Goal: Task Accomplishment & Management: Complete application form

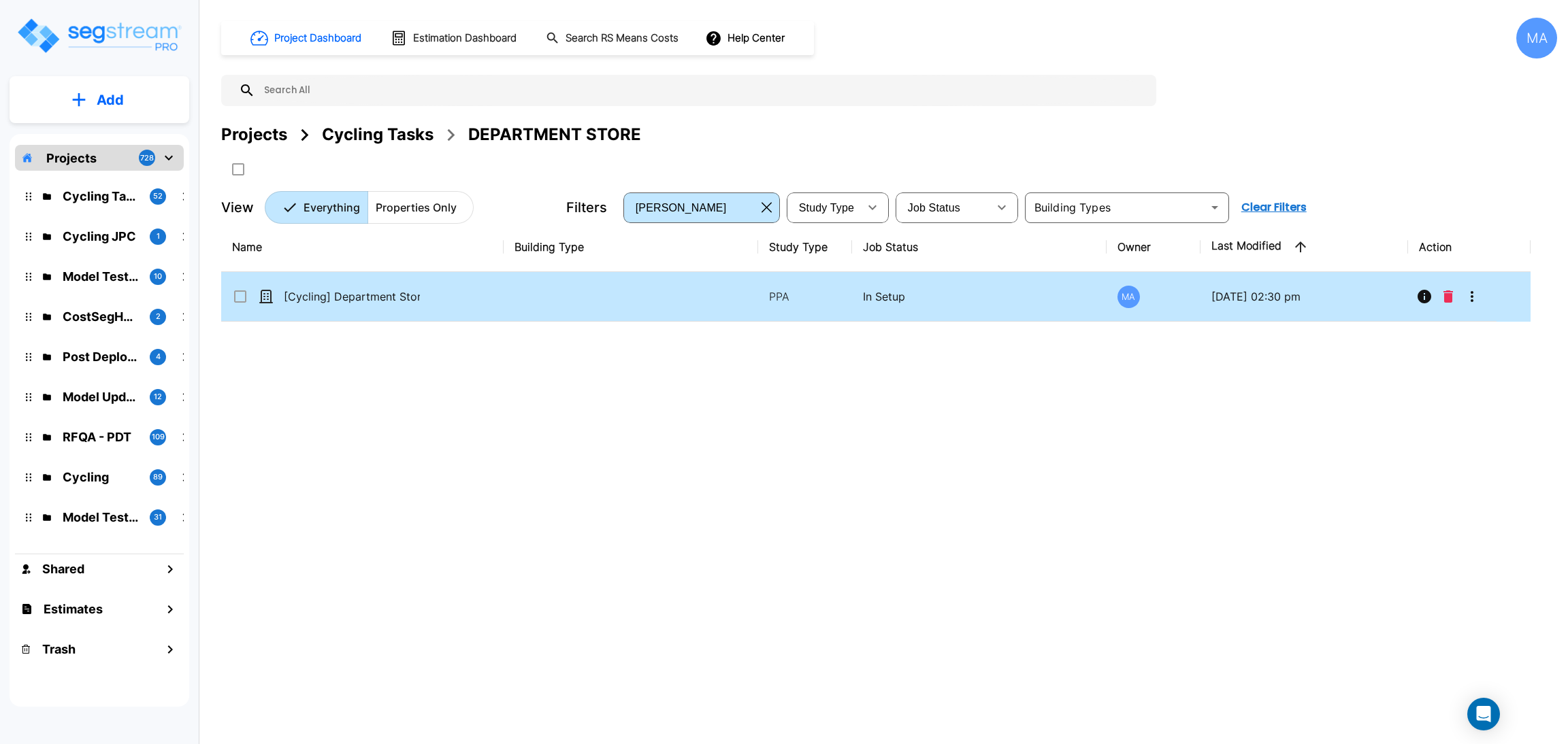
click at [434, 294] on div "[Cycling] Department Store - 091125" at bounding box center [334, 296] width 204 height 16
drag, startPoint x: 434, startPoint y: 294, endPoint x: 366, endPoint y: 0, distance: 301.8
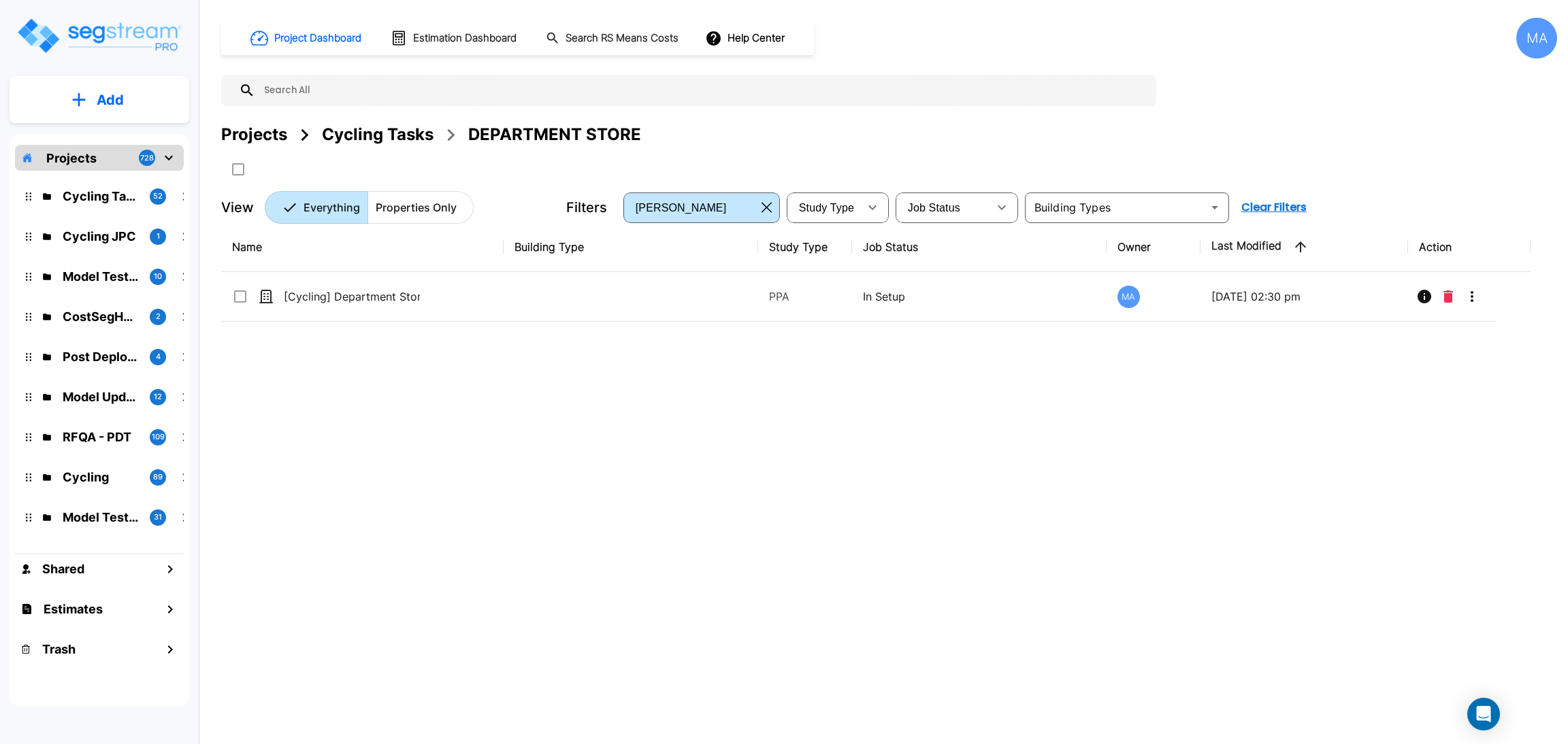
click at [434, 294] on div "[Cycling] Department Store - 091125" at bounding box center [334, 296] width 204 height 16
checkbox 091125"] "true"
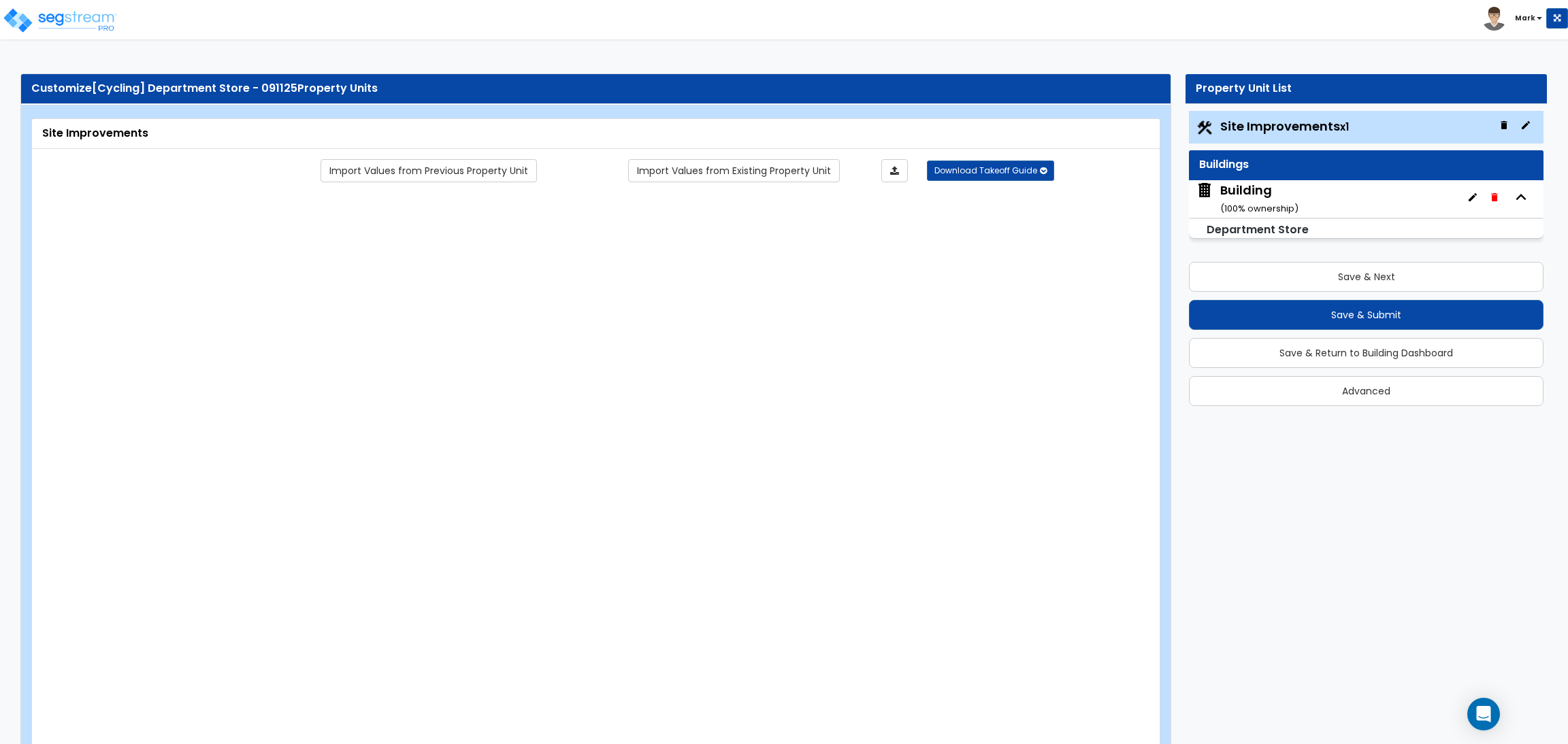
select select "2"
type input "40000"
select select "2"
type input "500"
select select "2"
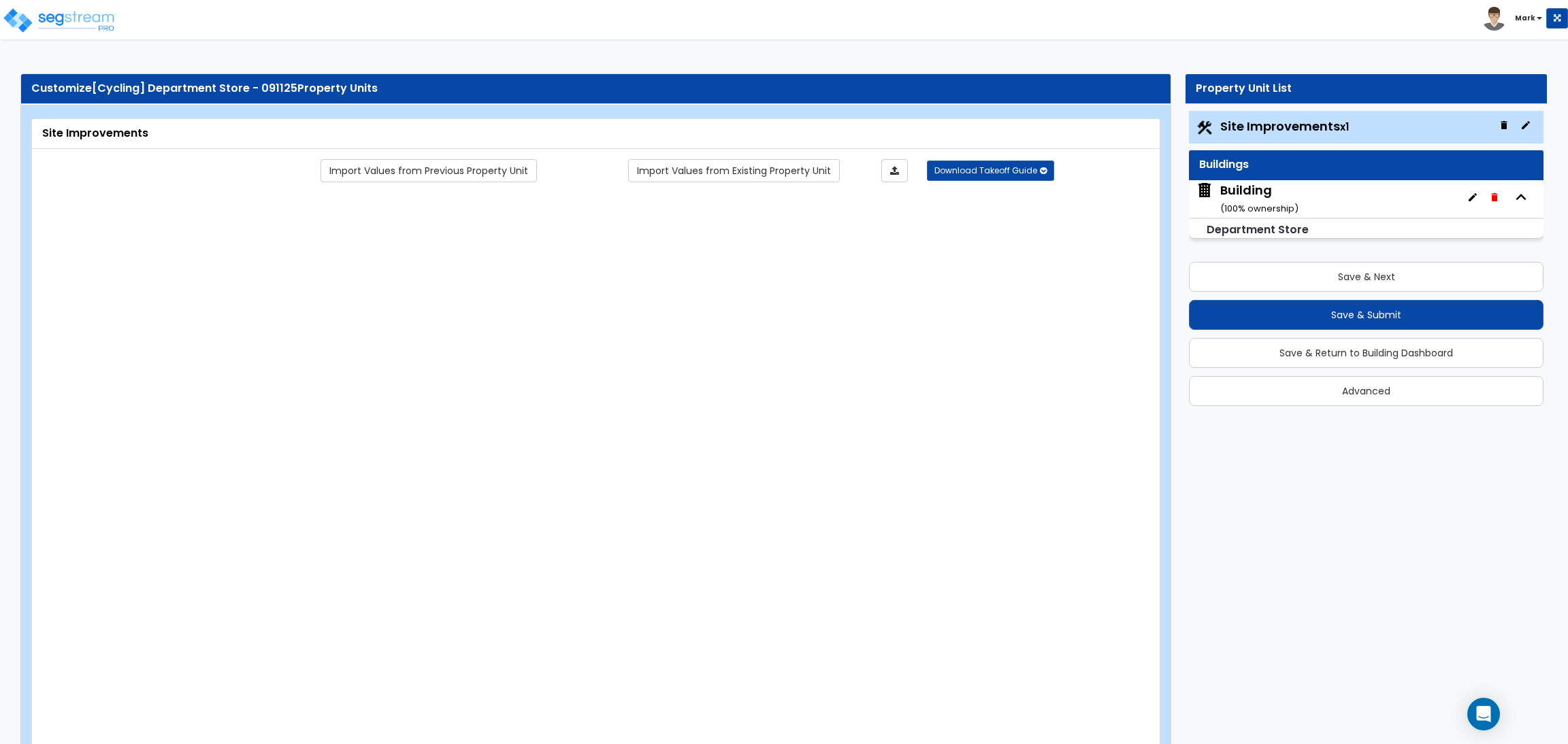
type input "400"
select select "2"
type input "250"
select select "2"
type input "350"
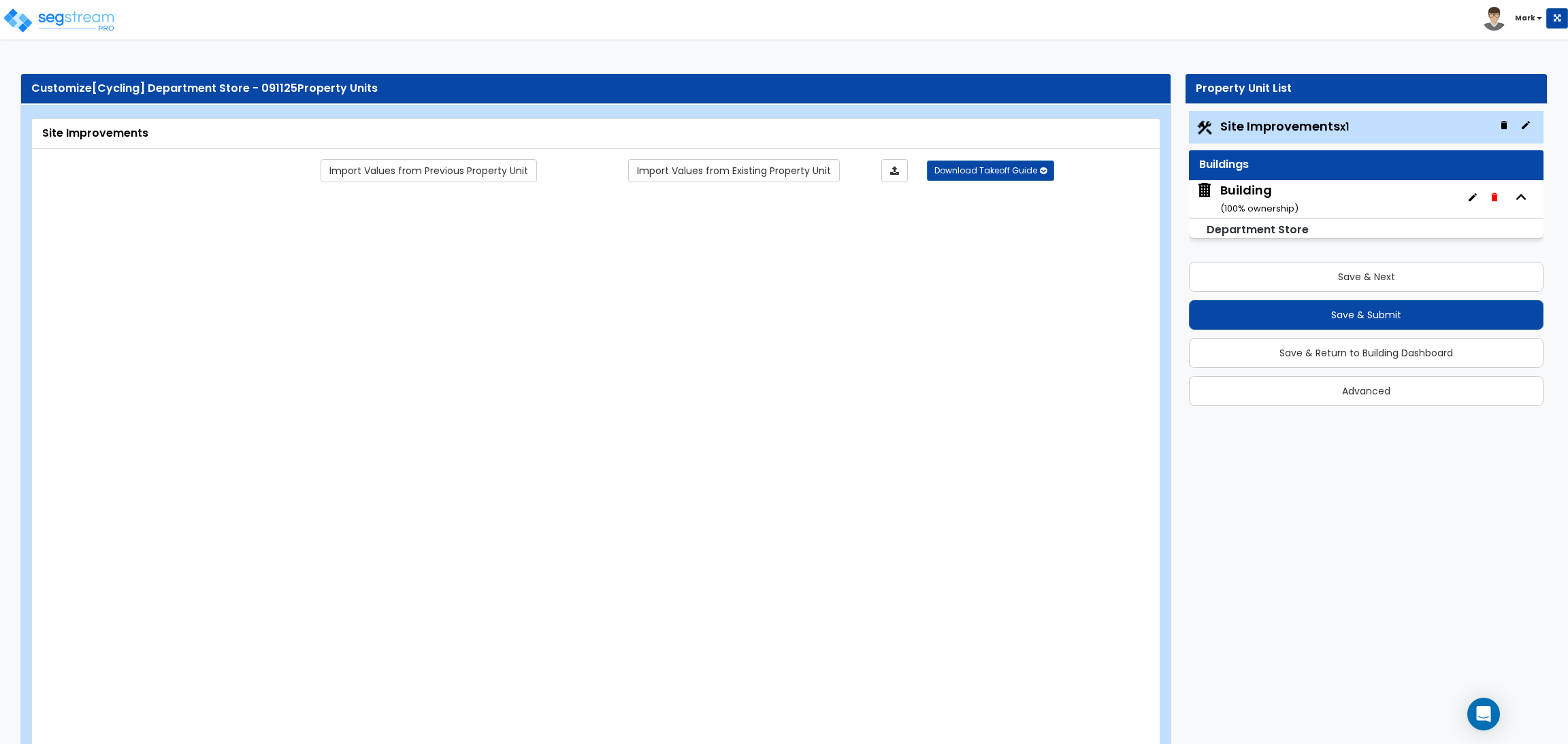
select select "2"
type input "275"
radio input "true"
type input "8"
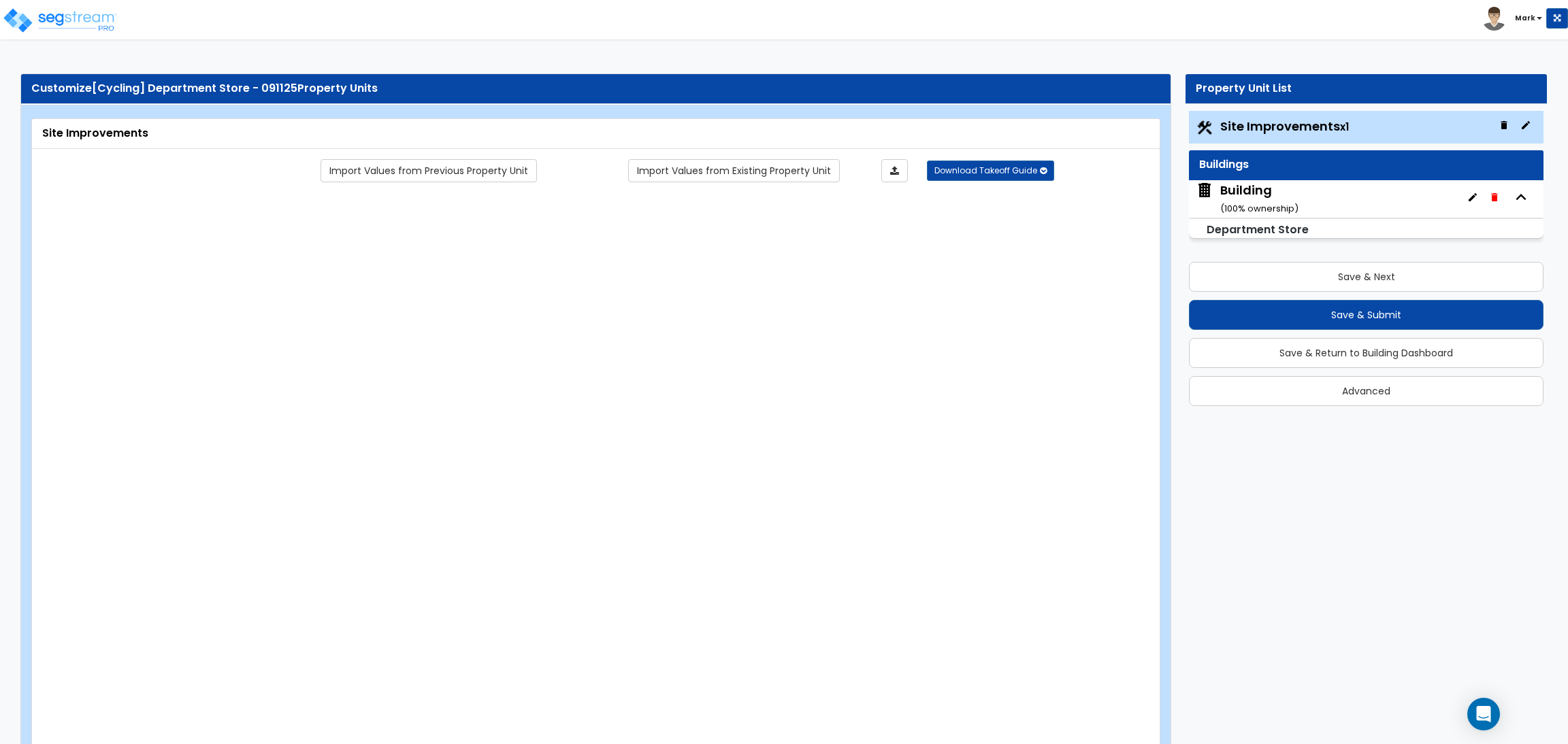
radio input "true"
type input "10"
type input "25"
type input "20"
radio input "true"
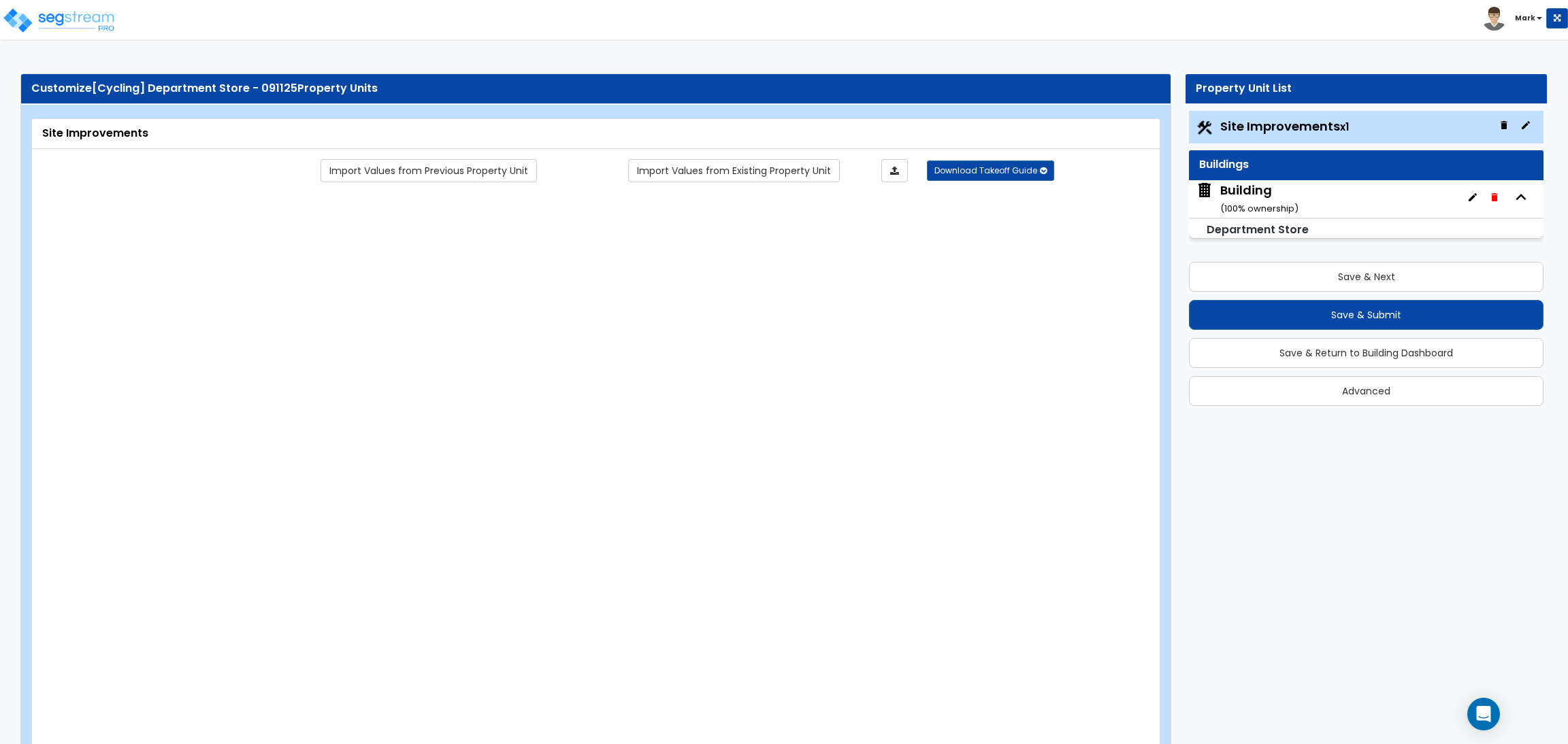
type input "10"
radio input "true"
select select "1"
radio input "true"
select select "2"
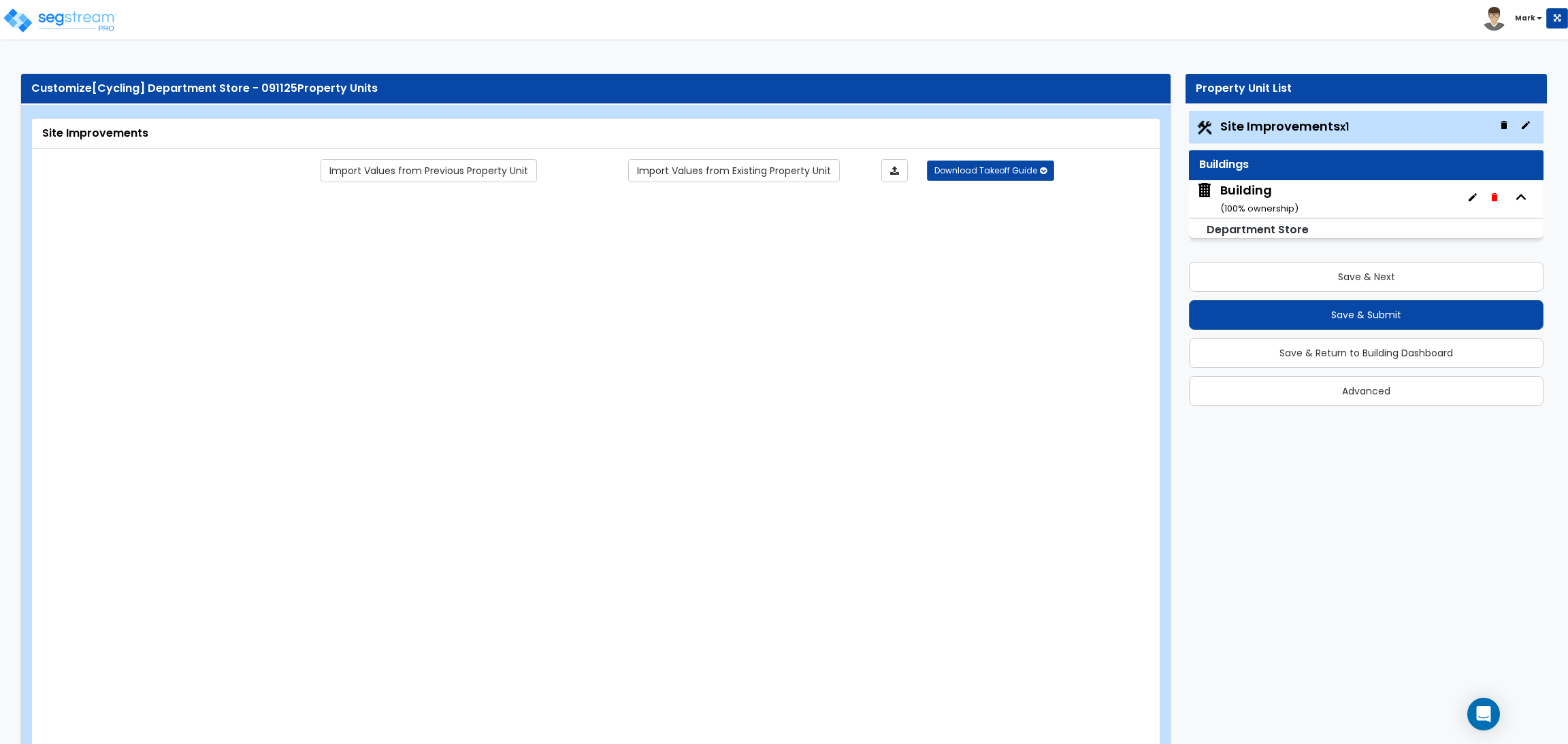
select select "1"
type input "5"
type input "2"
type input "3"
type input "1"
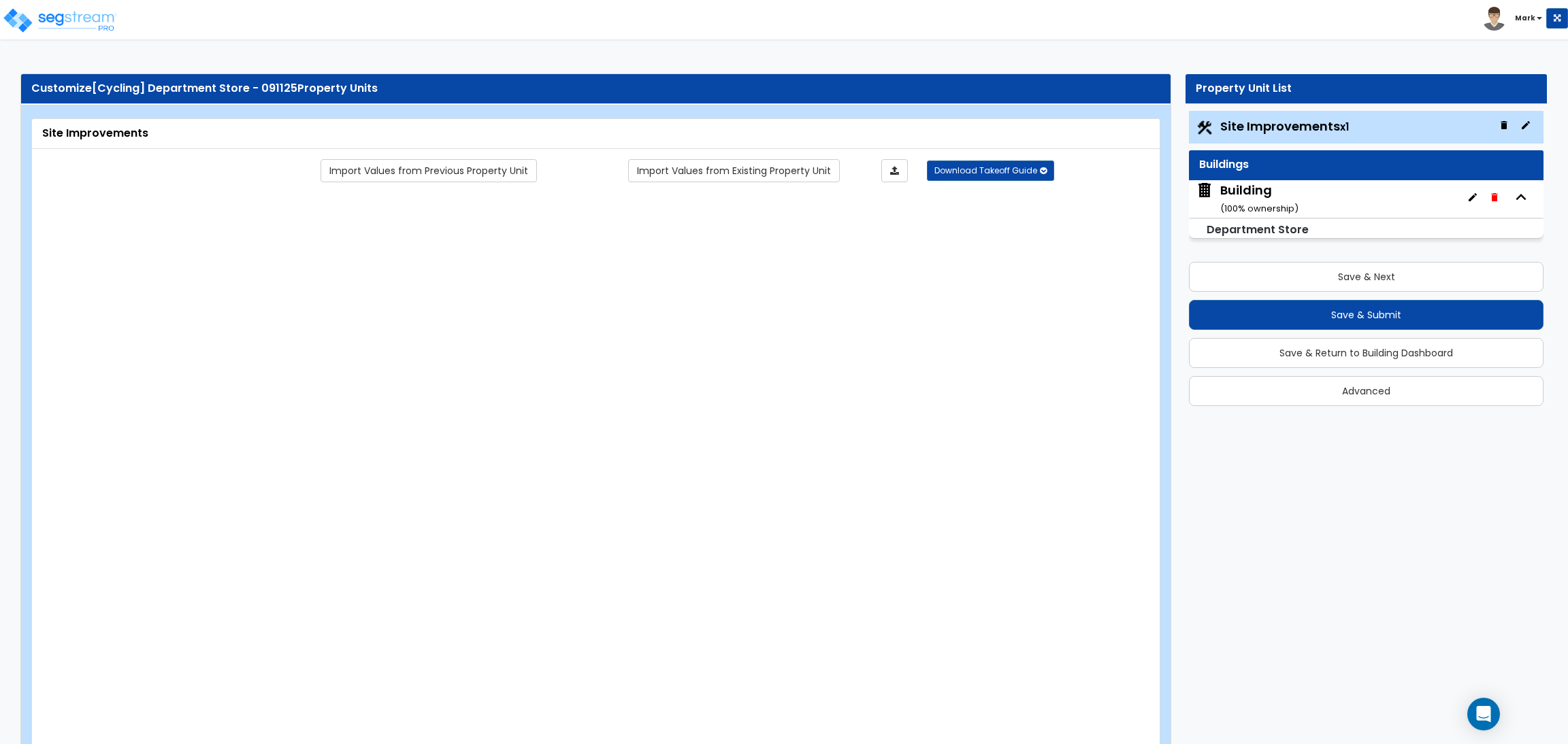
radio input "true"
type input "15"
radio input "true"
select select "1"
type input "20"
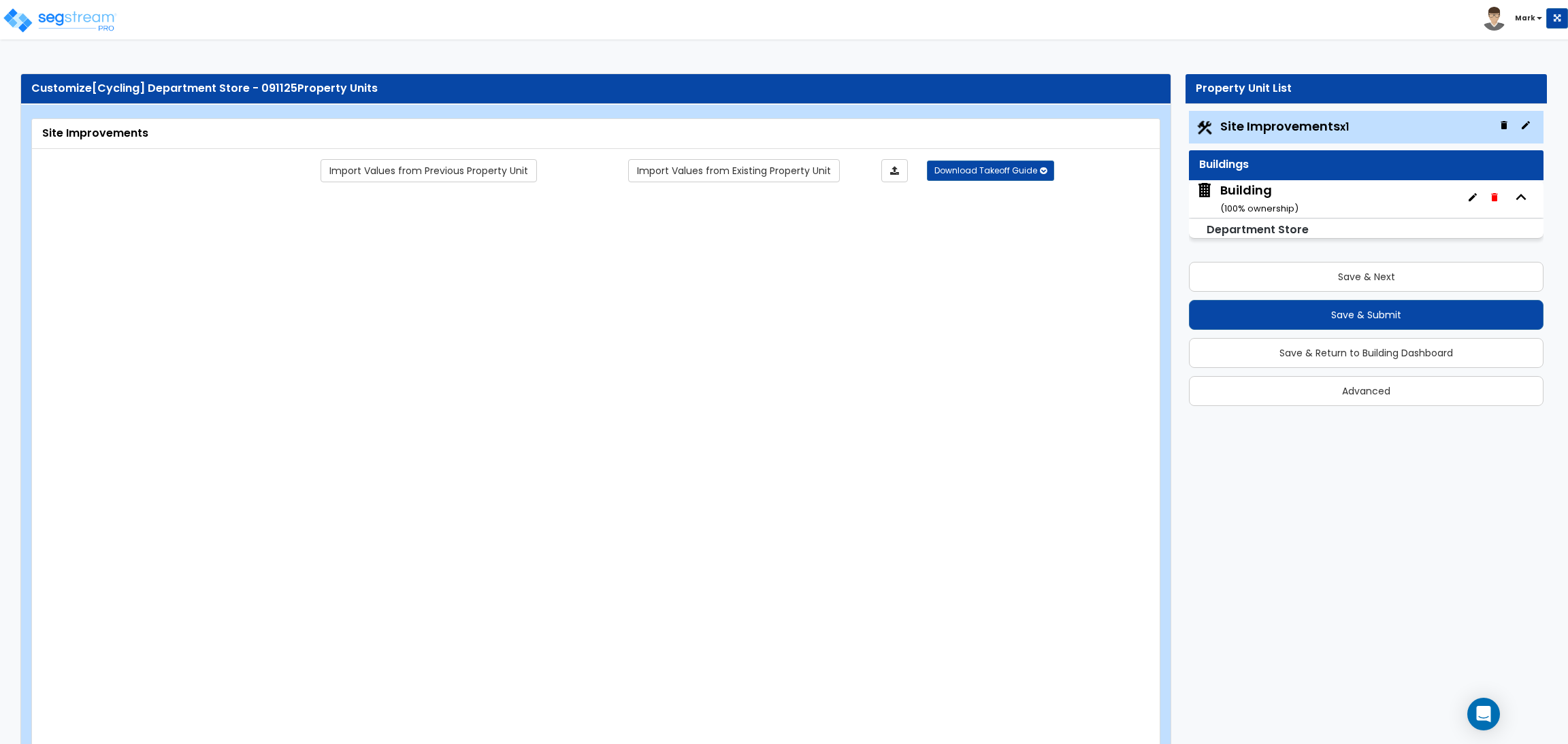
radio input "true"
type input "150"
radio input "true"
select select "1"
type input "20"
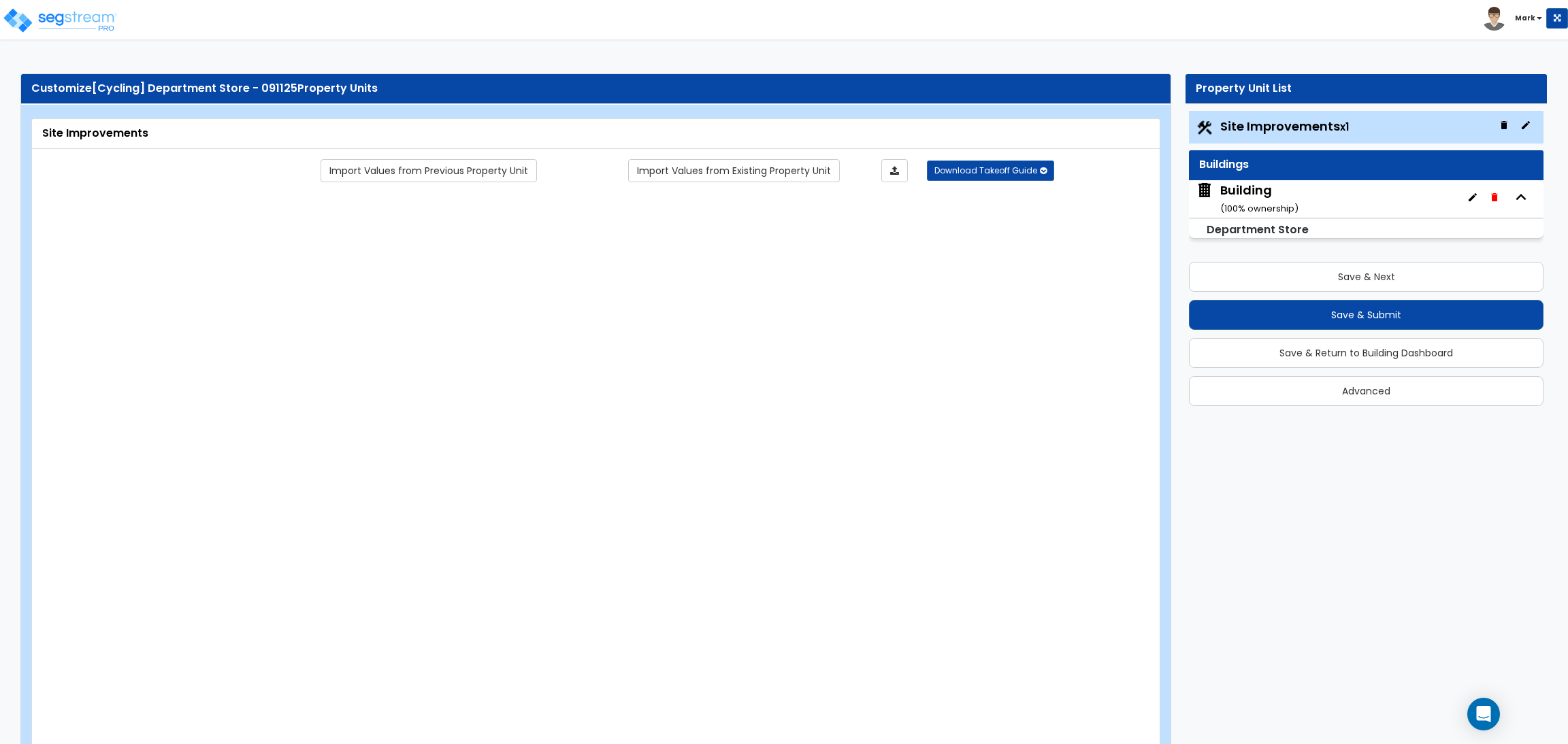
radio input "true"
type input "2"
radio input "true"
type input "5"
select select "1"
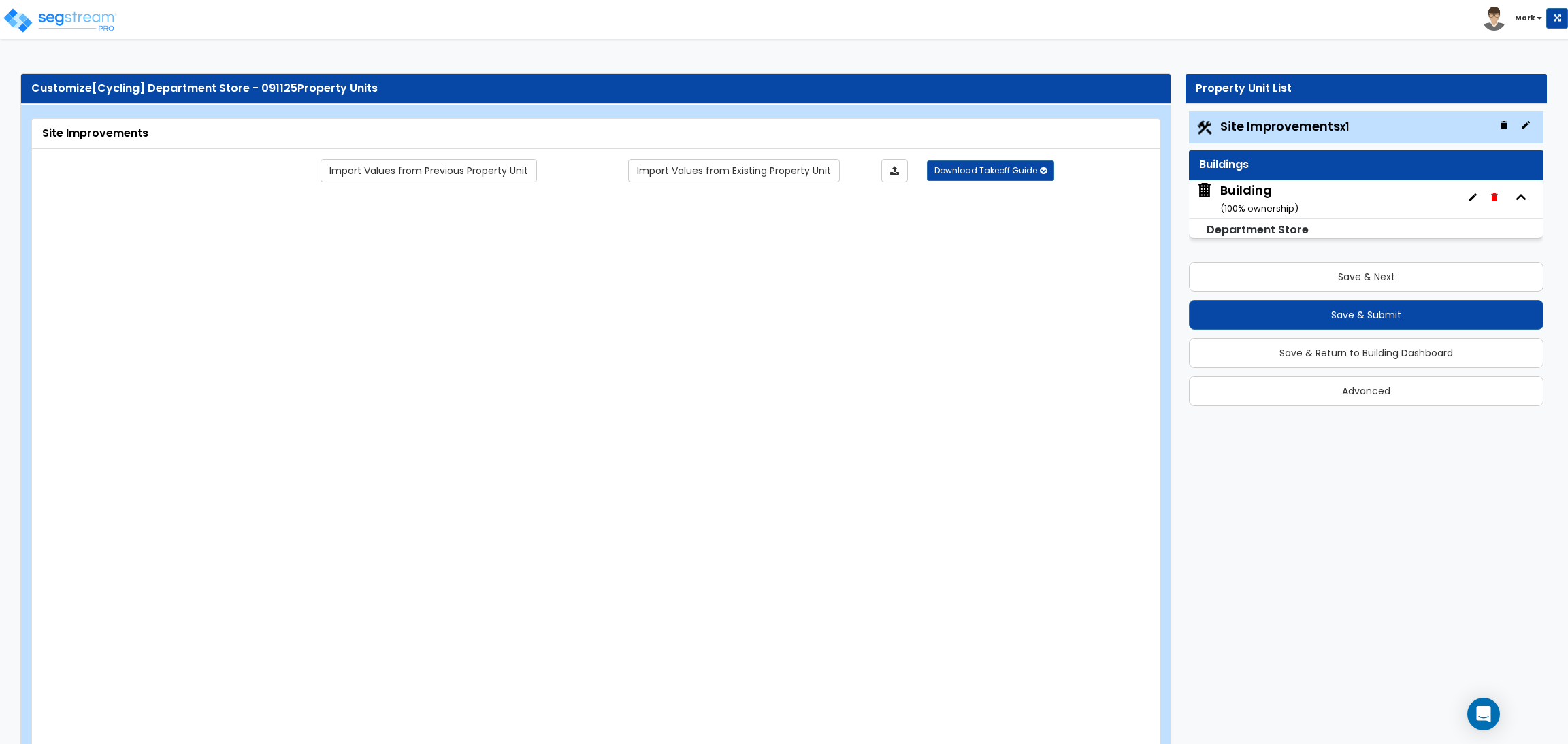
radio input "true"
select select "2"
radio input "true"
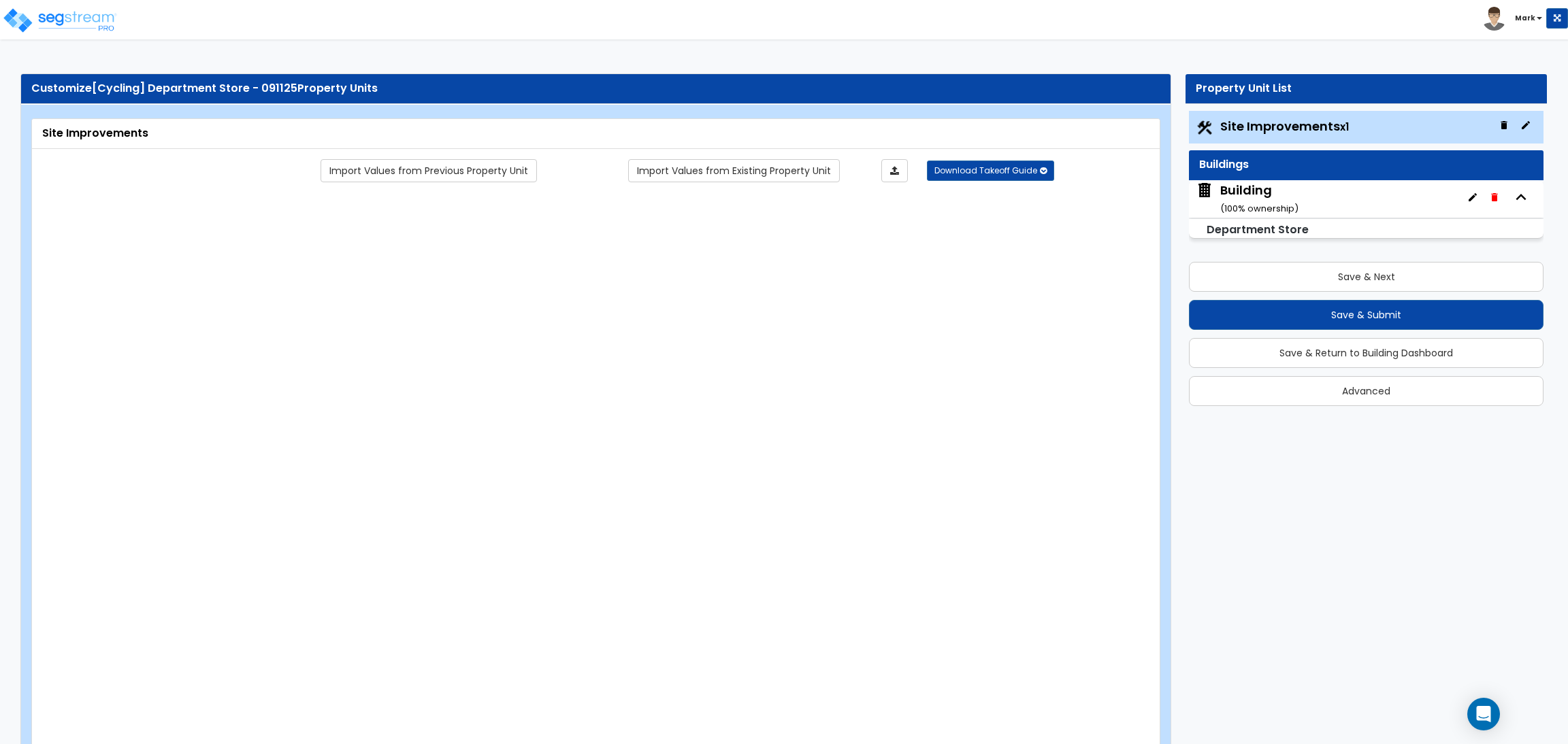
select select "2"
type input "100"
select select "2"
select select "1"
type input "60"
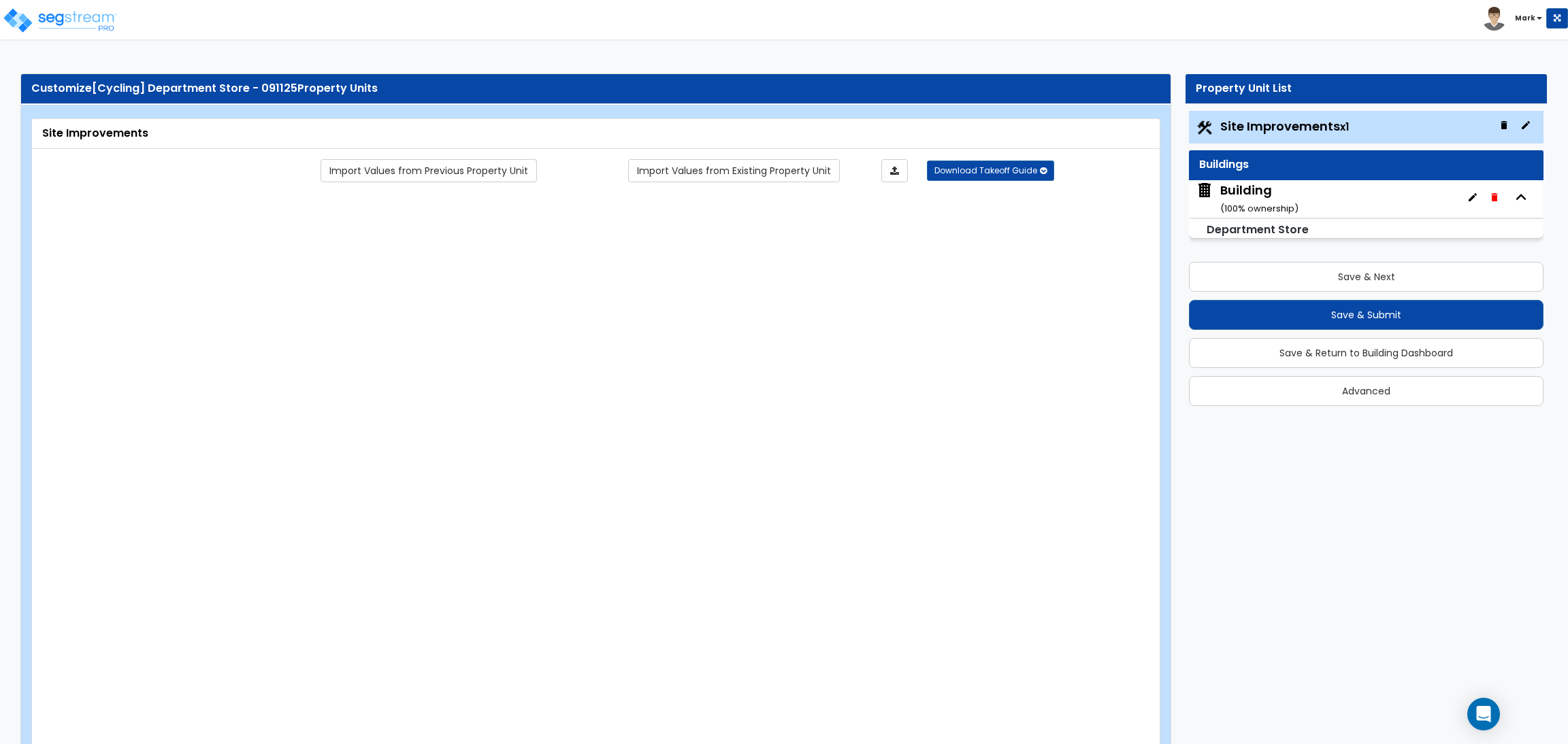
select select "10"
radio input "true"
type input "6"
radio input "true"
select select "1"
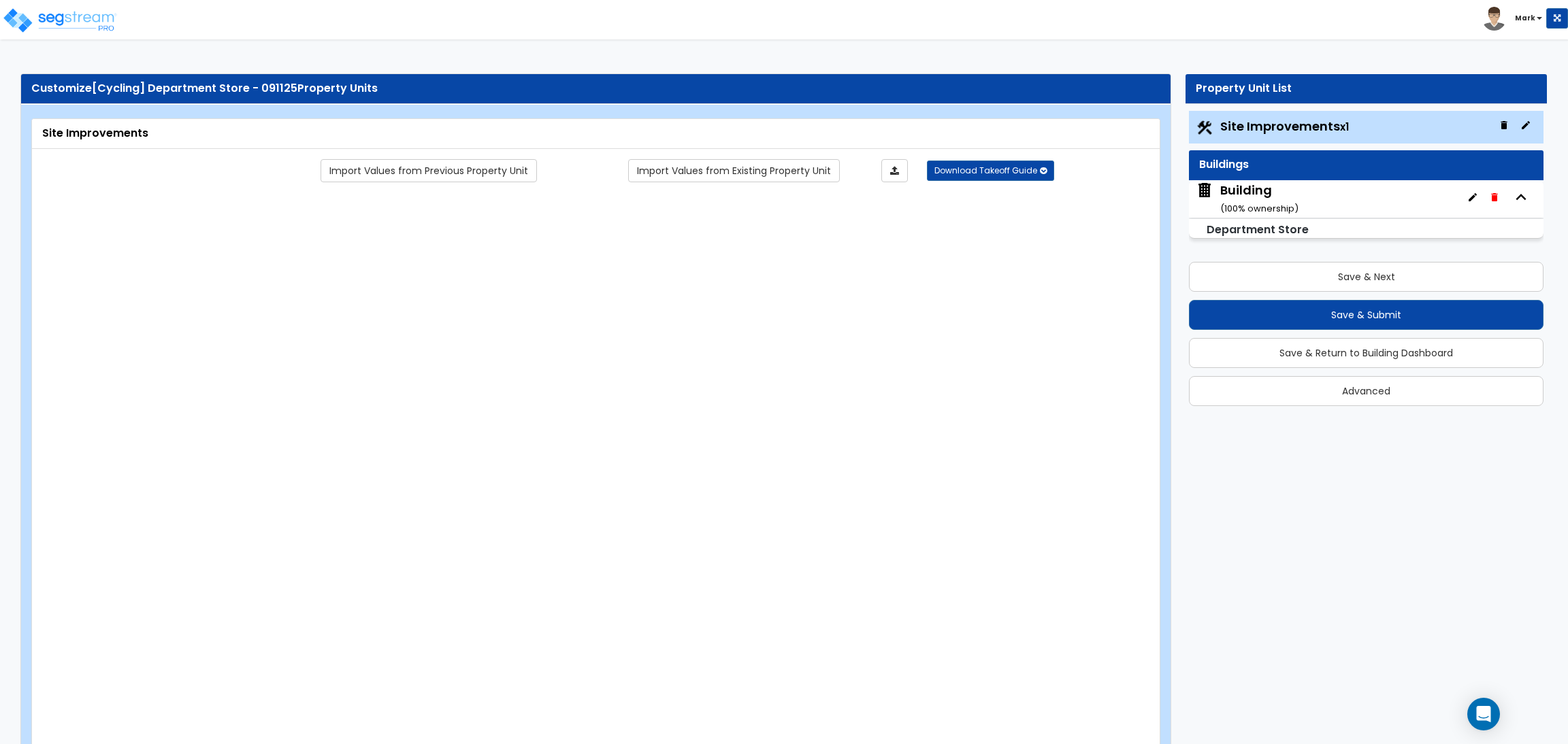
type input "250"
radio input "true"
type input "150"
type input "2"
radio input "true"
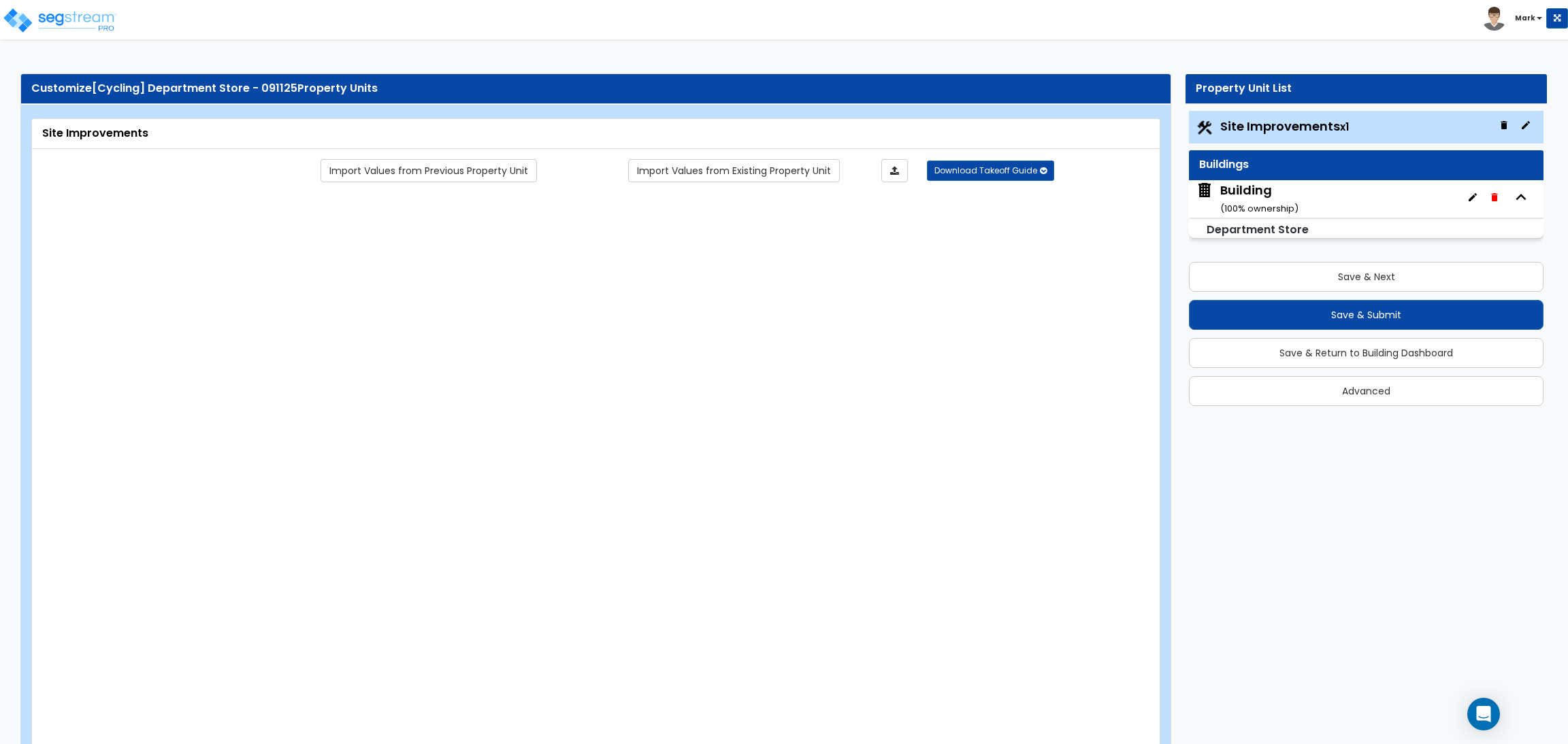
select select "1"
radio input "true"
select select "1"
type input "5"
type input "7"
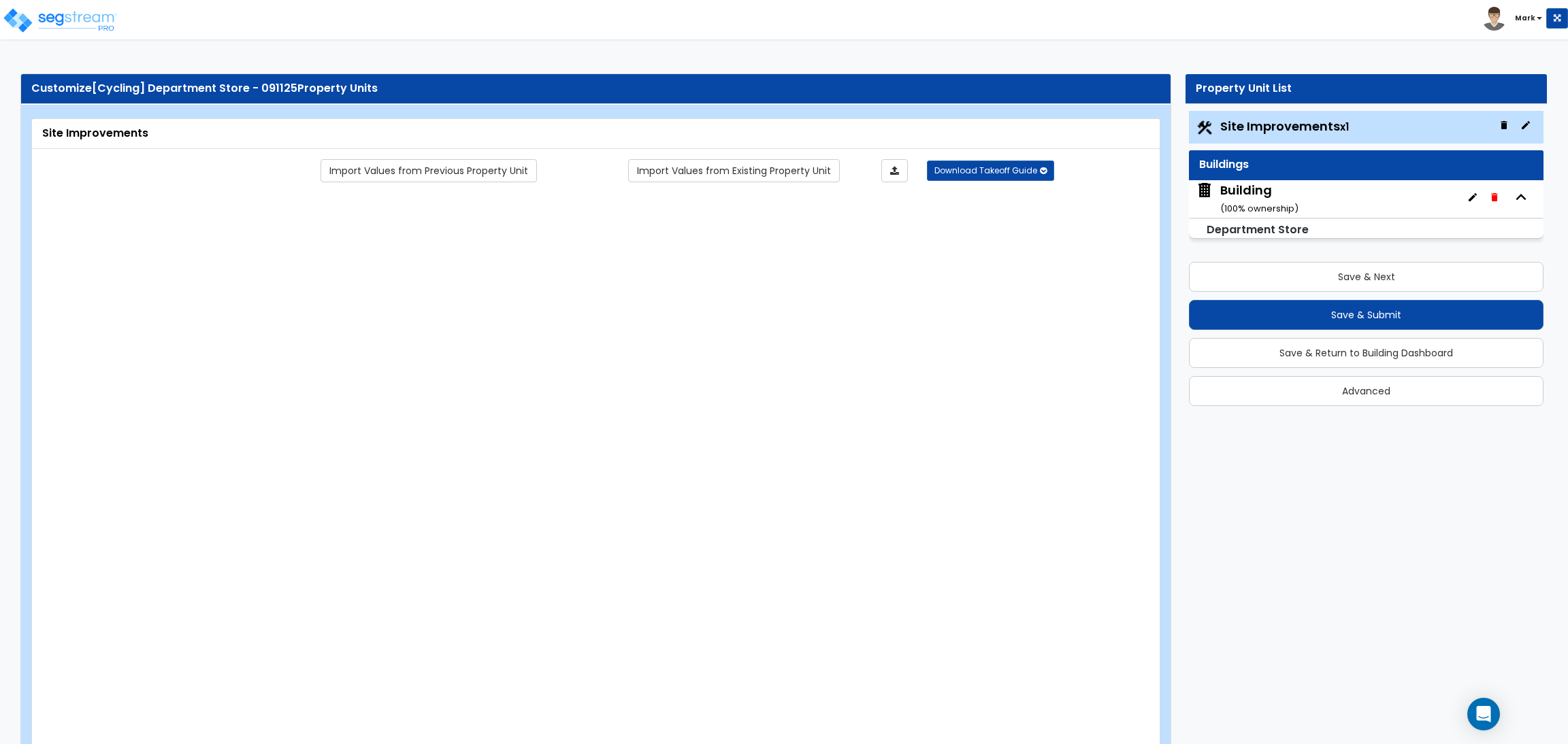
radio input "true"
select select "1"
radio input "true"
type input "4"
type input "5"
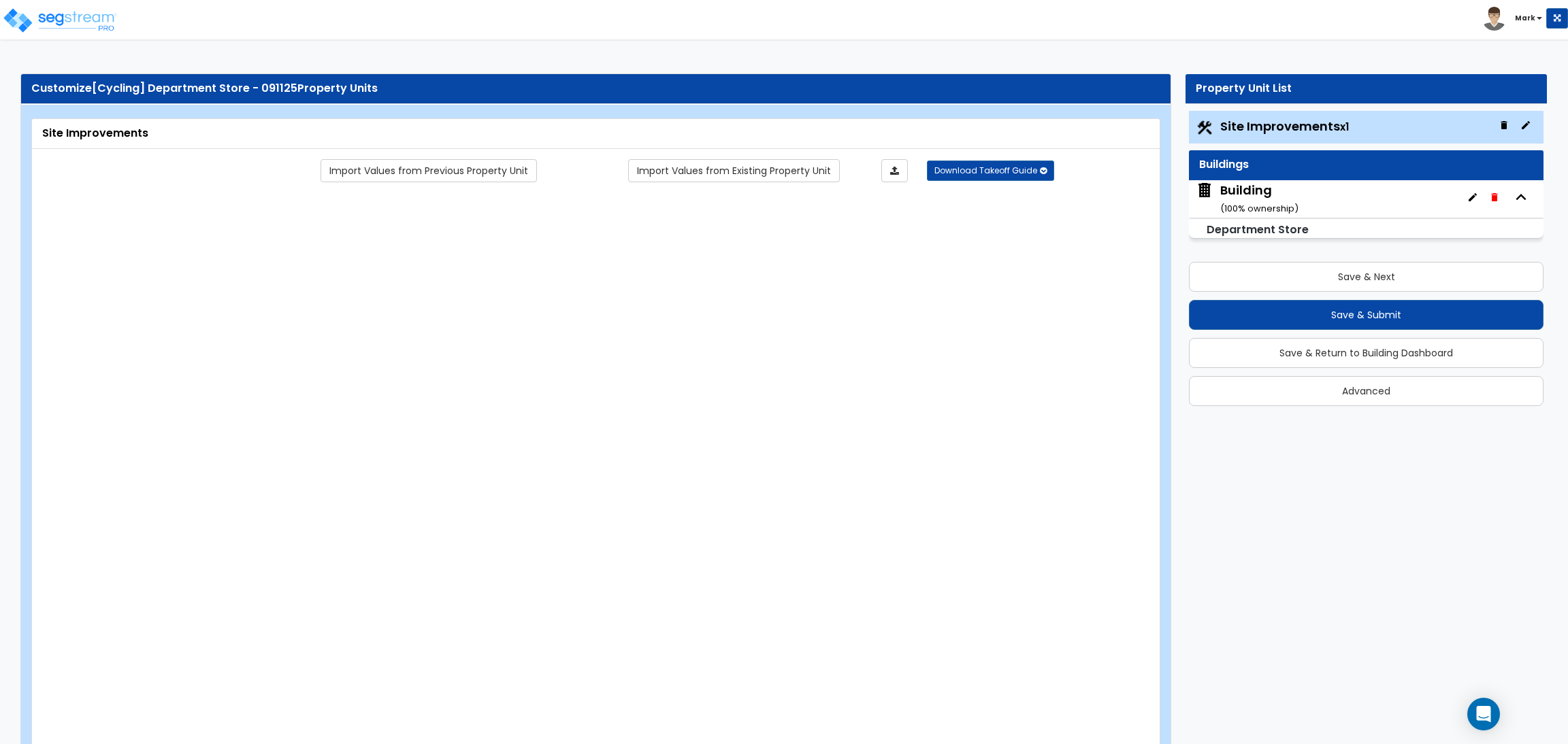
radio input "true"
select select "3"
radio input "true"
select select "2"
type input "15"
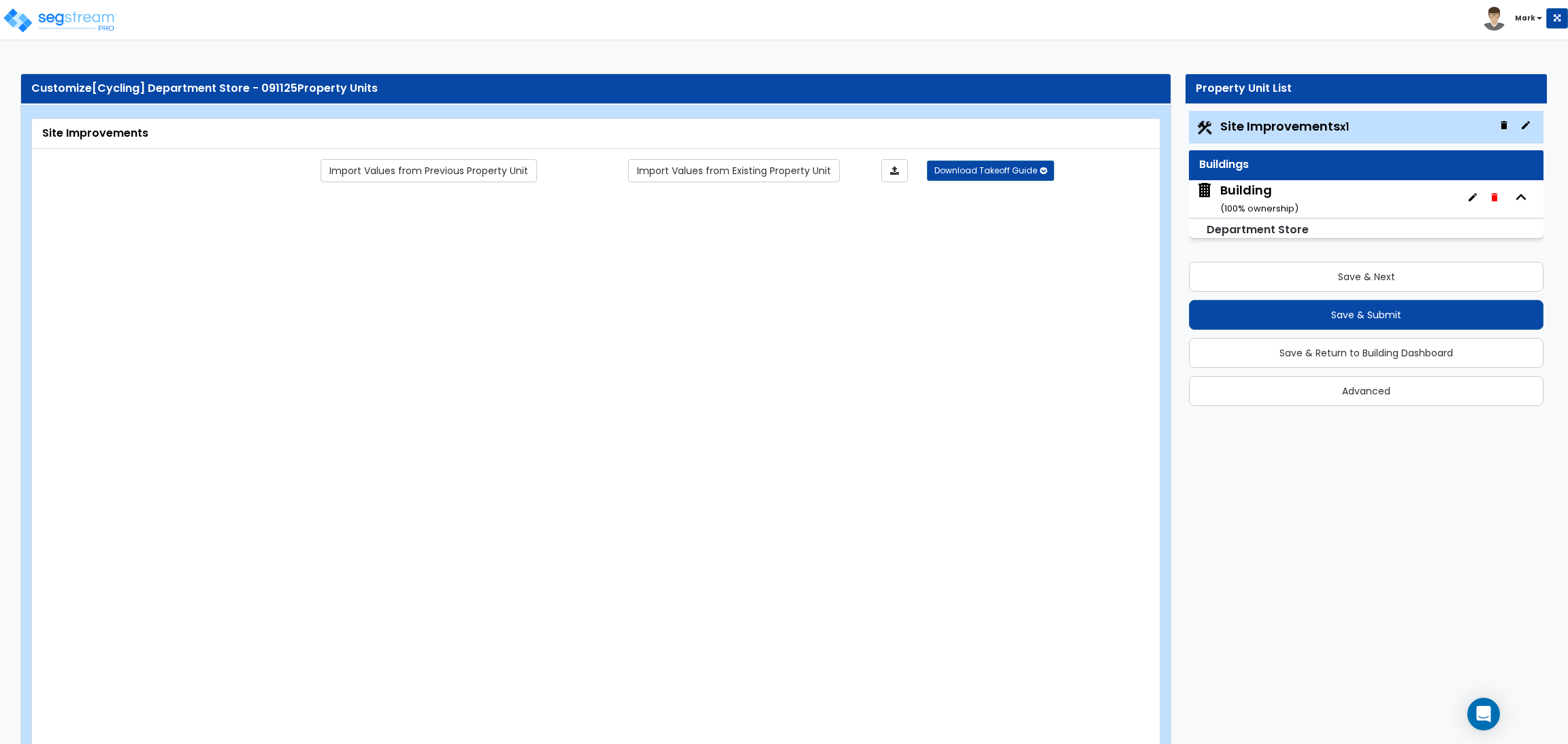
radio input "true"
type input "45"
radio input "true"
type input "85"
radio input "true"
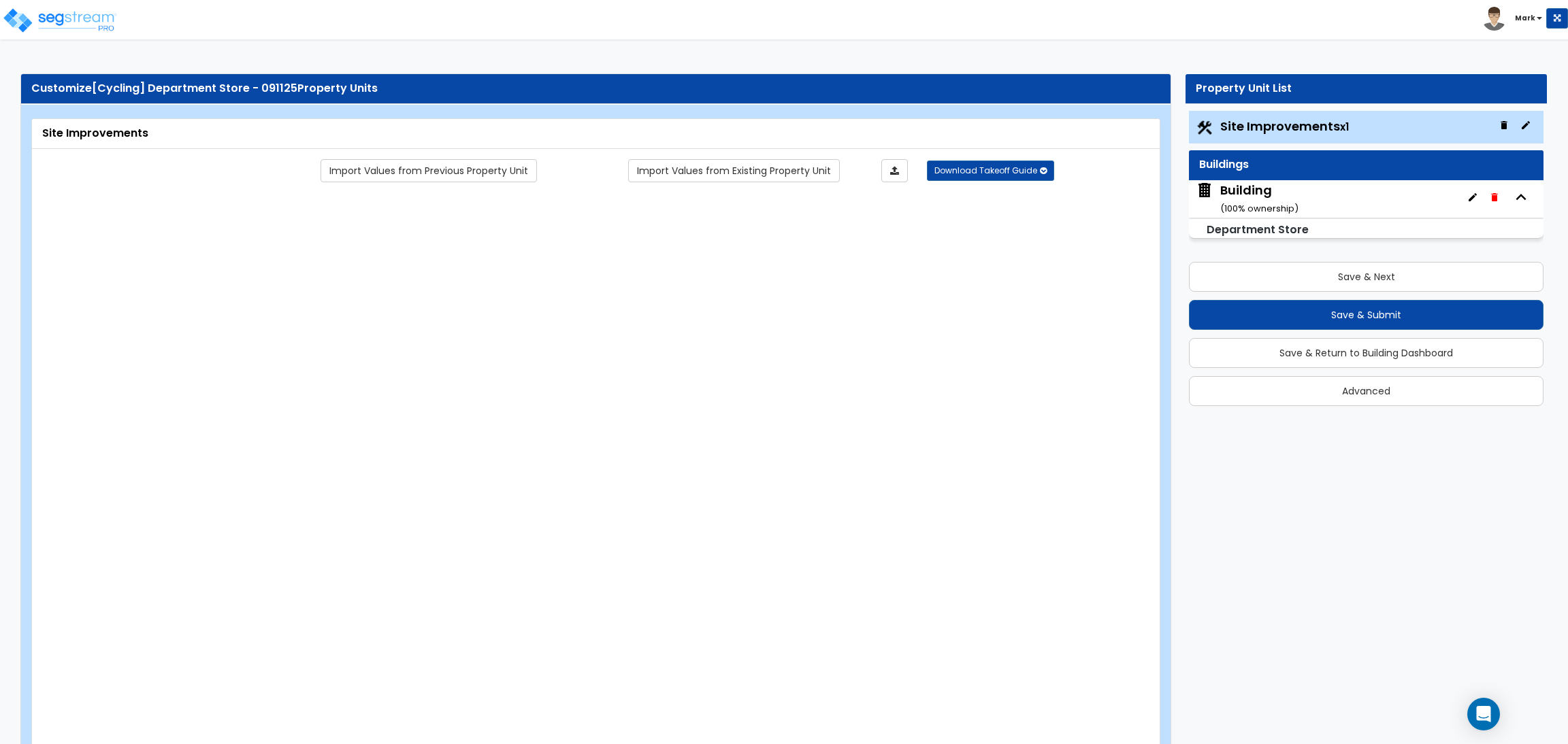
radio input "true"
select select "4"
type input "100"
radio input "true"
type input "50"
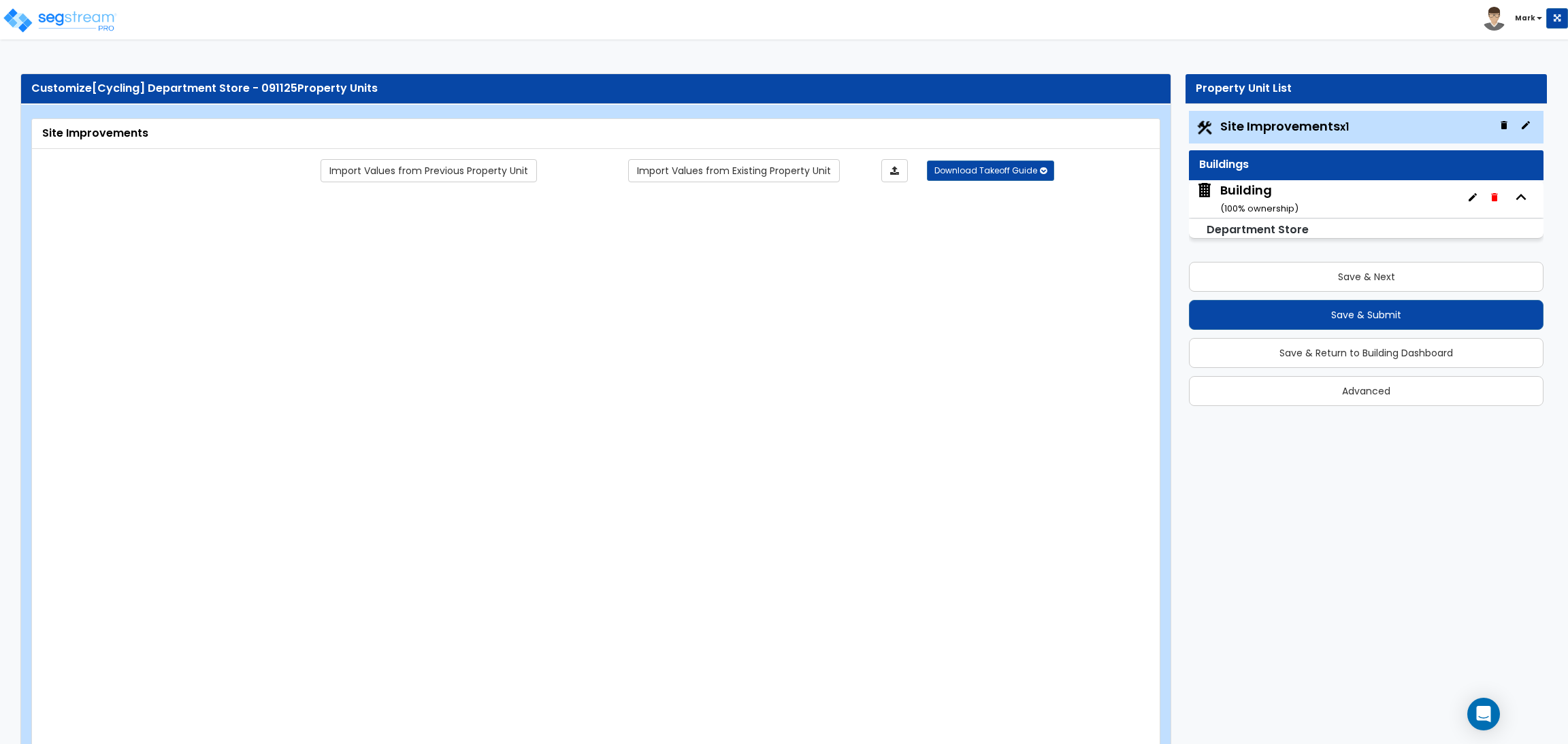
radio input "true"
select select "4"
type input "80"
radio input "true"
type input "75"
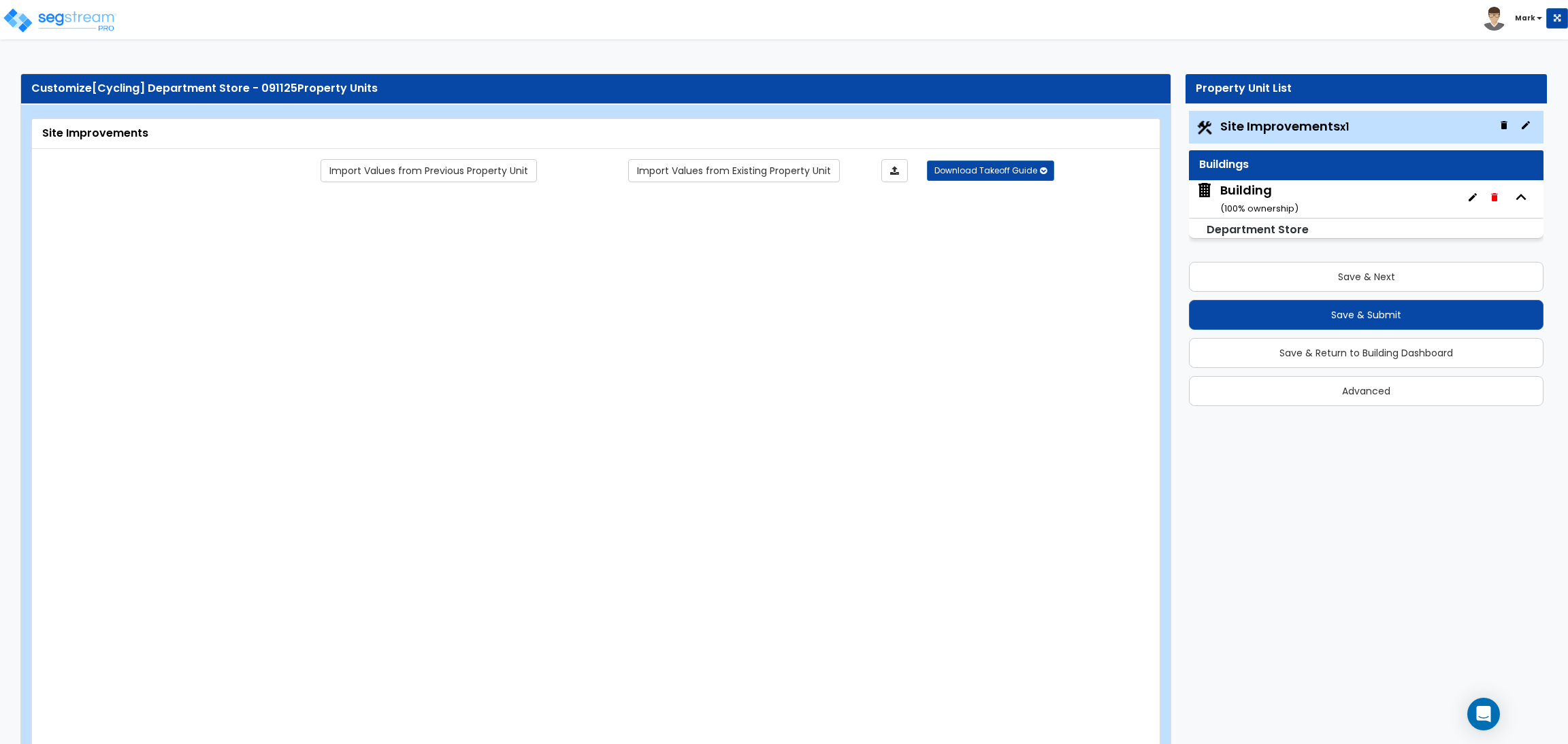
radio input "true"
type input "7"
type input "65"
radio input "true"
type input "7"
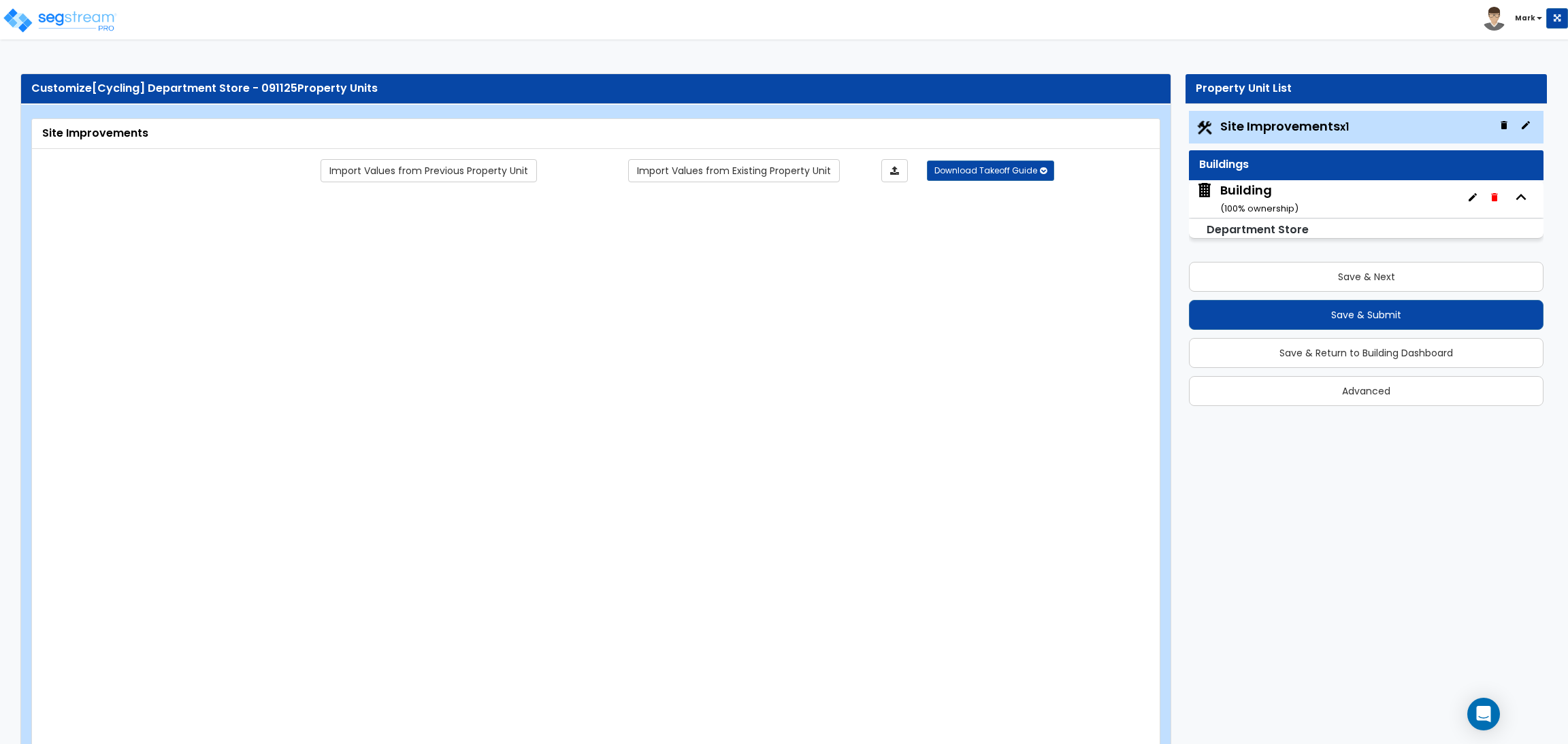
type input "90"
radio input "true"
type input "6"
type input "55"
radio input "true"
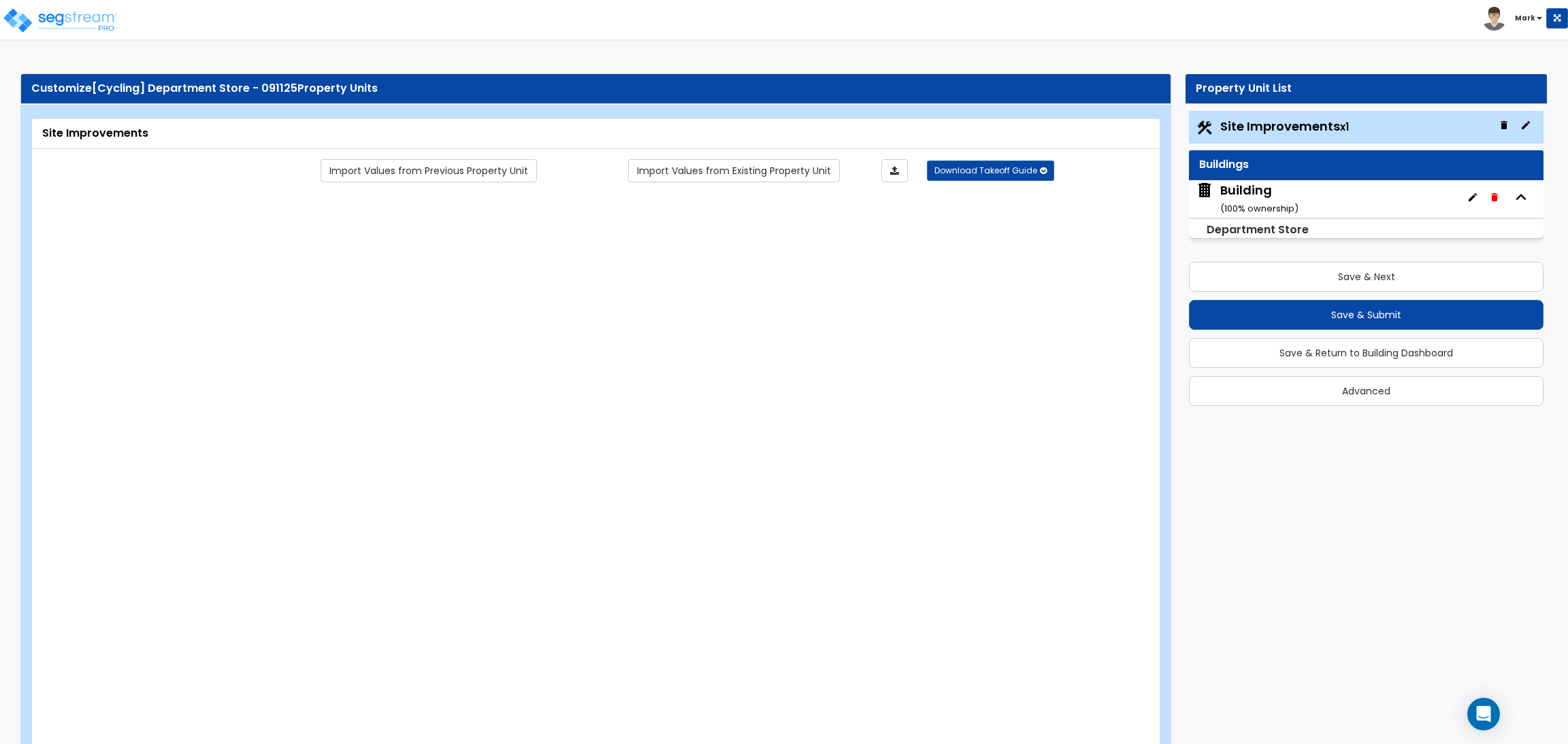
type input "7"
type input "60"
radio input "true"
select select "1"
type input "45"
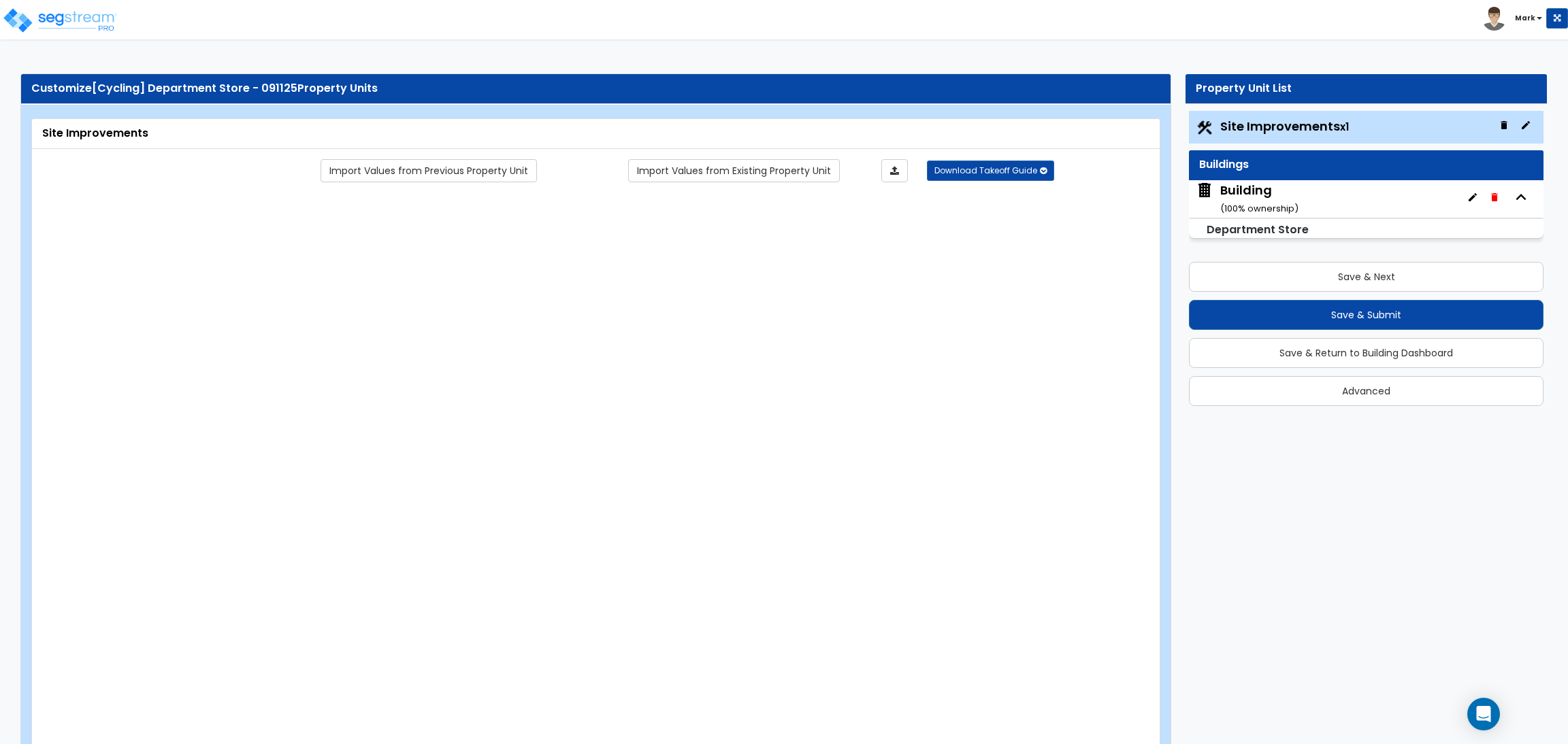
radio input "true"
select select "1"
type input "50"
radio input "true"
select select "1"
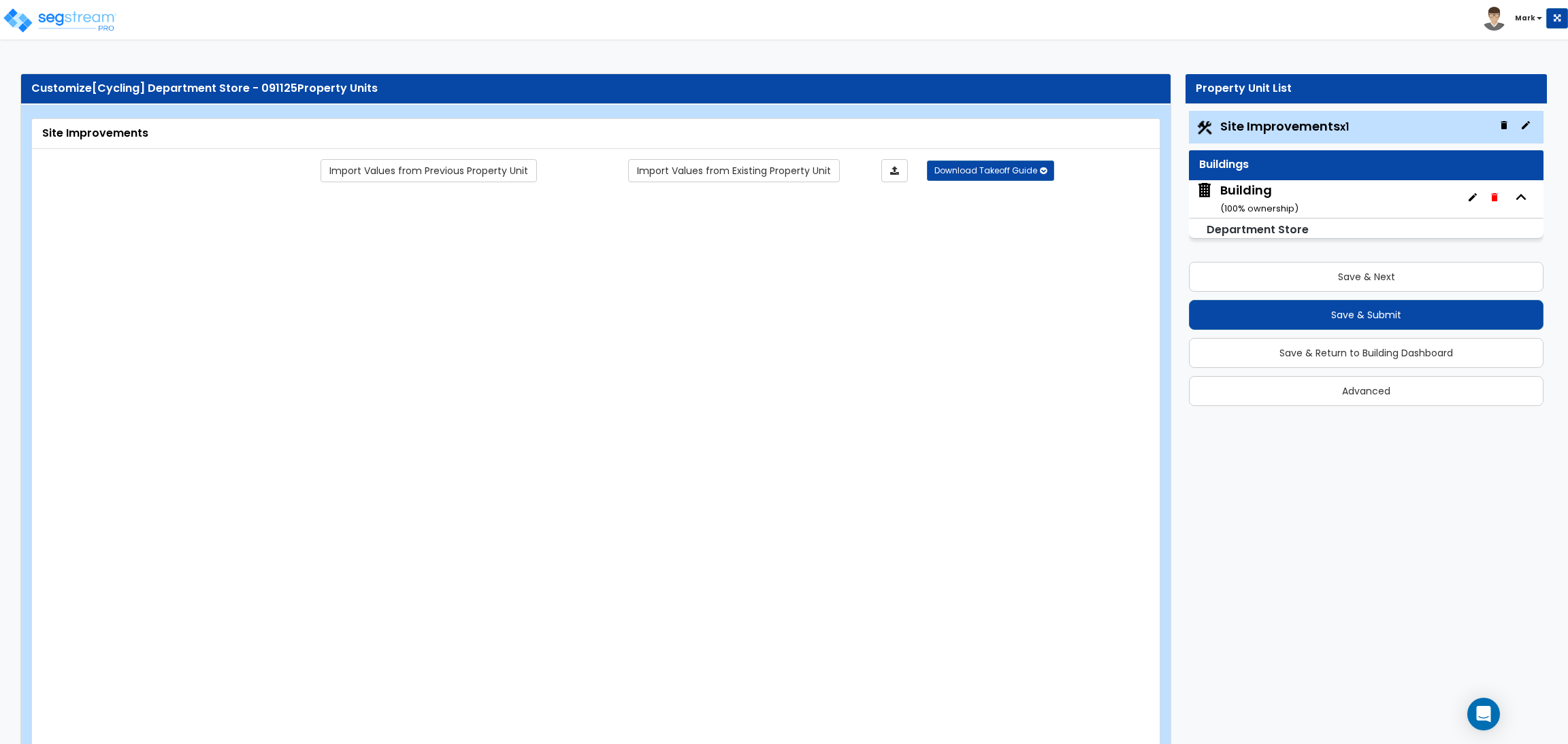
select select "6"
type input "3"
radio input "true"
select select "2"
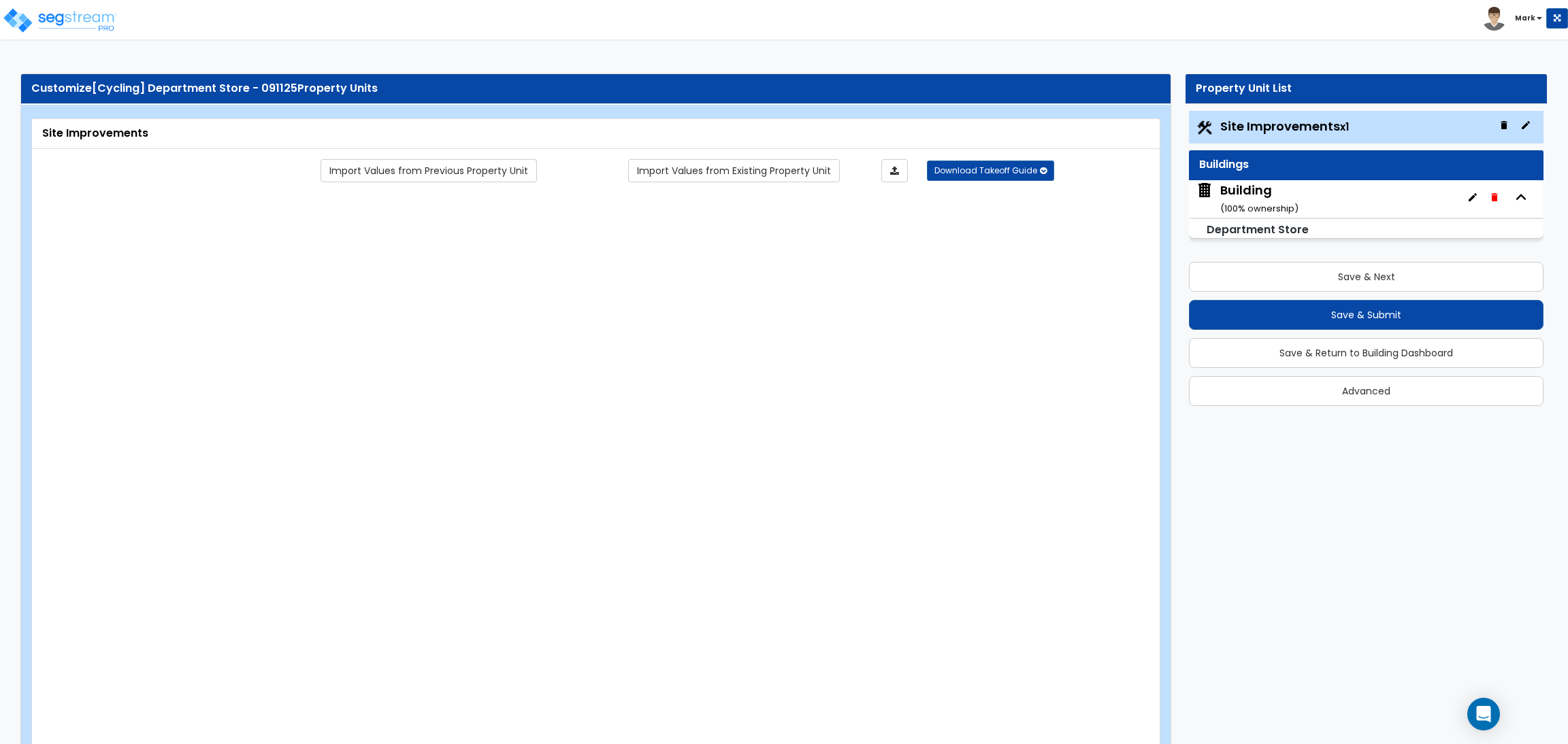
select select "2"
radio input "true"
type input "2"
select select "2"
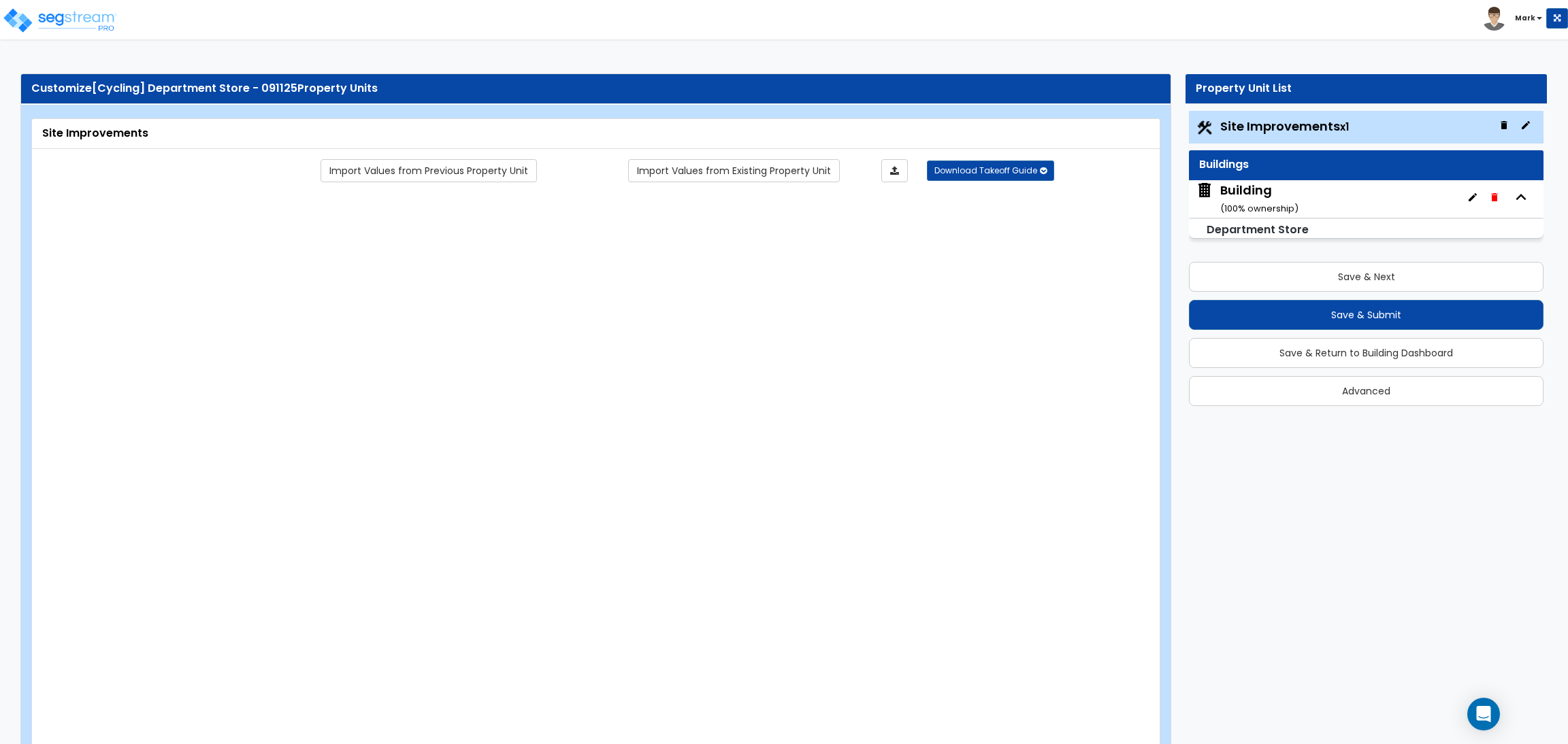
type input "500"
radio input "true"
select select "1"
select select "2"
radio input "true"
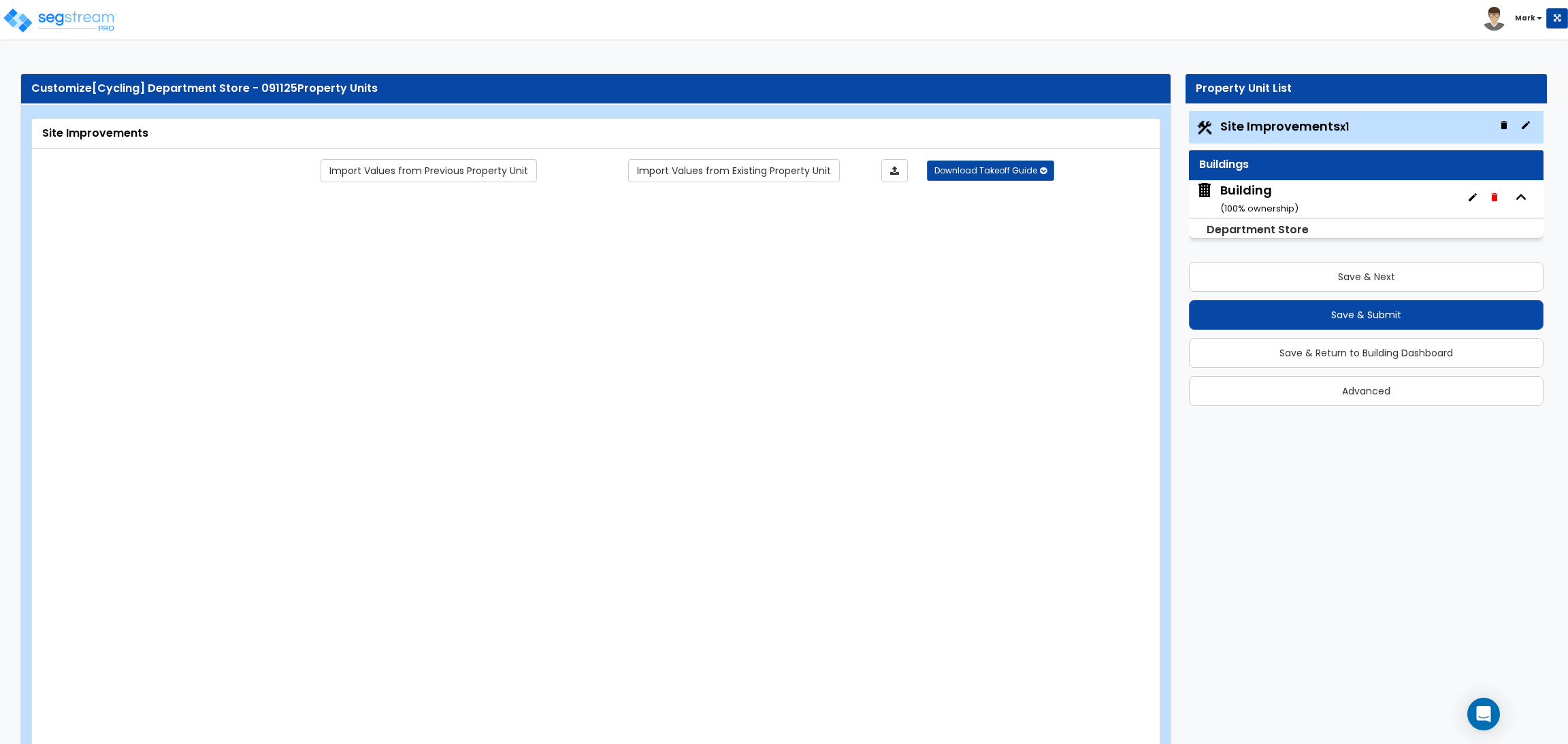
type input "5"
radio input "true"
type input "3"
radio input "true"
type input "4"
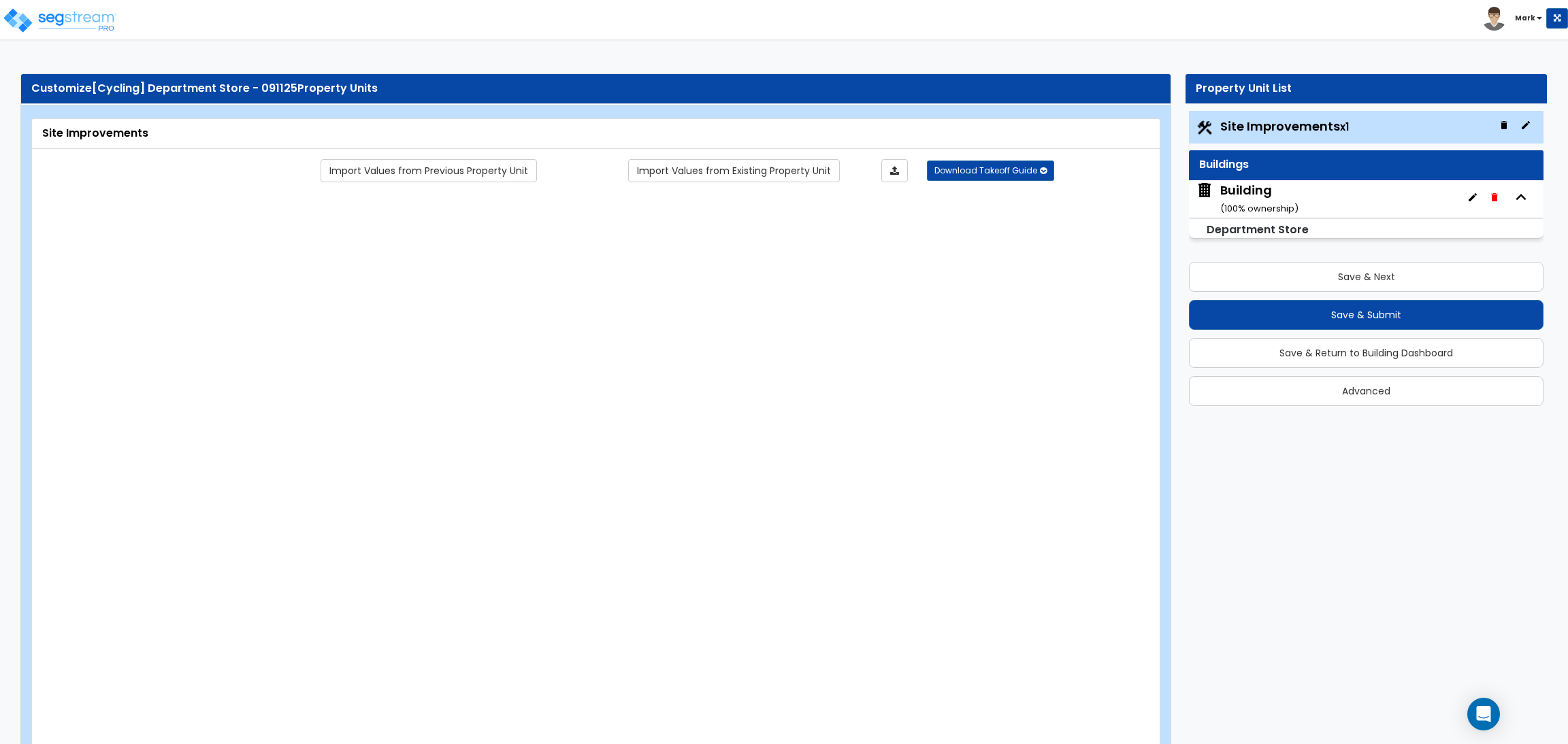
type input "80"
type input "10"
select select "2"
radio input "true"
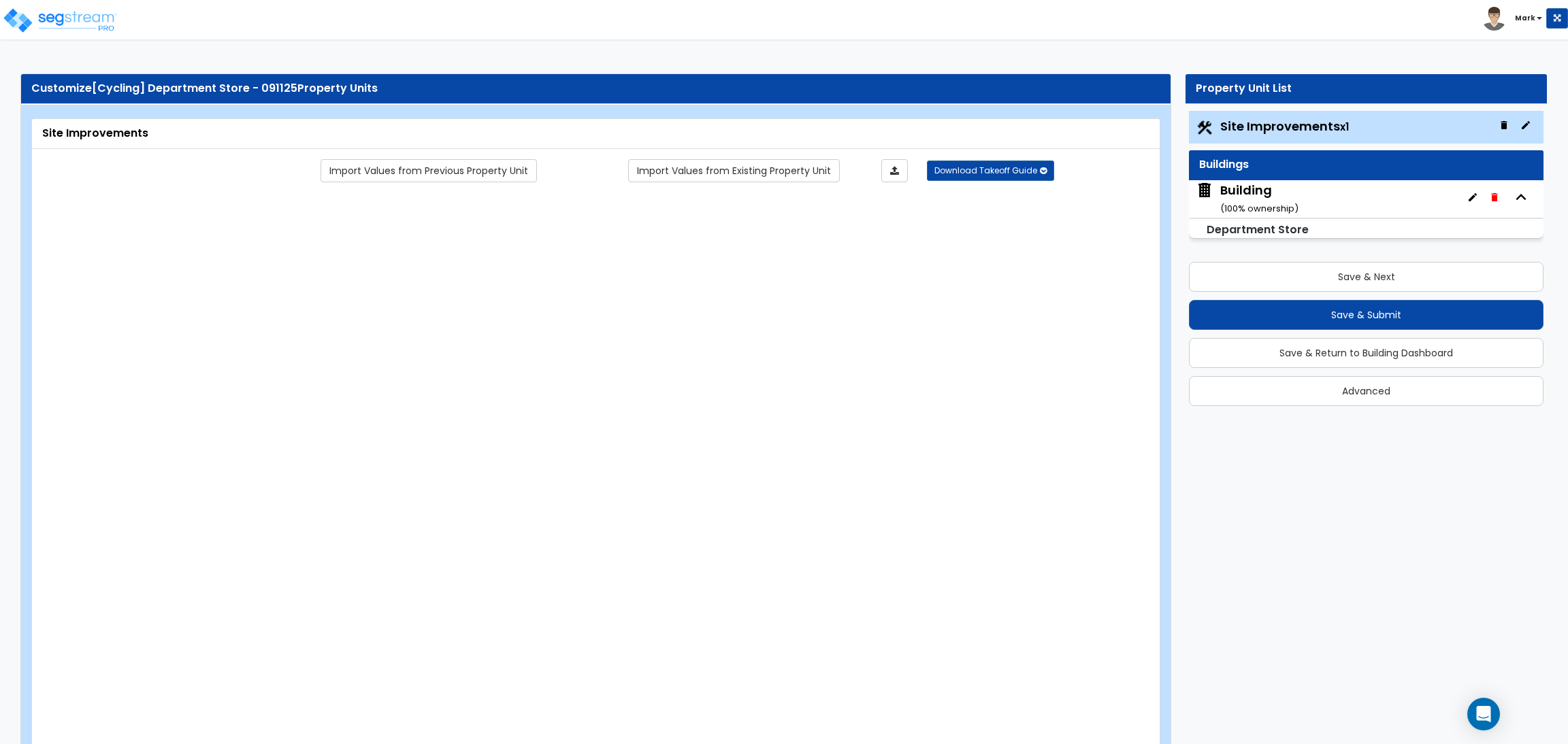
select select "1"
type input "1"
radio input "true"
type input "2"
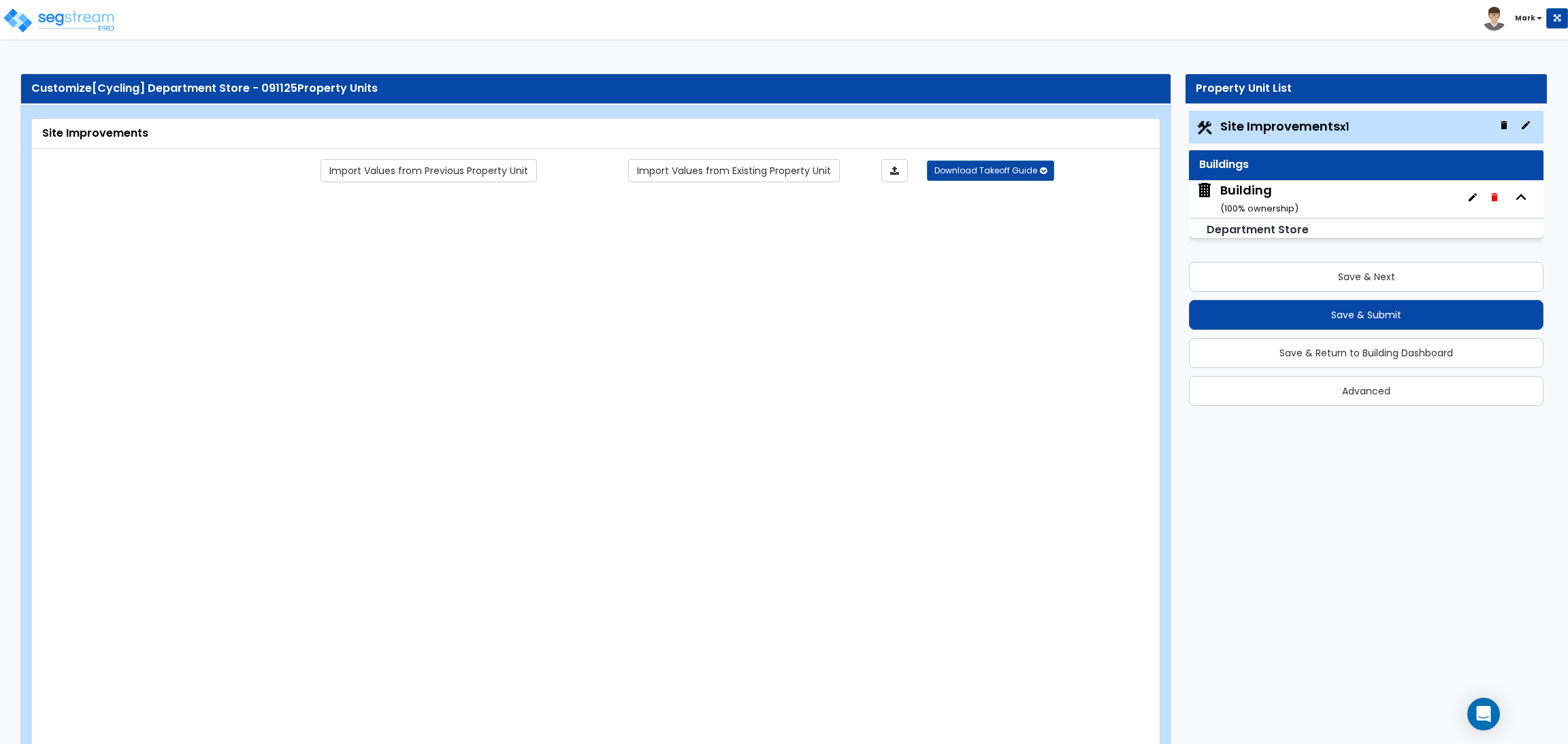
type input "200"
select select "8"
select select "2"
select select "4"
select select "1"
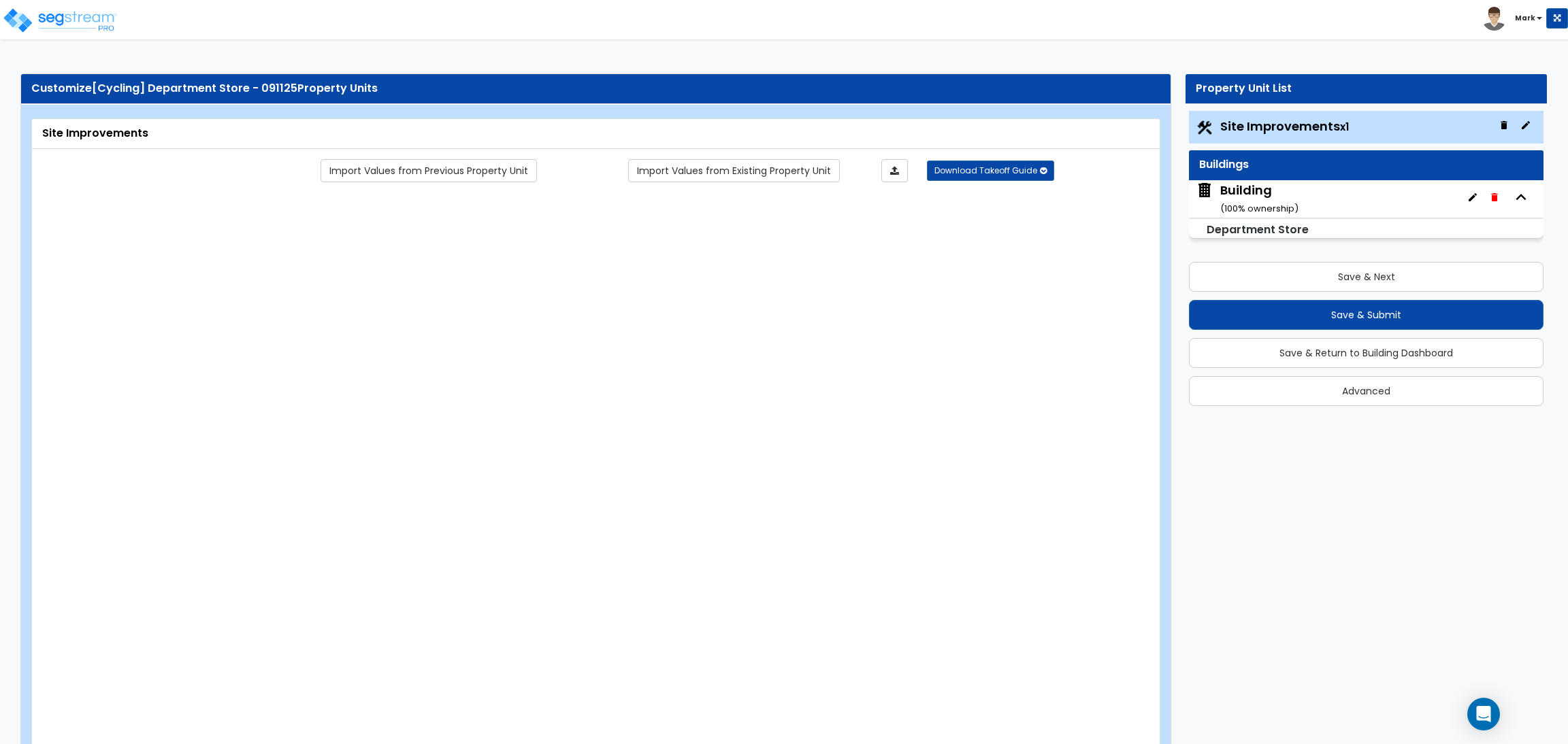
select select "20"
radio input "true"
select select "2"
type input "2"
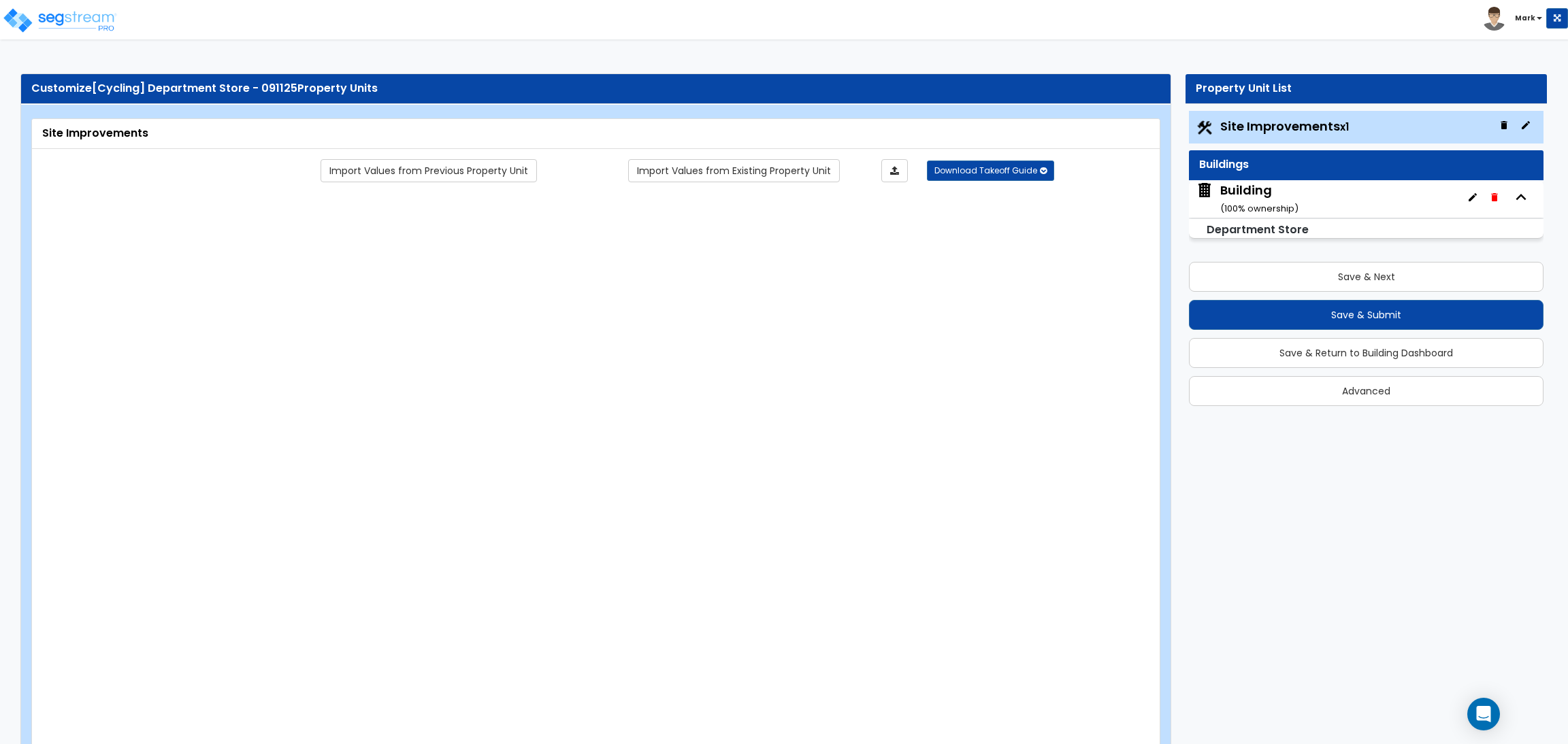
select select "5"
select select "3"
radio input "true"
select select "1"
type input "10"
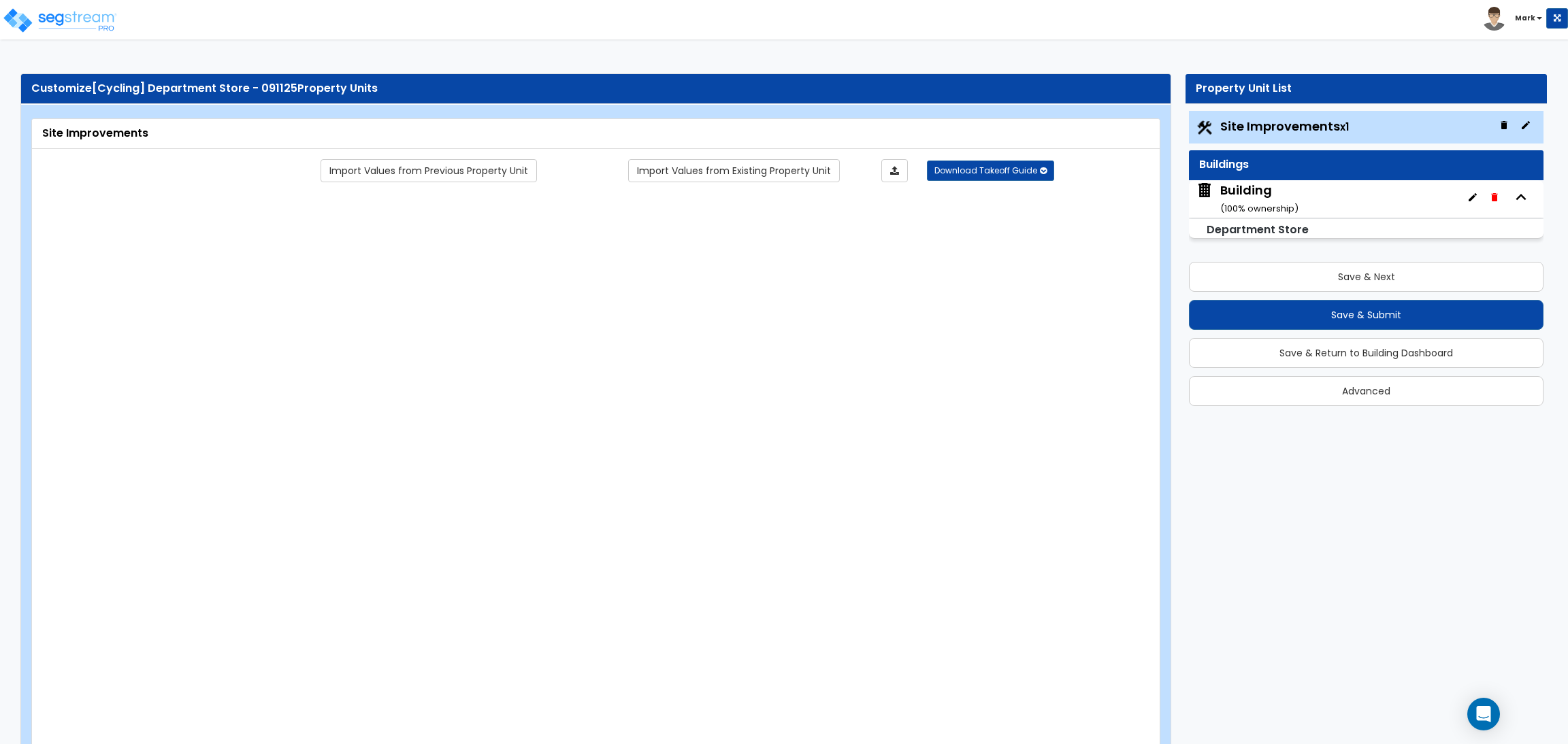
select select "1"
type input "2"
select select "1"
select select "2"
type input "2"
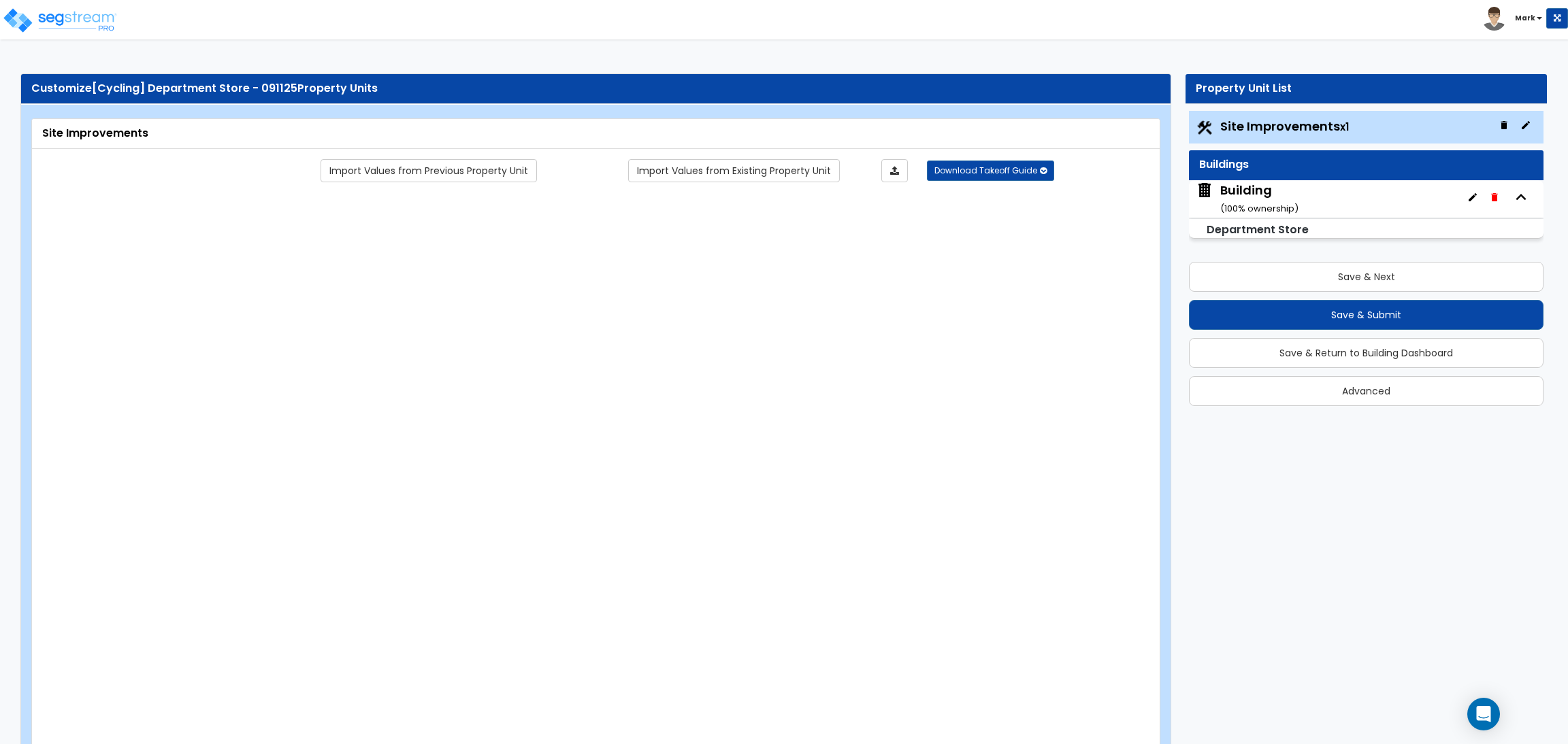
radio input "true"
type input "40"
radio input "true"
select select "1"
type input "2"
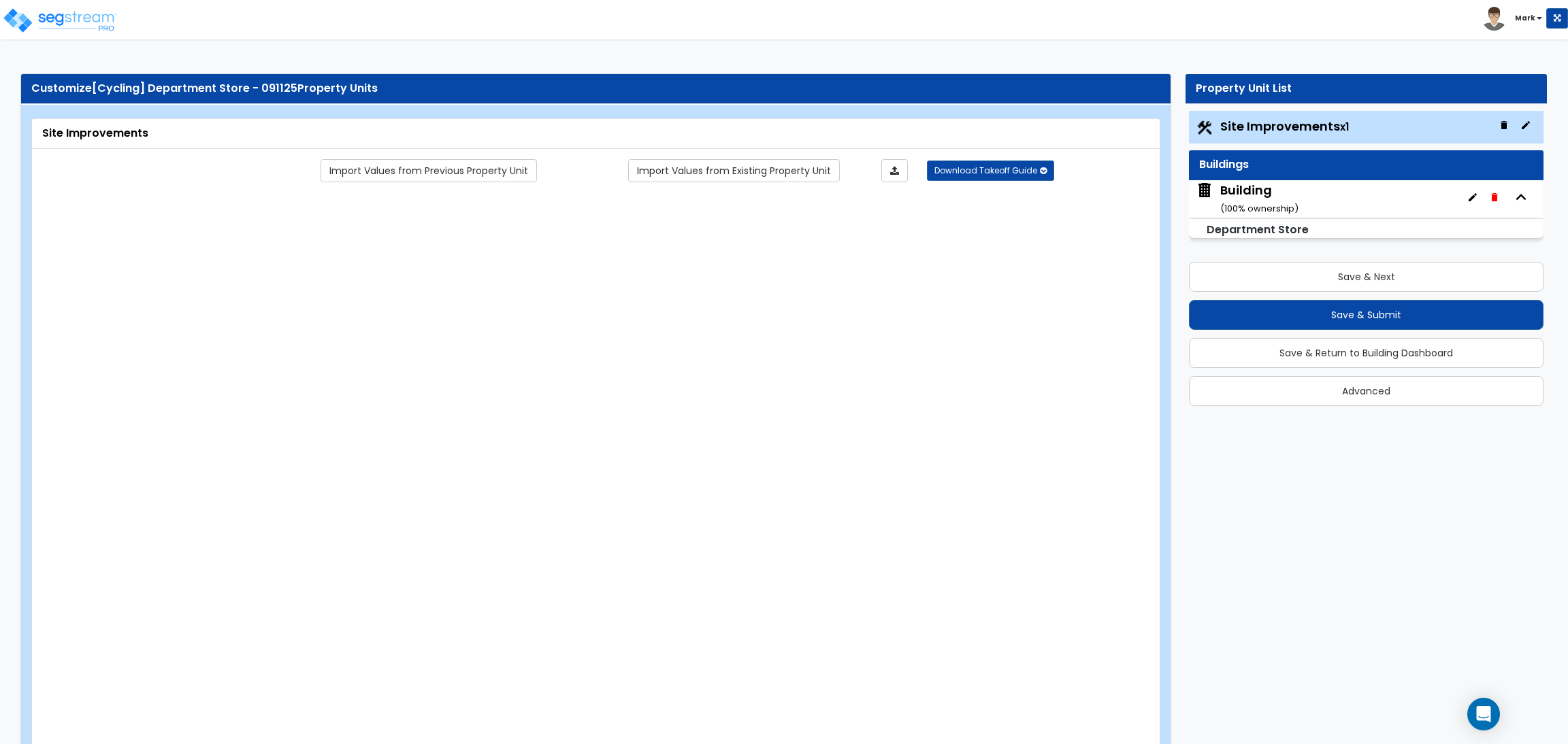
type input "80"
type input "6"
select select "4"
select select "2"
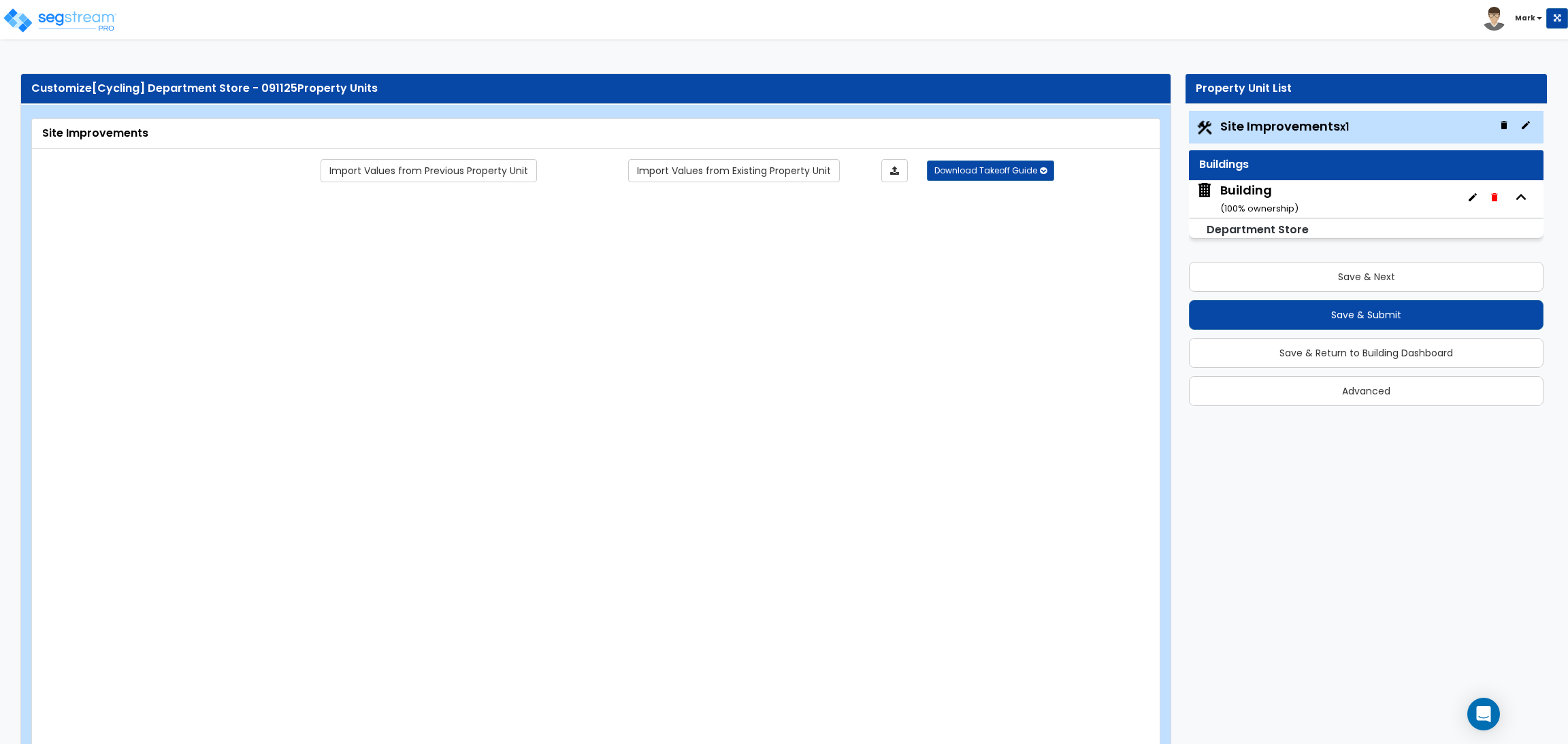
select select "1"
select select "2"
select select "1"
radio input "true"
type input "2"
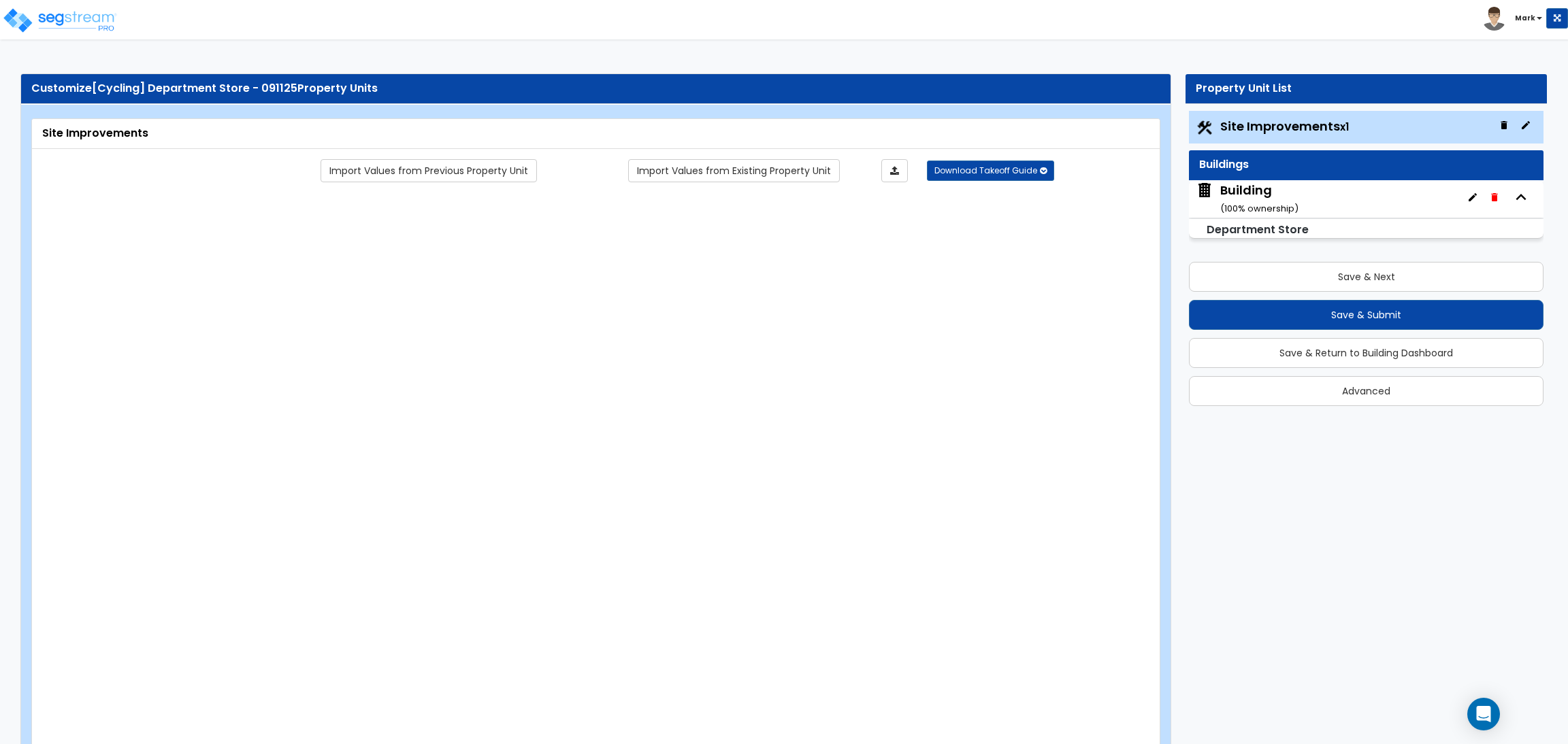
radio input "true"
select select "2"
select select "6"
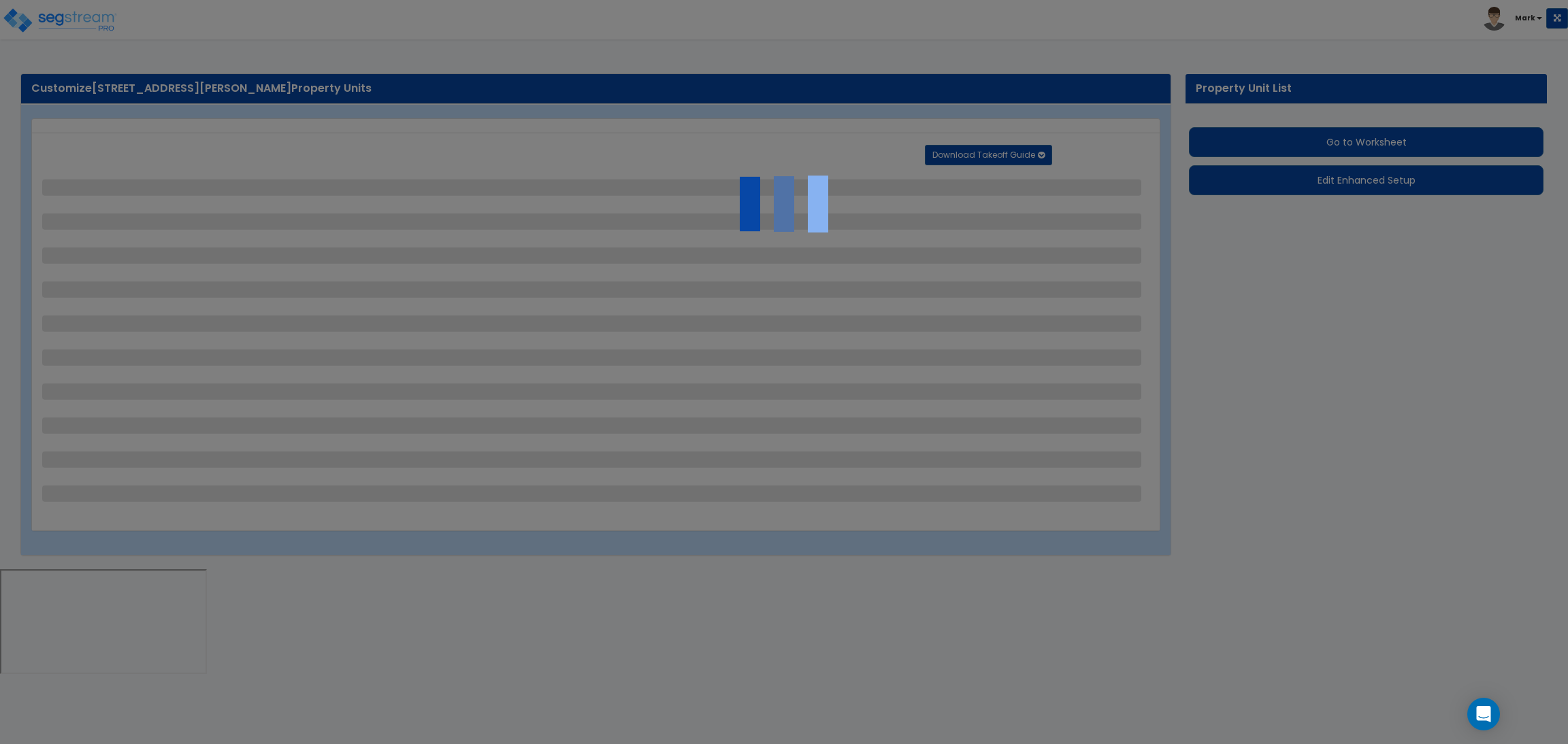
select select "2"
select select "1"
select select "2"
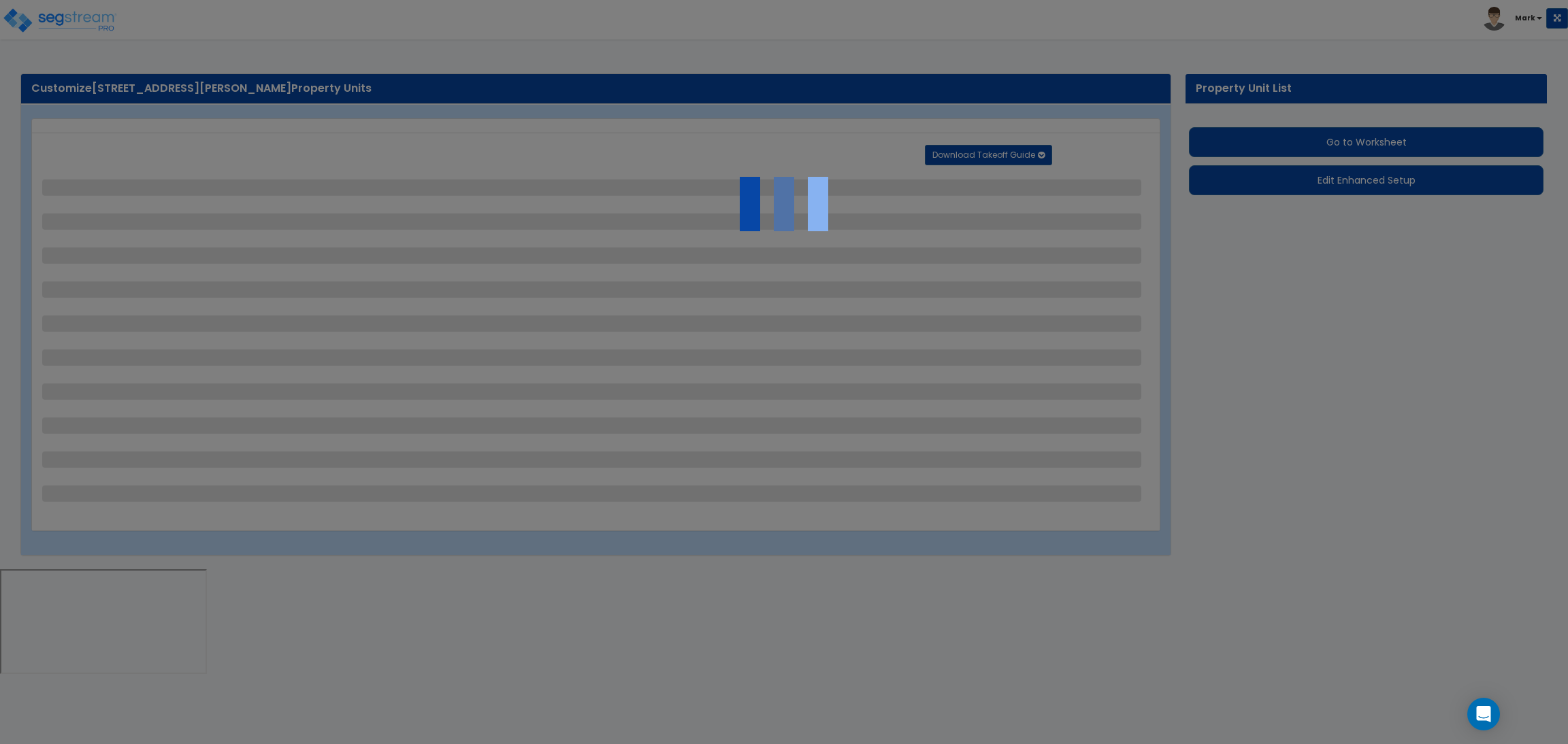
select select "1"
select select "2"
select select "1"
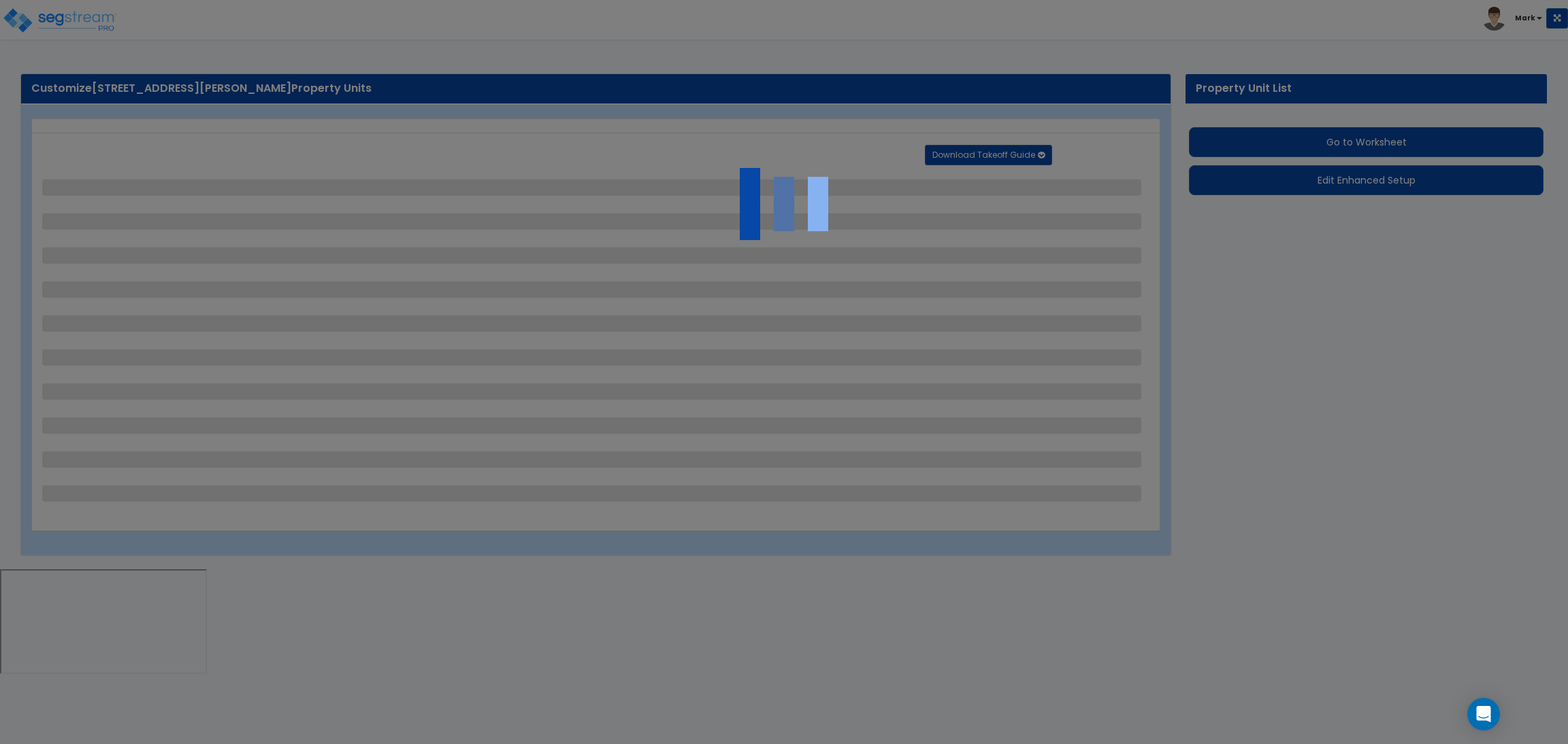
select select "1"
select select "5"
select select "2"
select select "1"
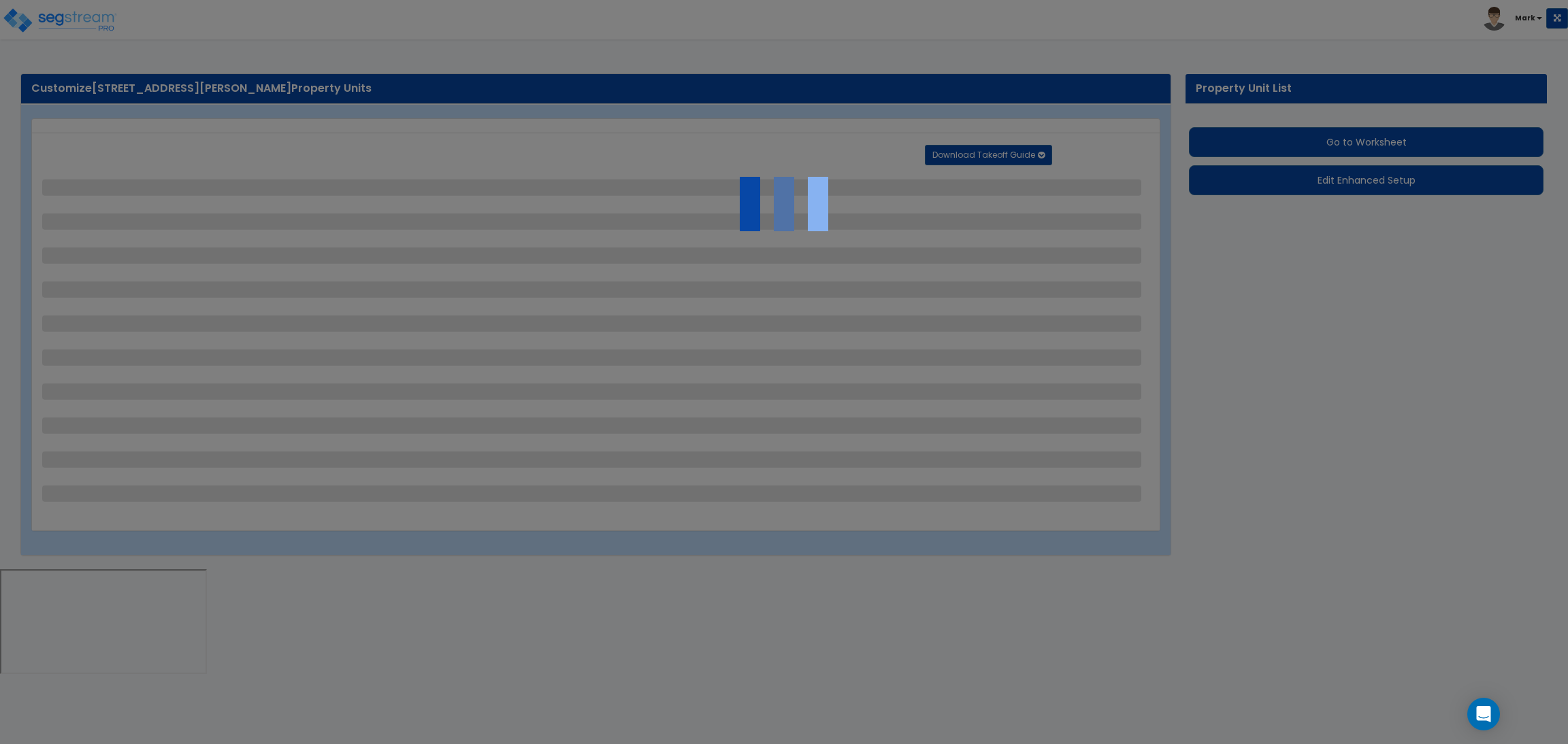
select select "4"
select select "2"
select select "4"
select select "2"
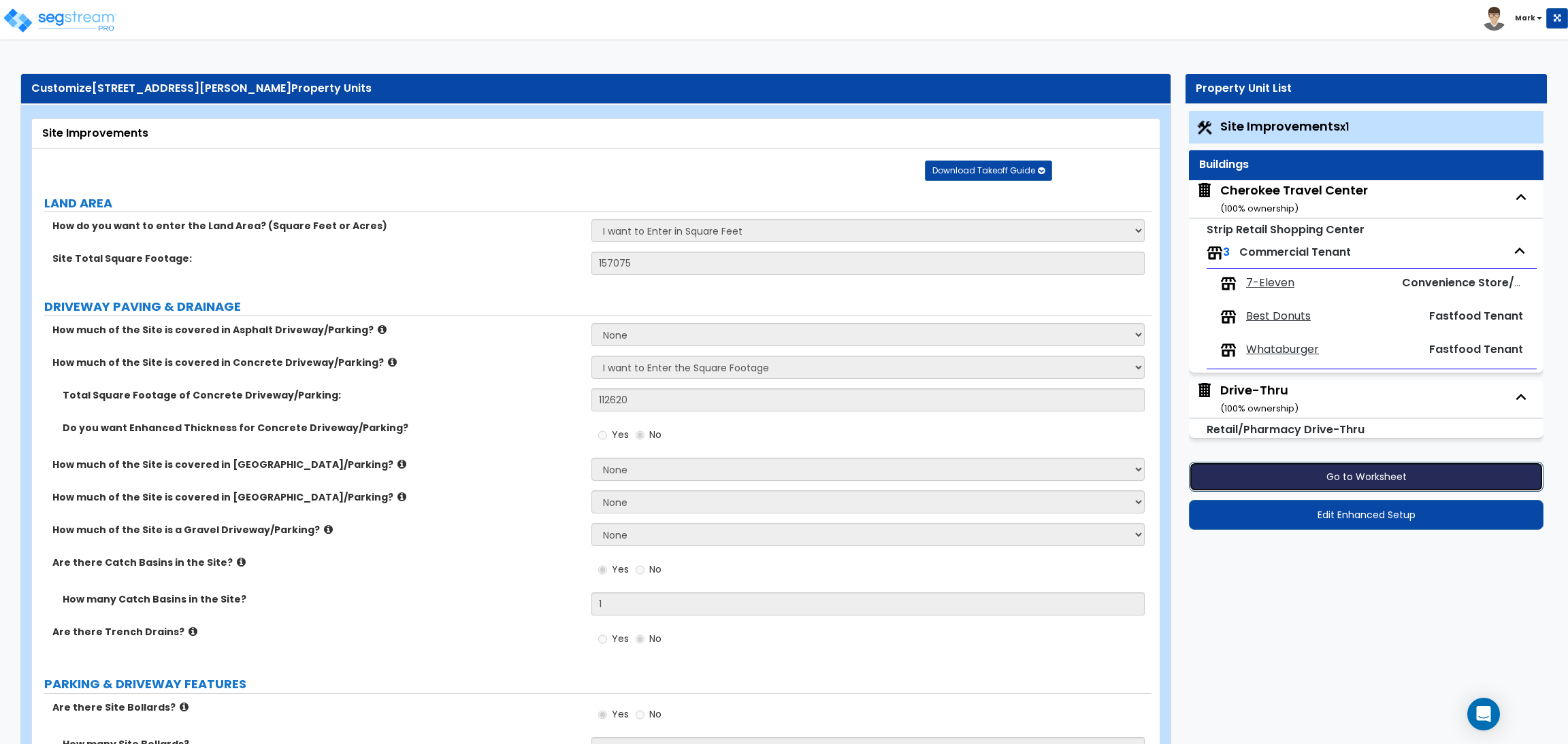
click at [1380, 481] on button "Go to Worksheet" at bounding box center [1367, 477] width 355 height 30
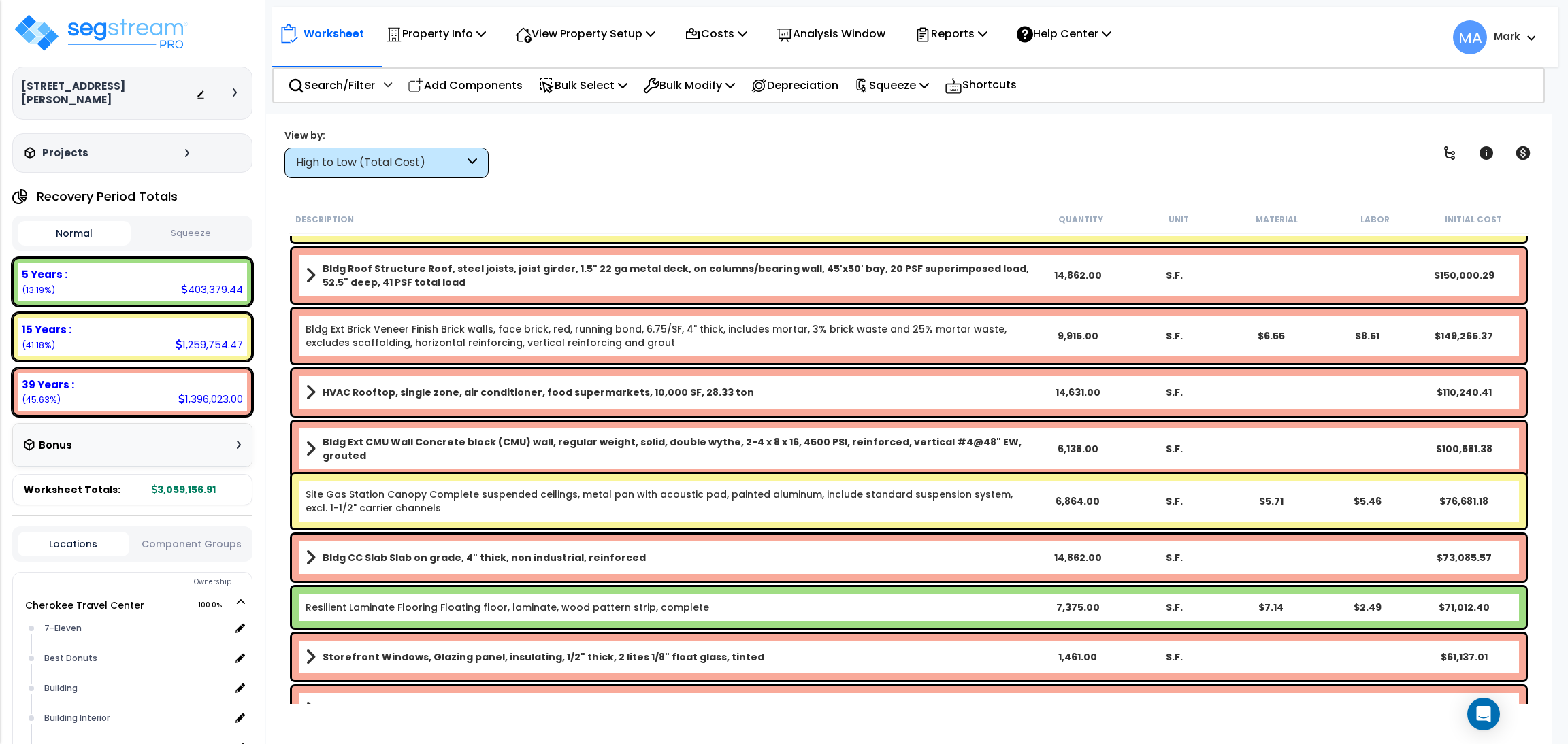
scroll to position [204, 0]
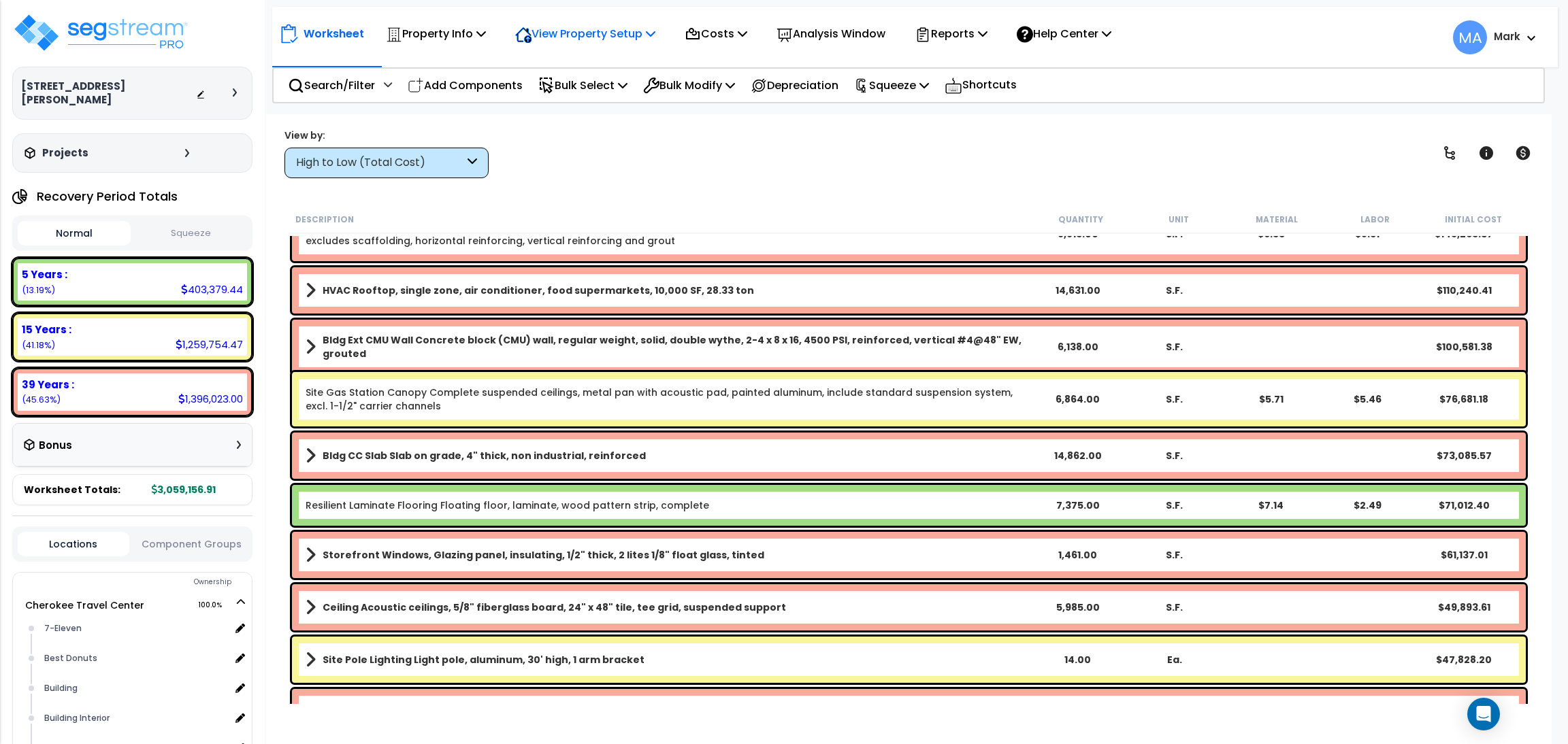
click at [578, 38] on p "View Property Setup" at bounding box center [585, 34] width 140 height 19
click at [586, 99] on link "View Questionnaire" at bounding box center [576, 92] width 135 height 27
click at [275, 417] on div "Worksheet Property Info Property Setup Add Property Unit Template property Clon…" at bounding box center [909, 485] width 1286 height 744
click at [1431, 168] on span "Show/Hide Children" at bounding box center [1408, 178] width 112 height 21
click at [1440, 156] on link at bounding box center [1450, 153] width 30 height 30
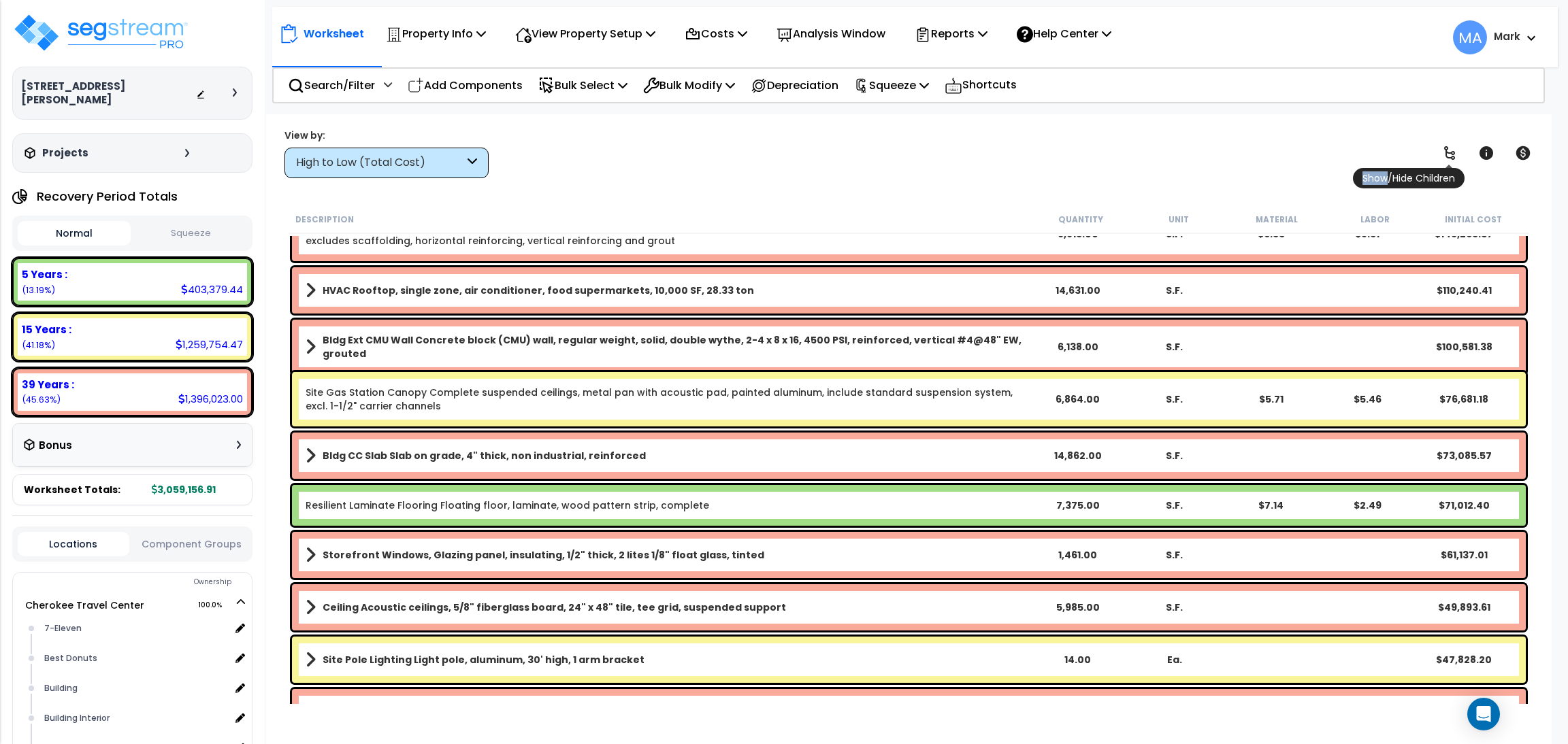
click at [1441, 156] on icon at bounding box center [1449, 153] width 16 height 16
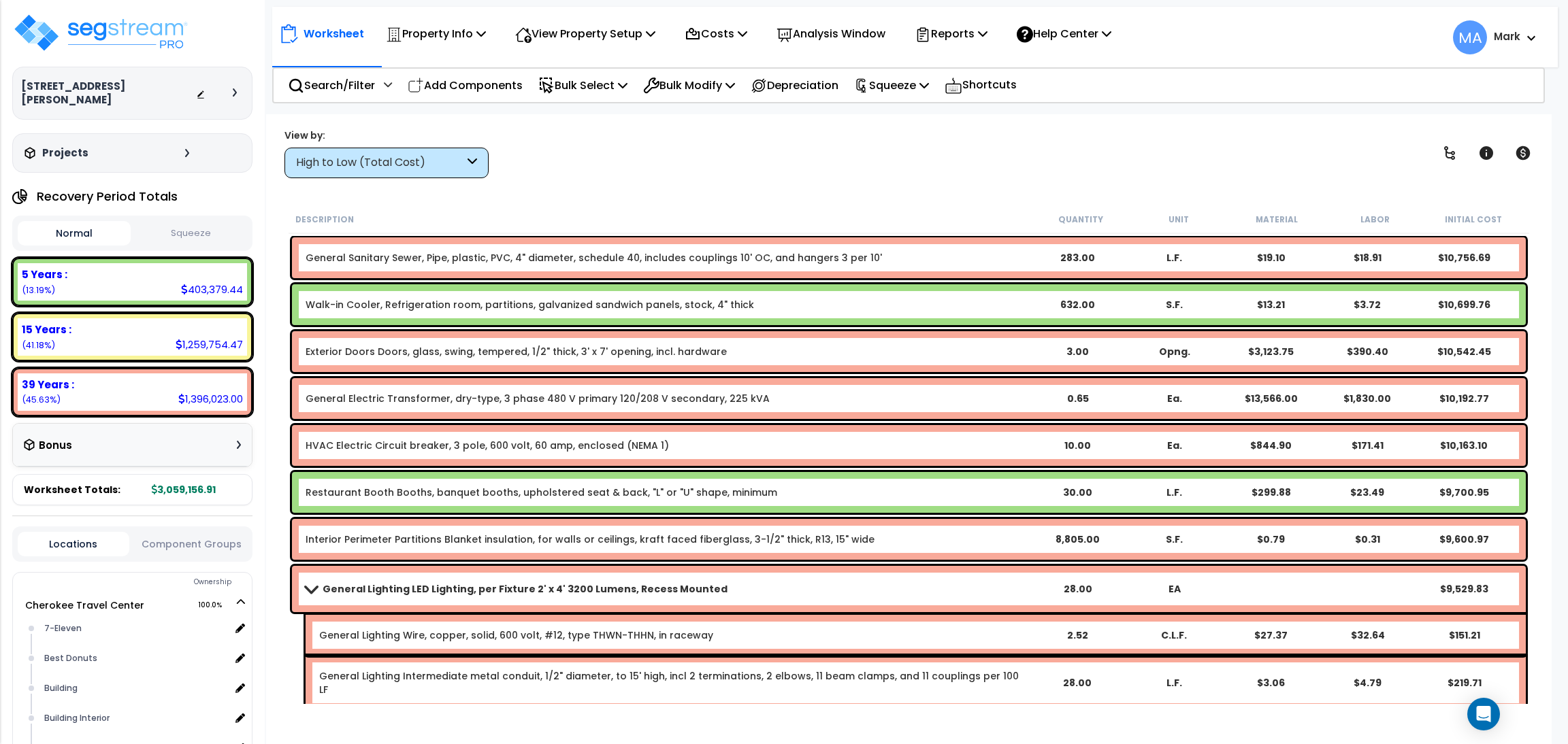
scroll to position [10714, 0]
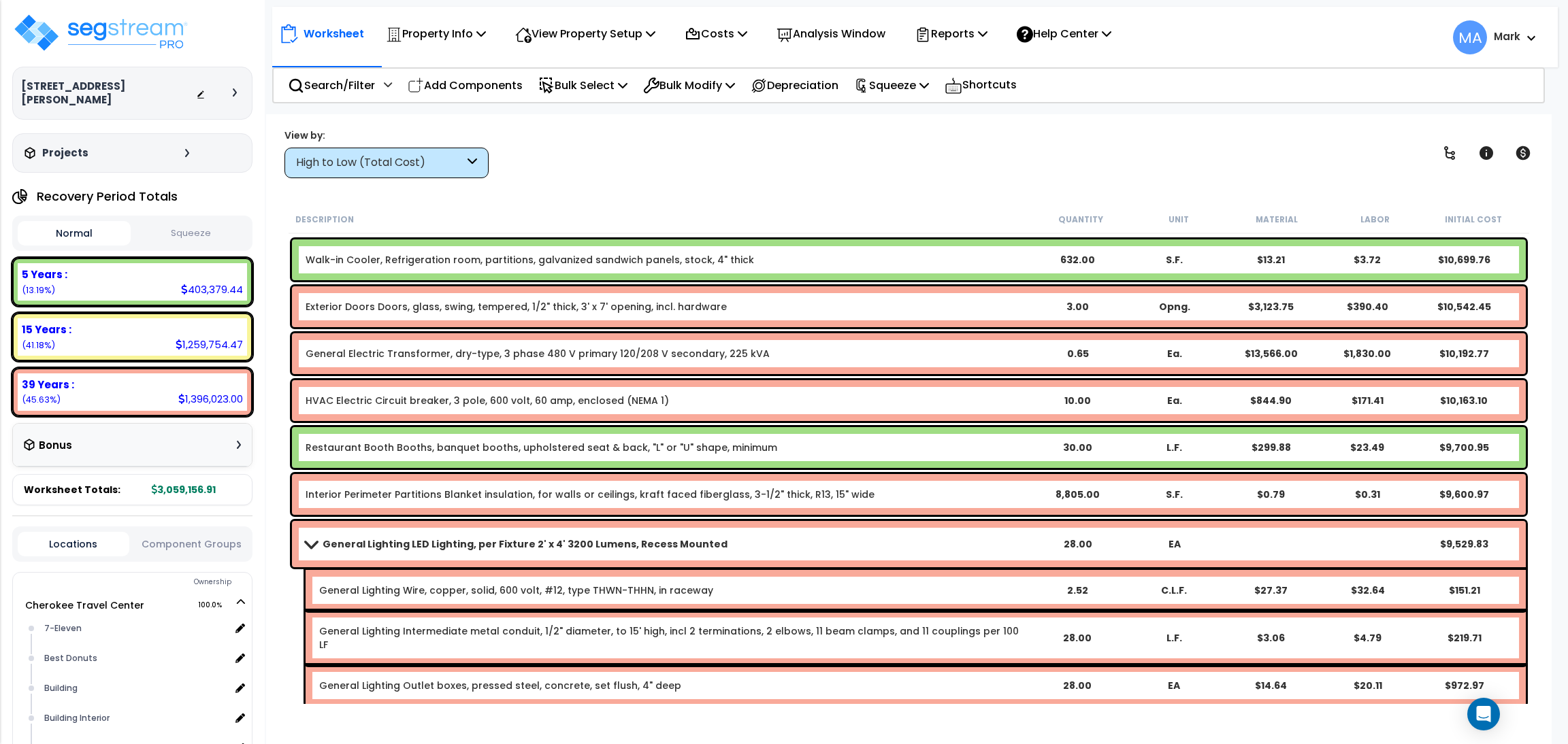
drag, startPoint x: 427, startPoint y: 34, endPoint x: 434, endPoint y: 53, distance: 20.2
click at [434, 53] on div "Worksheet Property Info Property Setup Add Property Unit Template property Clon…" at bounding box center [915, 31] width 1286 height 48
click at [451, 41] on p "Property Info" at bounding box center [435, 34] width 100 height 19
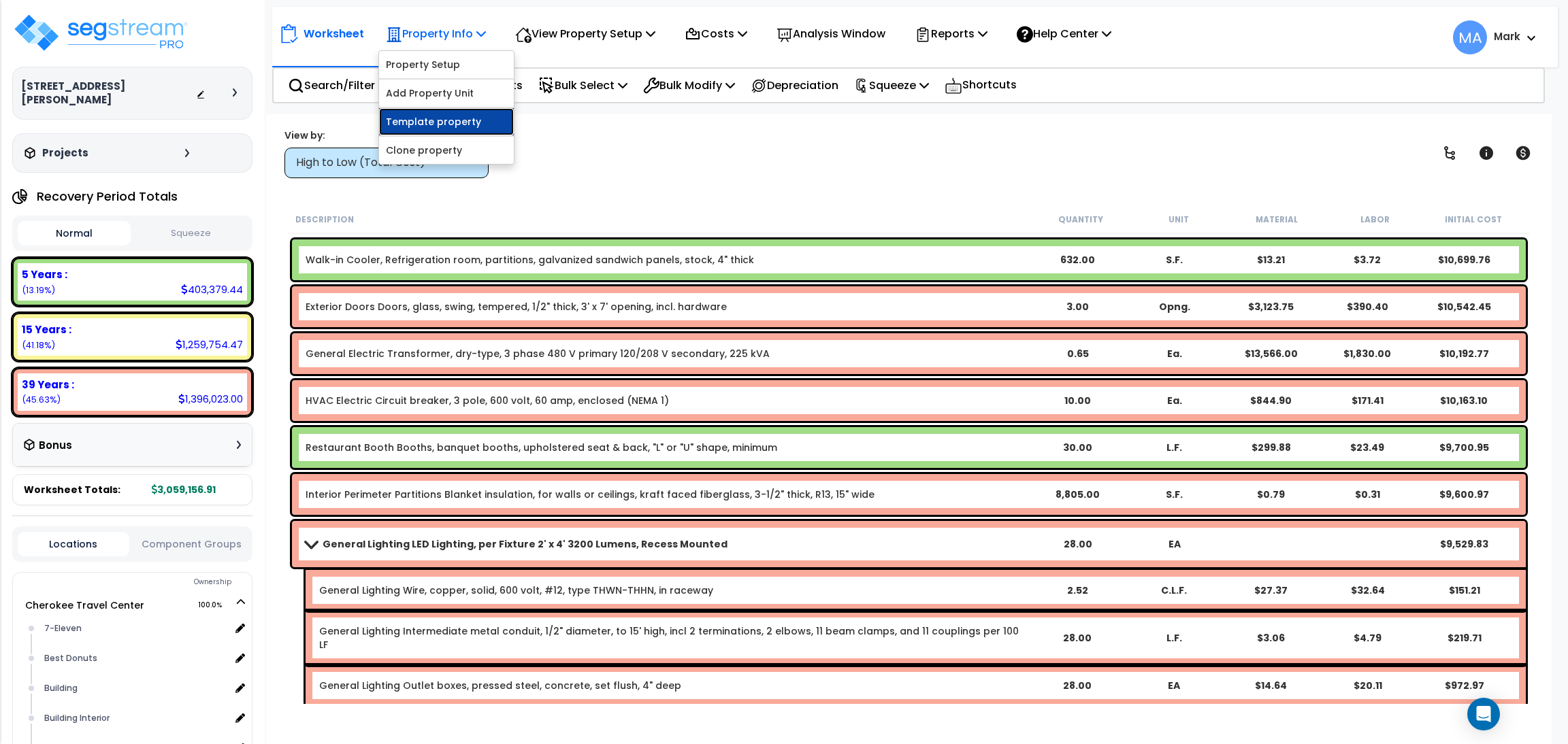
click at [429, 112] on link "Template property" at bounding box center [447, 121] width 135 height 27
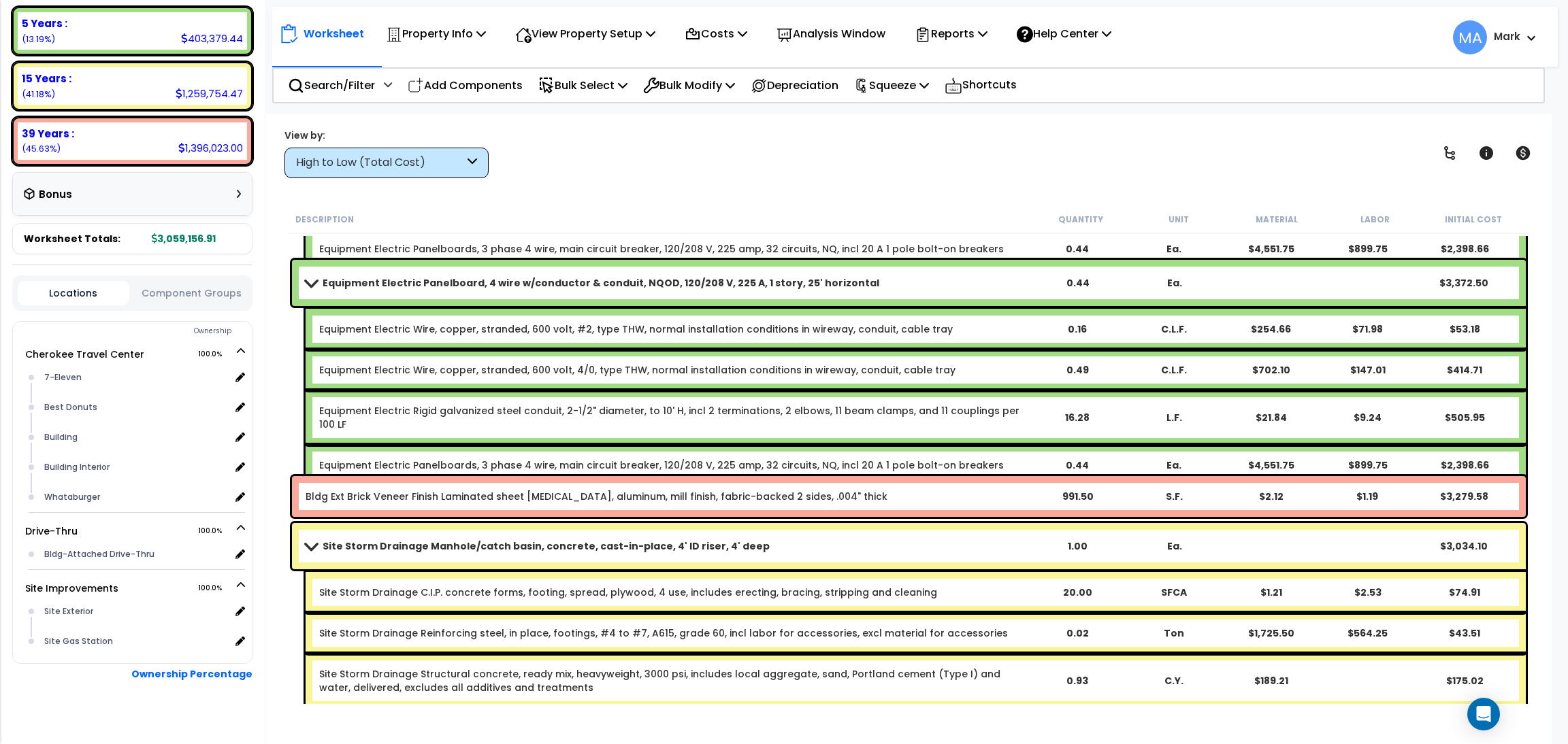
scroll to position [19695, 0]
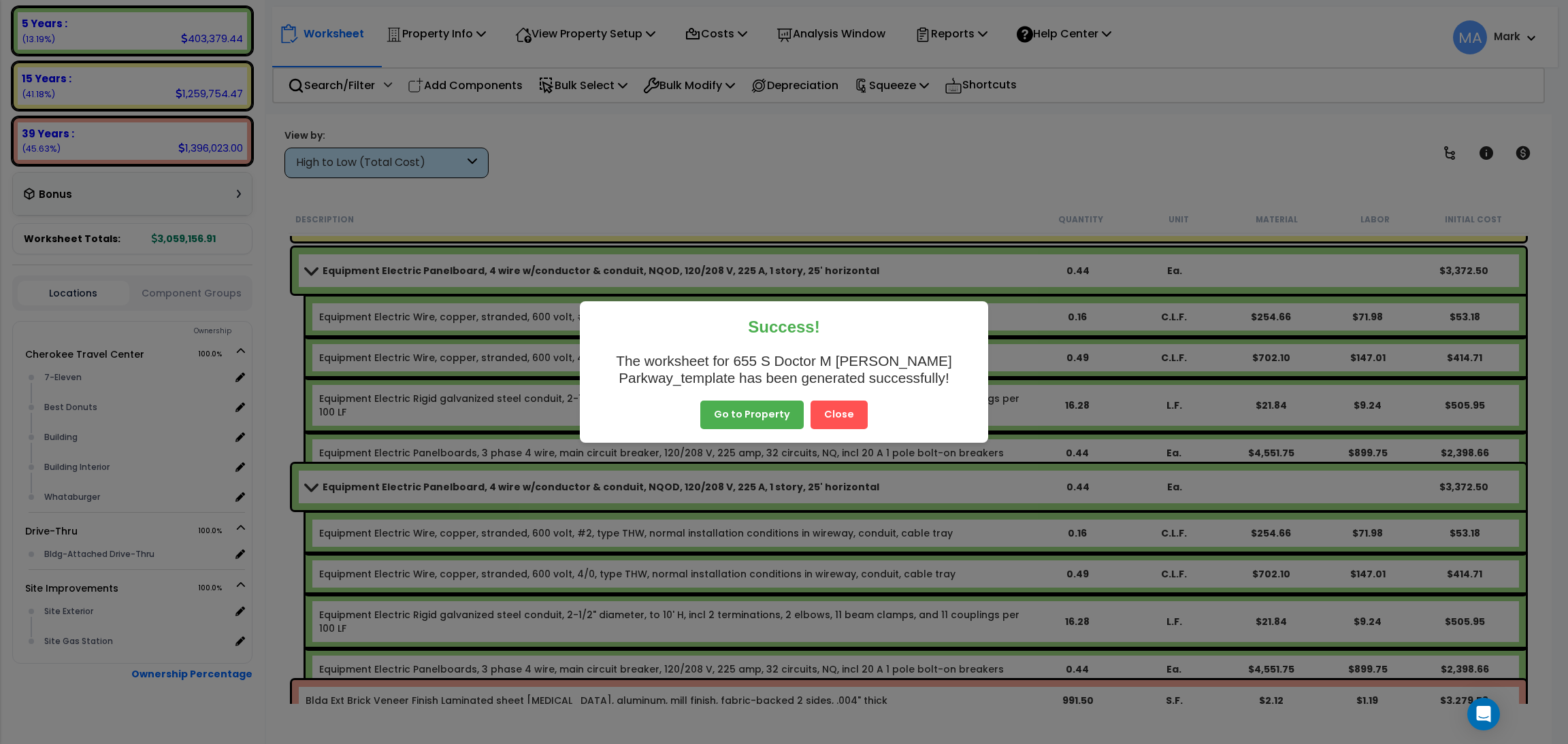
click at [840, 409] on button "Close" at bounding box center [840, 414] width 57 height 29
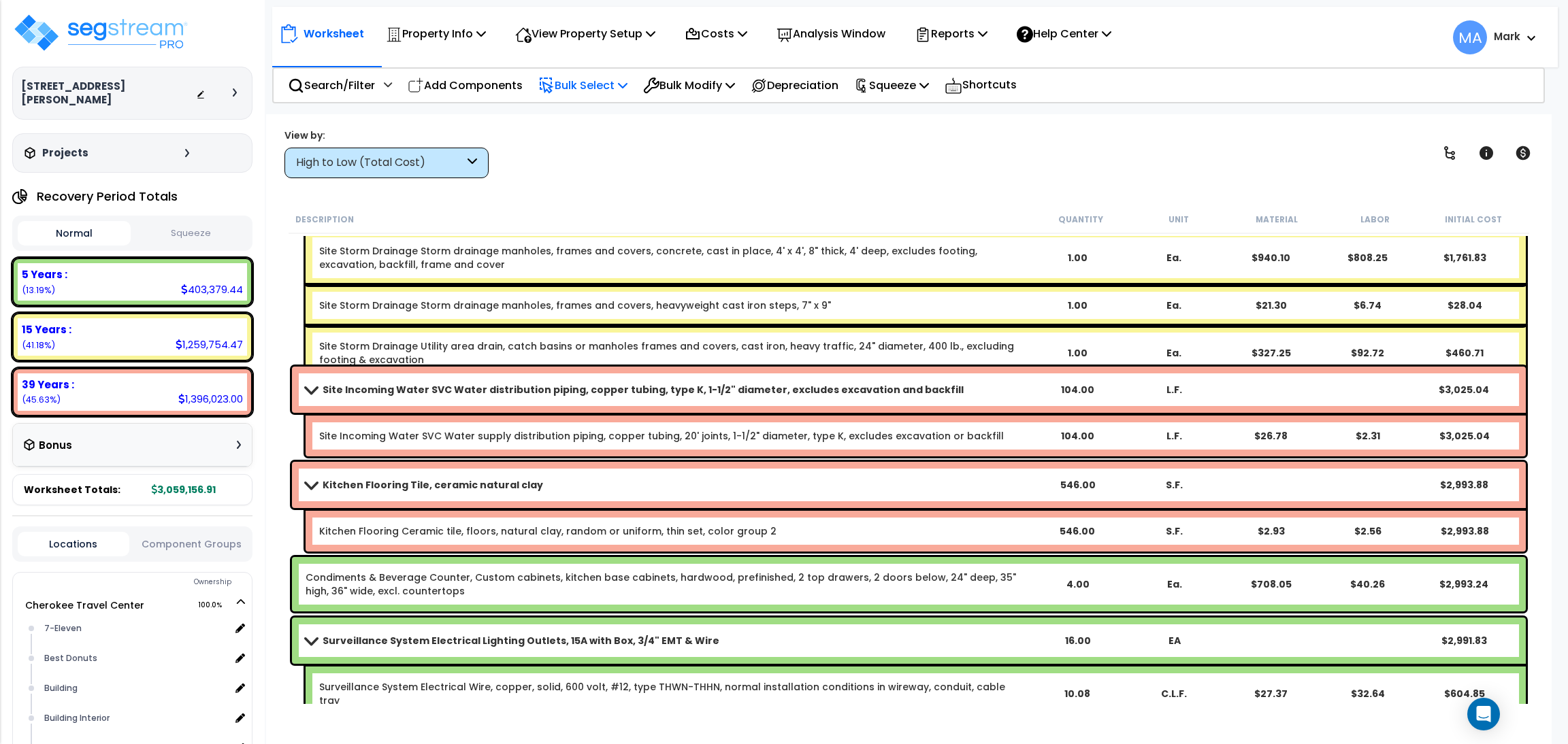
scroll to position [20409, 0]
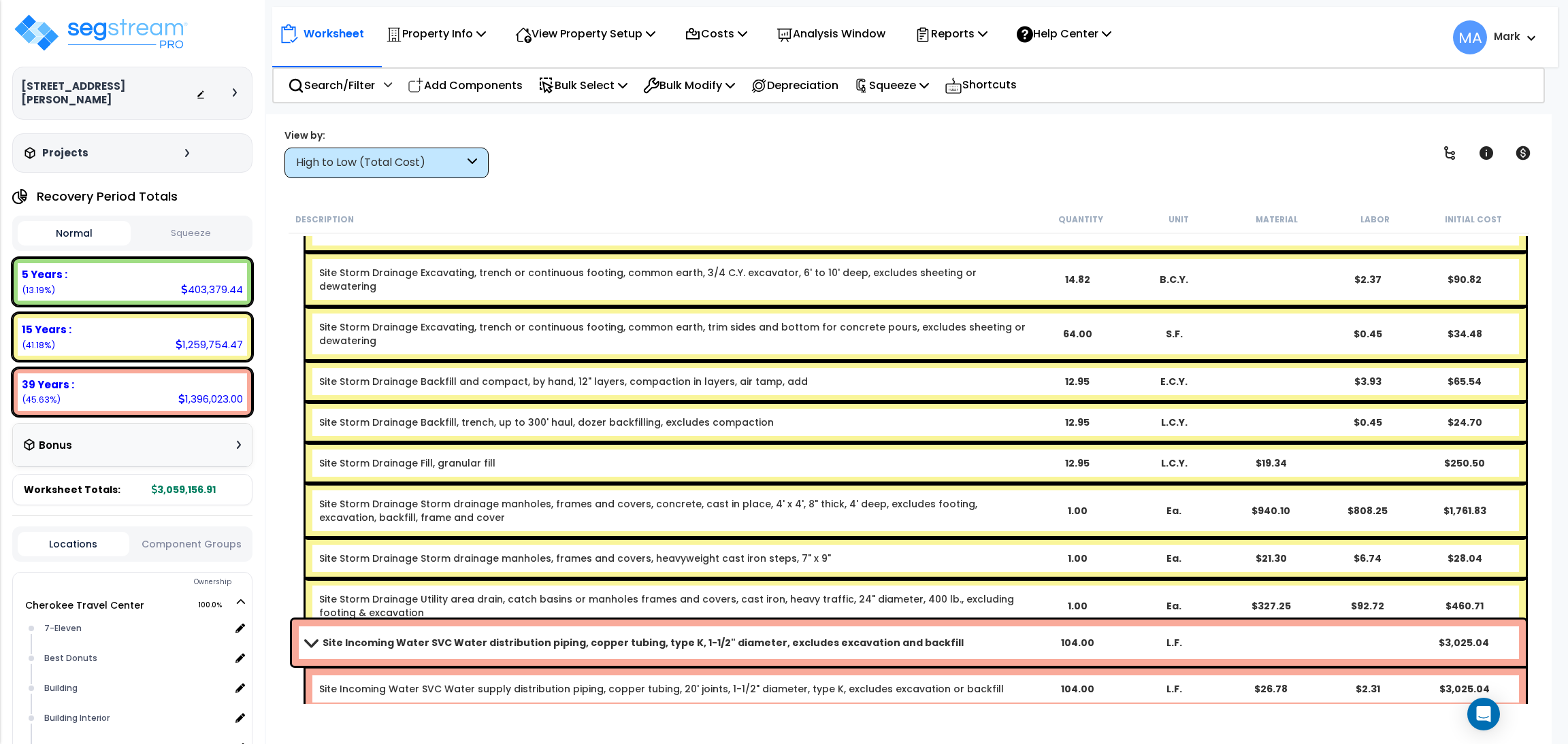
click at [438, 164] on div "High to Low (Total Cost)" at bounding box center [381, 163] width 168 height 16
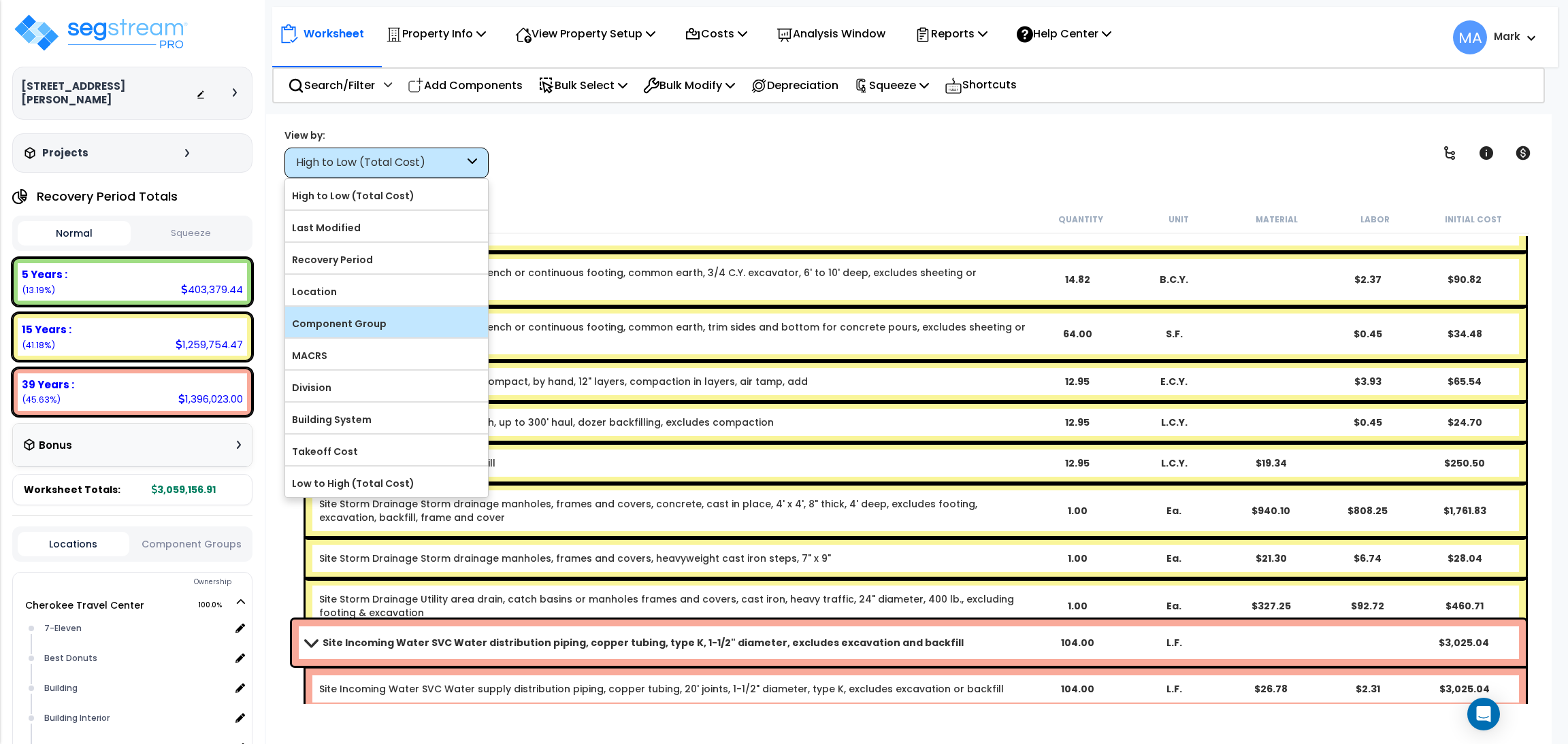
click at [382, 323] on label "Component Group" at bounding box center [387, 324] width 203 height 21
click at [0, 0] on input "Component Group" at bounding box center [0, 0] width 0 height 0
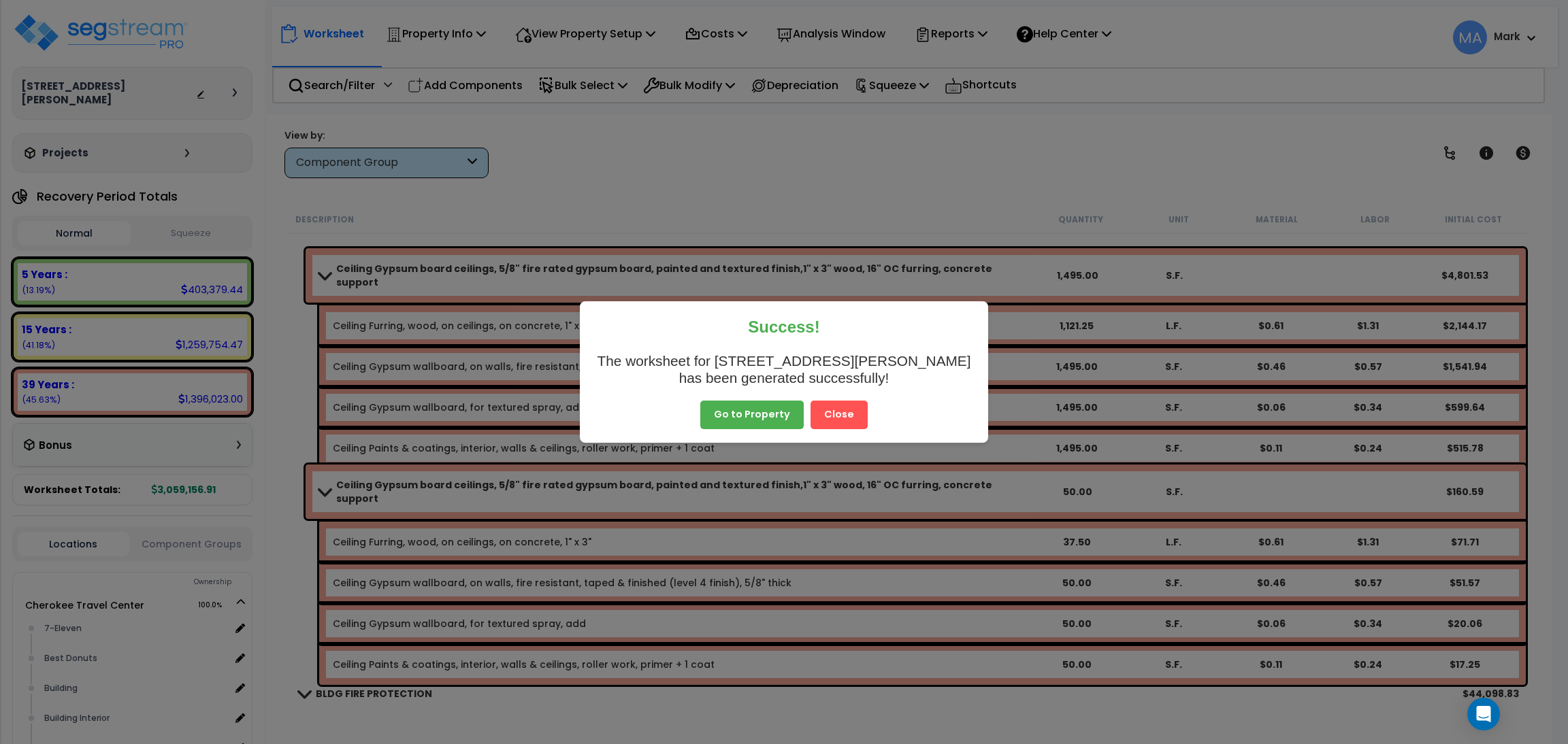
drag, startPoint x: 840, startPoint y: 420, endPoint x: 836, endPoint y: 391, distance: 29.3
click at [840, 418] on button "Close" at bounding box center [840, 414] width 57 height 29
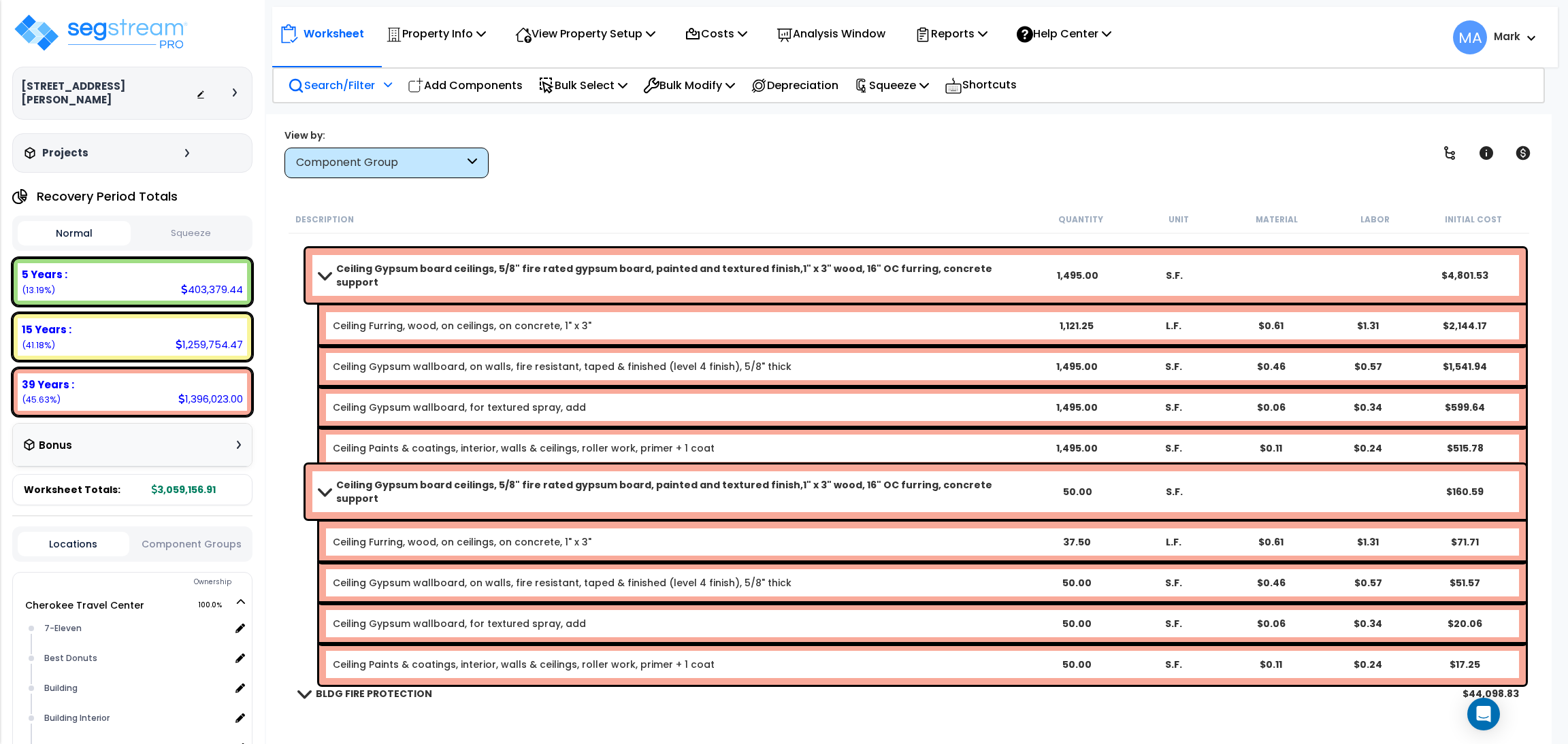
click at [322, 77] on p "Search/Filter" at bounding box center [331, 85] width 87 height 19
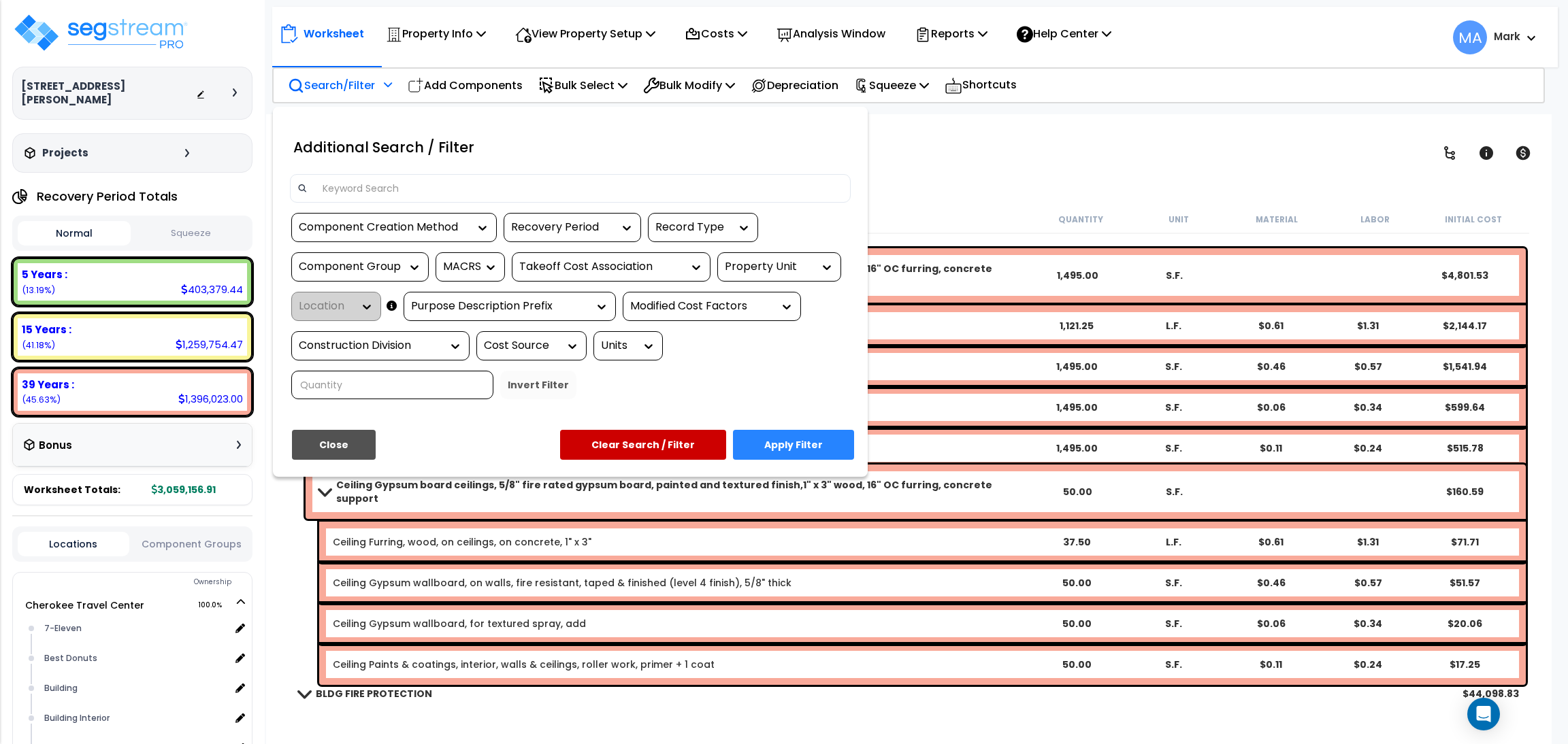
click at [384, 185] on input at bounding box center [579, 188] width 529 height 21
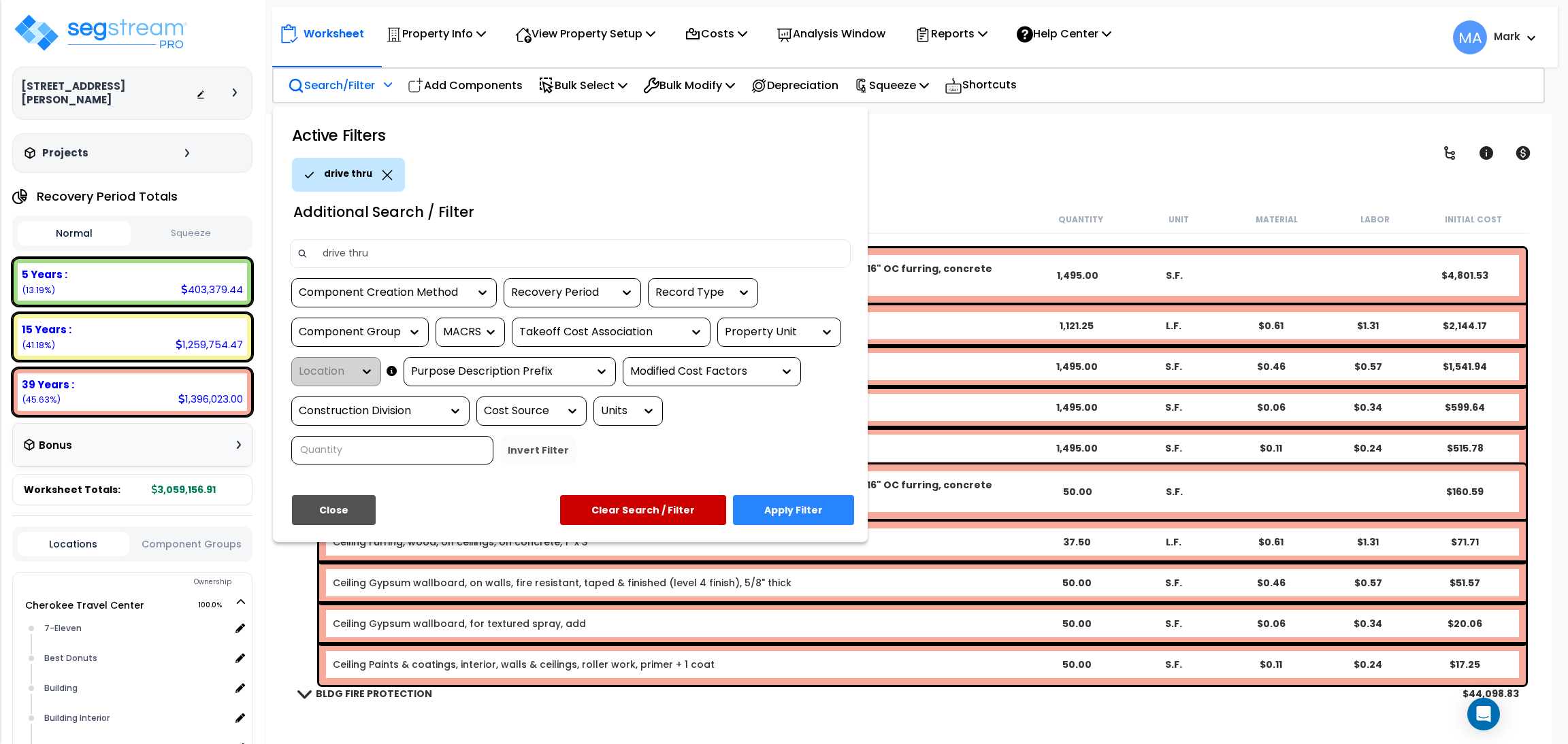
type input "drive thru"
click at [829, 500] on button "Apply Filter" at bounding box center [794, 510] width 121 height 30
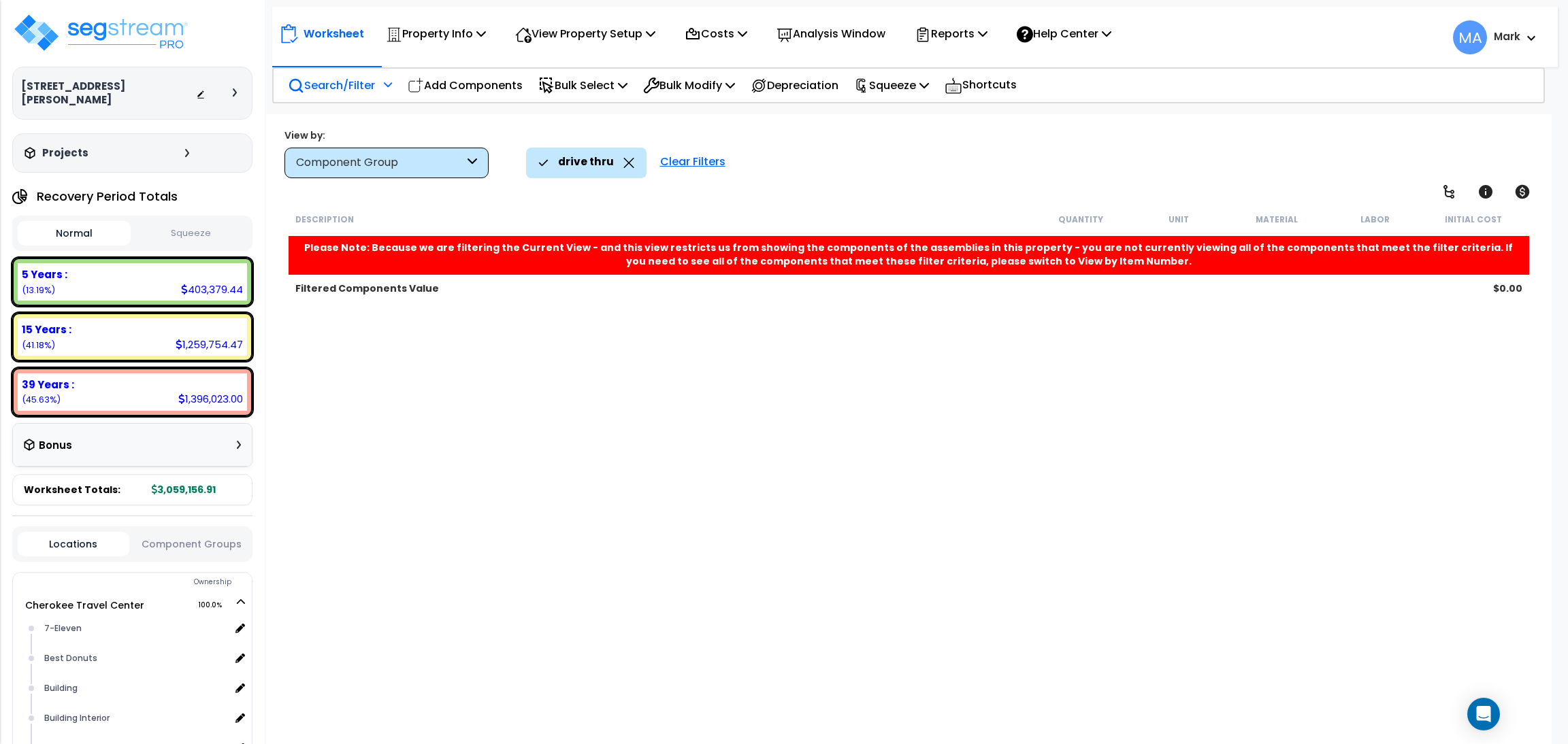
click at [623, 159] on icon at bounding box center [628, 162] width 11 height 10
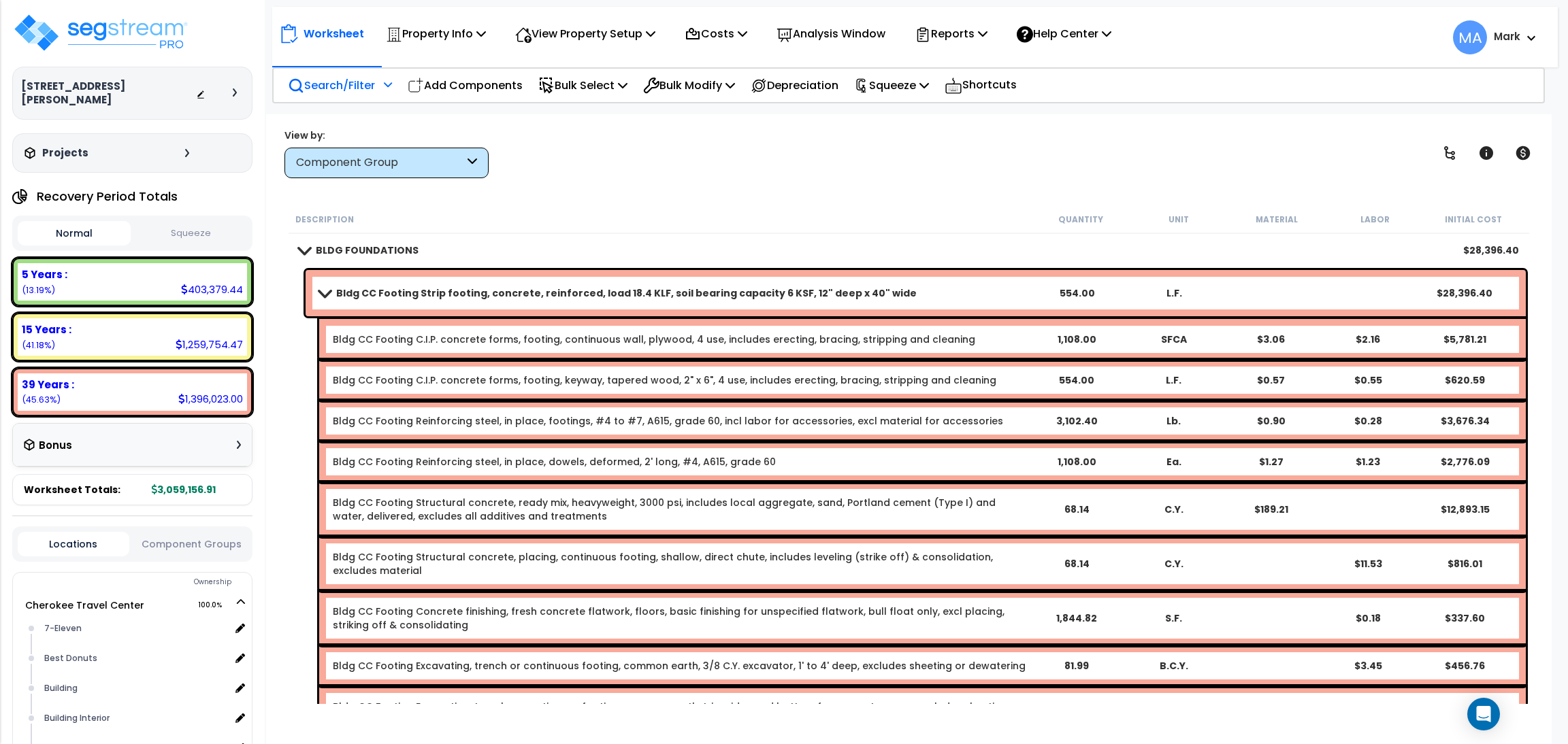
click at [332, 79] on p "Search/Filter" at bounding box center [331, 85] width 87 height 19
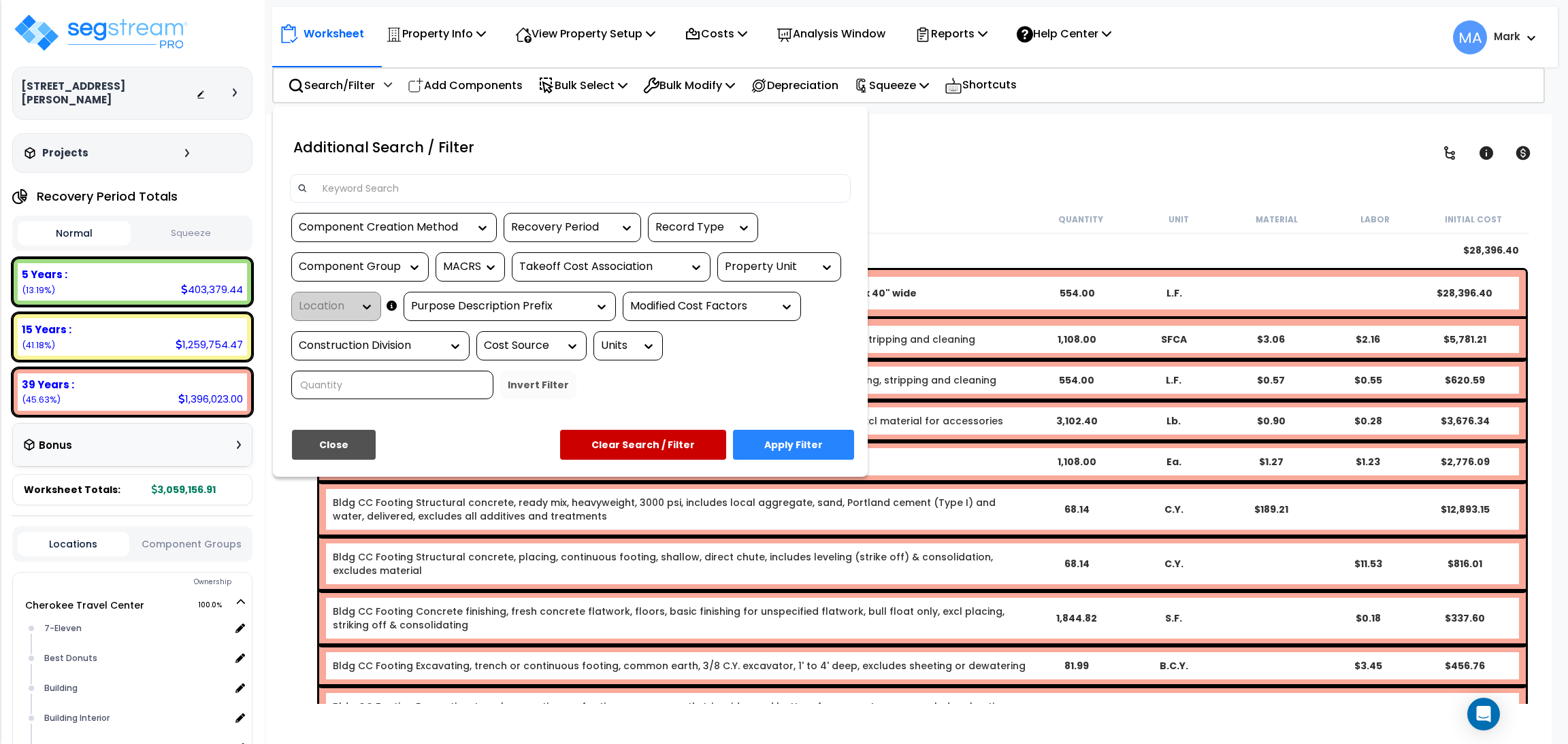
click at [381, 192] on input at bounding box center [579, 188] width 529 height 21
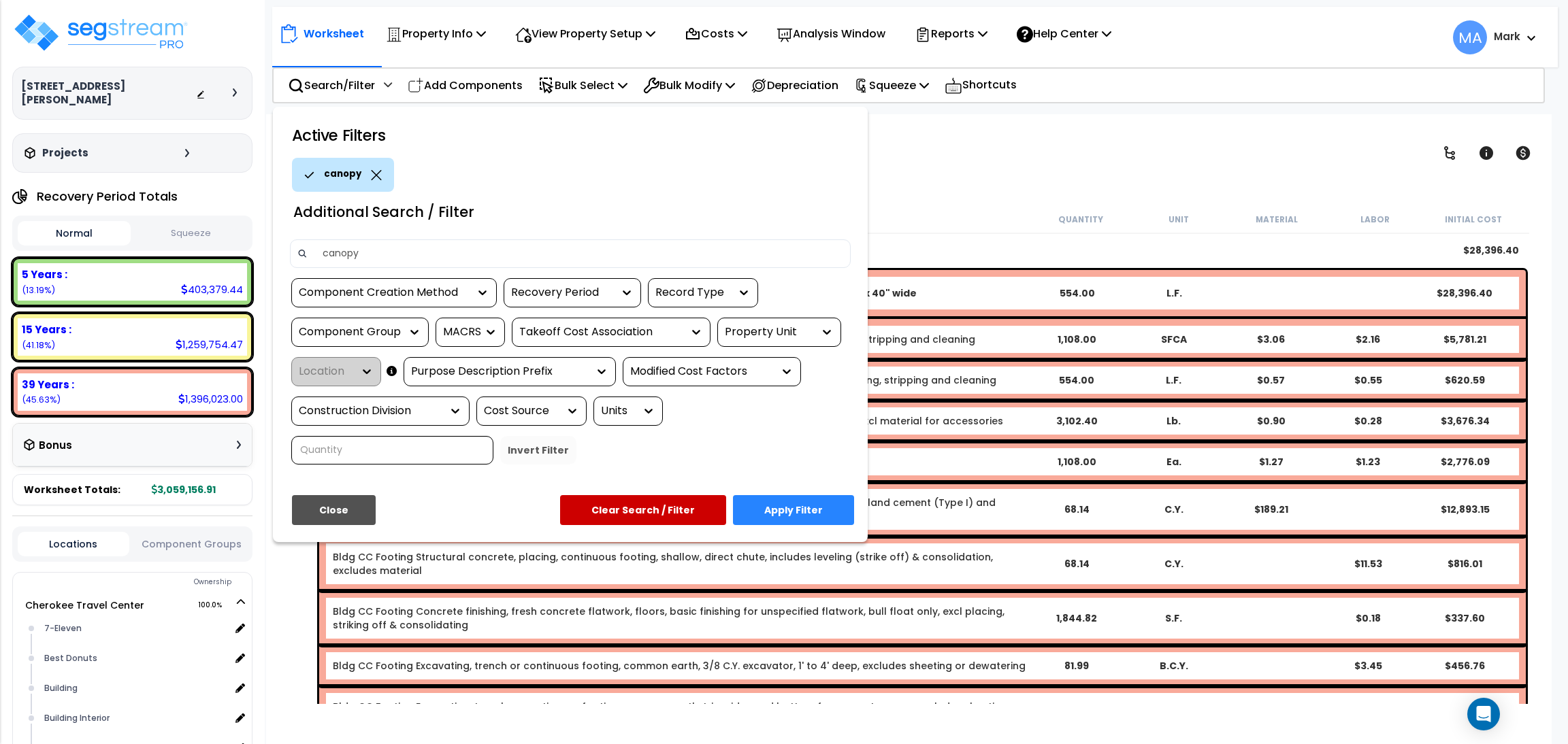
type input "canopy"
click at [798, 516] on button "Apply Filter" at bounding box center [794, 510] width 121 height 30
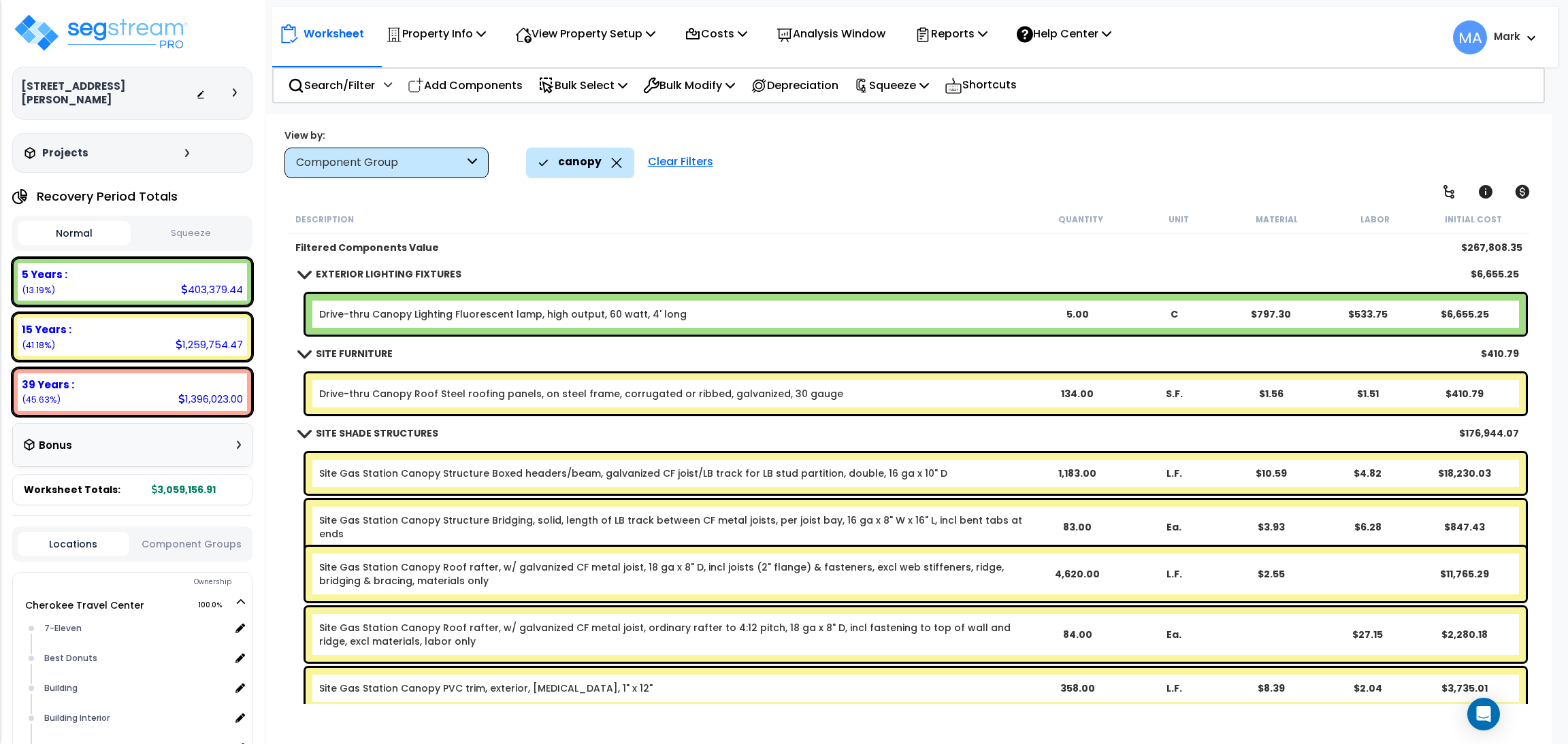
scroll to position [1735, 0]
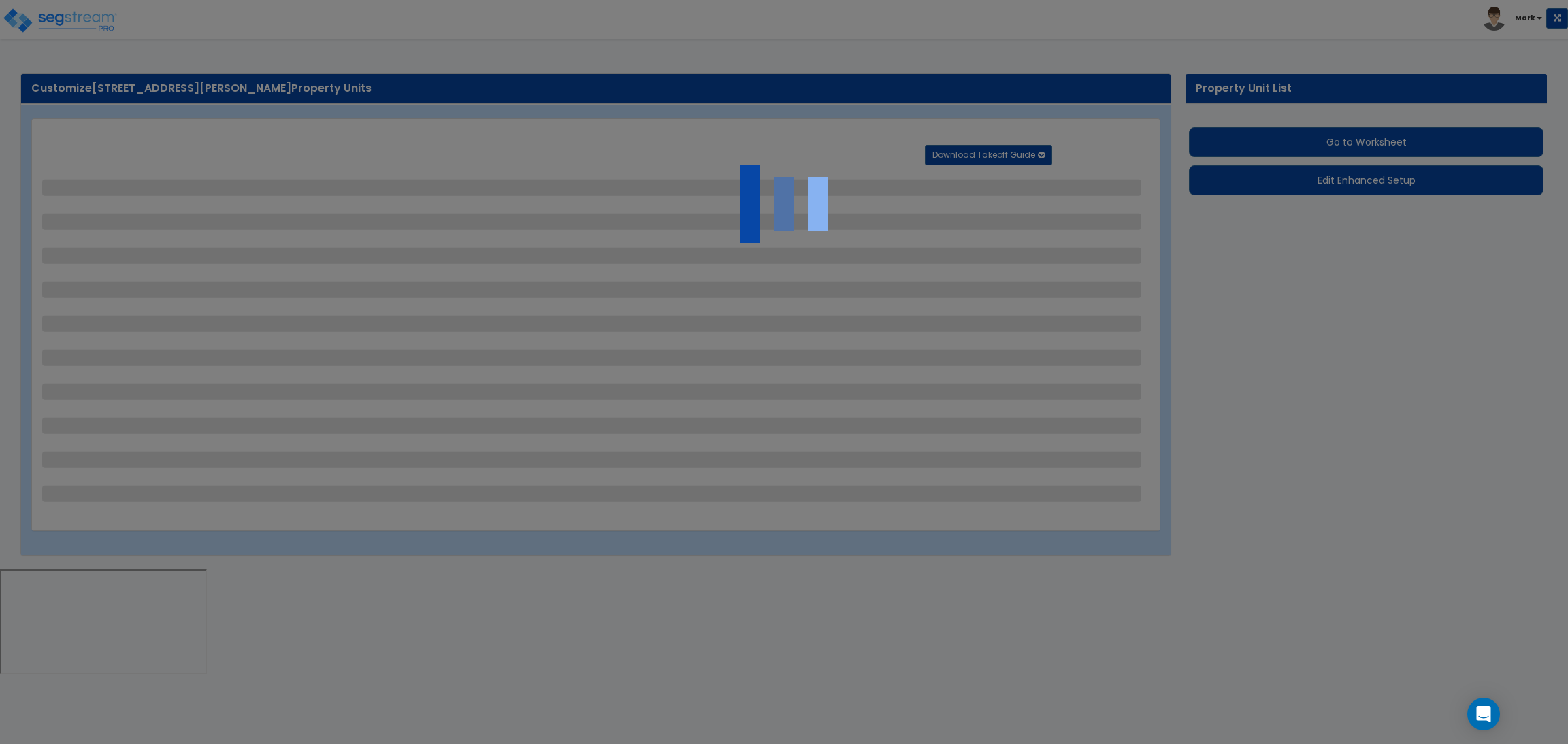
select select "2"
select select "1"
select select "2"
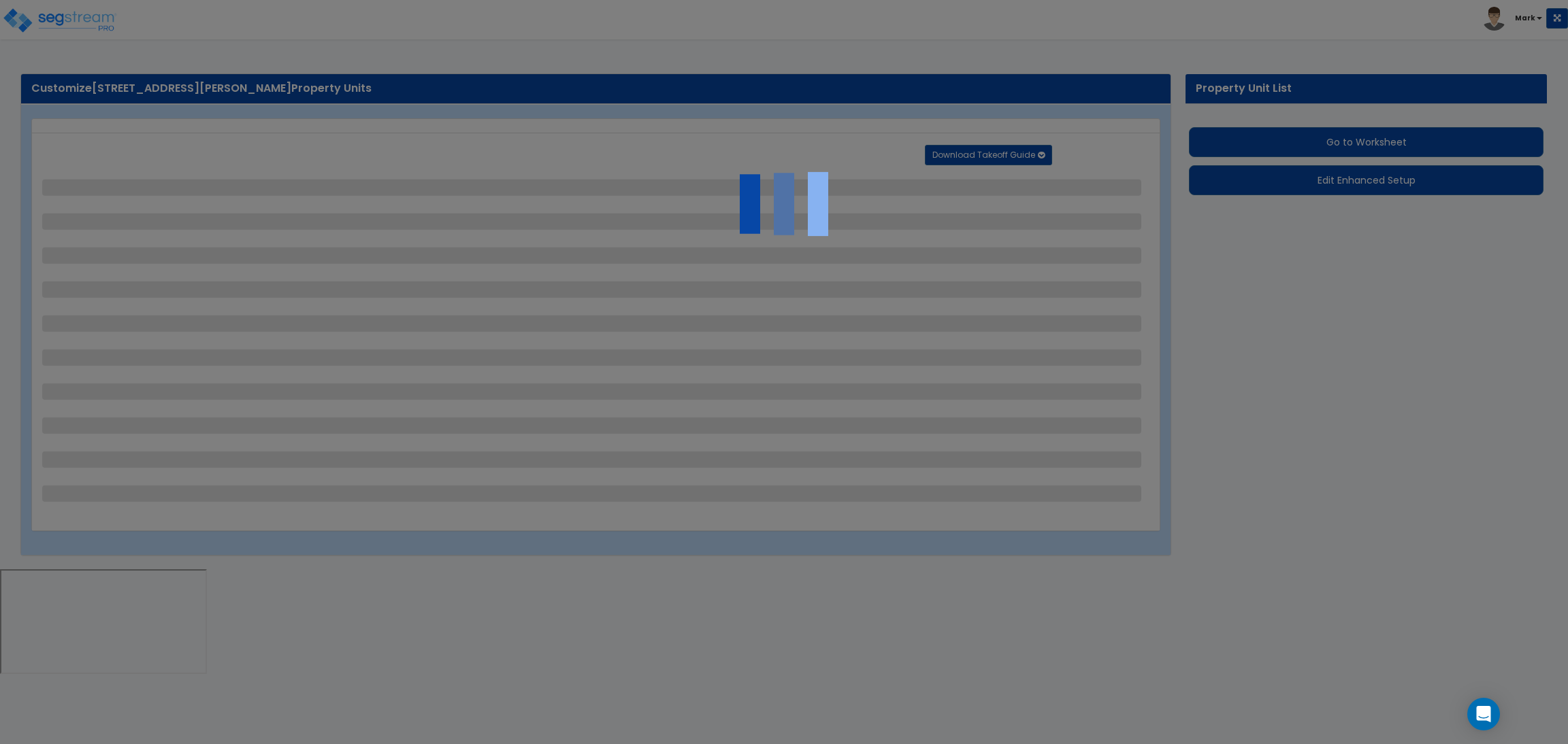
select select "1"
select select "2"
select select "1"
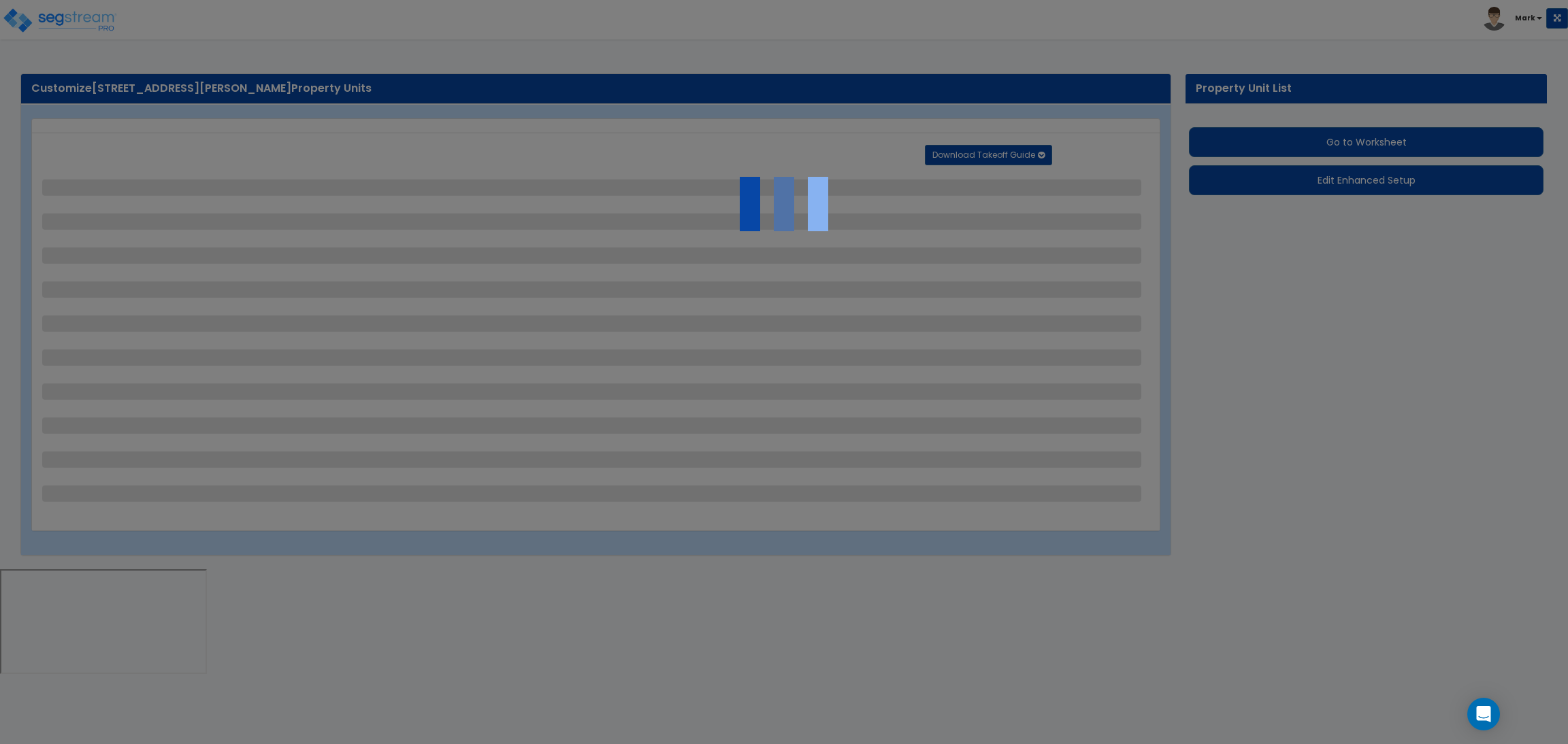
select select "1"
select select "5"
select select "2"
select select "1"
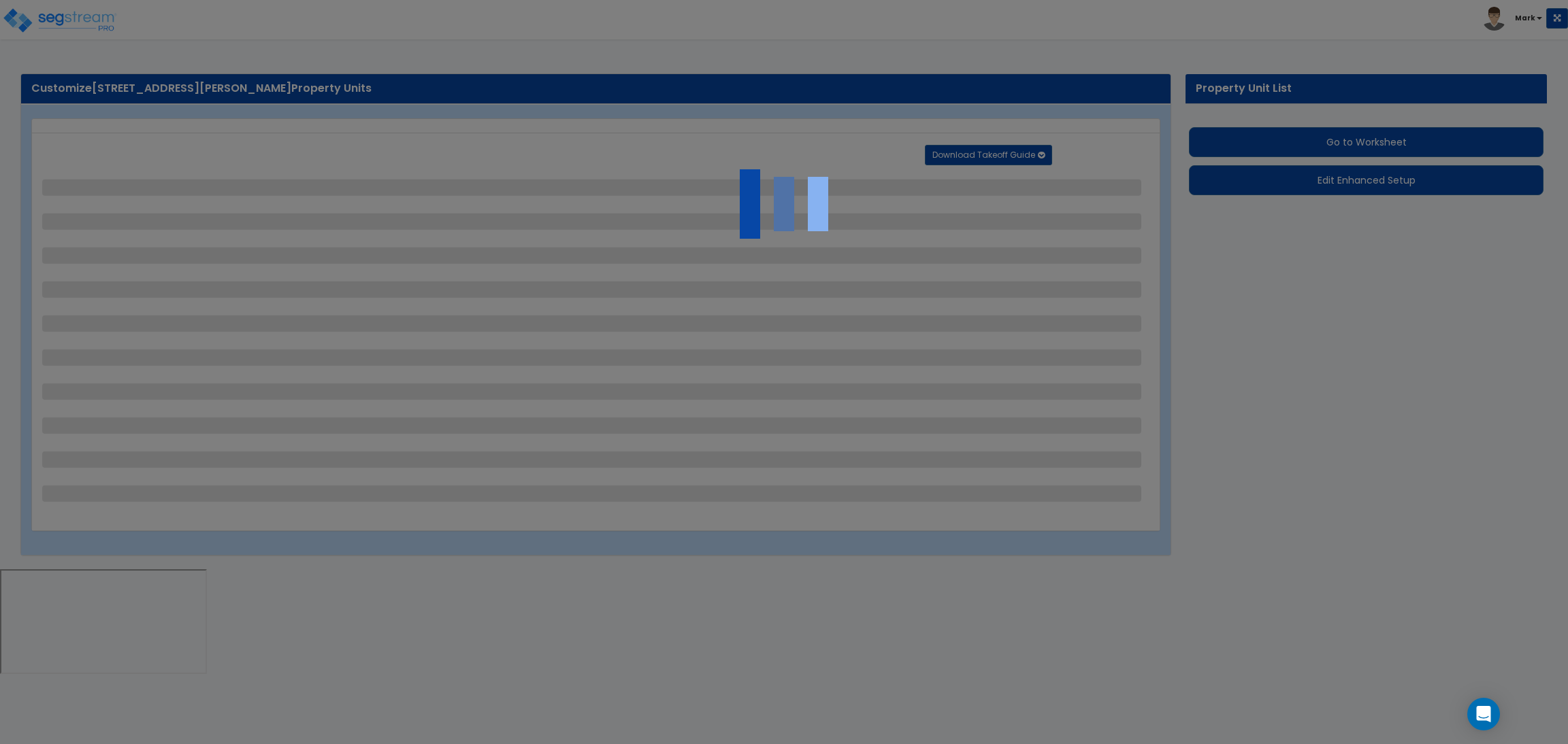
select select "4"
select select "2"
select select "4"
select select "2"
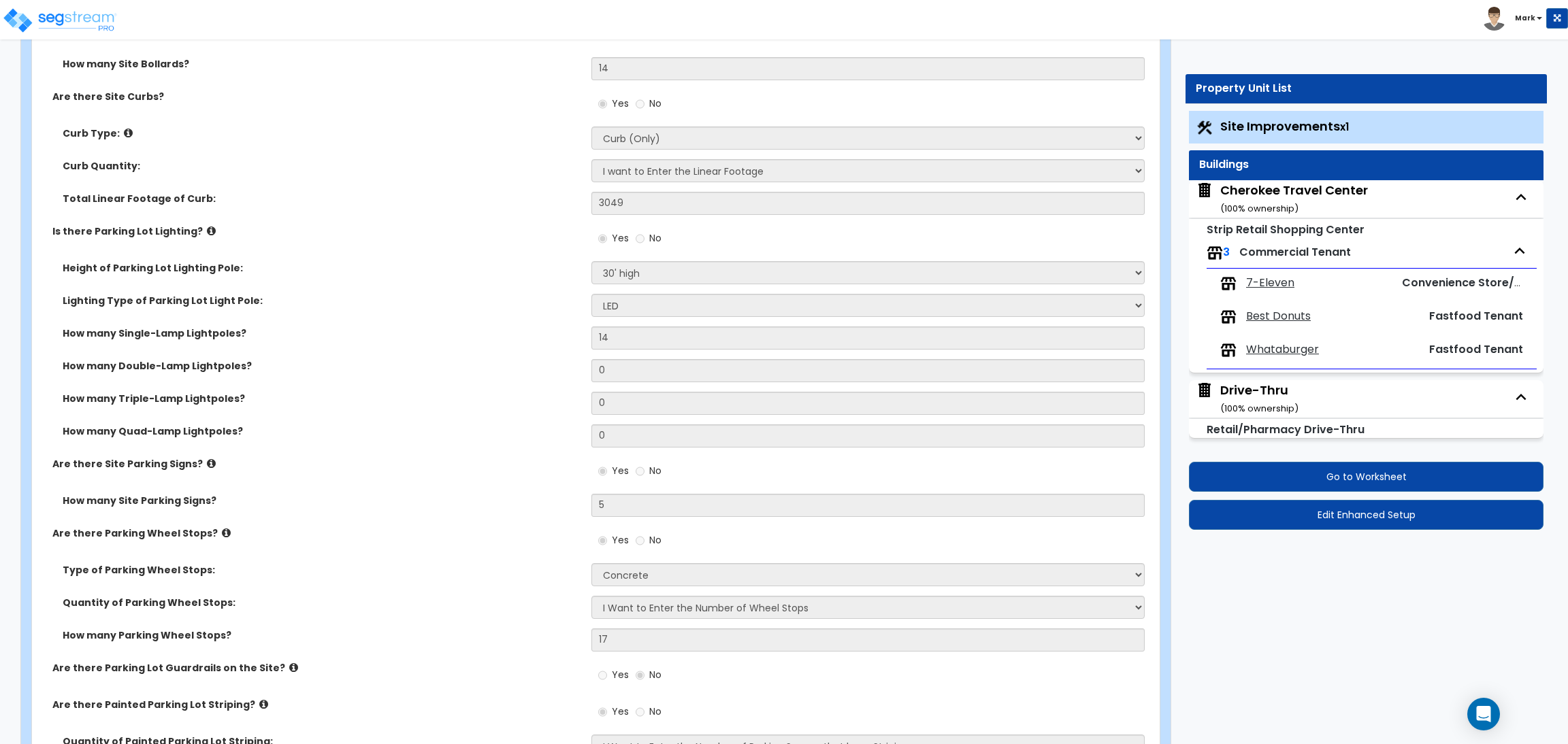
scroll to position [714, 0]
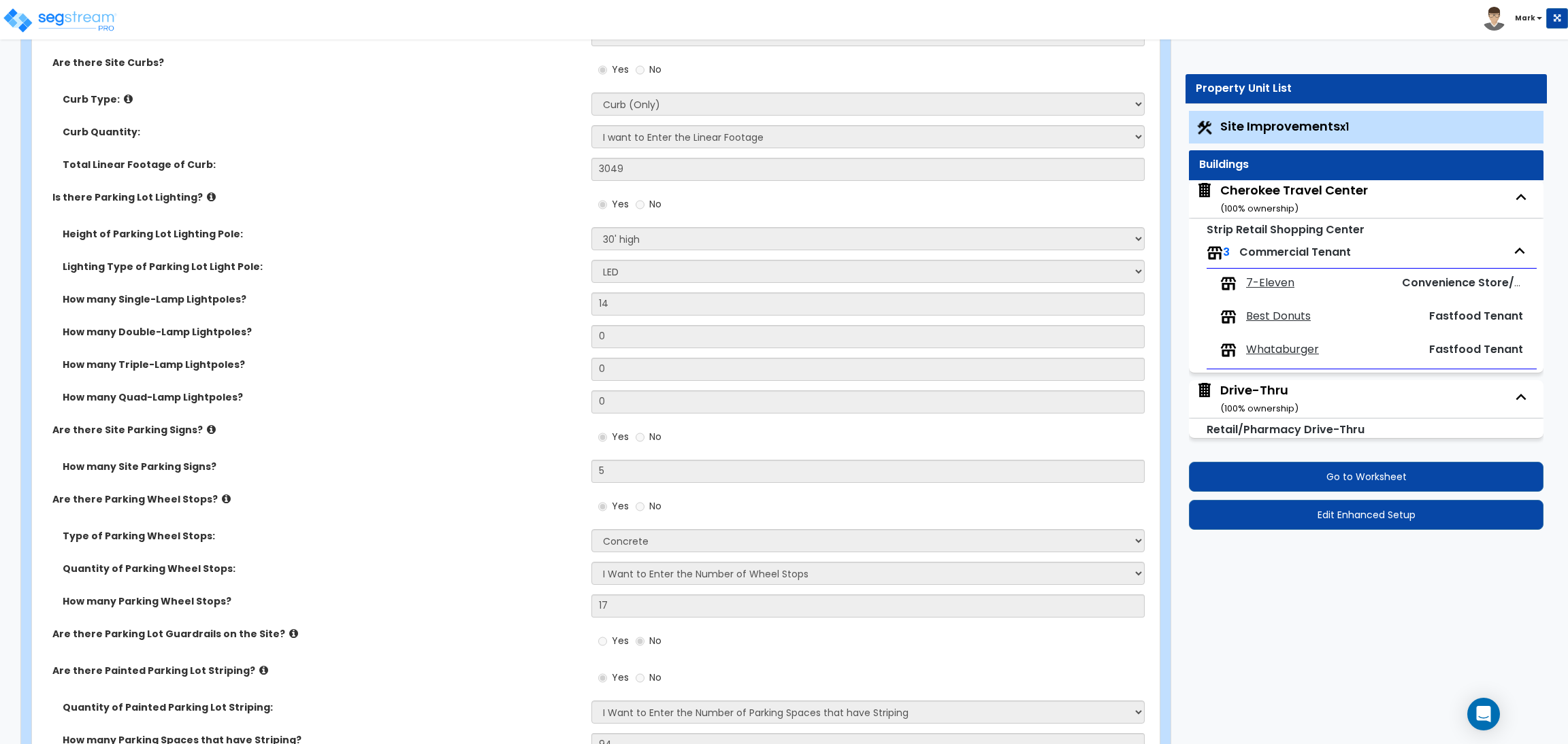
click at [1272, 196] on div "Cherokee Travel Center ( 100 % ownership)" at bounding box center [1293, 198] width 148 height 35
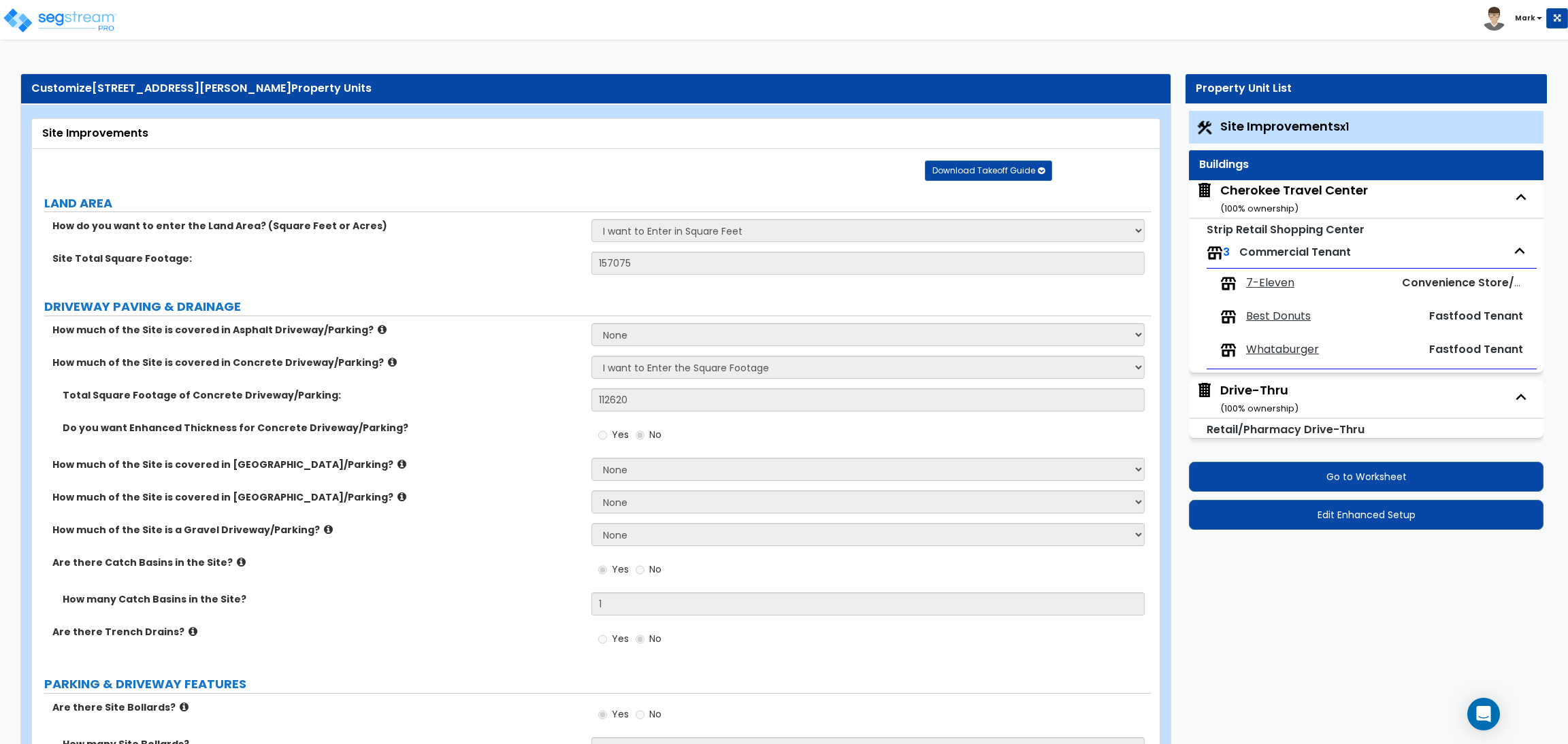
select select "6"
select select "1"
select select "2"
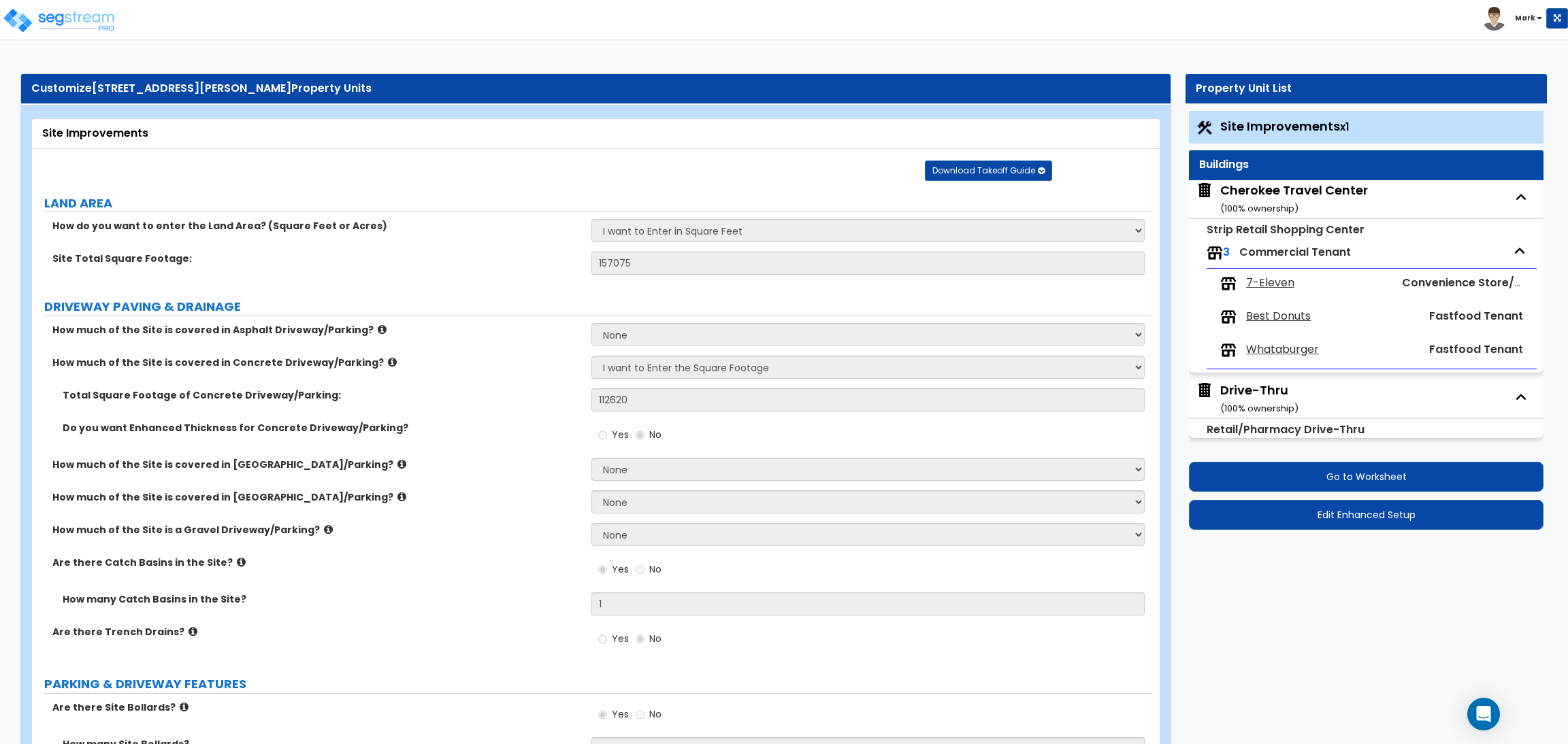
select select "1"
select select "2"
select select "3"
select select "1"
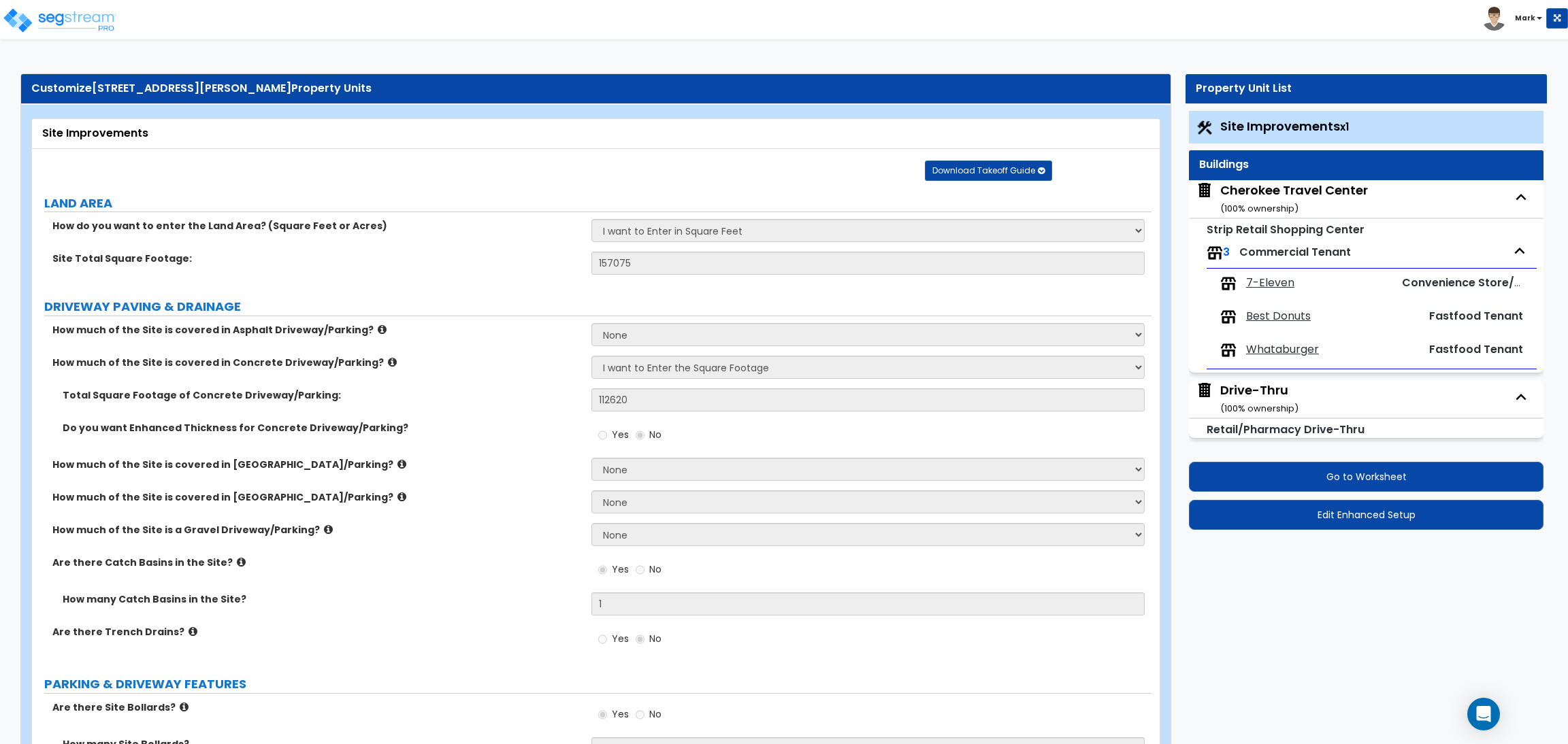
select select "2"
select select "1"
select select "2"
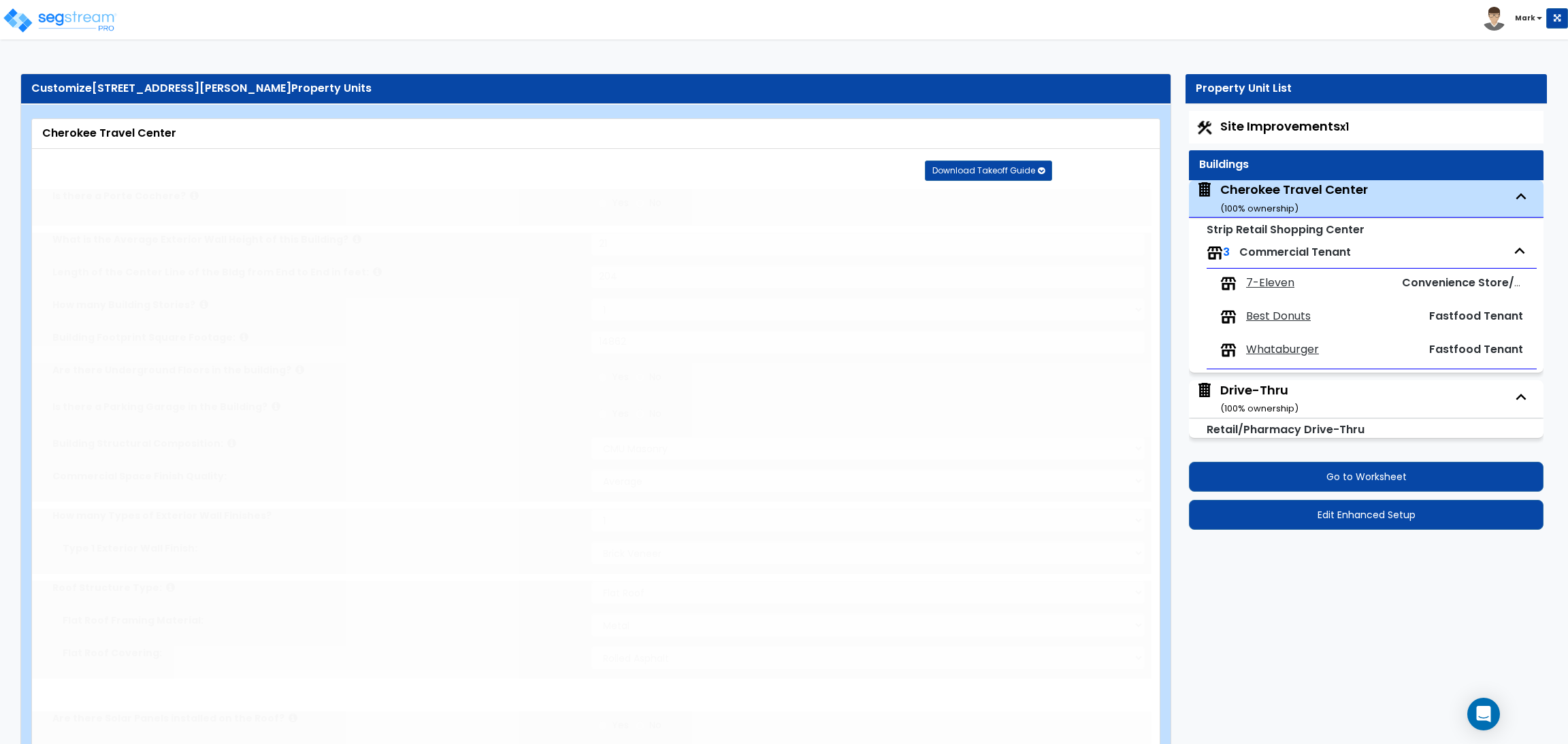
select select "1"
radio input "true"
select select "2"
type input "2"
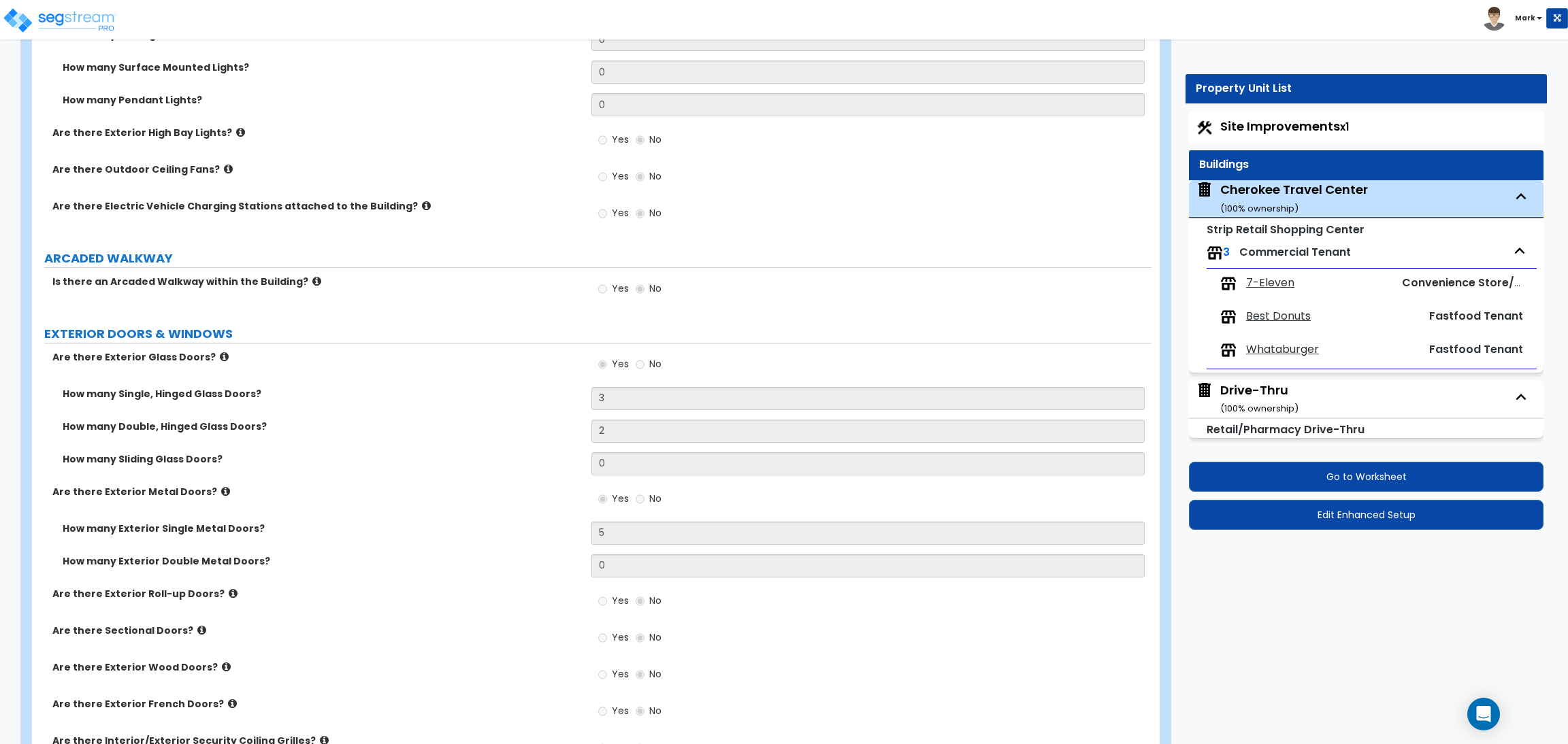
scroll to position [1429, 0]
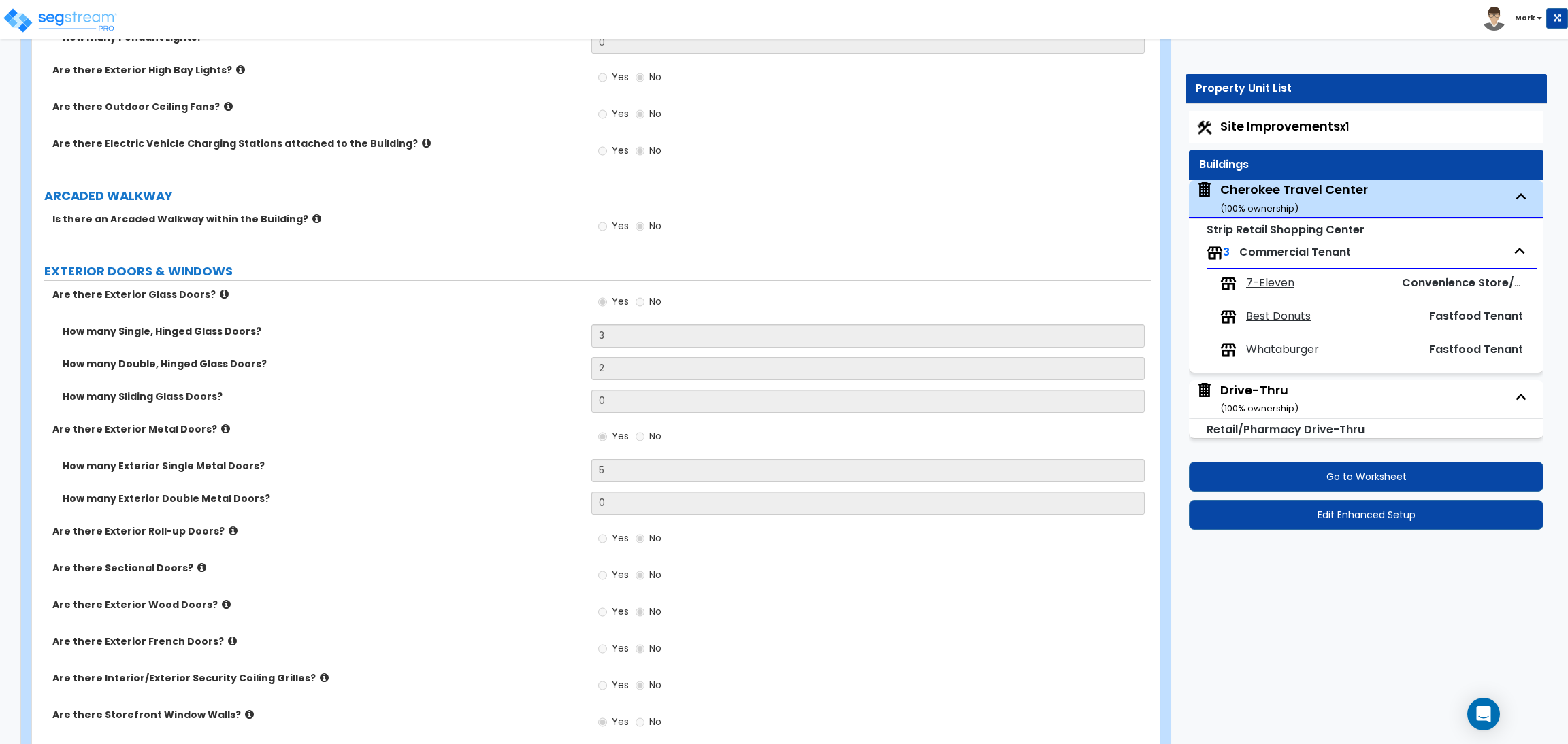
click at [312, 223] on icon at bounding box center [316, 219] width 9 height 10
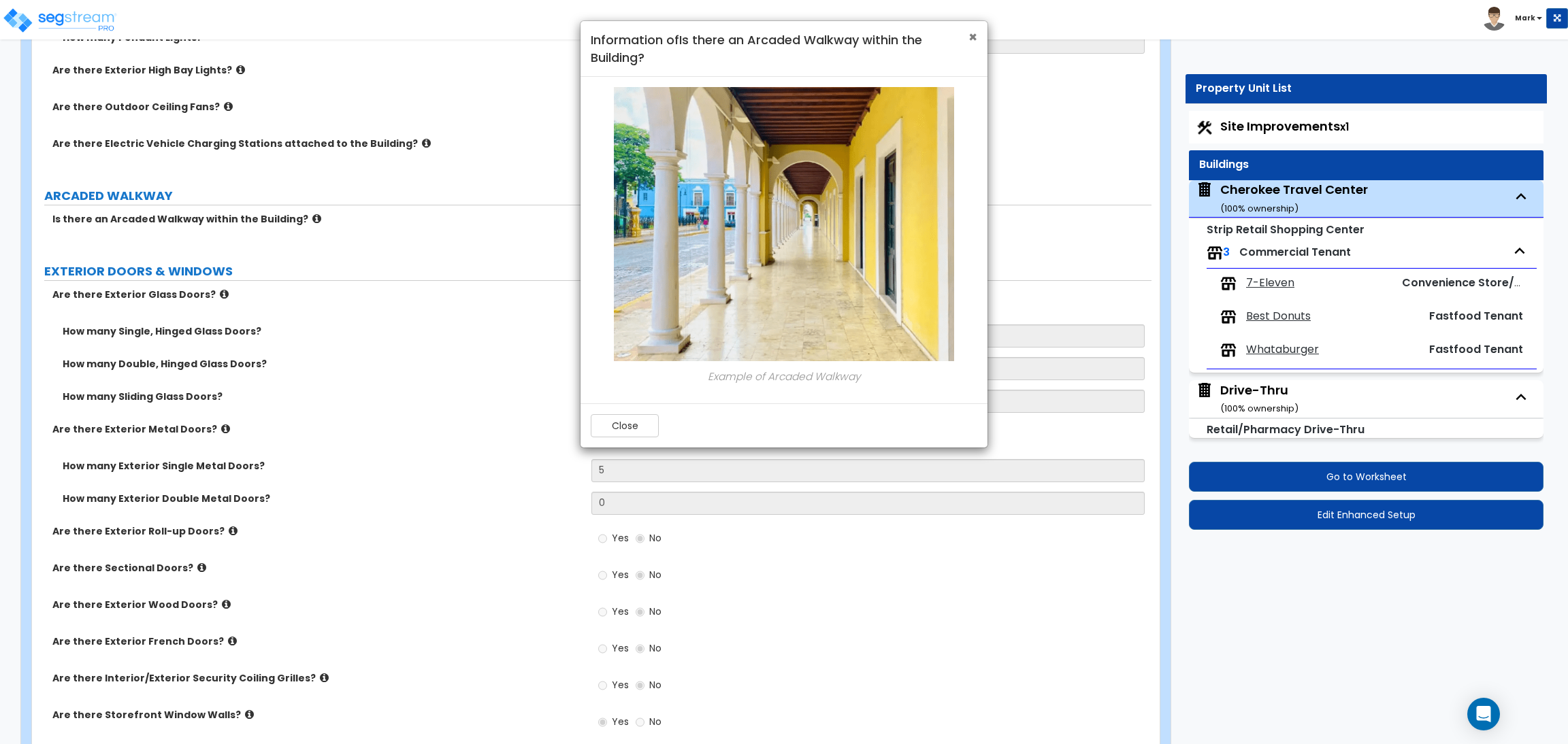
click at [973, 38] on span "×" at bounding box center [972, 37] width 9 height 20
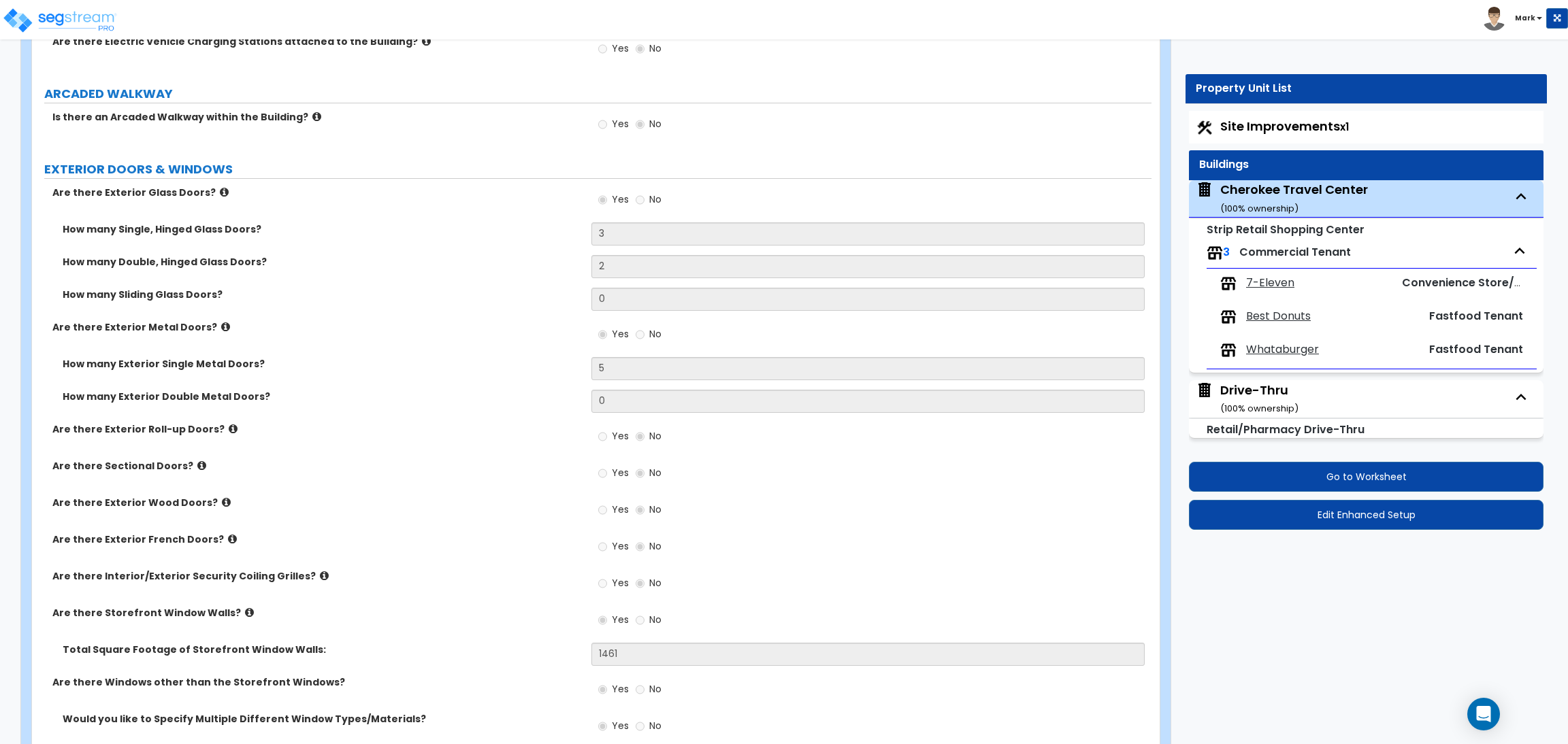
scroll to position [2040, 0]
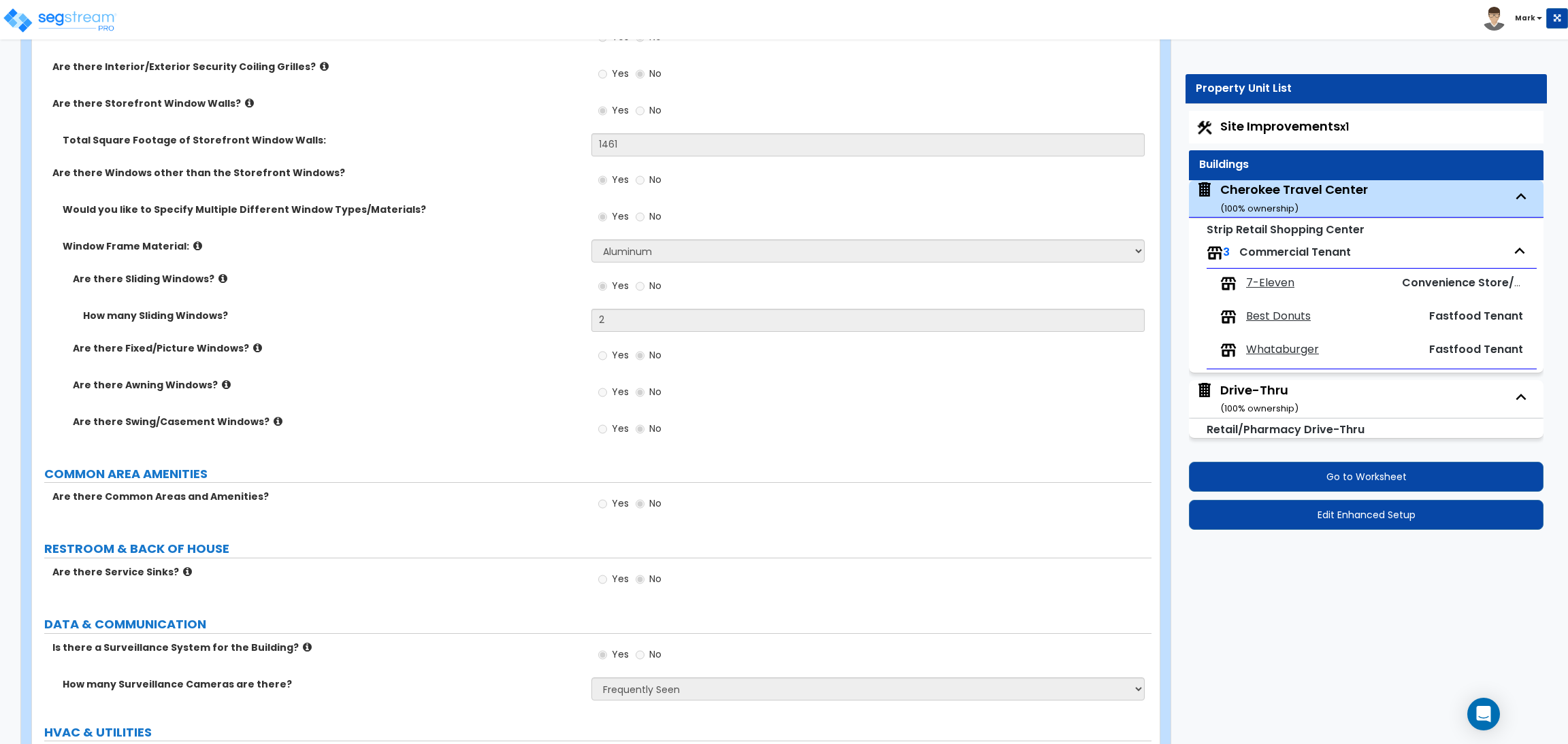
click at [1248, 114] on div "Site Improvements x1" at bounding box center [1367, 127] width 355 height 33
click at [1257, 127] on span "Site Improvements x1" at bounding box center [1285, 126] width 129 height 17
select select "2"
select select "1"
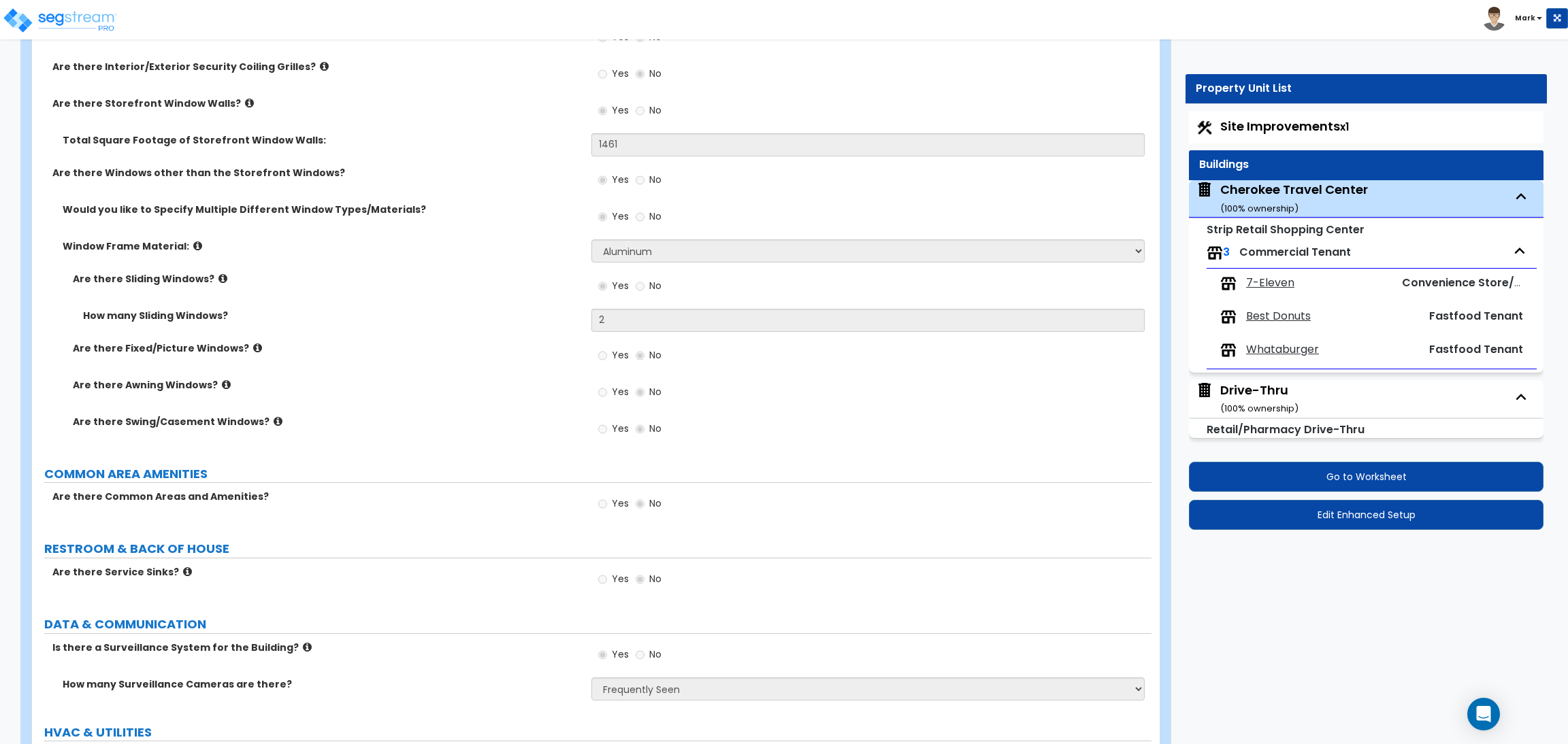
select select "1"
select select "2"
select select "1"
select select "2"
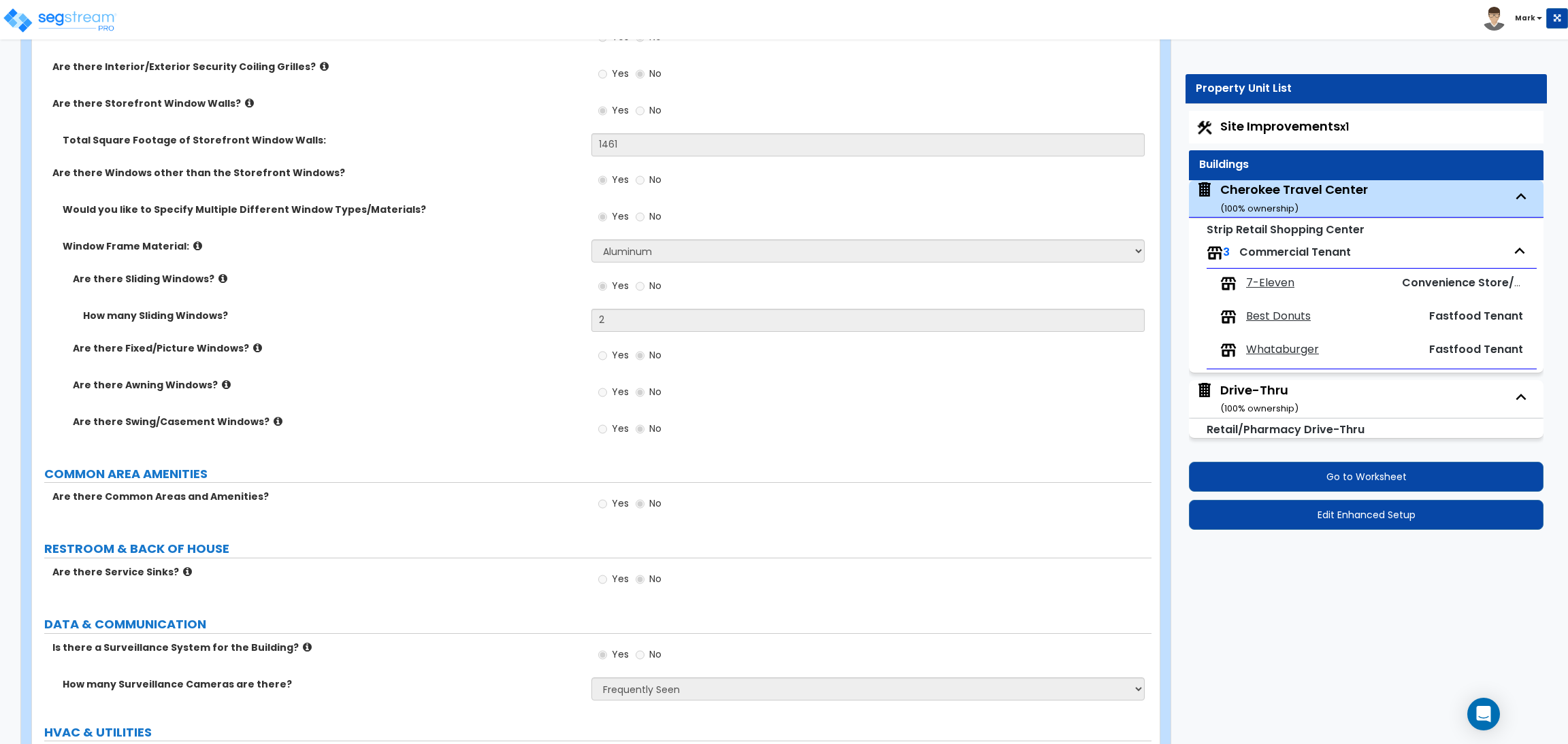
select select "1"
select select "5"
select select "2"
select select "1"
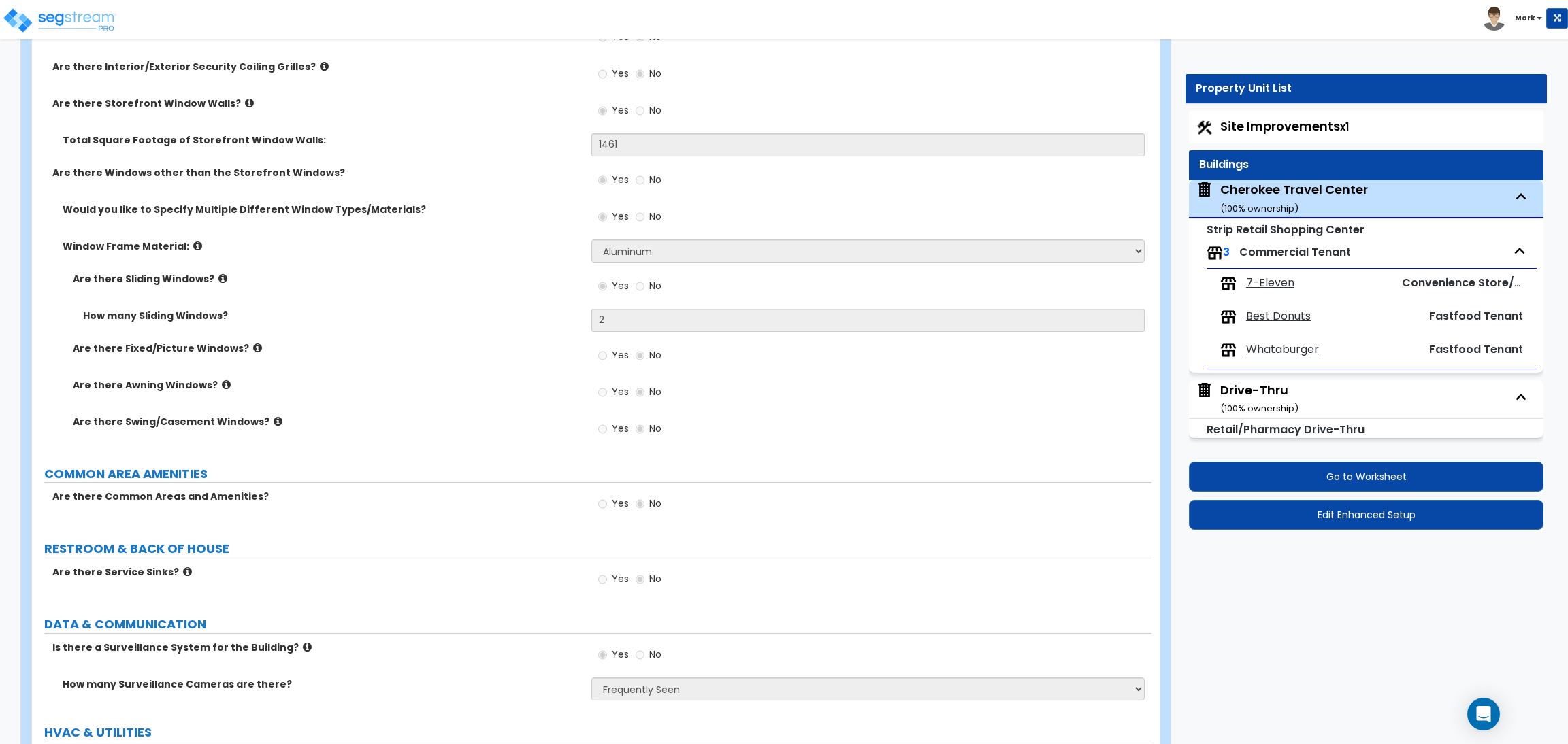
select select "1"
select select "4"
select select "2"
select select "4"
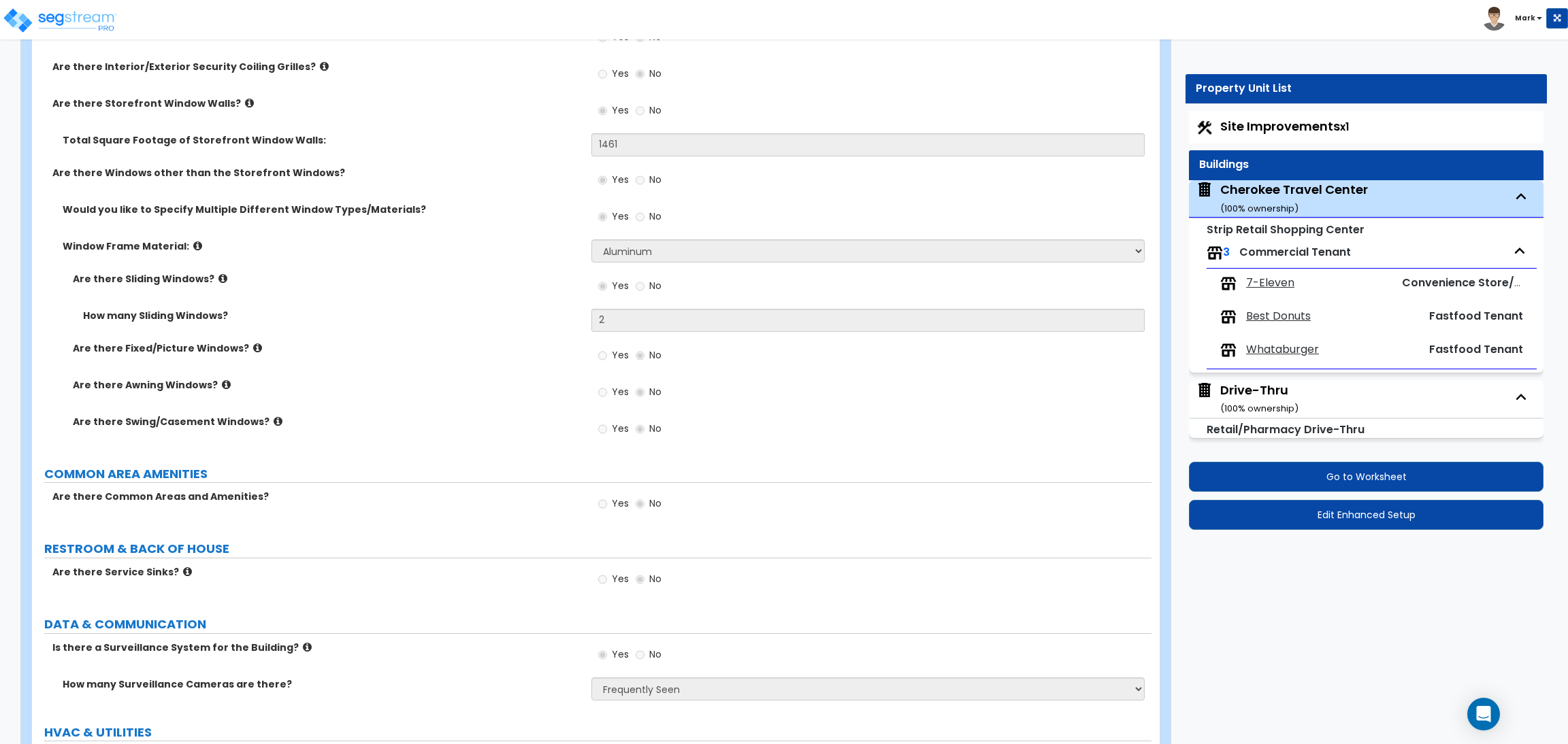
select select "2"
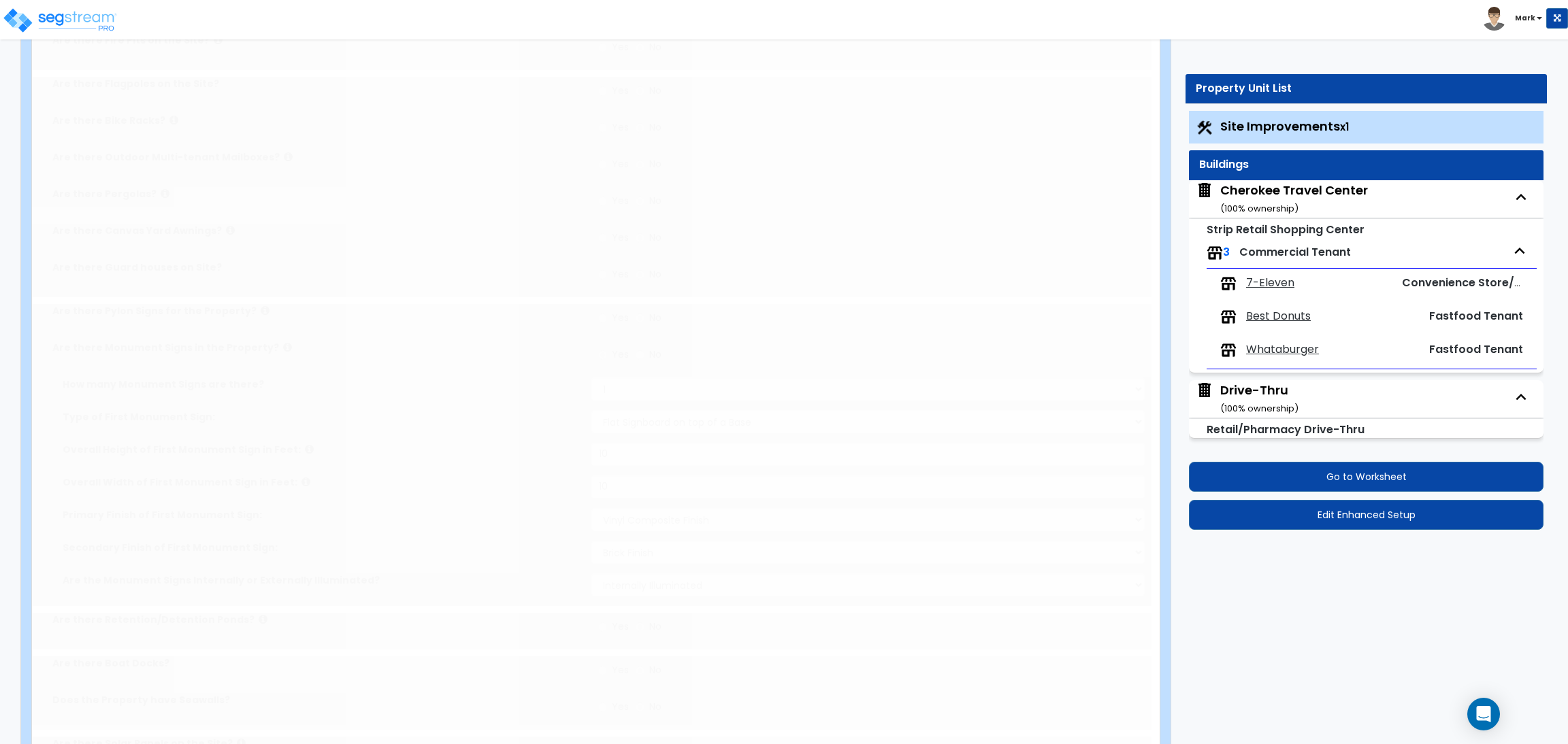
scroll to position [0, 0]
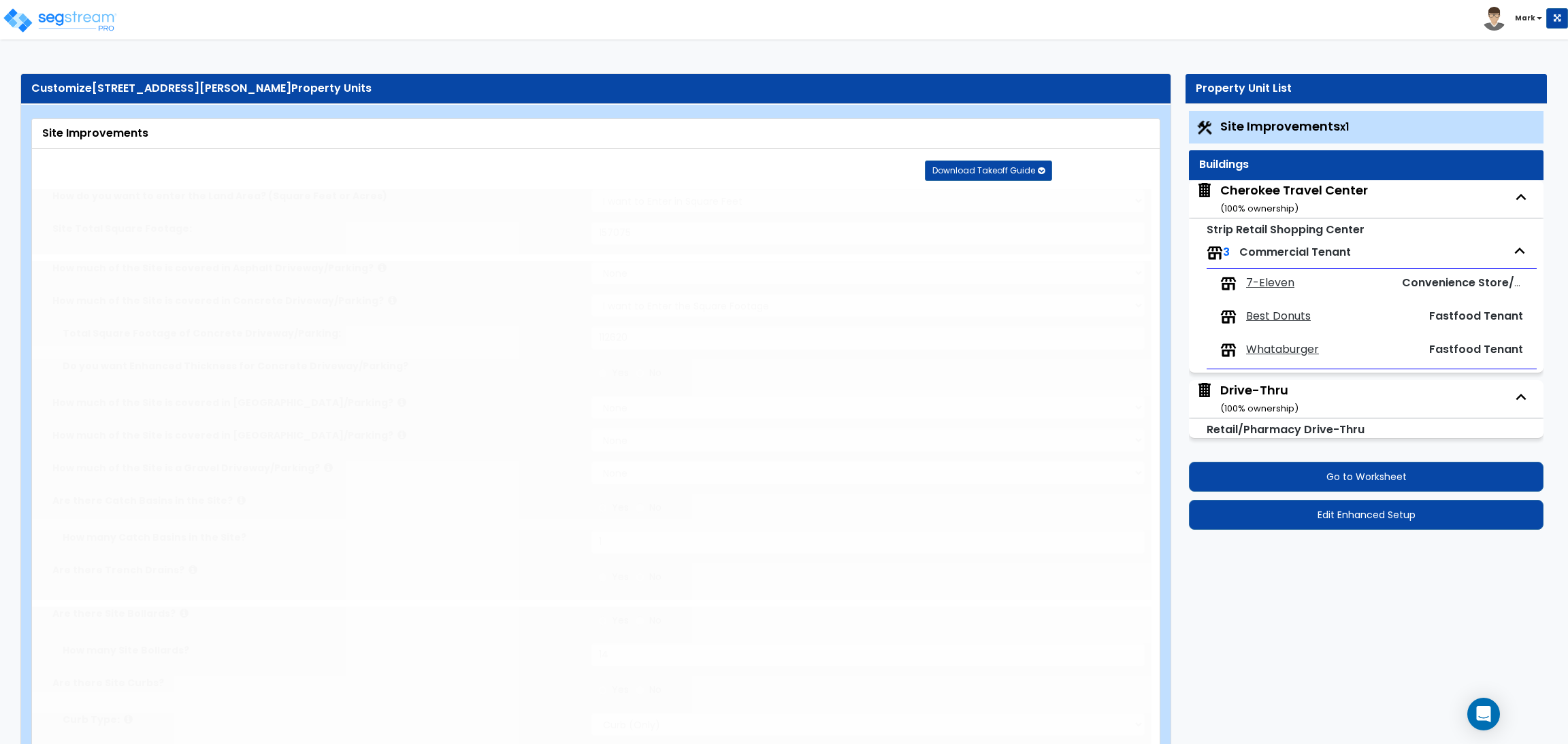
radio input "true"
select select "1"
type input "17"
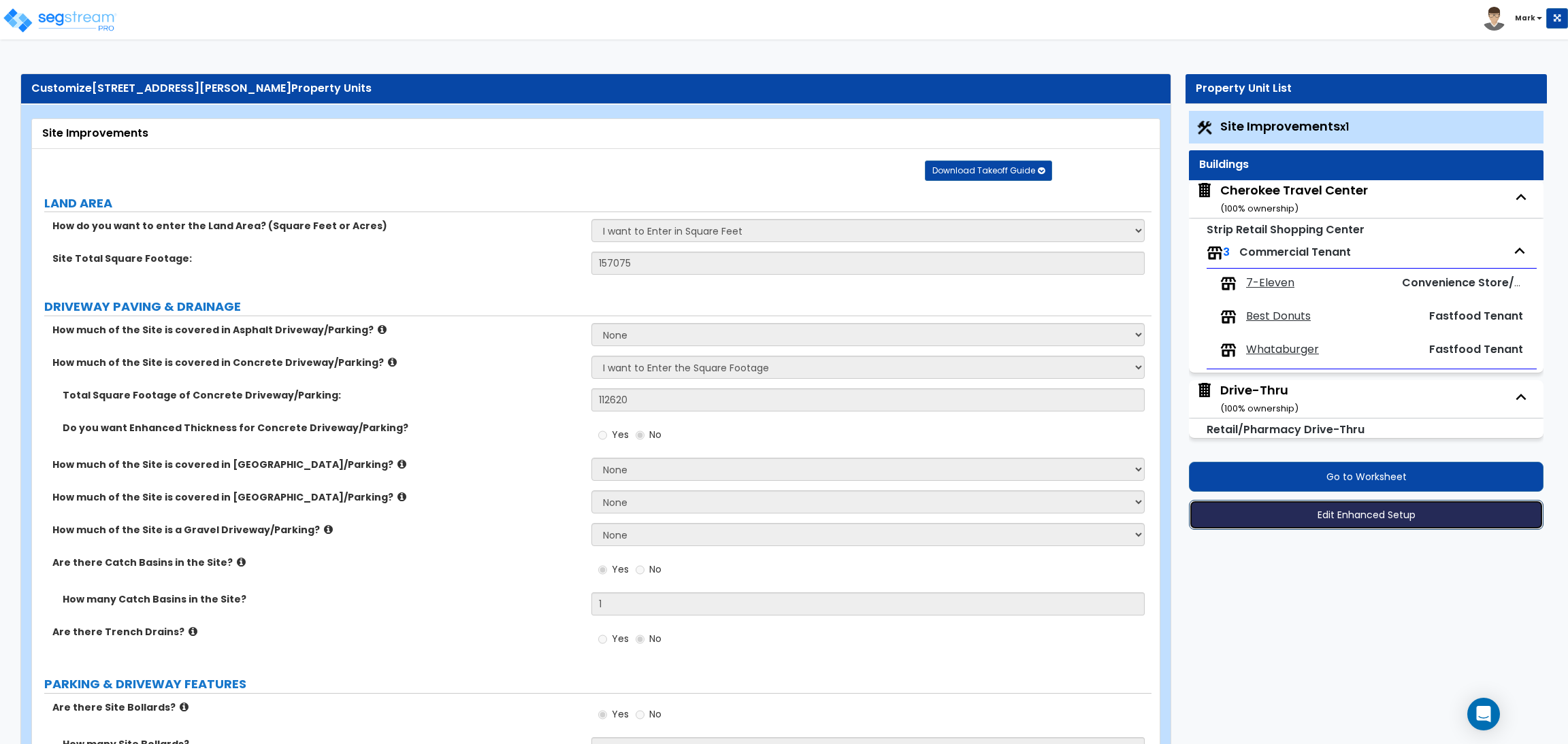
click at [1346, 520] on button "Edit Enhanced Setup" at bounding box center [1367, 515] width 355 height 30
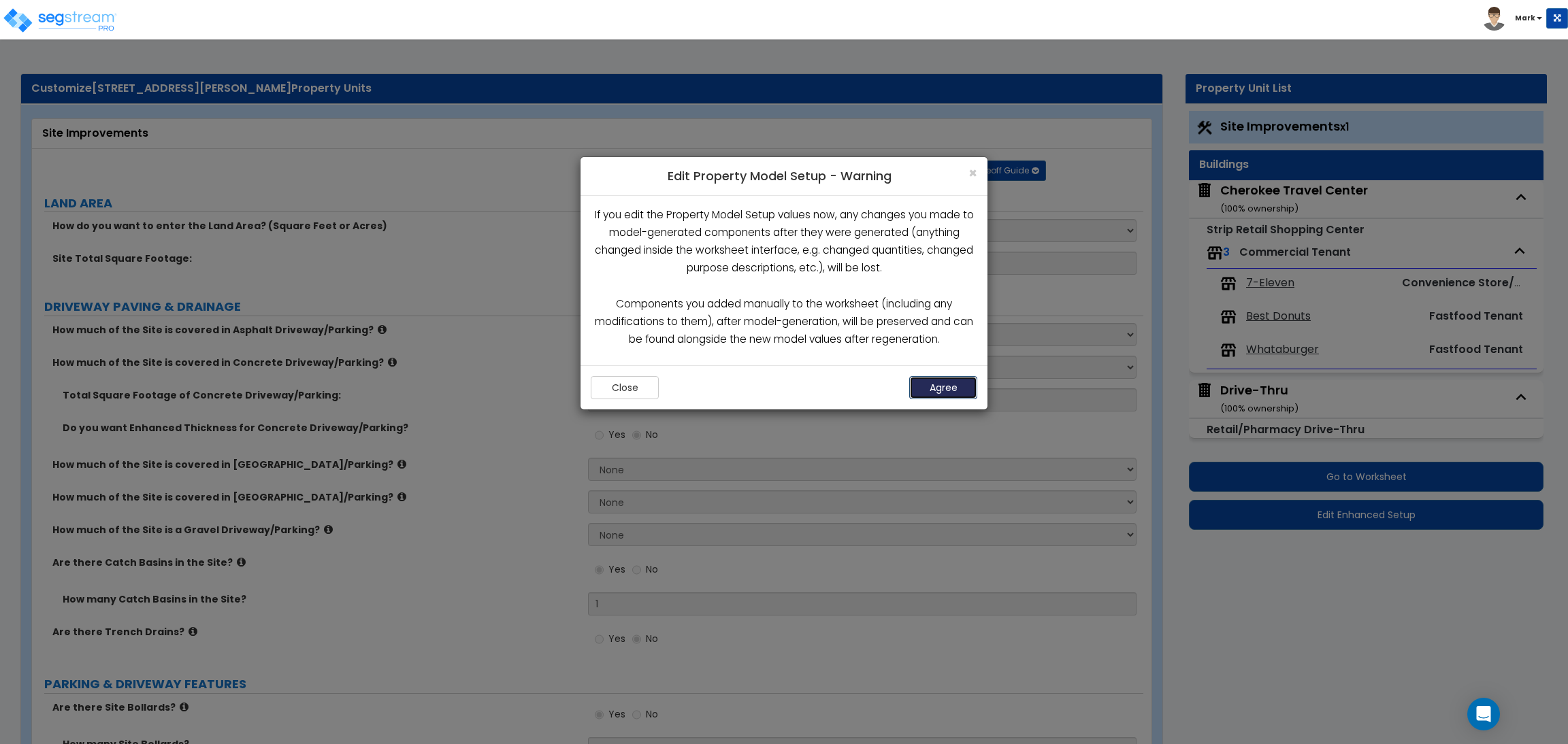
click at [941, 397] on button "Agree" at bounding box center [943, 387] width 68 height 23
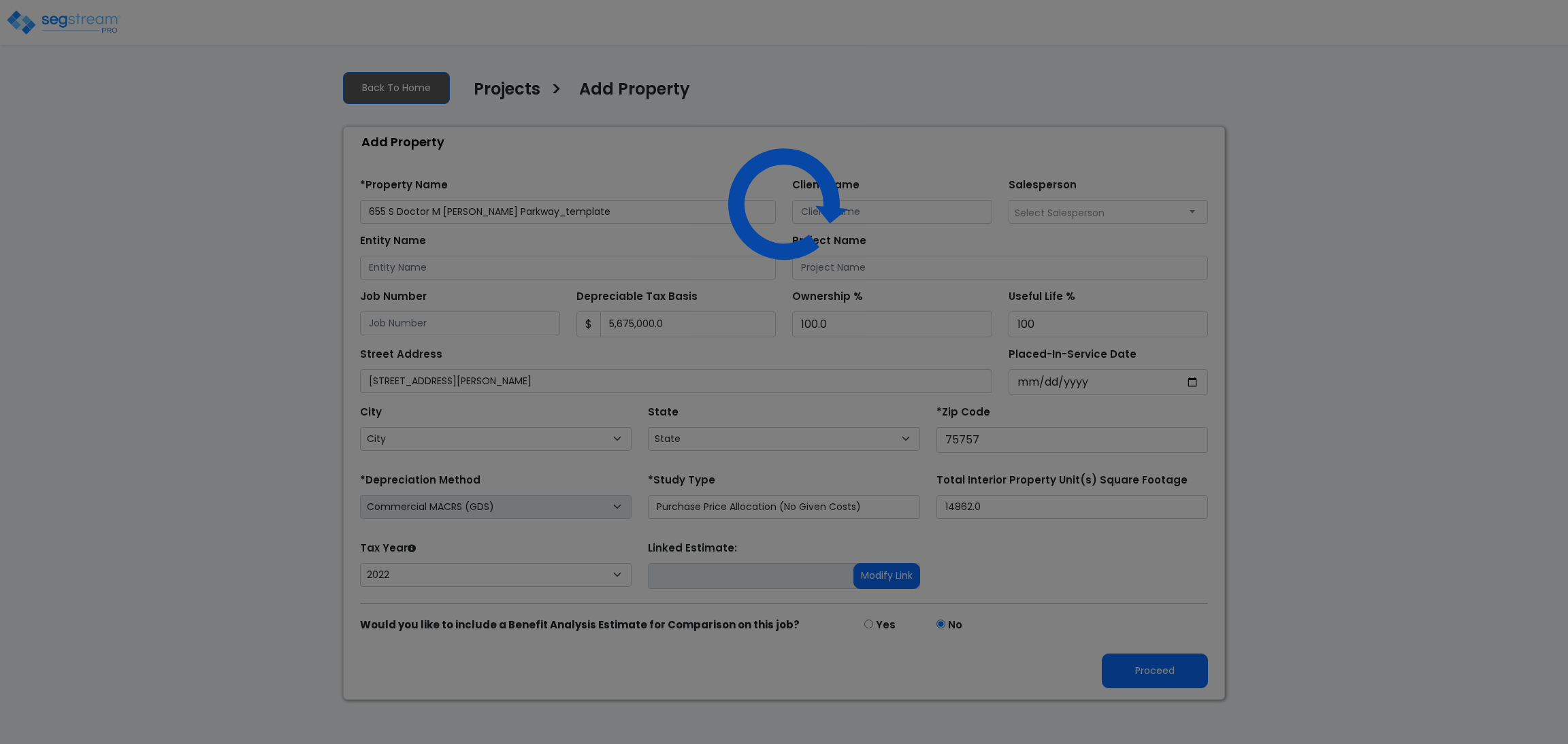
select select "2022"
select select "[GEOGRAPHIC_DATA]"
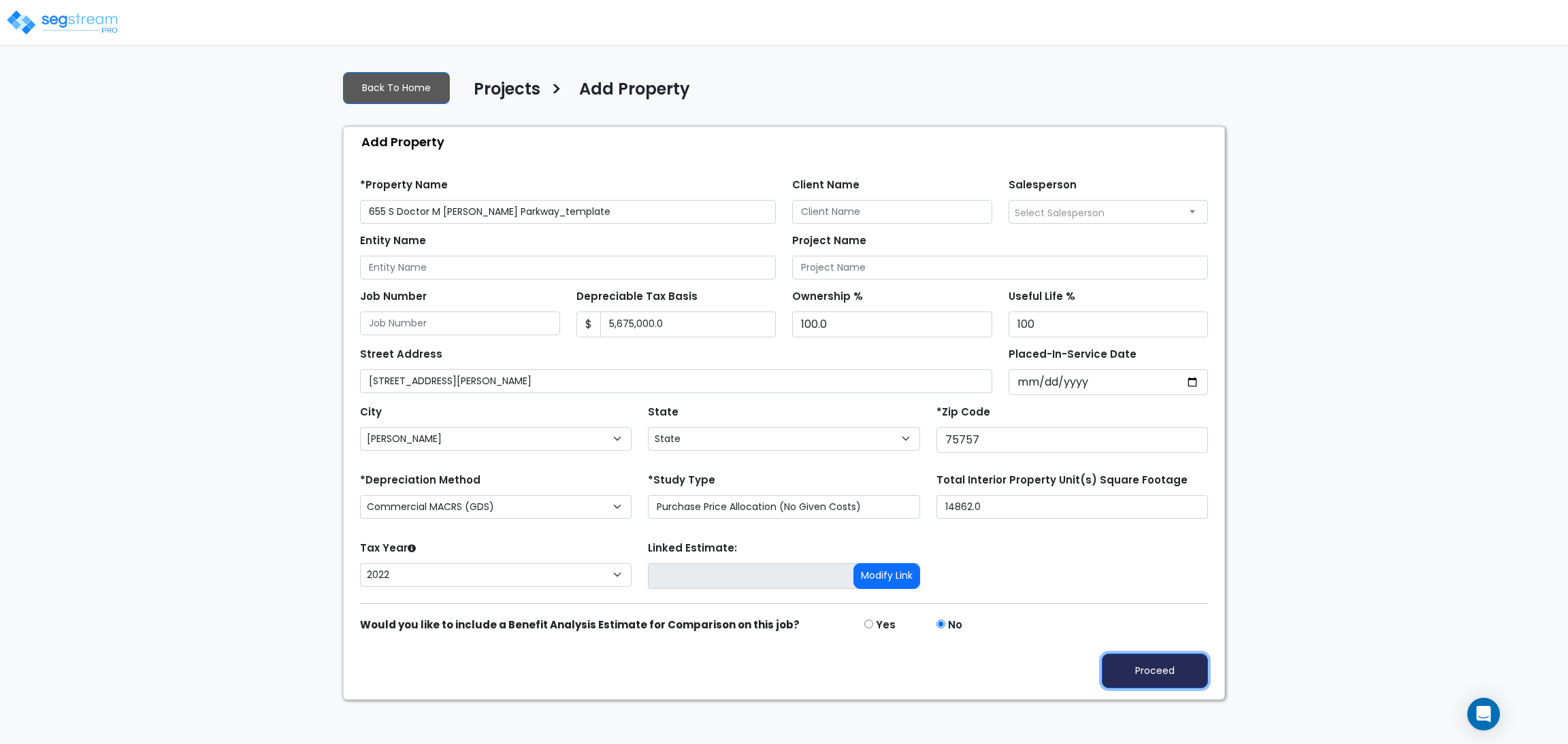
click at [1170, 675] on button "Proceed" at bounding box center [1155, 671] width 106 height 35
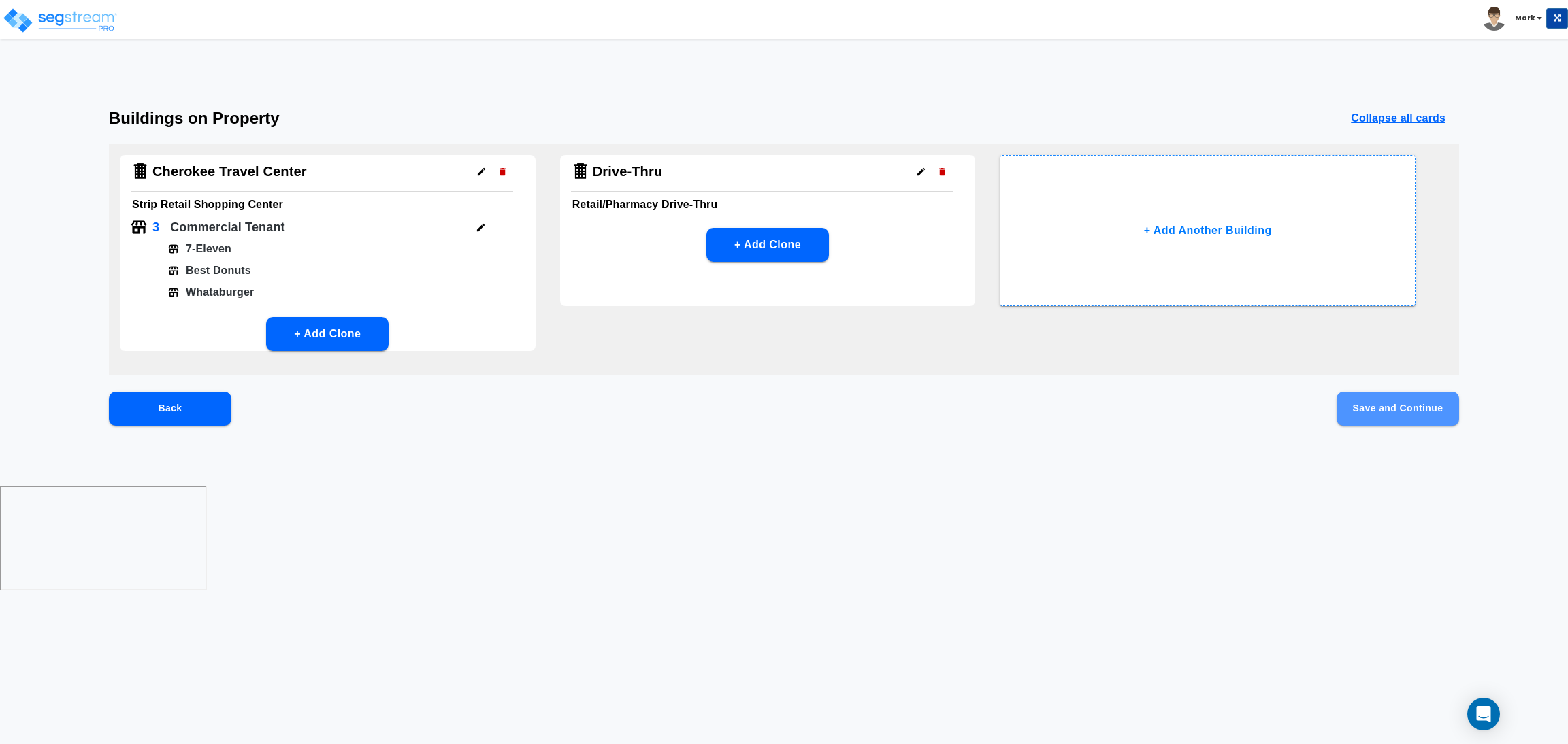
click at [1379, 410] on button "Save and Continue" at bounding box center [1399, 409] width 123 height 34
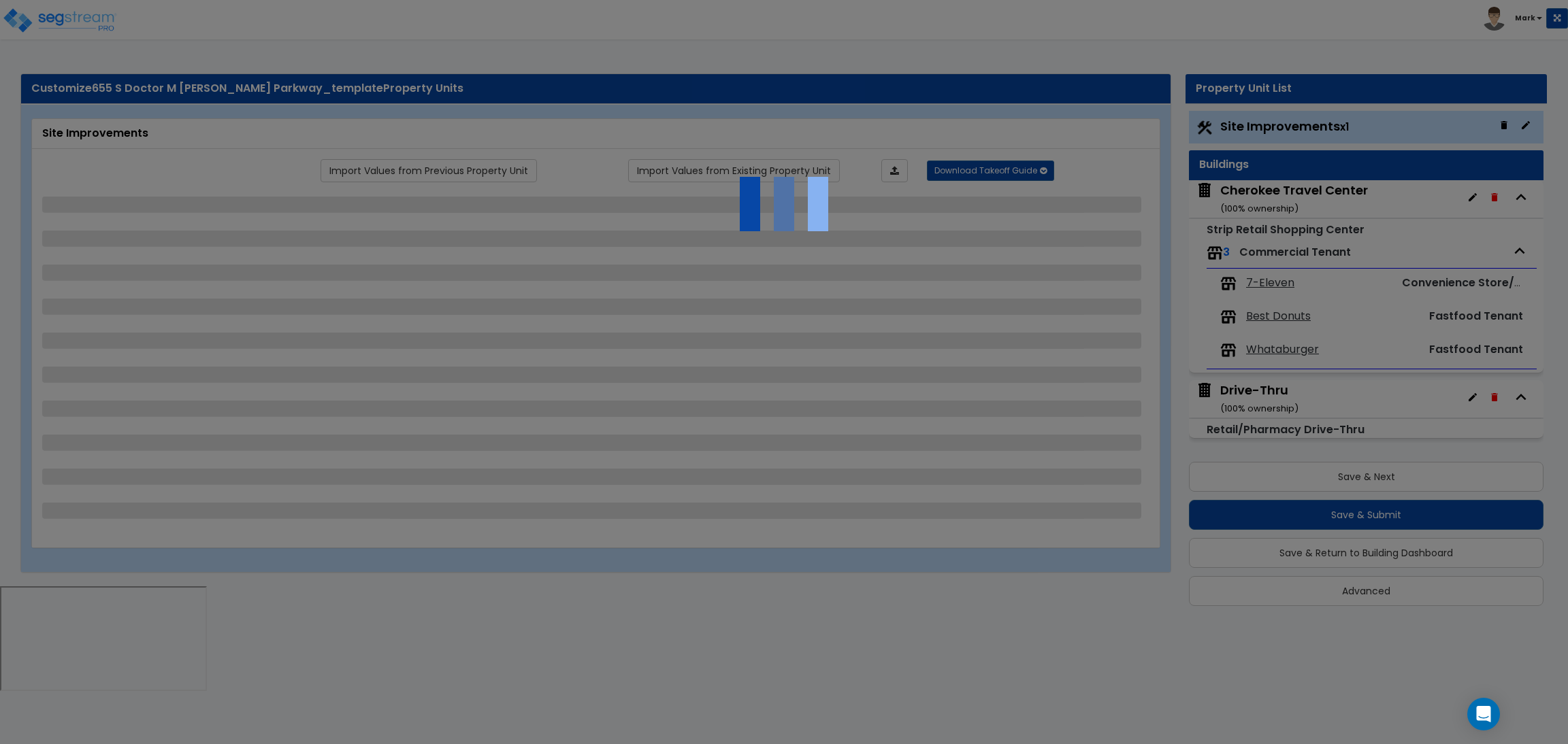
select select "2"
select select "1"
select select "2"
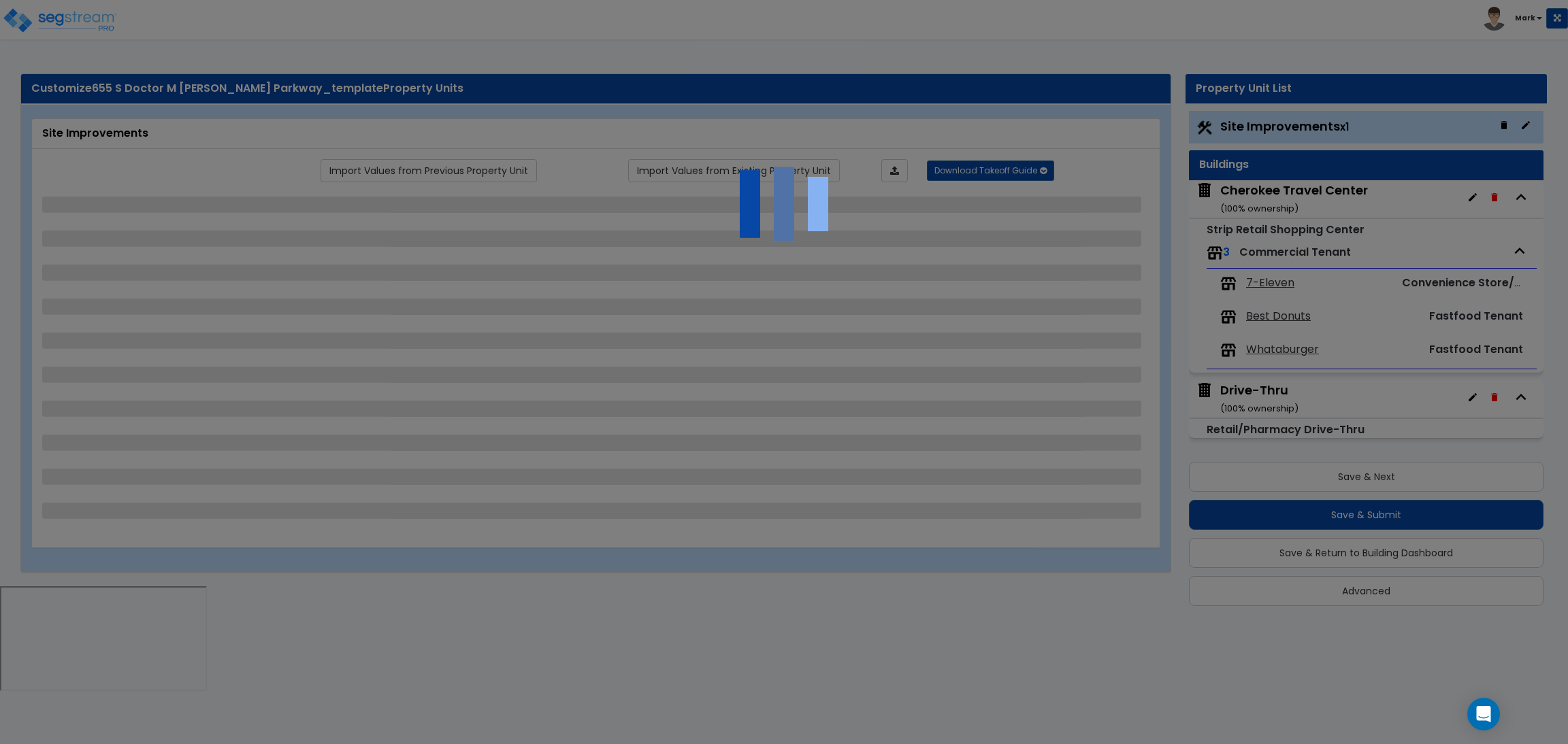
select select "1"
select select "2"
select select "1"
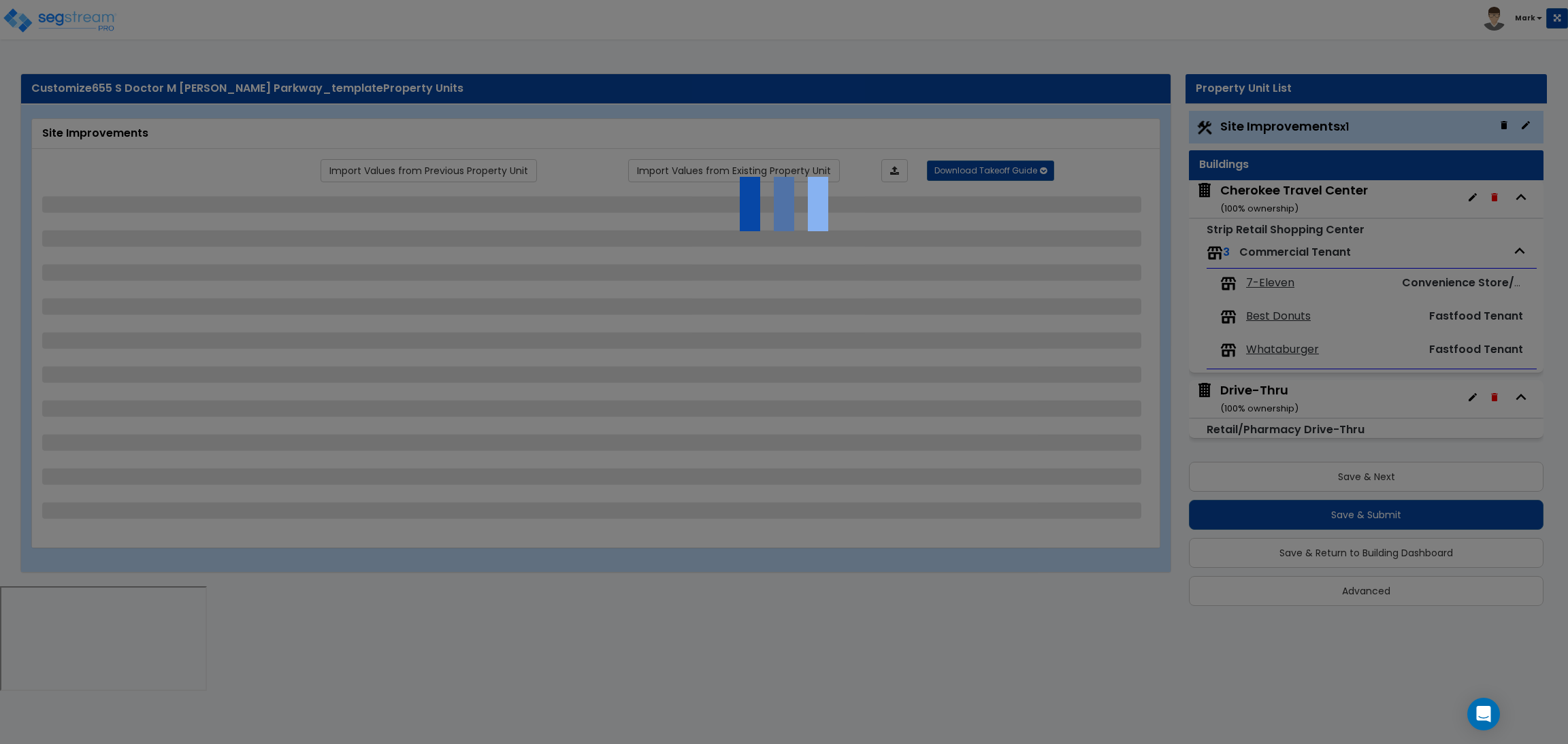
select select "1"
select select "5"
select select "2"
select select "1"
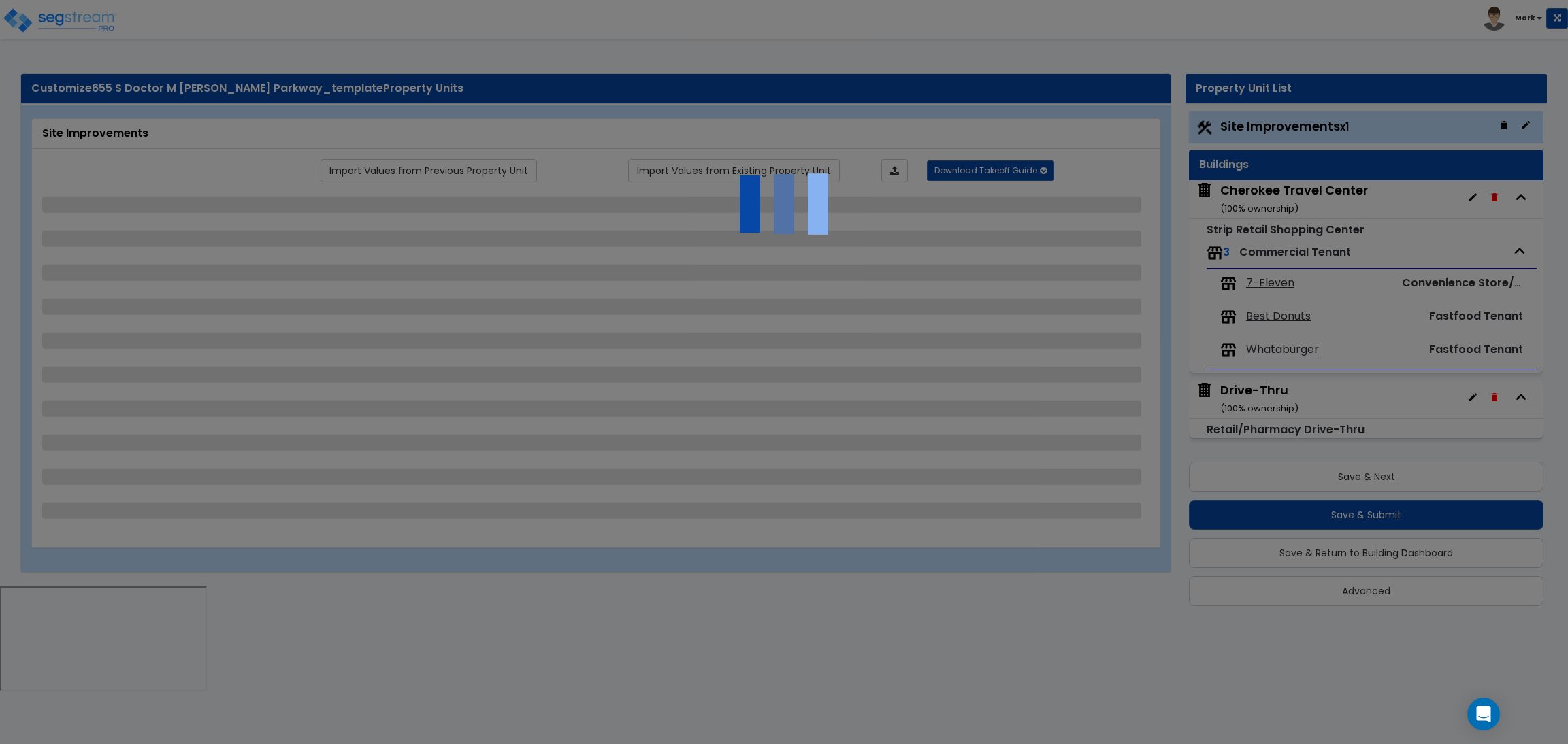
select select "4"
select select "2"
select select "4"
select select "2"
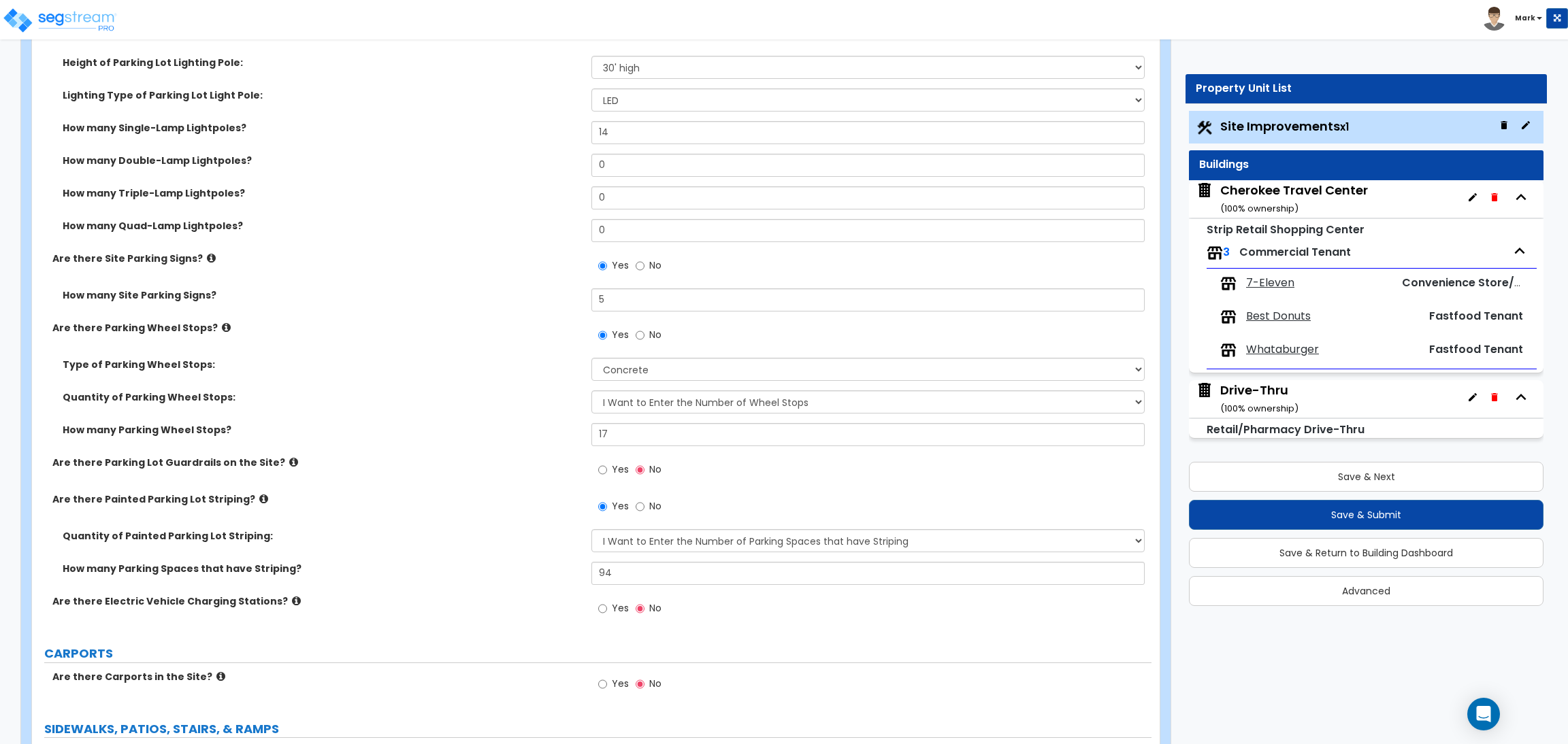
scroll to position [917, 0]
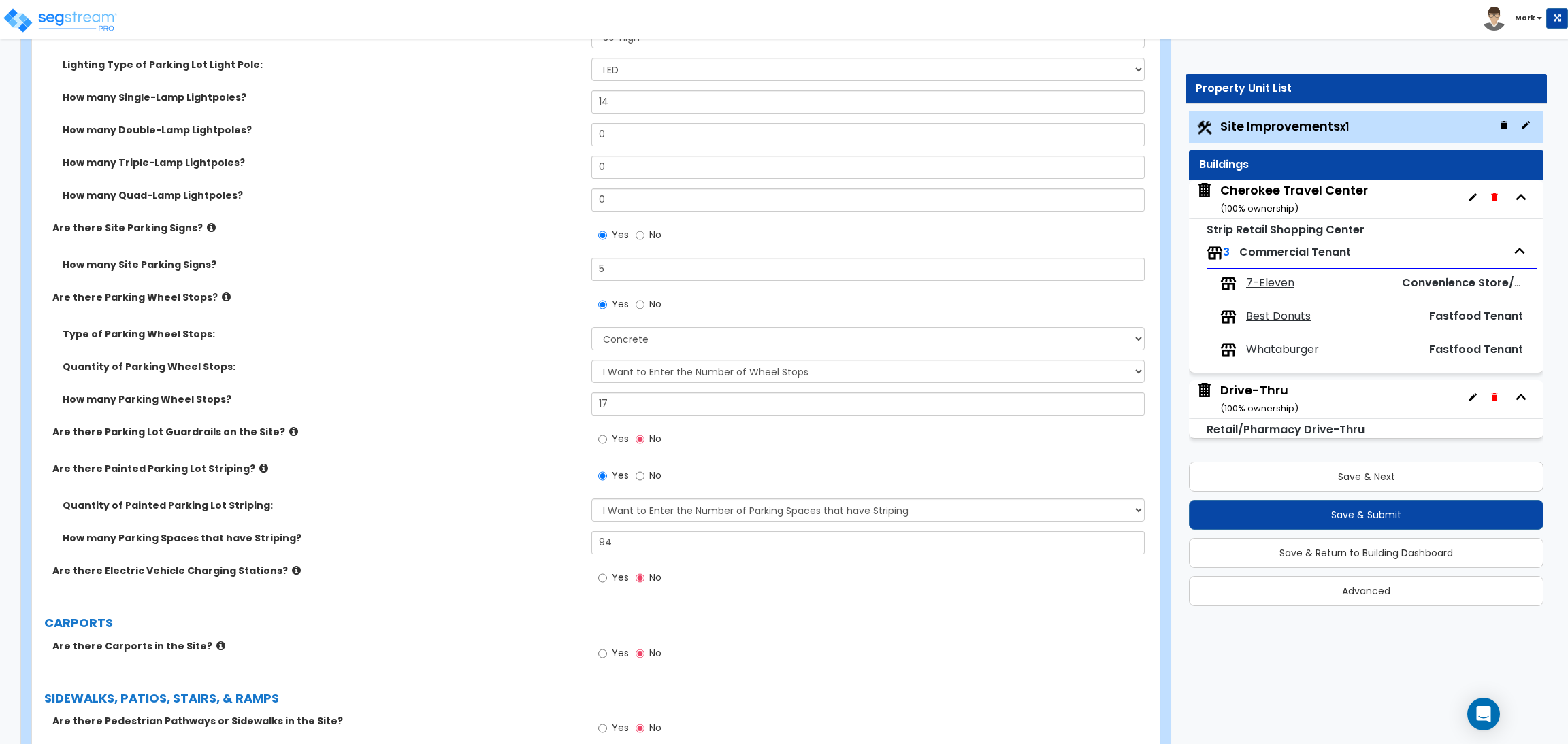
click at [1280, 348] on span "Whataburger" at bounding box center [1282, 350] width 72 height 16
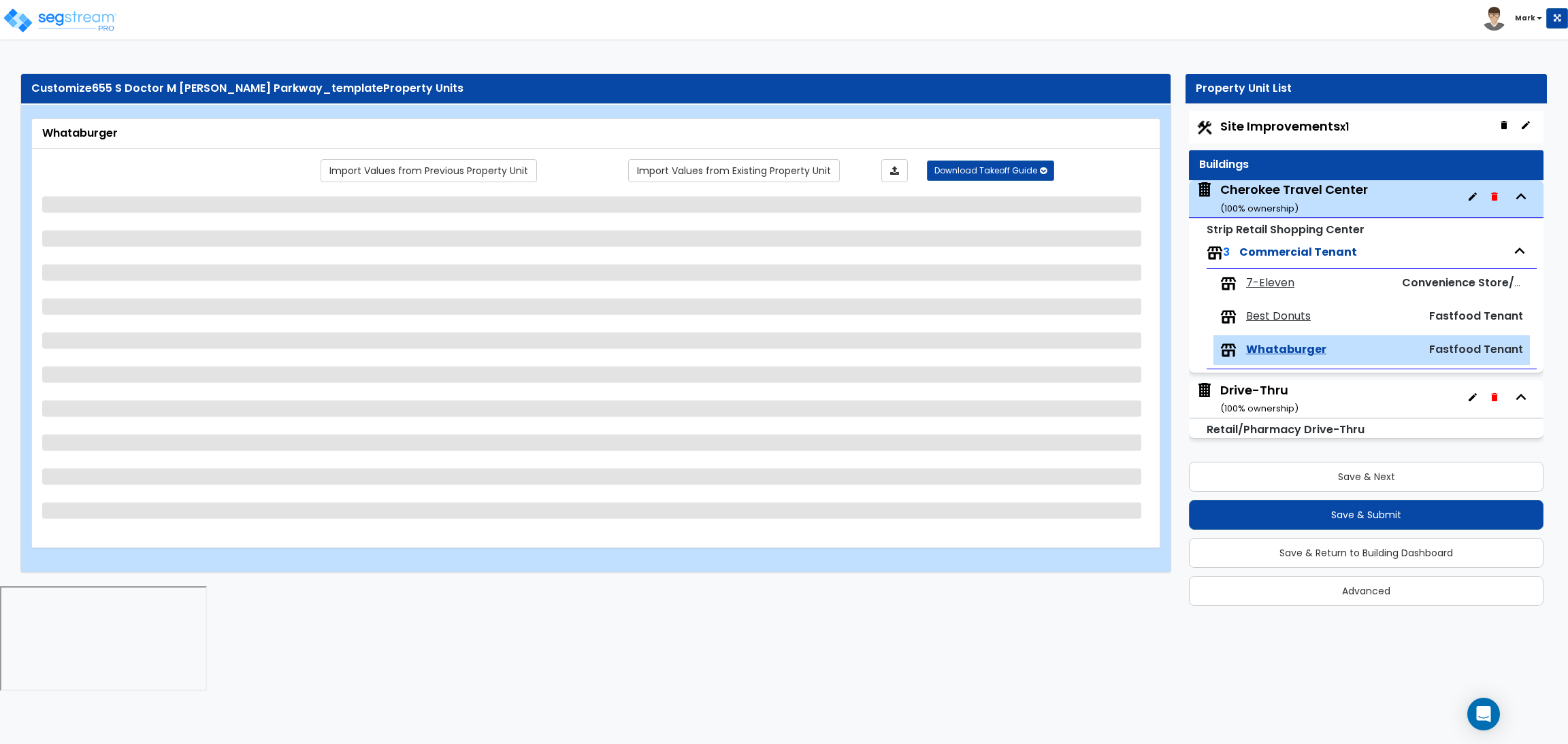
click at [1272, 318] on span "Best Donuts" at bounding box center [1278, 317] width 64 height 16
select select "1"
select select "2"
select select "1"
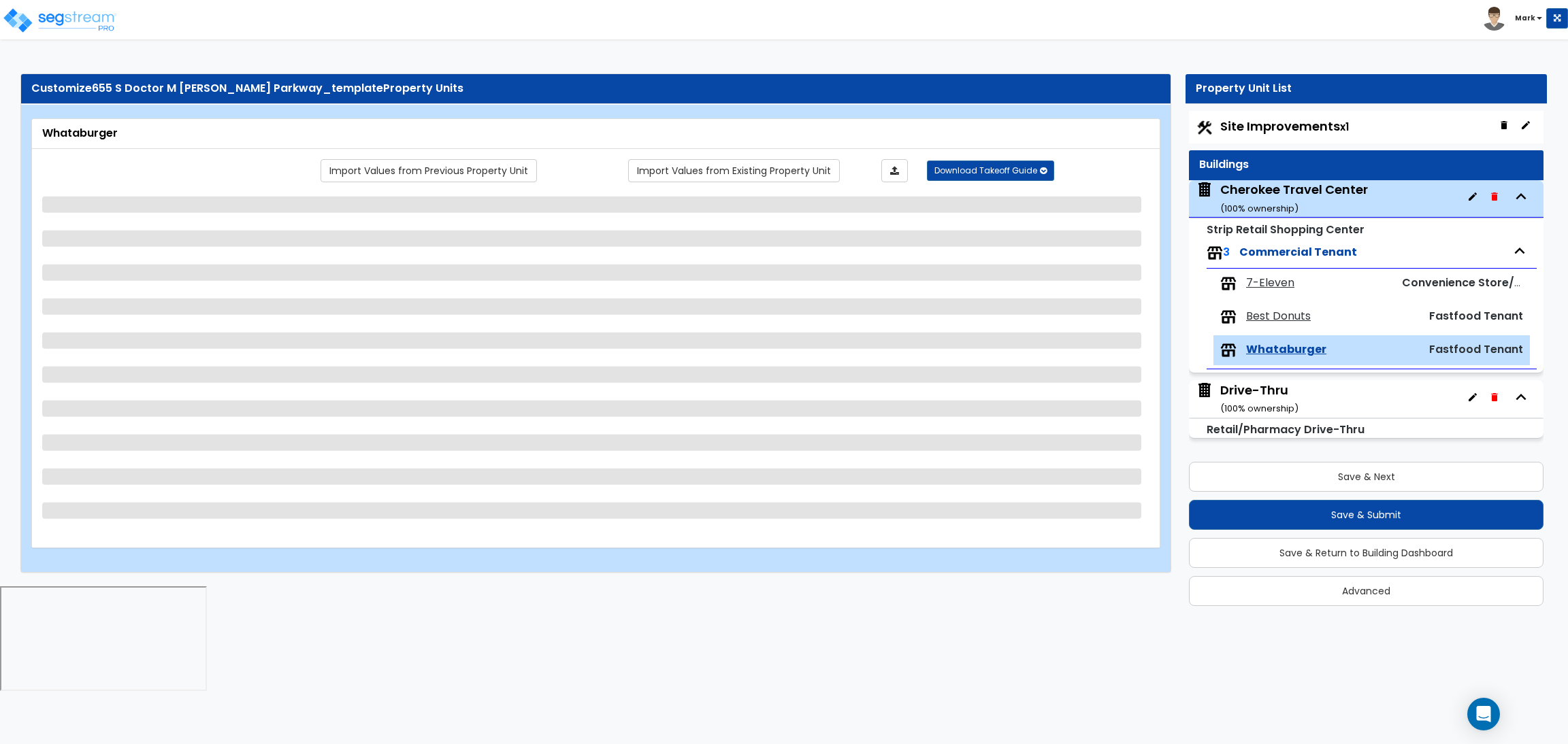
select select "1"
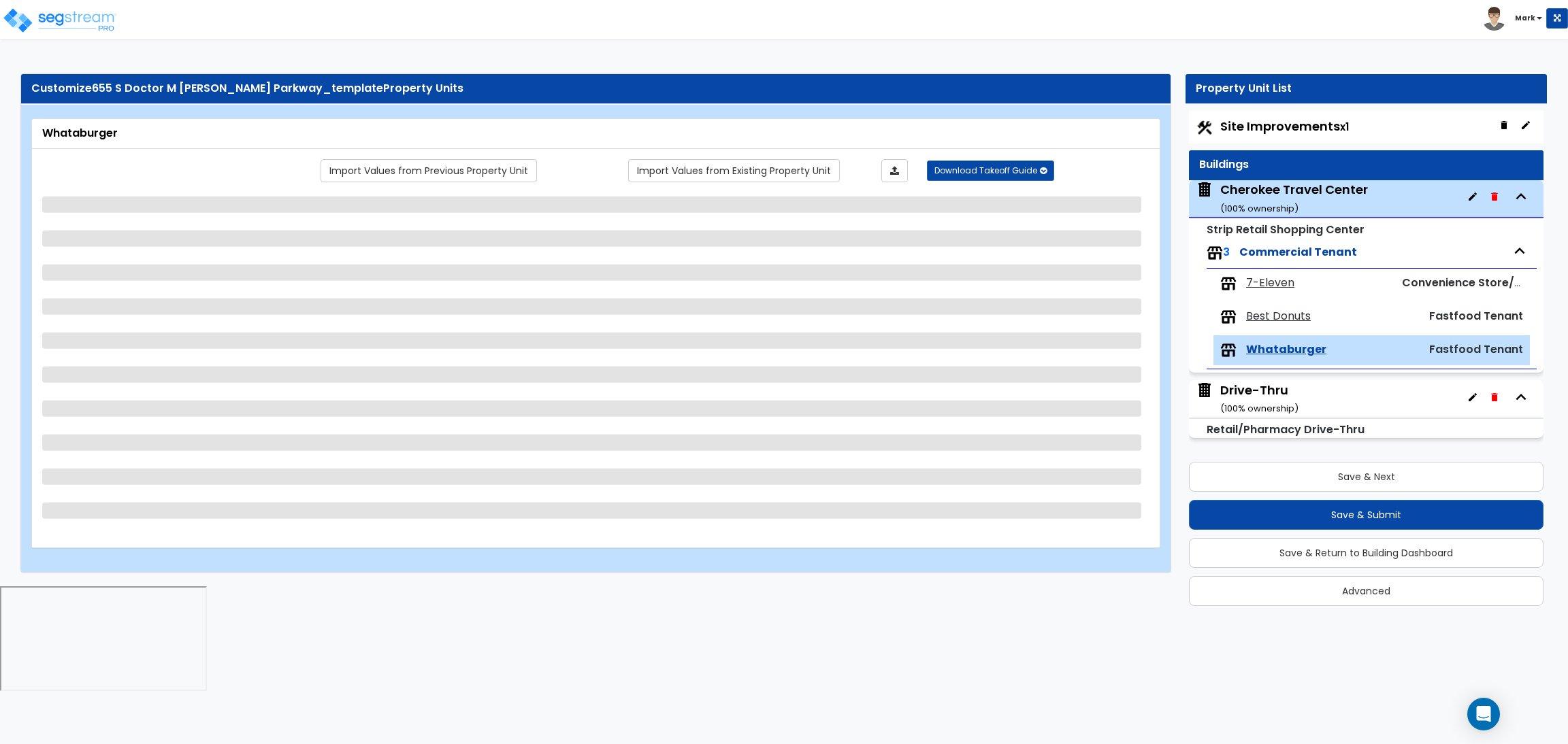
select select "1"
select select "3"
select select "4"
select select "1"
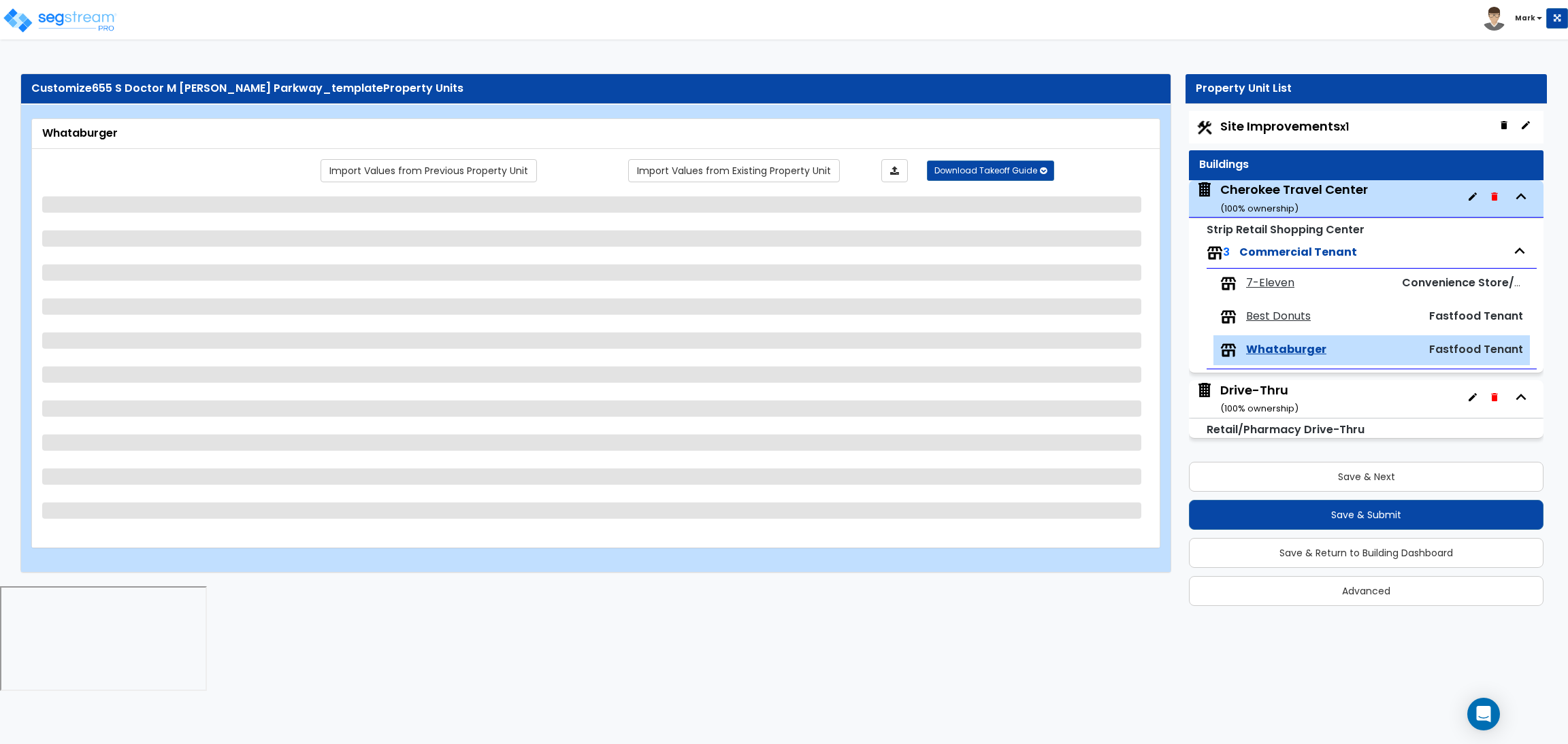
select select "4"
select select "2"
select select "3"
select select "4"
select select "1"
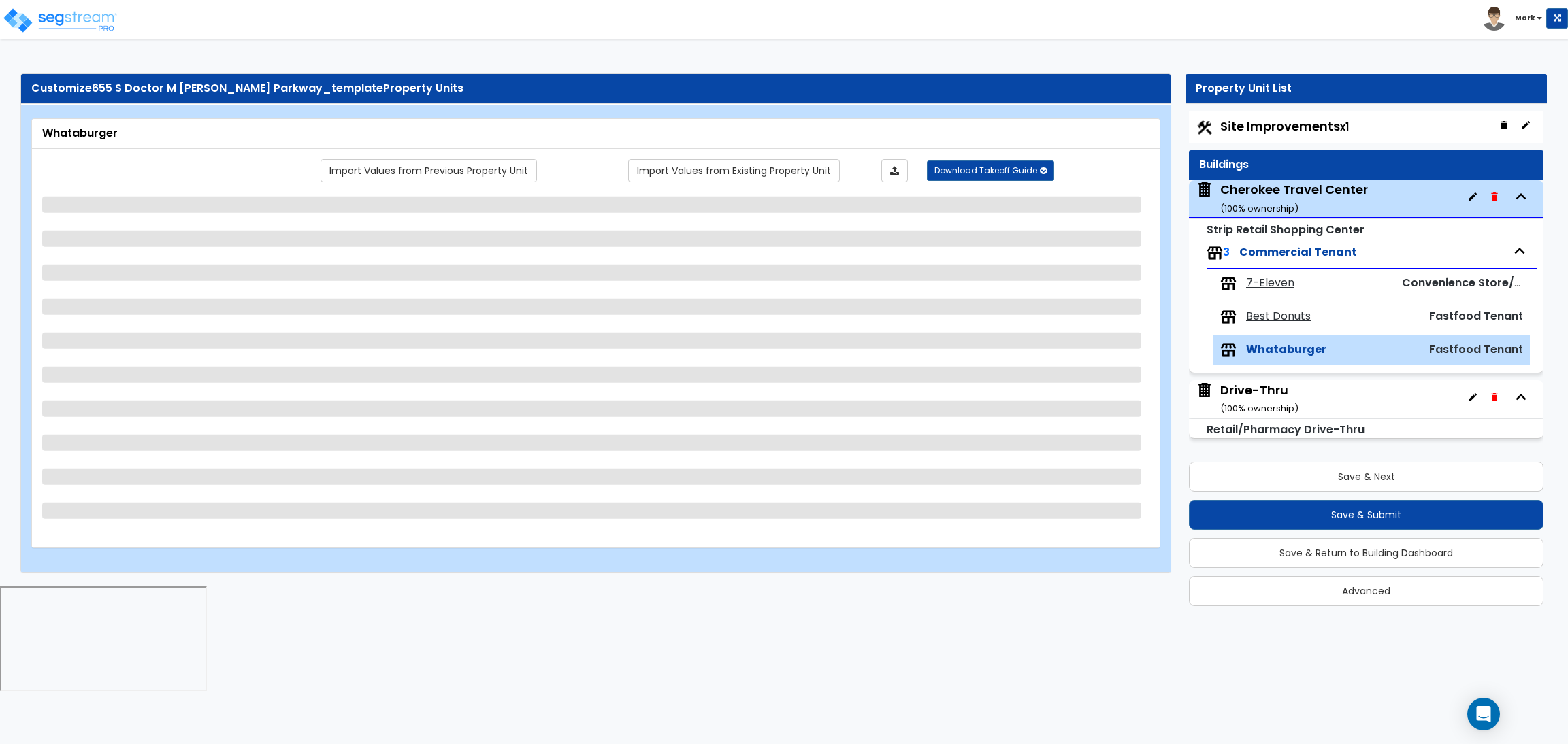
select select "2"
select select "1"
select select "4"
select select "1"
select select "2"
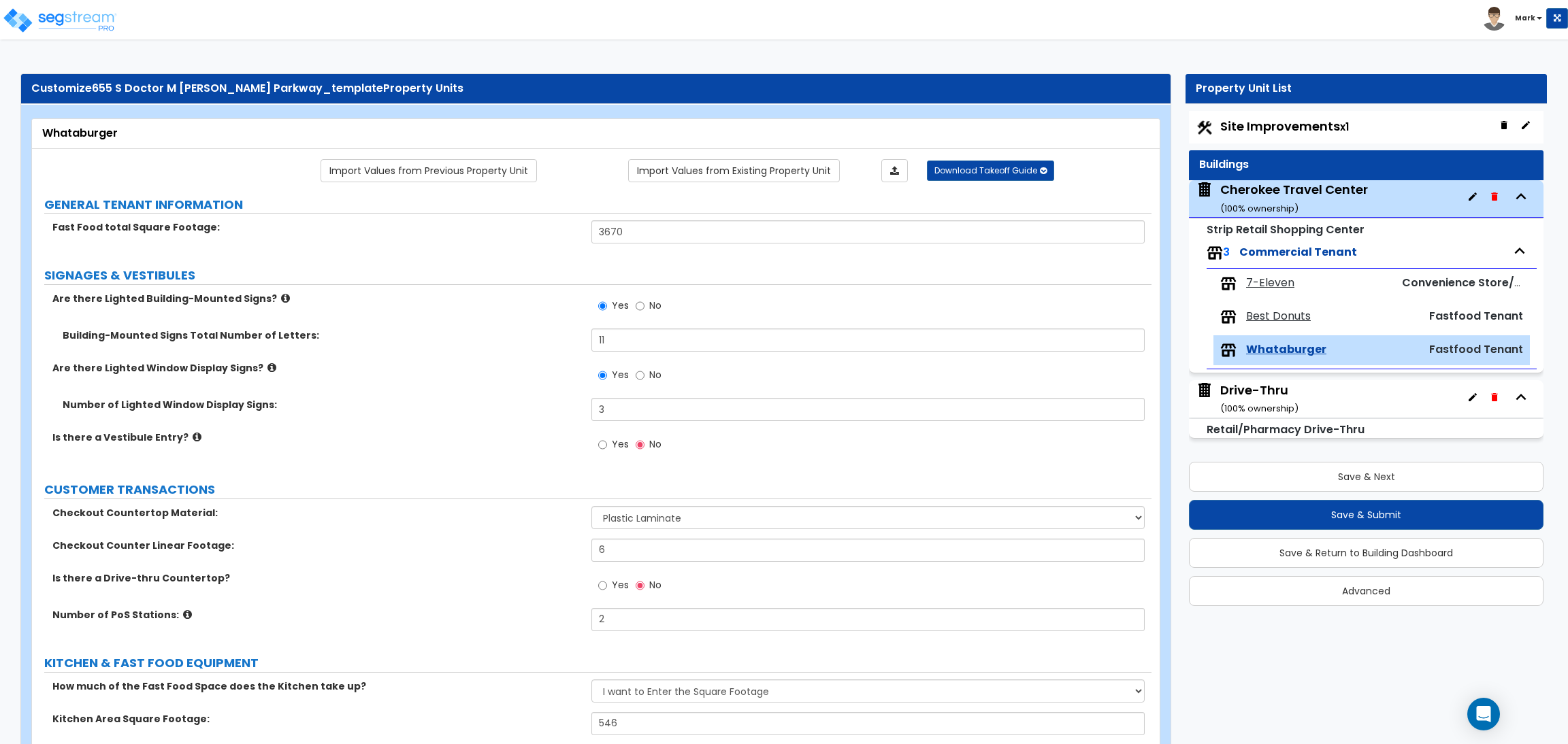
click at [1272, 318] on span "Best Donuts" at bounding box center [1278, 317] width 64 height 16
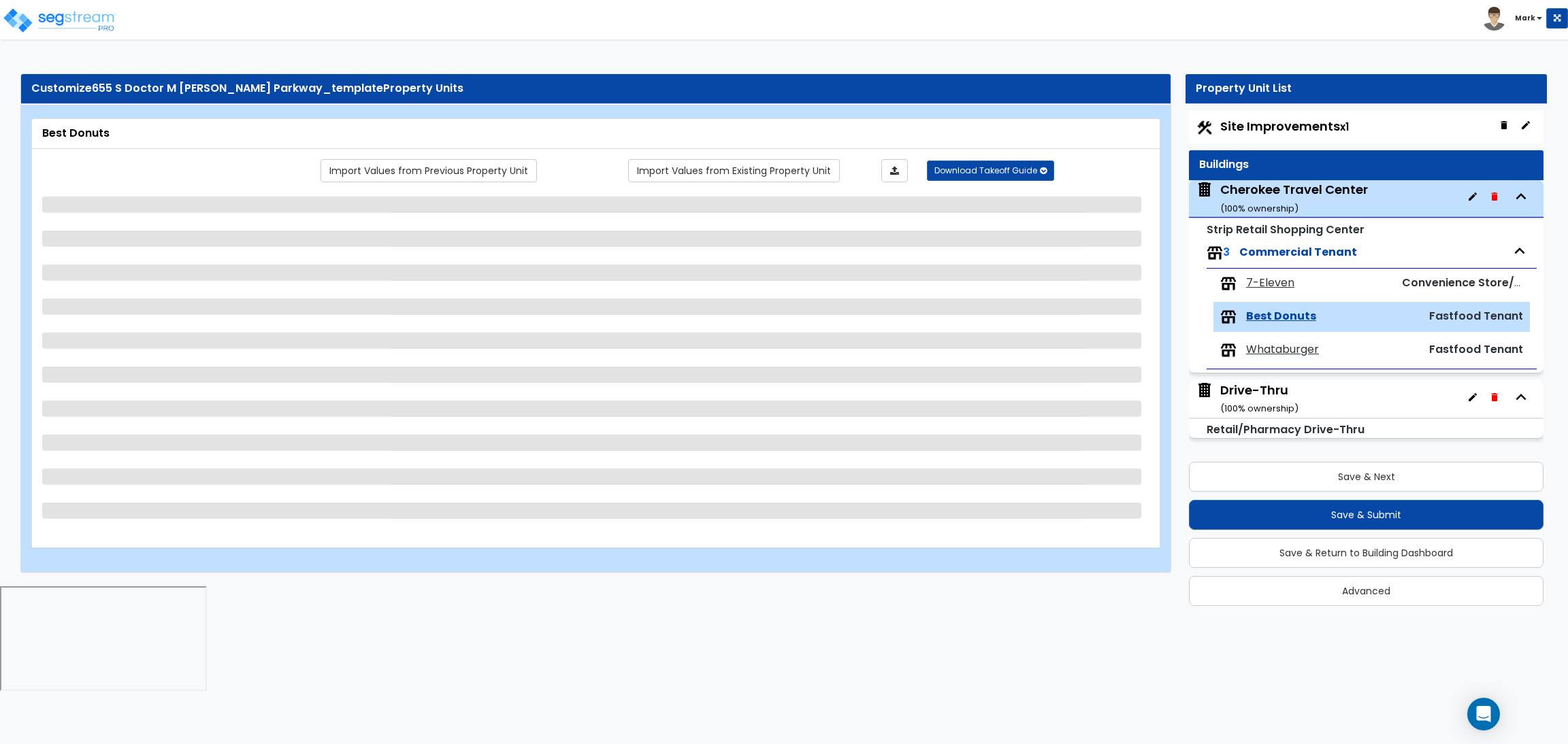
select select "1"
select select "2"
select select "1"
select select "7"
select select "1"
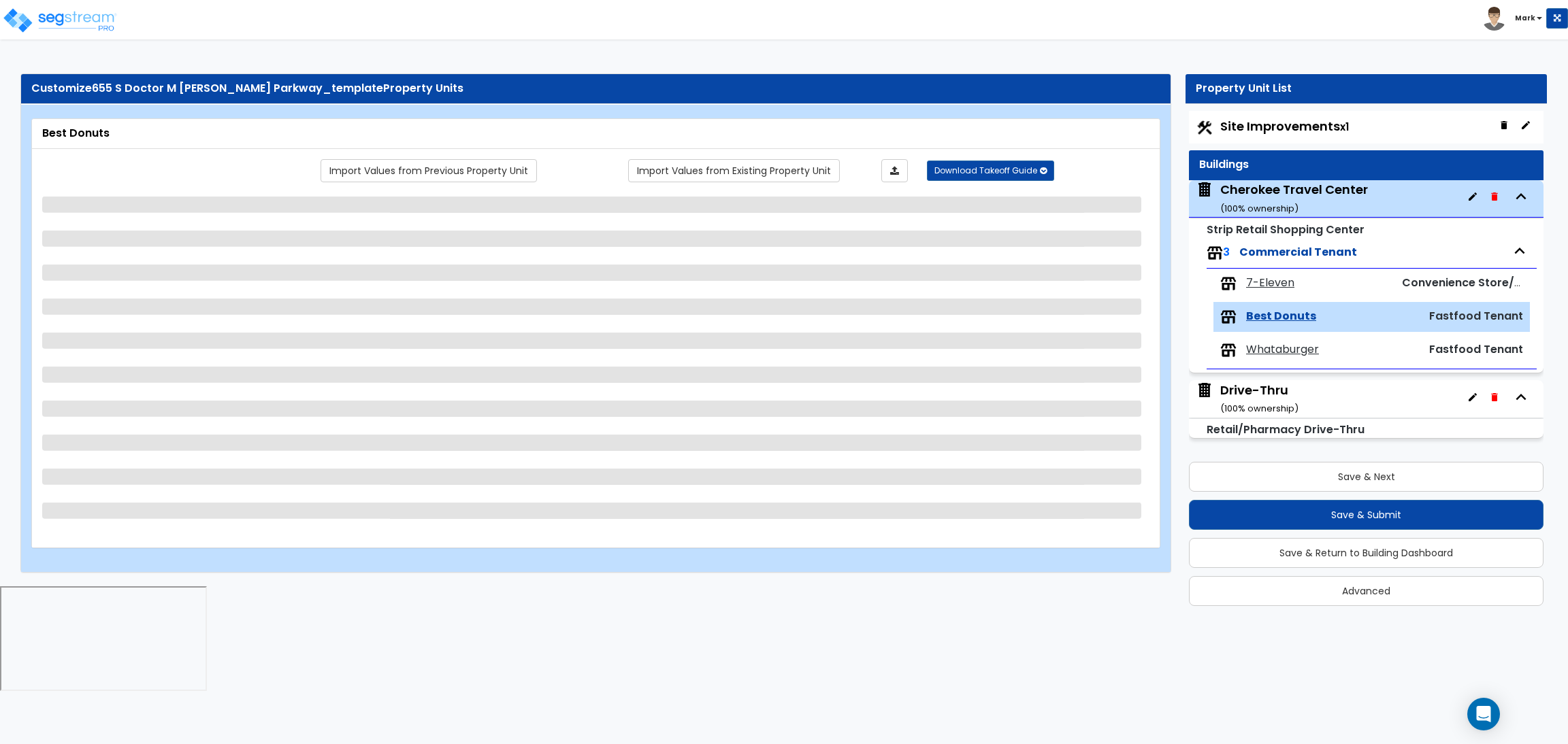
select select "1"
select select "3"
select select "2"
select select "1"
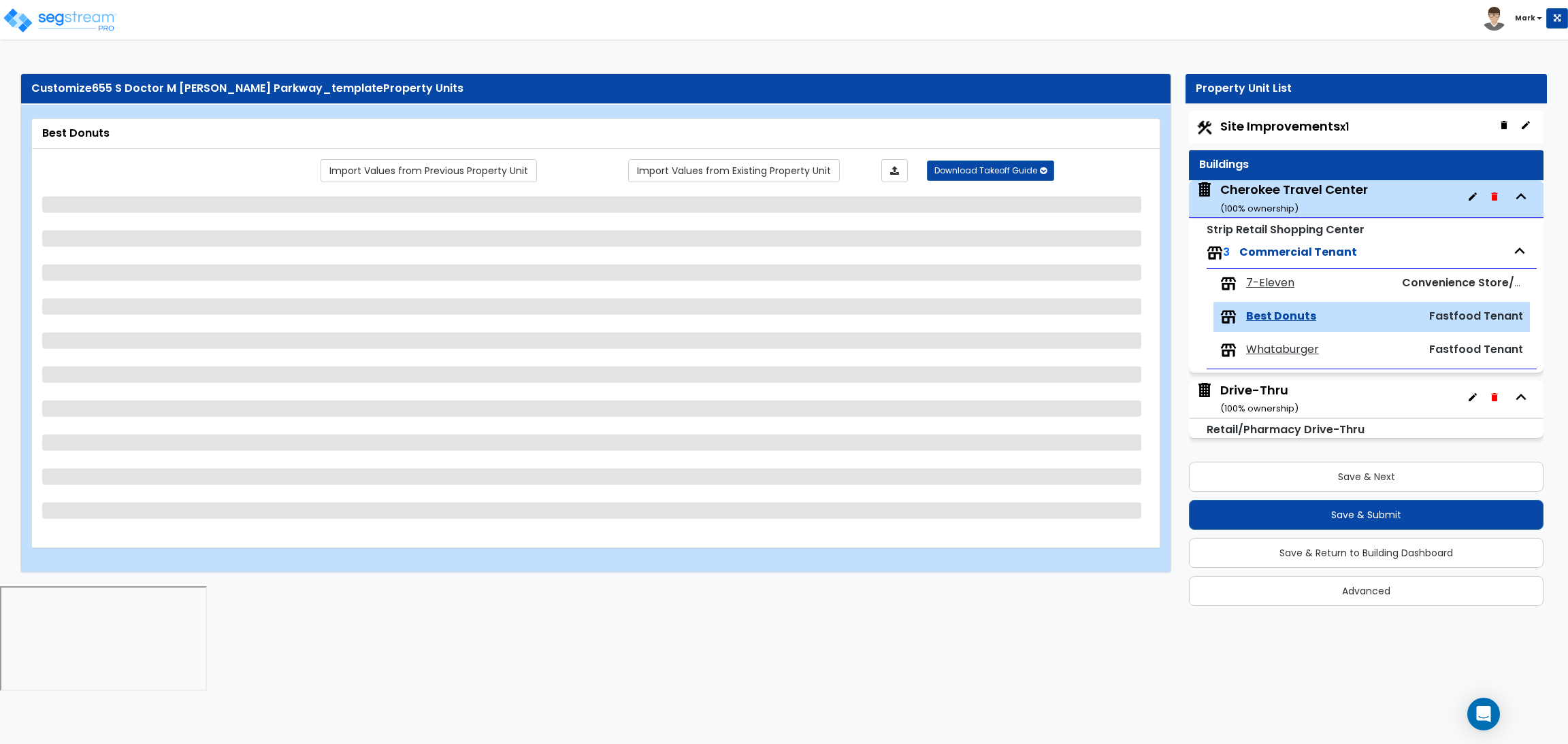
select select "3"
select select "1"
select select "2"
select select "3"
select select "2"
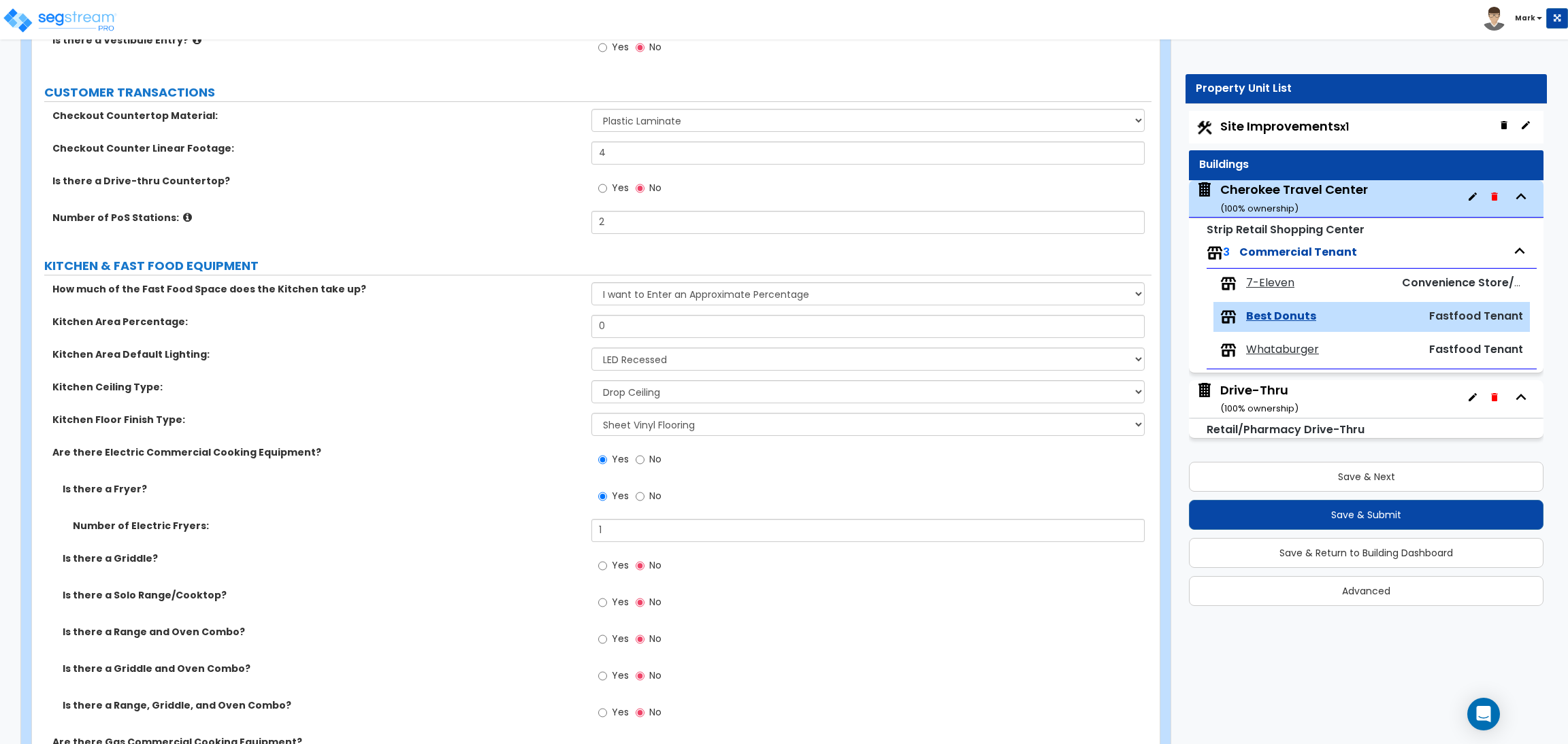
scroll to position [305, 0]
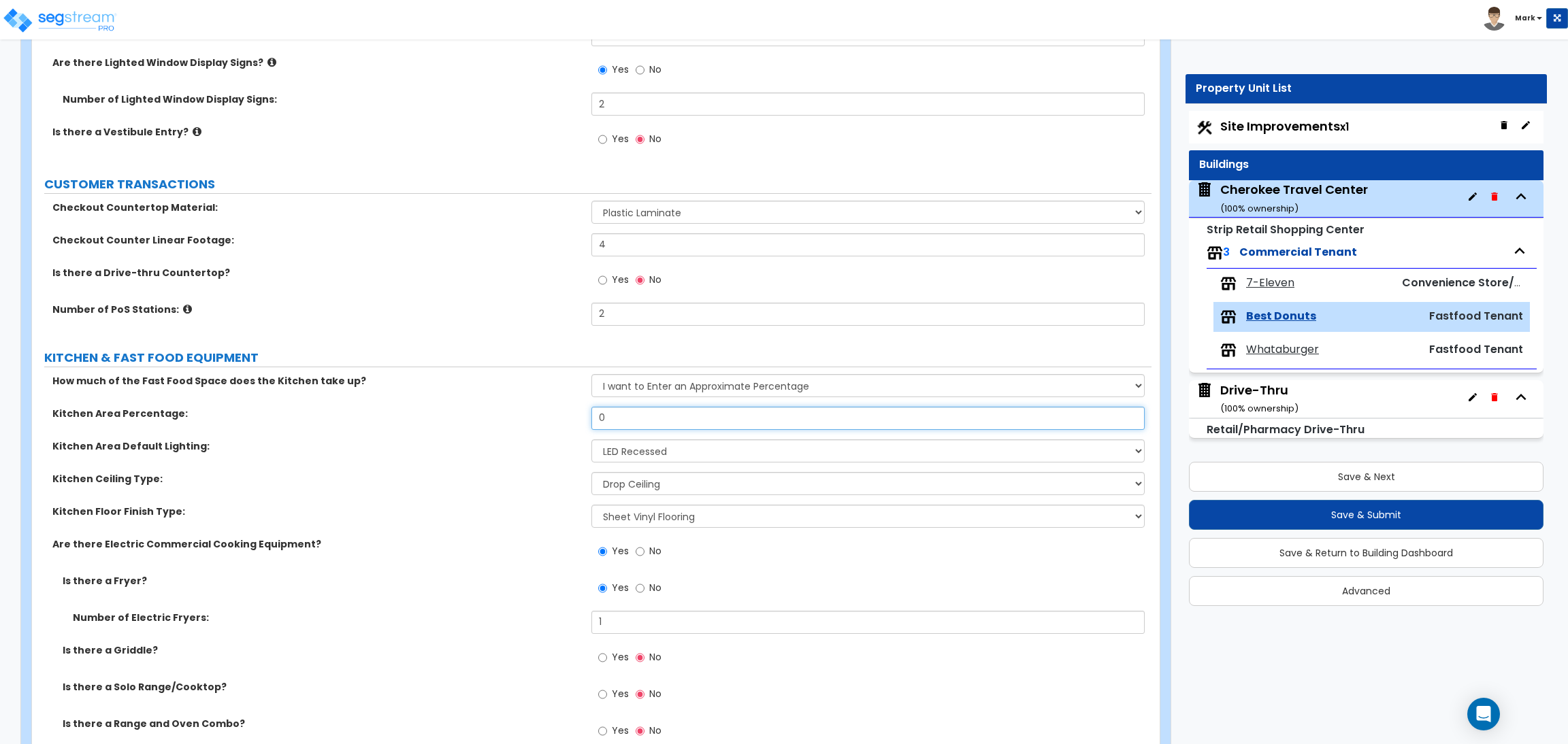
click at [644, 418] on input "0" at bounding box center [868, 418] width 553 height 23
drag, startPoint x: 630, startPoint y: 420, endPoint x: 565, endPoint y: 427, distance: 65.4
click at [565, 427] on div "Kitchen Area Percentage: 0" at bounding box center [592, 423] width 1120 height 33
type input "3"
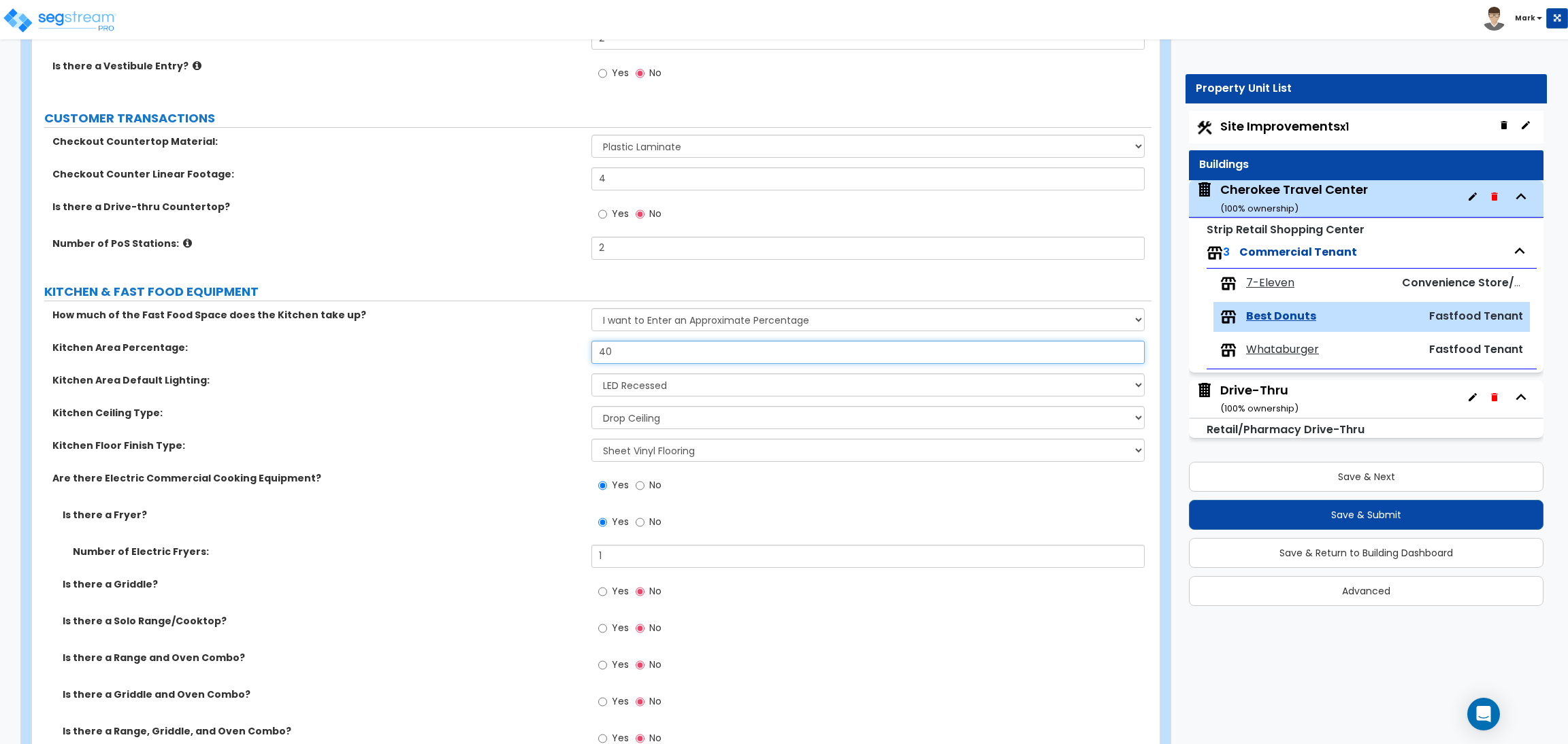
scroll to position [408, 0]
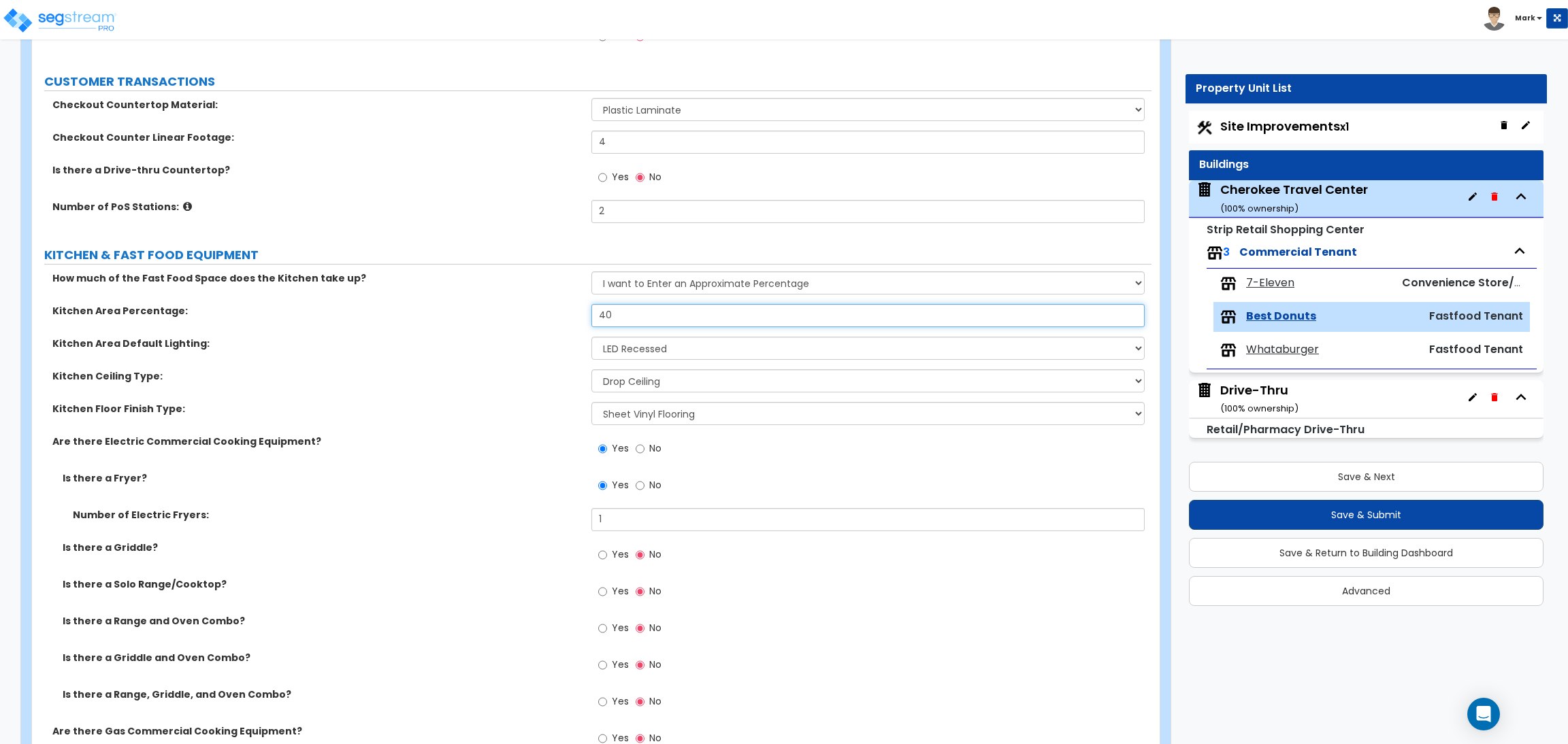
type input "40"
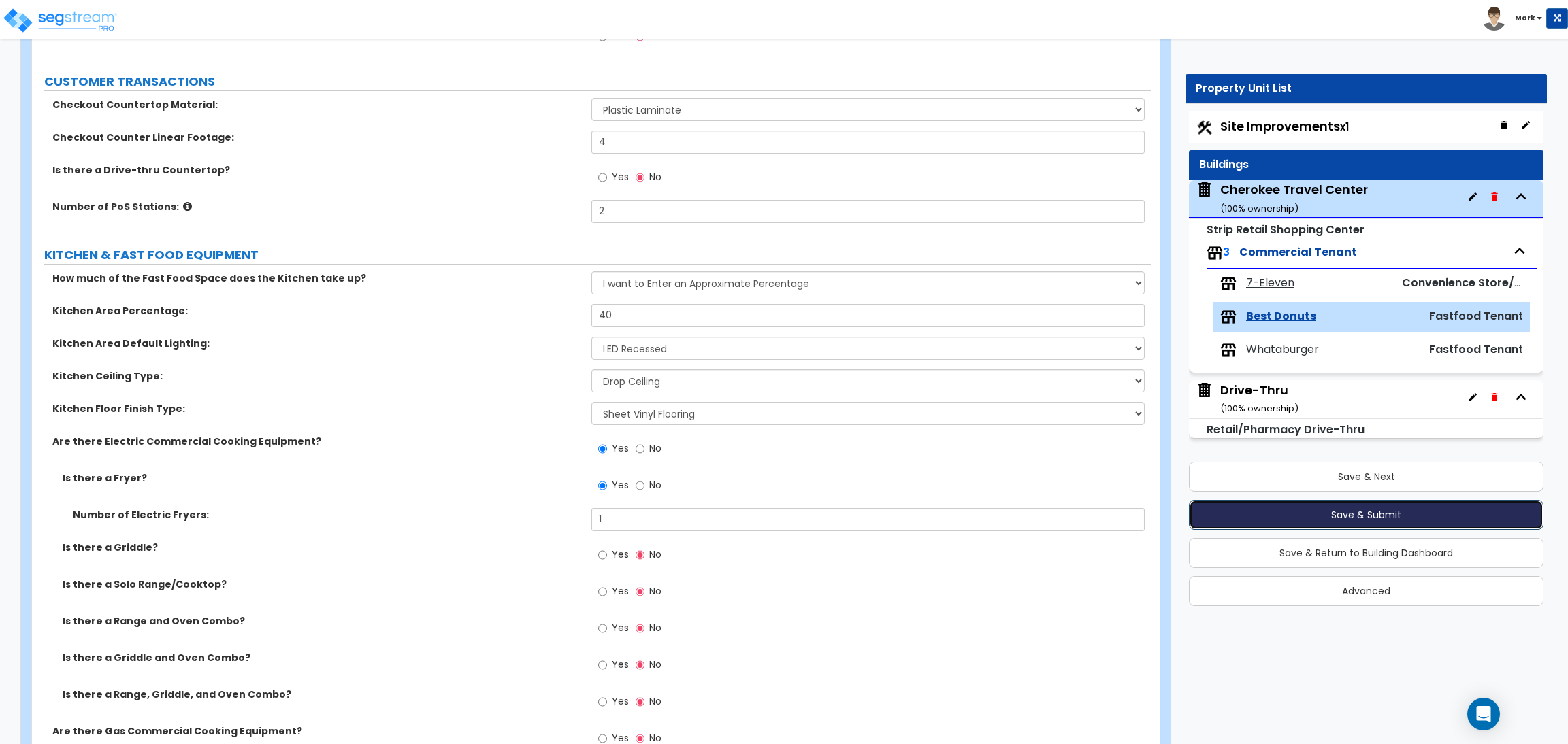
click at [1374, 522] on button "Save & Submit" at bounding box center [1367, 515] width 355 height 30
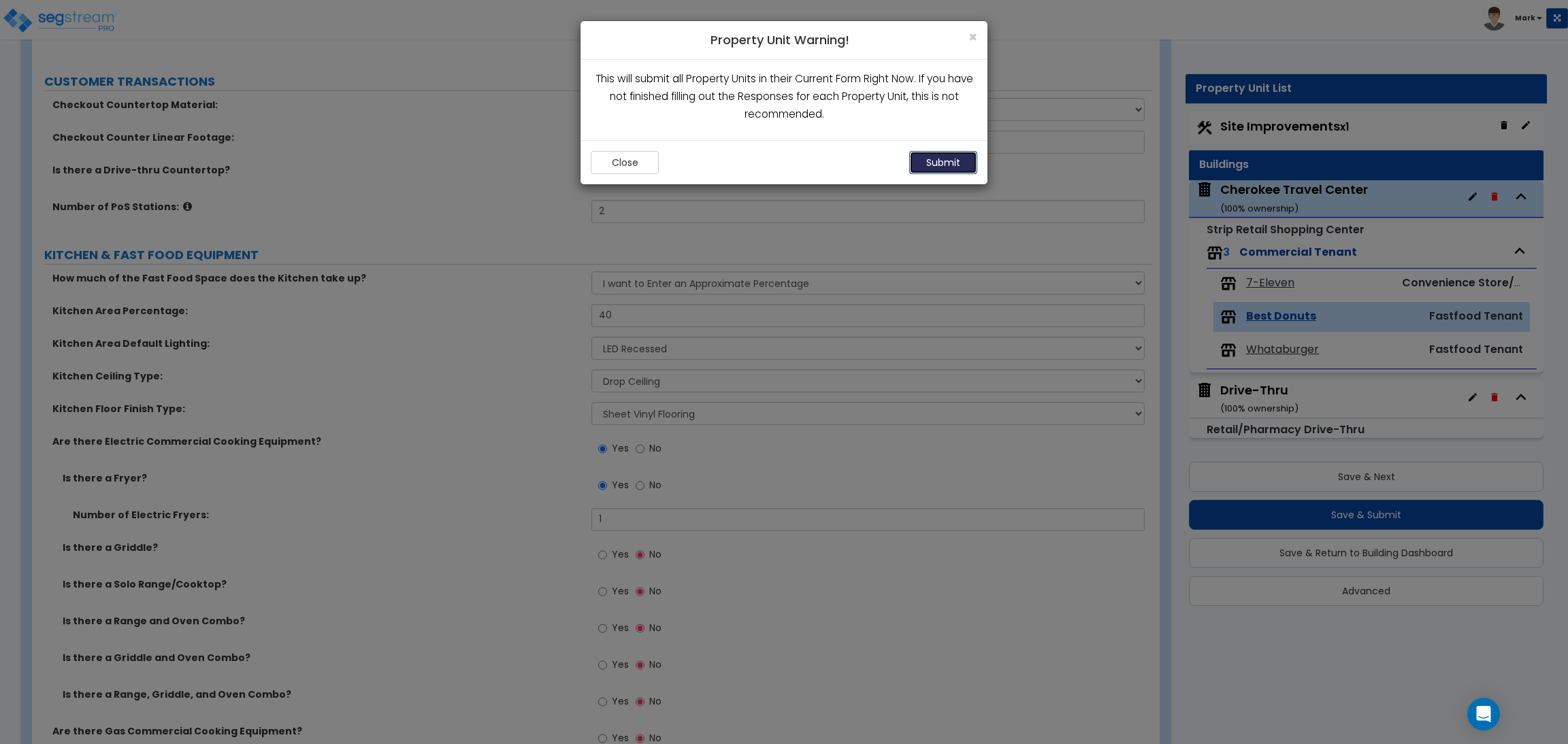
click at [961, 152] on button "Submit" at bounding box center [943, 161] width 68 height 23
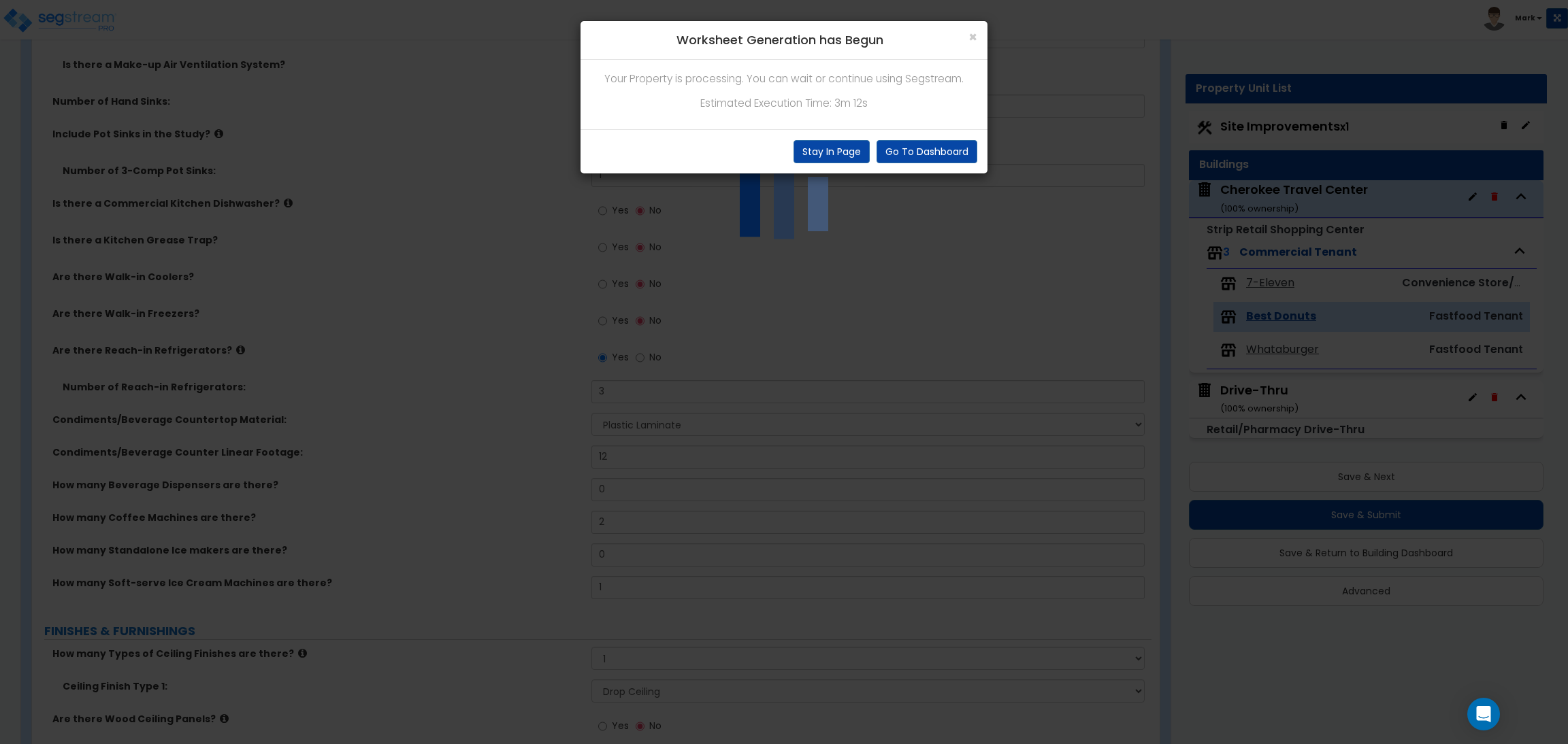
scroll to position [1223, 0]
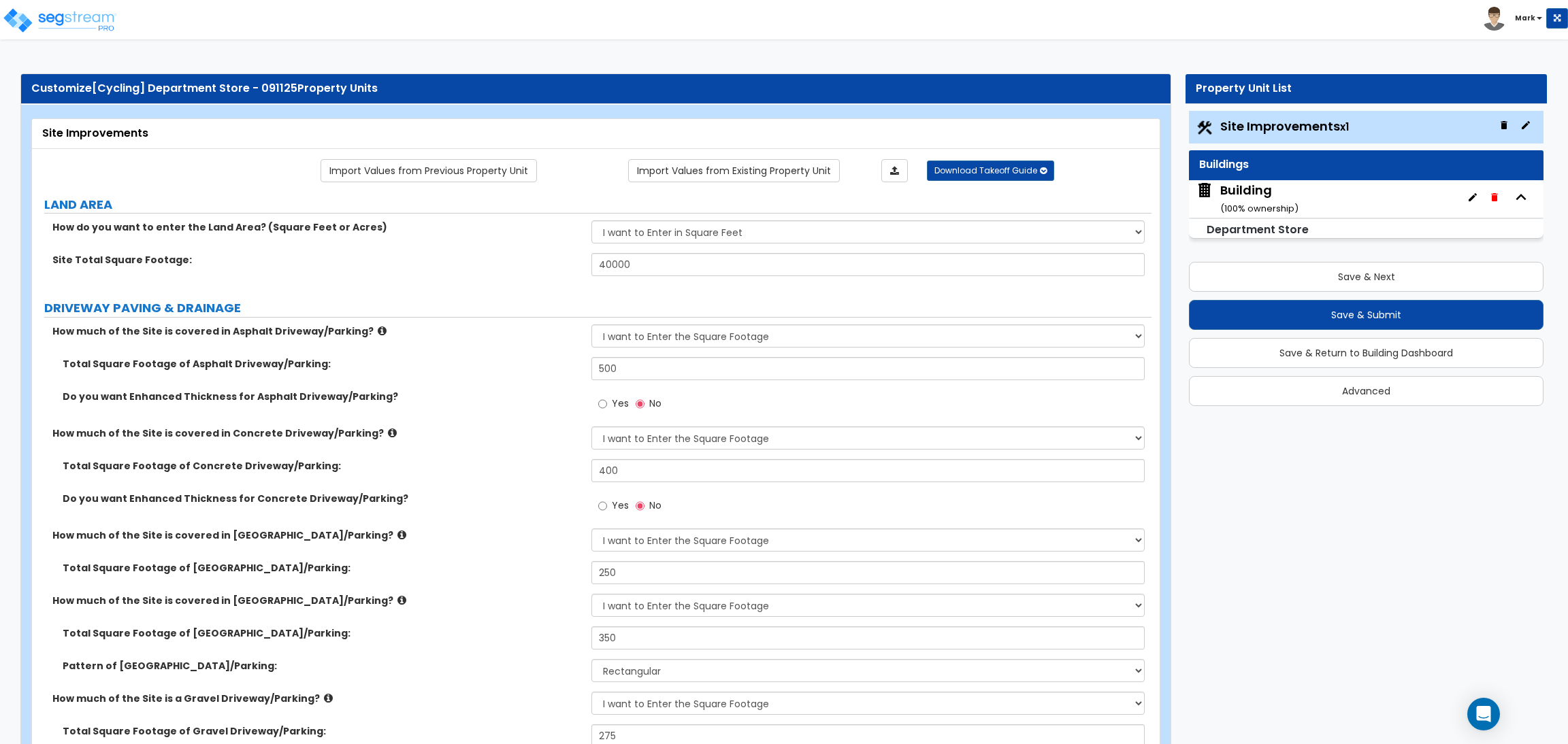
select select "2"
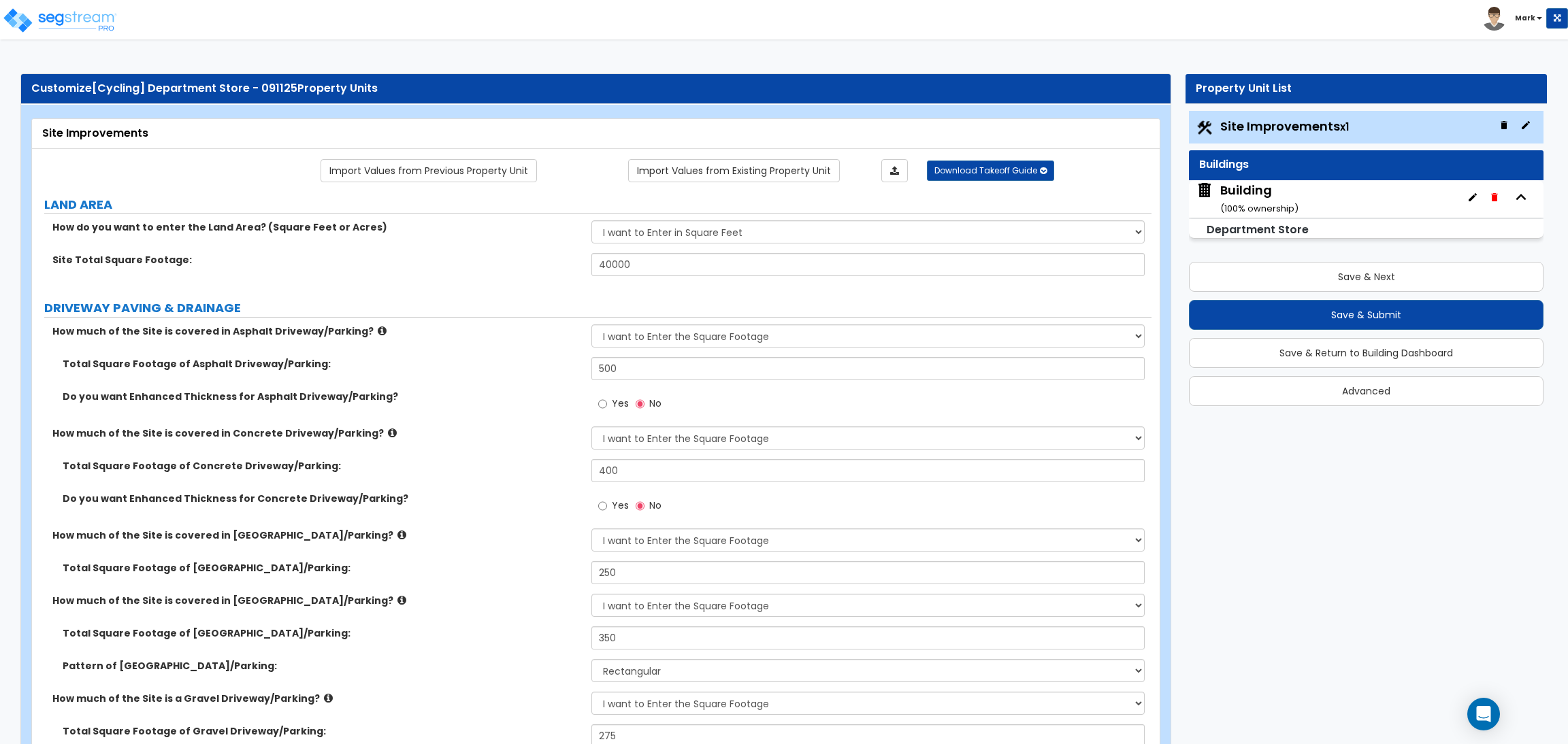
select select "2"
select select "1"
select select "2"
select select "1"
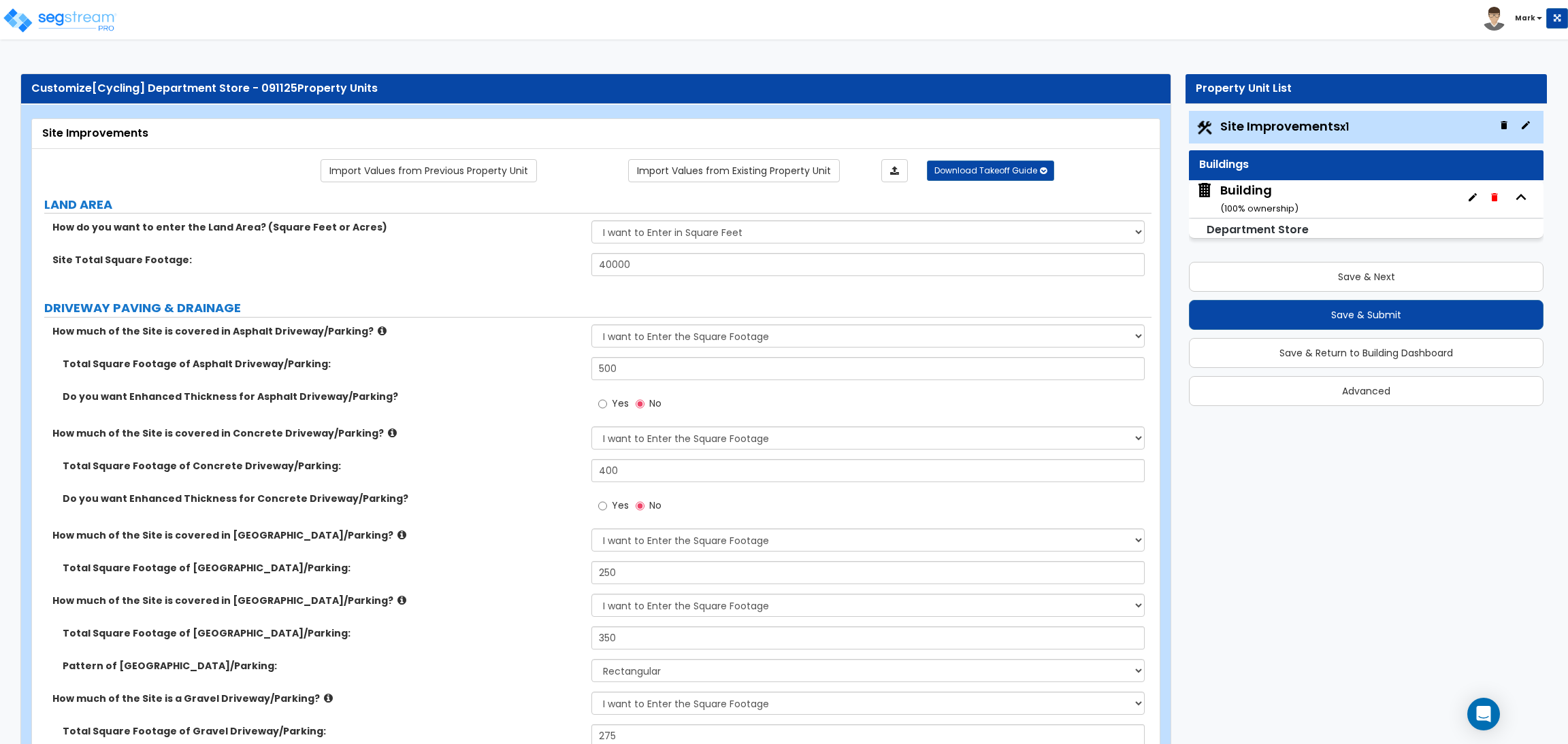
select select "1"
select select "2"
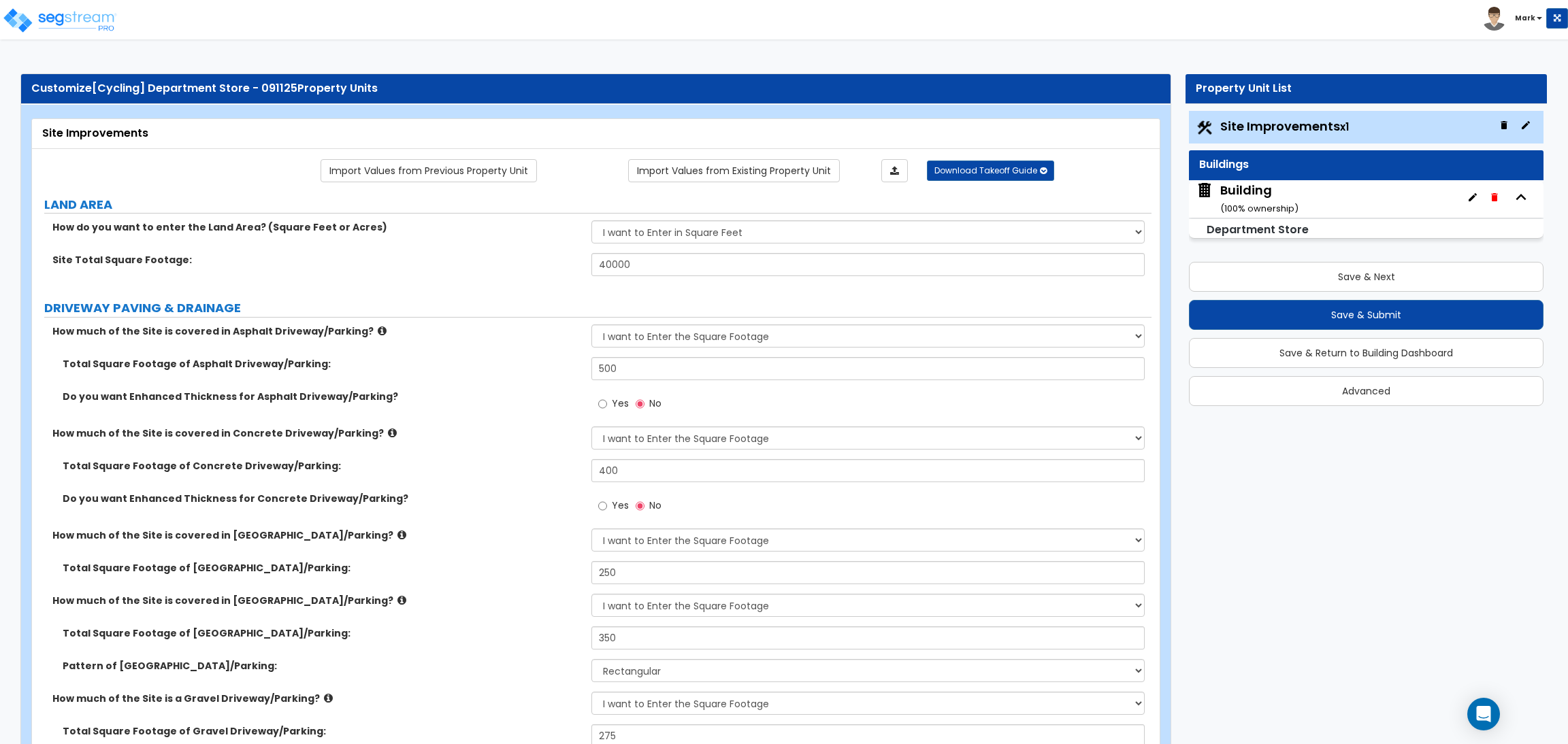
select select "2"
select select "1"
select select "10"
select select "1"
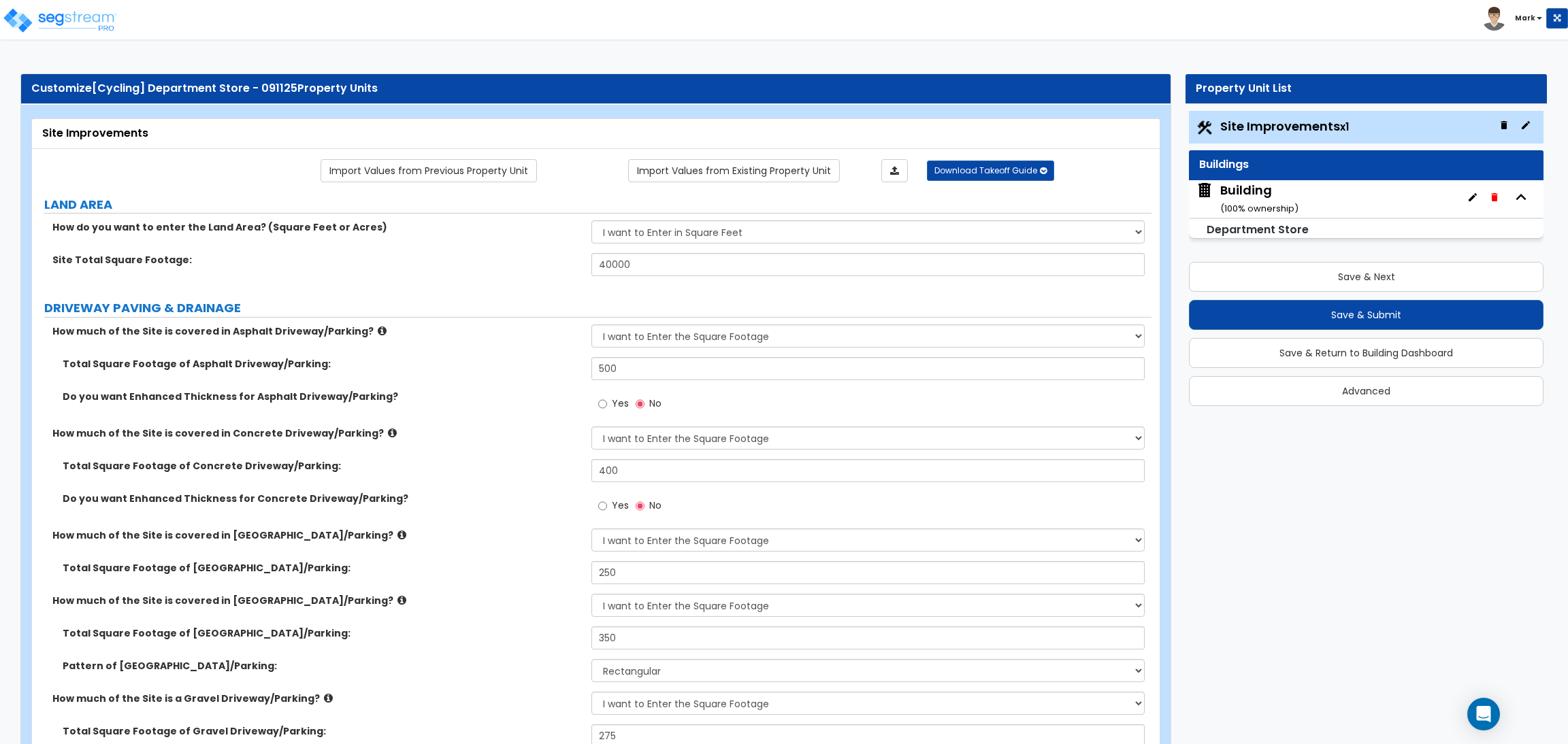
select select "1"
select select "3"
select select "2"
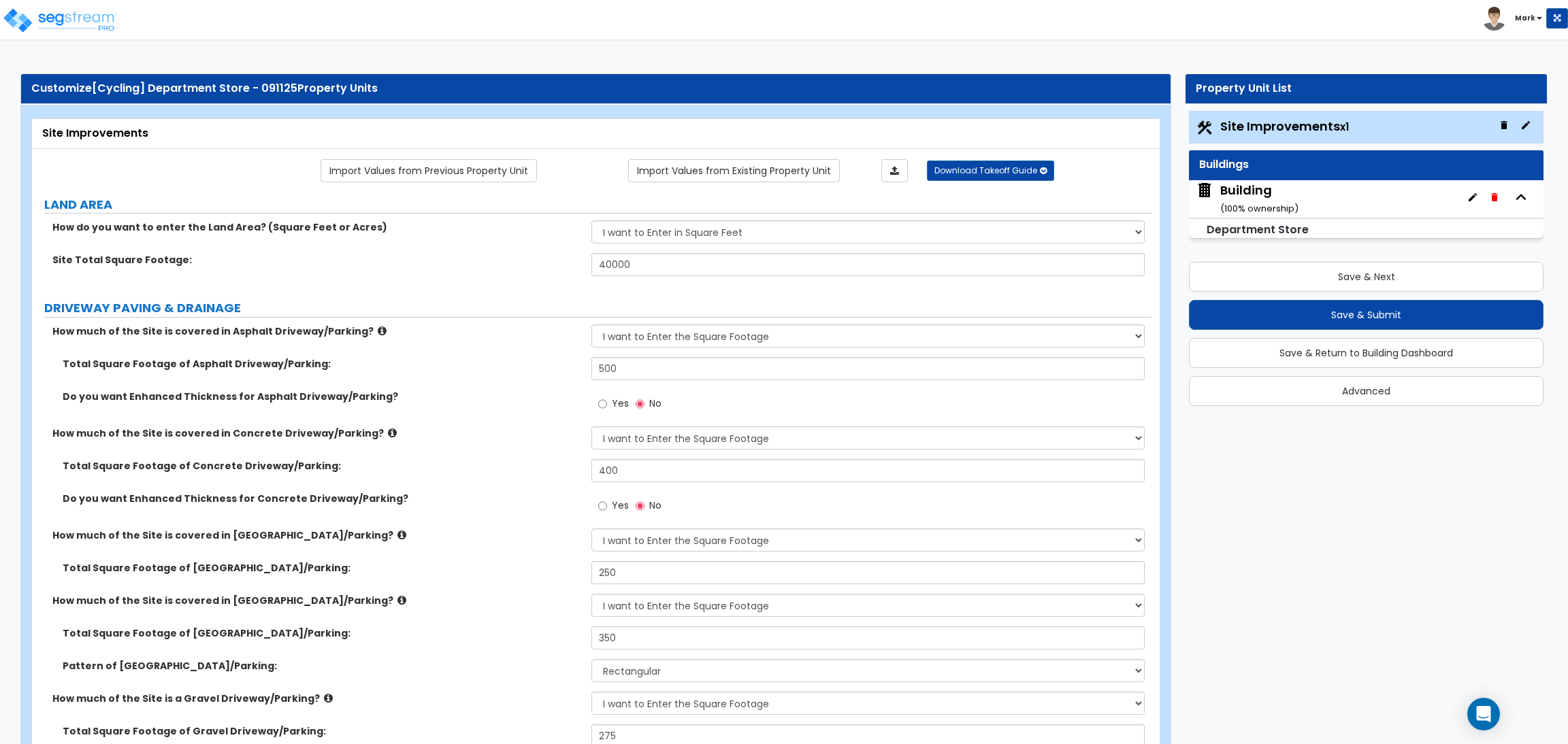
select select "4"
select select "1"
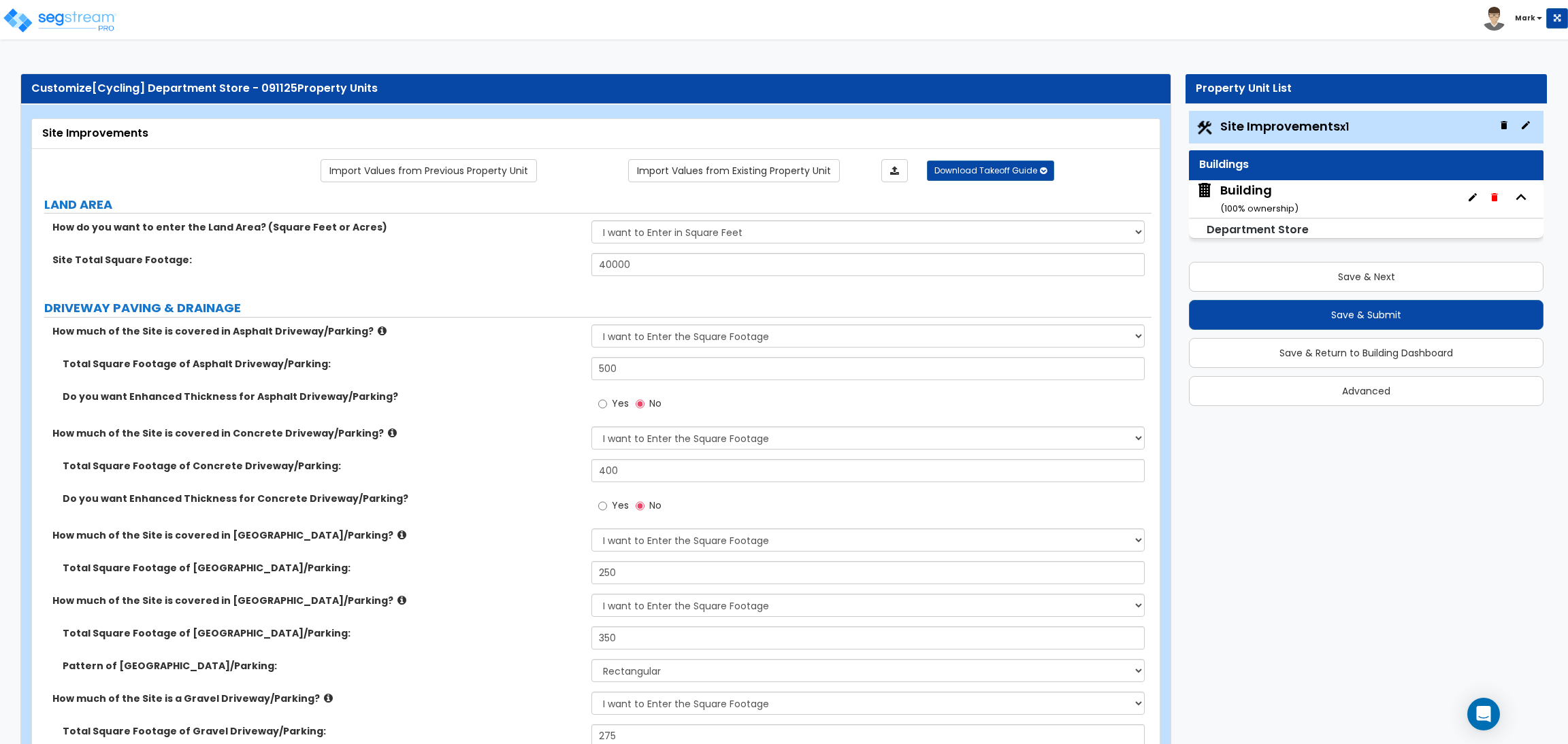
select select "6"
select select "2"
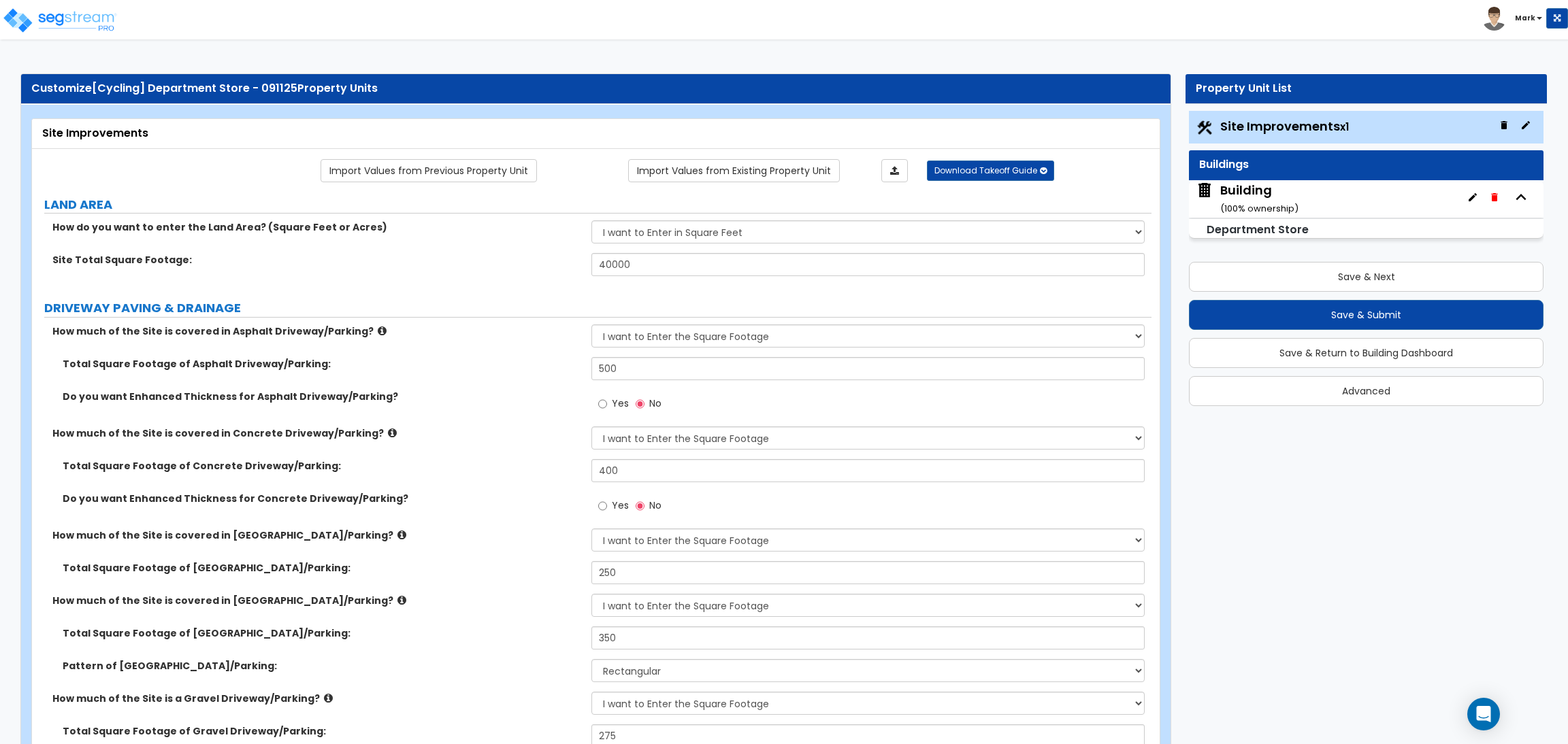
select select "2"
select select "1"
select select "2"
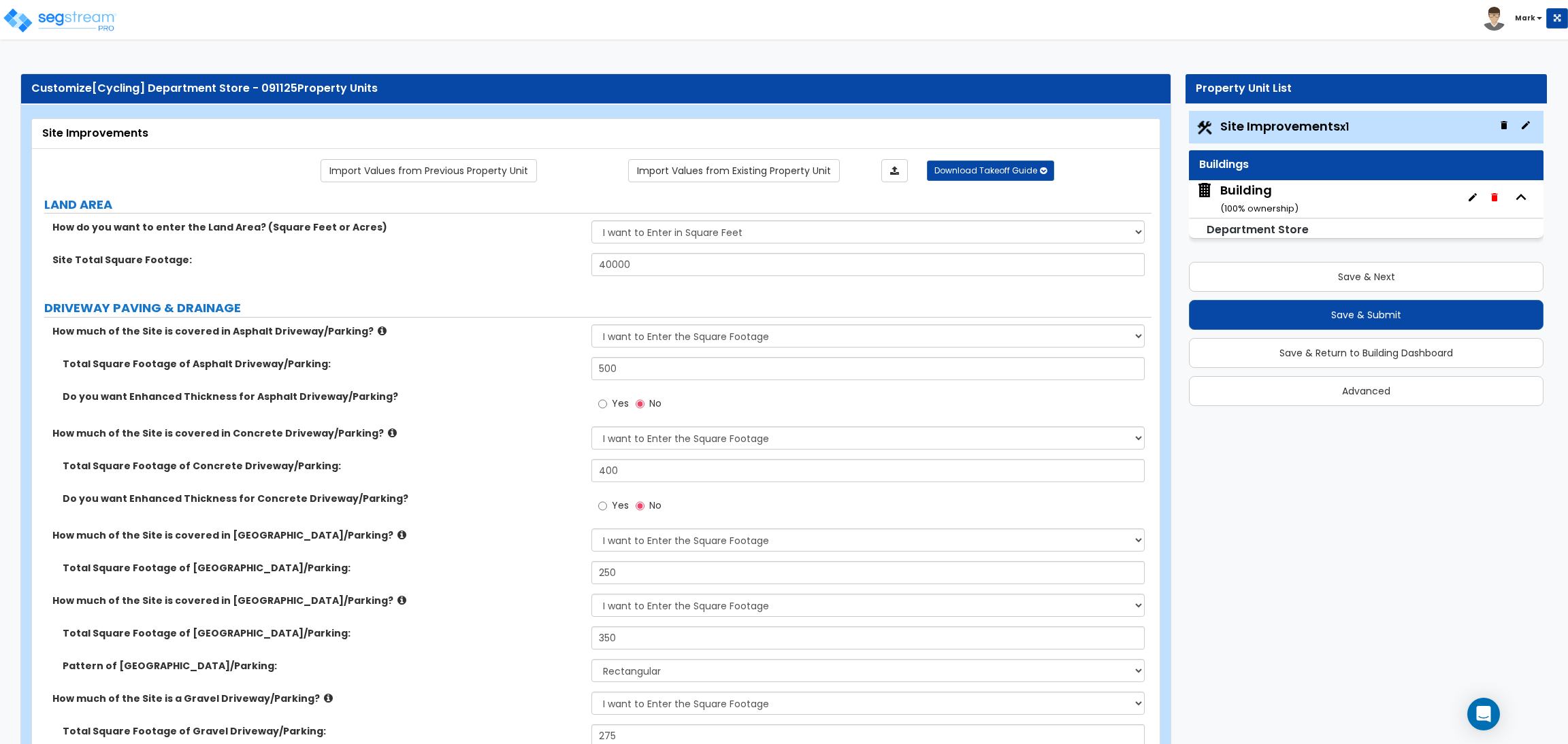
select select "1"
select select "8"
select select "2"
select select "4"
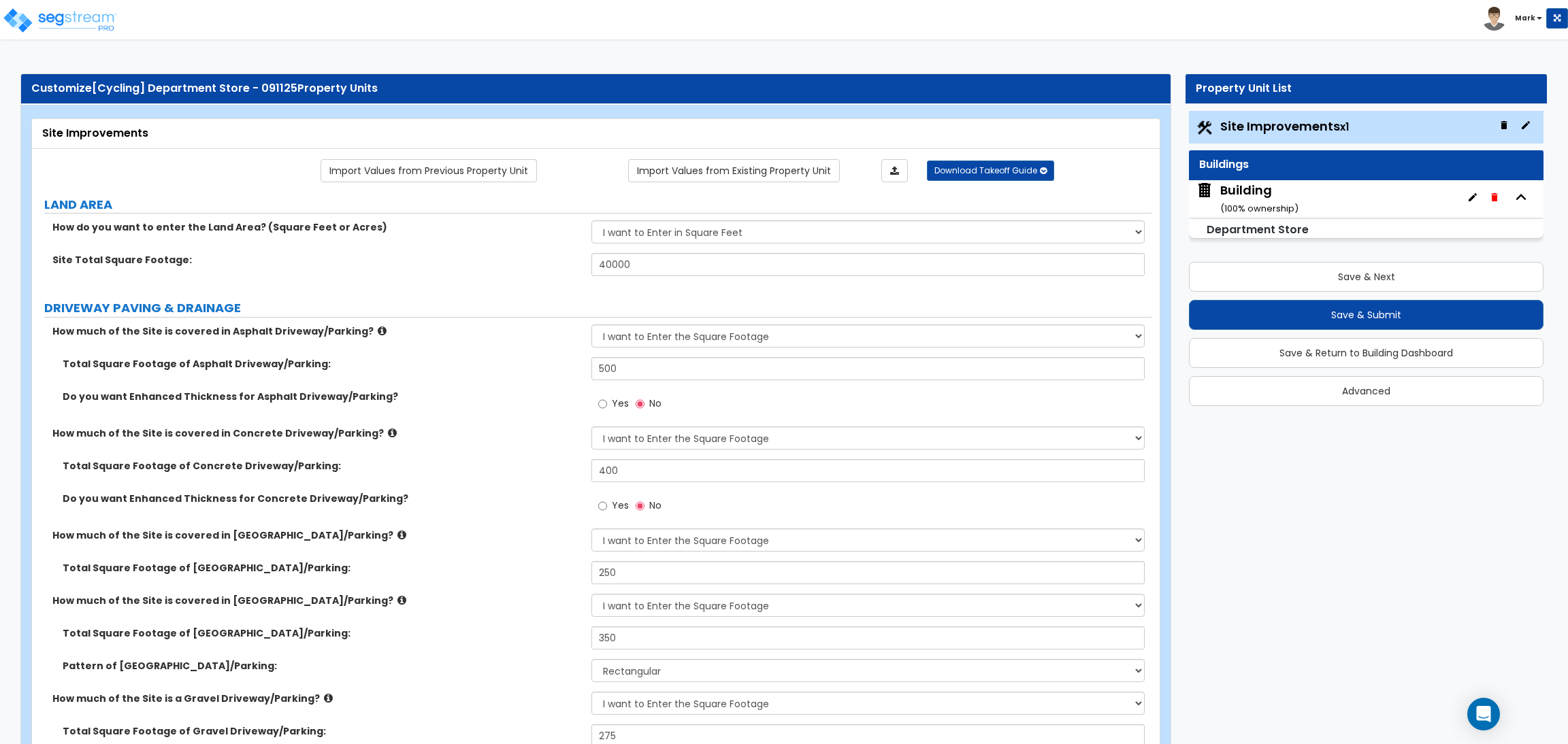
select select "1"
select select "20"
select select "2"
select select "5"
select select "3"
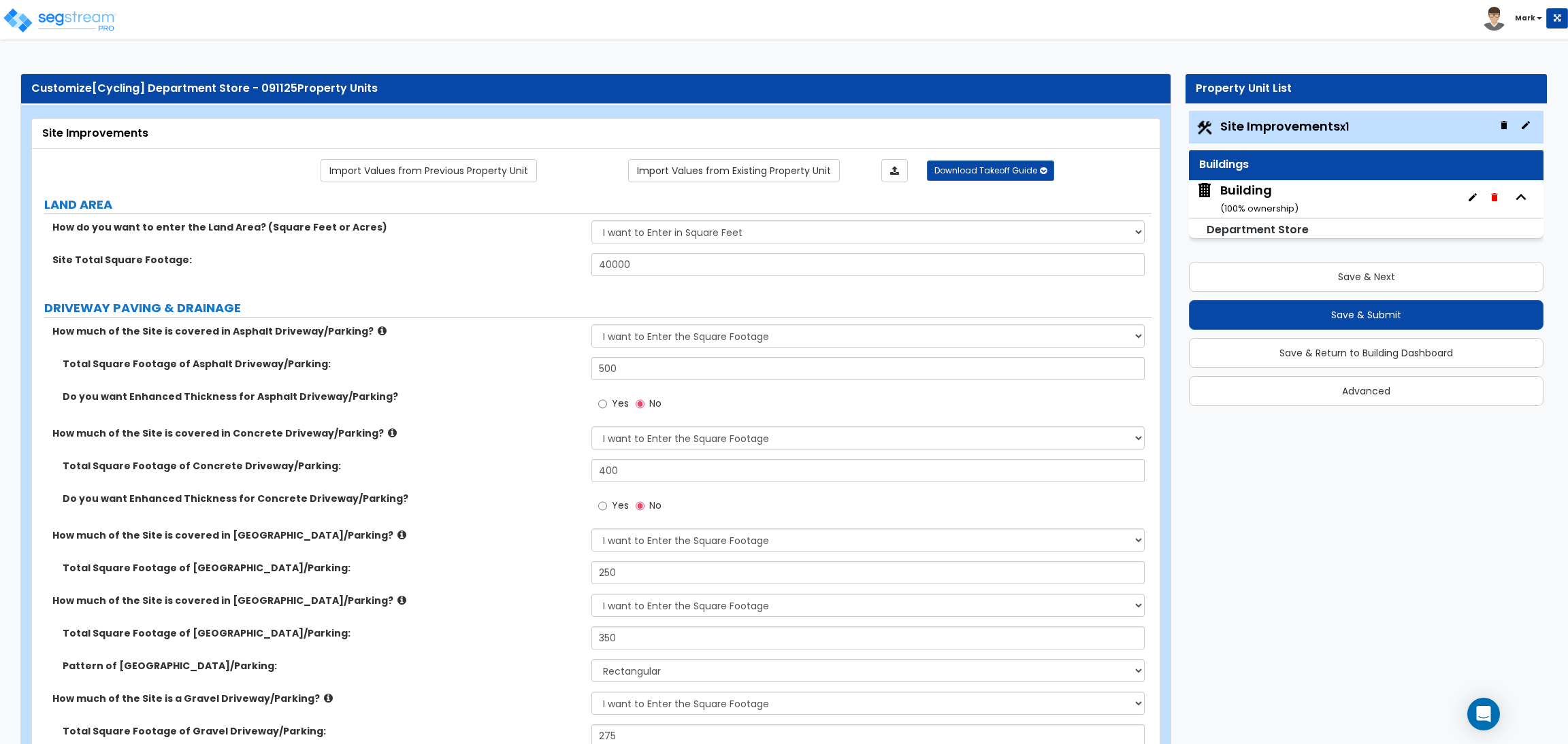
select select "1"
select select "2"
select select "1"
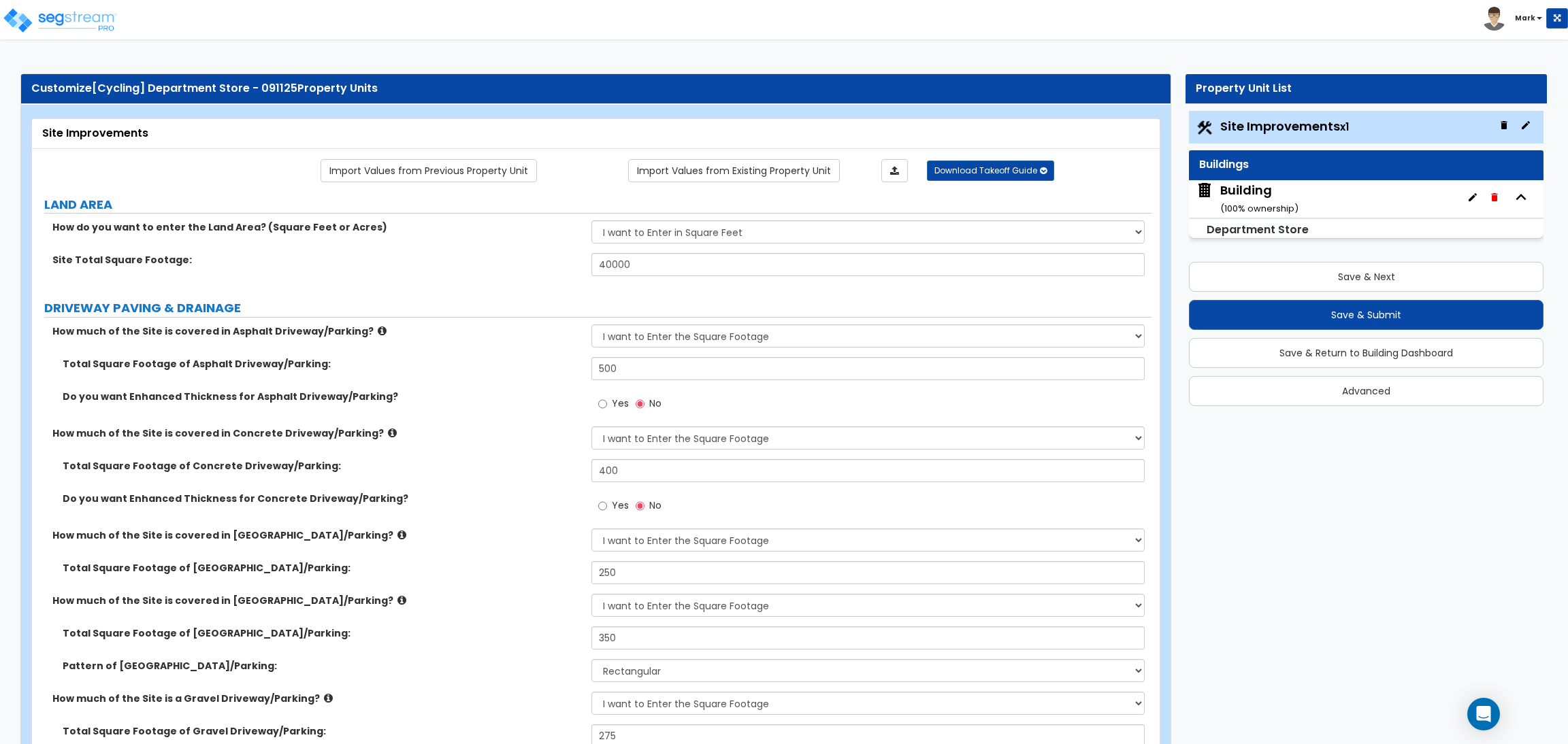
select select "4"
select select "2"
select select "1"
select select "2"
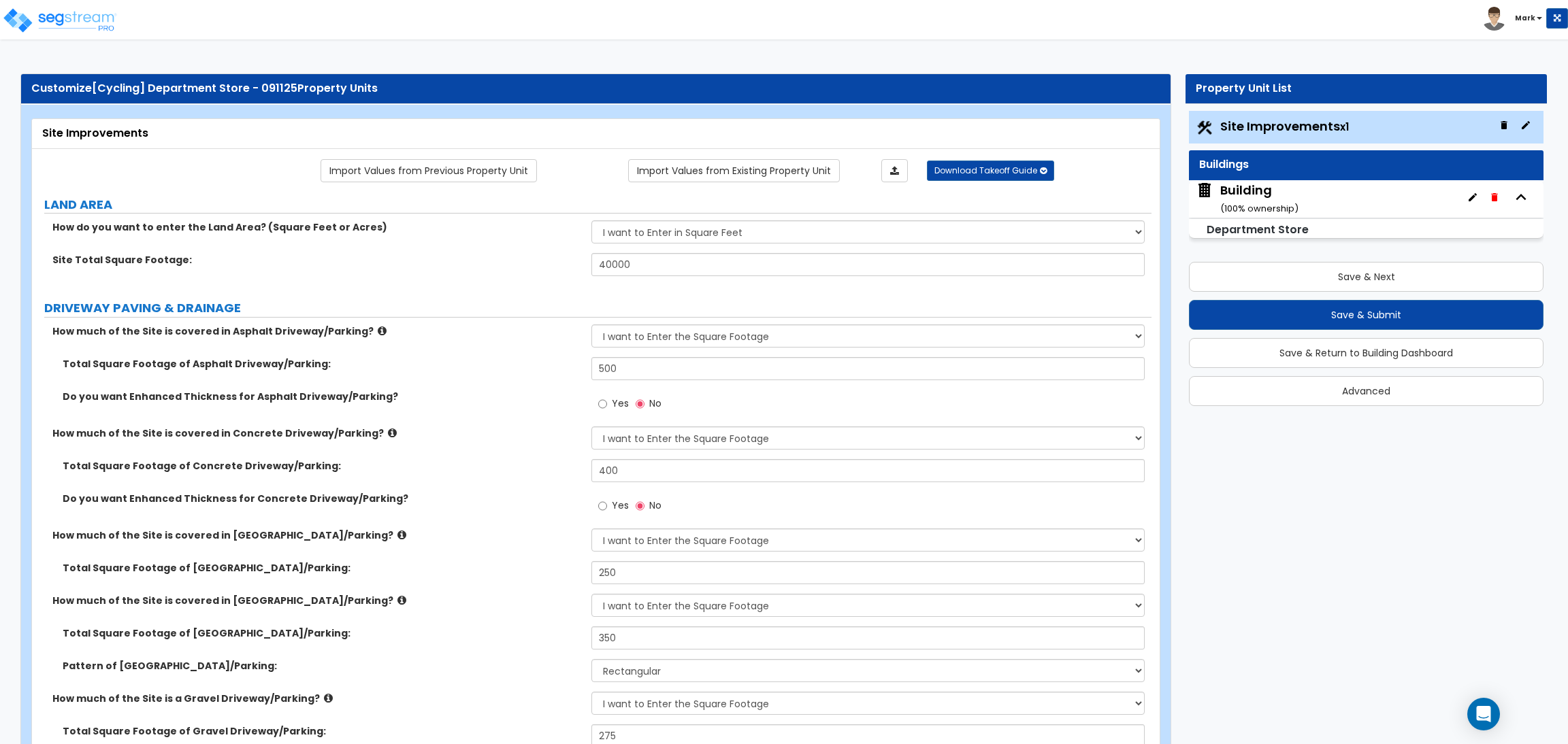
select select "1"
select select "2"
select select "6"
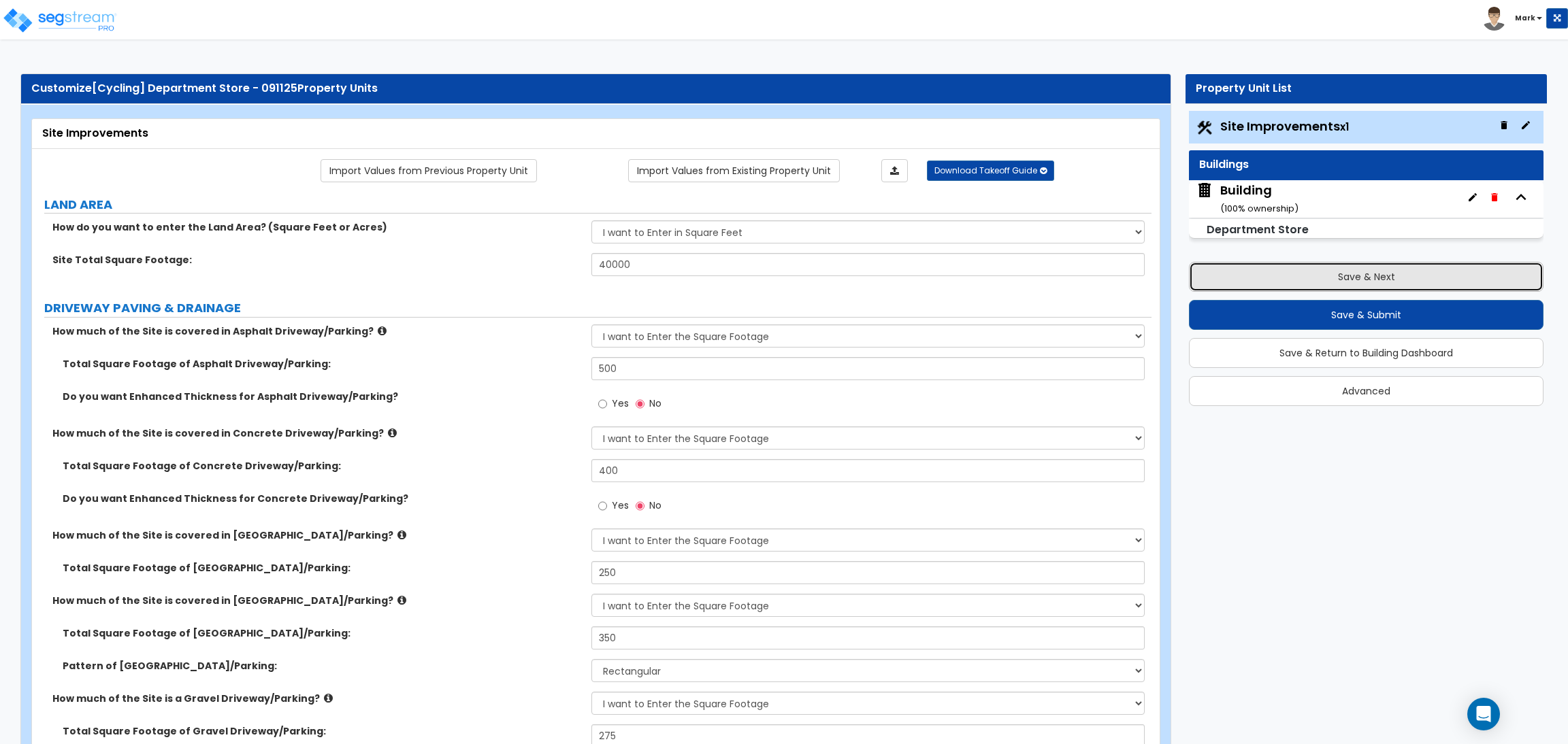
click at [1428, 267] on button "Save & Next" at bounding box center [1367, 276] width 355 height 30
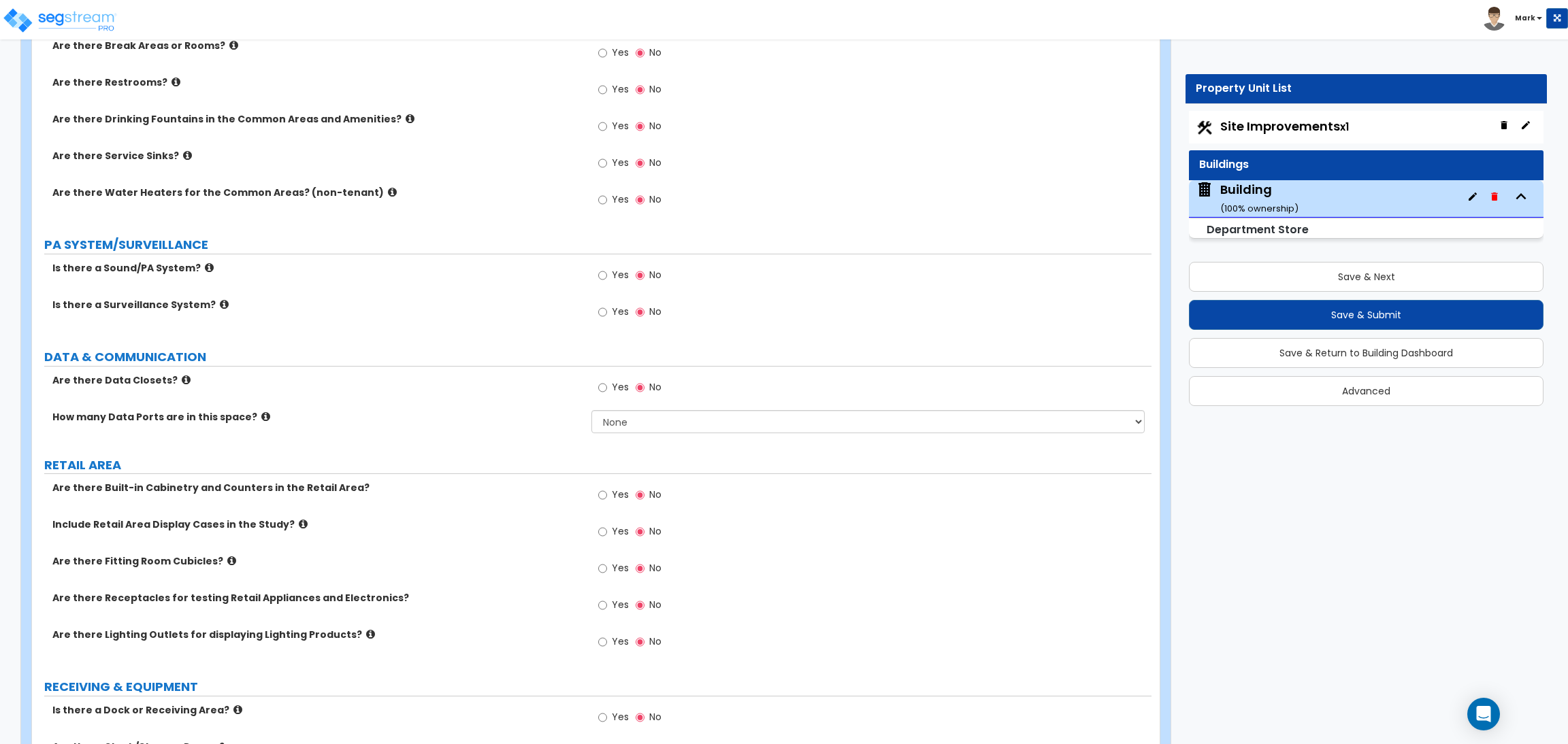
scroll to position [1633, 0]
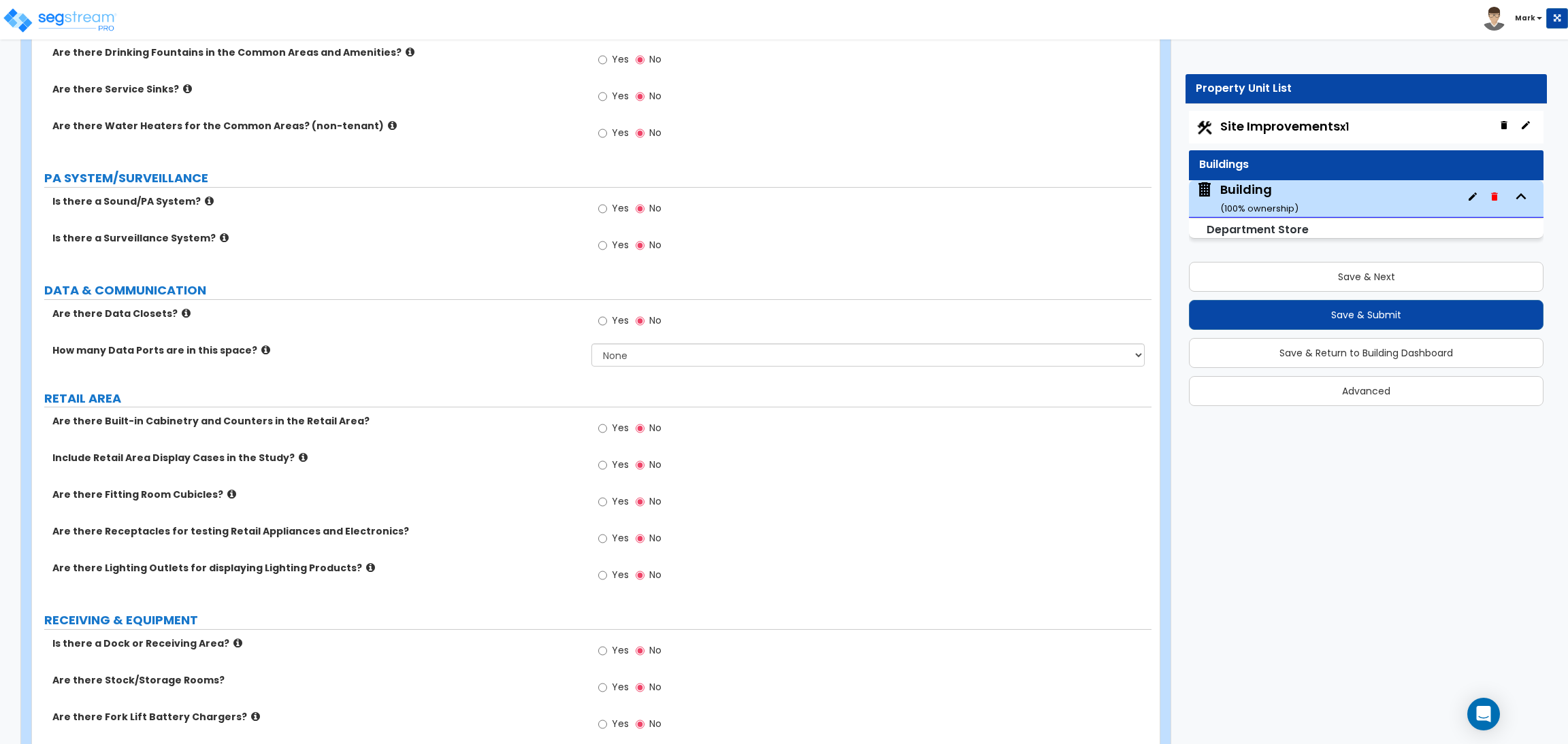
click at [614, 537] on span "Yes" at bounding box center [619, 538] width 17 height 14
click at [608, 537] on input "Yes" at bounding box center [603, 538] width 9 height 15
radio input "true"
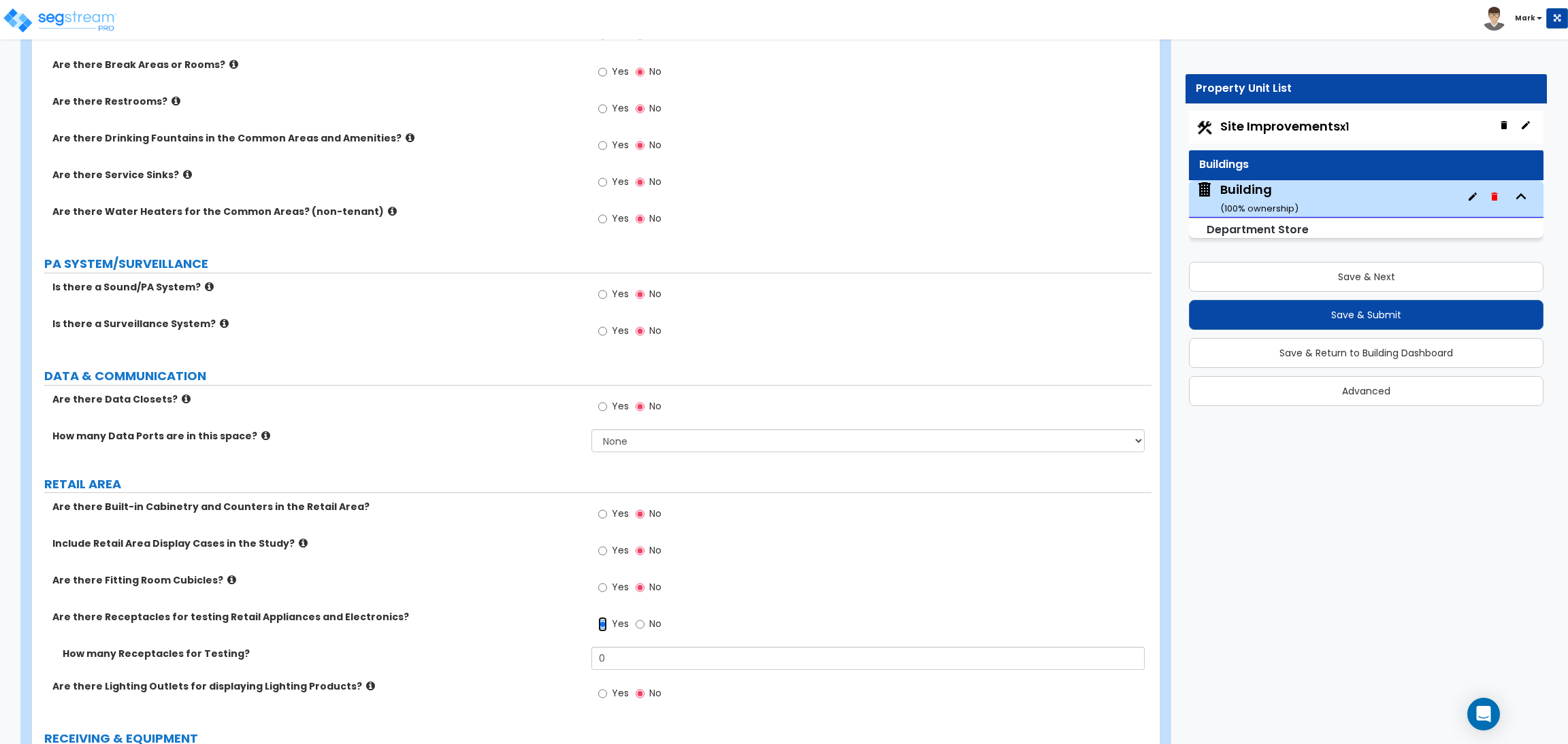
scroll to position [1429, 0]
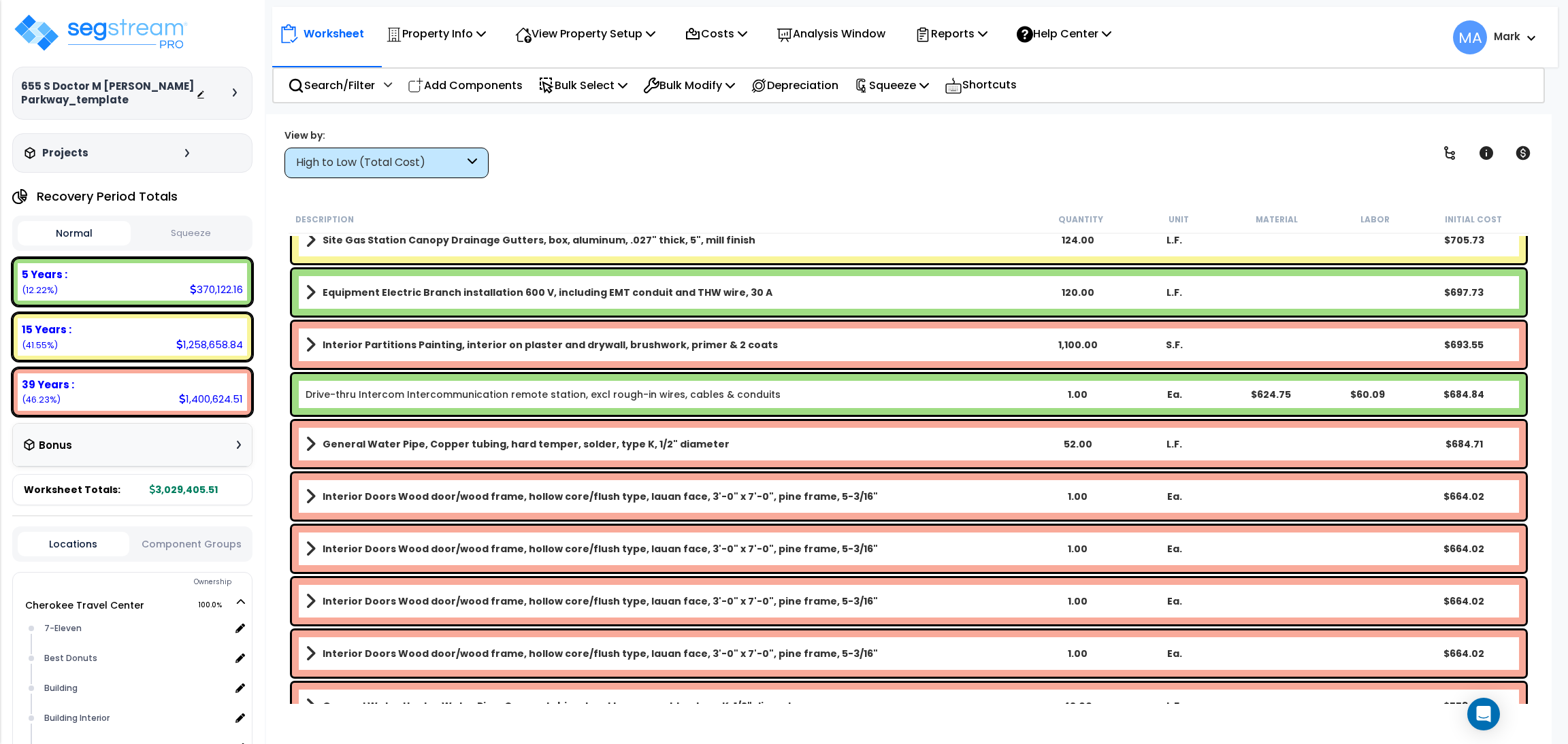
scroll to position [11532, 0]
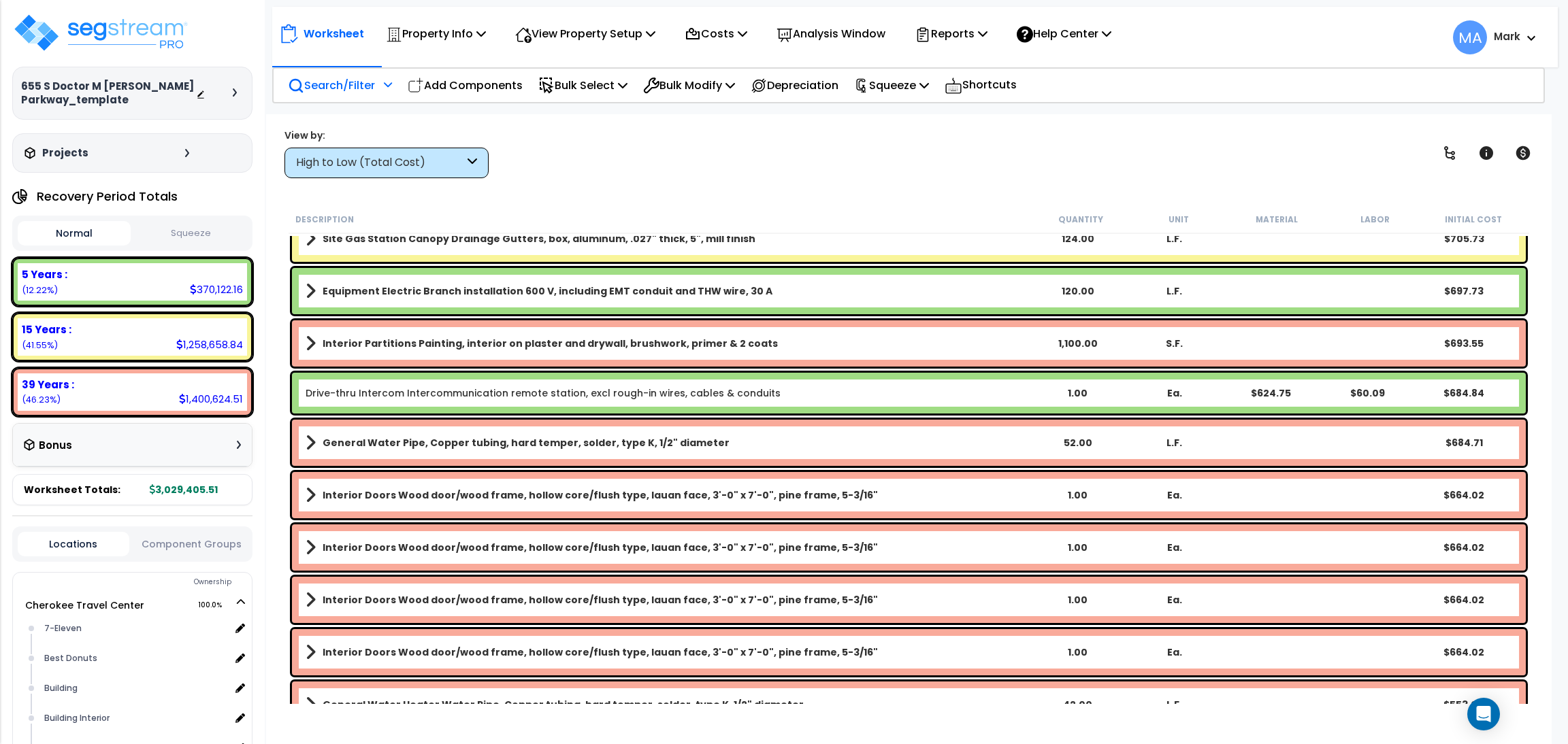
click at [316, 89] on p "Search/Filter" at bounding box center [331, 85] width 87 height 19
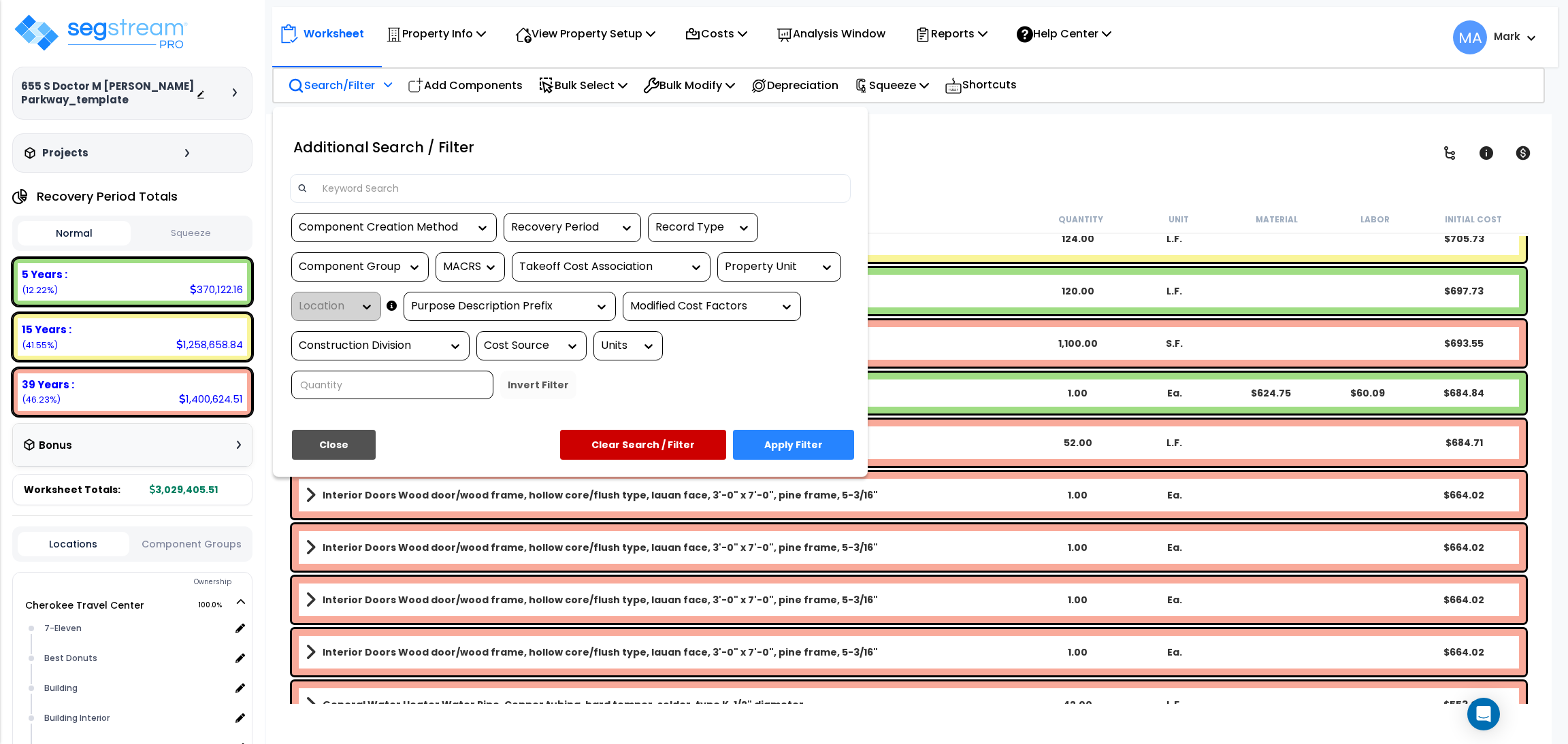
click at [407, 189] on input at bounding box center [579, 188] width 529 height 21
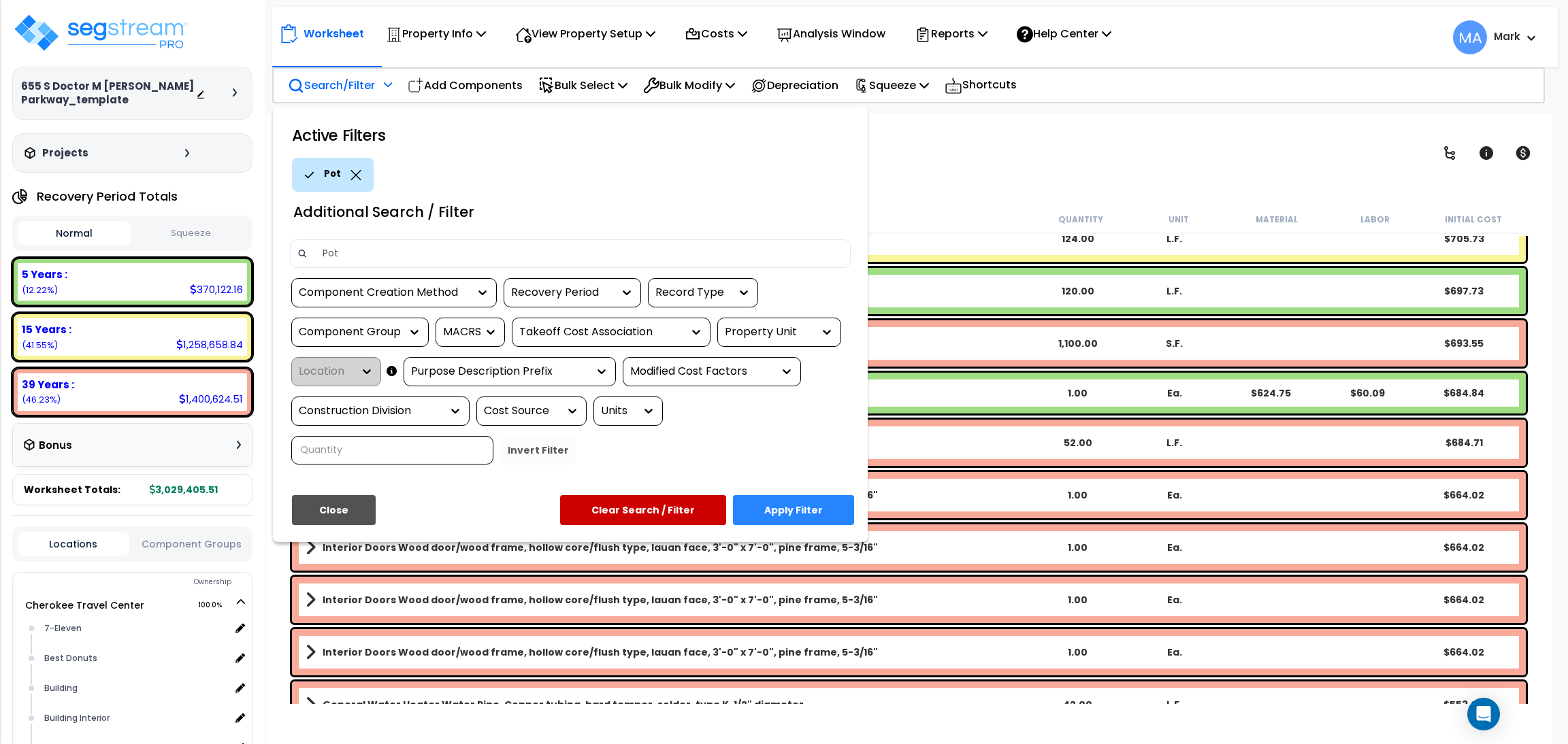
type input "Pot"
click at [808, 509] on button "Apply Filter" at bounding box center [794, 510] width 121 height 30
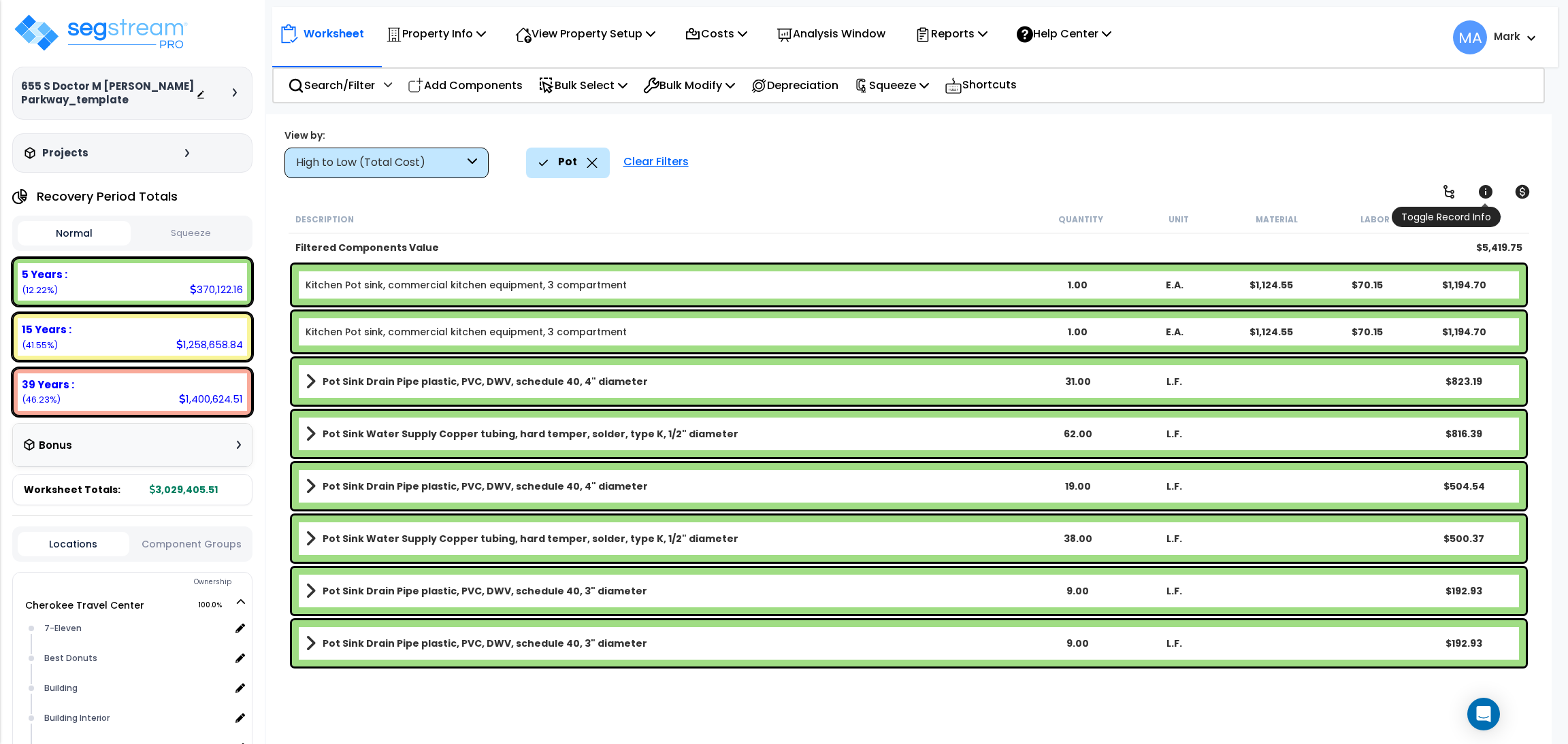
click at [1487, 188] on icon at bounding box center [1486, 192] width 14 height 14
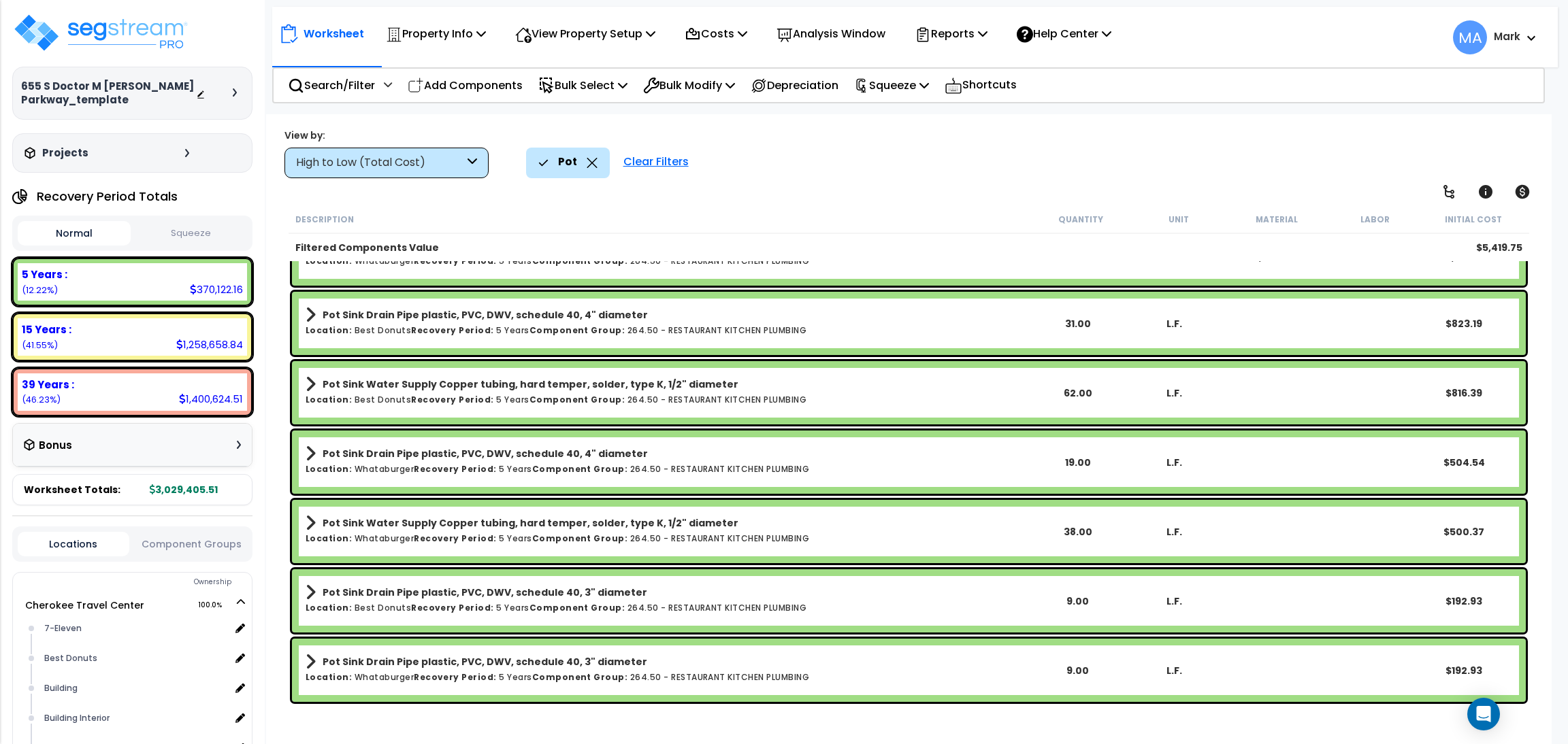
scroll to position [59, 0]
click at [309, 520] on span at bounding box center [310, 522] width 10 height 19
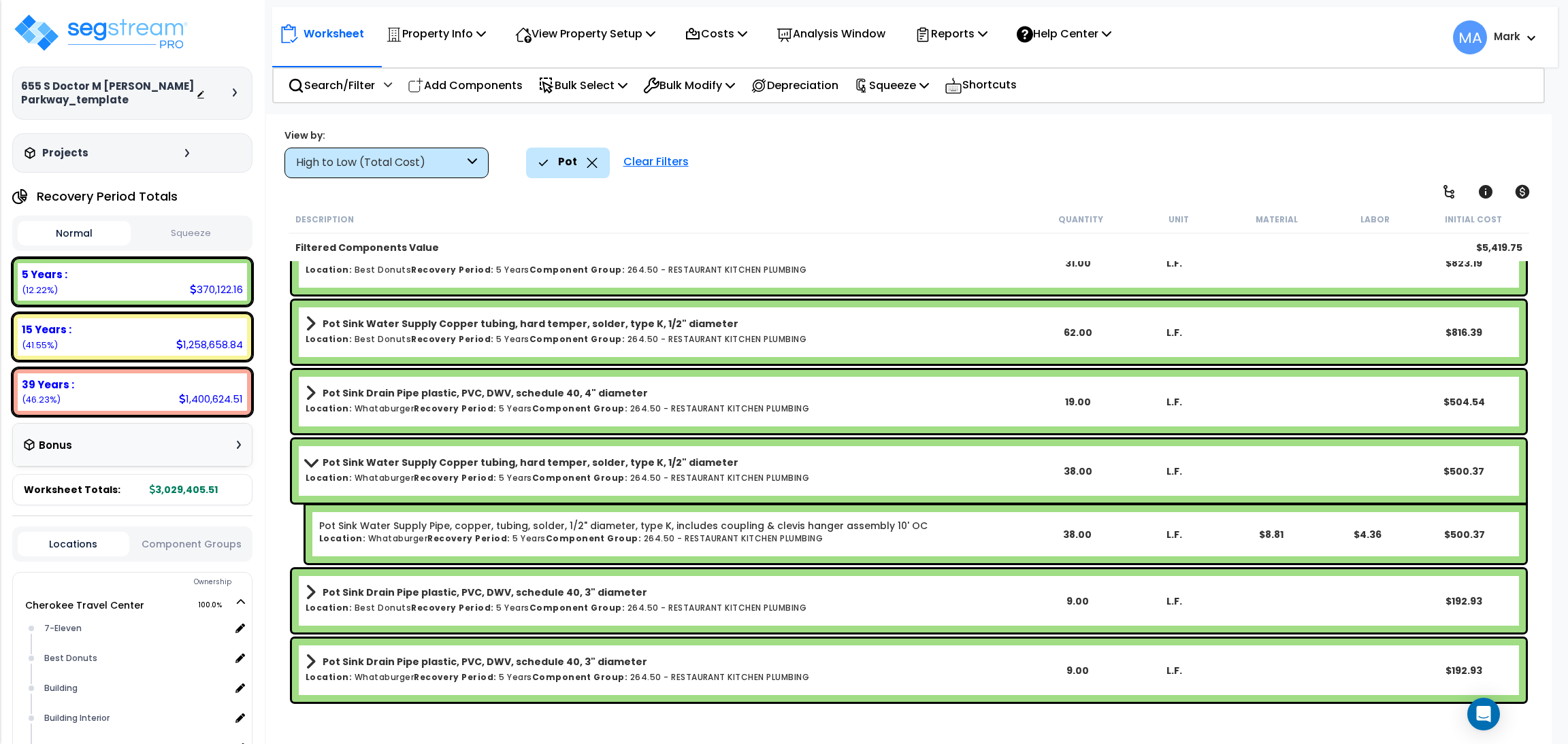
click at [330, 599] on link "Pot Sink Drain Pipe plastic, PVC, DWV, schedule 40, 3" diameter" at bounding box center [667, 592] width 725 height 19
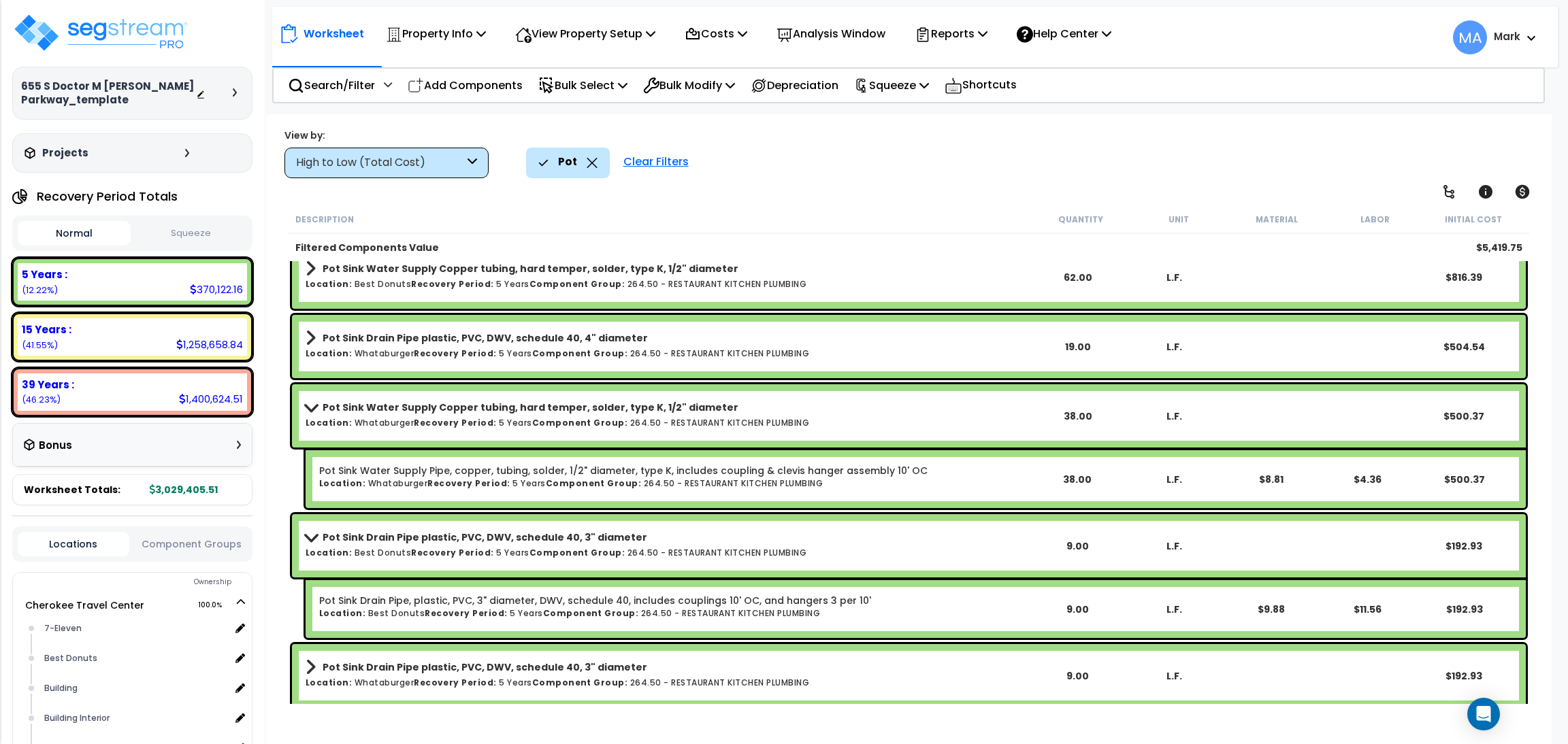
scroll to position [222, 0]
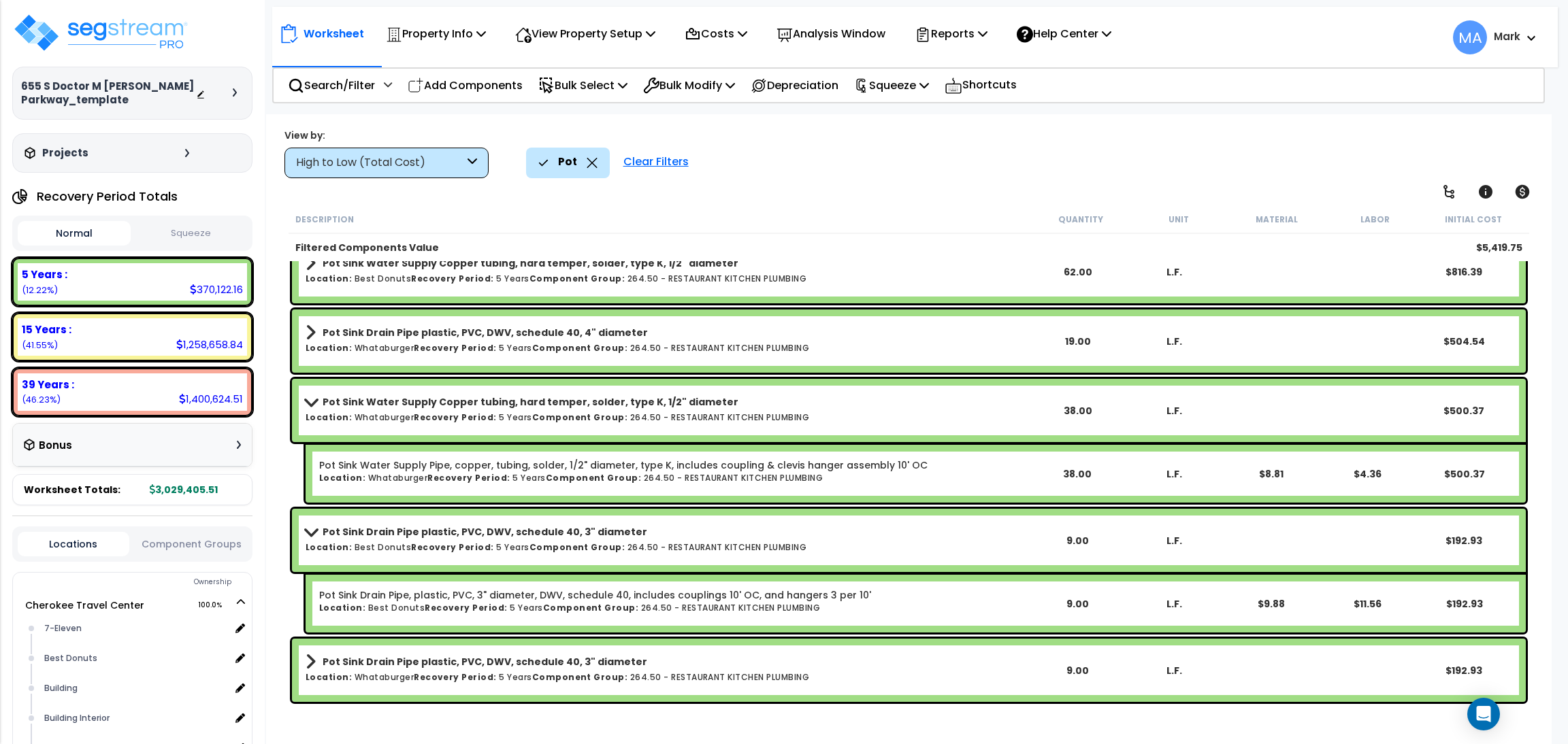
click at [329, 653] on link "Pot Sink Drain Pipe plastic, PVC, DWV, schedule 40, 3" diameter" at bounding box center [667, 662] width 725 height 19
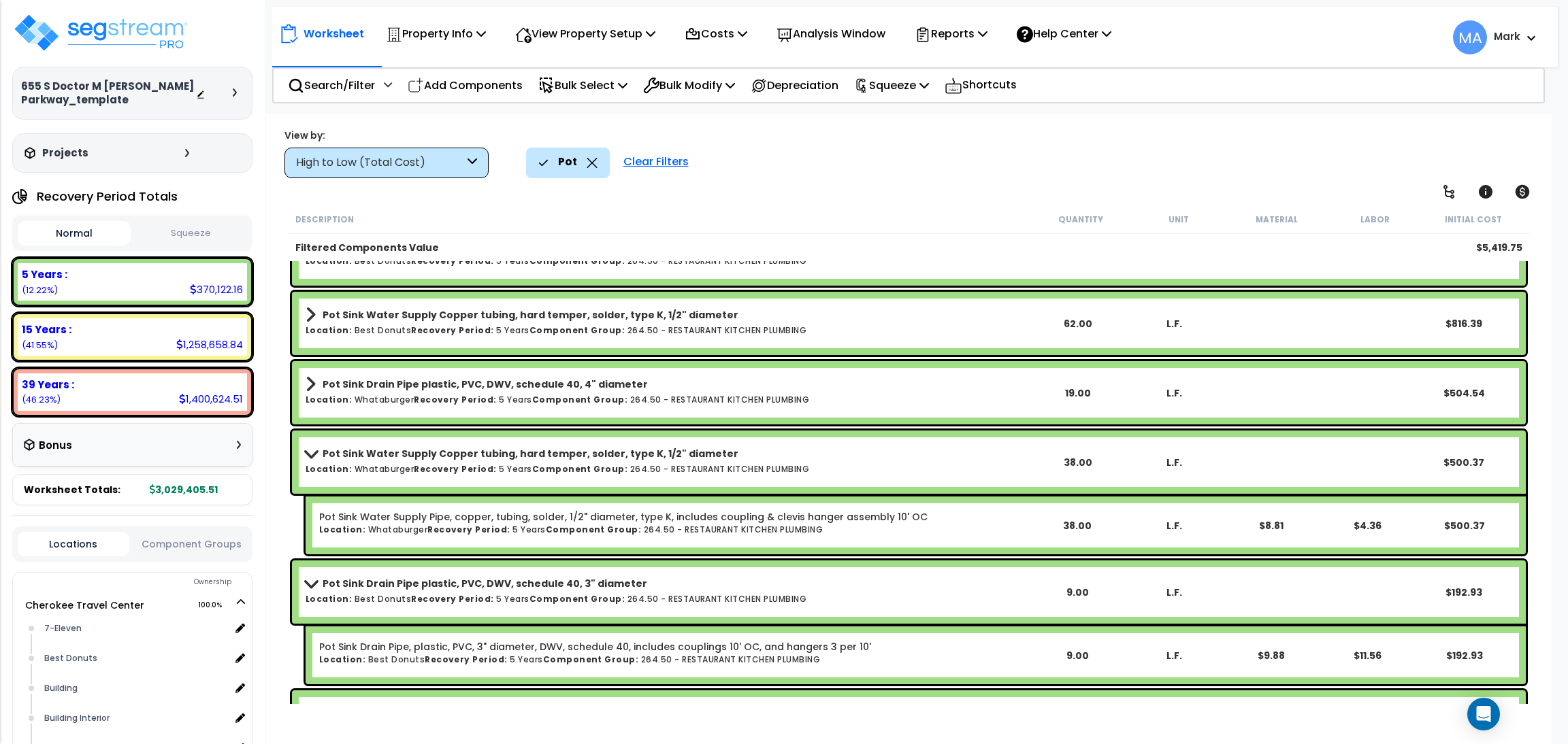
scroll to position [0, 0]
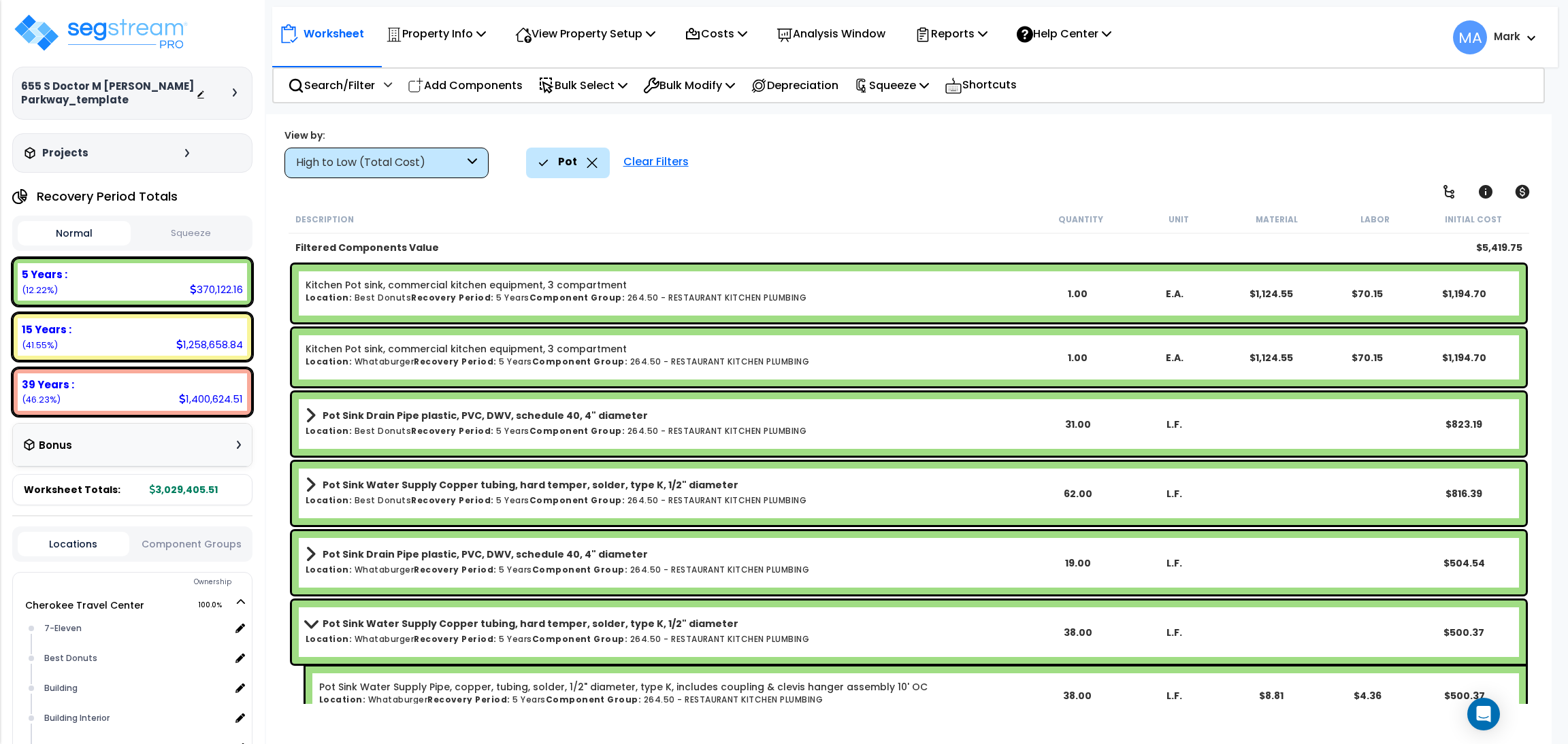
click at [587, 164] on icon at bounding box center [592, 162] width 11 height 10
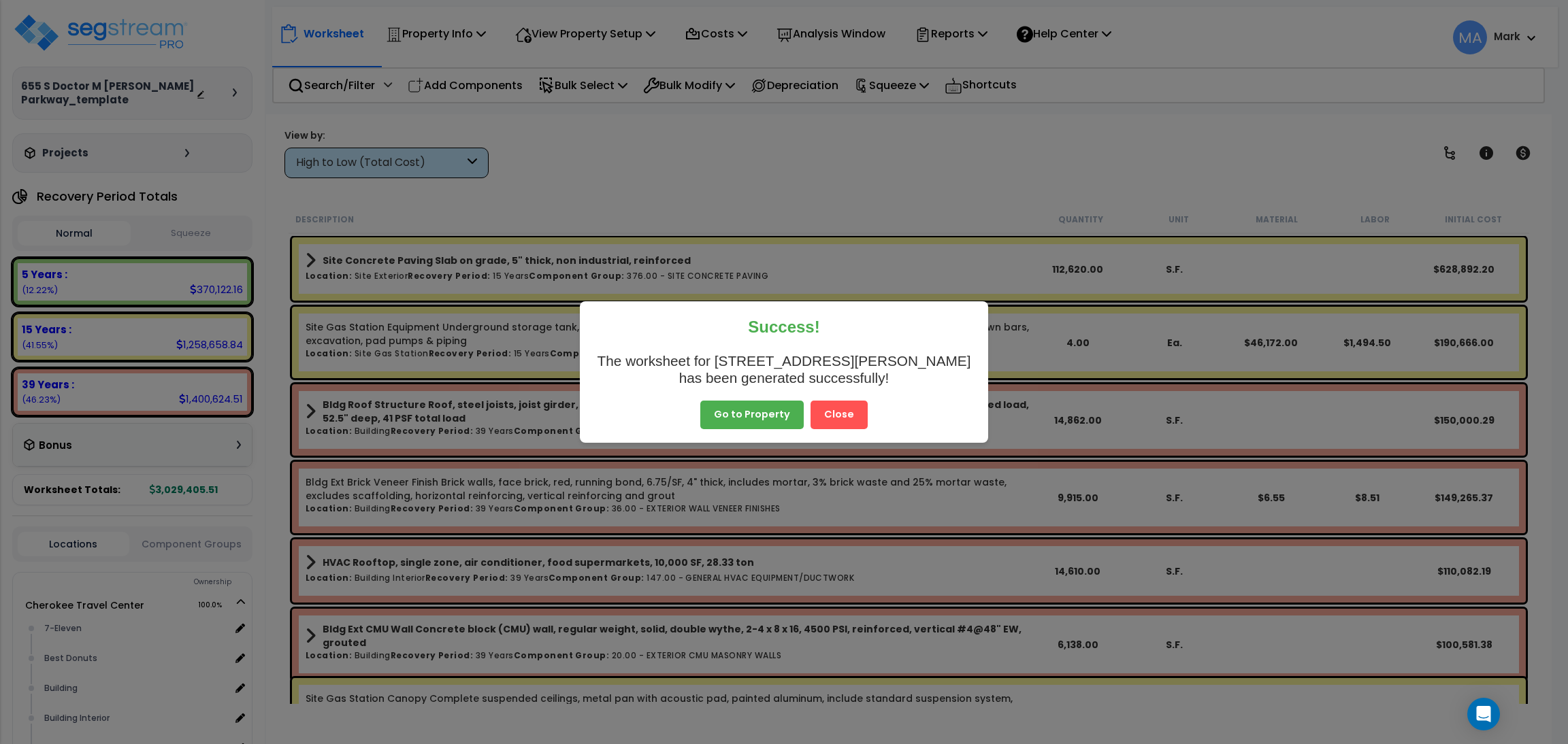
click at [836, 406] on button "Close" at bounding box center [840, 414] width 57 height 29
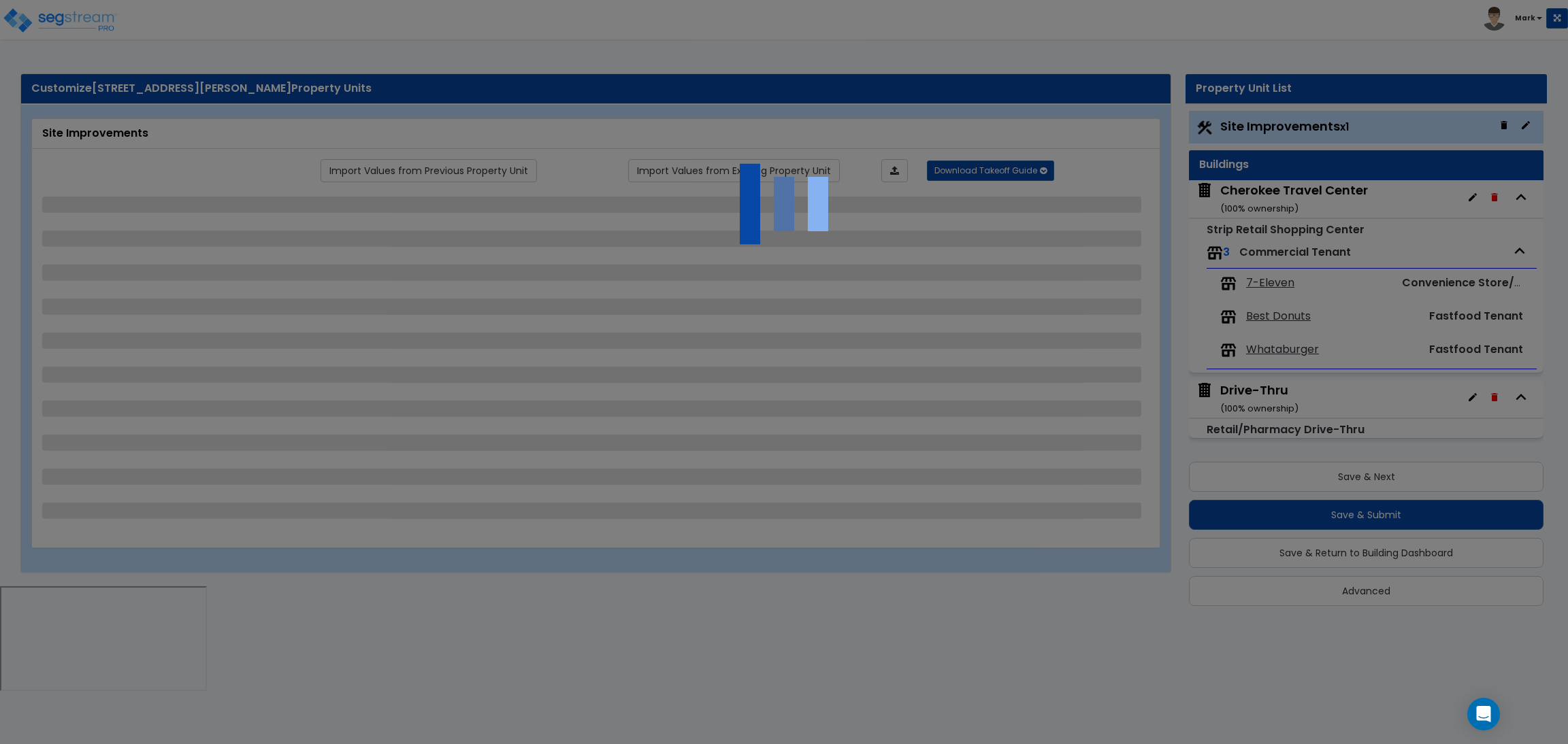
select select "2"
select select "1"
select select "2"
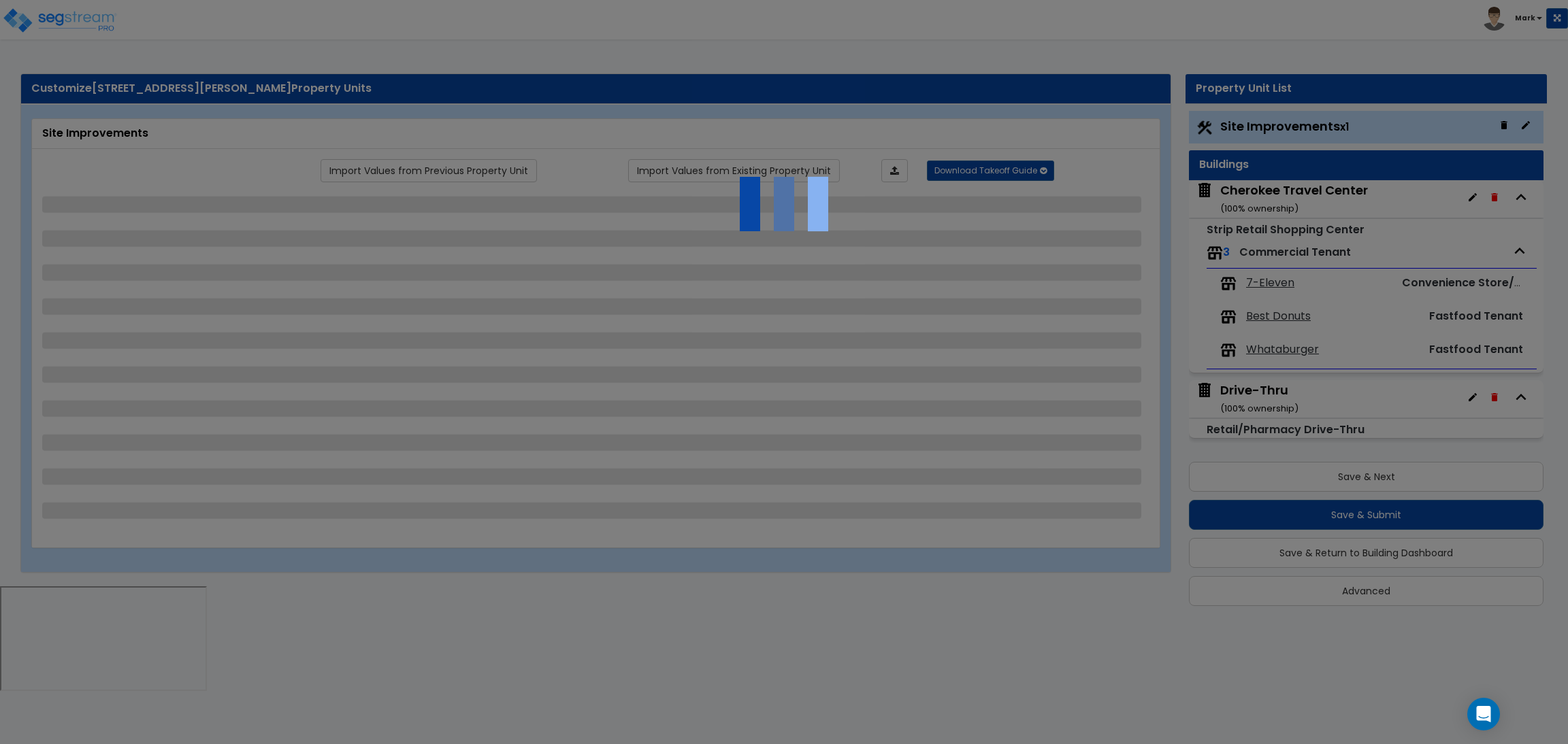
select select "1"
select select "2"
select select "1"
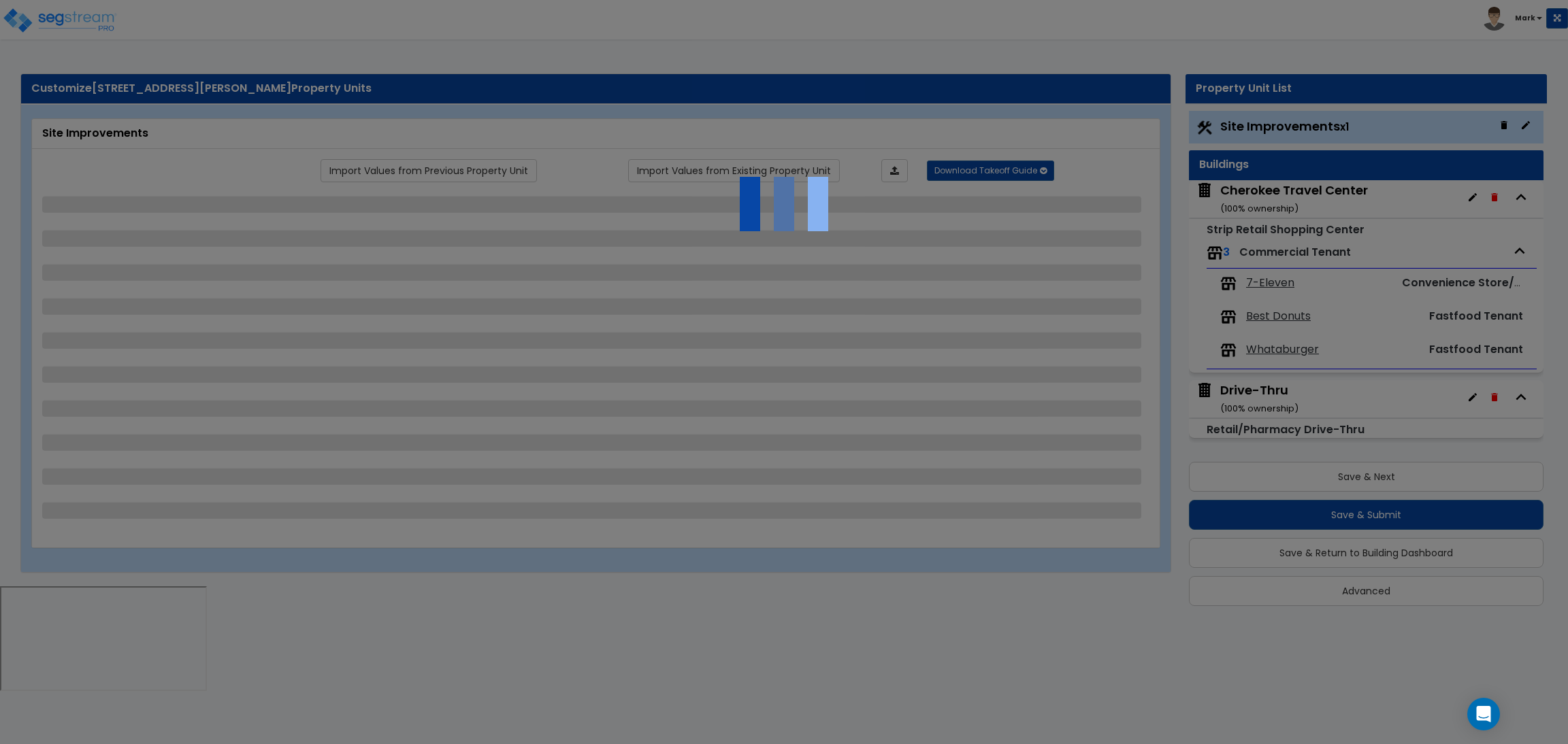
select select "1"
select select "5"
select select "2"
select select "1"
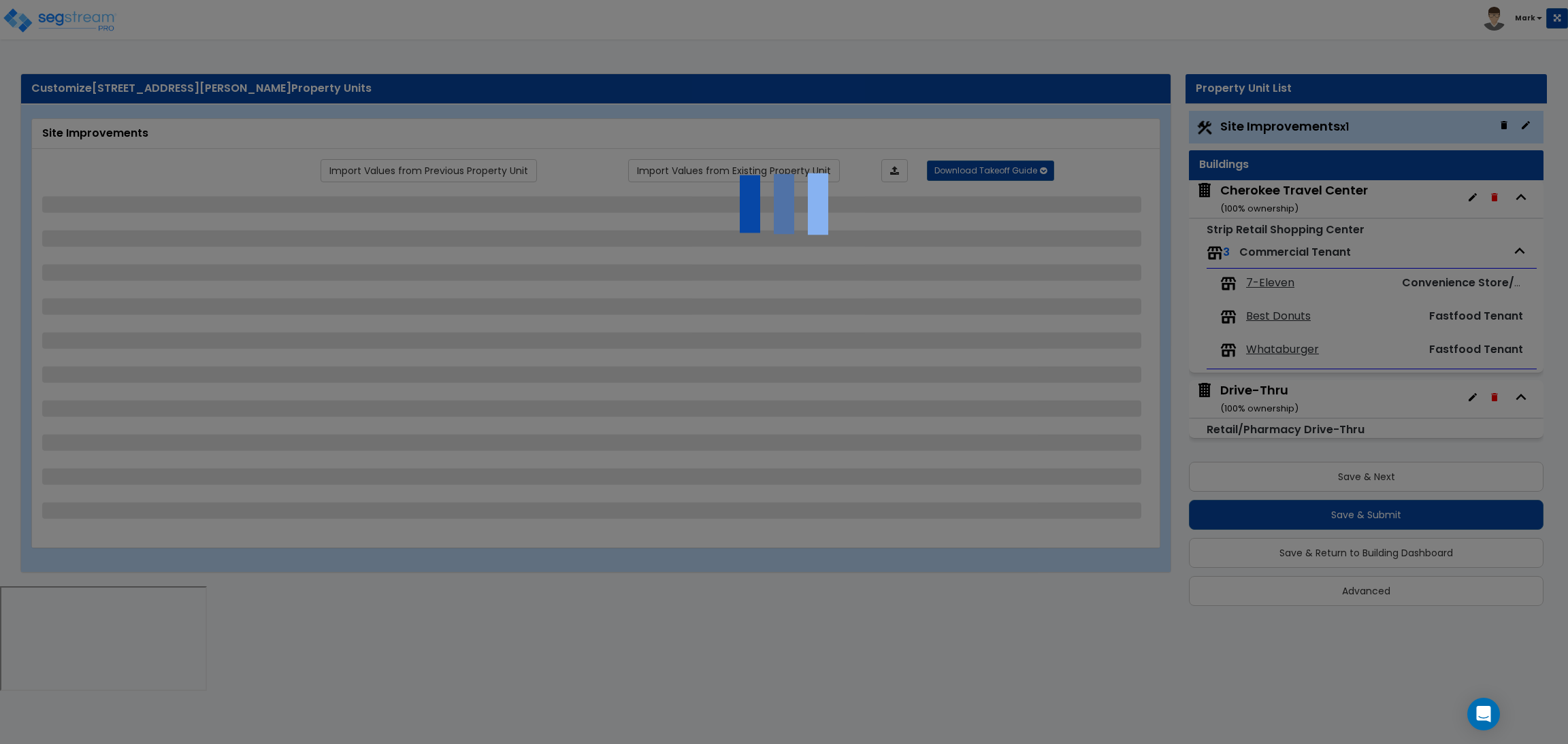
select select "4"
select select "2"
select select "4"
select select "2"
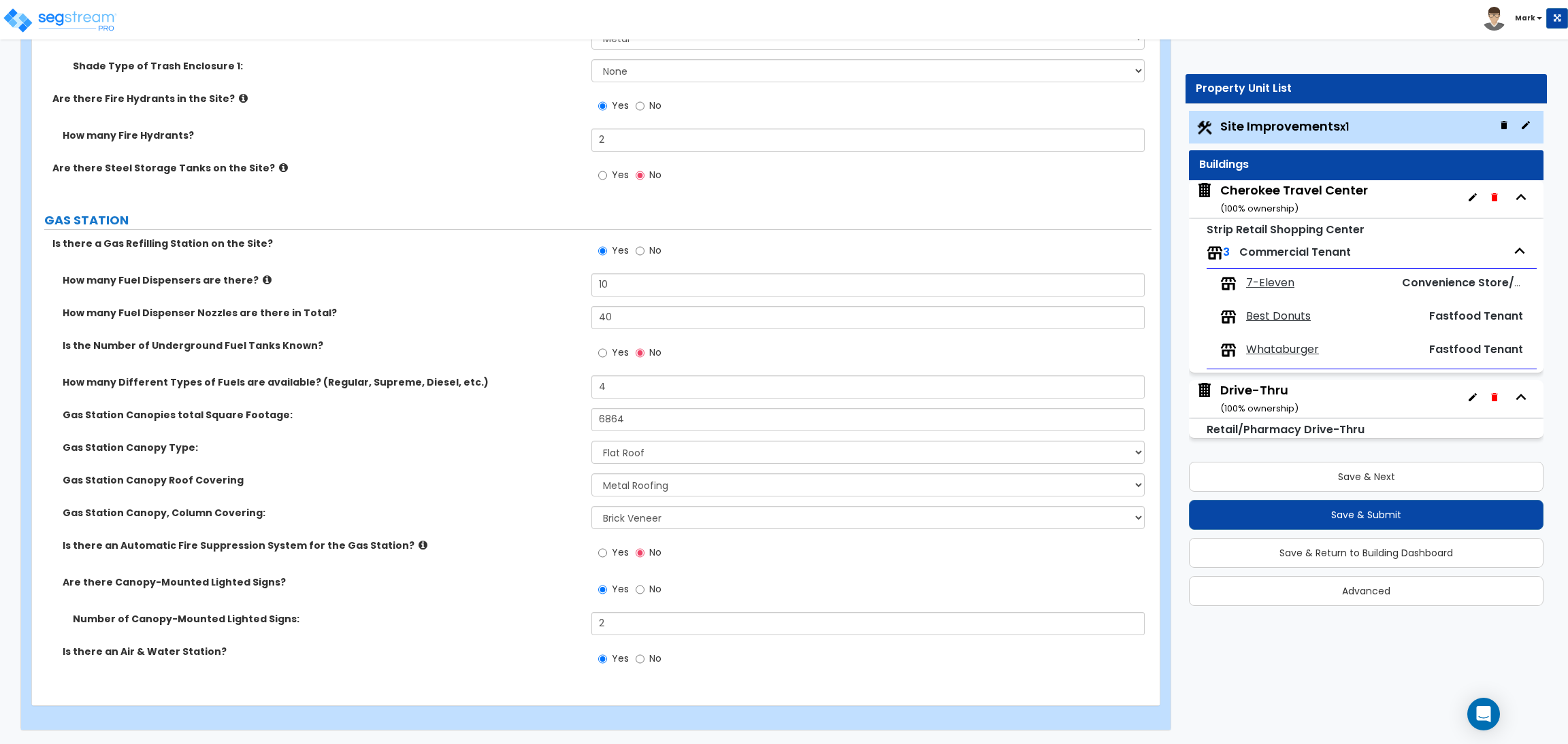
scroll to position [3435, 0]
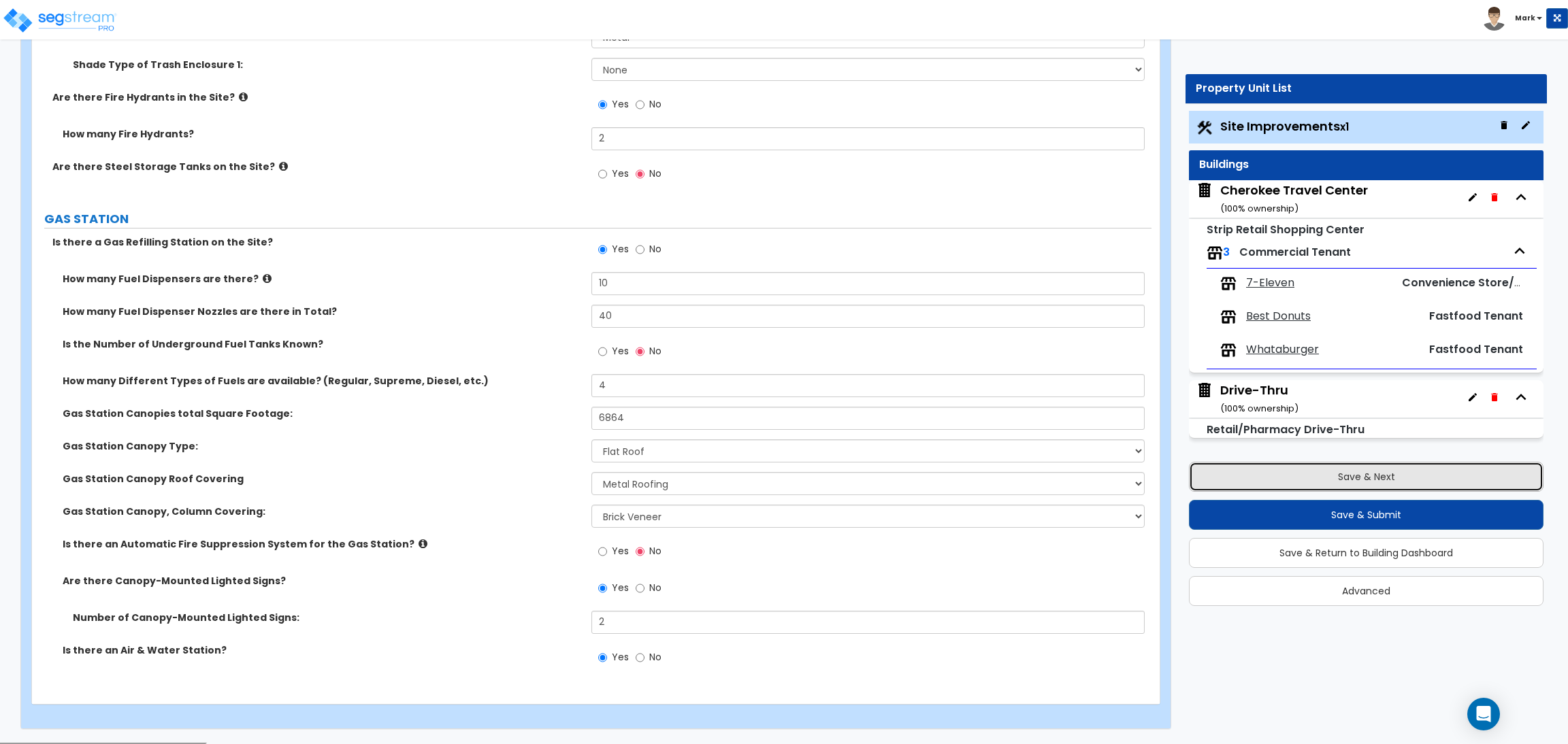
click at [1379, 473] on button "Save & Next" at bounding box center [1367, 477] width 355 height 30
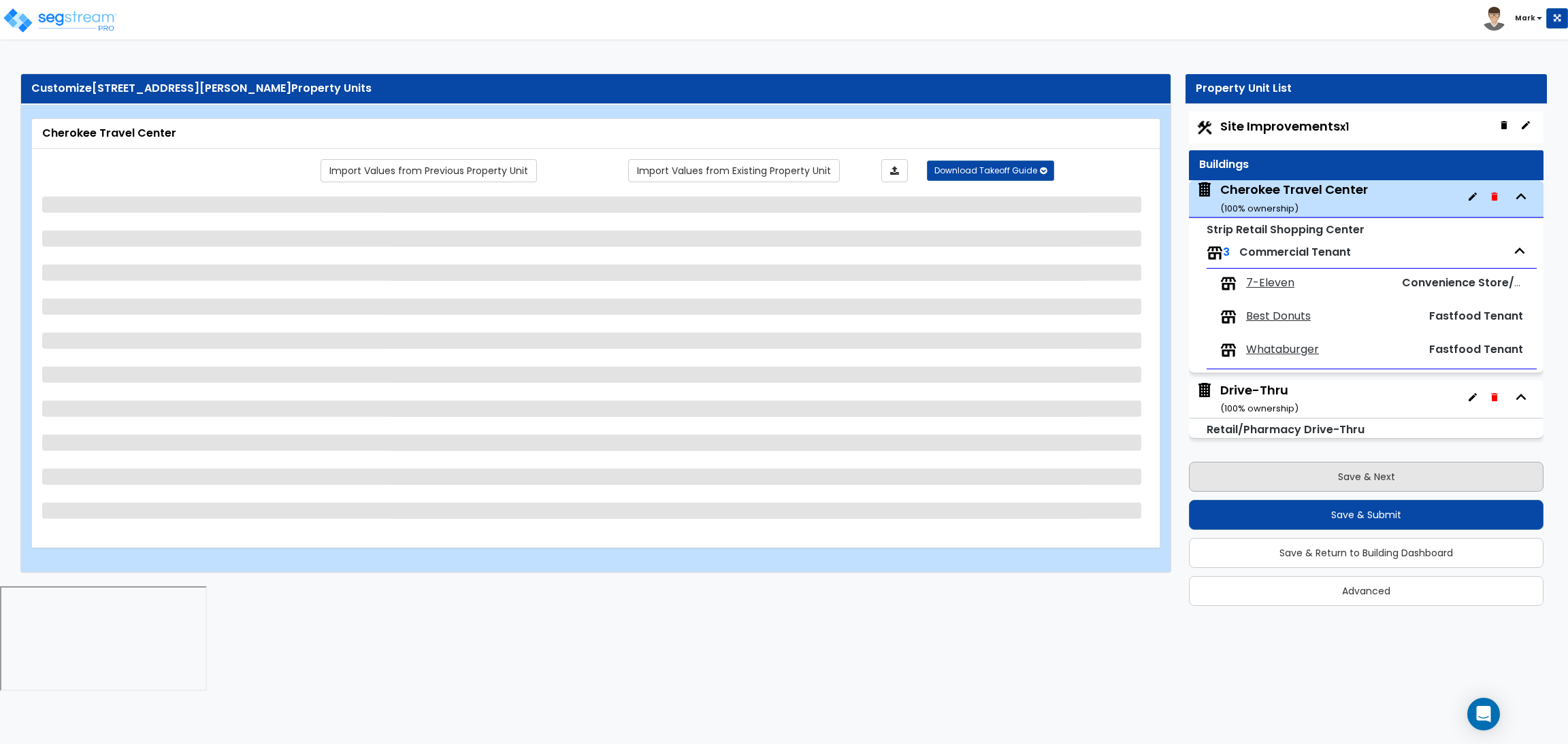
select select "6"
select select "1"
select select "2"
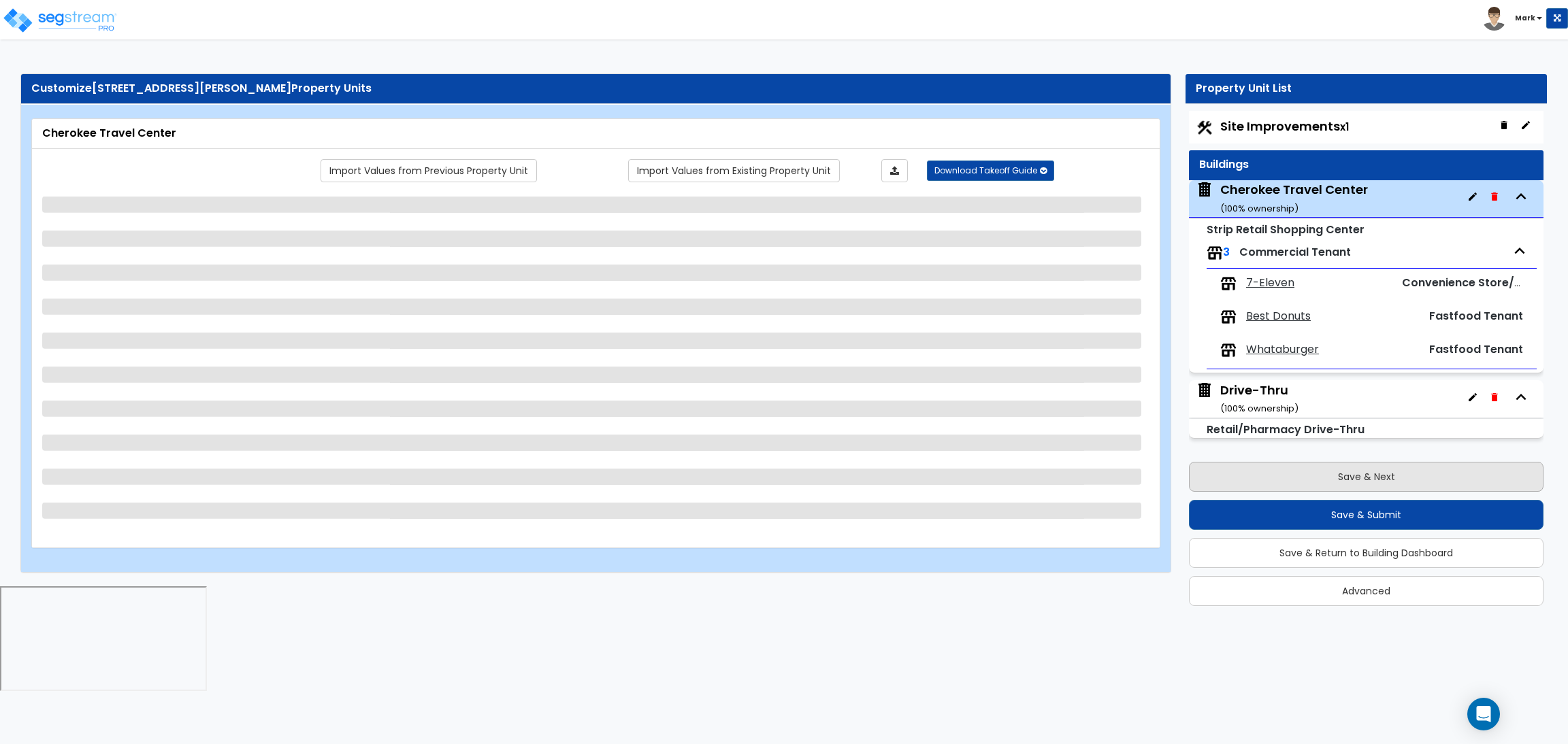
select select "1"
select select "2"
select select "3"
select select "1"
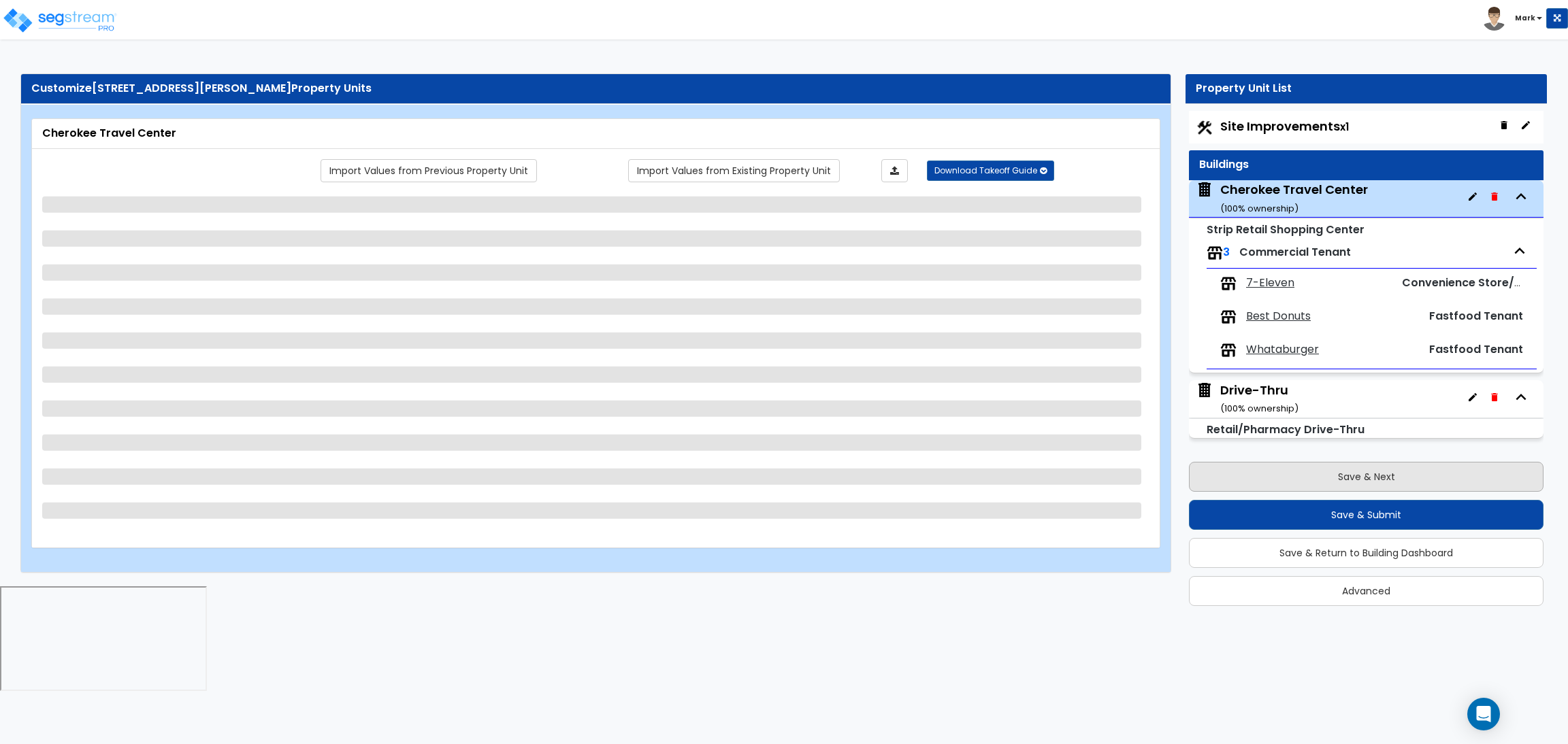
select select "2"
select select "1"
select select "2"
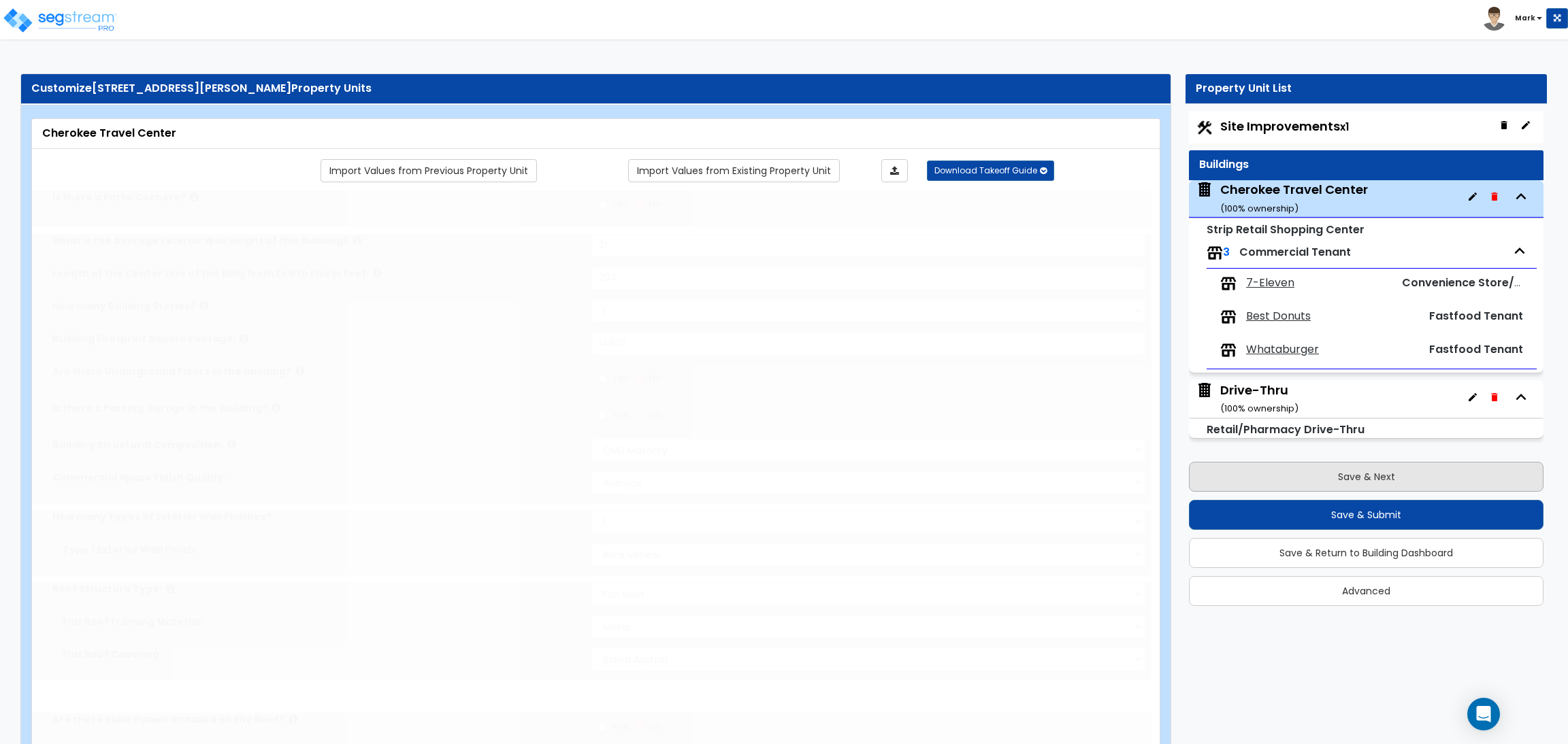
select select "1"
radio input "true"
select select "2"
type input "2"
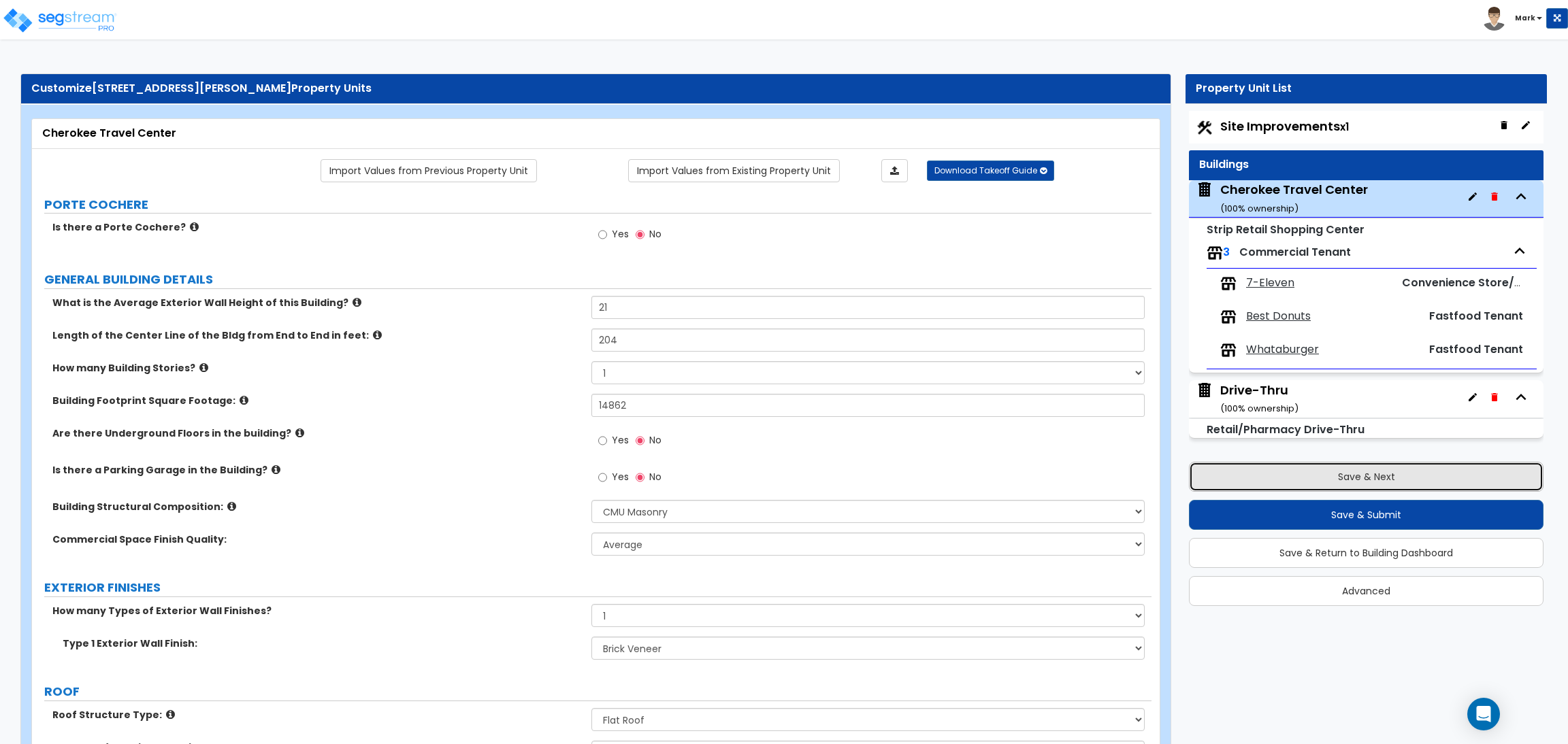
click at [1379, 473] on button "Save & Next" at bounding box center [1367, 477] width 355 height 30
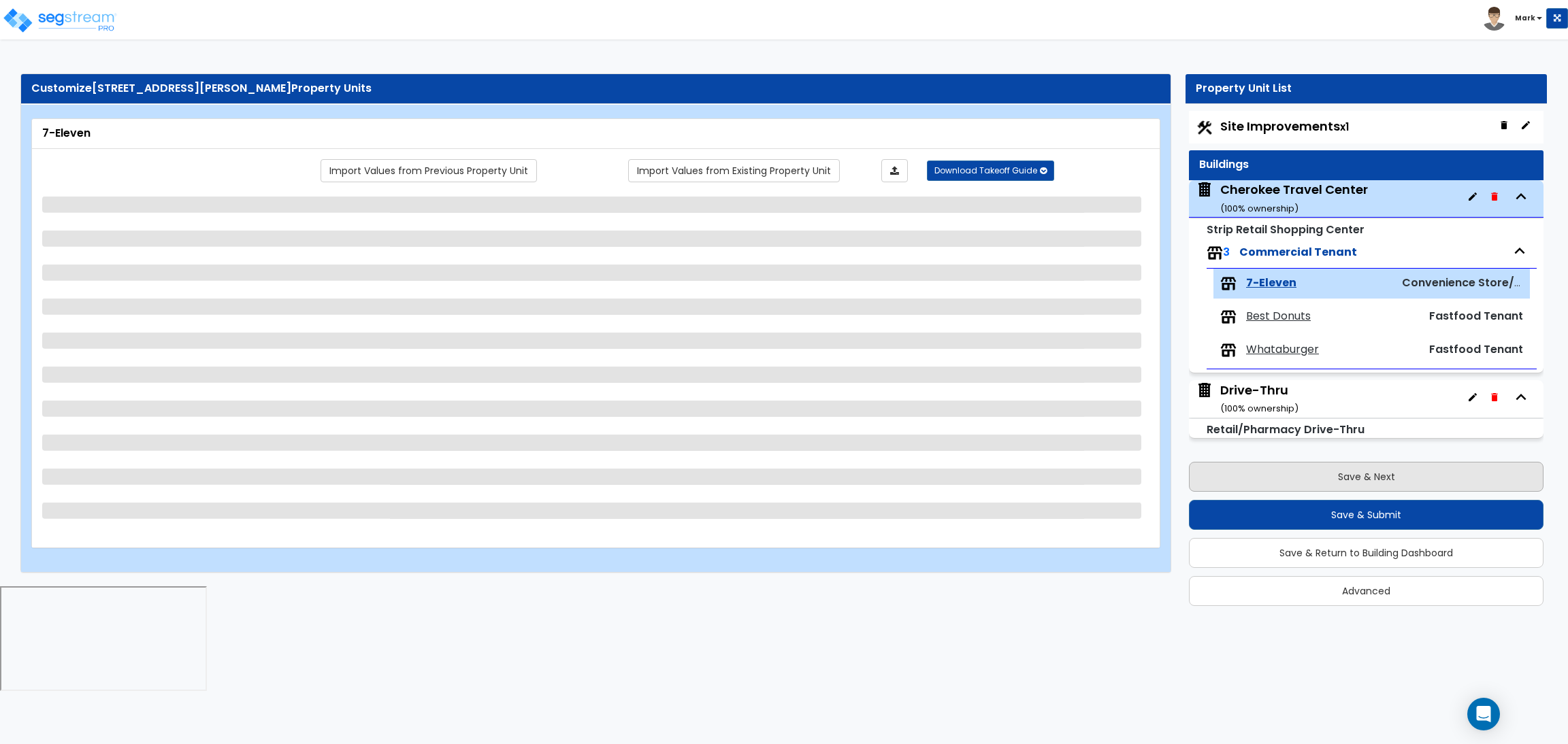
select select "3"
select select "2"
select select "1"
select select "3"
select select "1"
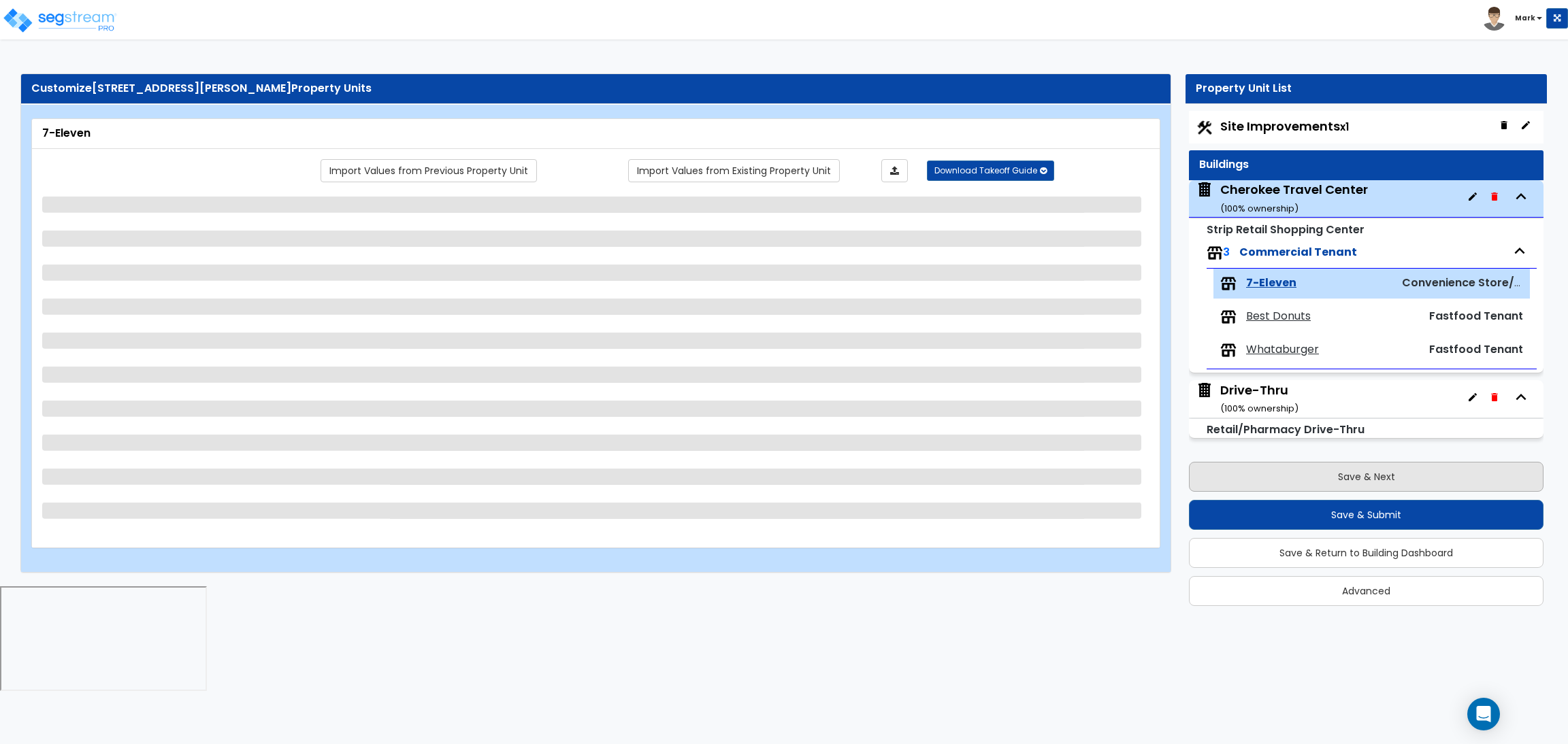
select select "3"
select select "2"
select select "3"
select select "2"
select select "5"
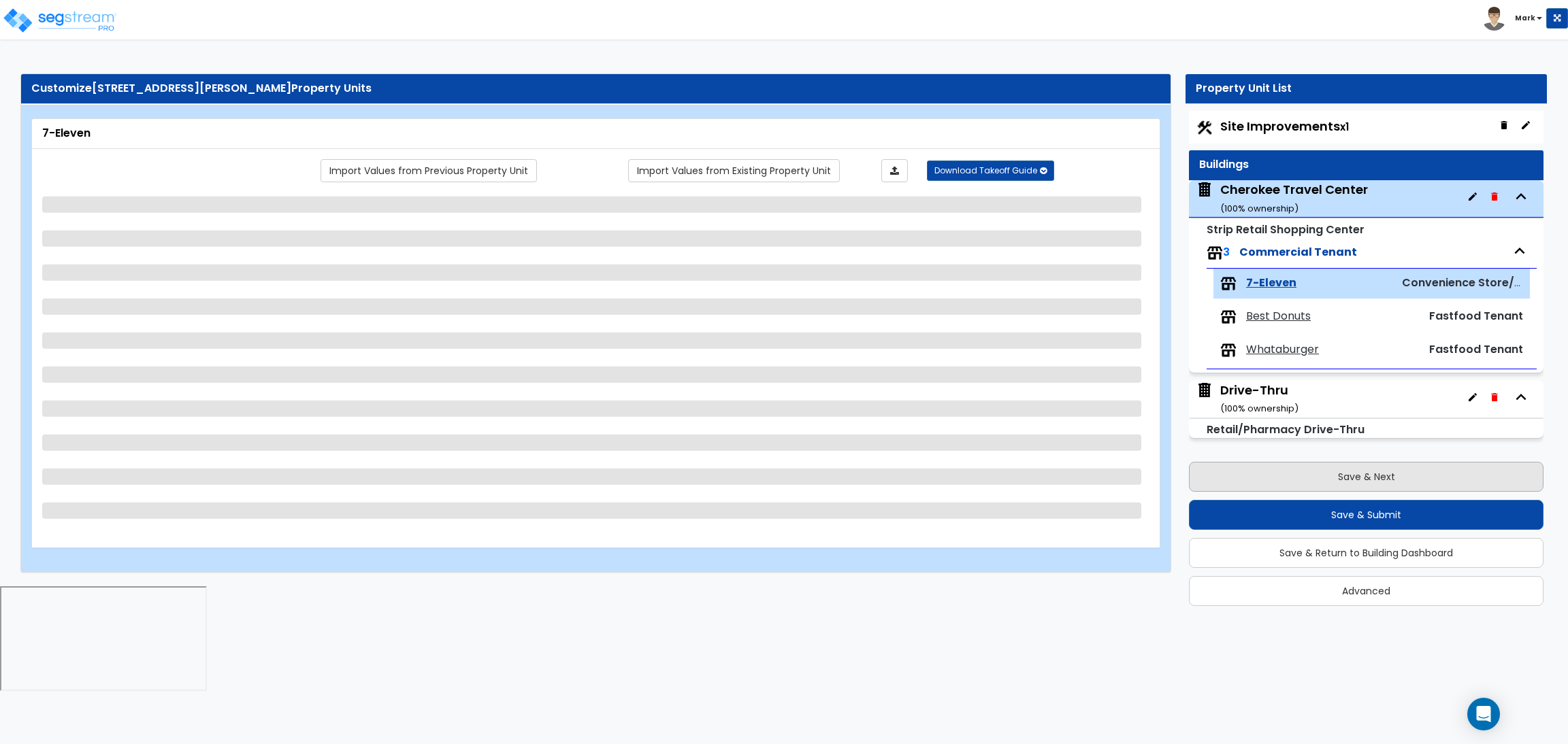
select select "1"
select select "2"
select select "4"
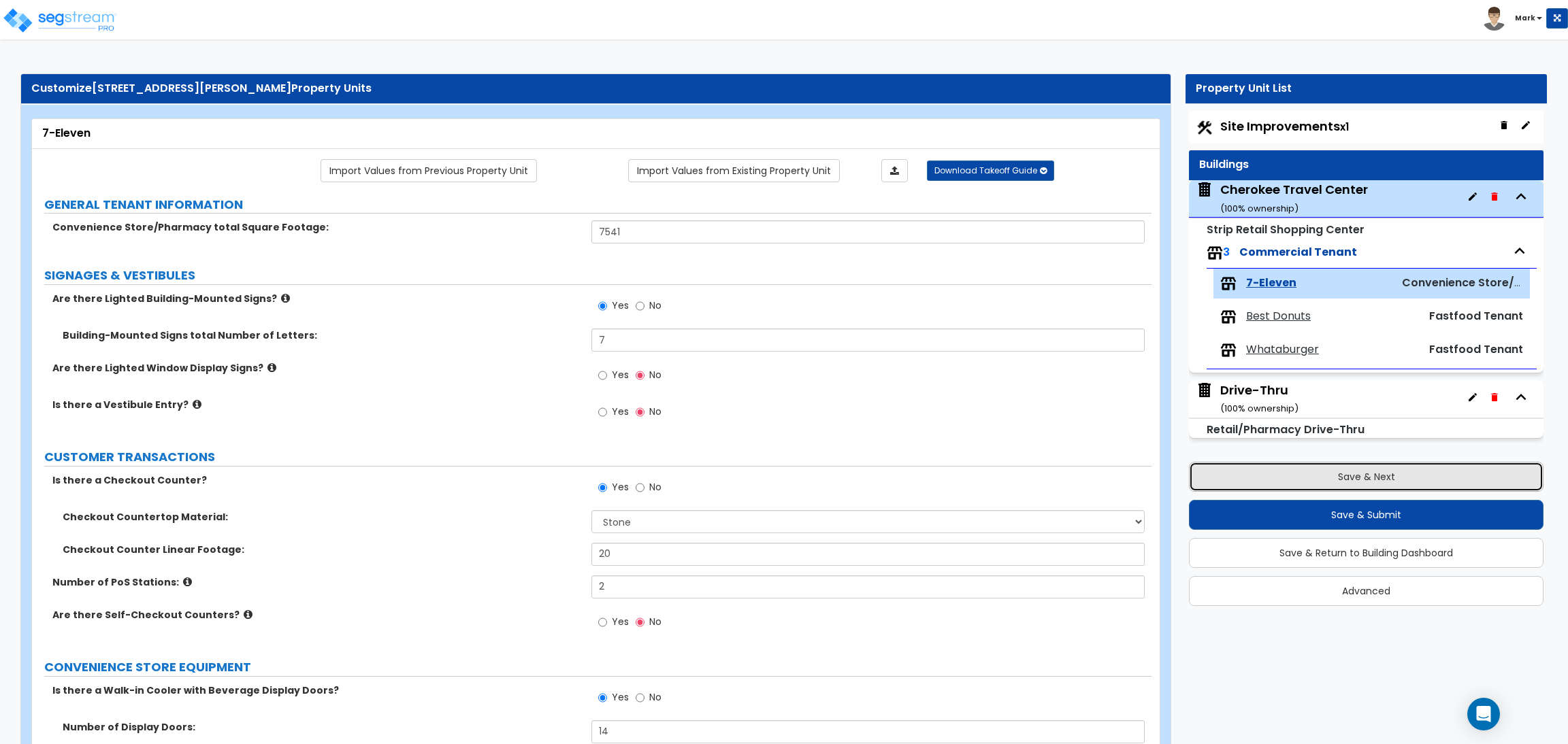
click at [1379, 473] on button "Save & Next" at bounding box center [1367, 477] width 355 height 30
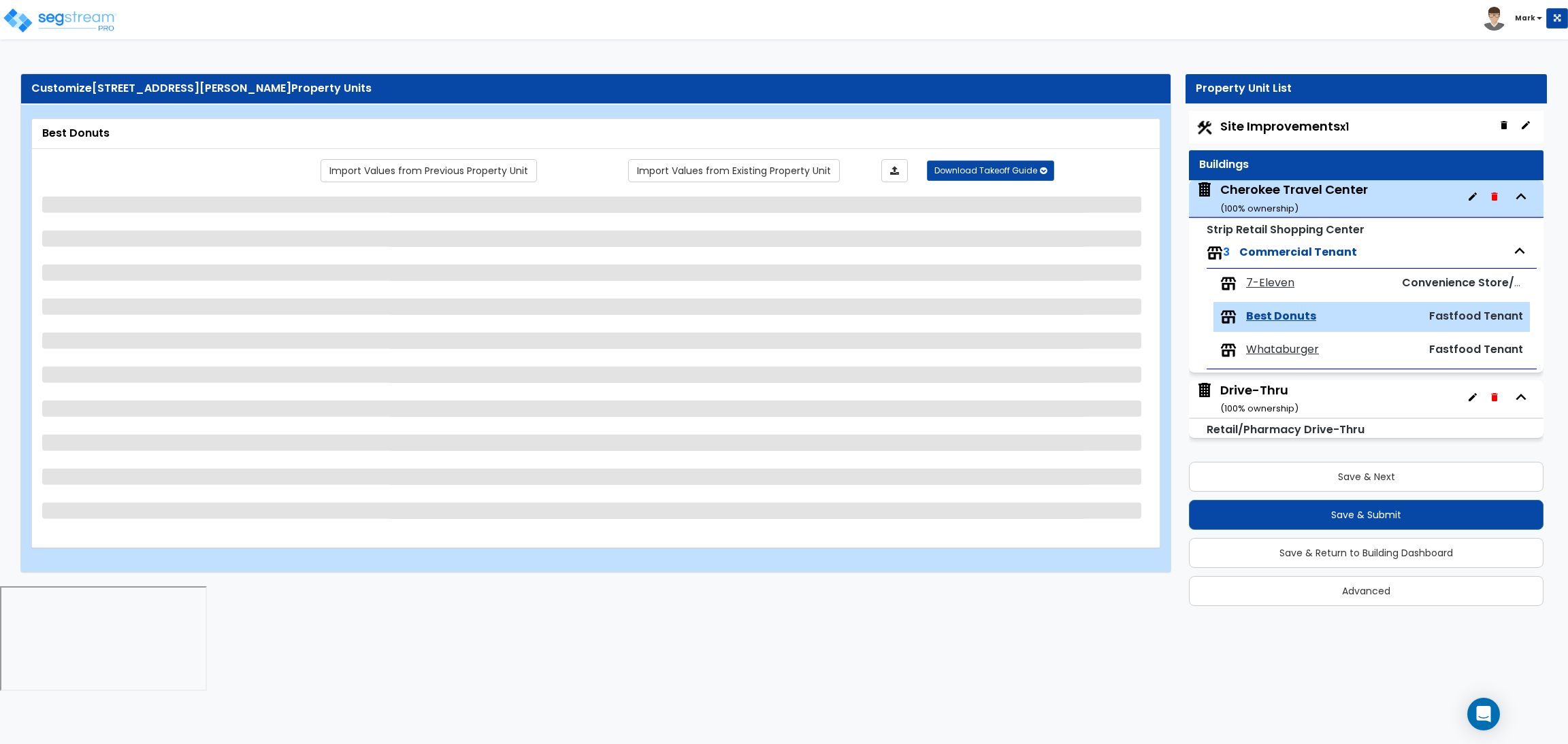
select select "1"
select select "2"
select select "1"
select select "7"
select select "1"
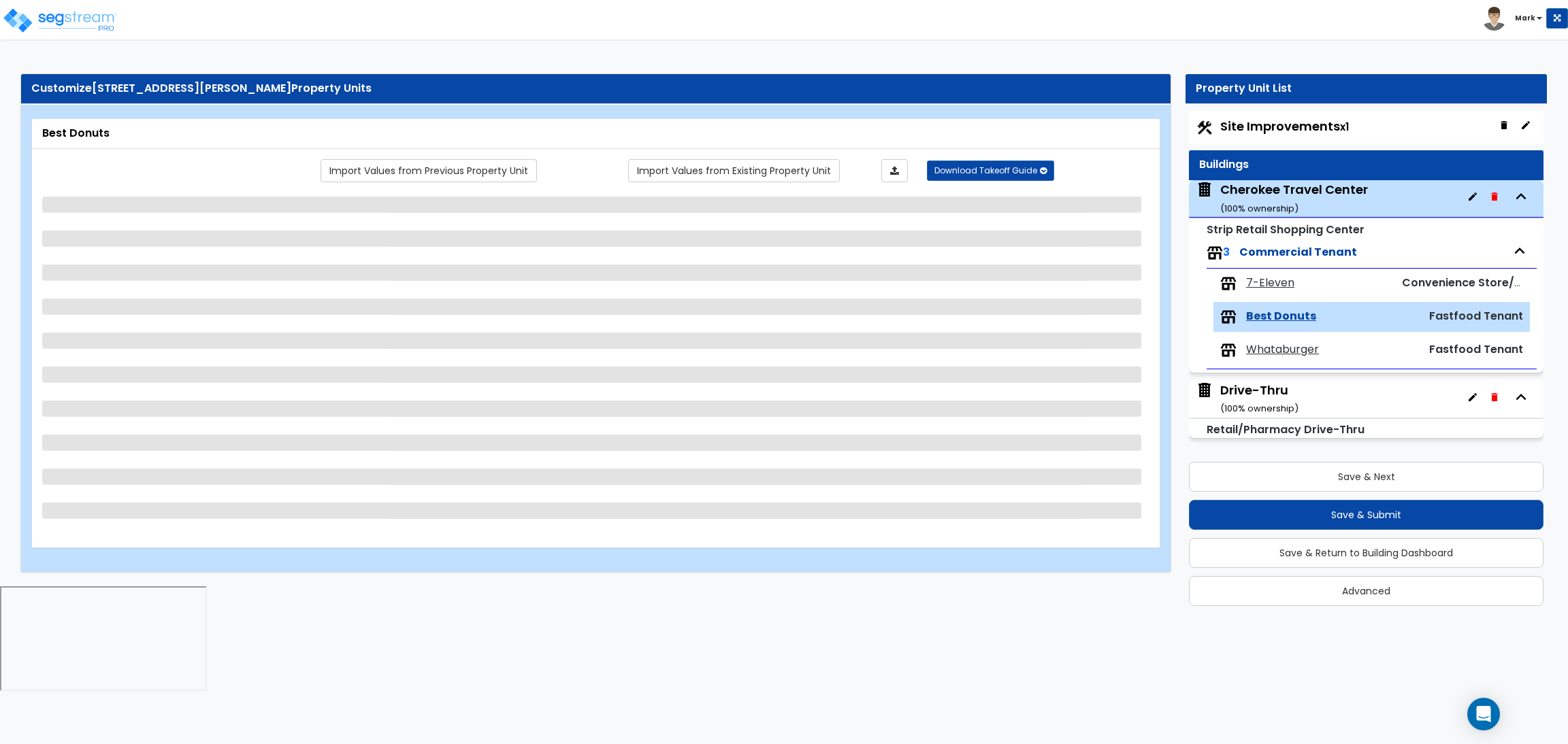
select select "1"
select select "3"
select select "2"
select select "1"
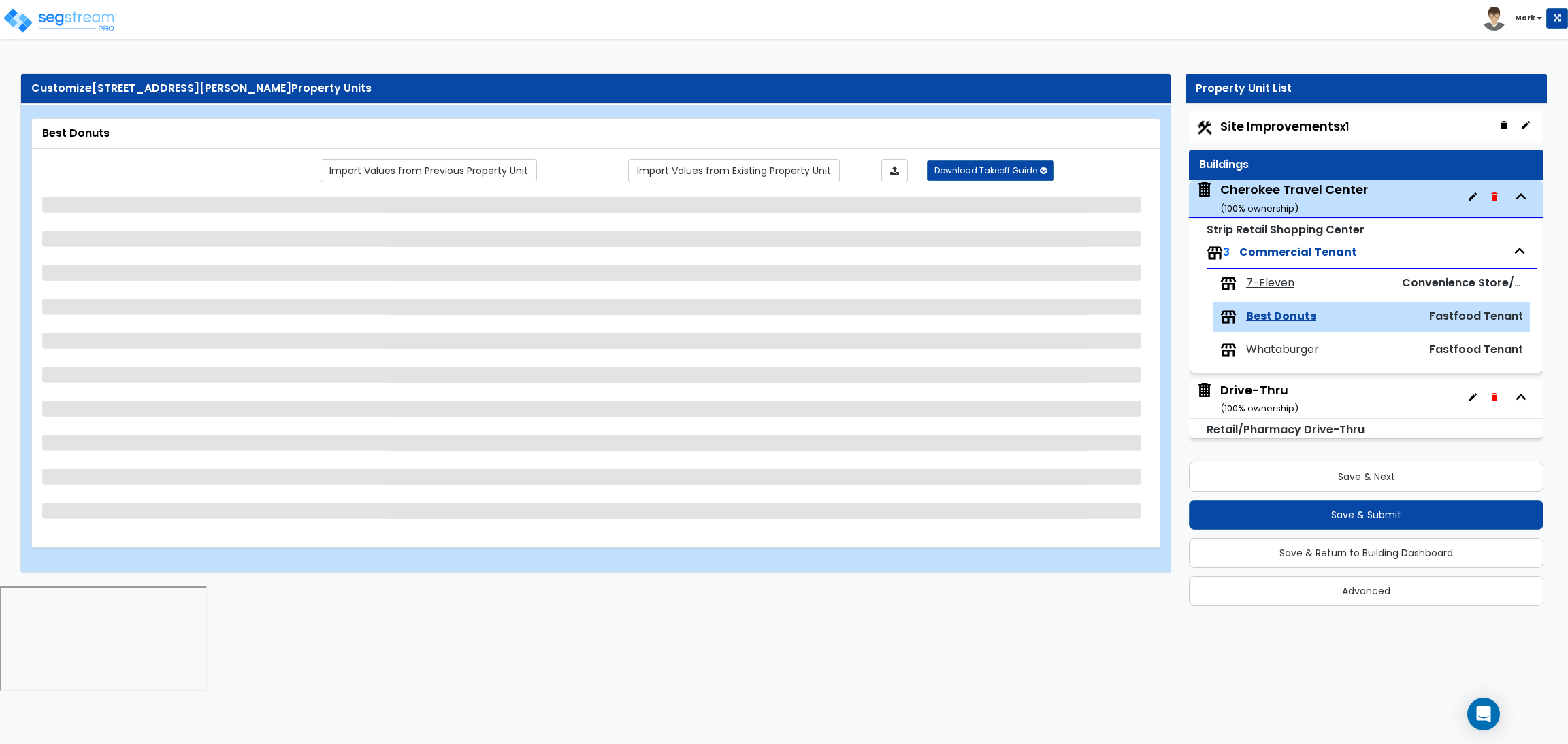
select select "3"
select select "1"
select select "2"
select select "3"
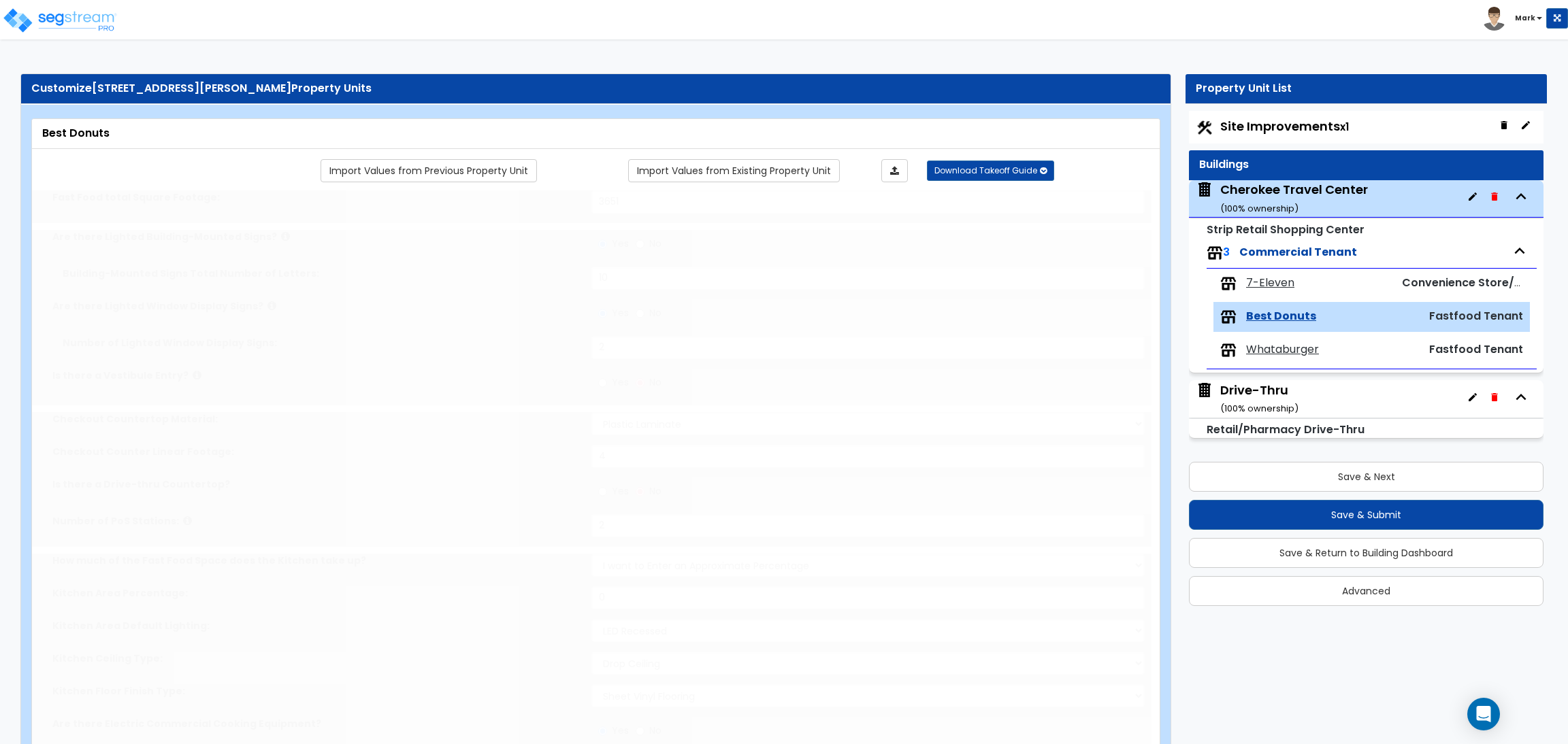
type input "1"
select select "2"
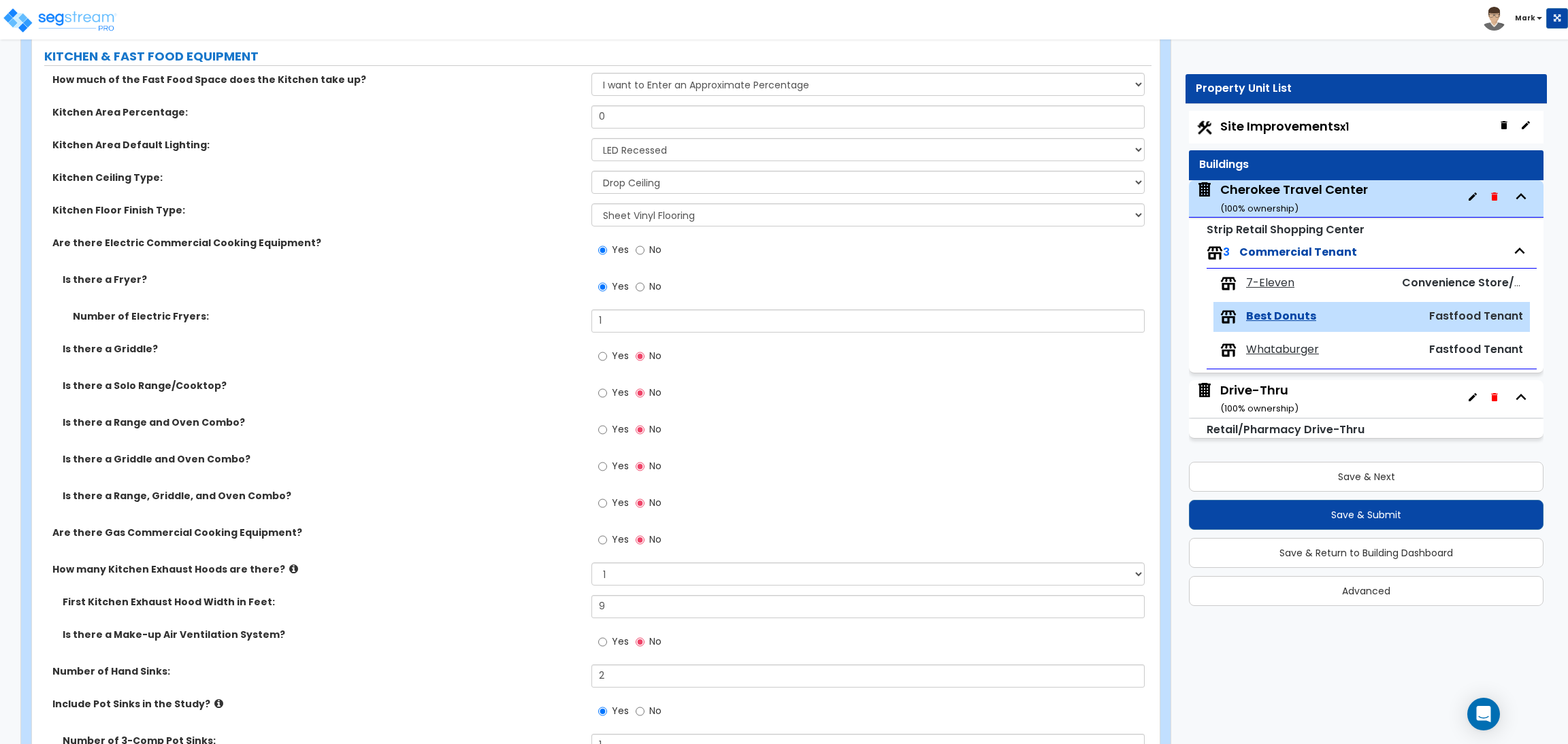
scroll to position [611, 0]
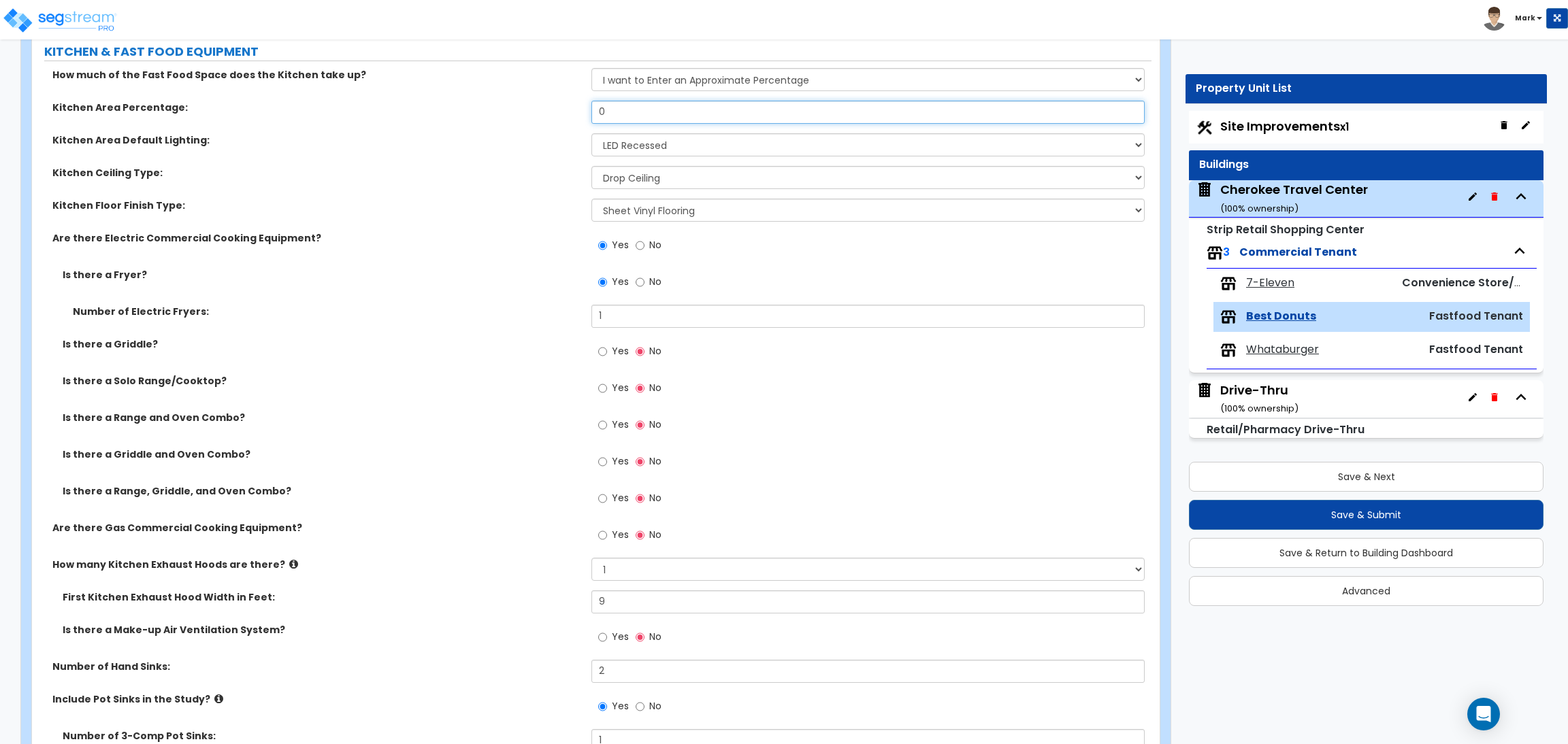
drag, startPoint x: 688, startPoint y: 115, endPoint x: 523, endPoint y: 101, distance: 165.6
click at [523, 101] on div "Kitchen Area Percentage: 0" at bounding box center [592, 117] width 1120 height 33
type input "40"
click at [659, 77] on select "I want to Enter an Approximate Percentage I want to Enter the Square Footage" at bounding box center [868, 79] width 553 height 23
click at [446, 128] on div "Kitchen Area Percentage: 40" at bounding box center [592, 117] width 1120 height 33
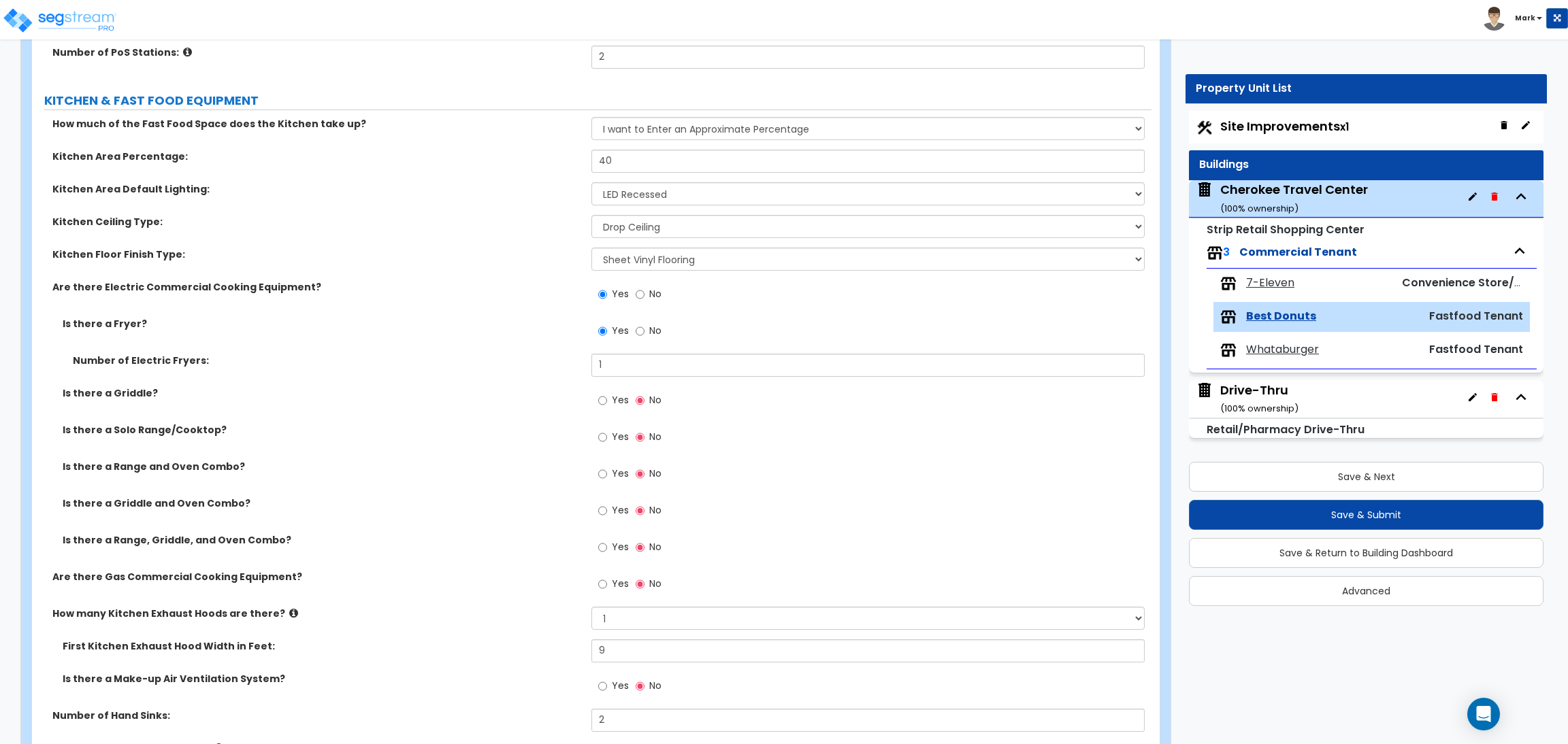
scroll to position [509, 0]
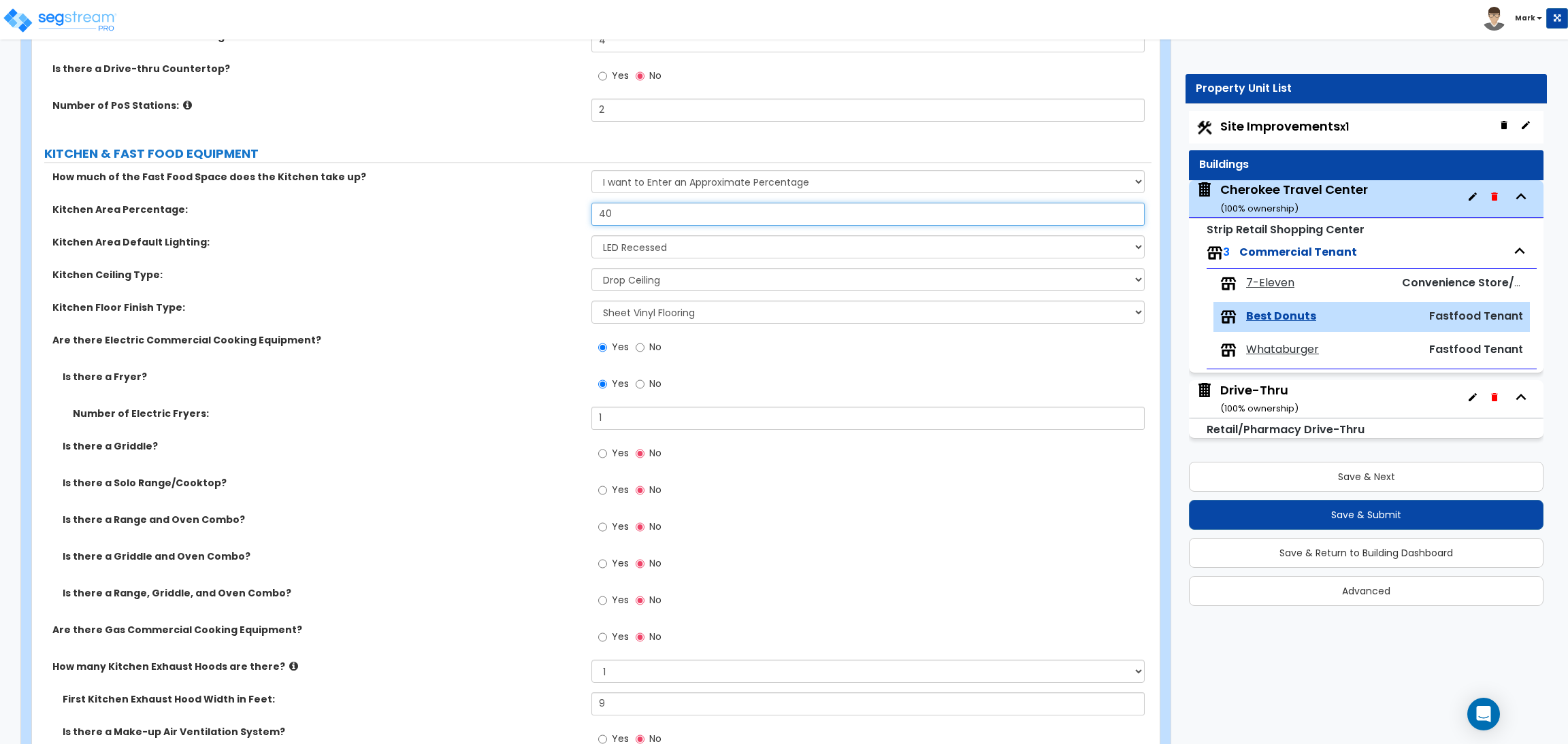
drag, startPoint x: 651, startPoint y: 216, endPoint x: 574, endPoint y: 214, distance: 77.0
click at [574, 214] on div "Kitchen Area Percentage: 40" at bounding box center [592, 219] width 1120 height 33
click at [544, 234] on div "Kitchen Area Percentage: 40" at bounding box center [592, 219] width 1120 height 33
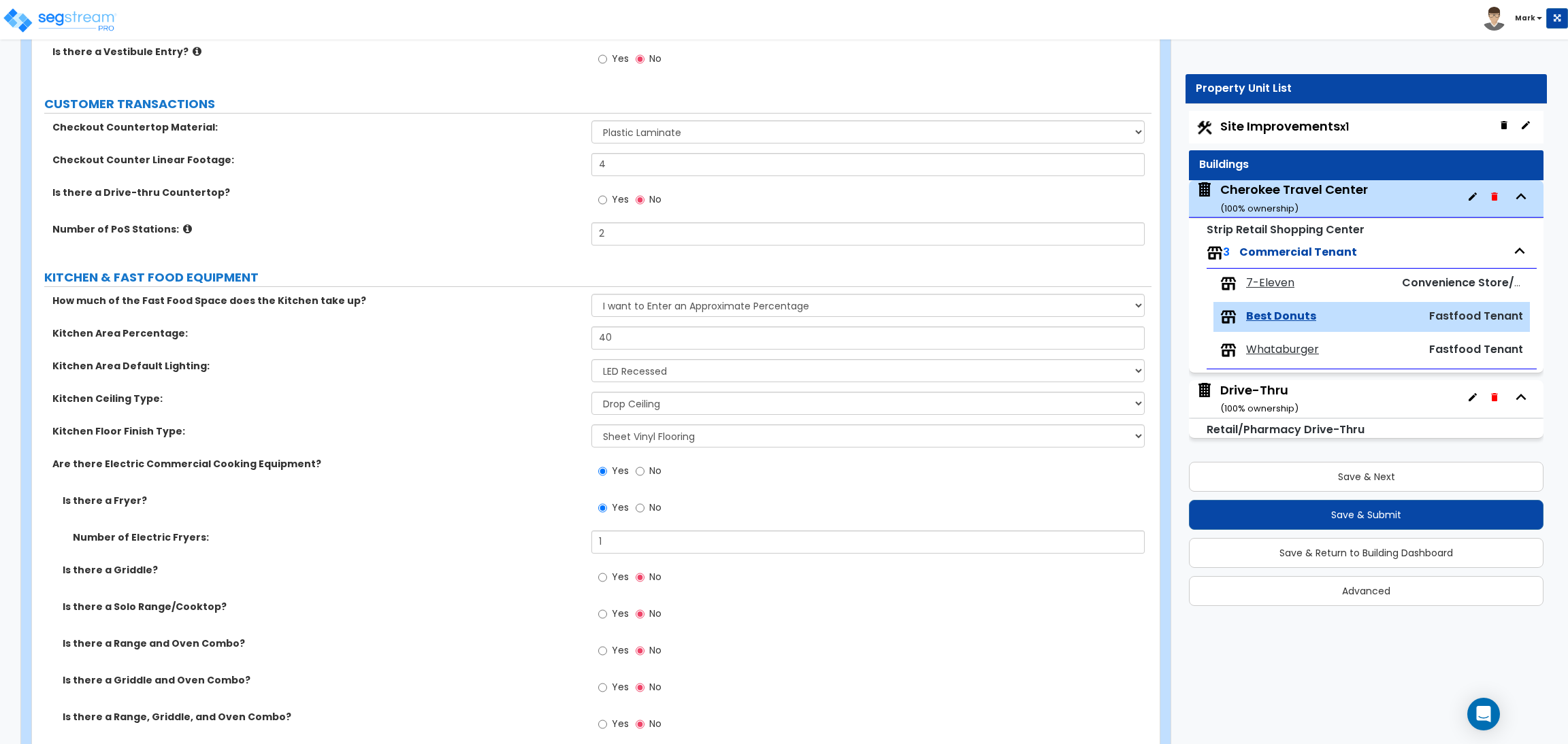
scroll to position [408, 0]
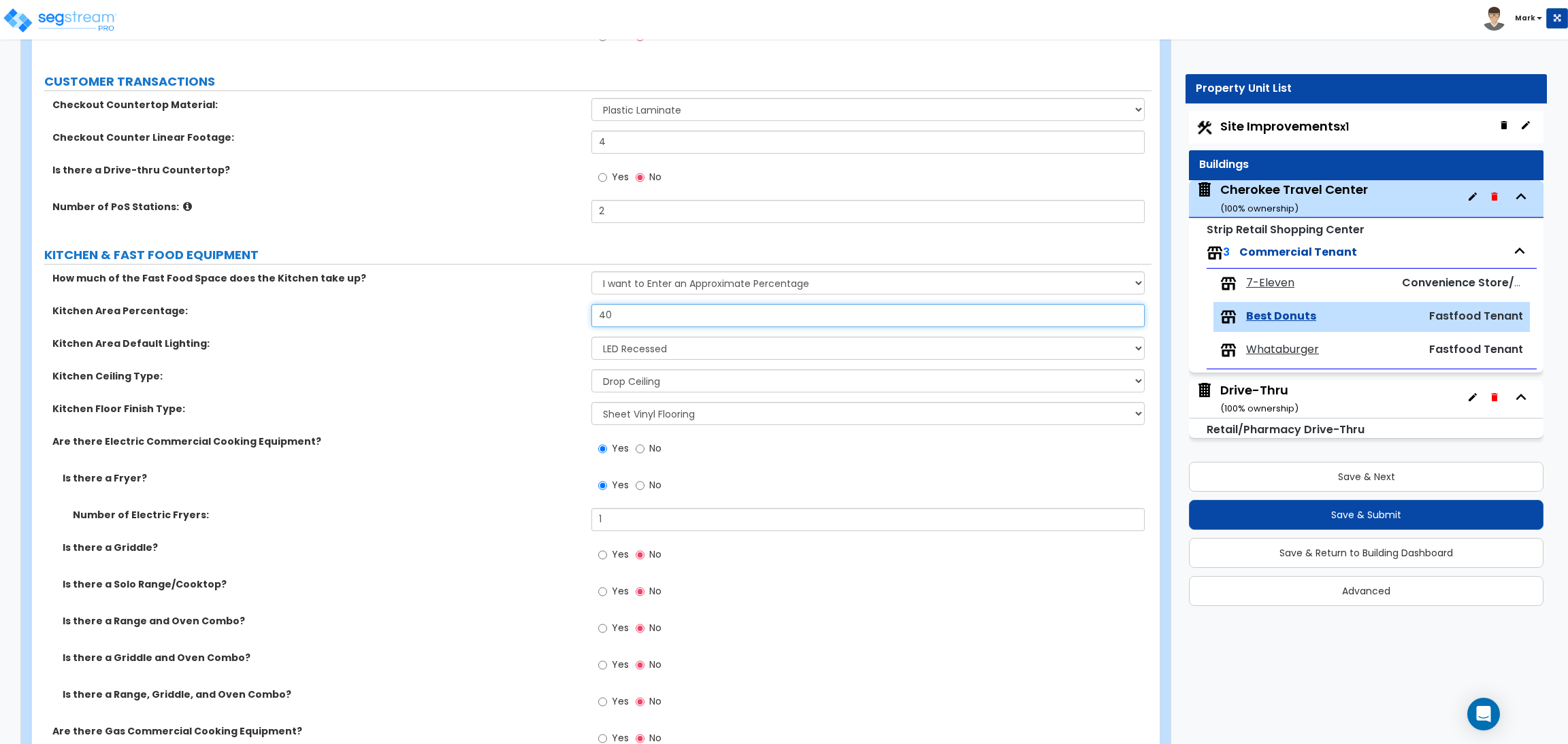
drag, startPoint x: 640, startPoint y: 307, endPoint x: 540, endPoint y: 294, distance: 100.8
click at [505, 353] on div "Kitchen Area Default Lighting: Please Choose One LED Surface-Mounted LED Recess…" at bounding box center [592, 353] width 1120 height 33
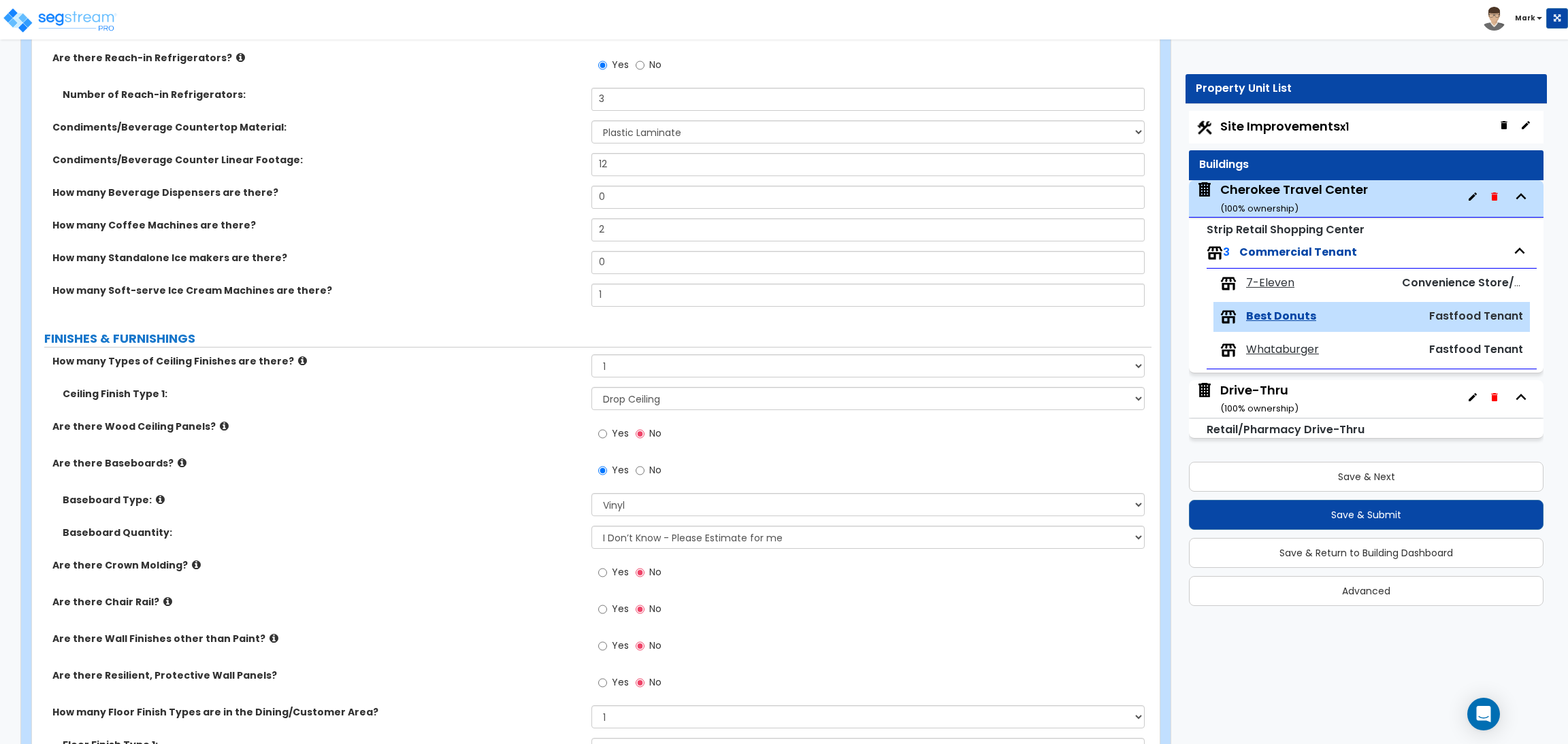
scroll to position [1531, 0]
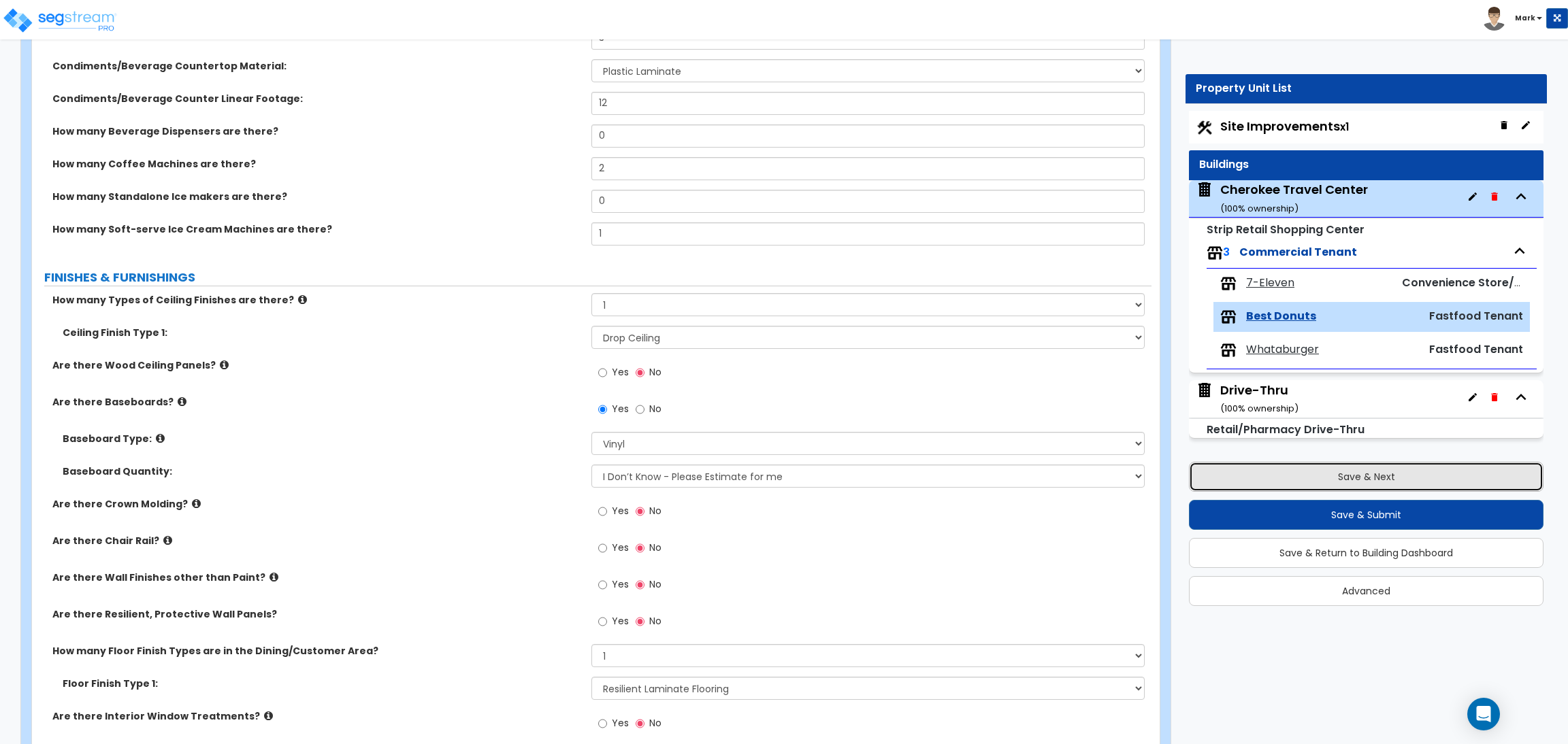
click at [1391, 470] on button "Save & Next" at bounding box center [1367, 477] width 355 height 30
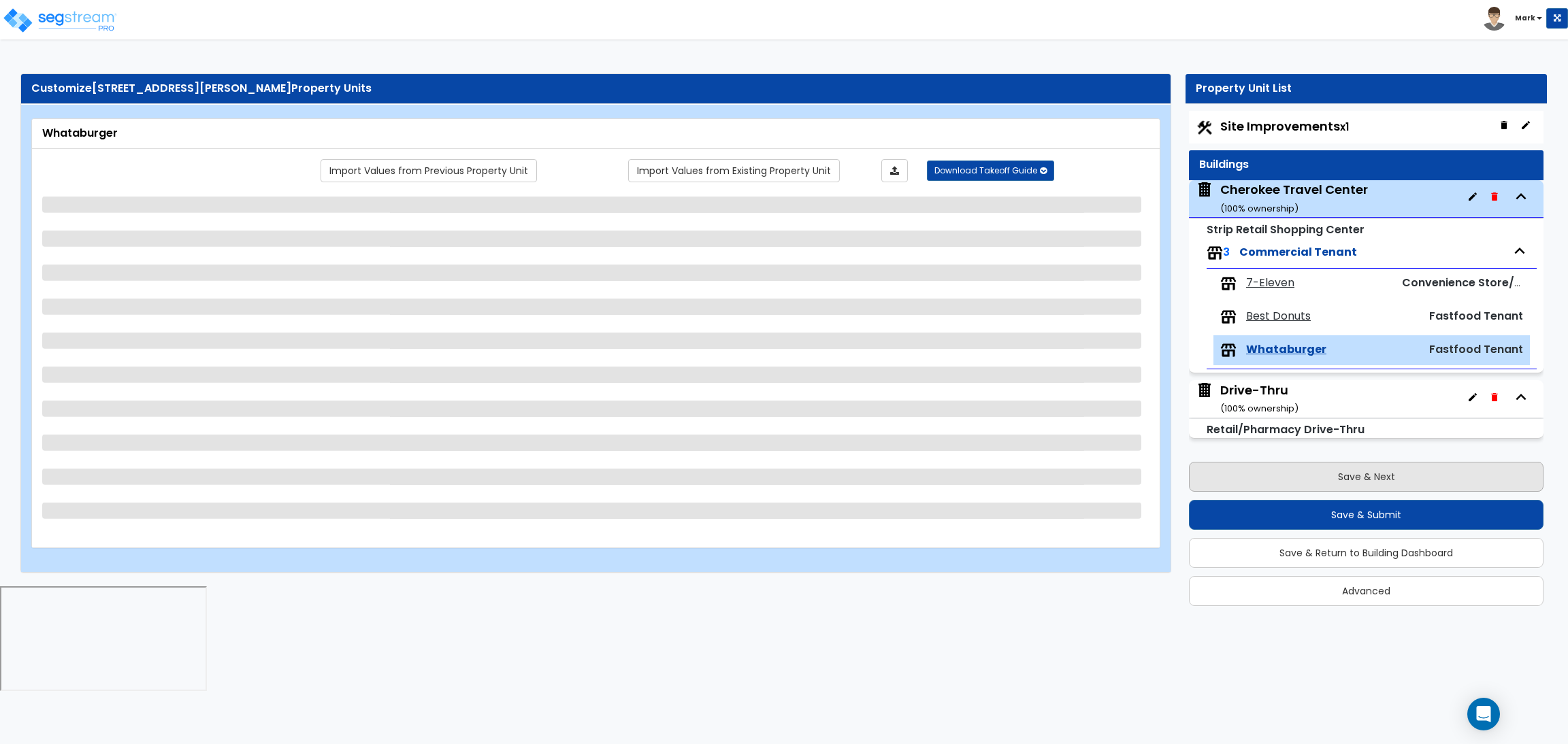
scroll to position [0, 0]
select select "1"
select select "2"
select select "1"
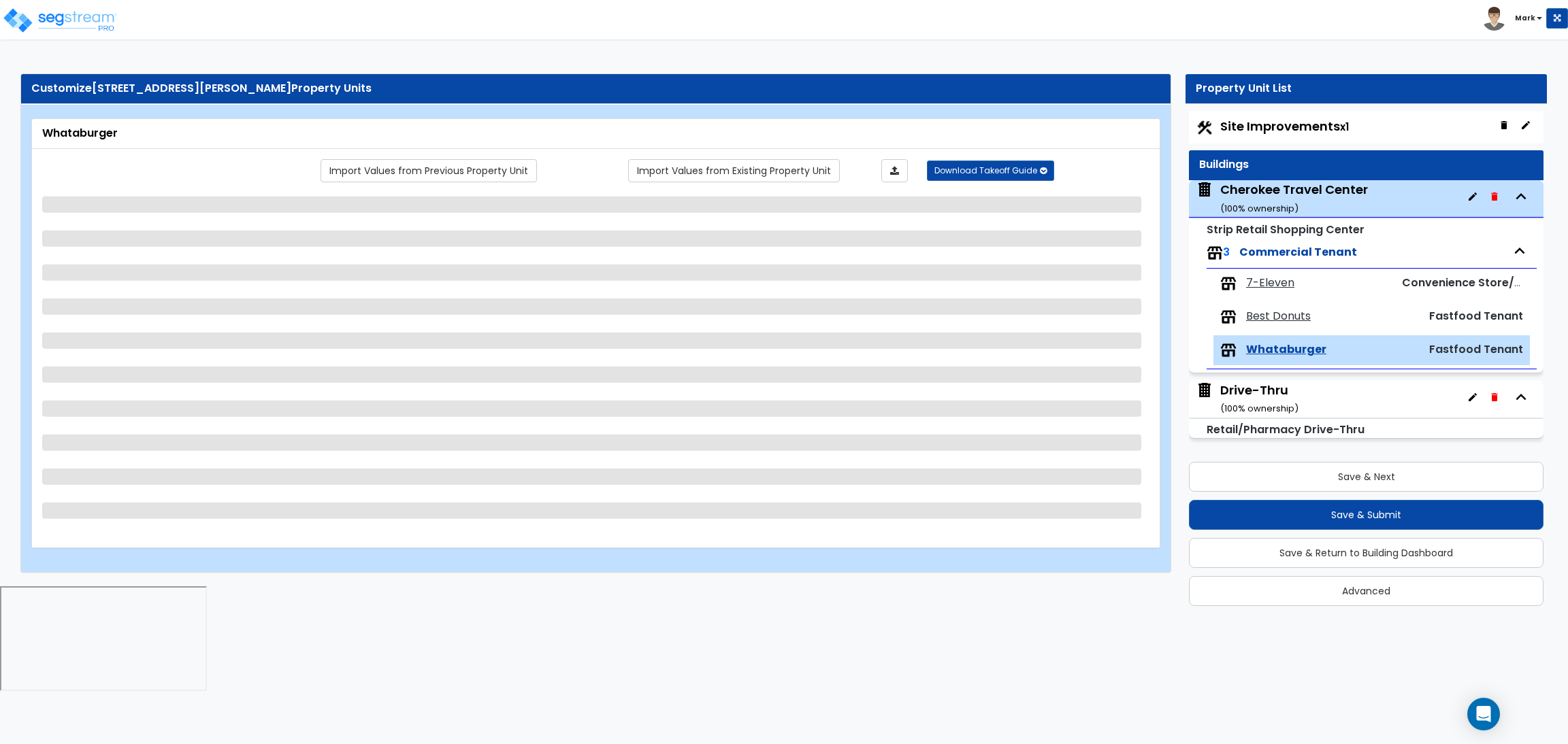
select select "1"
select select "3"
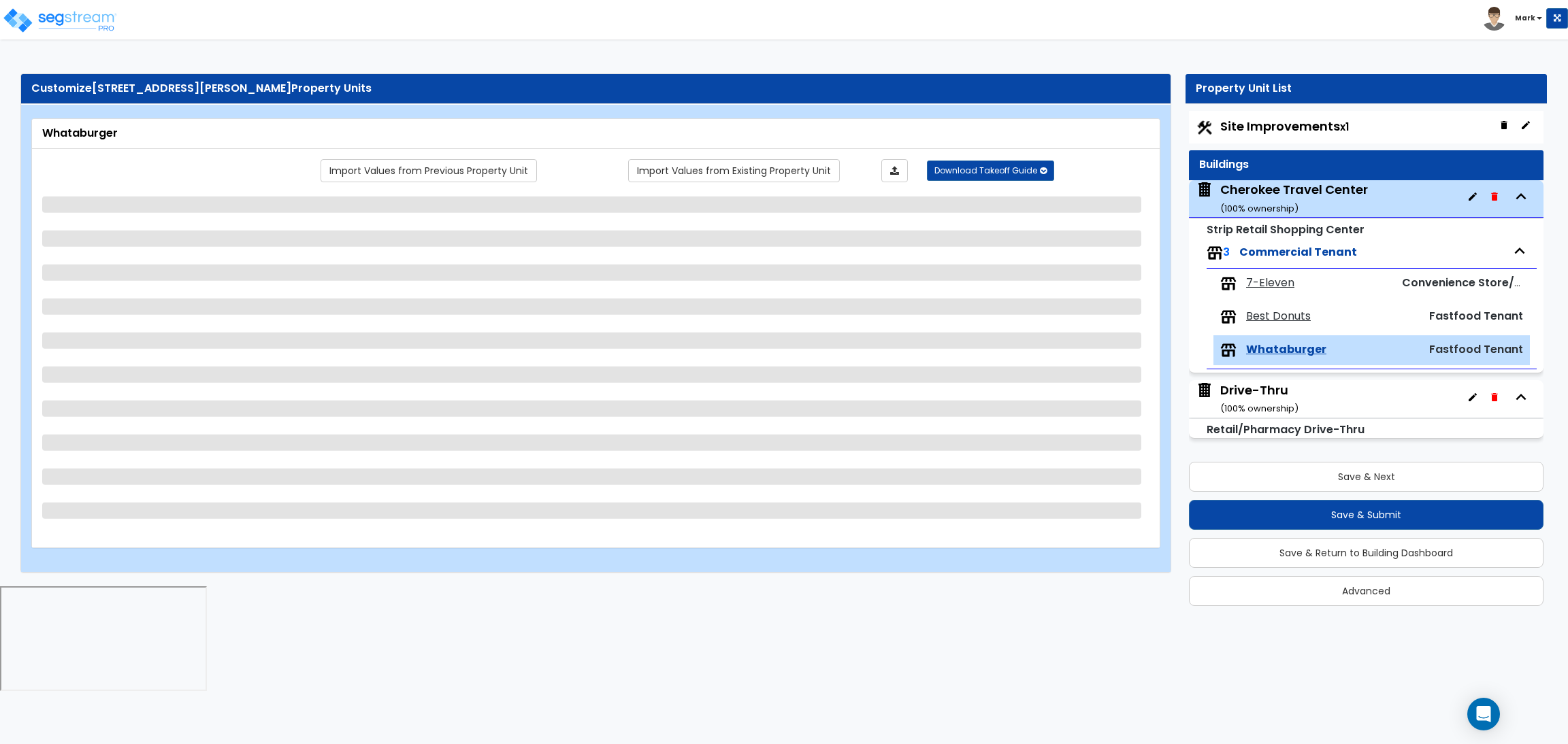
select select "4"
select select "1"
select select "4"
select select "1"
select select "2"
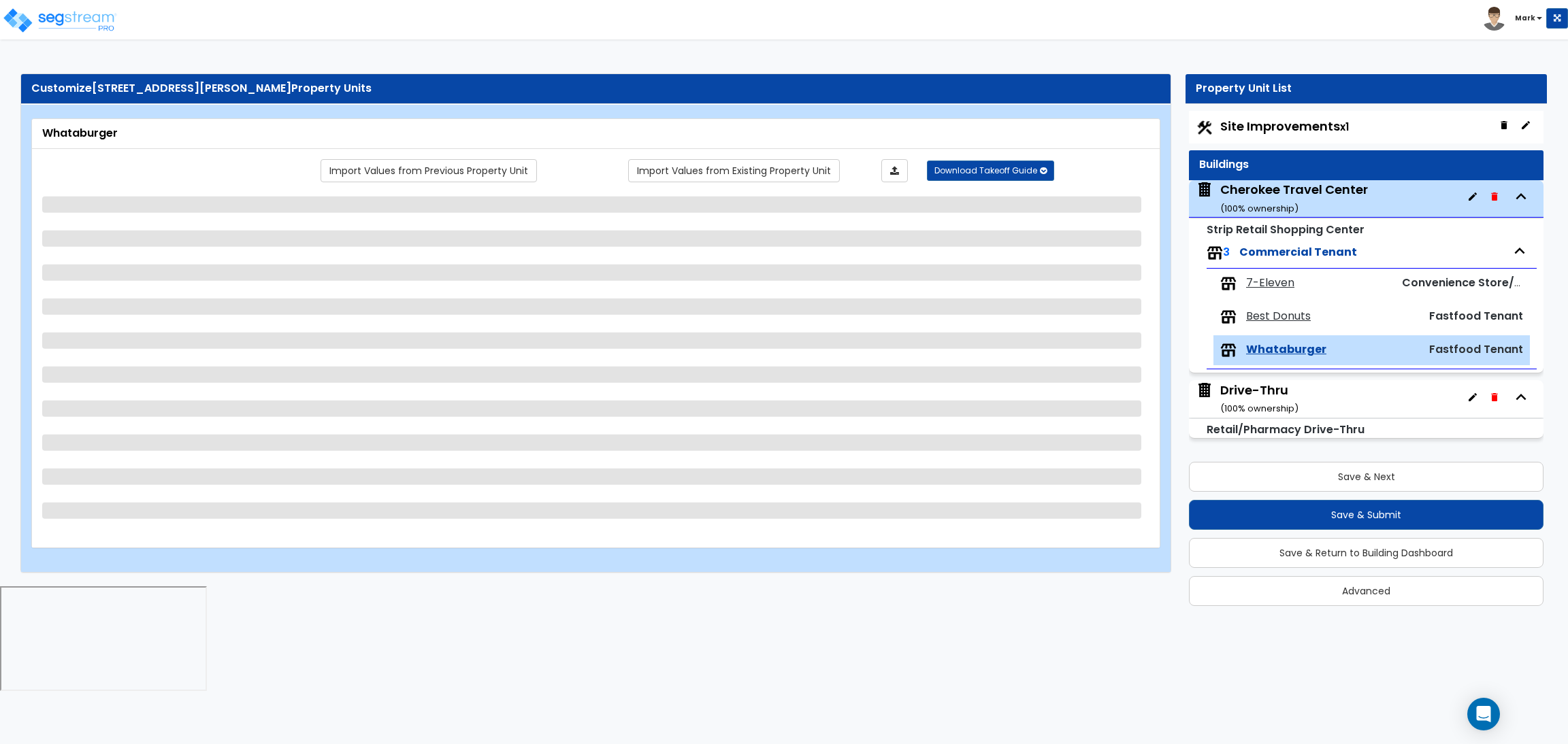
select select "1"
select select "2"
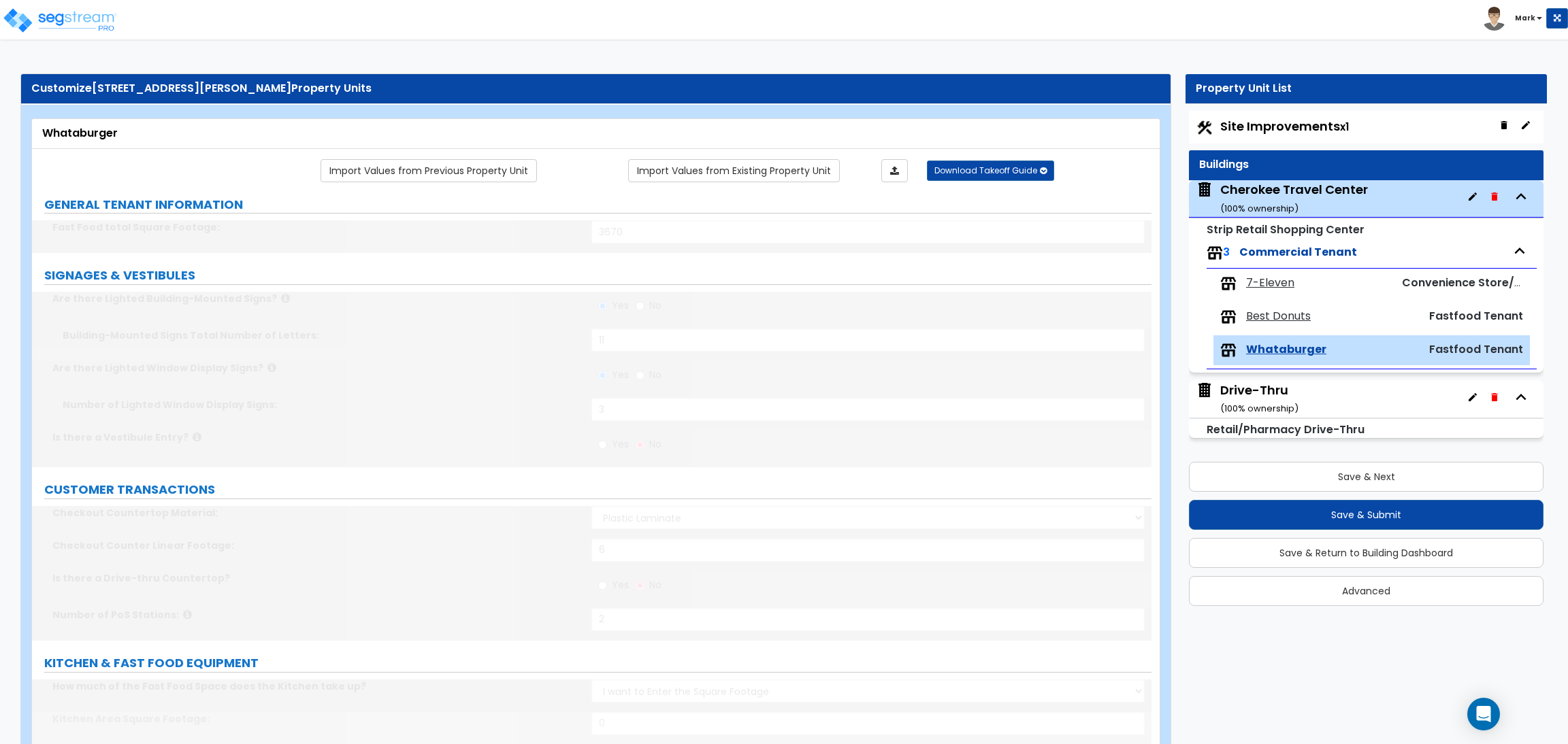
type input "546"
type input "2"
select select "1"
type input "1"
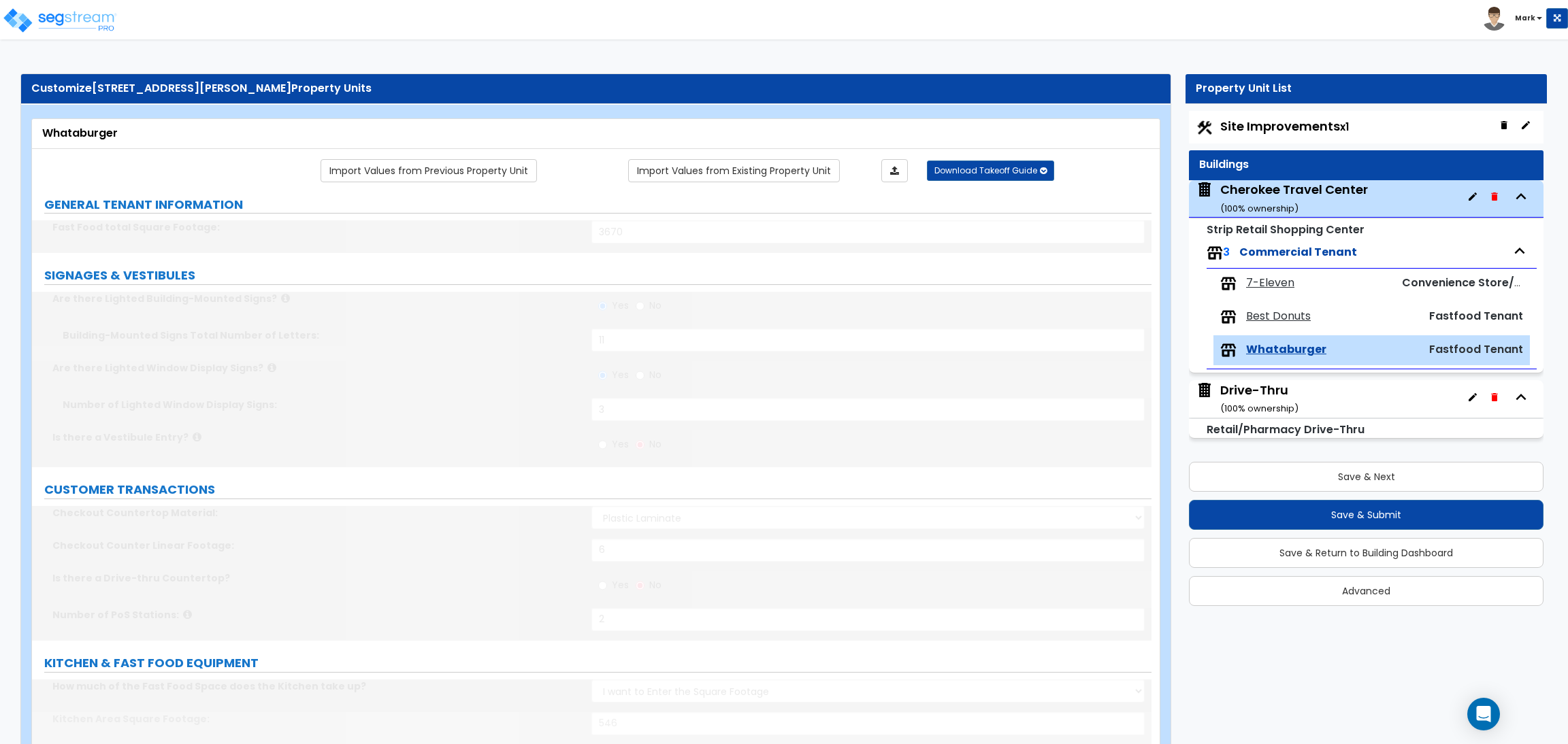
radio input "true"
select select "1"
radio input "true"
type input "50"
radio input "true"
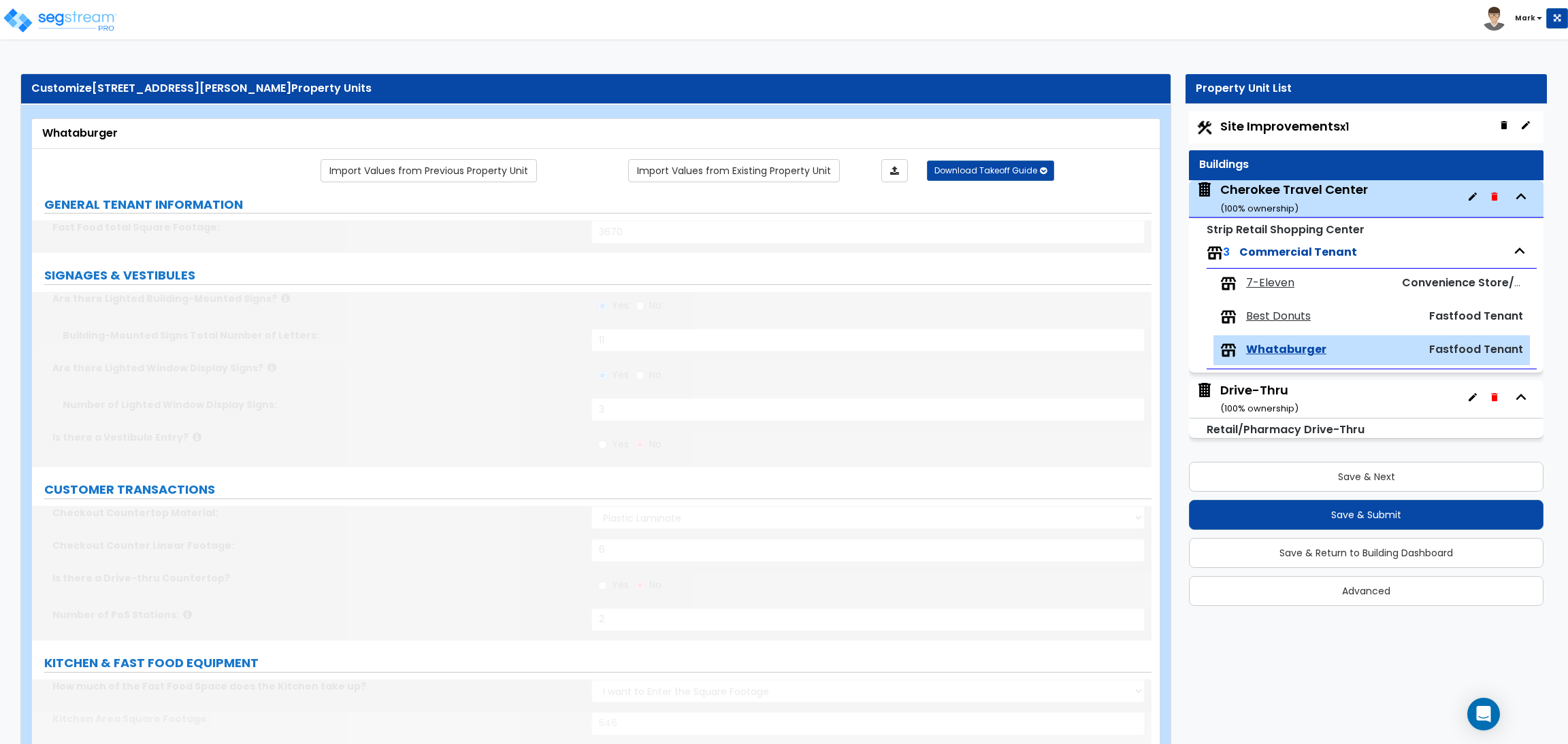
type input "40"
select select "2"
select select "3"
type input "1"
select select "4"
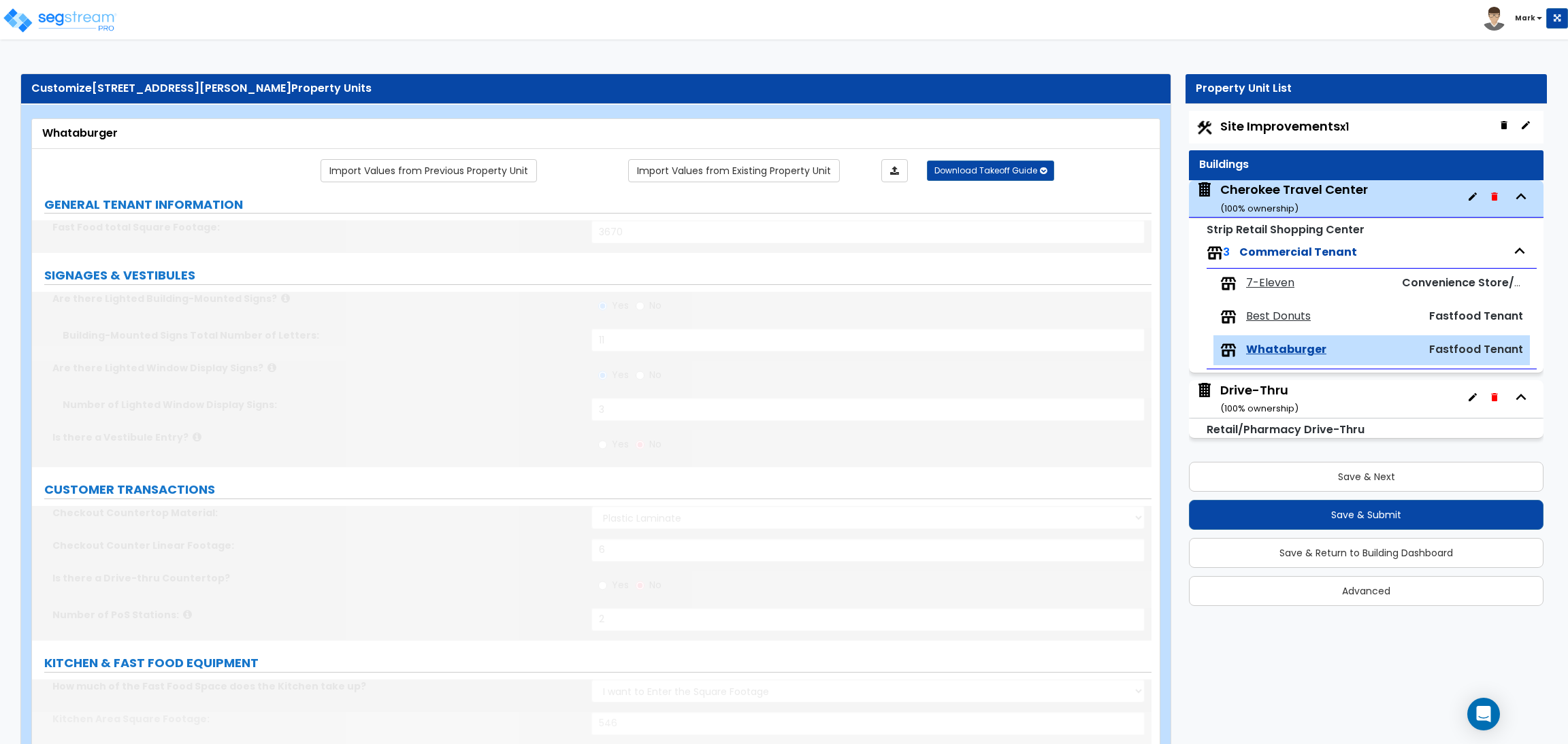
type input "30"
type input "1"
select select "1"
type input "56"
radio input "true"
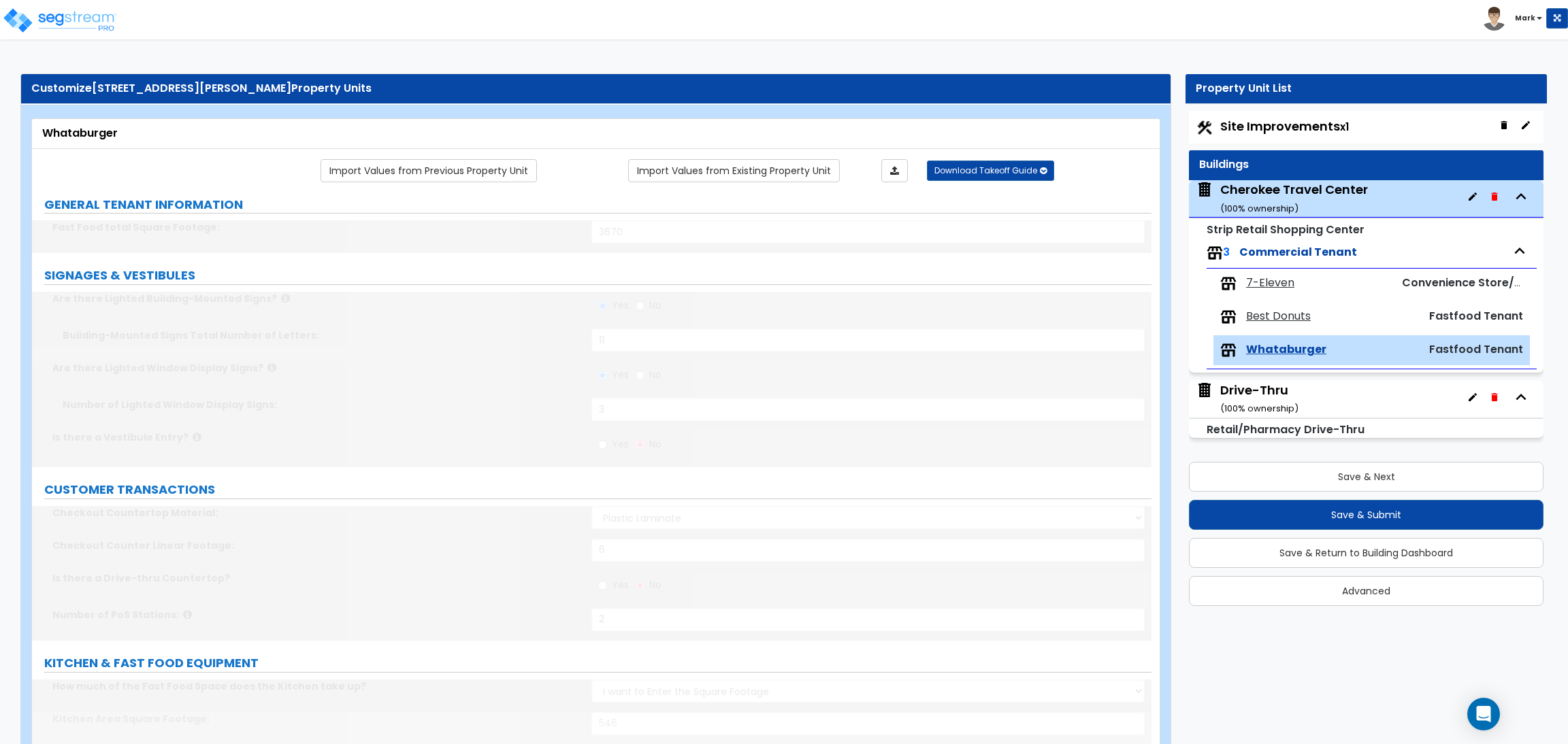
type input "30"
select select "4"
type input "1"
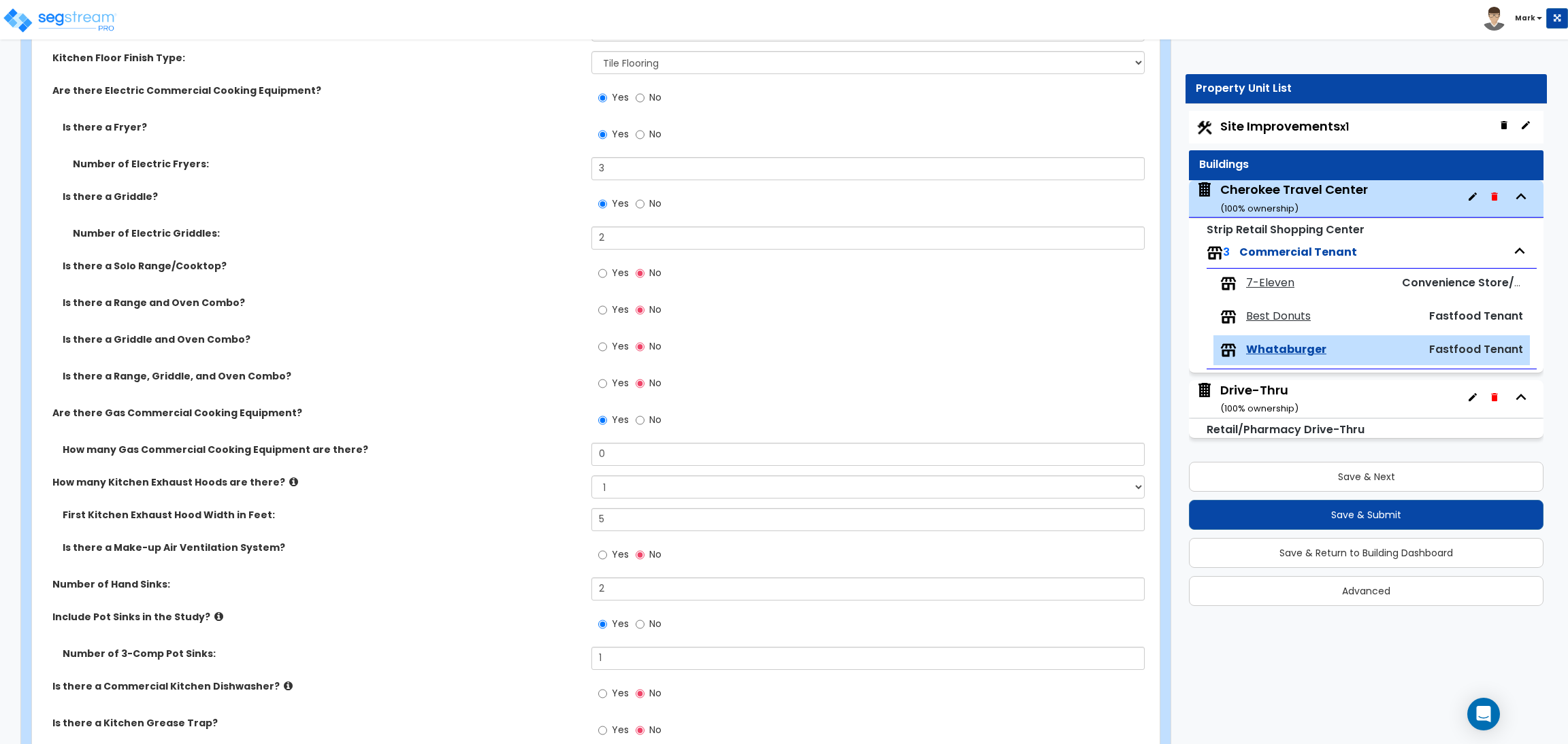
scroll to position [917, 0]
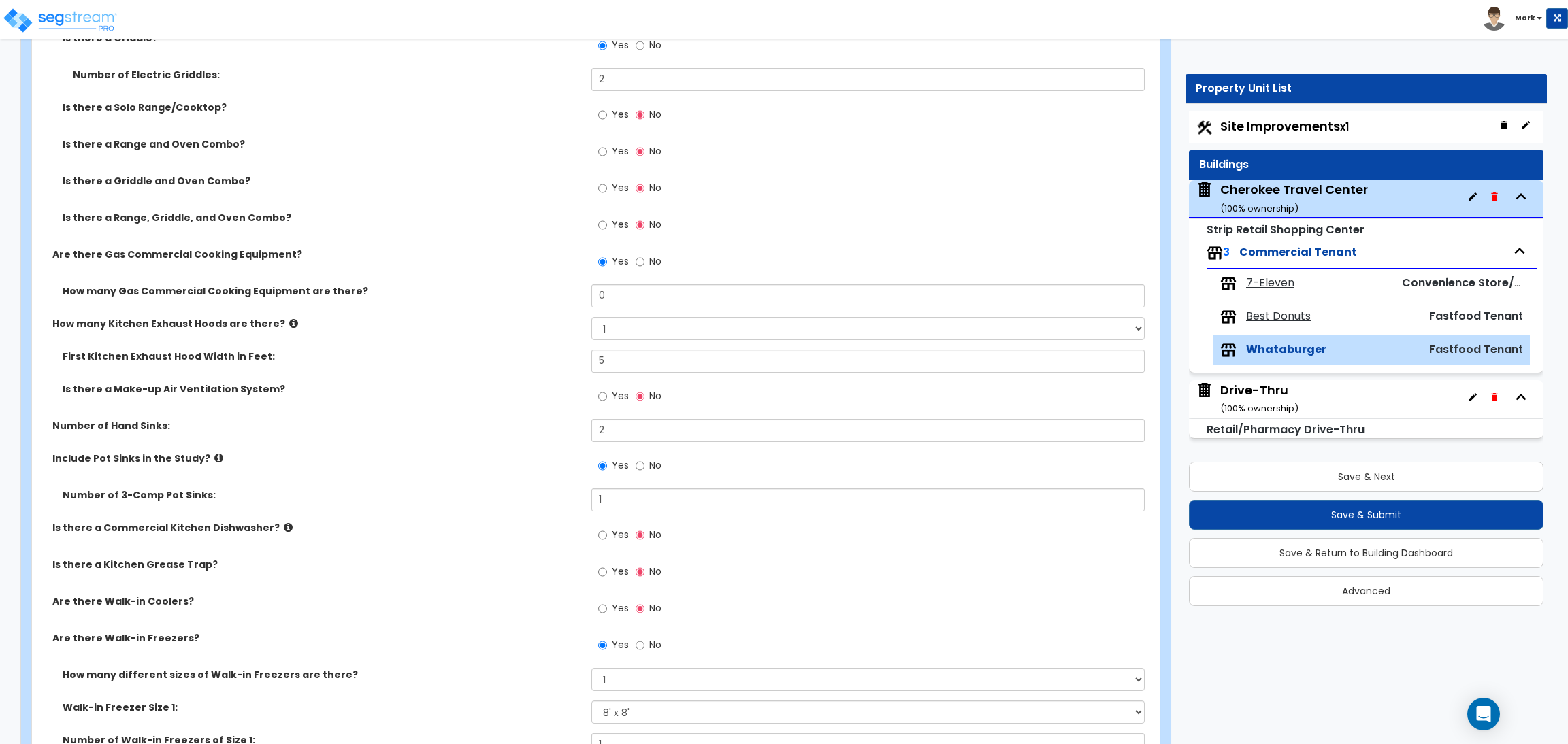
click at [377, 403] on div "Is there a Make-up Air Ventilation System? Yes No" at bounding box center [592, 400] width 1120 height 37
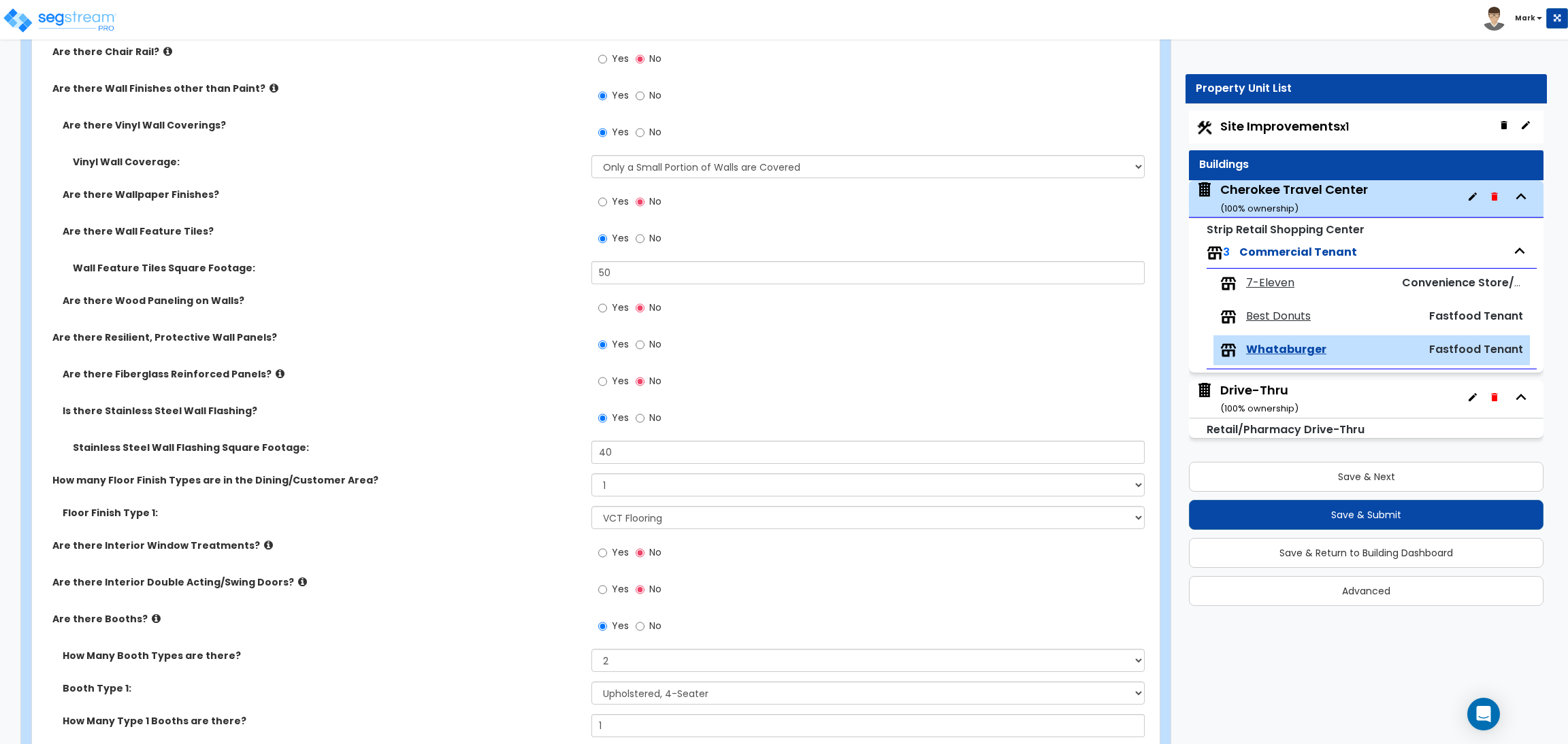
scroll to position [2175, 0]
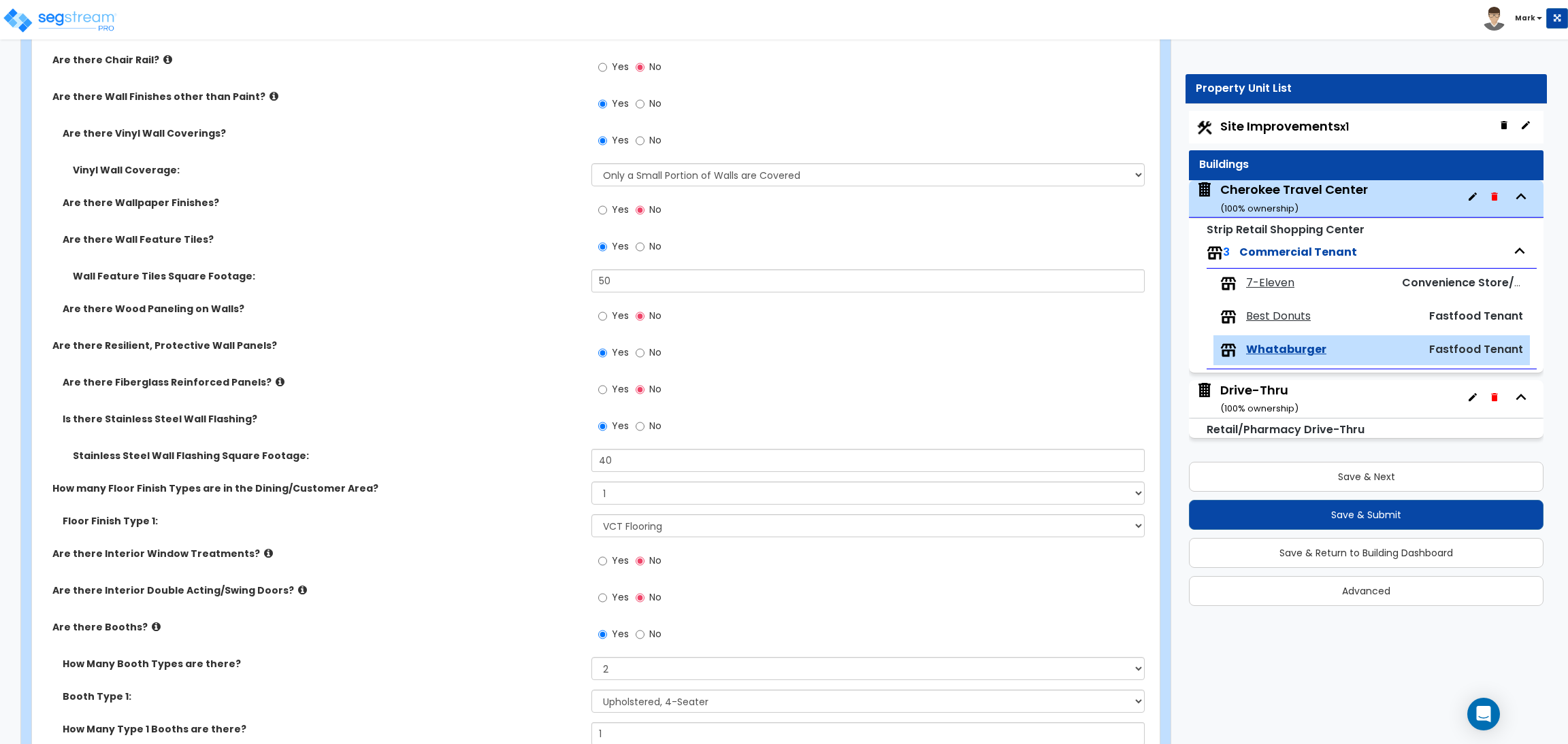
click at [652, 353] on span "No" at bounding box center [655, 353] width 12 height 14
click at [644, 353] on input "No" at bounding box center [639, 353] width 9 height 15
radio input "false"
radio input "true"
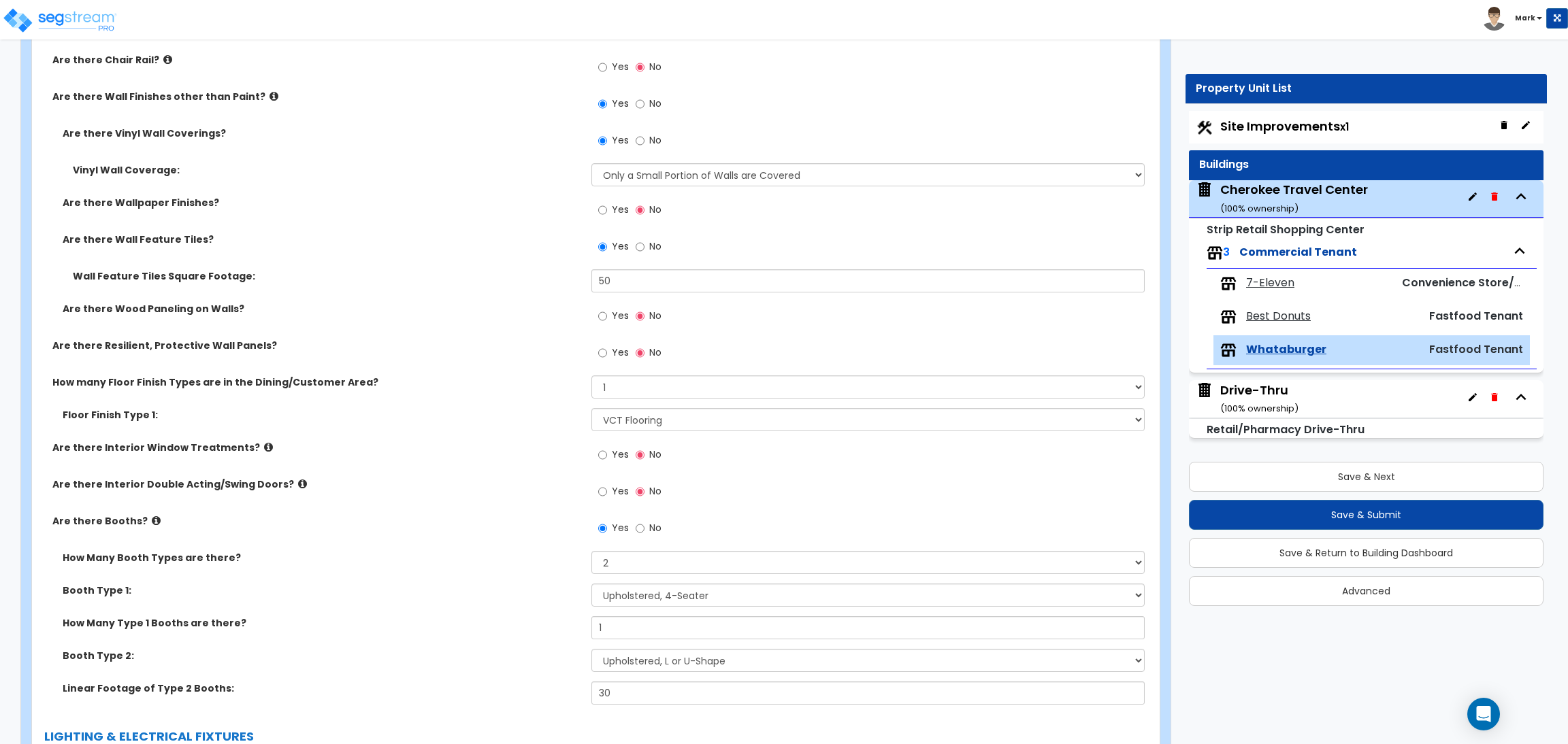
click at [608, 356] on label "Yes" at bounding box center [614, 354] width 31 height 23
click at [608, 356] on input "Yes" at bounding box center [603, 353] width 9 height 15
radio input "true"
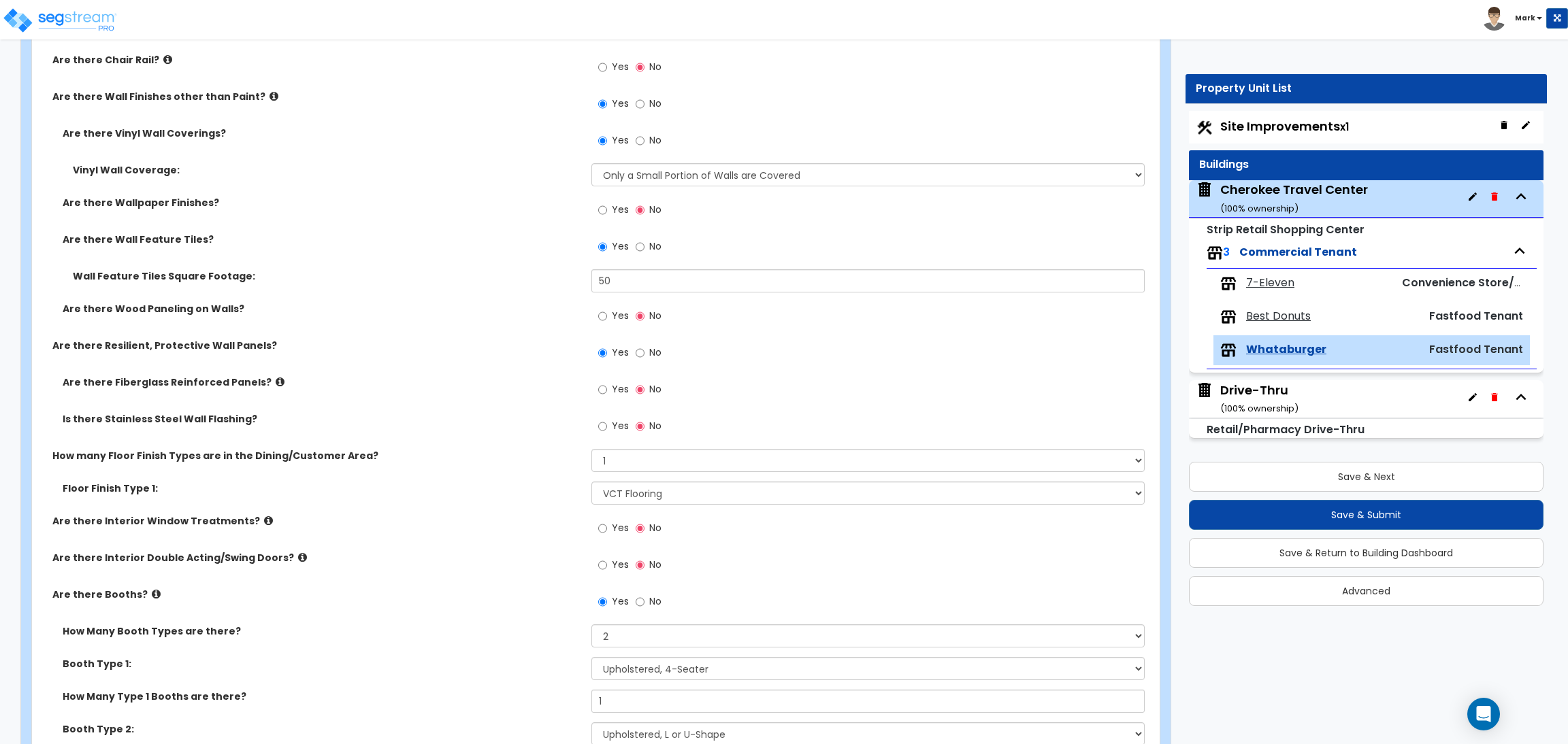
click at [619, 420] on span "Yes" at bounding box center [619, 426] width 17 height 14
click at [608, 420] on input "Yes" at bounding box center [603, 426] width 9 height 15
radio input "true"
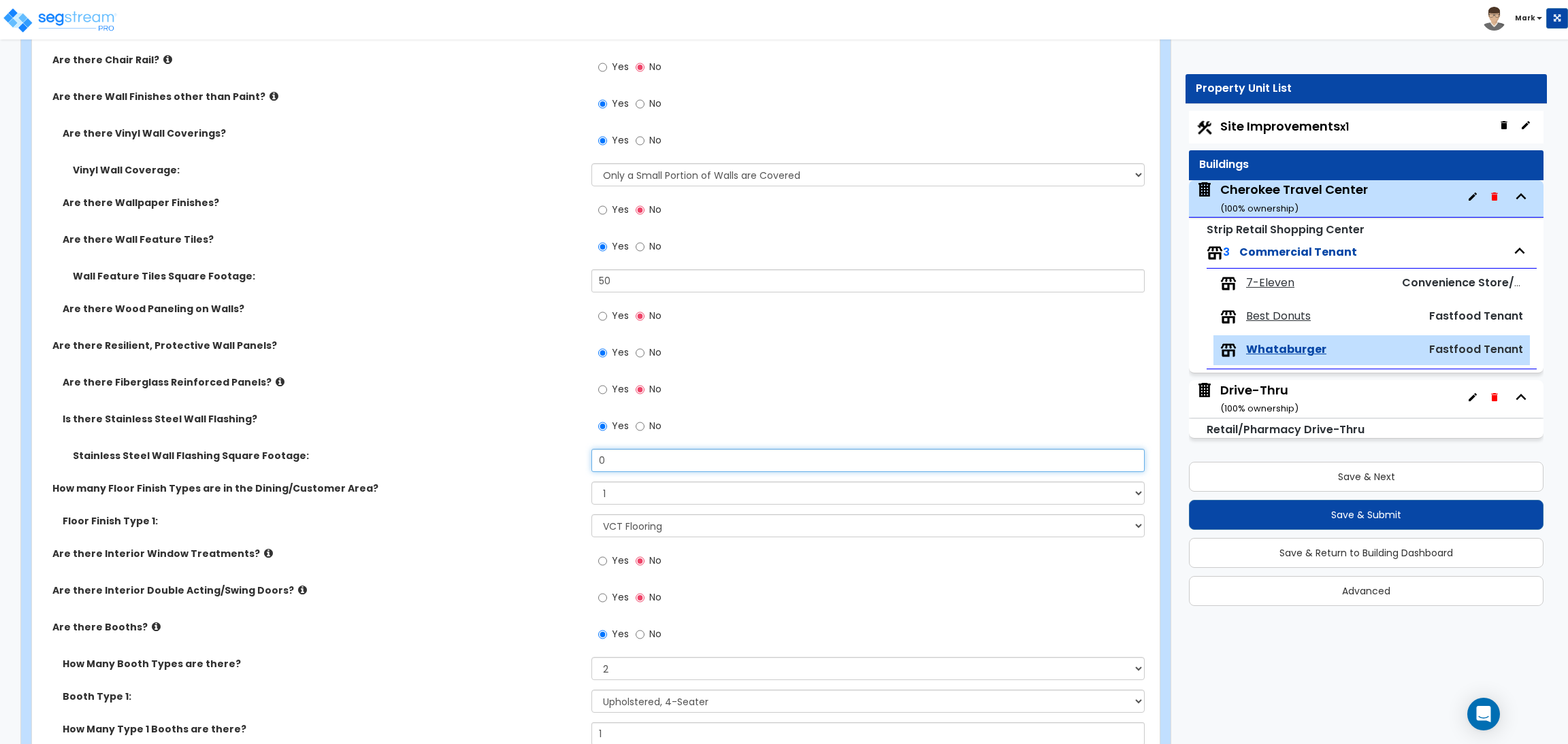
drag, startPoint x: 621, startPoint y: 465, endPoint x: 567, endPoint y: 439, distance: 59.9
click at [585, 462] on div "Stainless Steel Wall Flashing Square Footage: 0" at bounding box center [592, 465] width 1120 height 33
type input "40"
click at [614, 385] on span "Yes" at bounding box center [619, 389] width 17 height 14
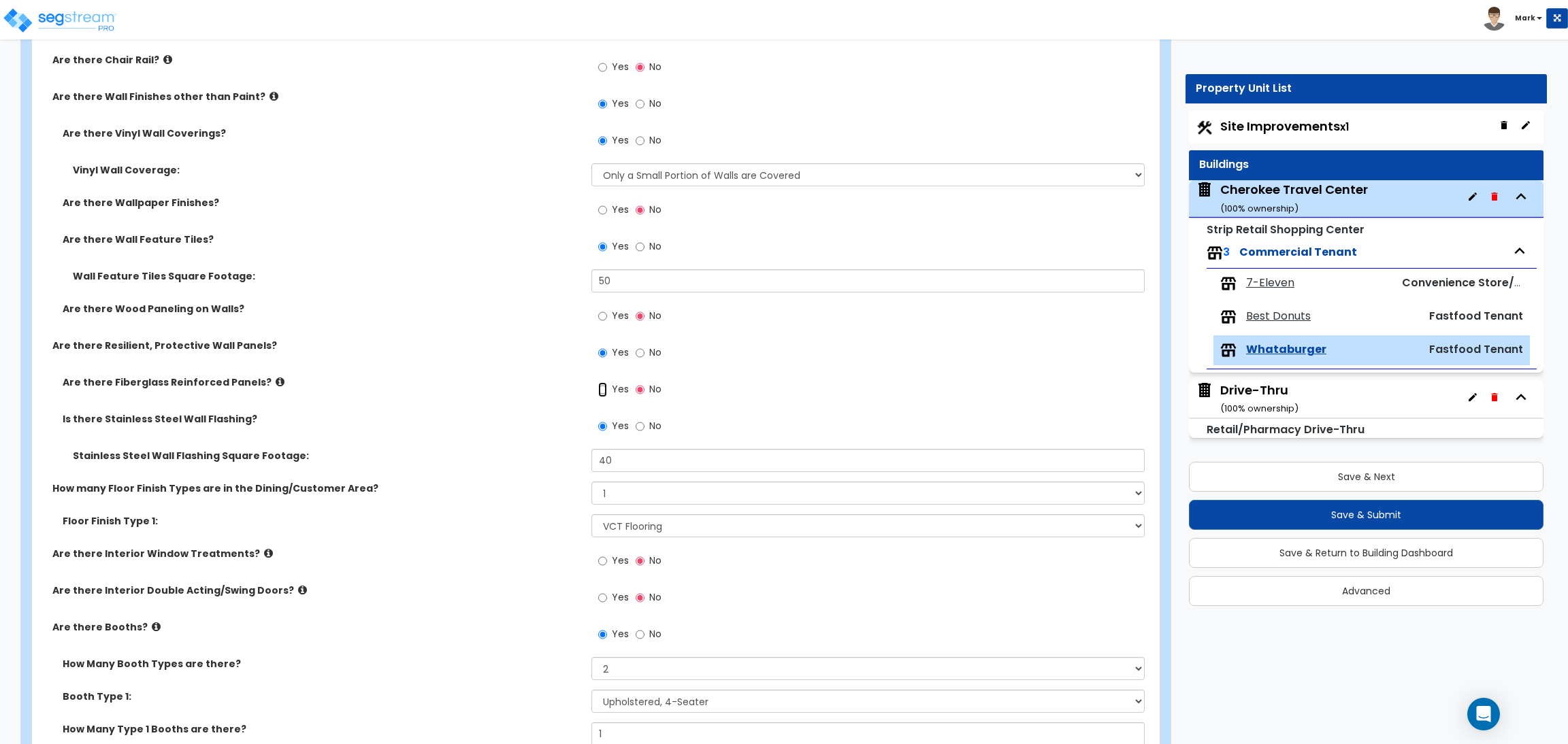
click at [608, 385] on input "Yes" at bounding box center [603, 389] width 9 height 15
radio input "true"
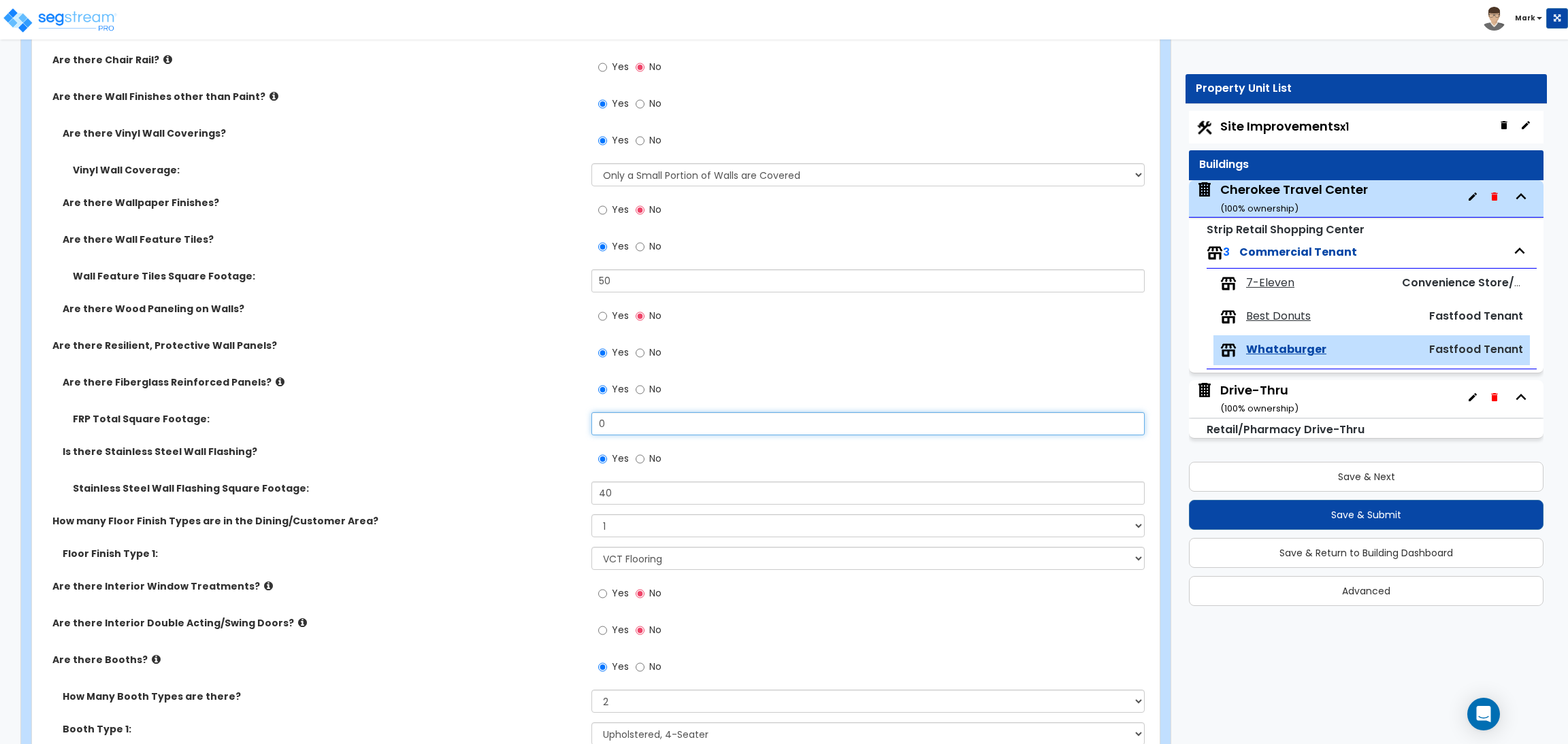
drag, startPoint x: 630, startPoint y: 425, endPoint x: 553, endPoint y: 417, distance: 77.4
click at [553, 417] on div "FRP Total Square Footage: 0" at bounding box center [592, 428] width 1120 height 33
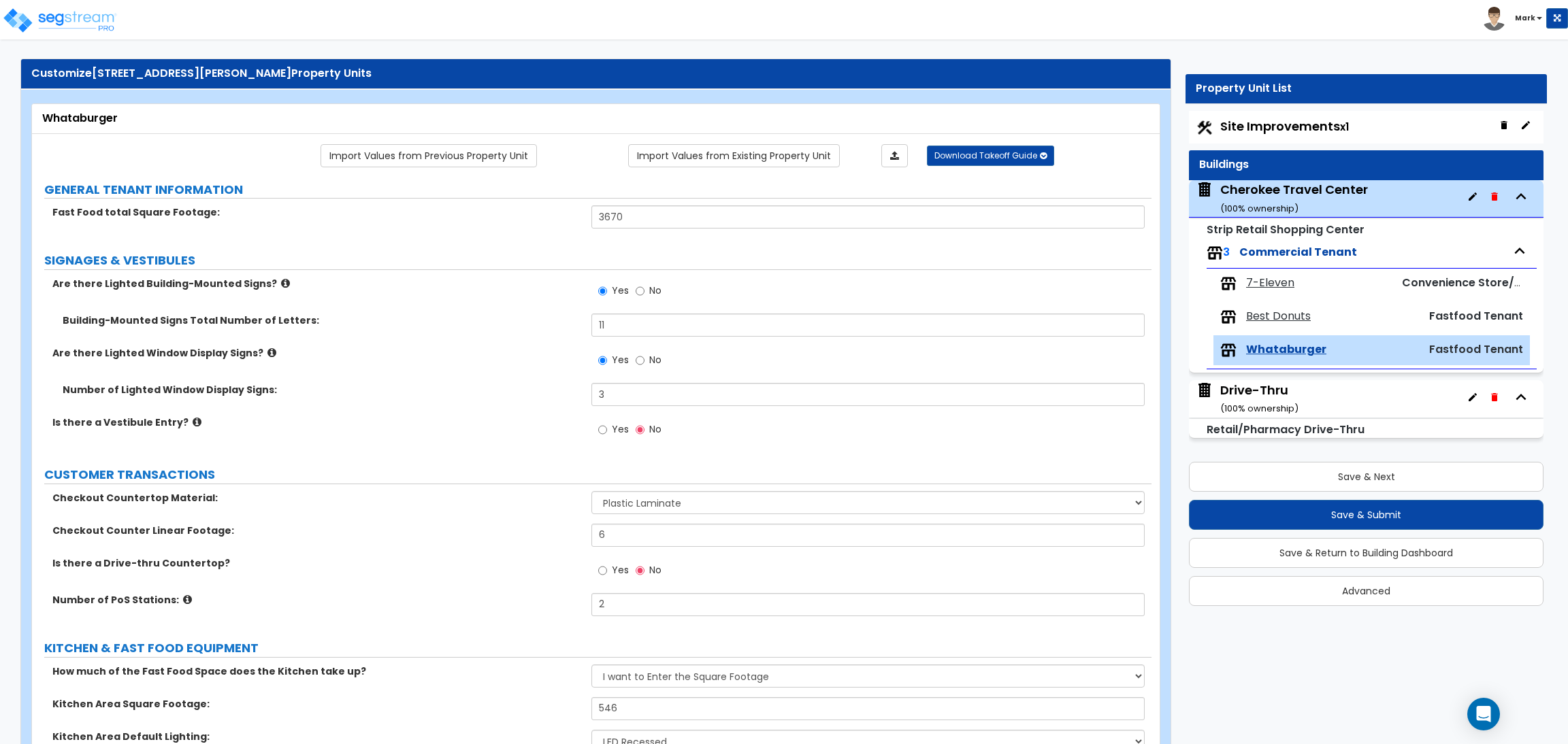
scroll to position [0, 0]
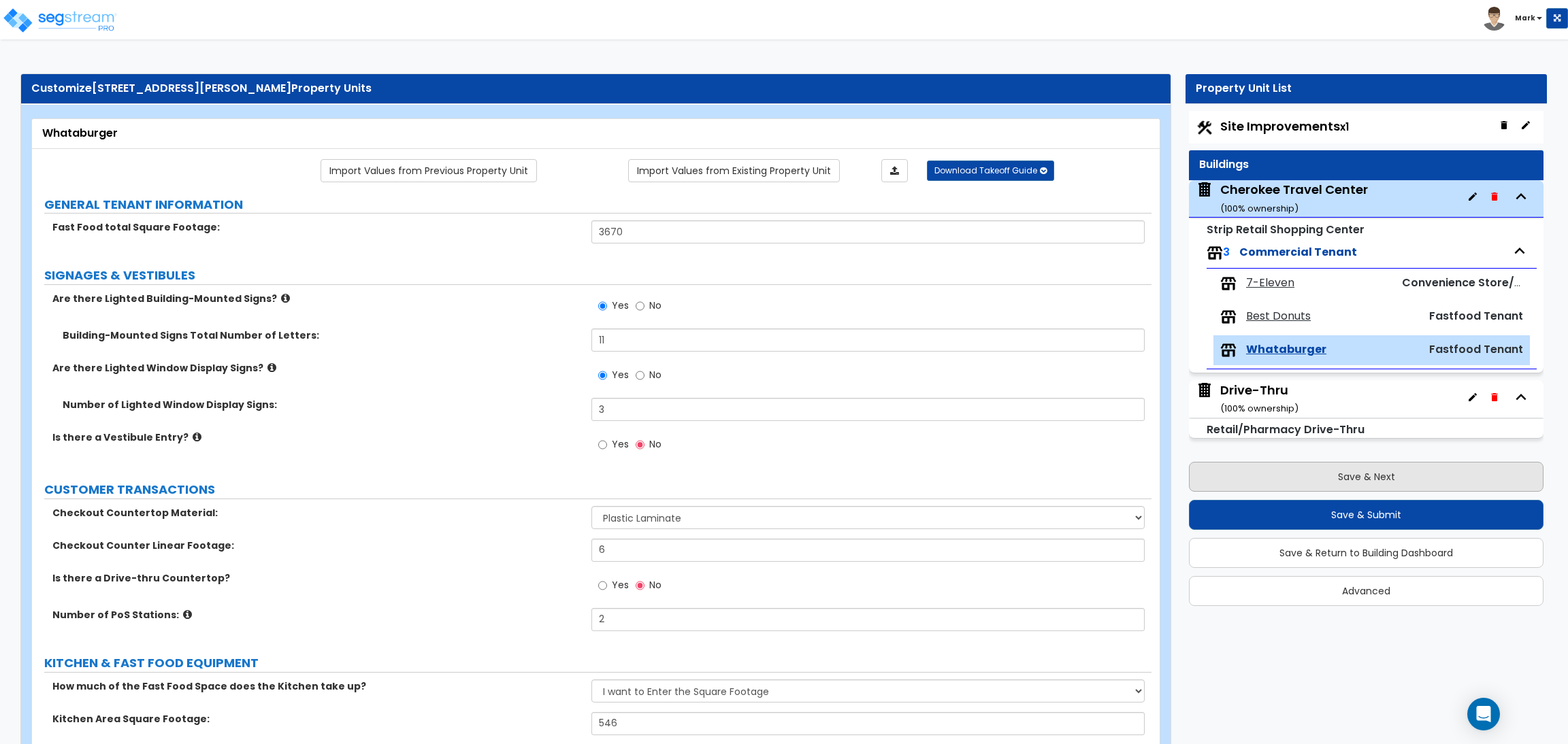
type input "960"
click at [1297, 476] on button "Save & Next" at bounding box center [1367, 477] width 355 height 30
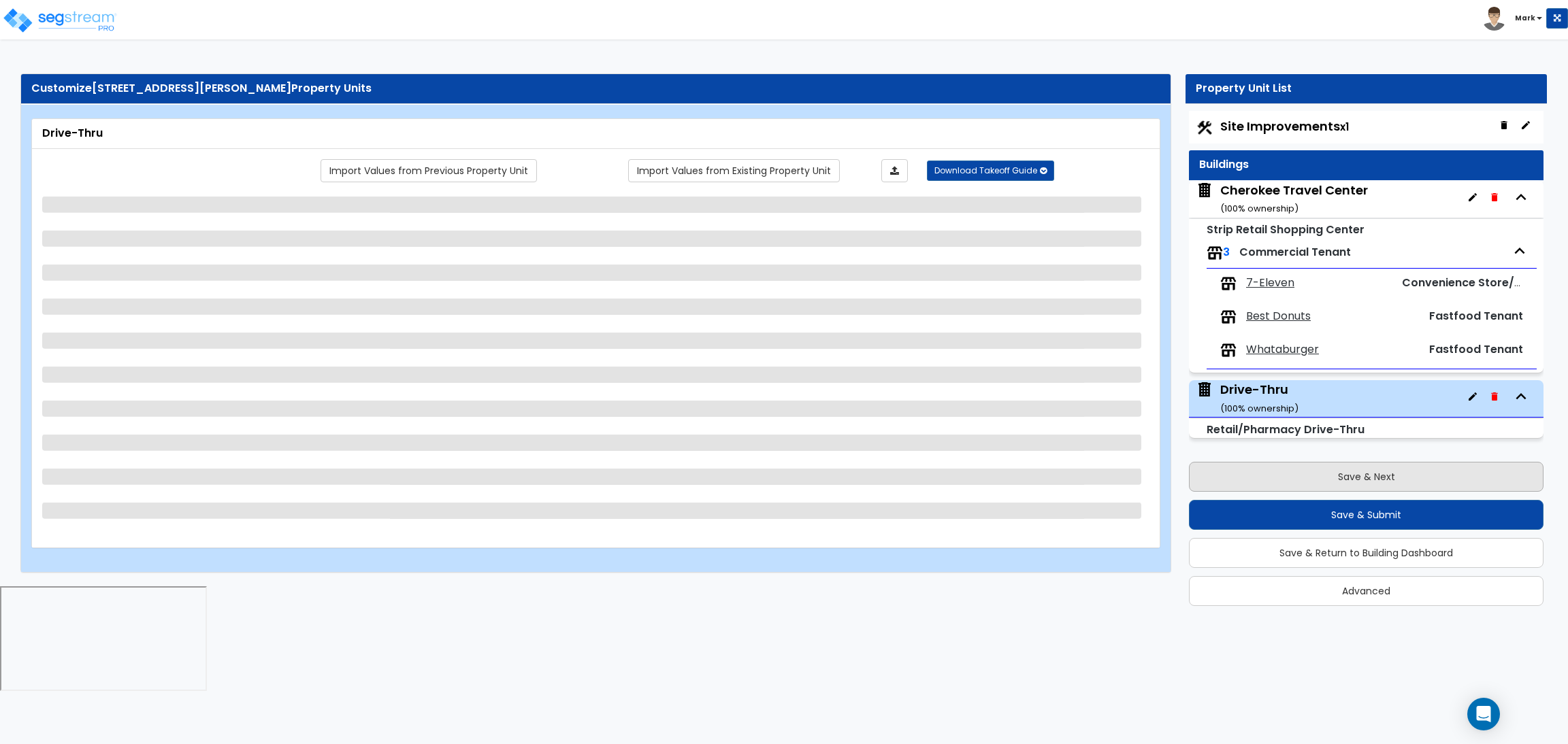
select select "3"
select select "5"
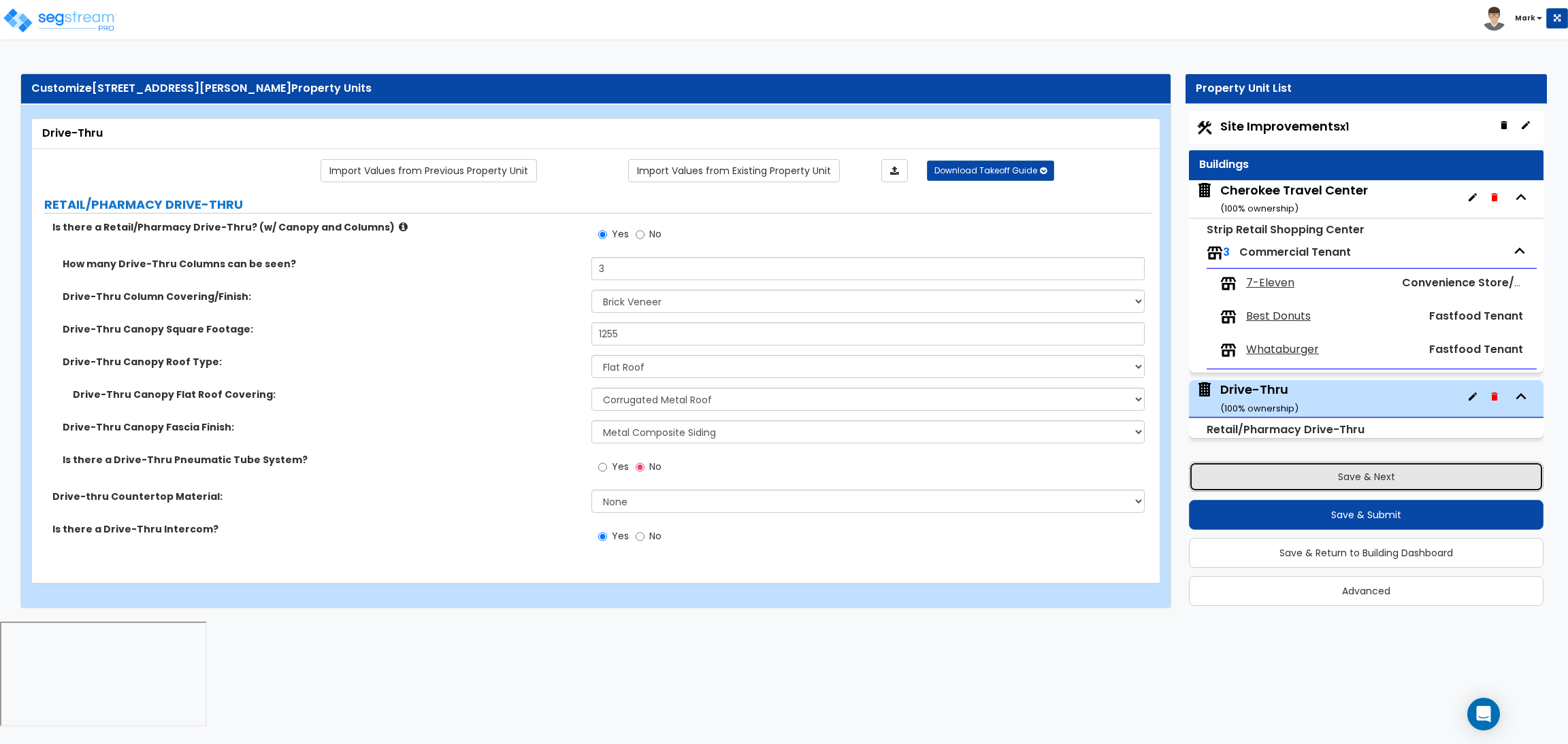
click at [1266, 474] on button "Save & Next" at bounding box center [1367, 477] width 355 height 30
select select "2"
select select "1"
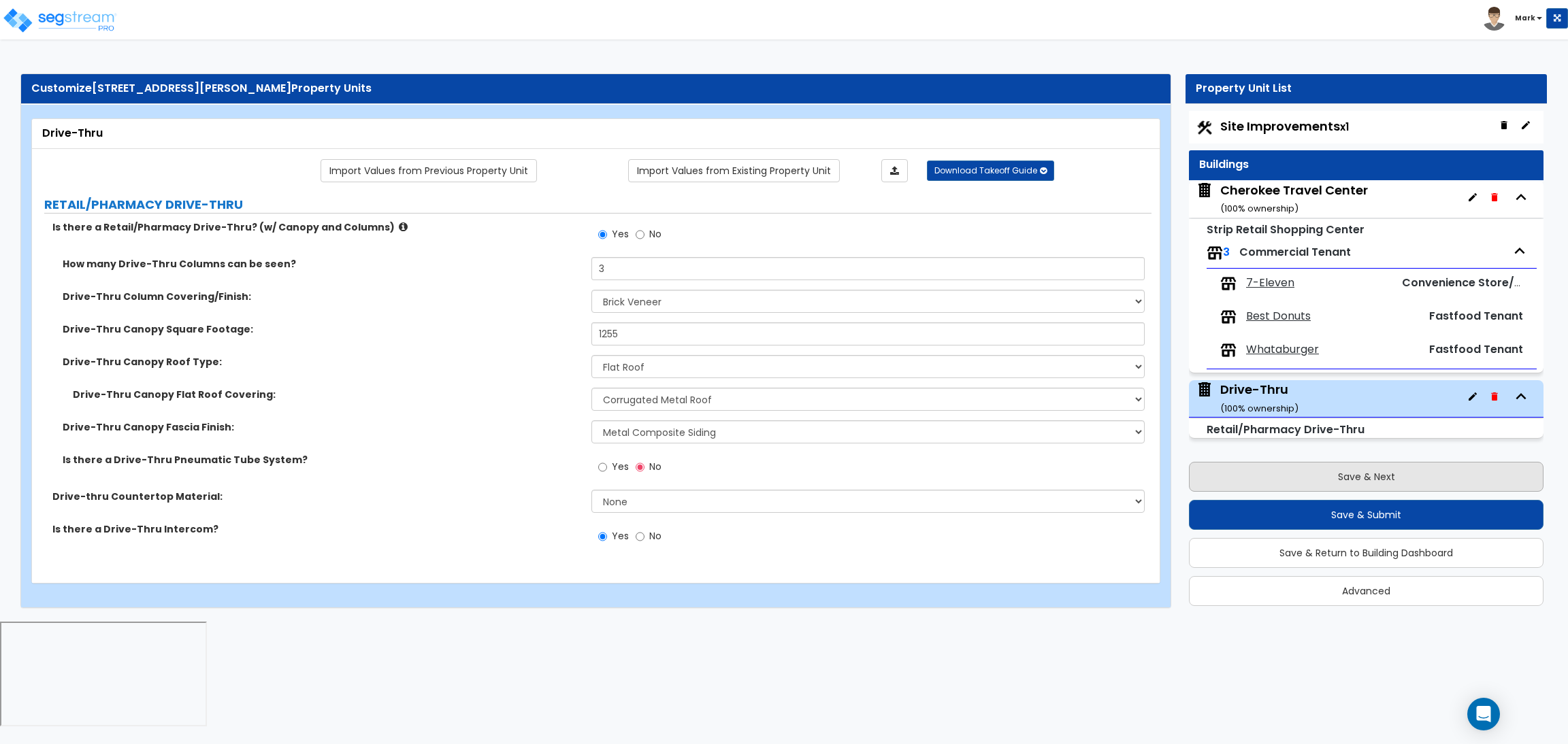
select select "2"
select select "1"
select select "2"
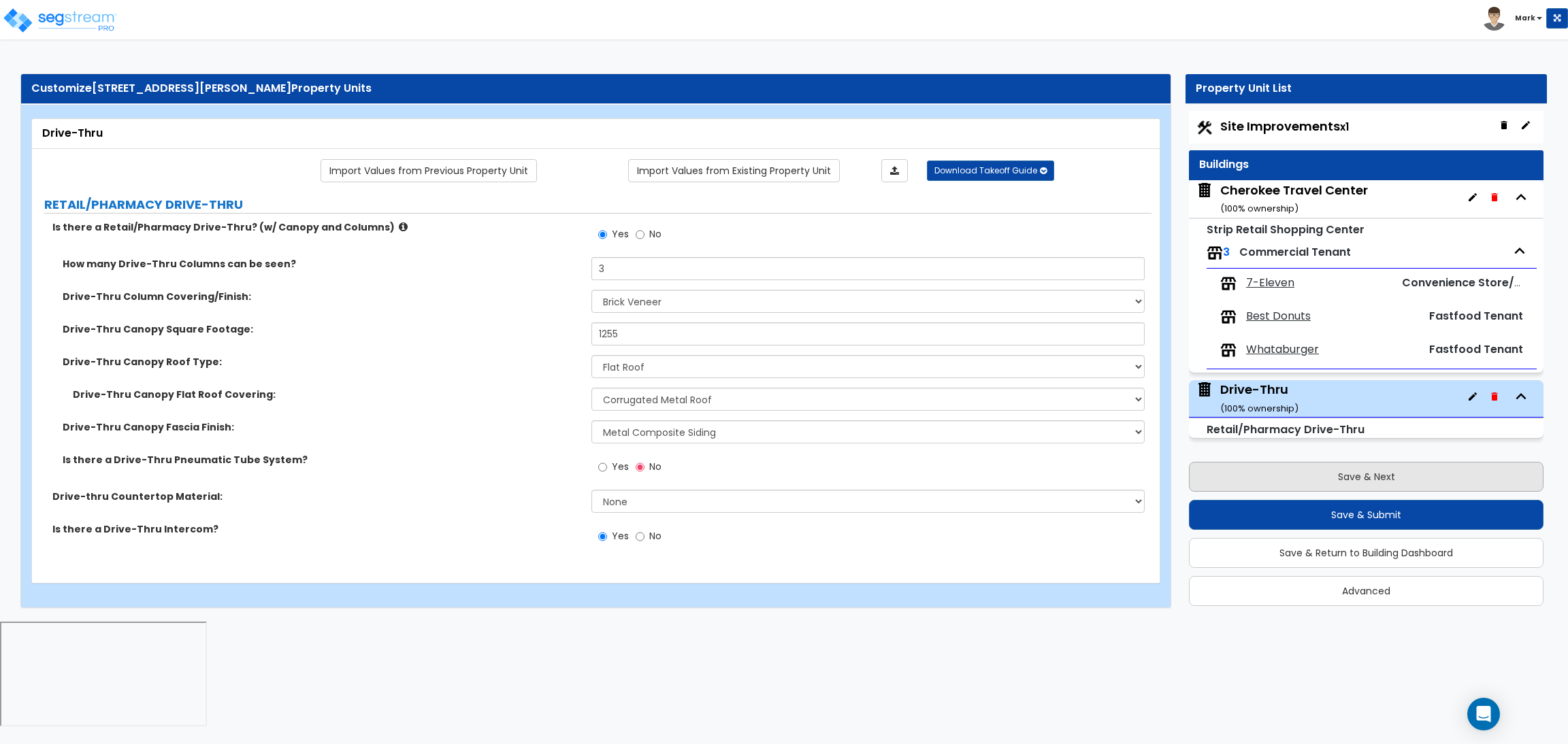
select select "1"
select select "5"
select select "2"
select select "1"
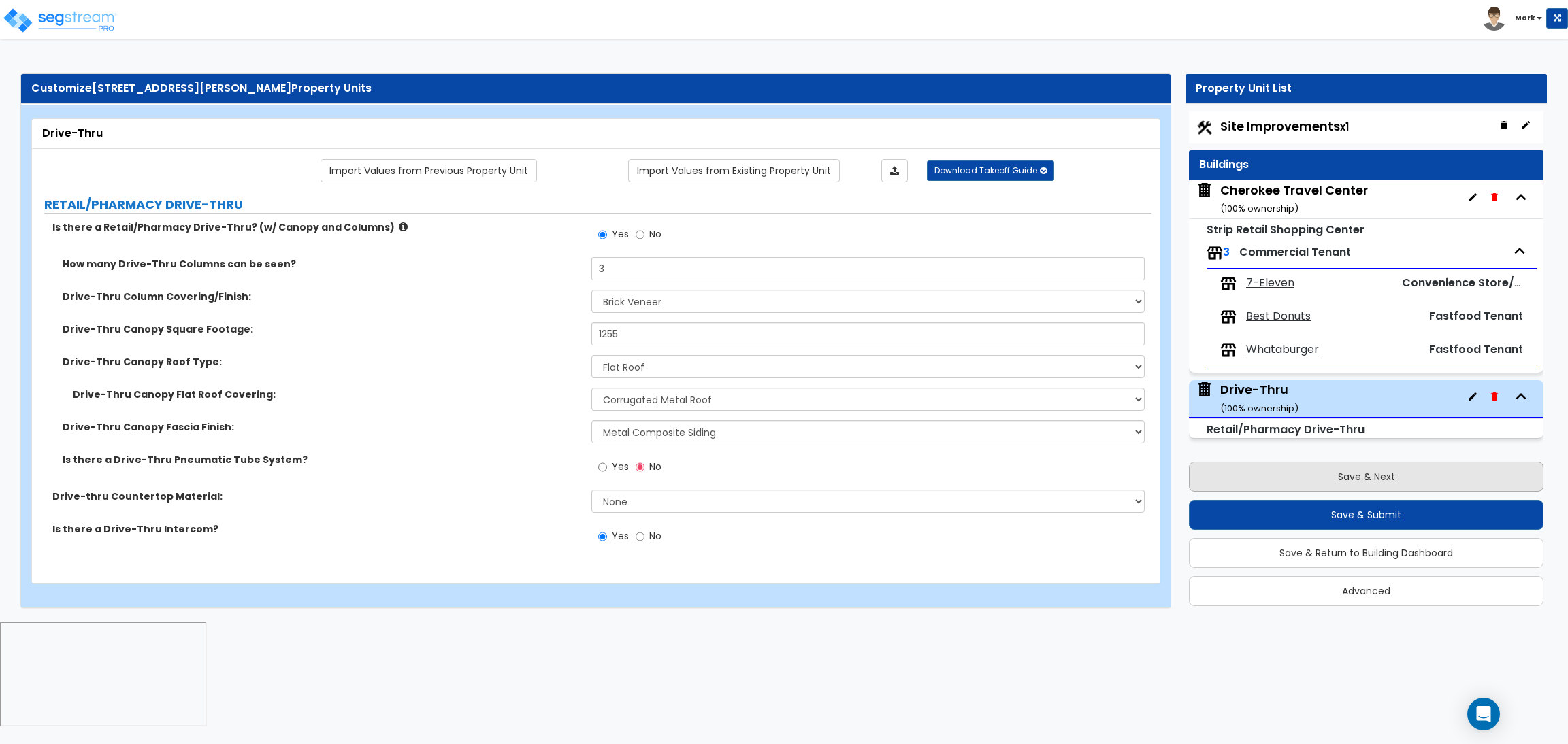
select select "1"
select select "4"
select select "2"
select select "4"
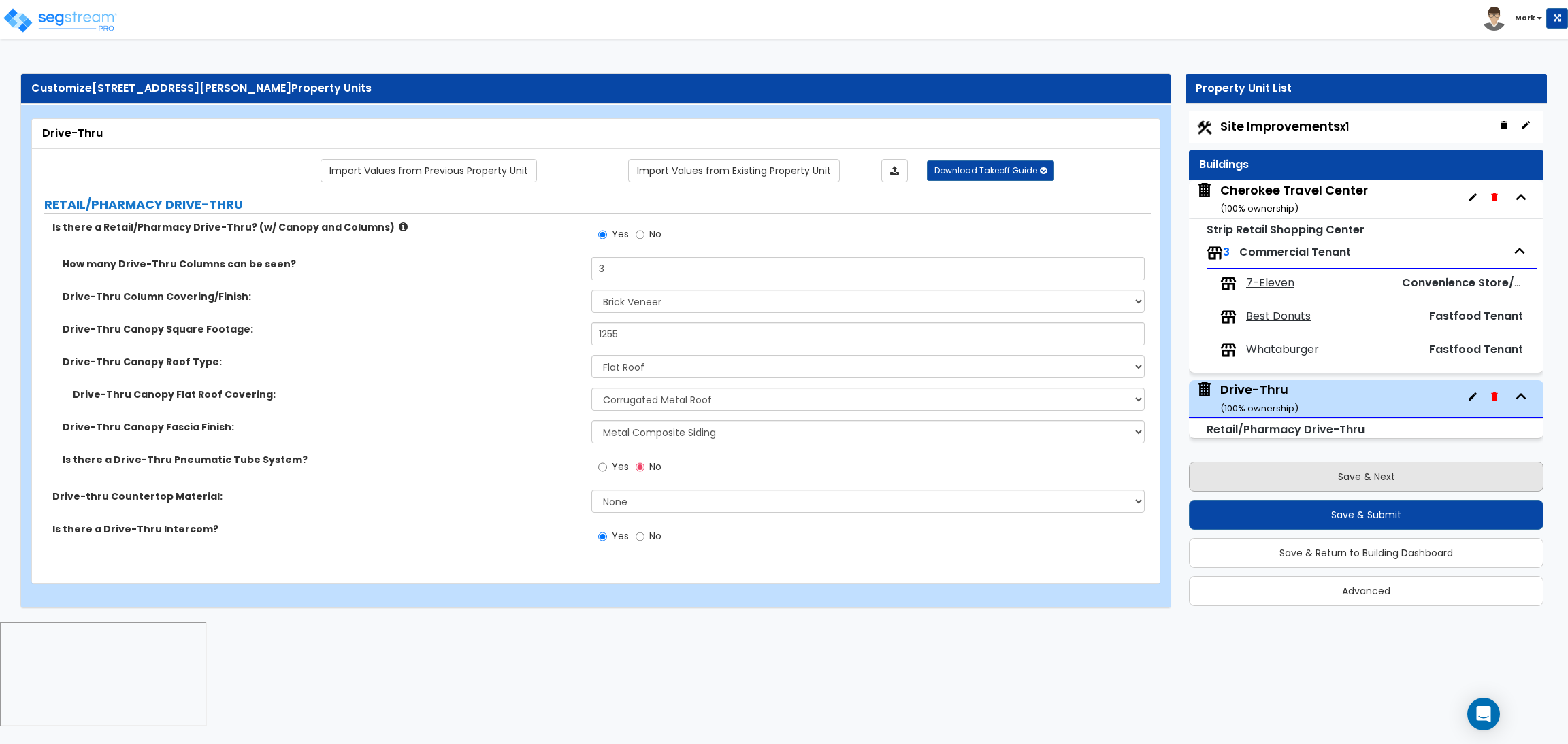
select select "2"
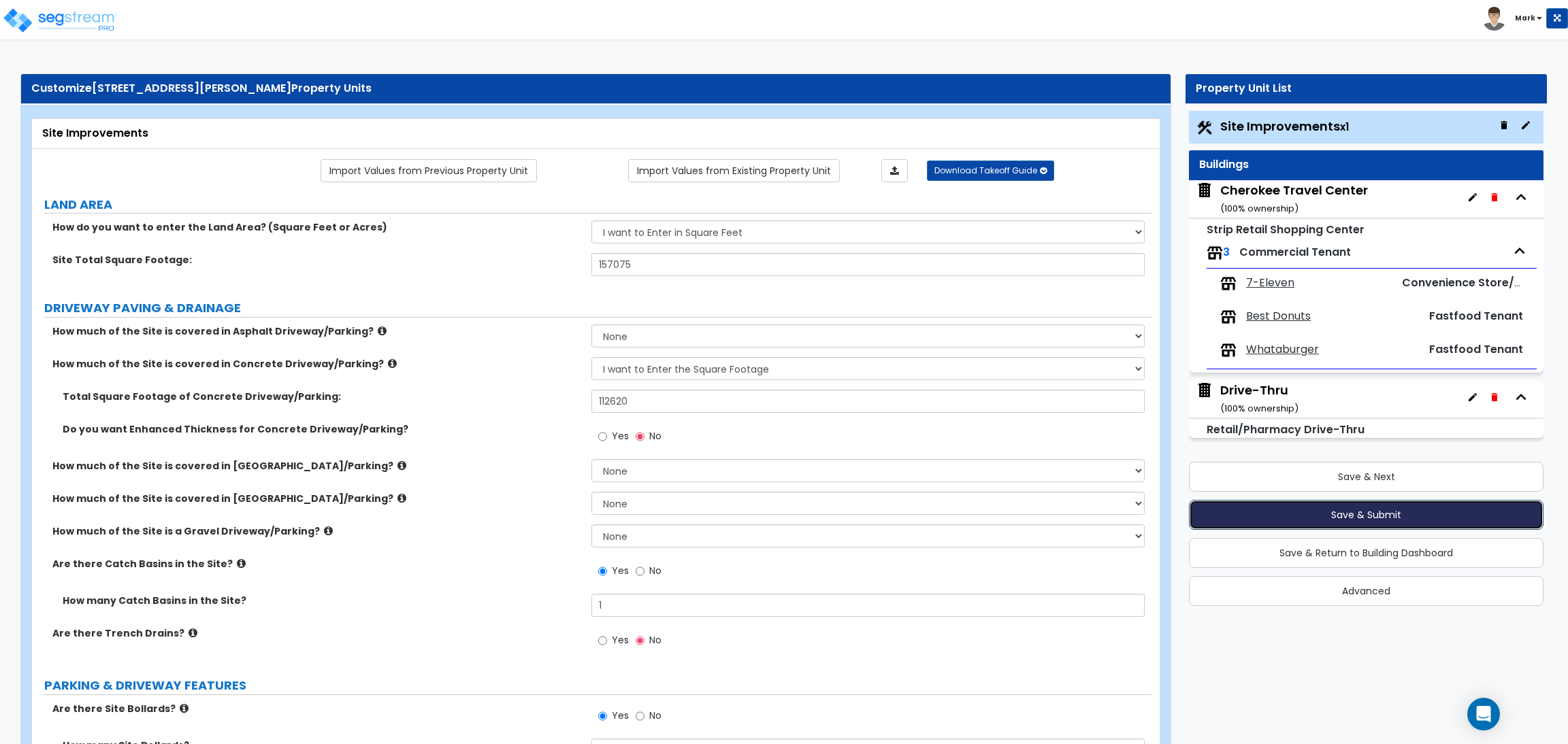
click at [1277, 522] on button "Save & Submit" at bounding box center [1367, 515] width 355 height 30
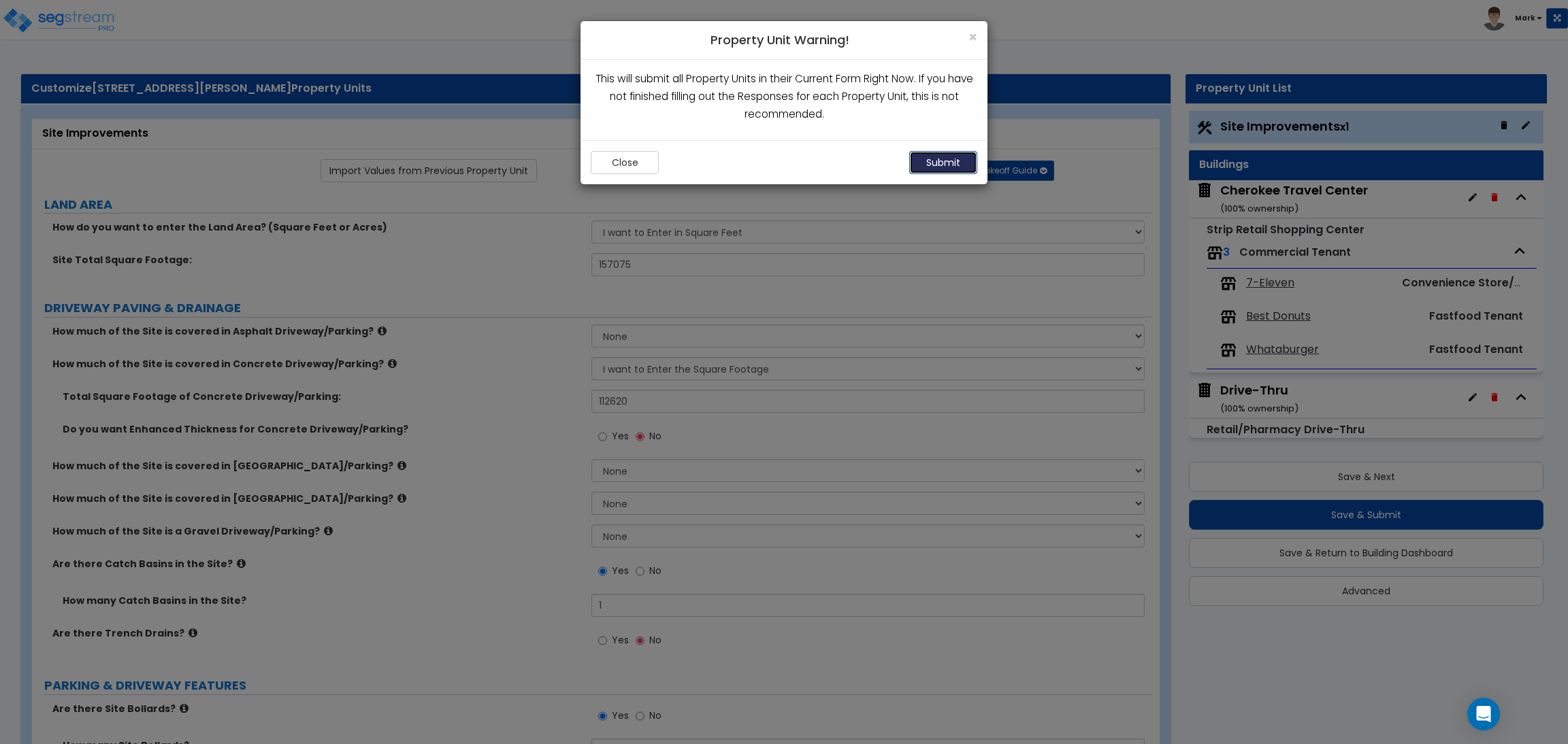
click at [932, 163] on button "Submit" at bounding box center [943, 161] width 68 height 23
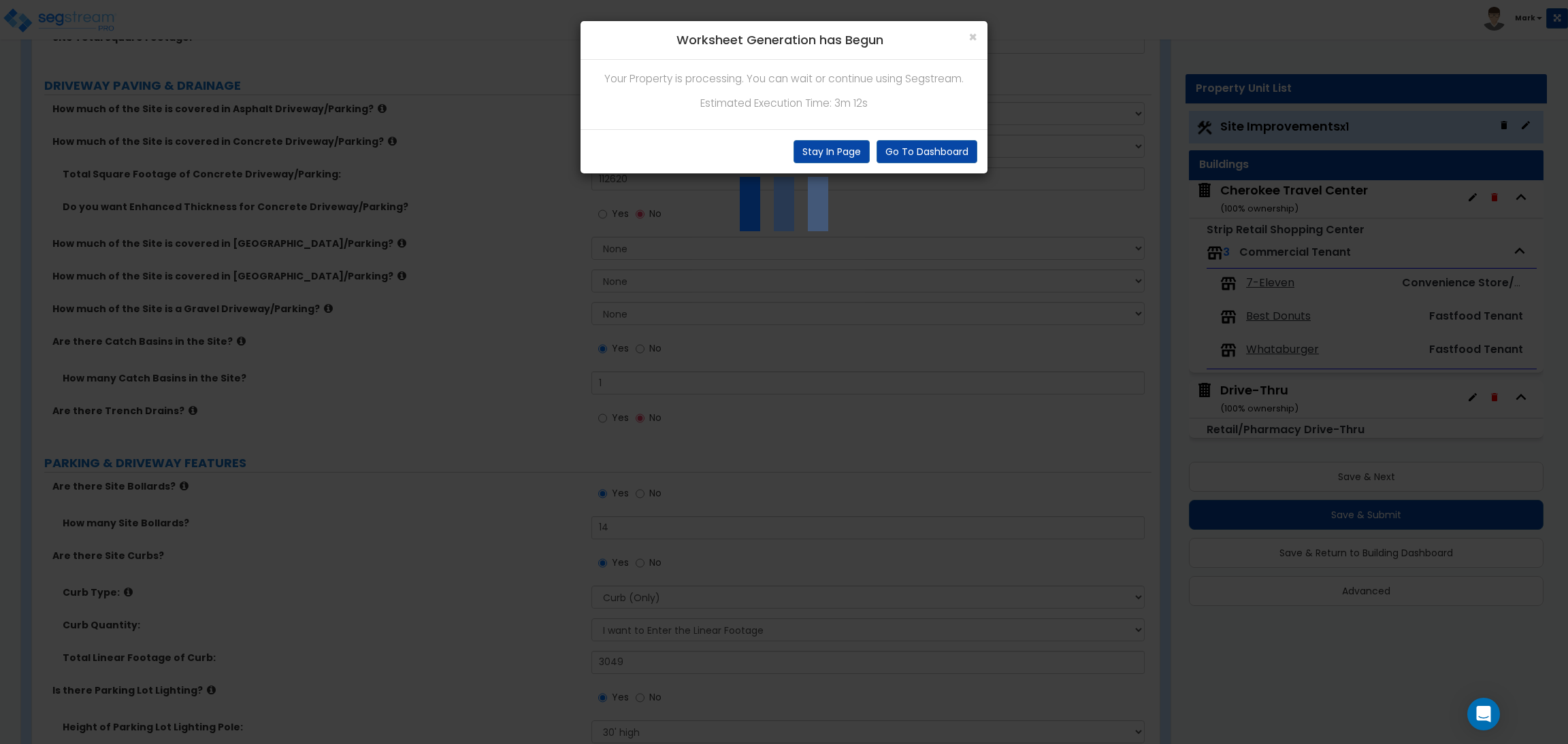
scroll to position [204, 0]
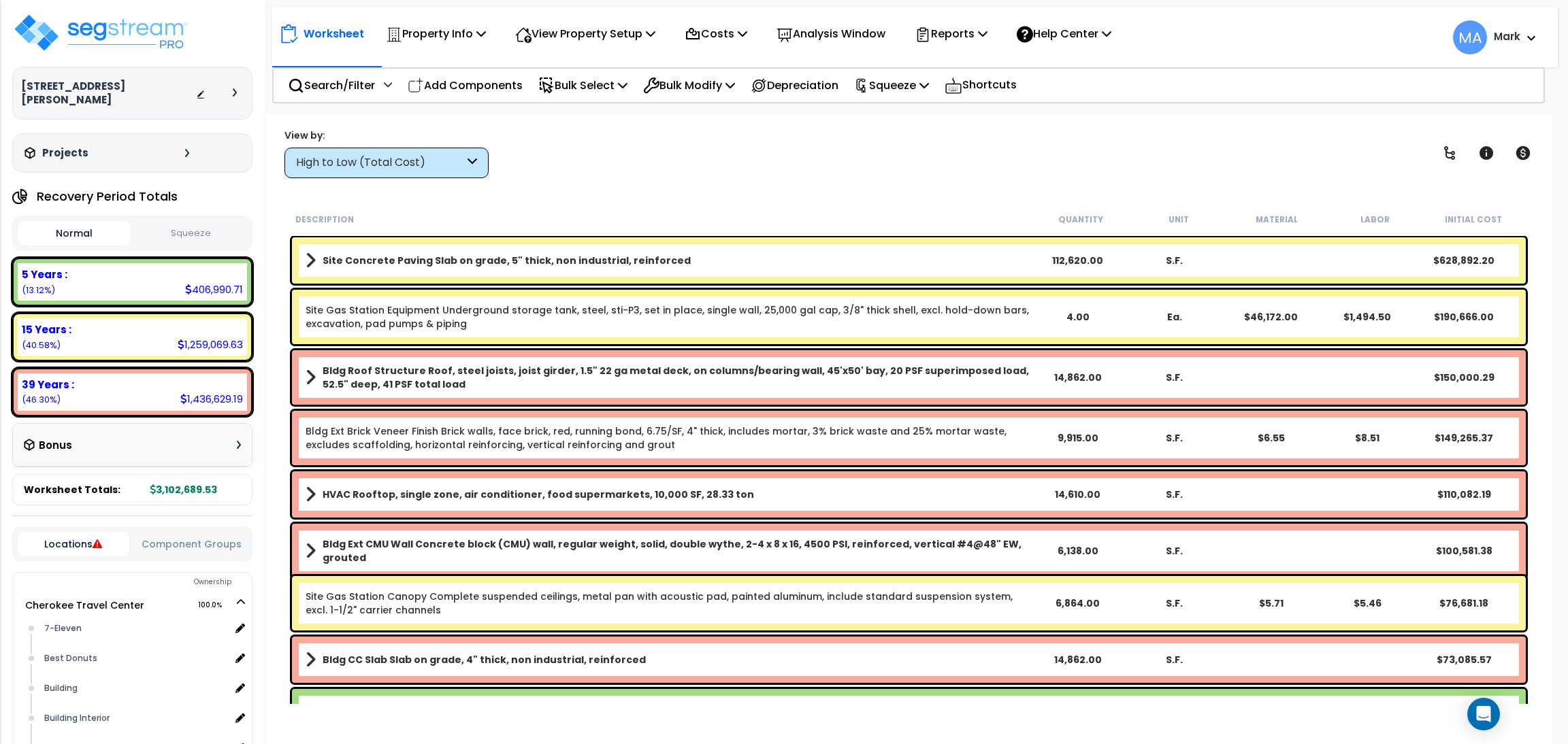
click at [410, 159] on div "High to Low (Total Cost)" at bounding box center [381, 163] width 168 height 16
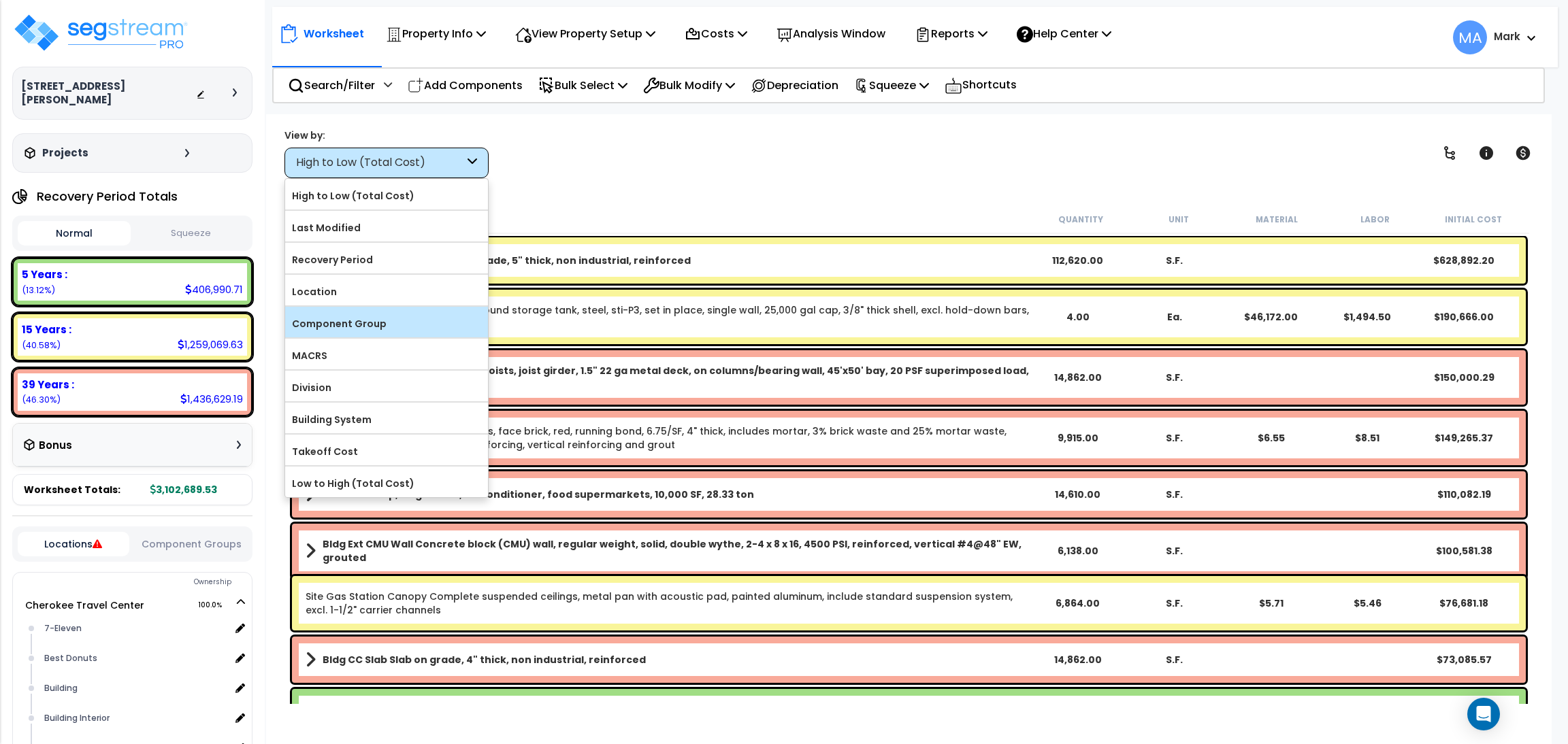
click at [344, 330] on label "Component Group" at bounding box center [387, 324] width 203 height 21
click at [0, 0] on input "Component Group" at bounding box center [0, 0] width 0 height 0
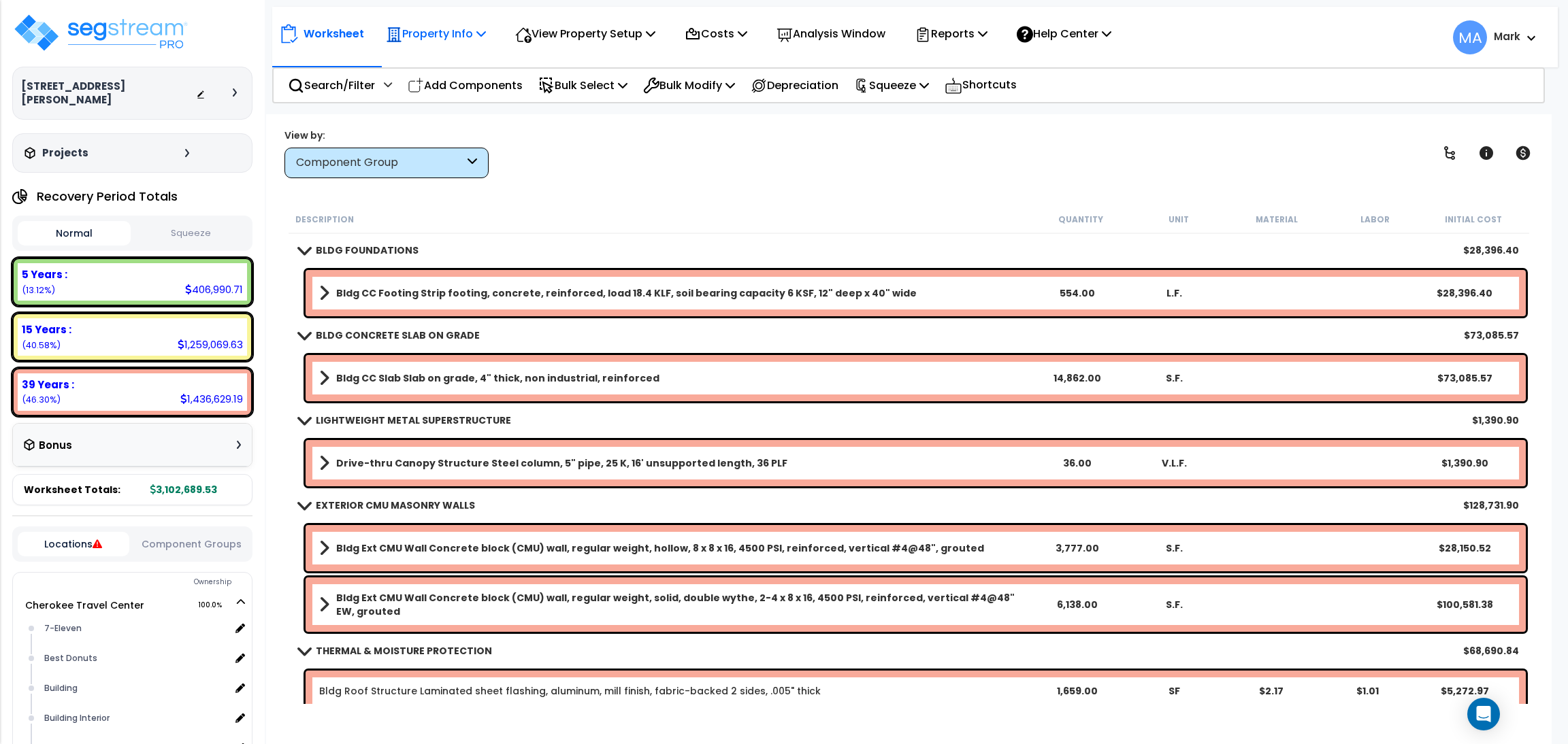
click at [432, 38] on p "Property Info" at bounding box center [435, 34] width 100 height 19
drag, startPoint x: 625, startPoint y: 201, endPoint x: 545, endPoint y: 145, distance: 97.7
click at [624, 201] on div "Worksheet Property Info Property Setup Add Property Unit Template property Clon…" at bounding box center [909, 485] width 1286 height 744
click at [468, 79] on p "Add Components" at bounding box center [465, 85] width 115 height 19
select select
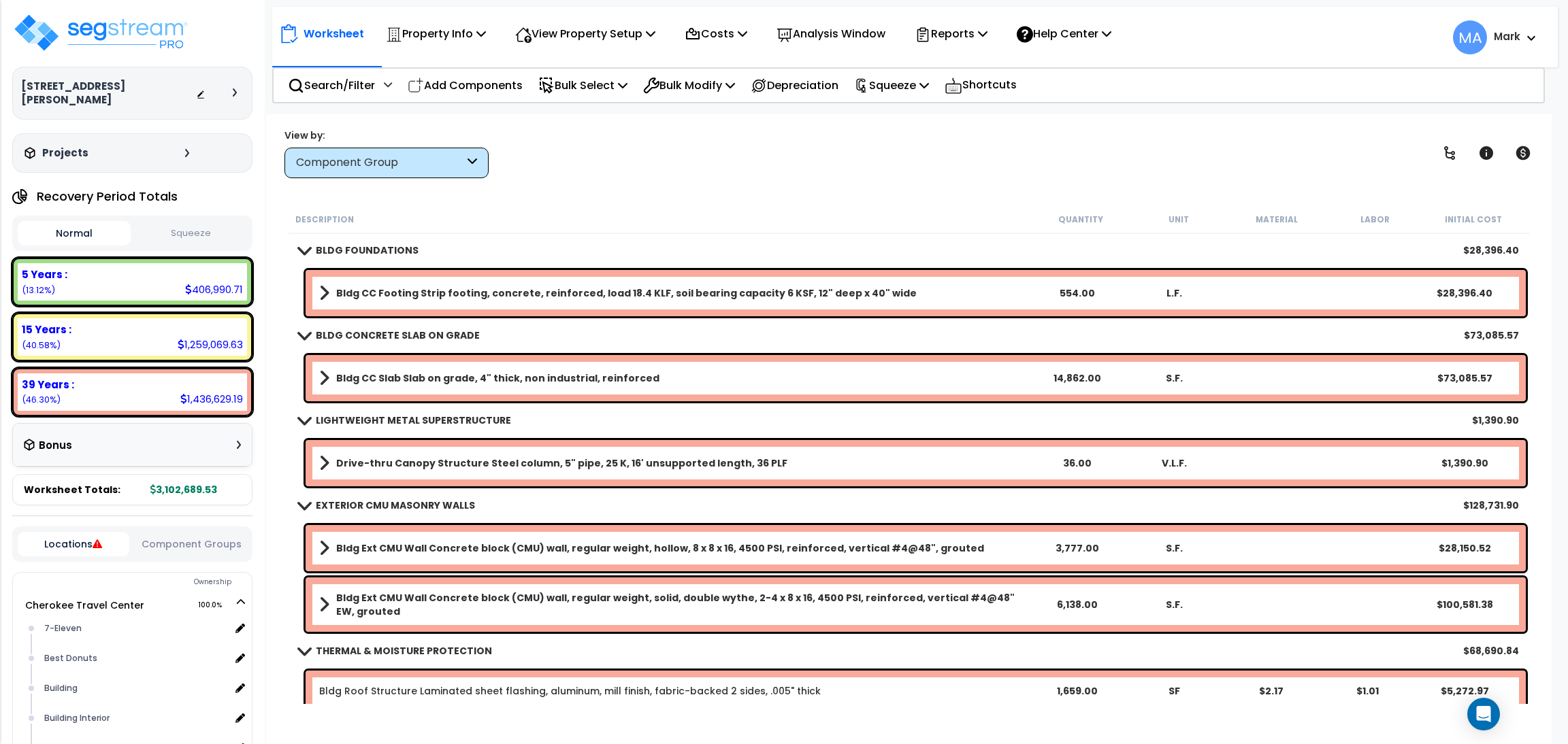
select select
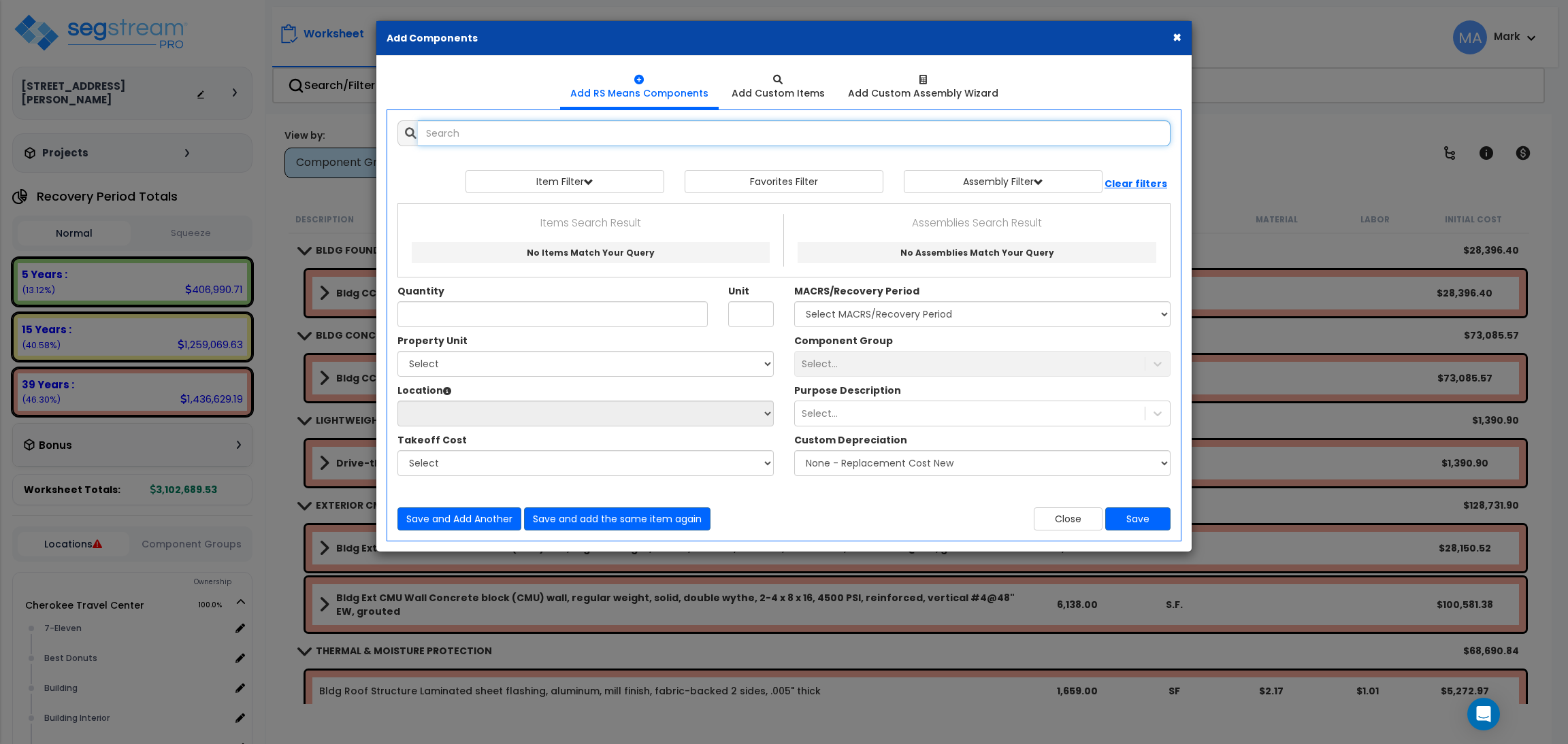
paste input "Drive-thru Canopy Roof Steel roofing panels, on steel frame, corrugated or ribb…"
click at [521, 134] on input "Drive-thru Canopy Roof Steel roofing panels, on steel frame, corrugated or ribb…" at bounding box center [795, 134] width 753 height 26
click at [519, 130] on input "Drive-thru Canopy Roof Steel roofing panels, on steel frame, corrugated or ribb…" at bounding box center [795, 134] width 753 height 26
click at [544, 132] on input "Drive-thru Canopy Roof Steel roofing panels, on steel frame, corrugated or ribb…" at bounding box center [795, 134] width 753 height 26
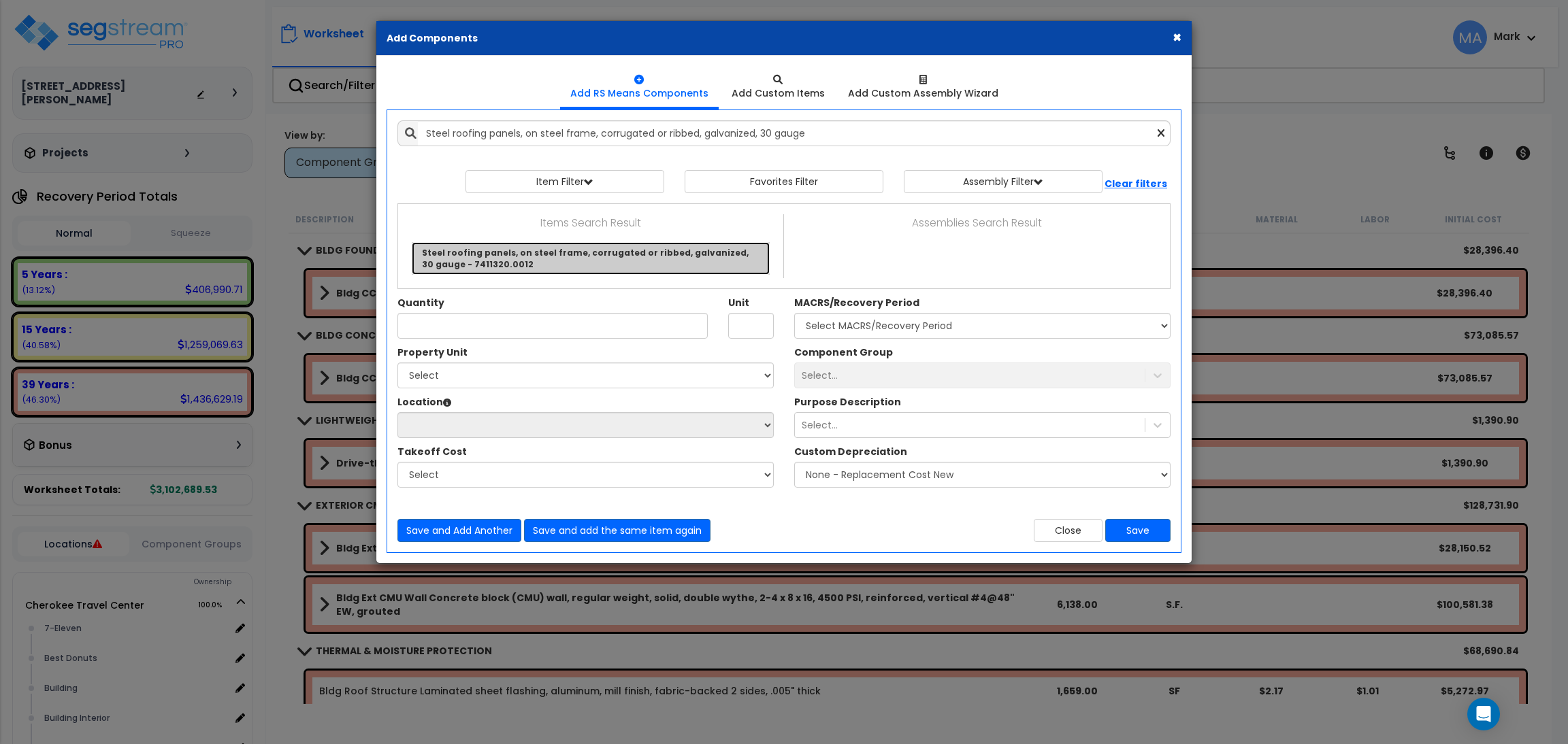
click at [460, 262] on link "Steel roofing panels, on steel frame, corrugated or ribbed, galvanized, 30 gaug…" at bounding box center [590, 258] width 358 height 33
type input "Steel roofing panels, on steel frame, corrugated or ribbed, galvanized, 30 gaug…"
type input "S.F."
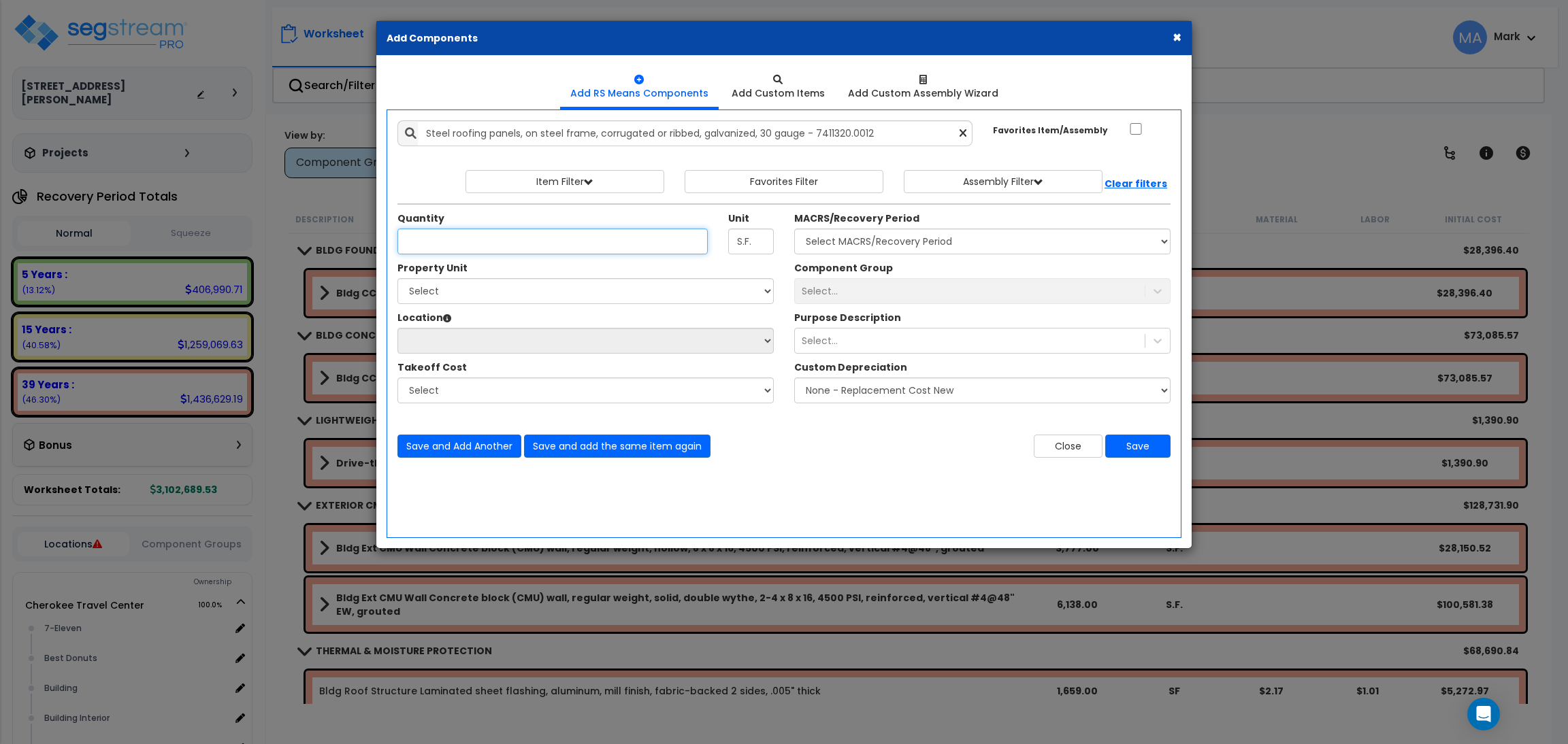
click at [461, 247] on input "Quantity" at bounding box center [552, 242] width 310 height 26
type input "134"
click at [488, 285] on select "Select Cherokee Travel Center Drive-Thru Site Improvements" at bounding box center [586, 291] width 377 height 26
select select "168868"
click at [397, 278] on select "Select Cherokee Travel Center Drive-Thru Site Improvements" at bounding box center [586, 291] width 377 height 26
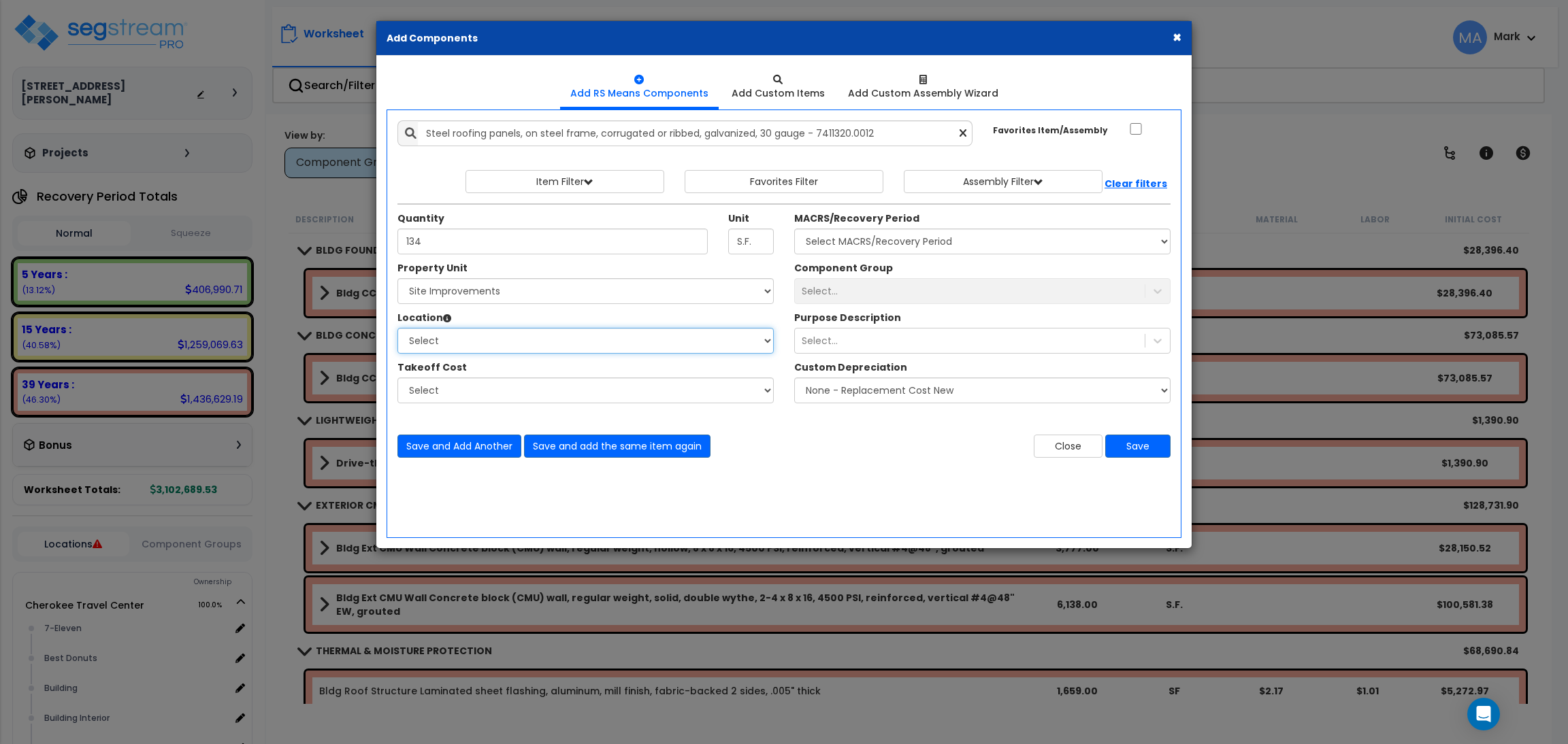
click at [468, 349] on select "Select Site Exterior Site Gas Station Add Additional Location" at bounding box center [586, 341] width 377 height 26
select select "462"
click at [397, 328] on select "Select Site Exterior Site Gas Station Add Additional Location" at bounding box center [586, 341] width 377 height 26
click at [435, 396] on select "Select" at bounding box center [586, 390] width 377 height 26
click at [958, 476] on div "Add Items Add Assemblies Both" at bounding box center [784, 324] width 795 height 429
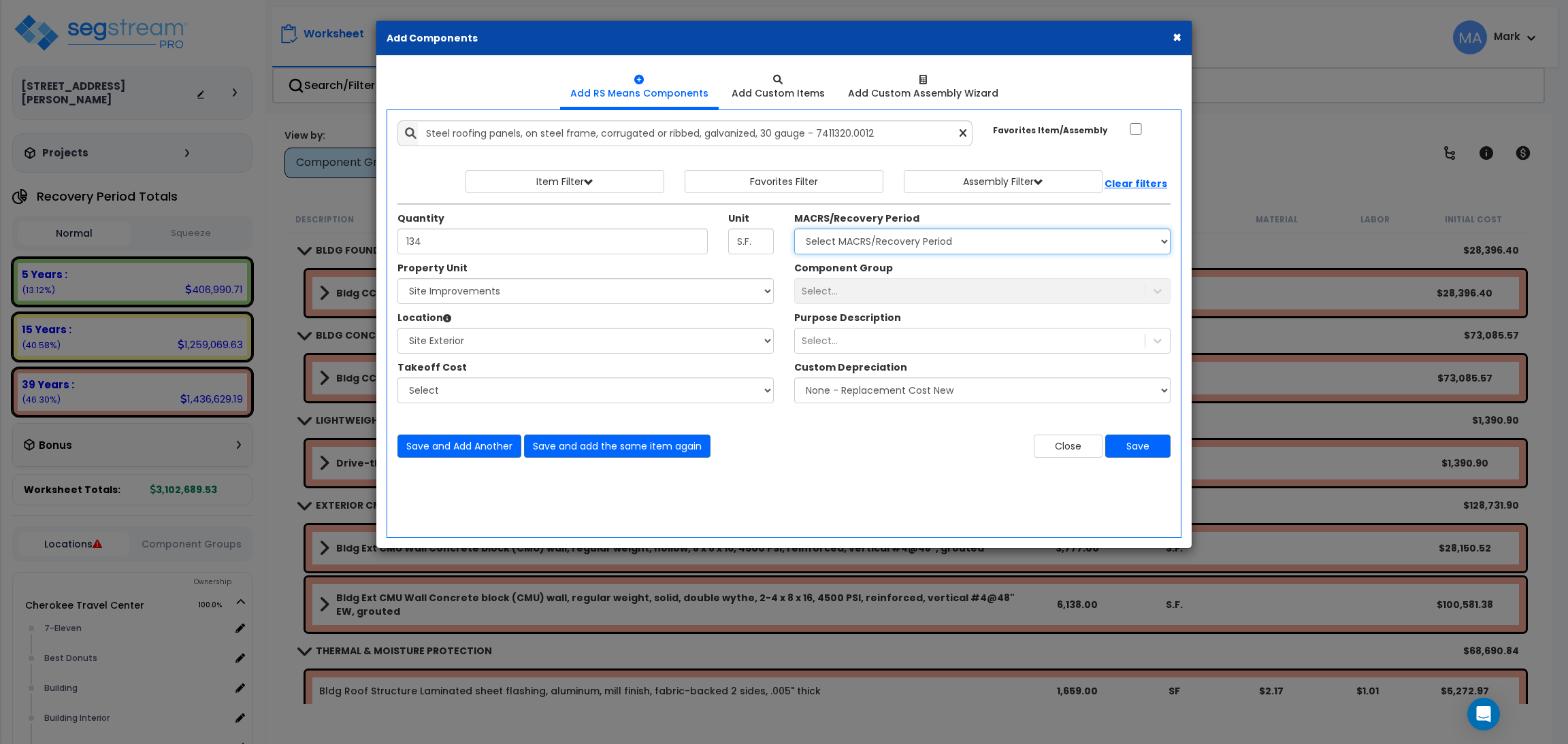
click at [912, 243] on select "Select MACRS/Recovery Period 5 Years - 57.0 - Distributive Trades & Services 5 …" at bounding box center [982, 242] width 377 height 26
select select "3667"
click at [794, 229] on select "Select MACRS/Recovery Period 5 Years - 57.0 - Distributive Trades & Services 5 …" at bounding box center [982, 242] width 377 height 26
click at [883, 286] on div "Select..." at bounding box center [969, 291] width 350 height 22
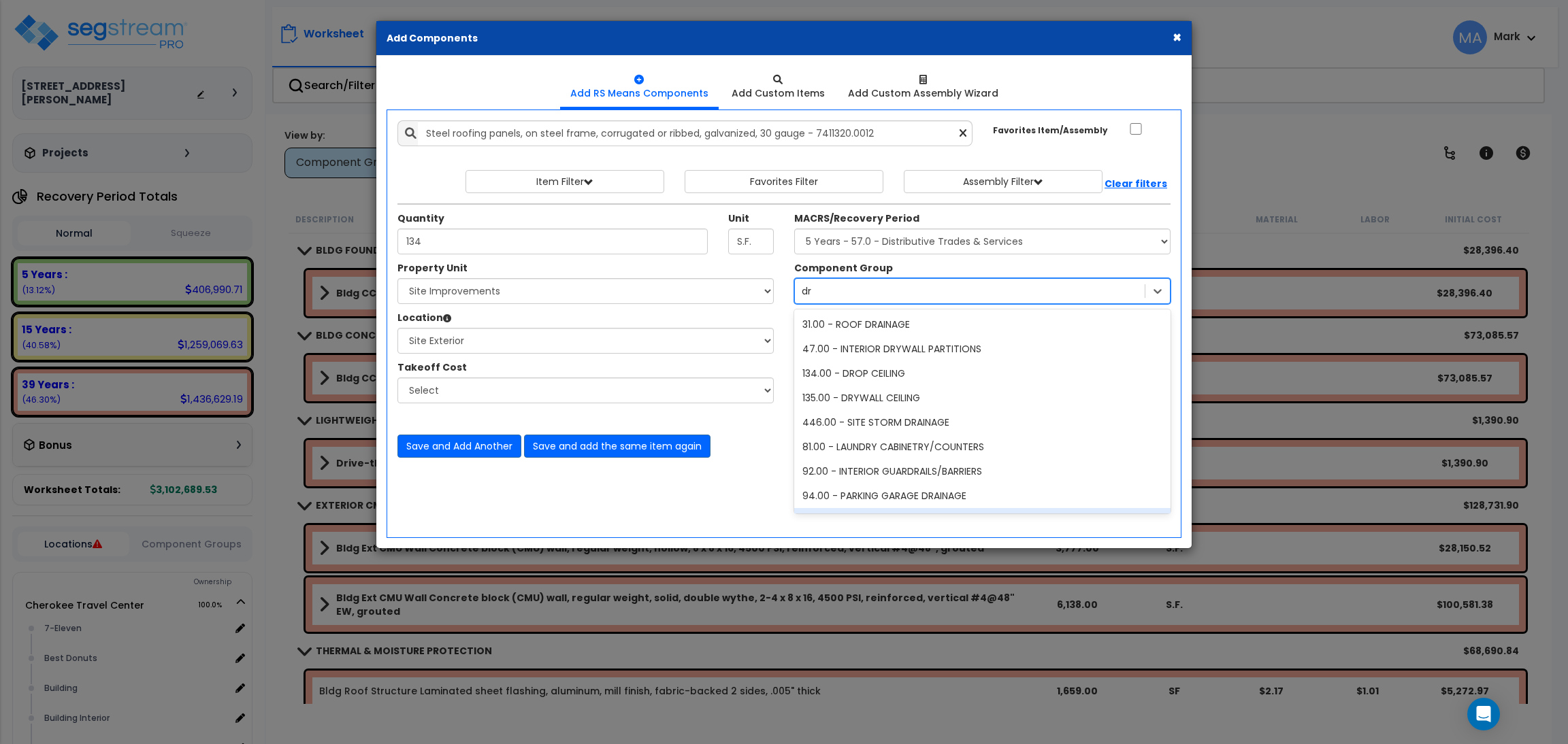
type input "d"
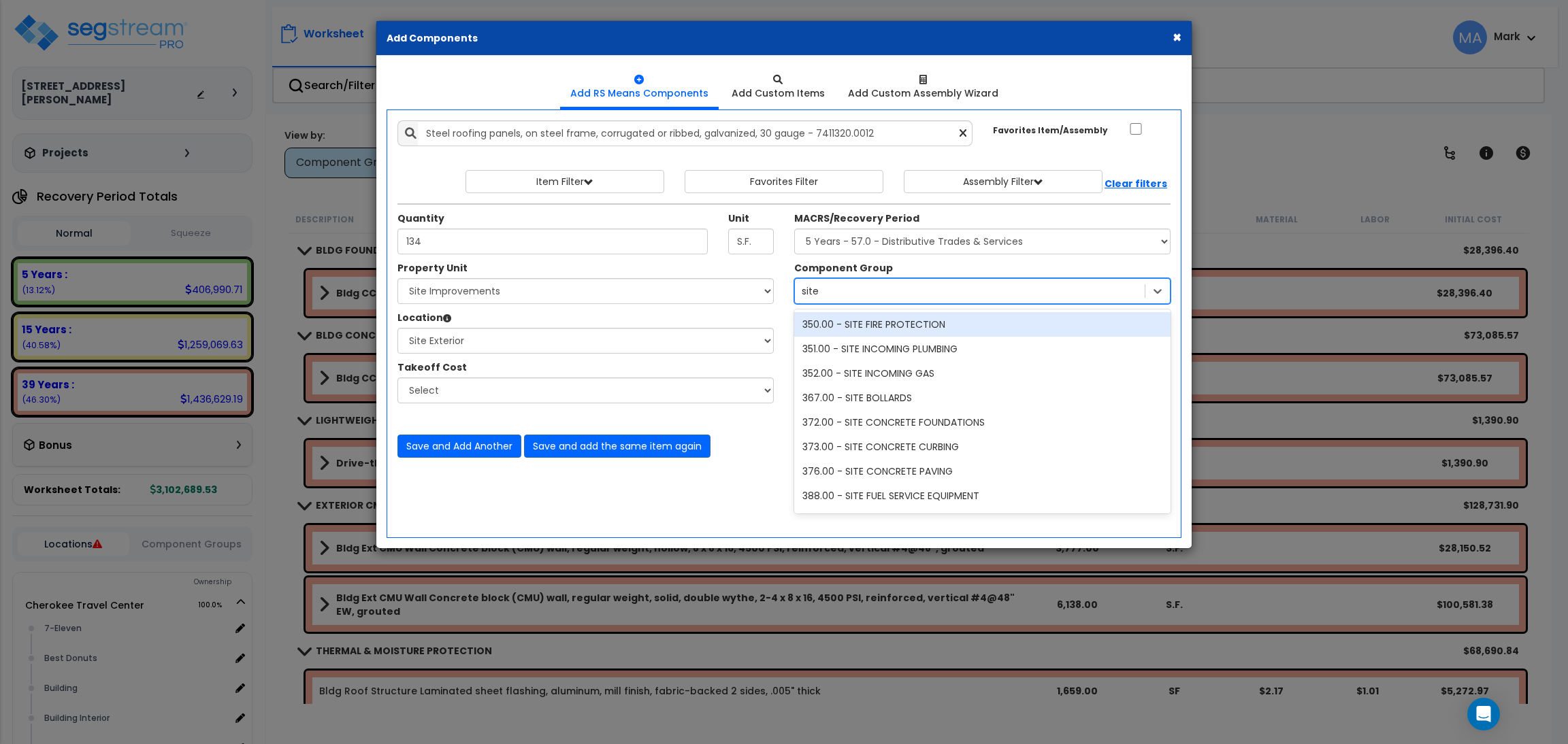
type input "site s"
click at [897, 322] on div "437.00 - SITE SHADE STRUCTURES" at bounding box center [982, 324] width 377 height 25
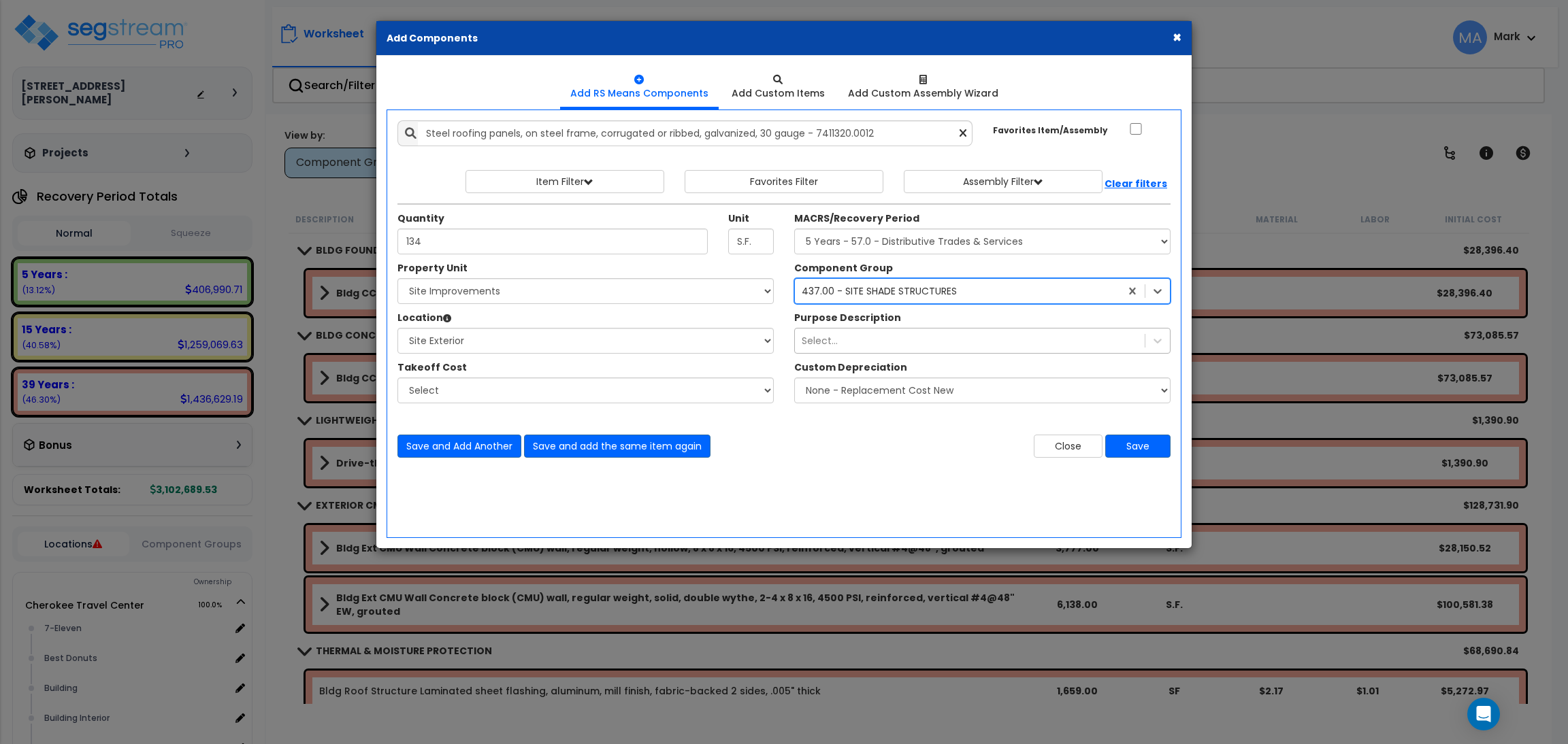
click at [877, 338] on div "Select..." at bounding box center [969, 341] width 350 height 22
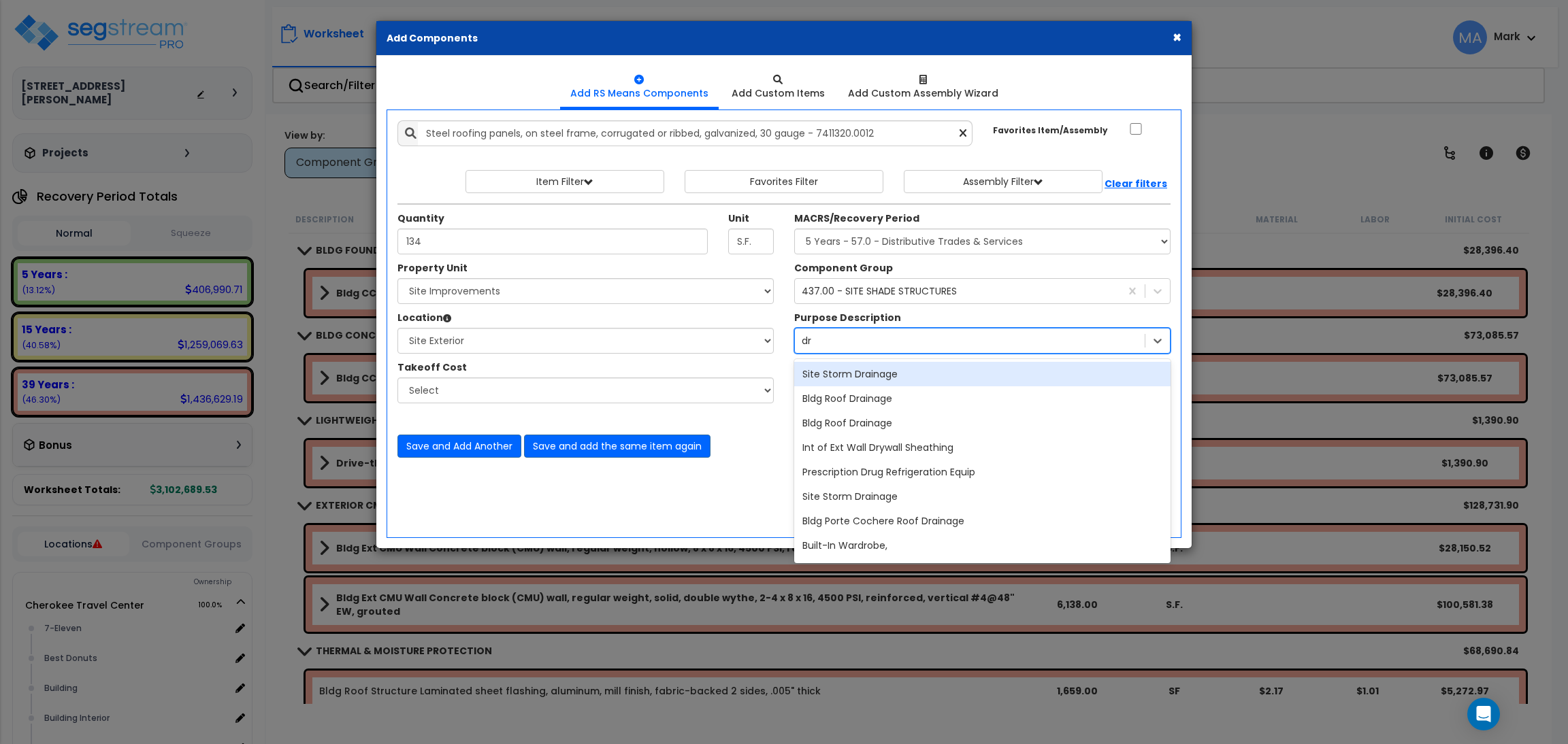
type input "dri"
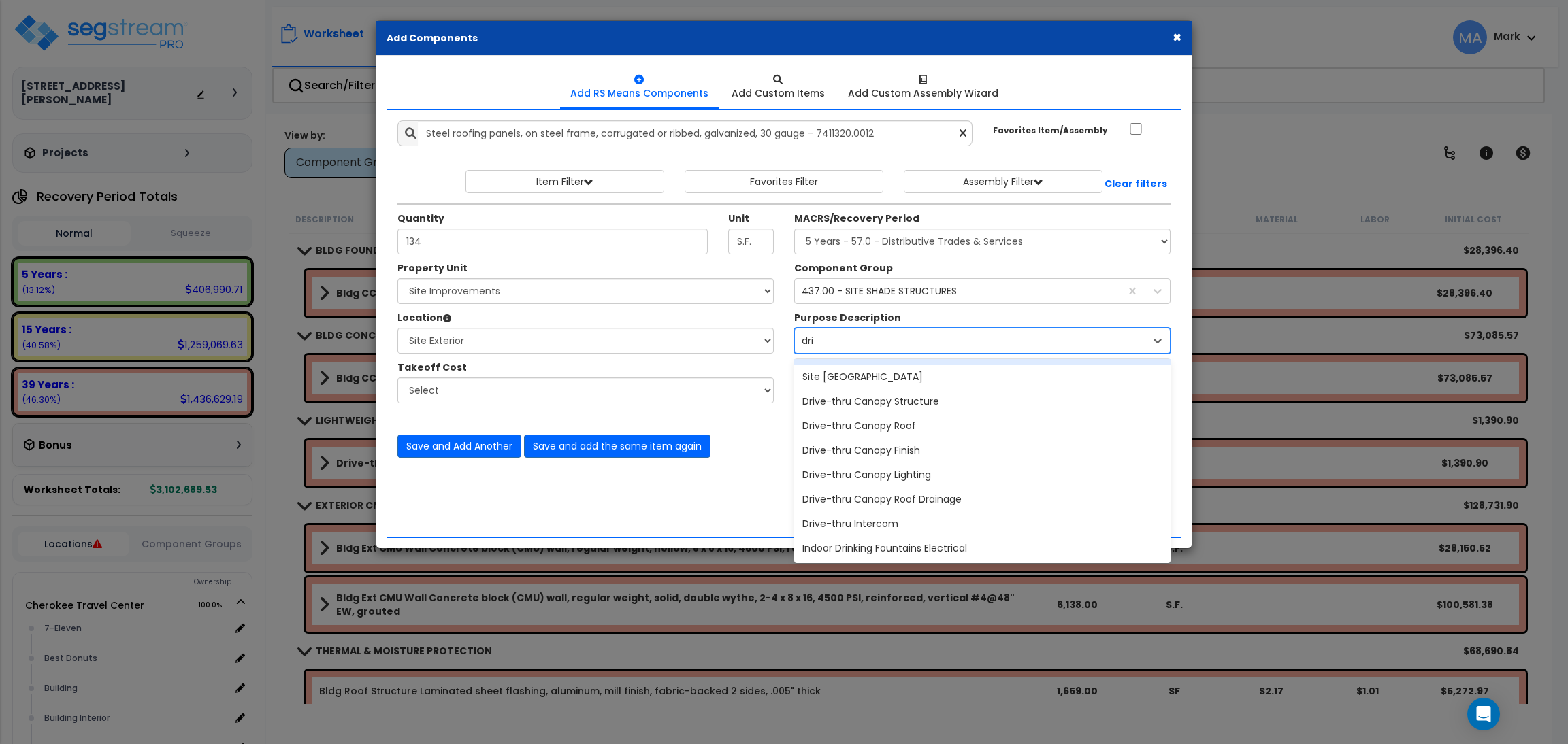
scroll to position [305, 0]
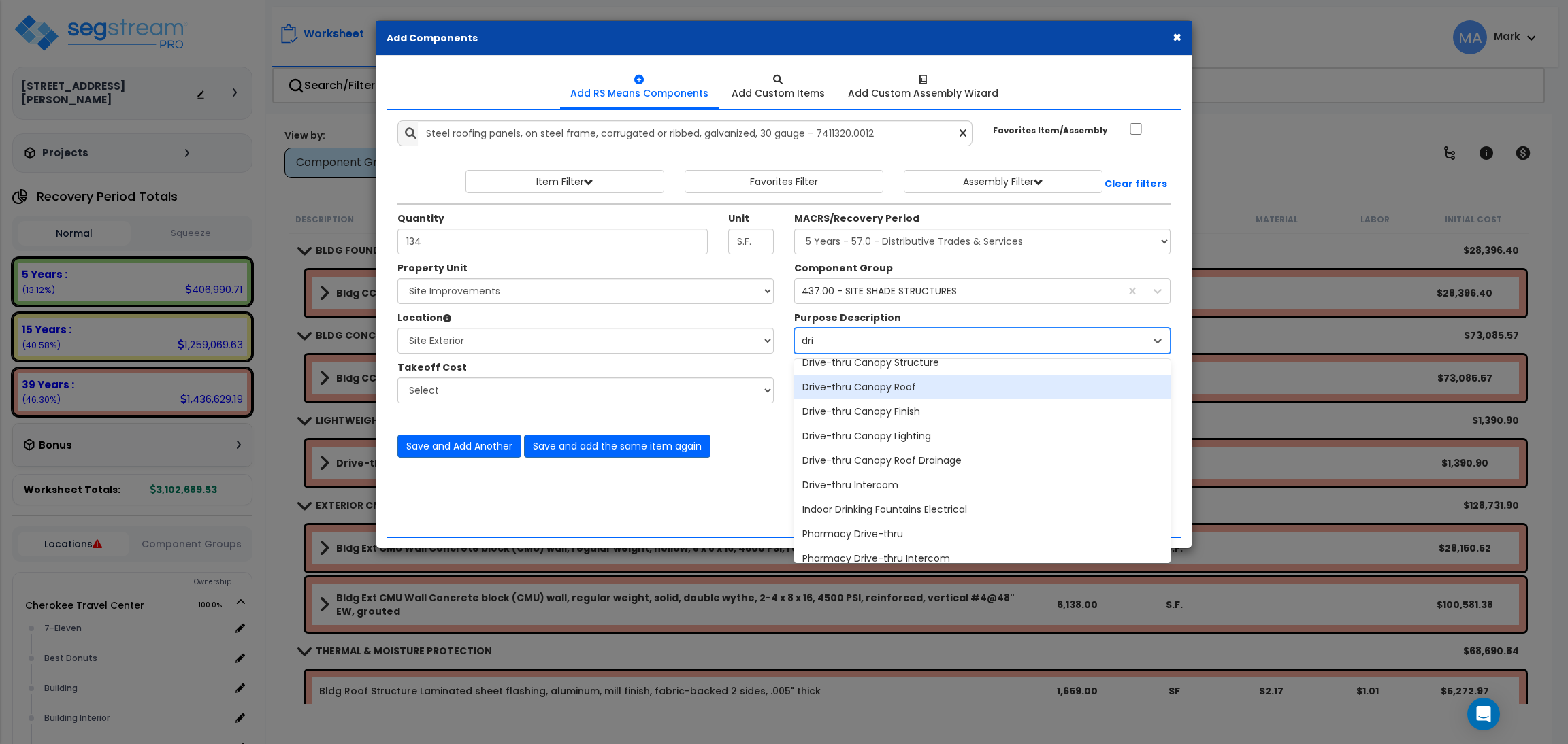
click at [925, 387] on div "Drive-thru Canopy Roof" at bounding box center [982, 386] width 377 height 25
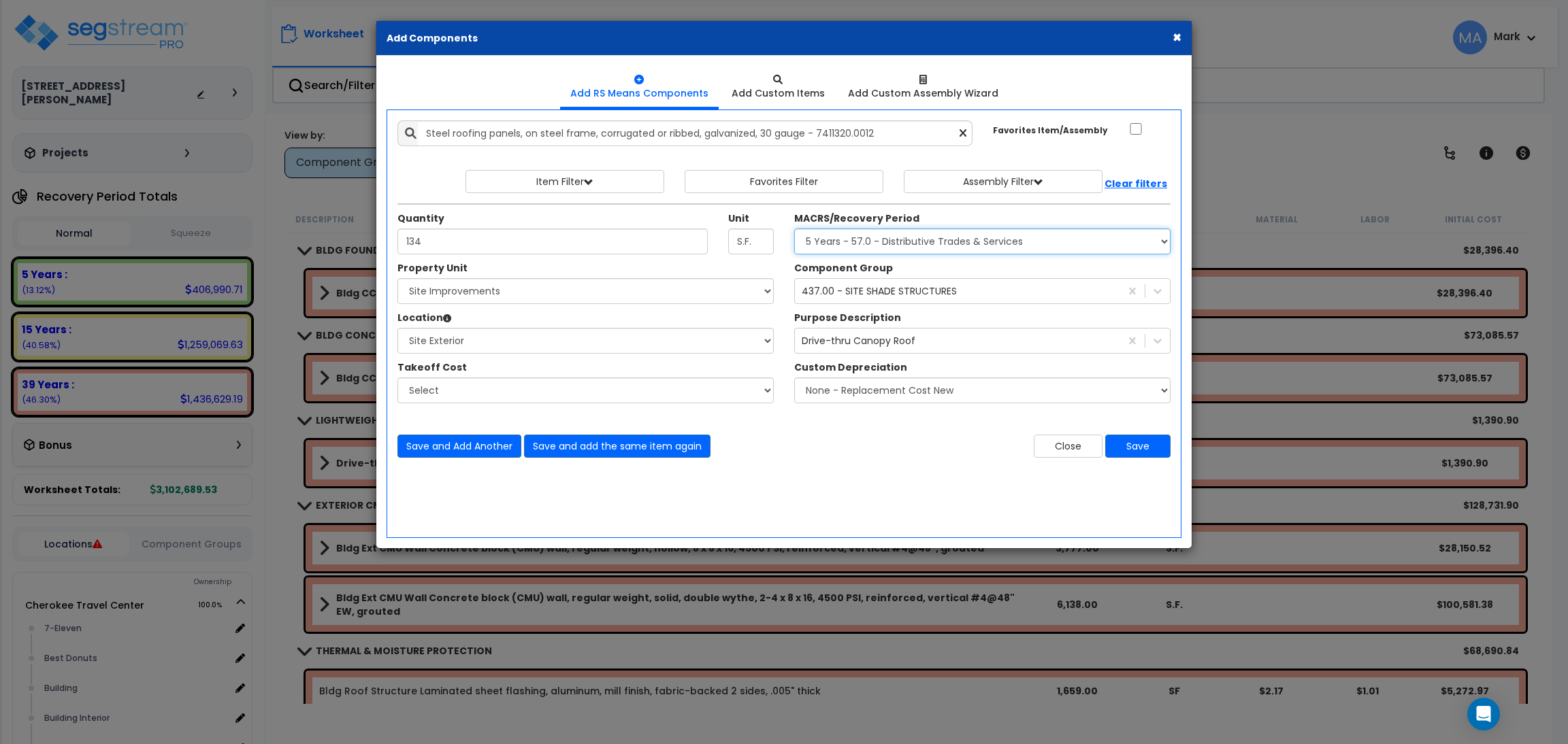
click at [1157, 245] on select "Select MACRS/Recovery Period 5 Years - 57.0 - Distributive Trades & Services 5 …" at bounding box center [982, 242] width 377 height 26
select select "46285"
click at [794, 229] on select "Select MACRS/Recovery Period 5 Years - 57.0 - Distributive Trades & Services 5 …" at bounding box center [982, 242] width 377 height 26
click at [1075, 242] on select "Select MACRS/Recovery Period 5 Years - 57.0 - Distributive Trades & Services 5 …" at bounding box center [982, 242] width 377 height 26
click at [735, 520] on div "Add Items Add Assemblies Both" at bounding box center [784, 324] width 795 height 429
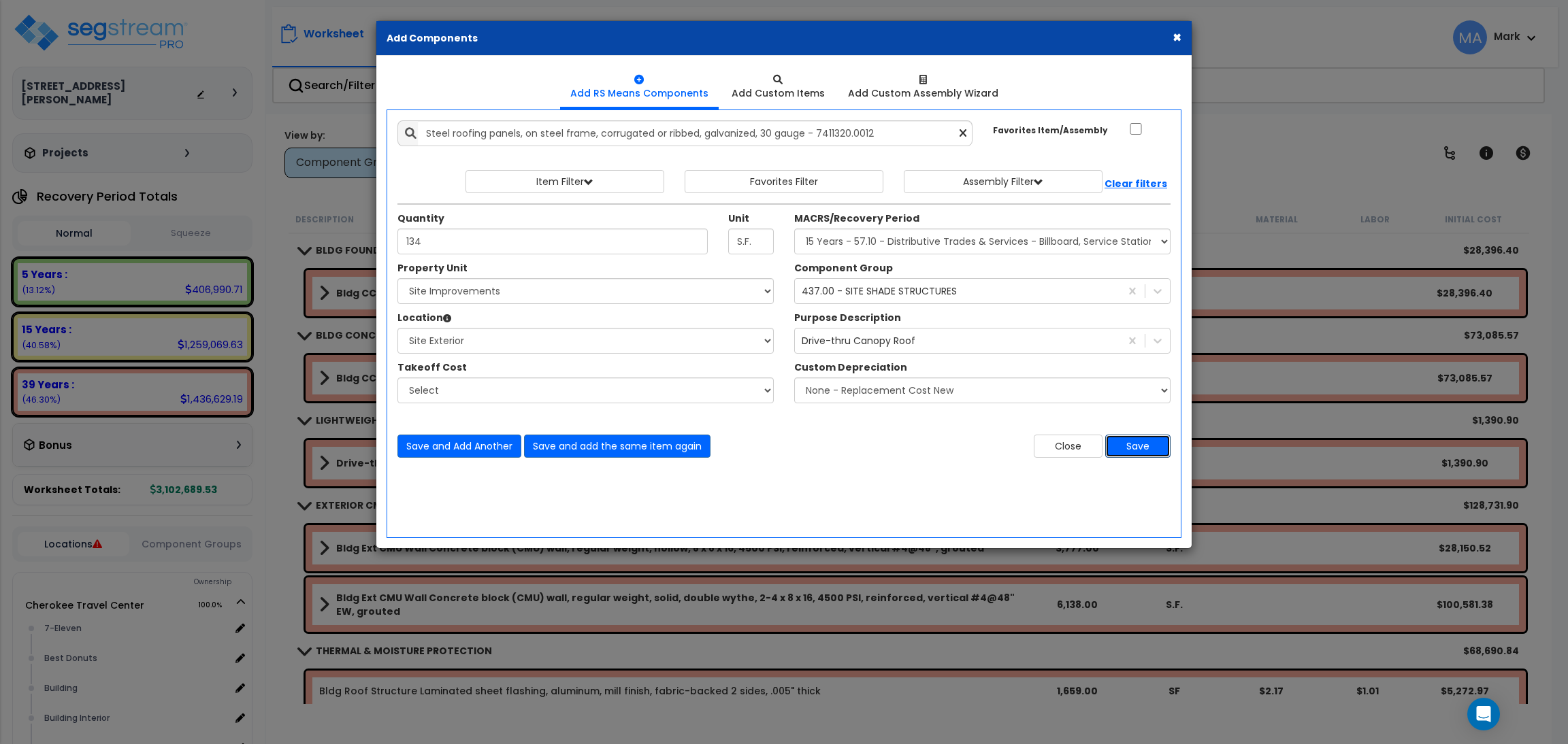
click at [1141, 449] on button "Save" at bounding box center [1138, 446] width 65 height 23
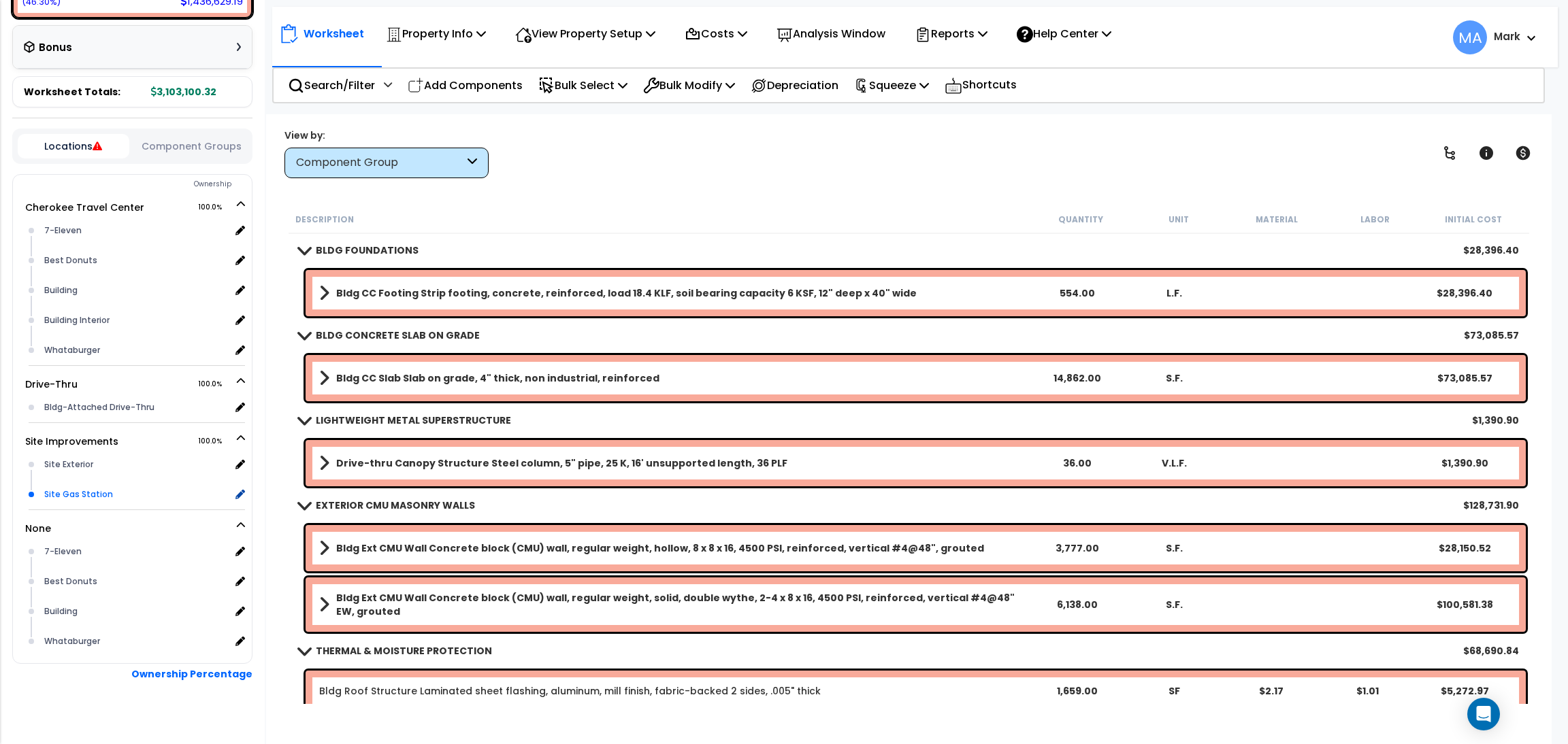
scroll to position [59, 0]
click at [72, 134] on button "Locations" at bounding box center [73, 146] width 112 height 25
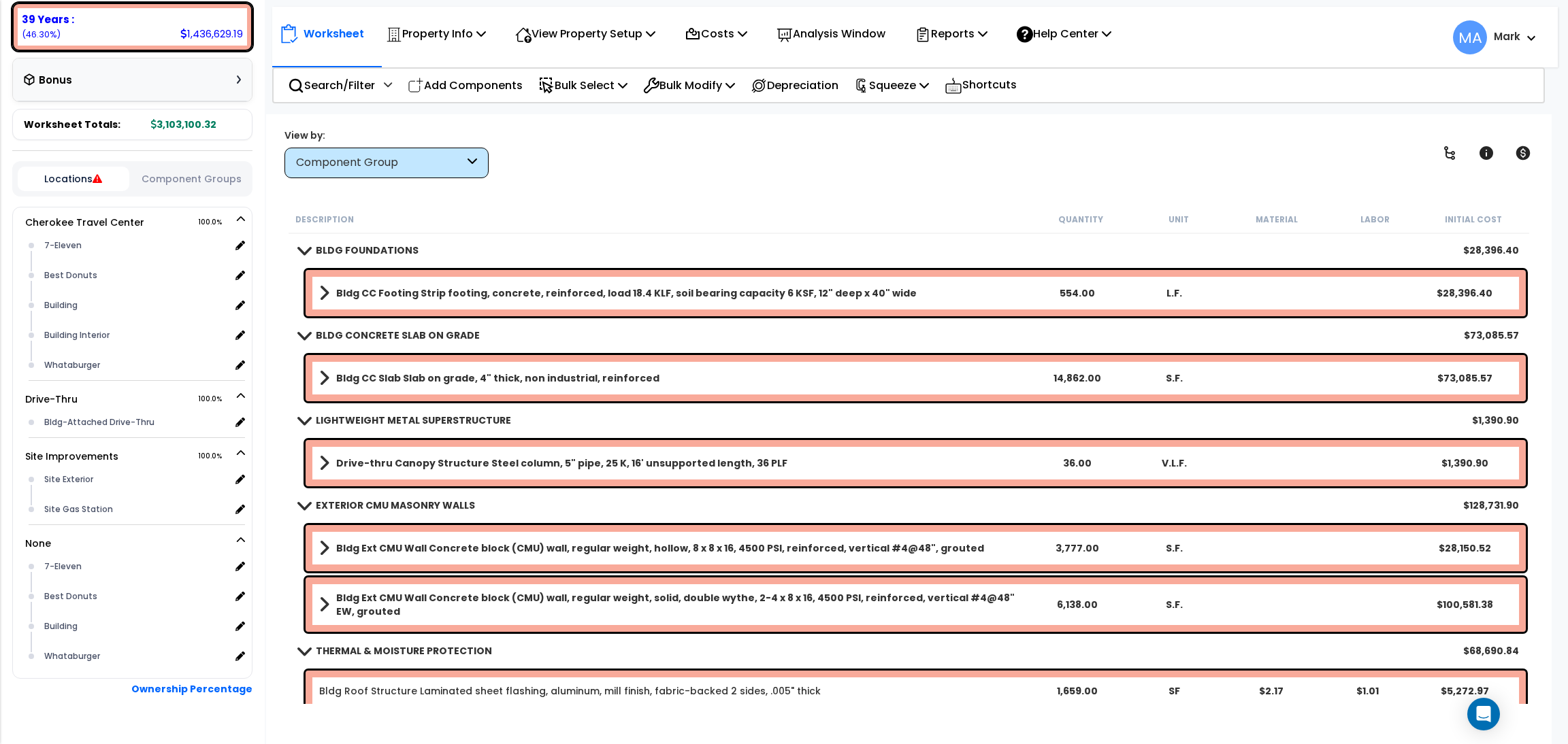
scroll to position [381, 0]
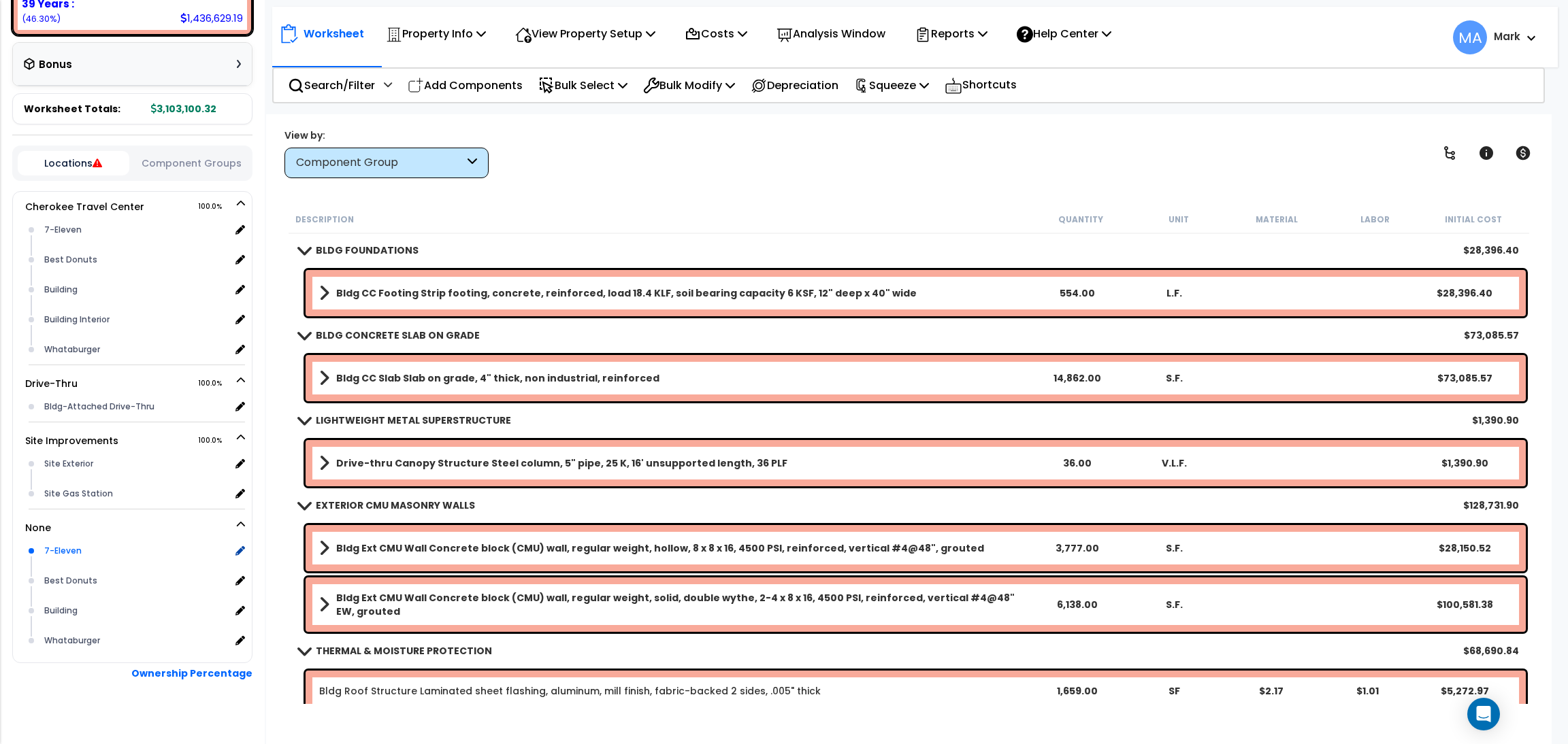
click at [72, 543] on div "7-Eleven" at bounding box center [136, 551] width 190 height 16
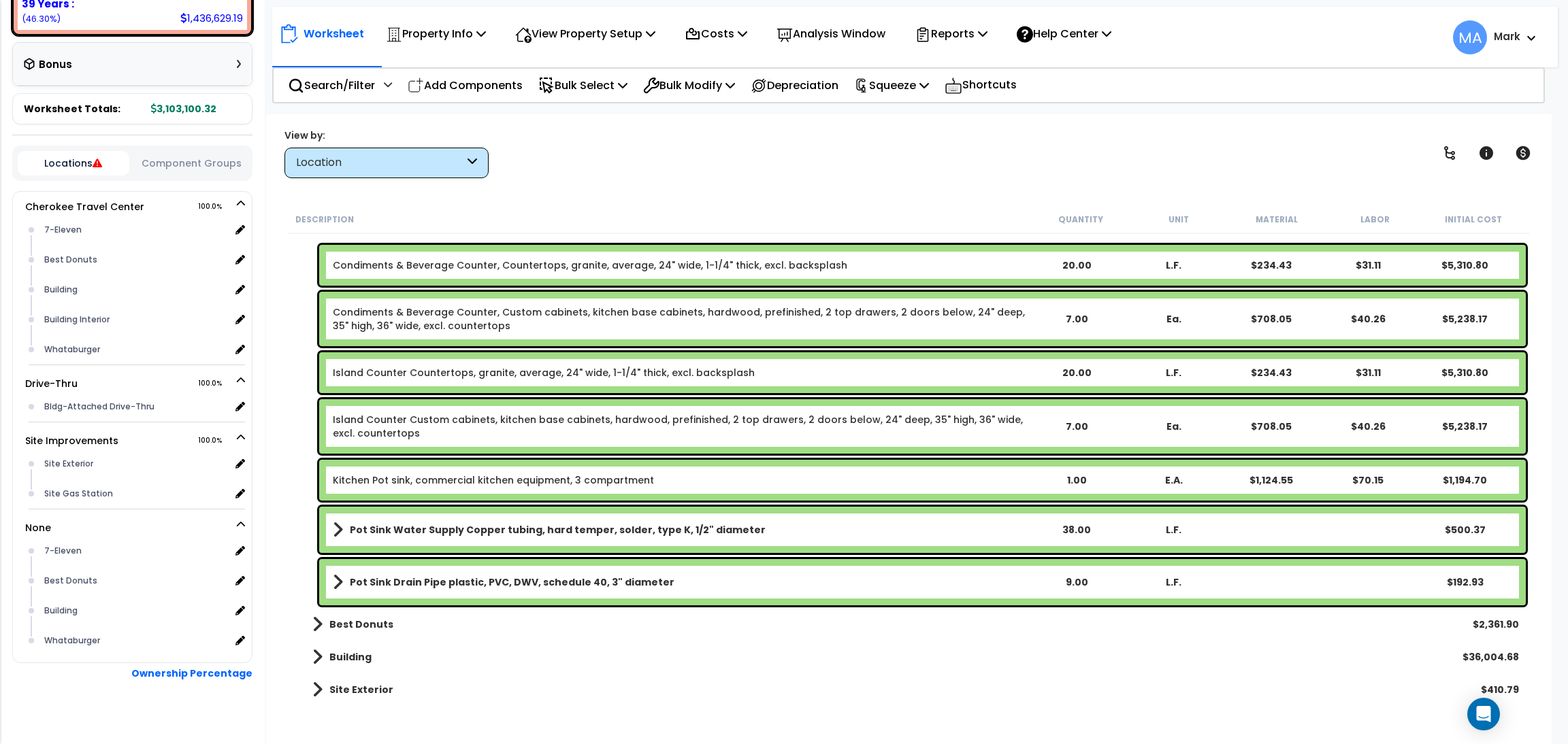
scroll to position [87, 0]
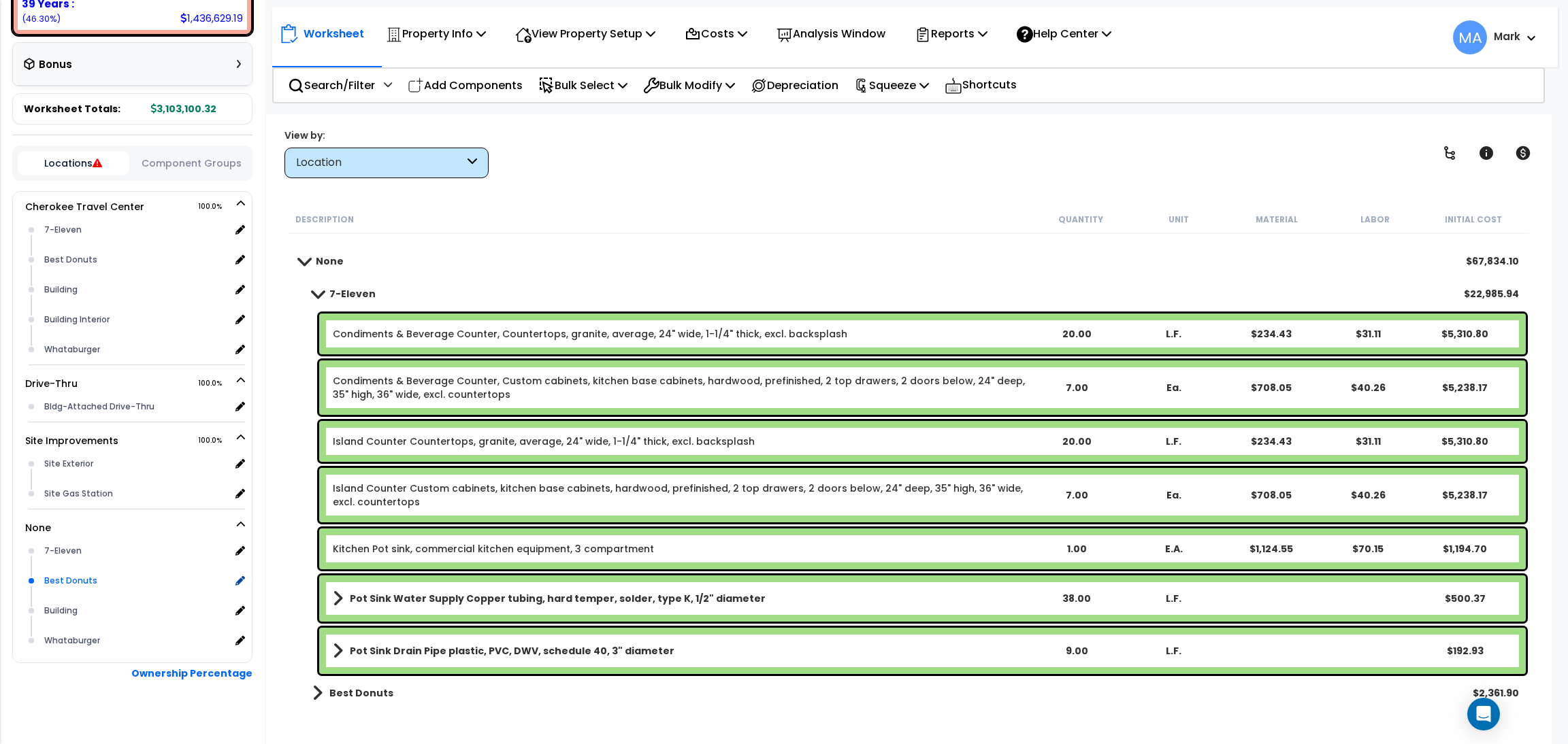
click at [105, 573] on div "Best Donuts" at bounding box center [136, 581] width 190 height 16
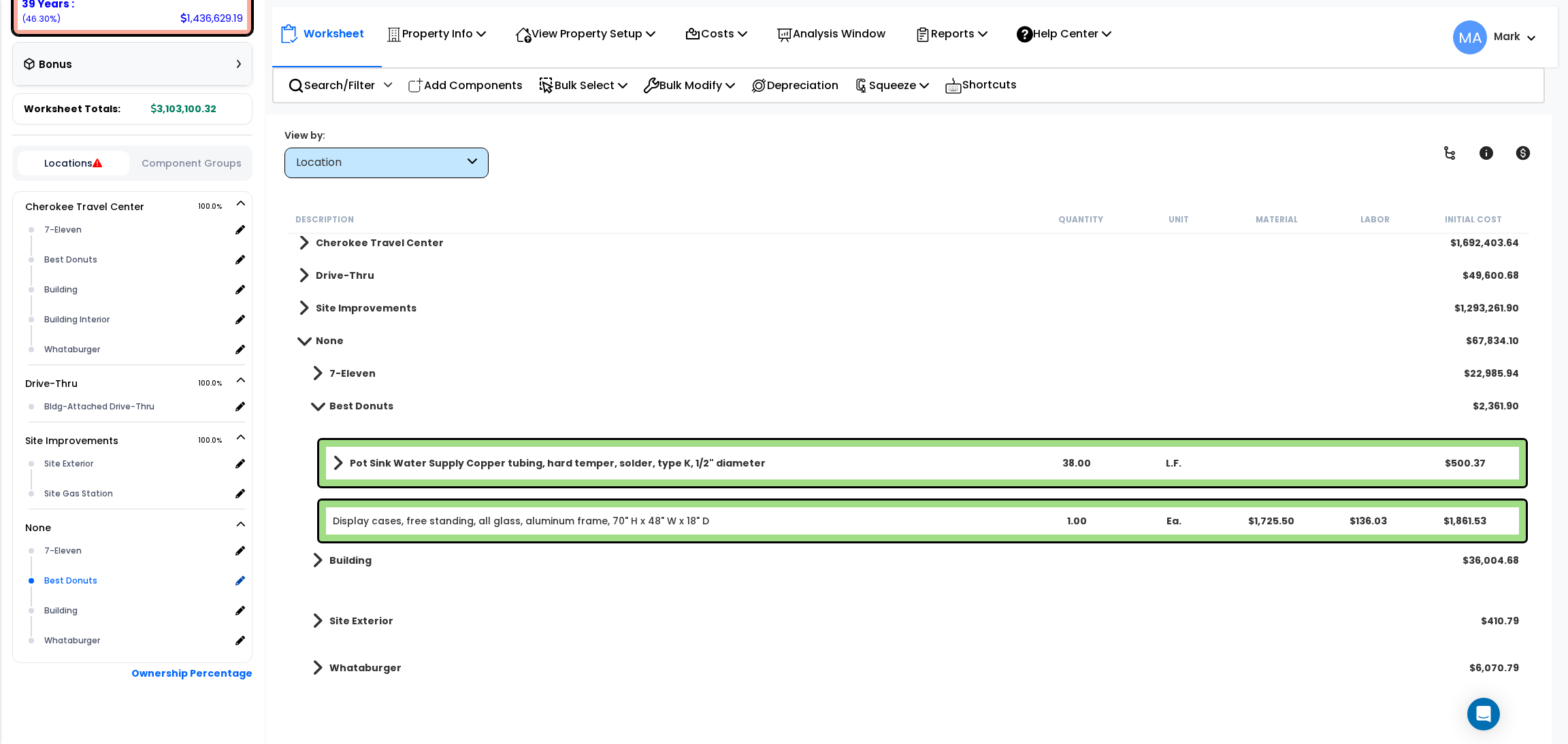
scroll to position [6, 0]
click at [757, 522] on b "Display cases, free standing, all glass, aluminum frame, 70" H x 48" W x 18" D" at bounding box center [680, 523] width 694 height 14
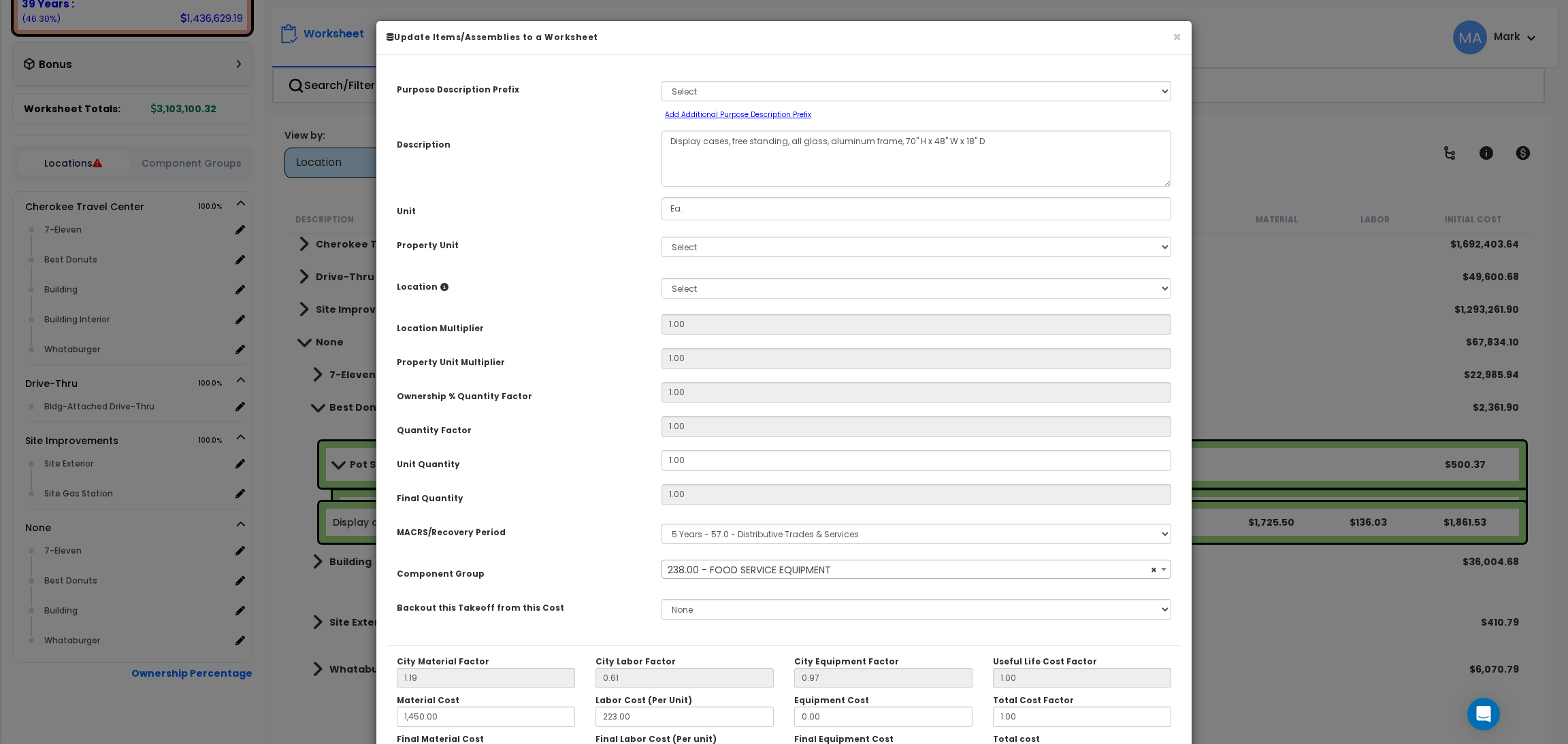
select select "5939"
click at [735, 245] on select "Select Cherokee Travel Center Drive-Thru Site Improvements" at bounding box center [916, 247] width 509 height 21
select select "168861"
click at [661, 237] on select "Select Cherokee Travel Center Drive-Thru Site Improvements" at bounding box center [916, 247] width 509 height 21
click at [699, 294] on select "Select 7-Eleven Best Donuts Building Building Interior Whataburger Add Addition…" at bounding box center [916, 288] width 509 height 21
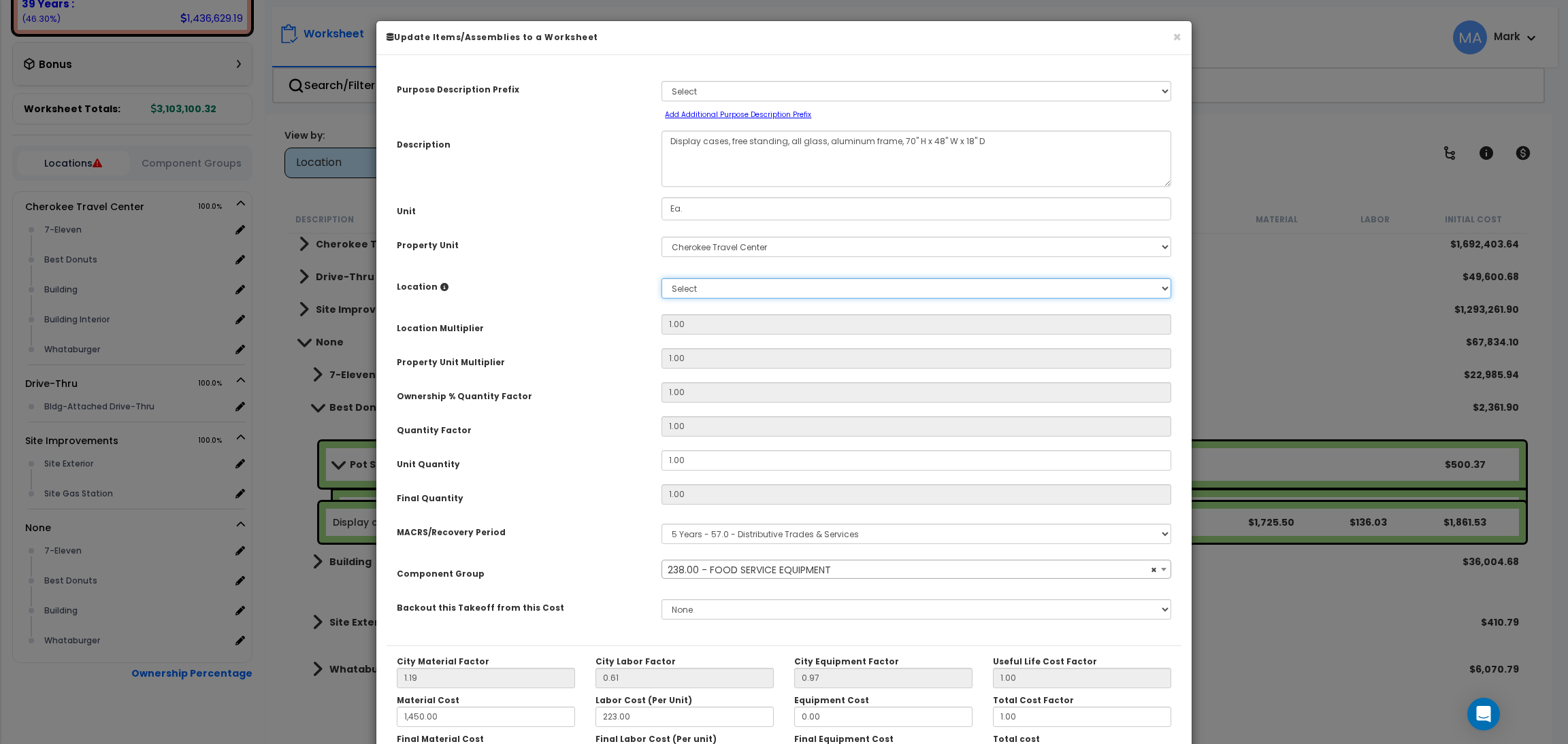
select select "17965"
click at [661, 278] on select "Select 7-Eleven Best Donuts Building Building Interior Whataburger Add Addition…" at bounding box center [916, 288] width 509 height 21
type input "1"
type input "1,725.50"
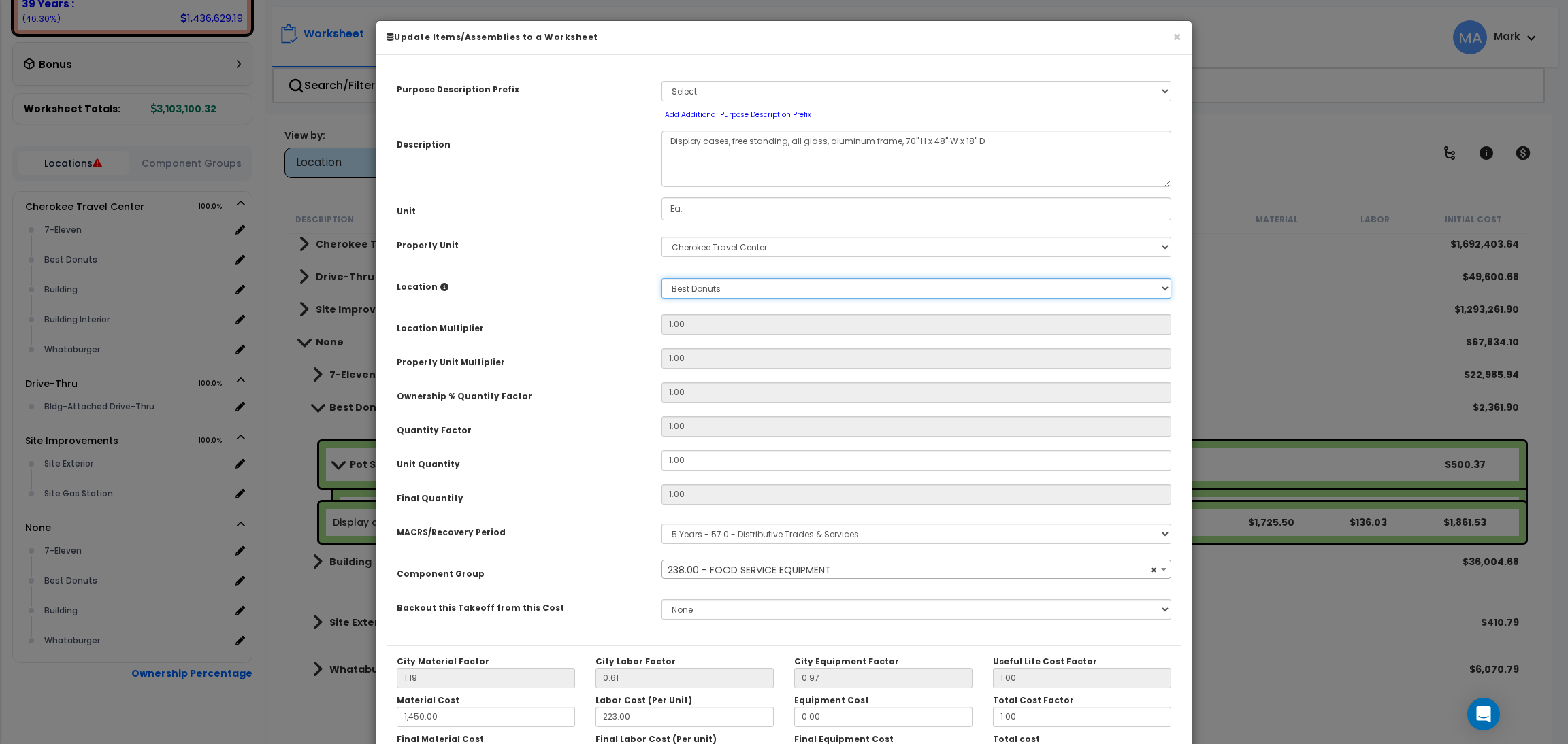
type input "$1,861.53"
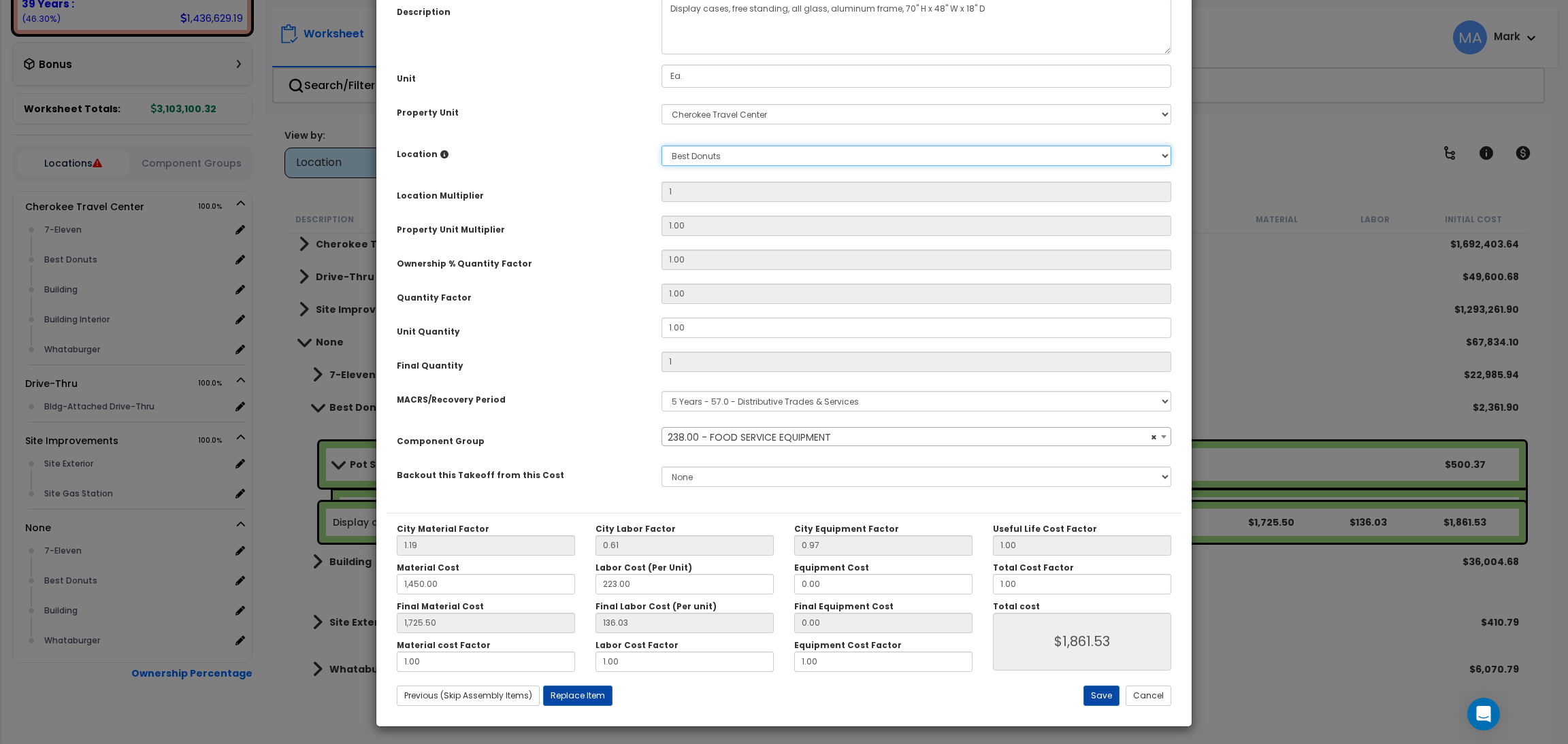
scroll to position [136, 0]
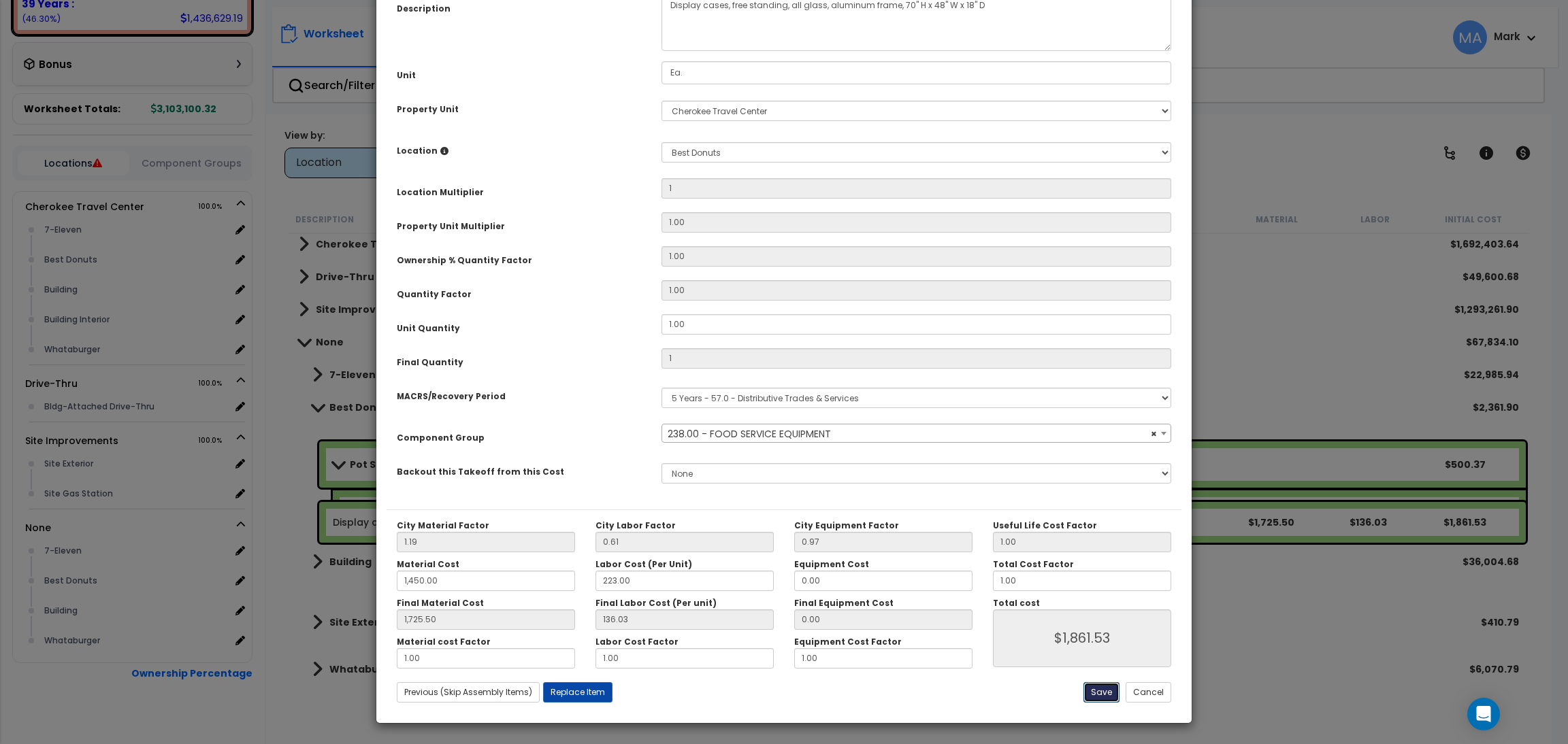
click at [1100, 693] on button "Save" at bounding box center [1101, 692] width 36 height 21
type input "1.00"
type input "1450.00"
type input "1725.50"
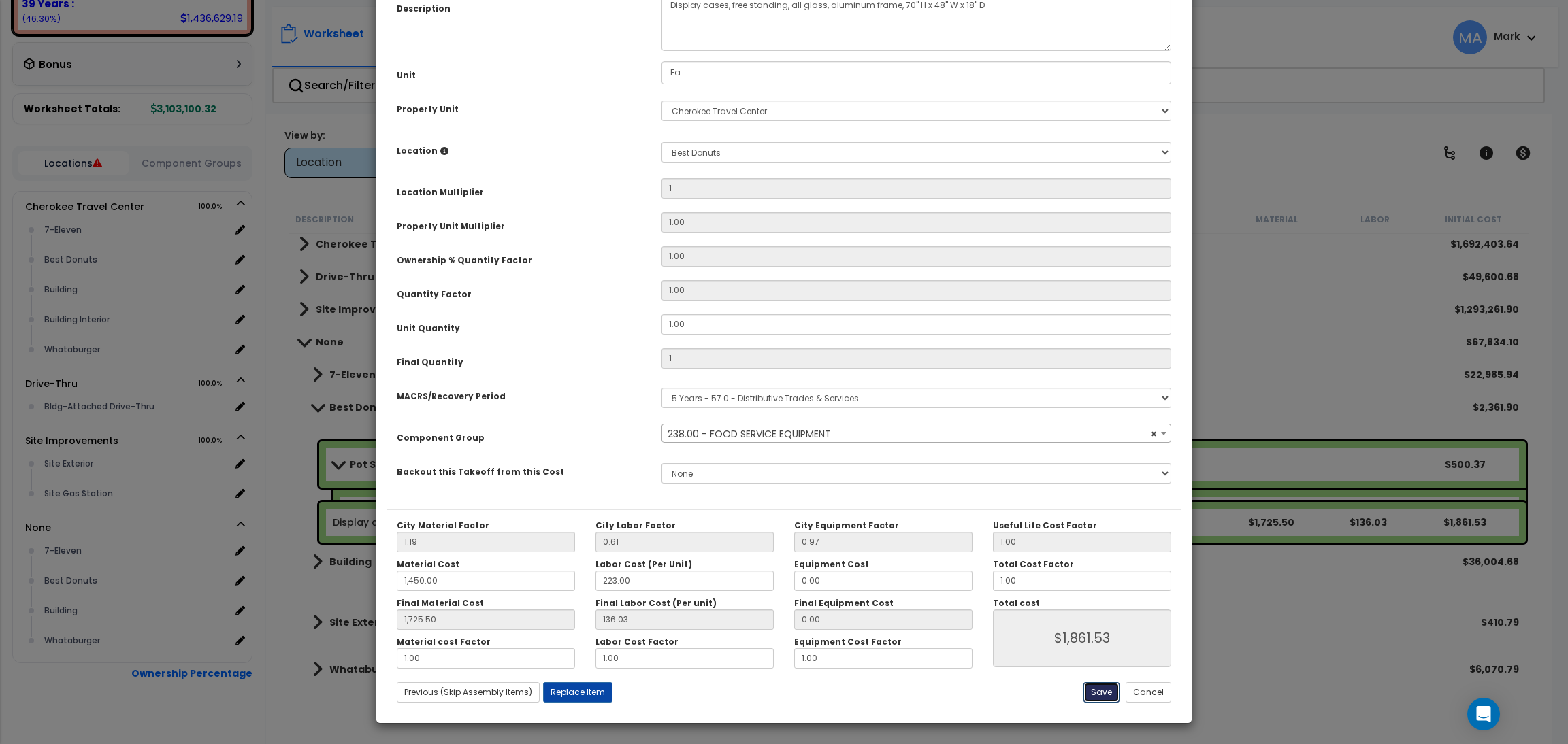
type input "1861.53"
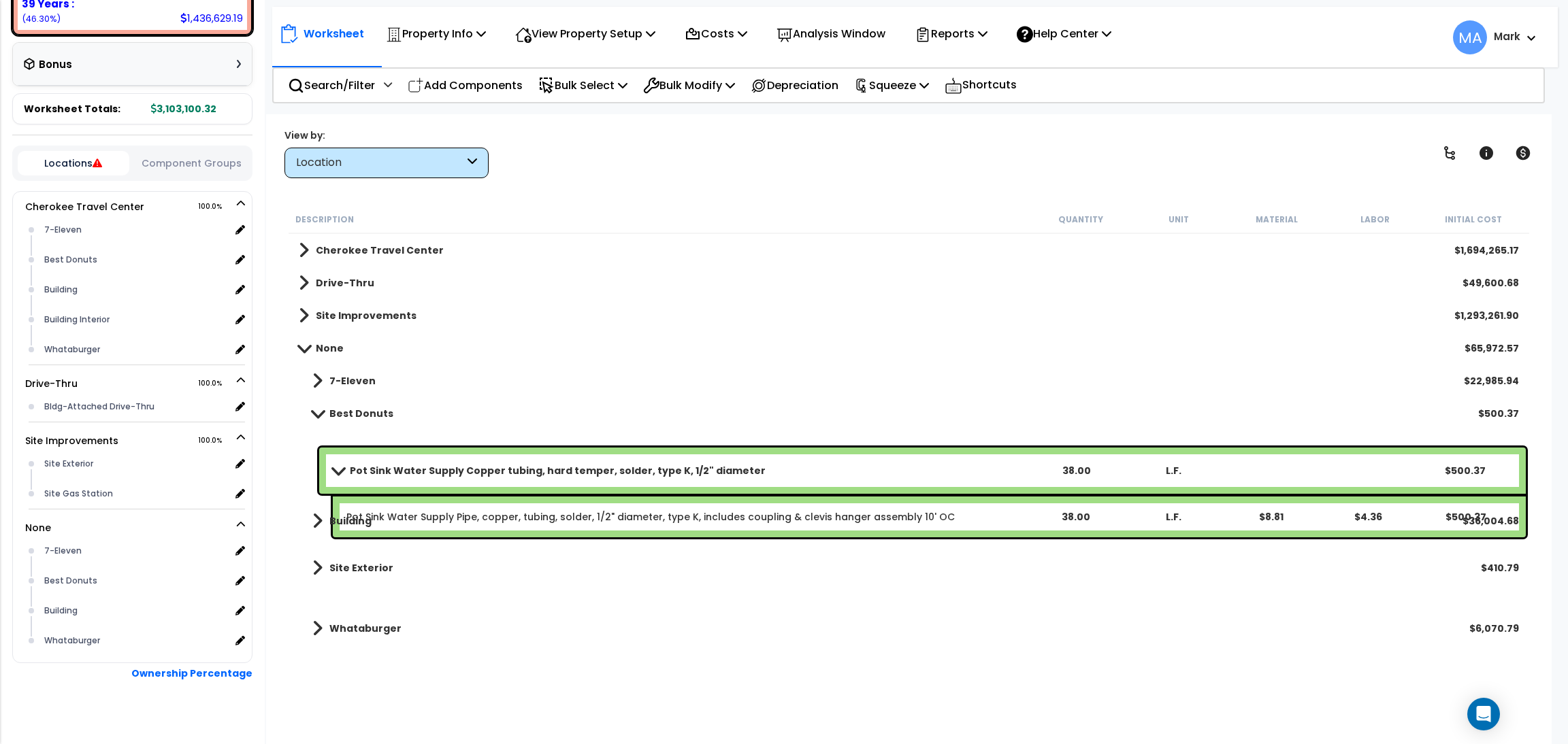
scroll to position [0, 0]
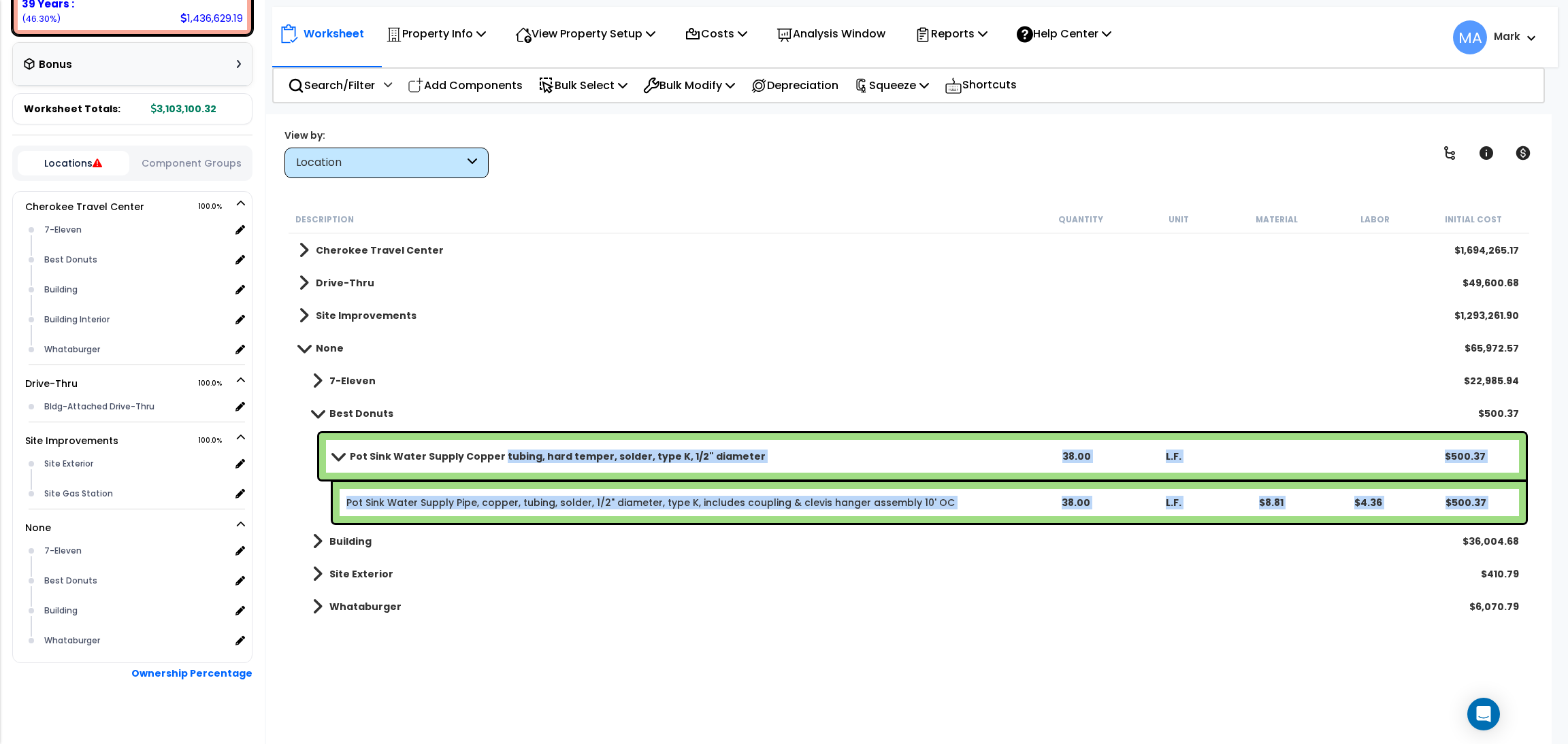
click at [524, 454] on b "Pot Sink Water Supply Copper tubing, hard temper, solder, type K, 1/2" diameter" at bounding box center [558, 457] width 416 height 14
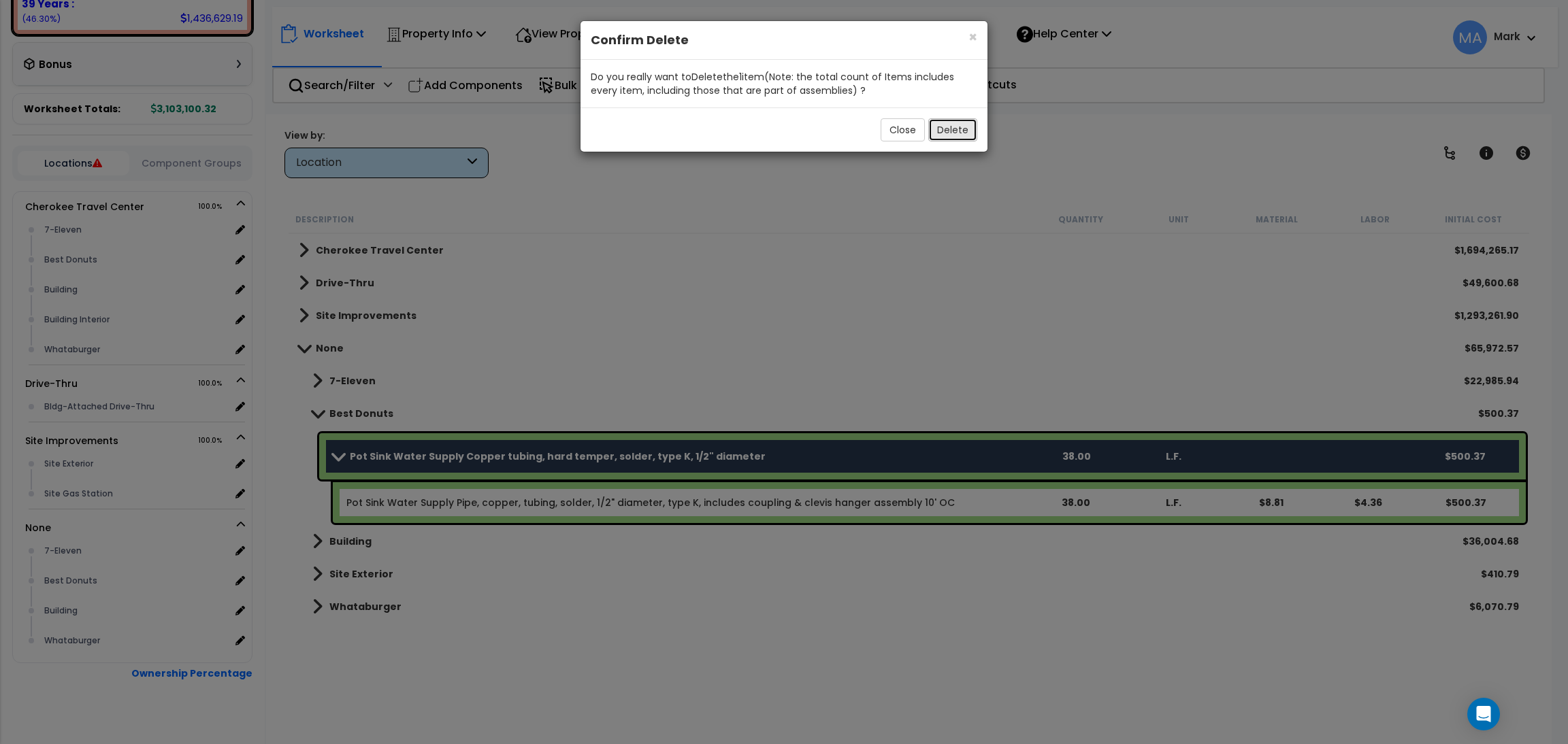
click at [945, 136] on button "Delete" at bounding box center [952, 129] width 49 height 23
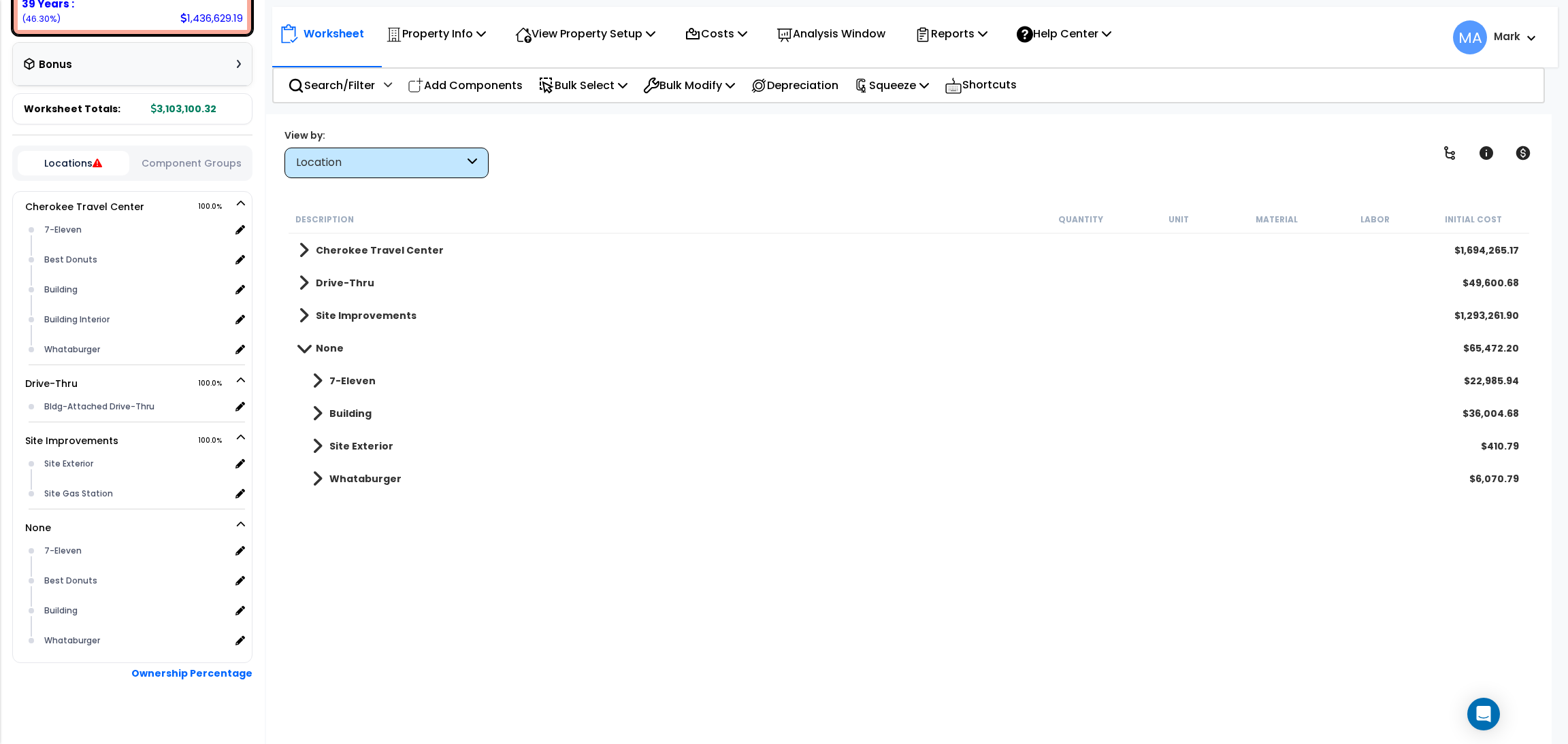
scroll to position [352, 0]
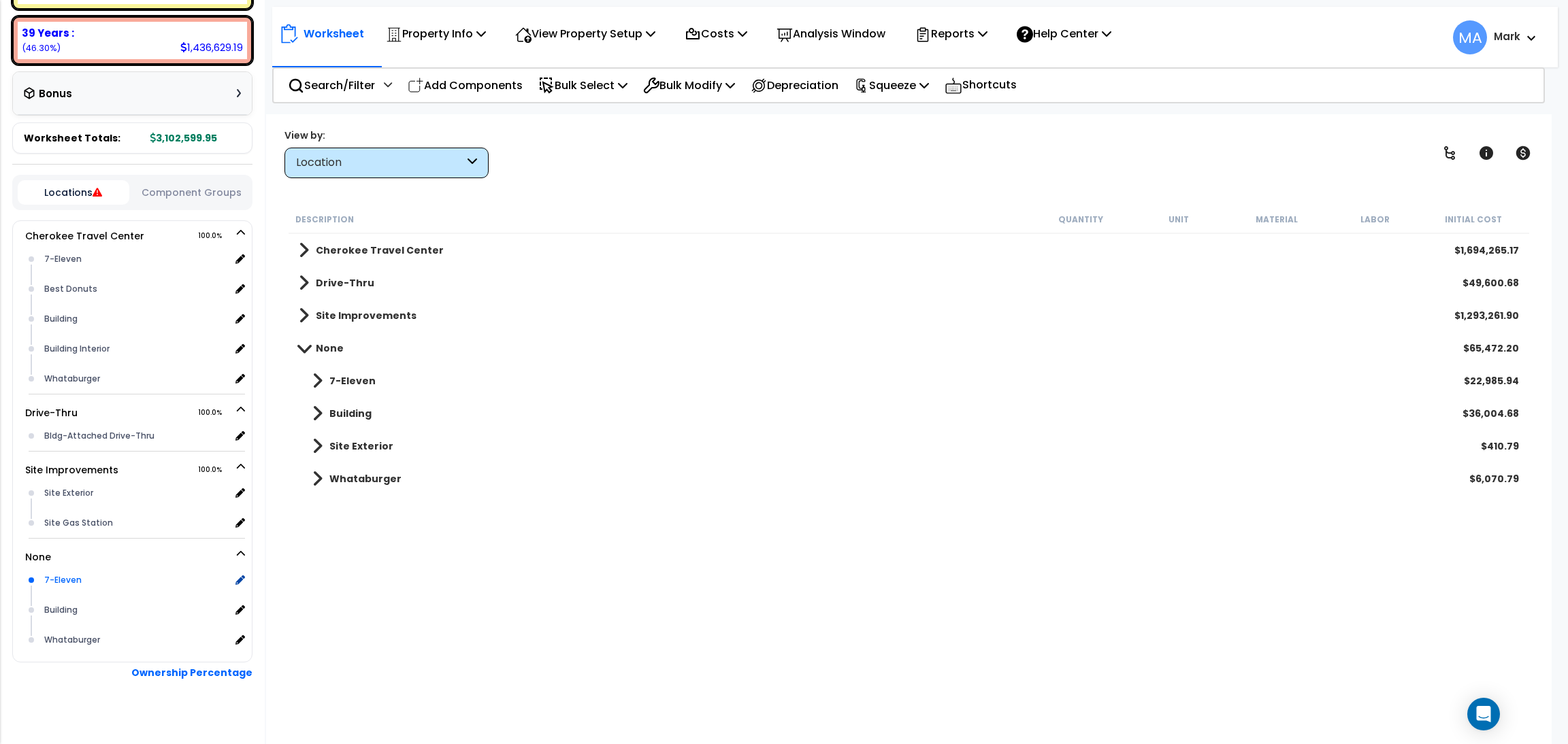
click at [90, 573] on div "7-Eleven" at bounding box center [136, 581] width 190 height 16
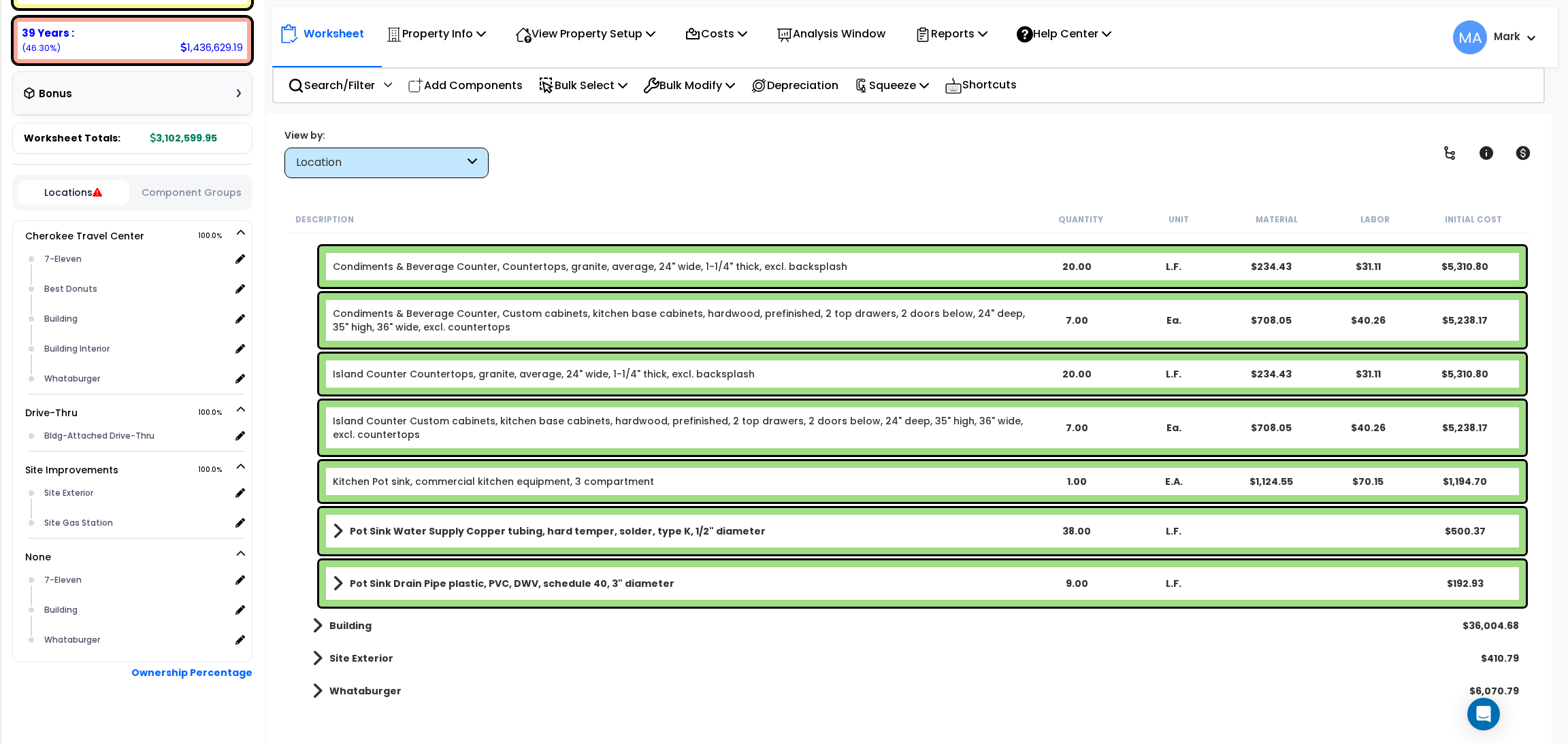
scroll to position [157, 0]
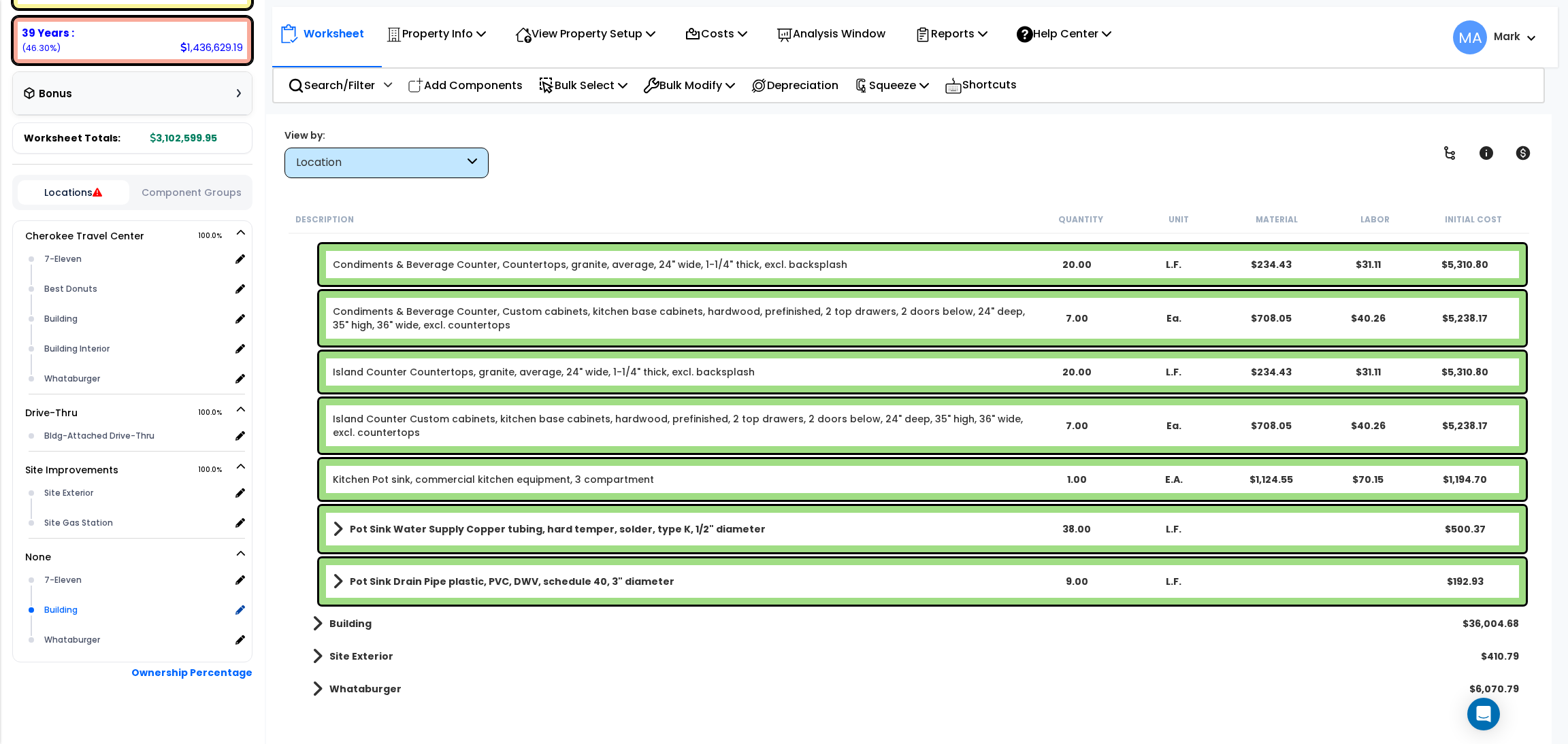
click at [95, 602] on div "Building" at bounding box center [136, 610] width 190 height 16
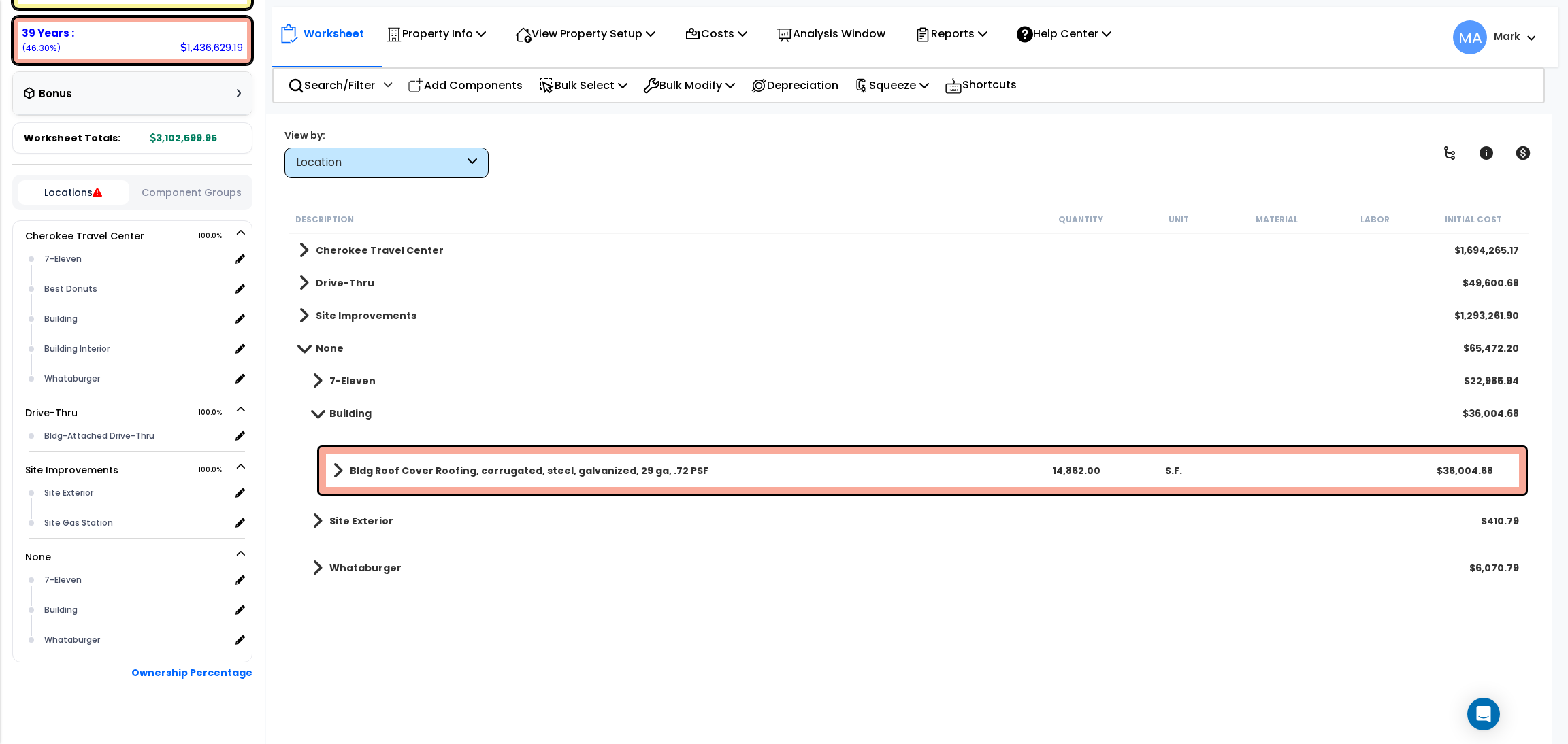
click at [557, 481] on div "Bldg Roof Cover Roofing, corrugated, steel, galvanized, 29 ga, .72 PSF 14,862.0…" at bounding box center [923, 471] width 1207 height 47
click at [760, 457] on div "Bldg Roof Cover Roofing, corrugated, steel, galvanized, 29 ga, .72 PSF 14,862.0…" at bounding box center [923, 471] width 1207 height 47
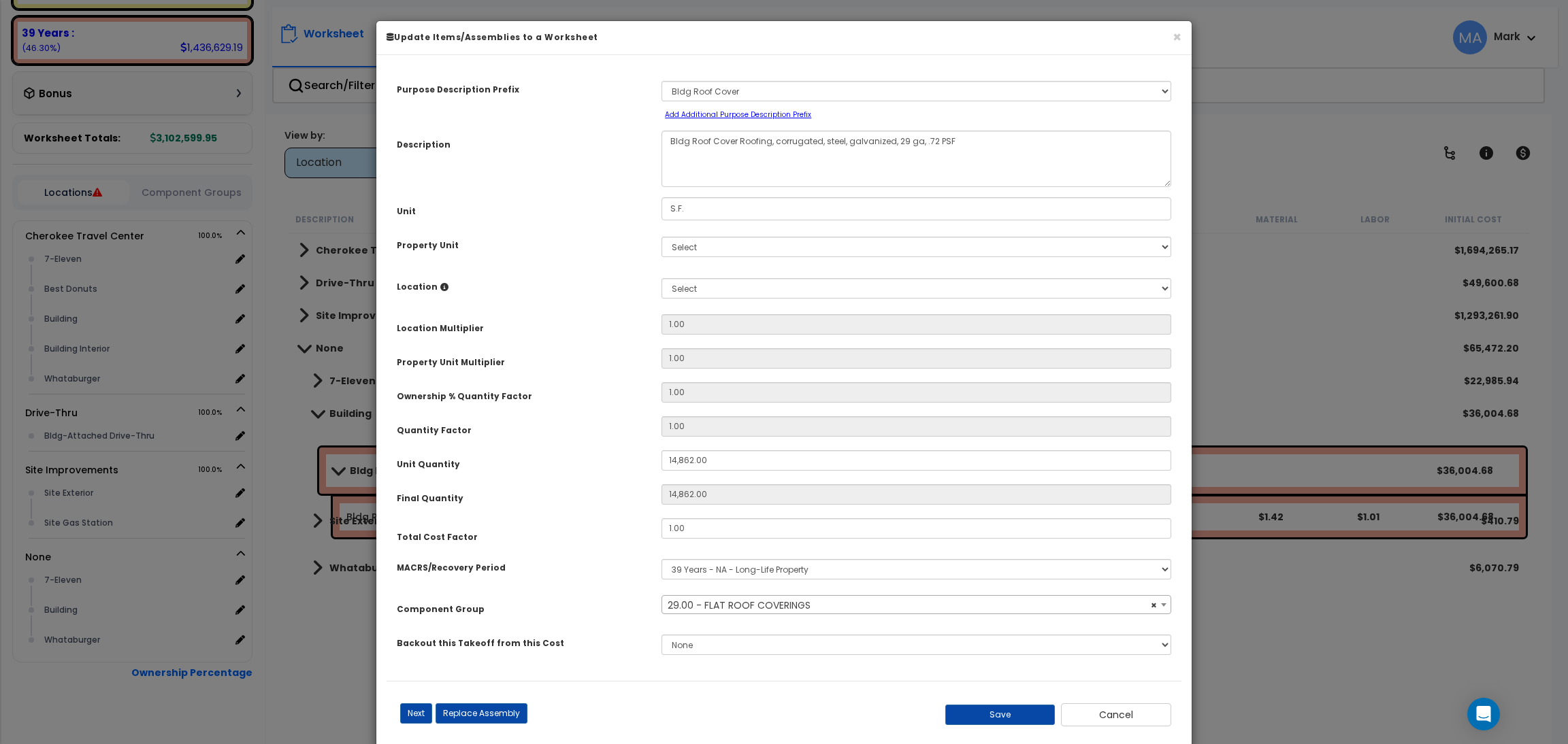
select select "10848"
click at [717, 251] on select "Select Cherokee Travel Center Drive-Thru Site Improvements" at bounding box center [916, 247] width 509 height 21
select select "168861"
click at [661, 237] on select "Select Cherokee Travel Center Drive-Thru Site Improvements" at bounding box center [916, 247] width 509 height 21
click at [714, 289] on select "Select 7-Eleven Best Donuts Building Building Interior Whataburger Add Addition…" at bounding box center [916, 288] width 509 height 21
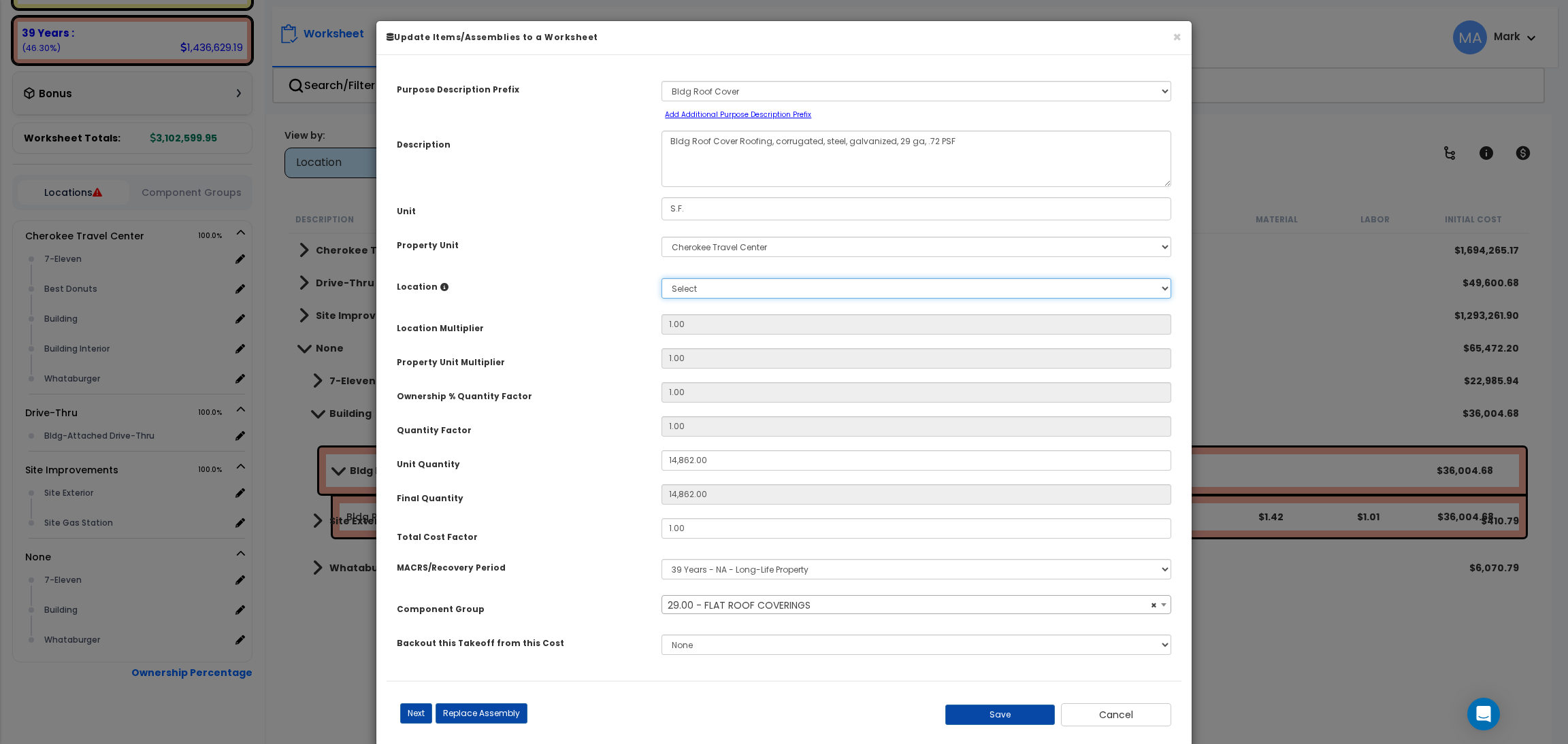
select select "6"
click at [661, 278] on select "Select 7-Eleven Best Donuts Building Building Interior Whataburger Add Addition…" at bounding box center [916, 288] width 509 height 21
type input "1"
type input "14,862"
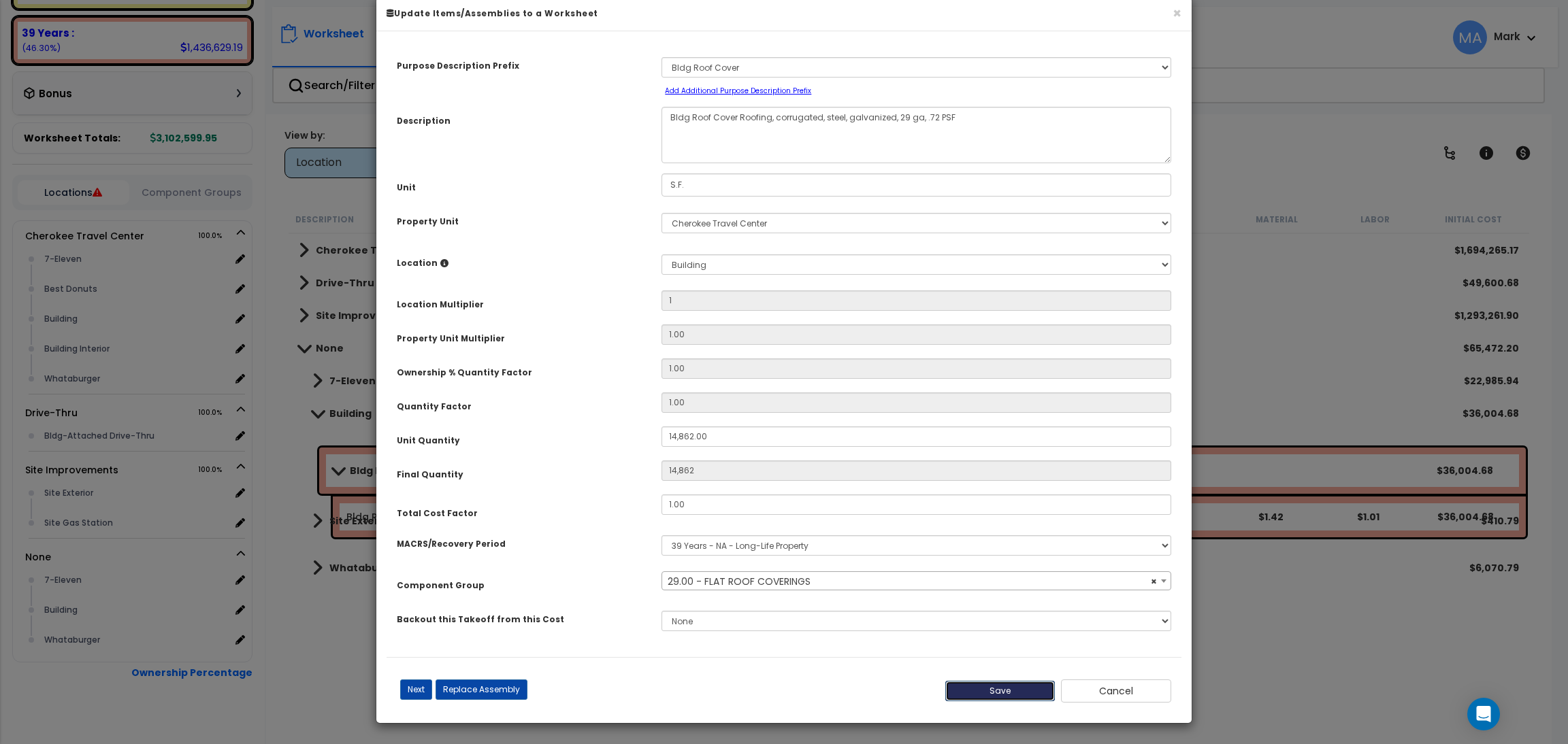
click at [994, 691] on button "Save" at bounding box center [1000, 691] width 110 height 21
type input "1.00"
type input "14862.00"
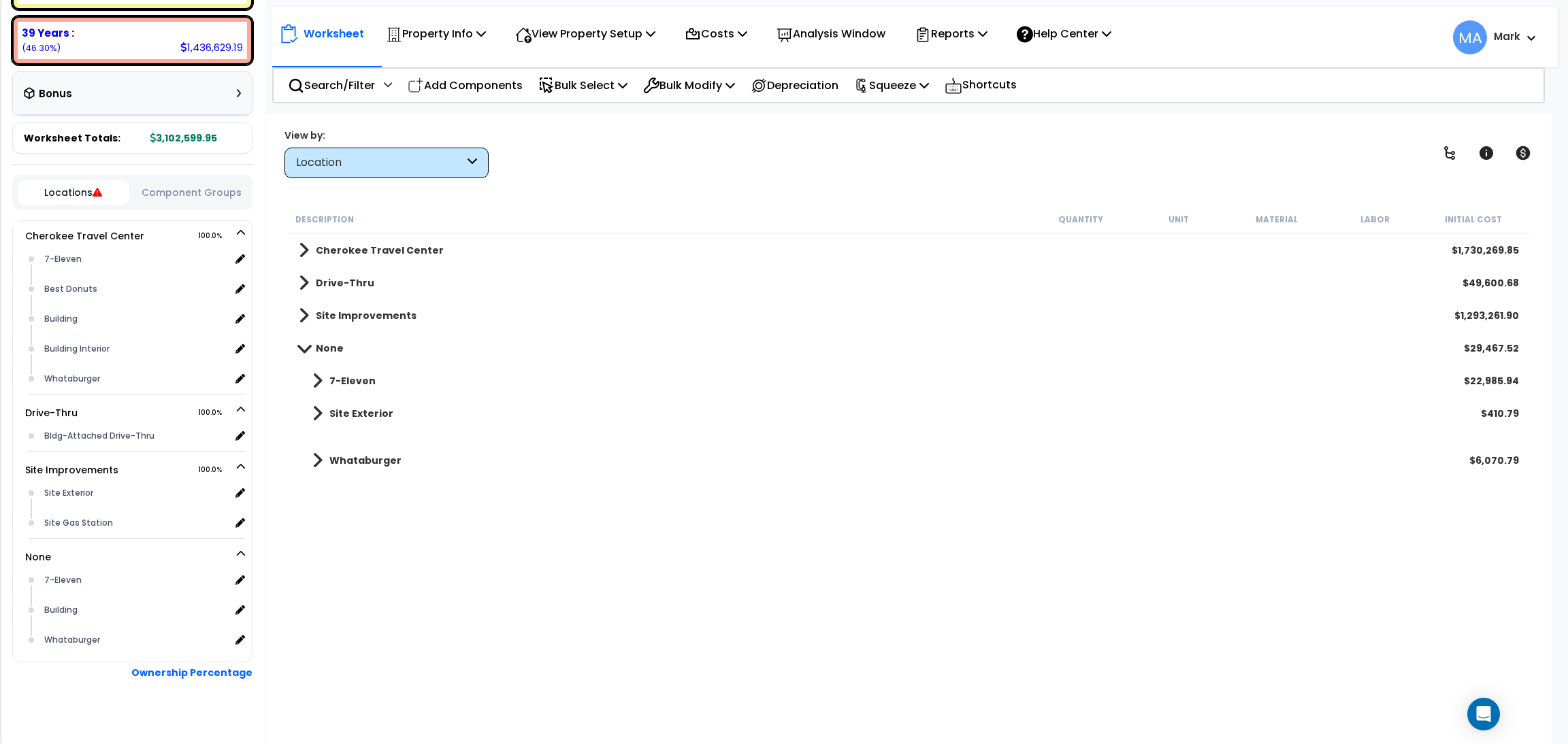
scroll to position [321, 0]
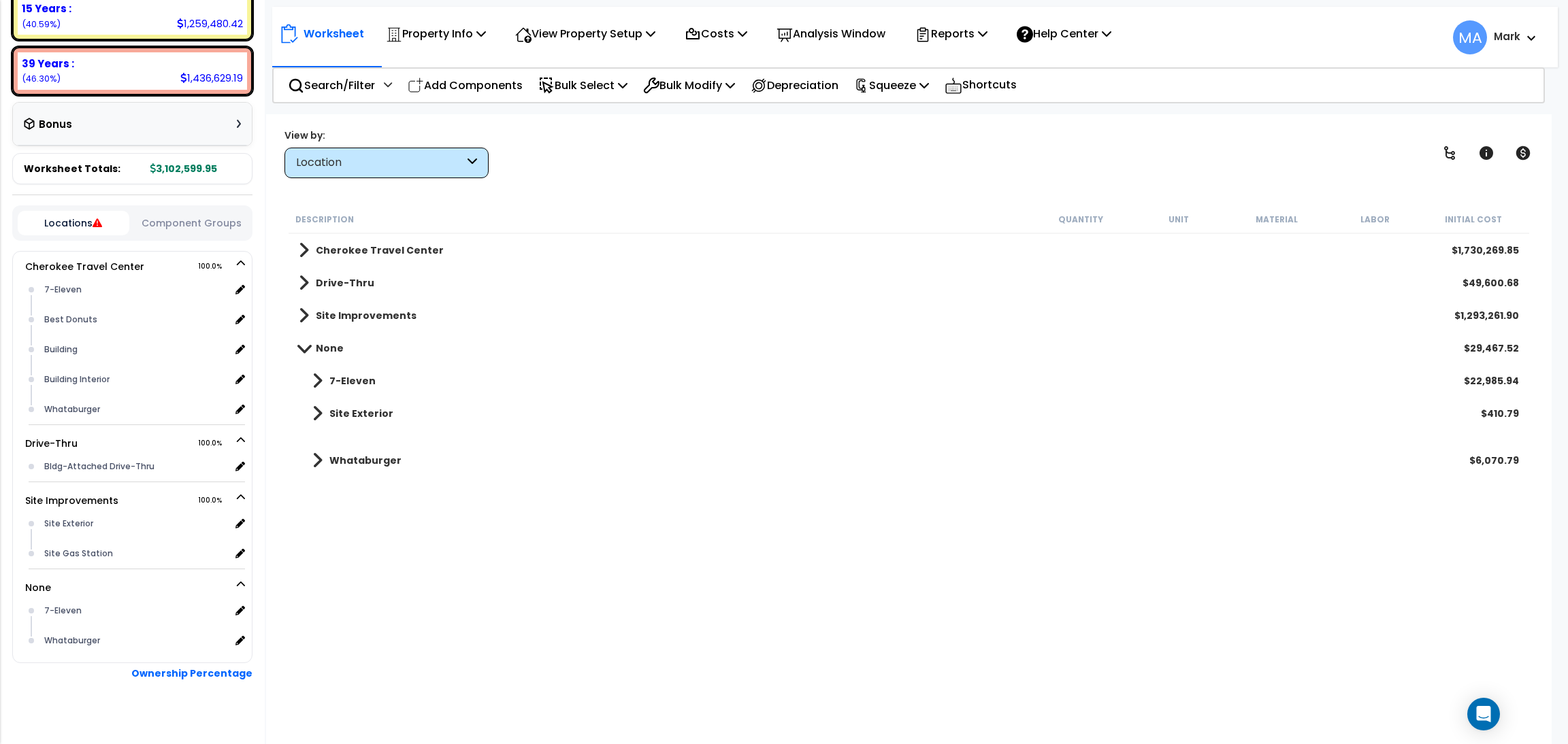
click at [363, 372] on link "7-Eleven" at bounding box center [337, 380] width 77 height 19
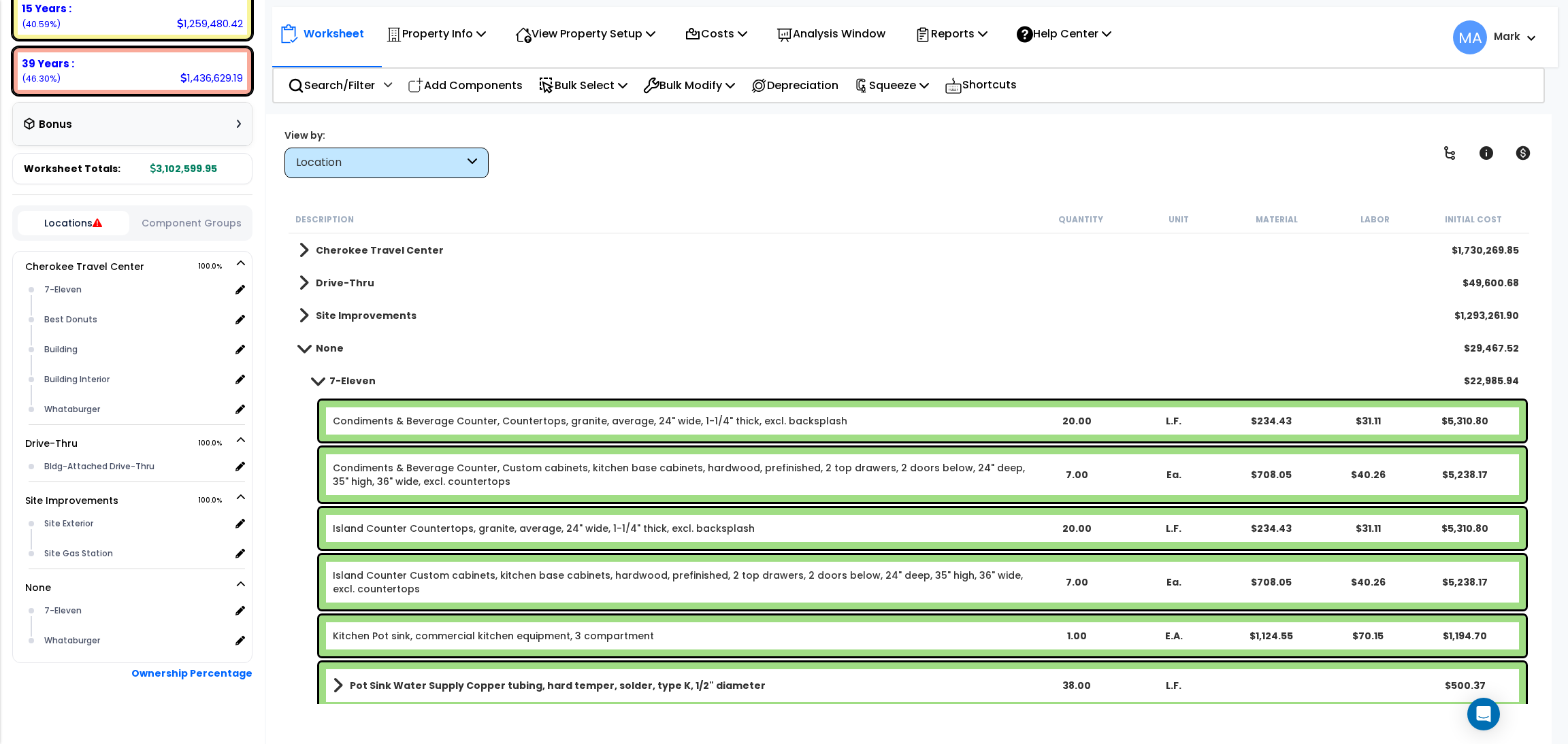
click at [363, 372] on link "7-Eleven" at bounding box center [337, 380] width 77 height 19
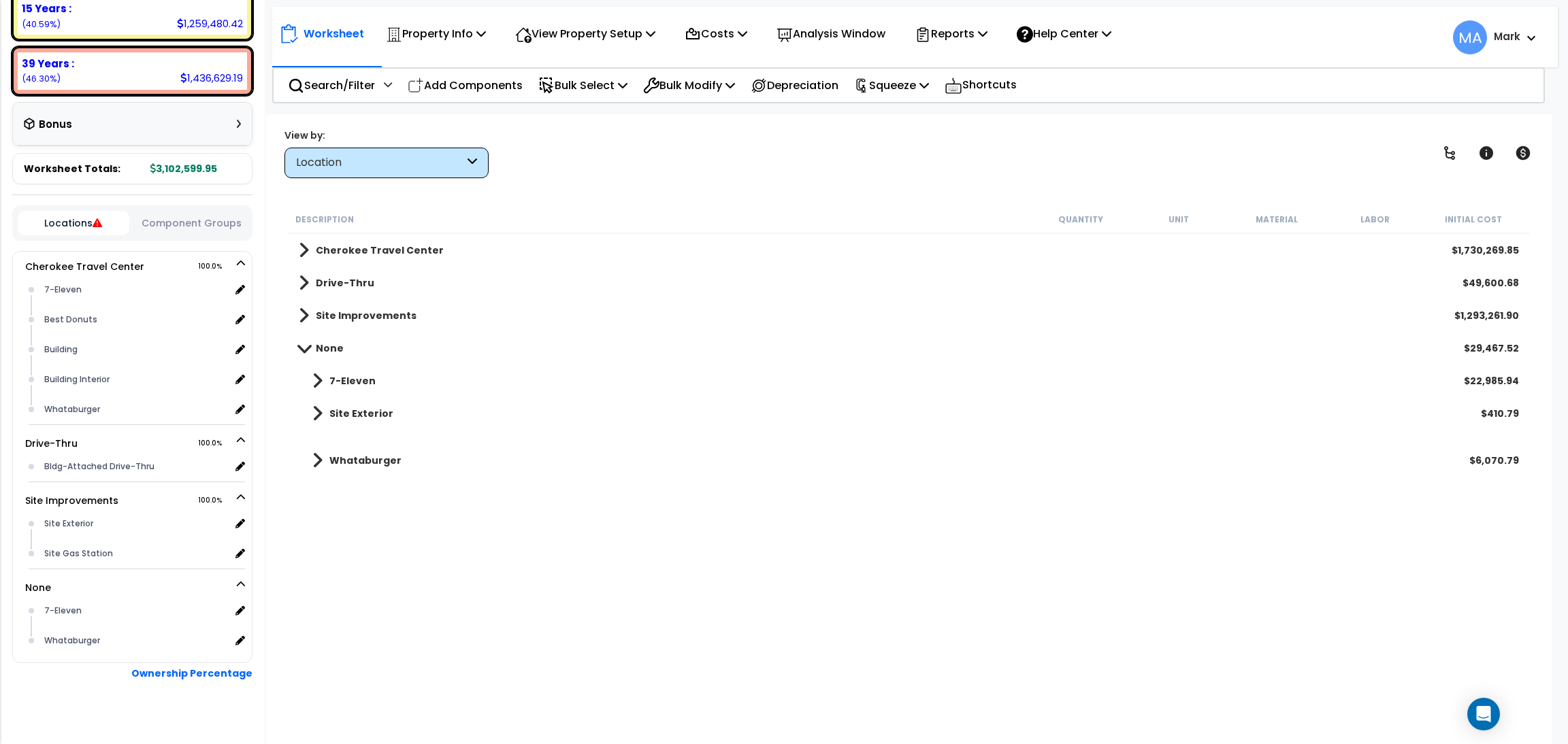
click at [362, 417] on b "Site Exterior" at bounding box center [361, 414] width 64 height 14
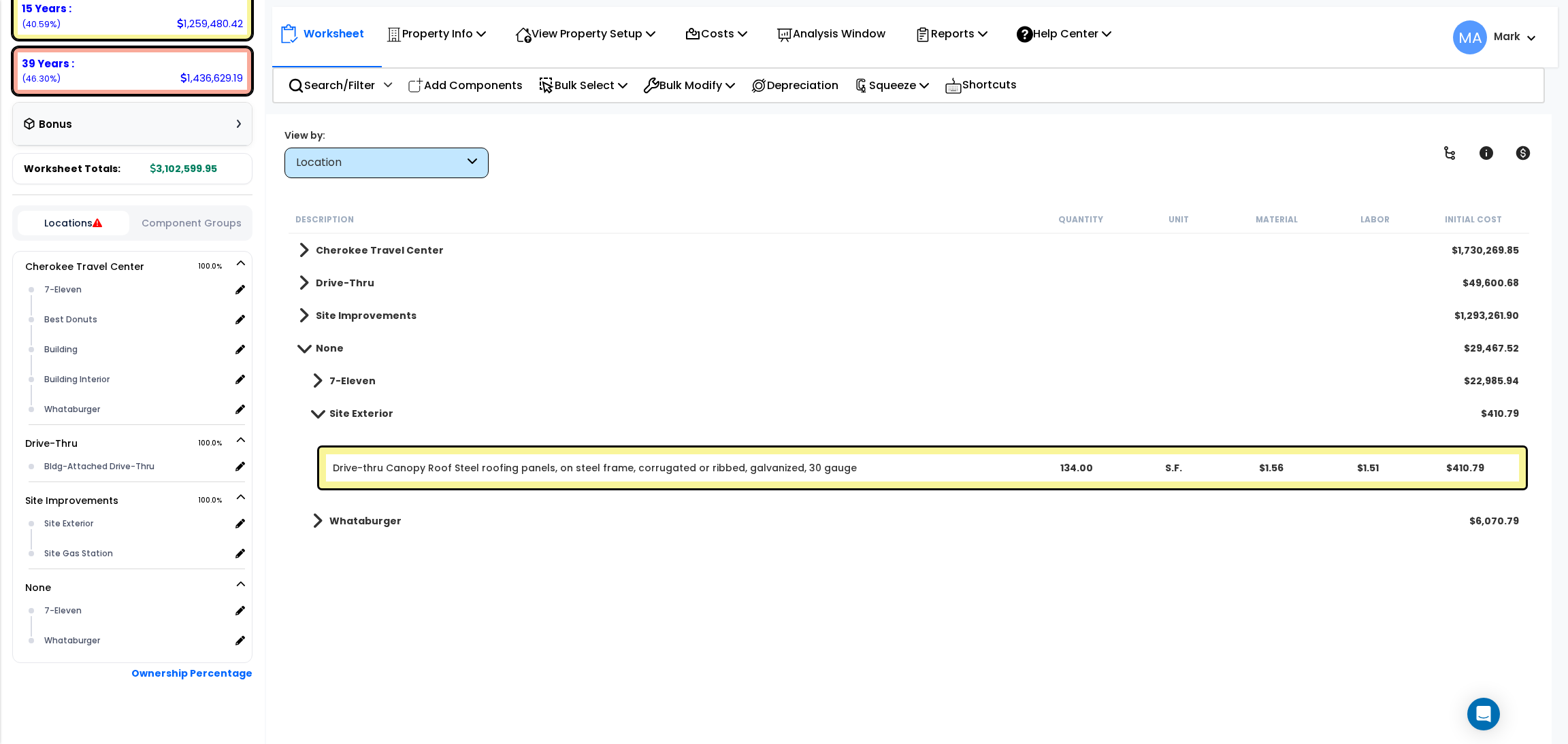
click at [453, 468] on link "Drive-thru Canopy Roof Steel roofing panels, on steel frame, corrugated or ribb…" at bounding box center [595, 469] width 524 height 14
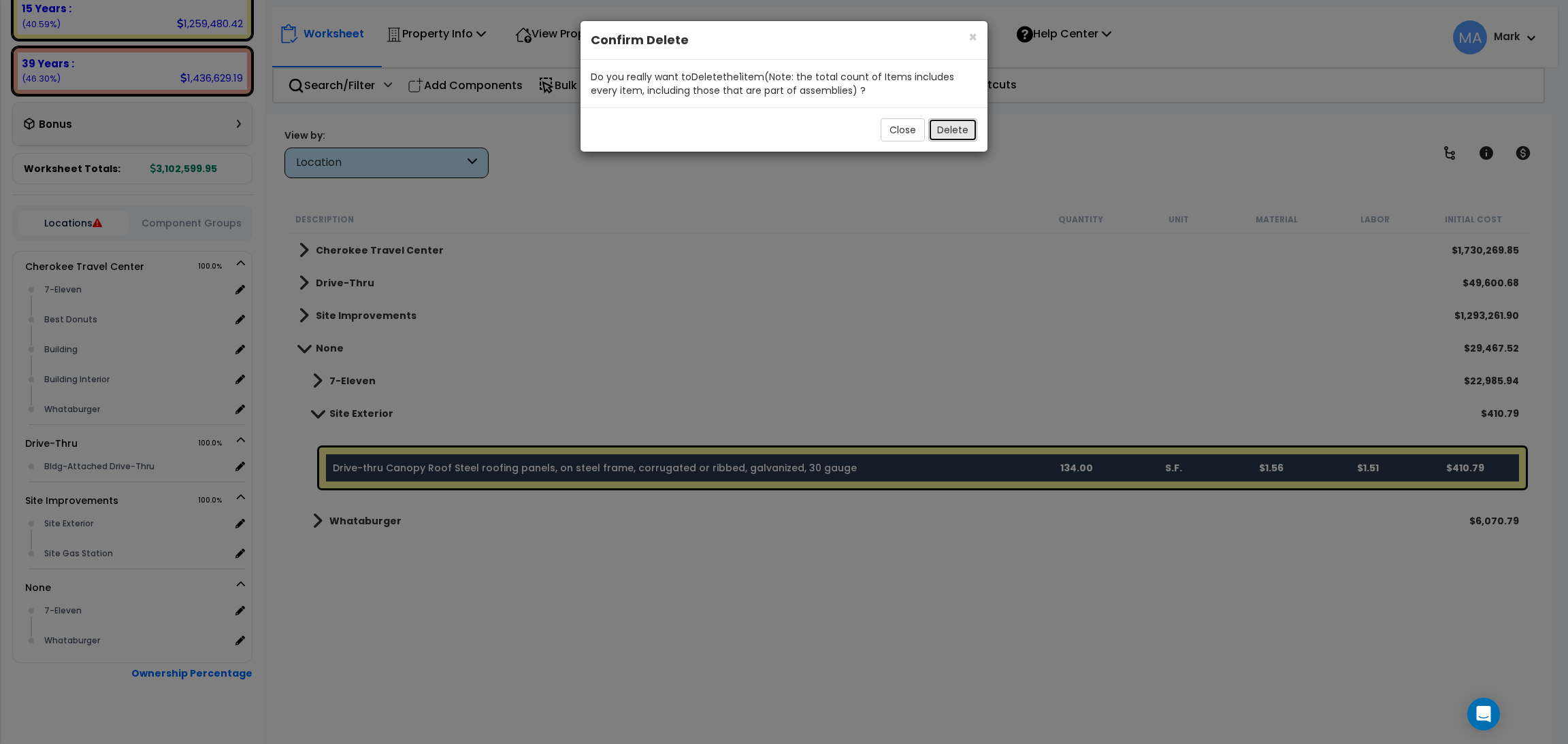
click at [951, 137] on button "Delete" at bounding box center [952, 129] width 49 height 23
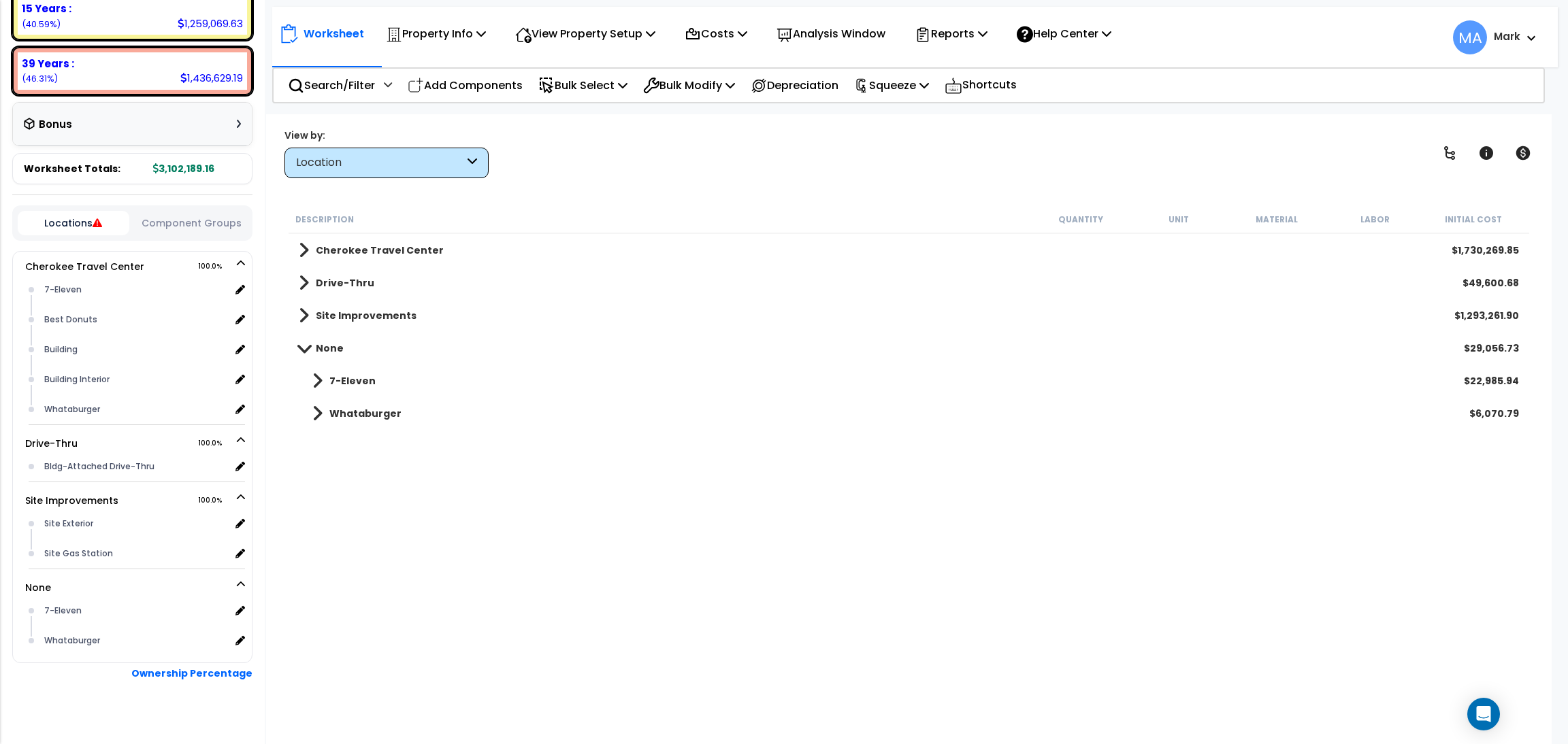
scroll to position [0, 0]
click at [344, 375] on b "7-Eleven" at bounding box center [352, 381] width 47 height 14
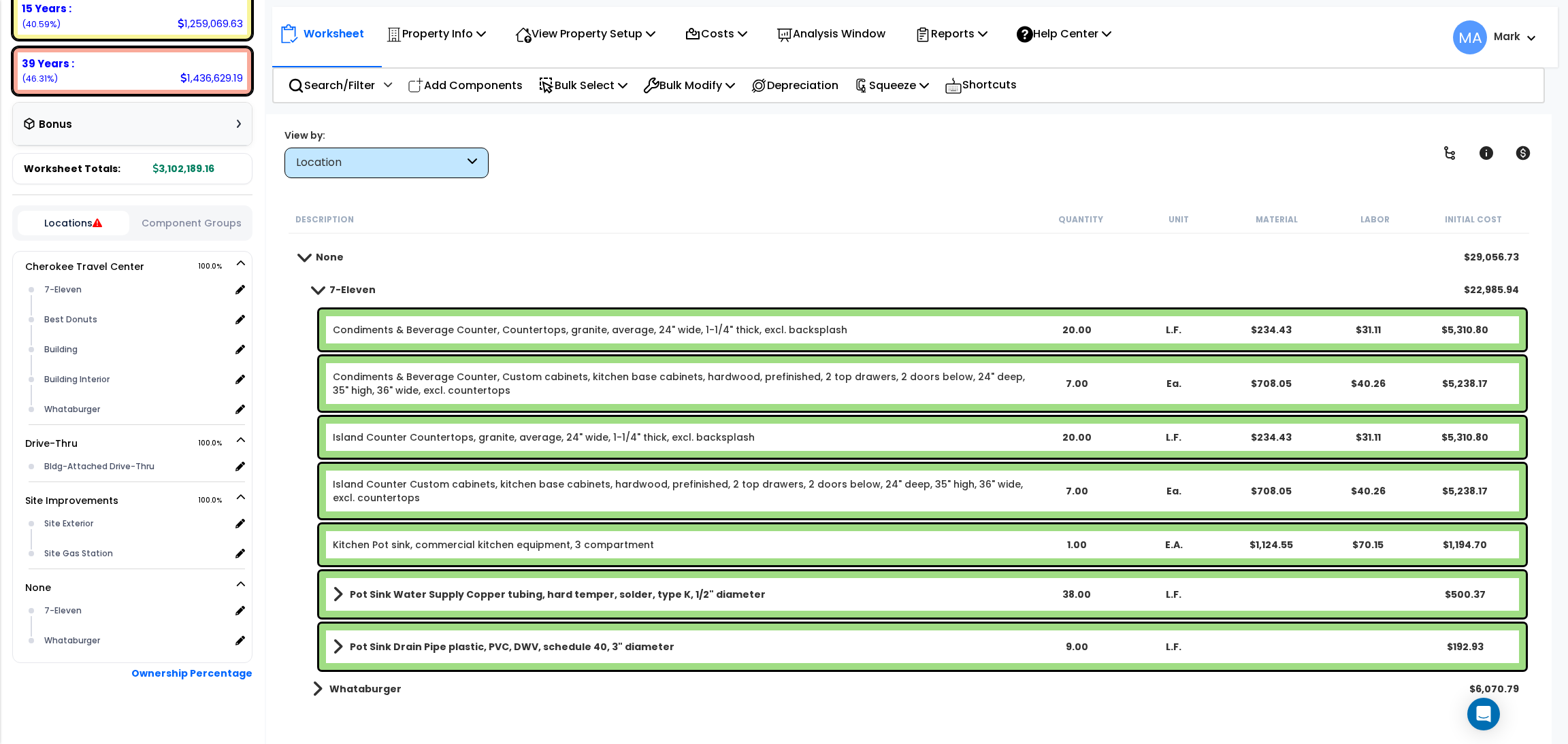
scroll to position [59, 0]
click at [910, 324] on b "Condiments & Beverage Counter, Countertops, granite, average, 24" wide, 1-1/4" …" at bounding box center [680, 330] width 694 height 14
click at [910, 323] on b "Condiments & Beverage Counter, Countertops, granite, average, 24" wide, 1-1/4" …" at bounding box center [680, 330] width 694 height 14
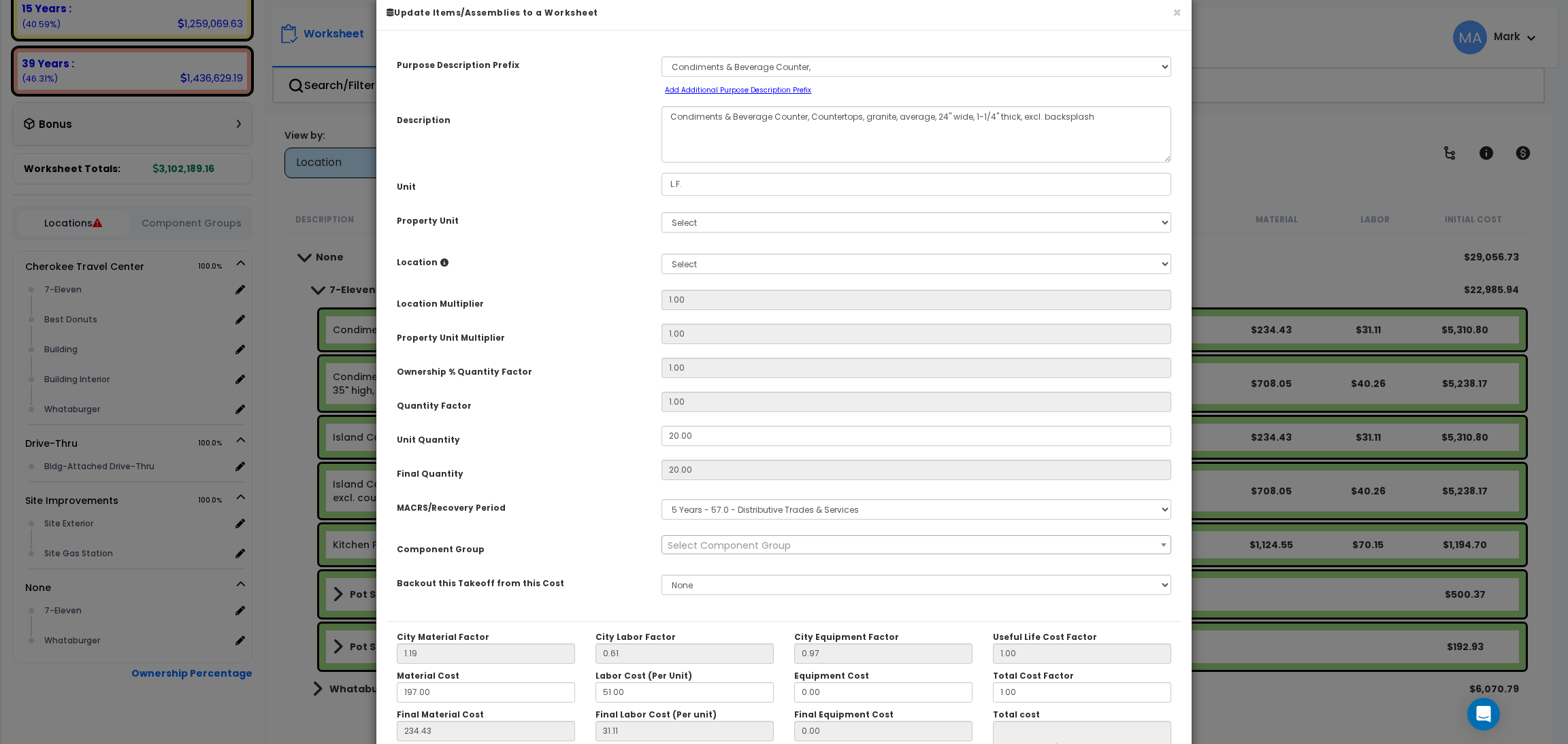
scroll to position [0, 0]
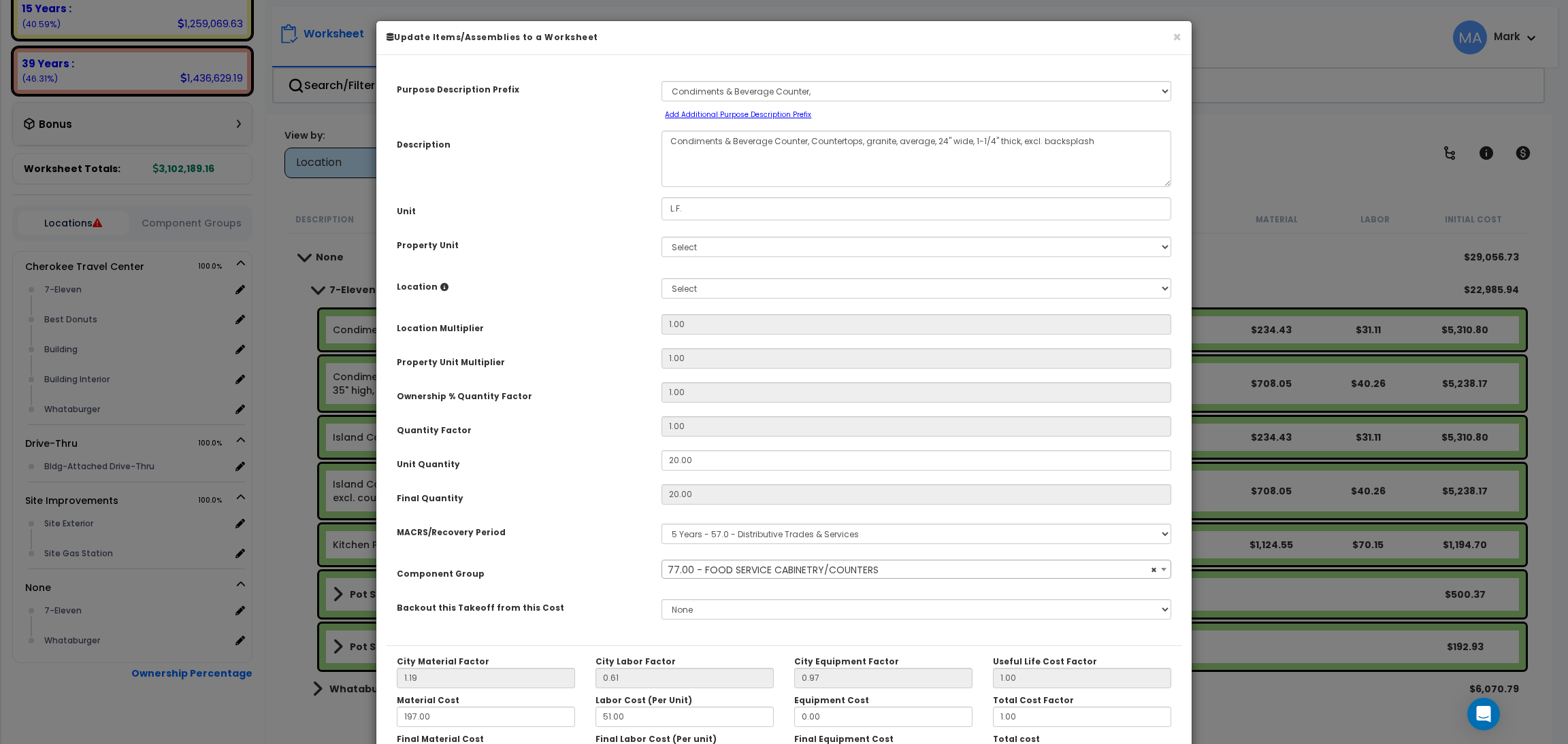
drag, startPoint x: 714, startPoint y: 229, endPoint x: 714, endPoint y: 241, distance: 12.0
click at [714, 241] on div "Purpose Description Prefix Select A New Purpose Descrip A/V System A/V System E…" at bounding box center [784, 356] width 795 height 581
select select "13250"
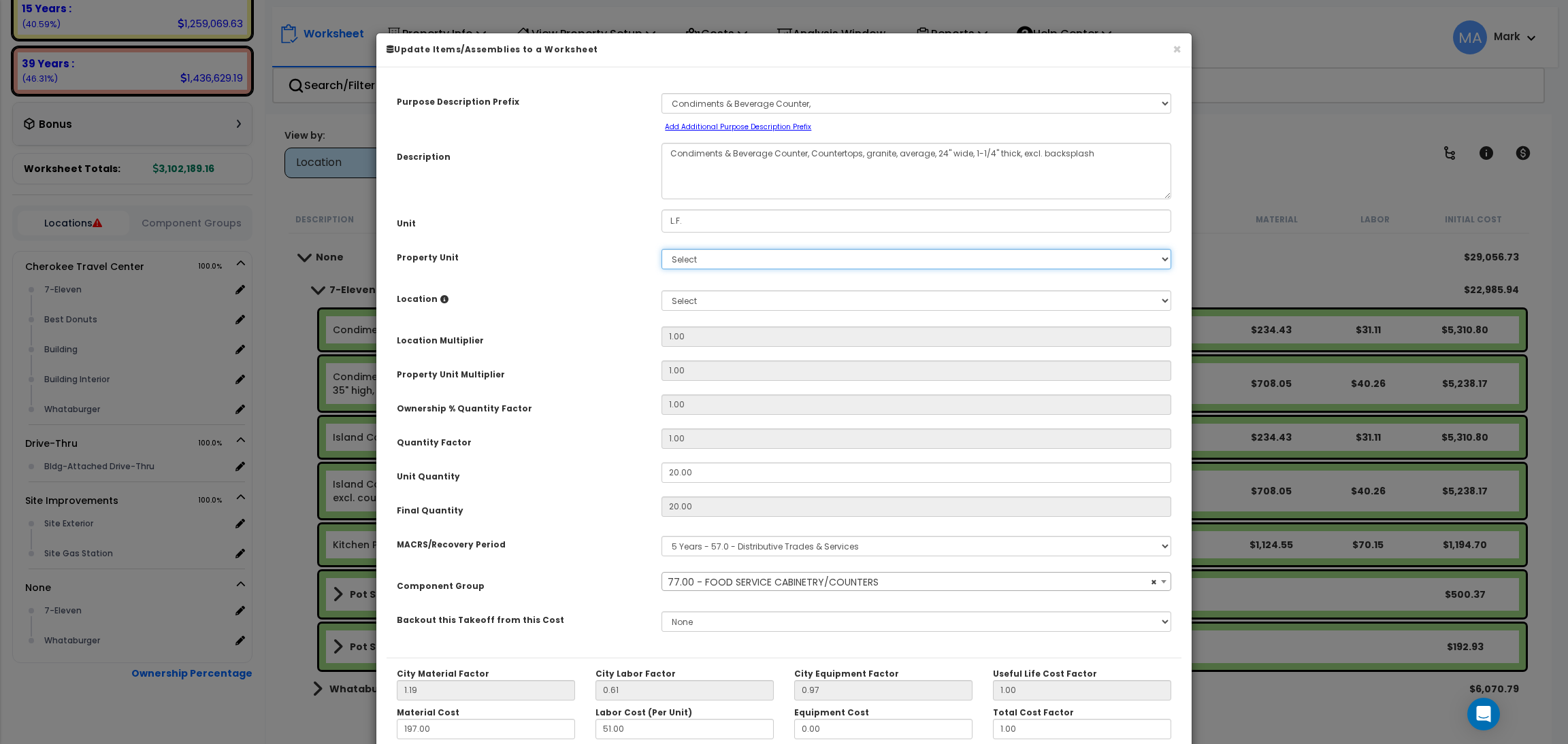
click at [706, 259] on select "Select Cherokee Travel Center Drive-Thru Site Improvements" at bounding box center [916, 259] width 509 height 21
select select "168861"
click at [661, 249] on select "Select Cherokee Travel Center Drive-Thru Site Improvements" at bounding box center [916, 259] width 509 height 21
click at [713, 305] on select "Select Add New Location" at bounding box center [916, 300] width 509 height 21
select select "31820"
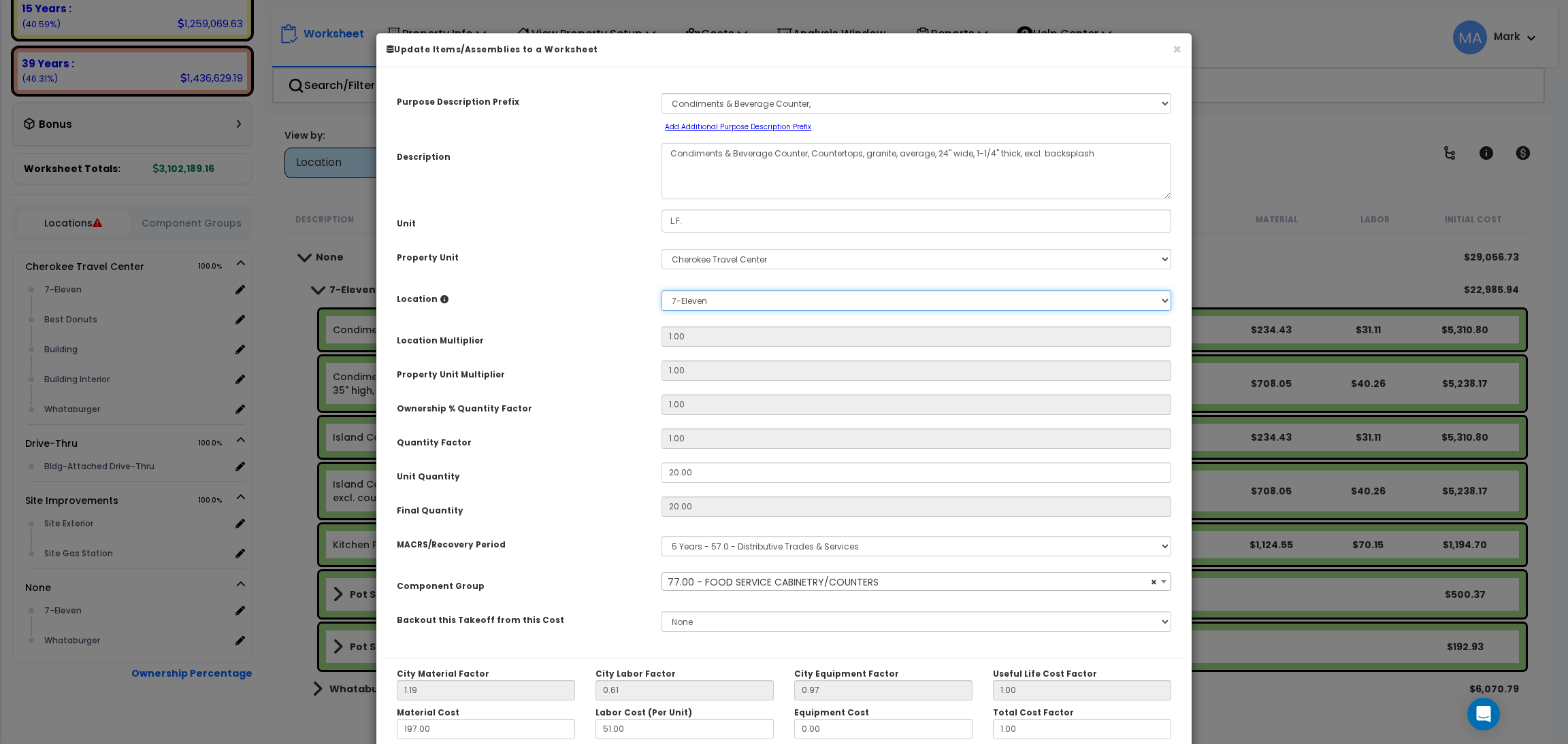
click at [661, 290] on select "Select 7-Eleven Best Donuts Building Building Interior Whataburger Add Addition…" at bounding box center [916, 300] width 509 height 21
type input "1"
type input "20"
type input "$5,310.80"
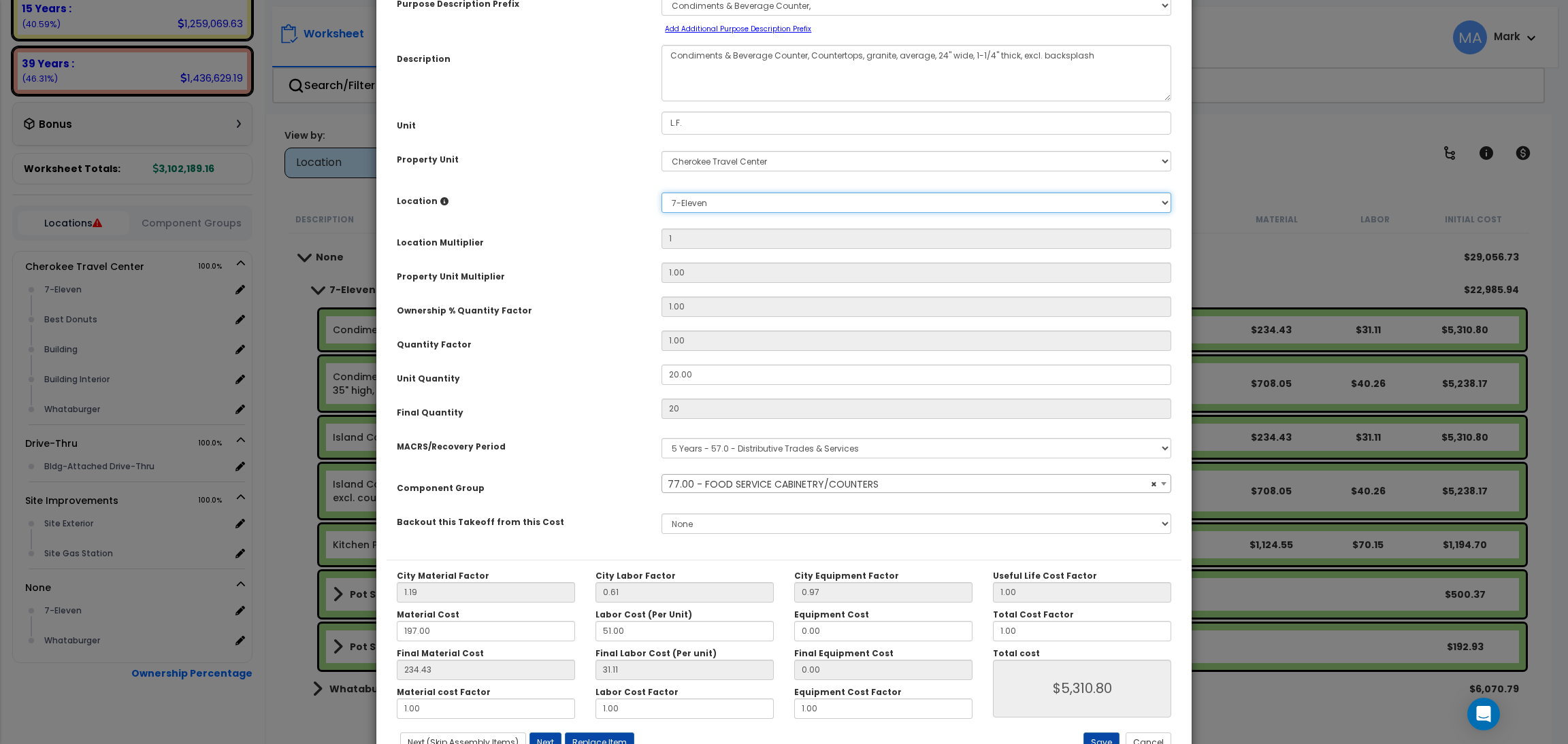
scroll to position [136, 0]
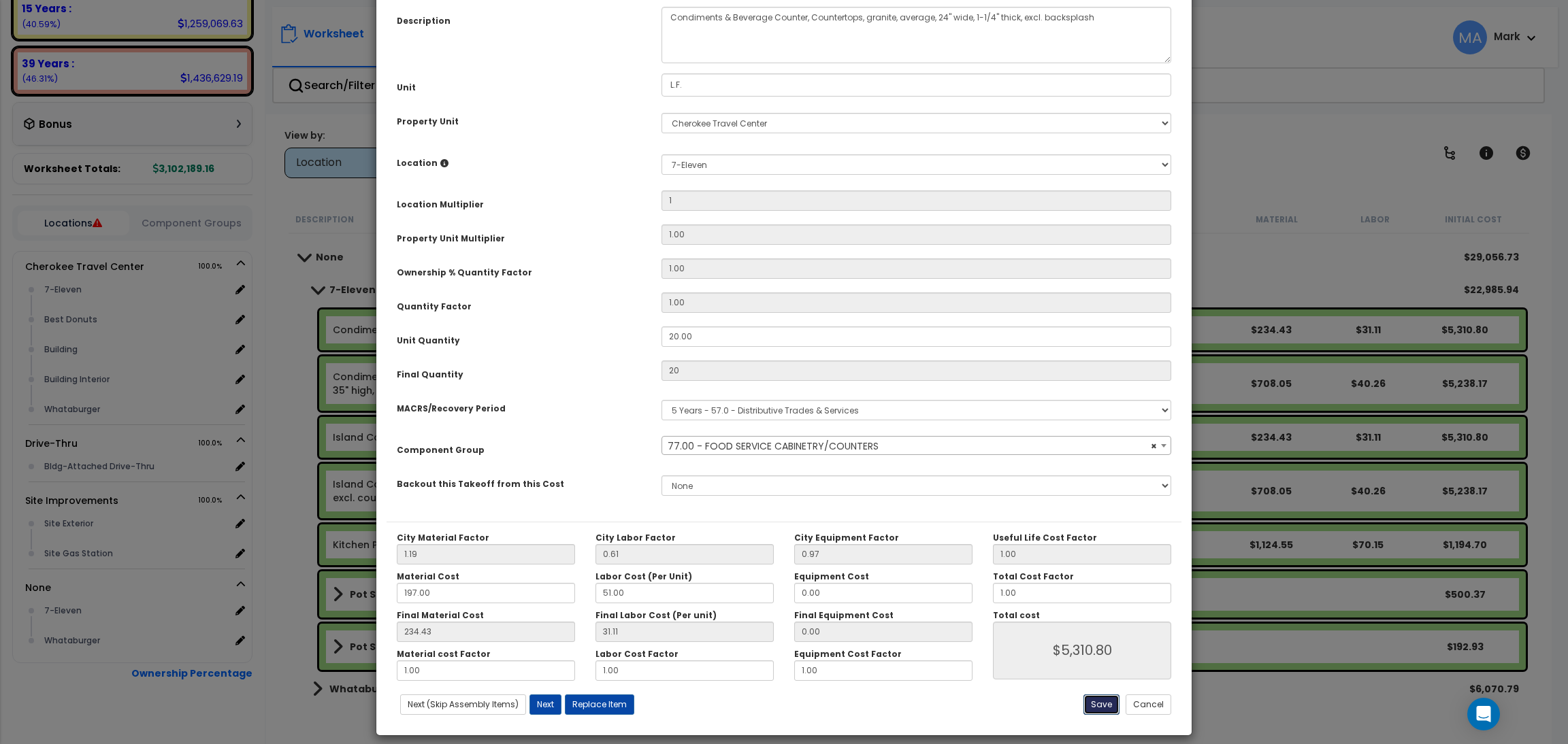
click at [1105, 711] on button "Save" at bounding box center [1101, 704] width 36 height 21
type input "1.00"
type input "20.00"
type input "5310.80"
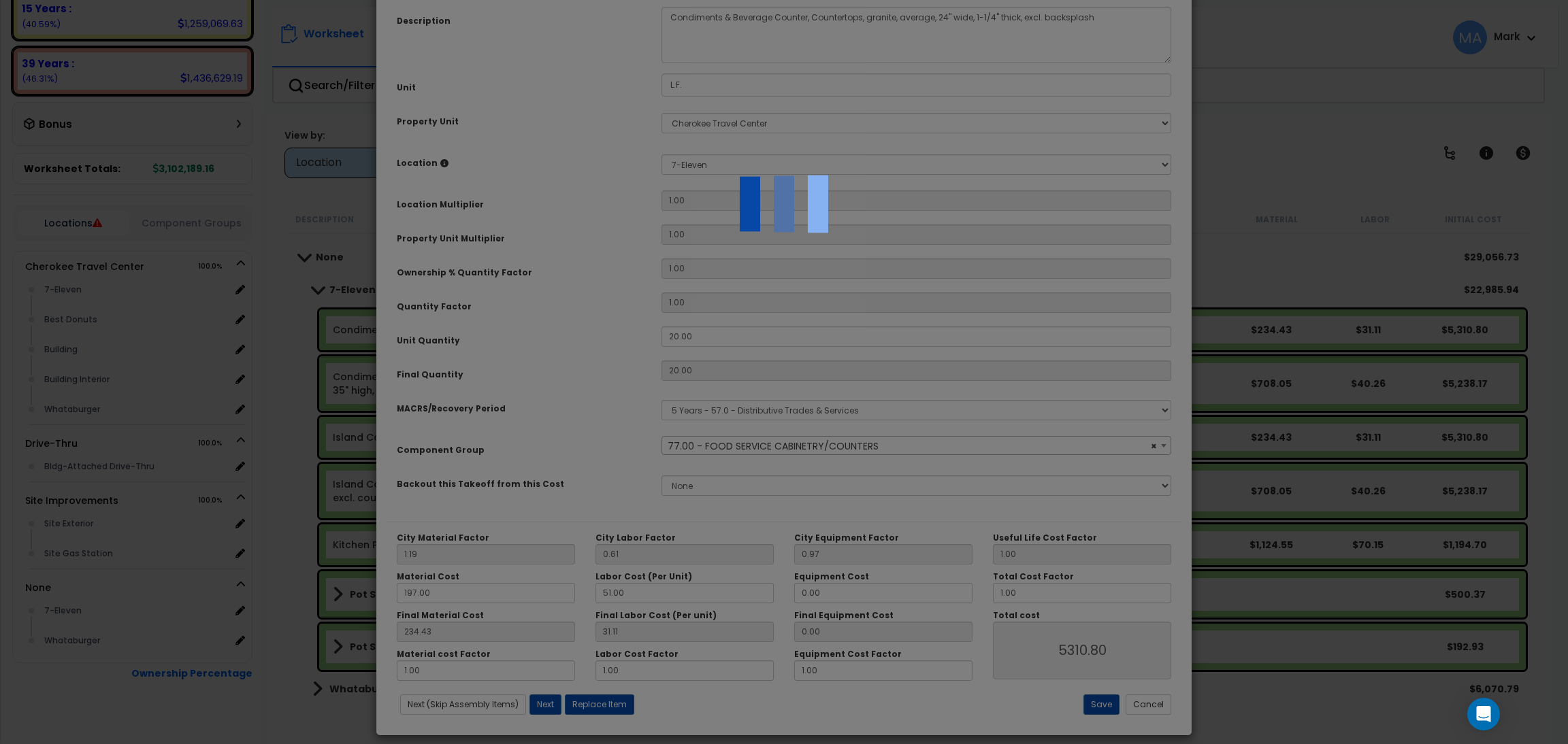
scroll to position [45, 0]
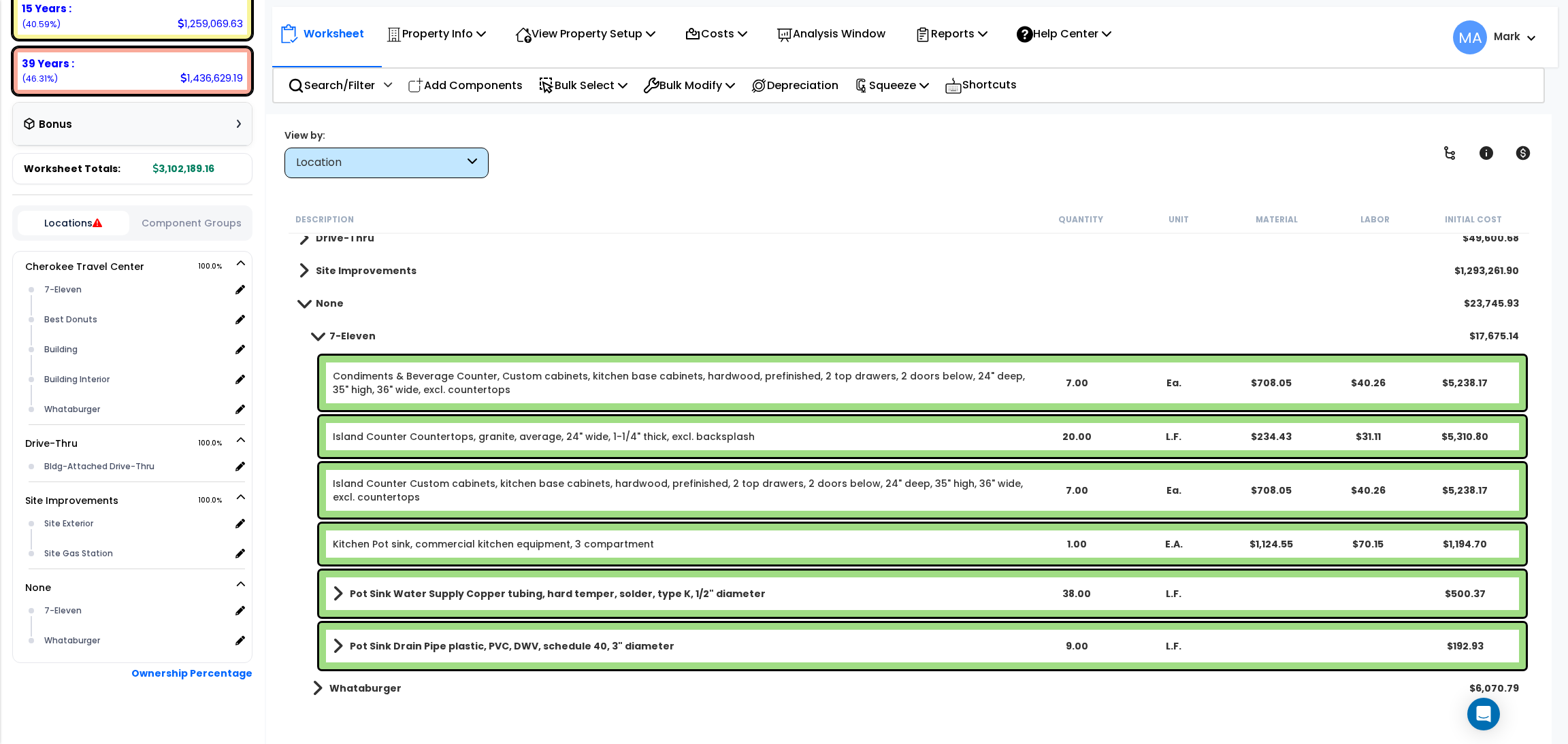
click at [1037, 372] on div "Condiments & Beverage Counter, Custom cabinets, kitchen base cabinets, hardwood…" at bounding box center [923, 382] width 1207 height 54
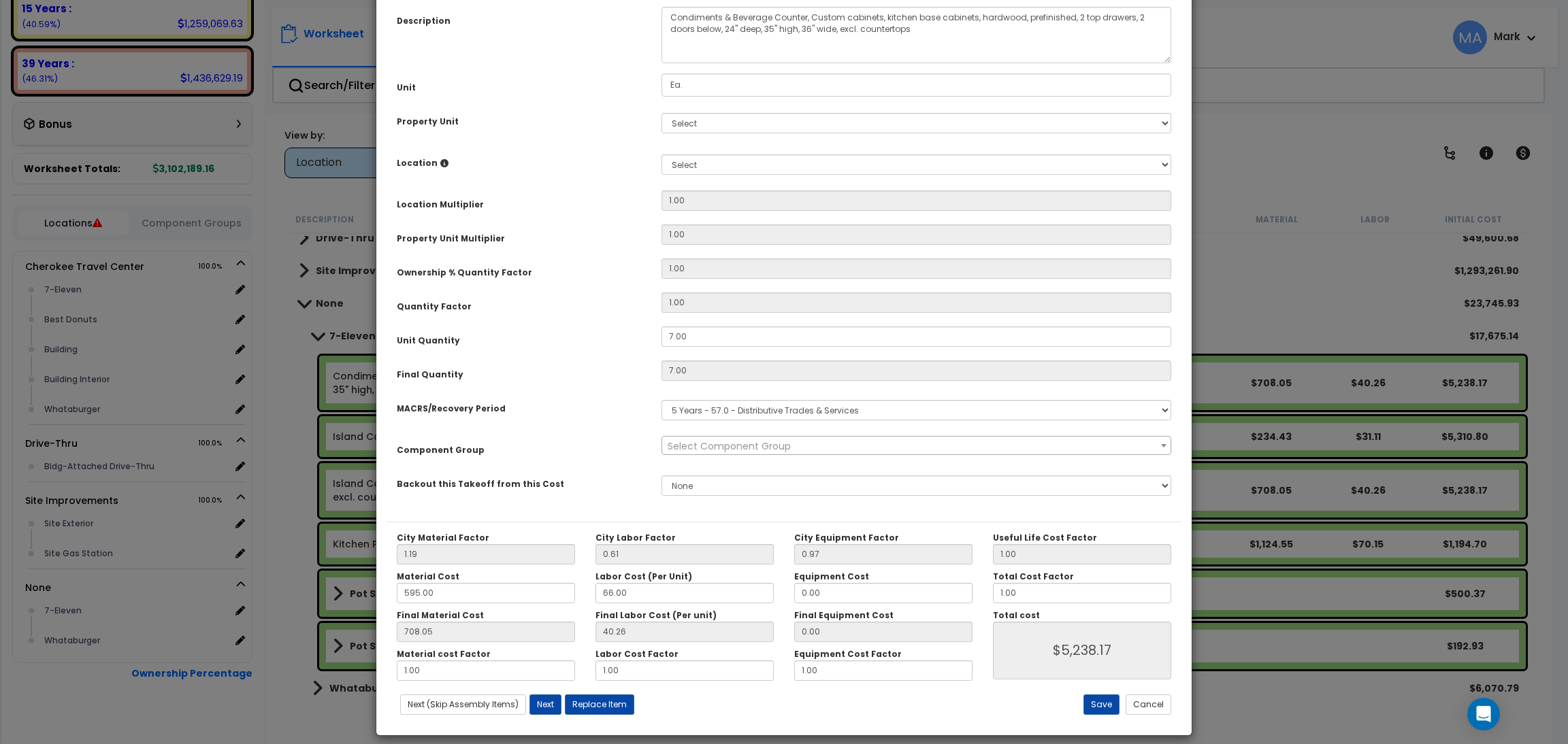
scroll to position [0, 0]
select select "13250"
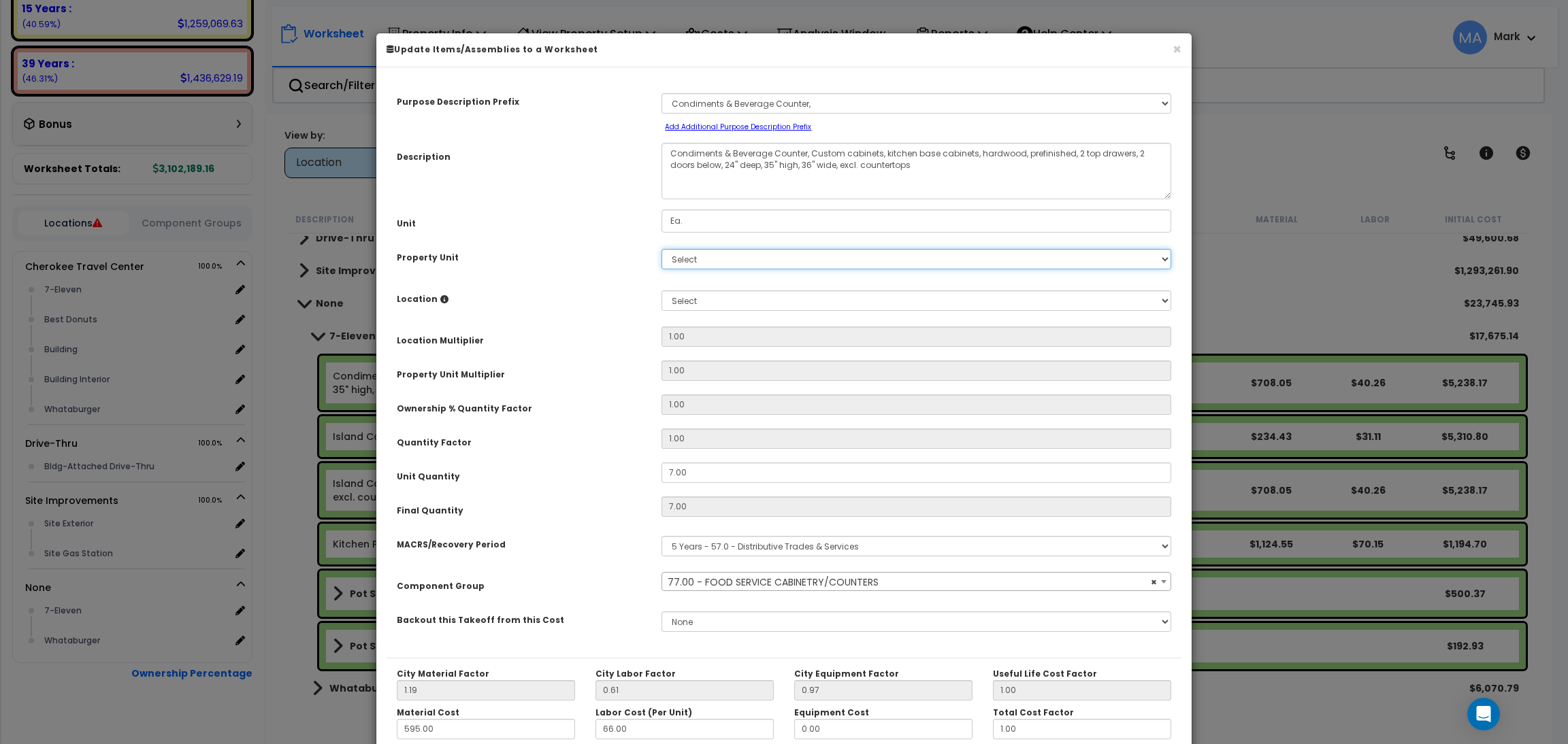
click at [721, 258] on select "Select Cherokee Travel Center Drive-Thru Site Improvements" at bounding box center [916, 259] width 509 height 21
select select "168861"
click at [661, 249] on select "Select Cherokee Travel Center Drive-Thru Site Improvements" at bounding box center [916, 259] width 509 height 21
click at [694, 298] on select "Select Add New Location" at bounding box center [916, 300] width 509 height 21
select select "31820"
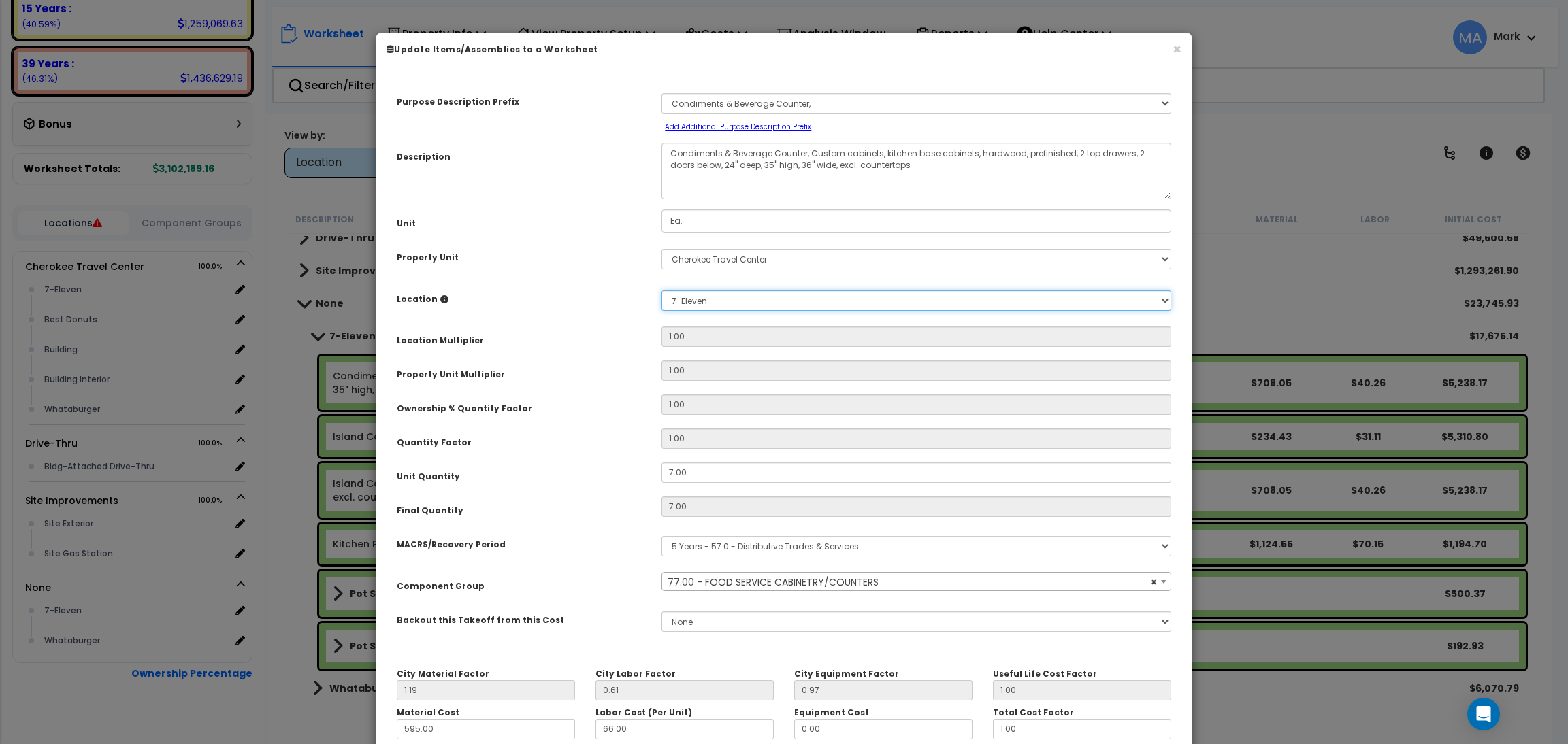
click at [661, 290] on select "Select 7-Eleven Best Donuts Building Building Interior Whataburger Add Addition…" at bounding box center [916, 300] width 509 height 21
type input "1"
type input "7"
type input "$5,238.17"
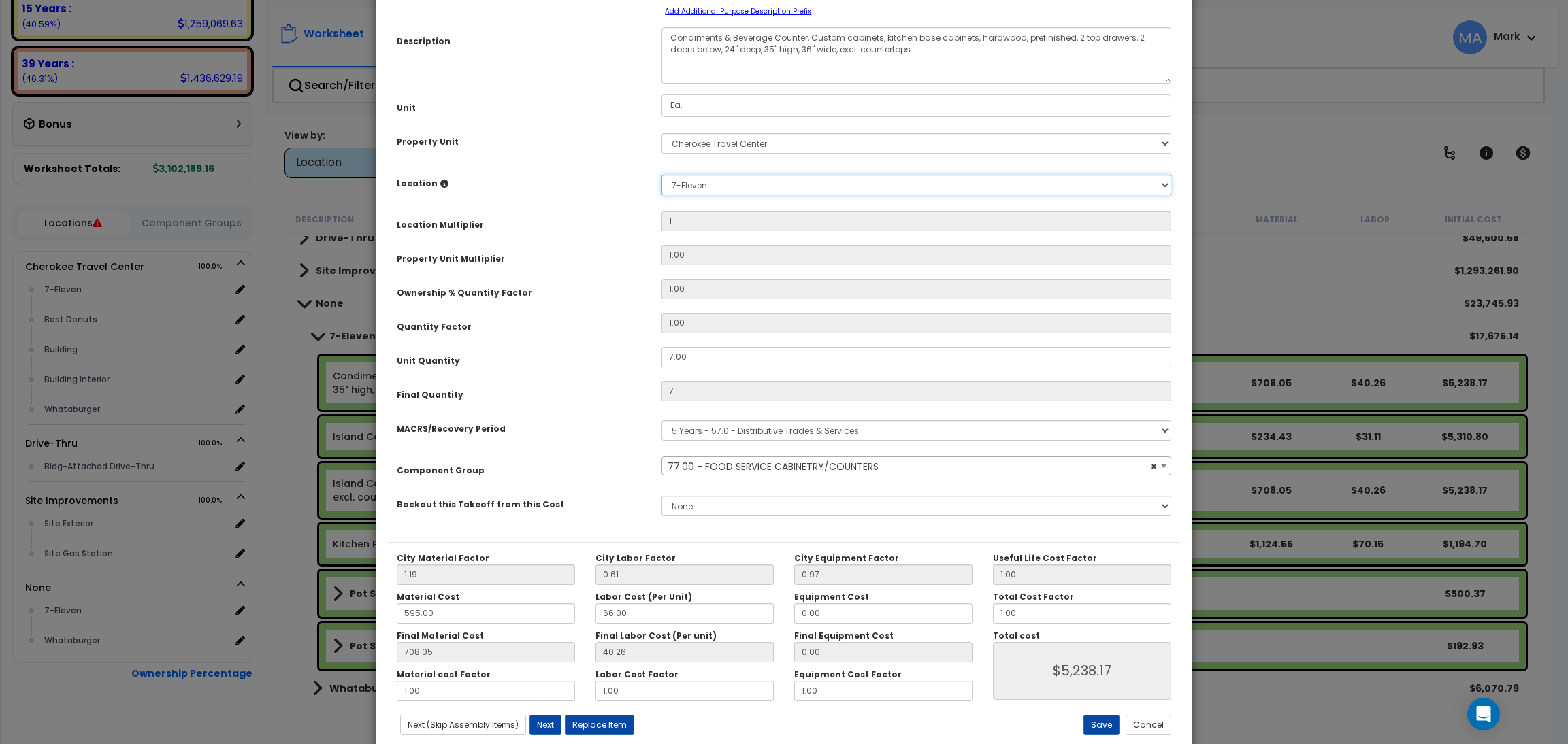
scroll to position [136, 0]
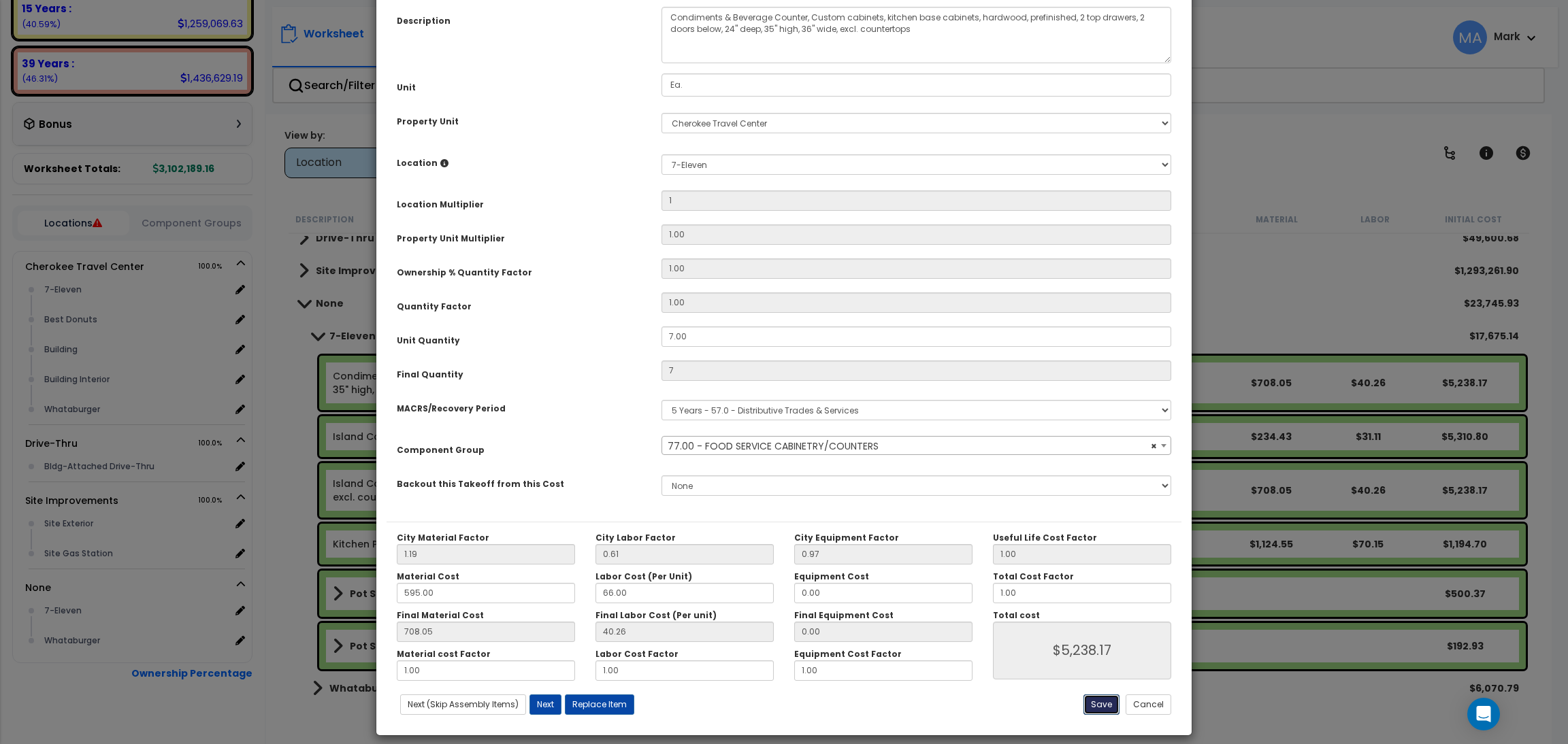
click at [1092, 709] on button "Save" at bounding box center [1101, 704] width 36 height 21
type input "1.00"
type input "7.00"
type input "5238.17"
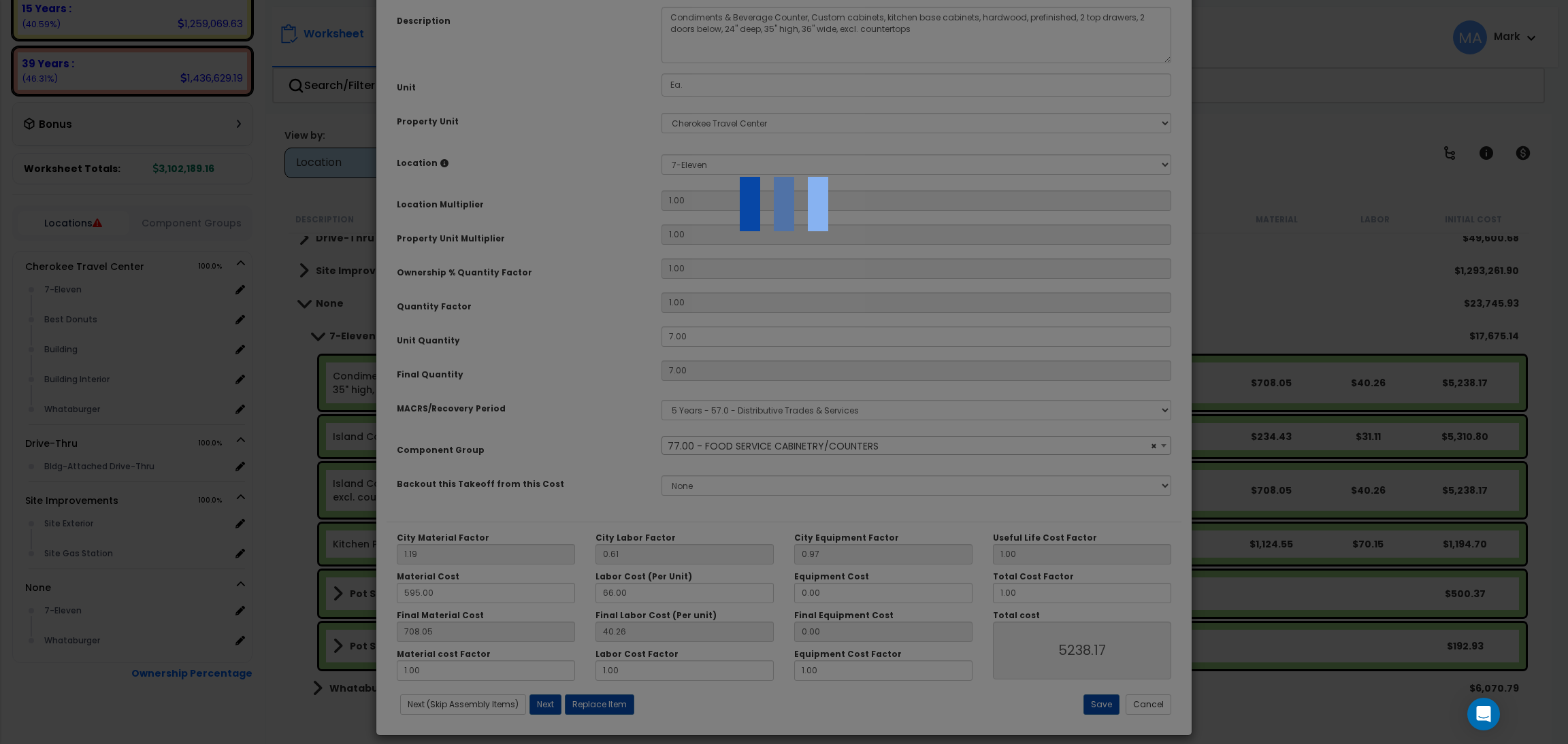
scroll to position [0, 0]
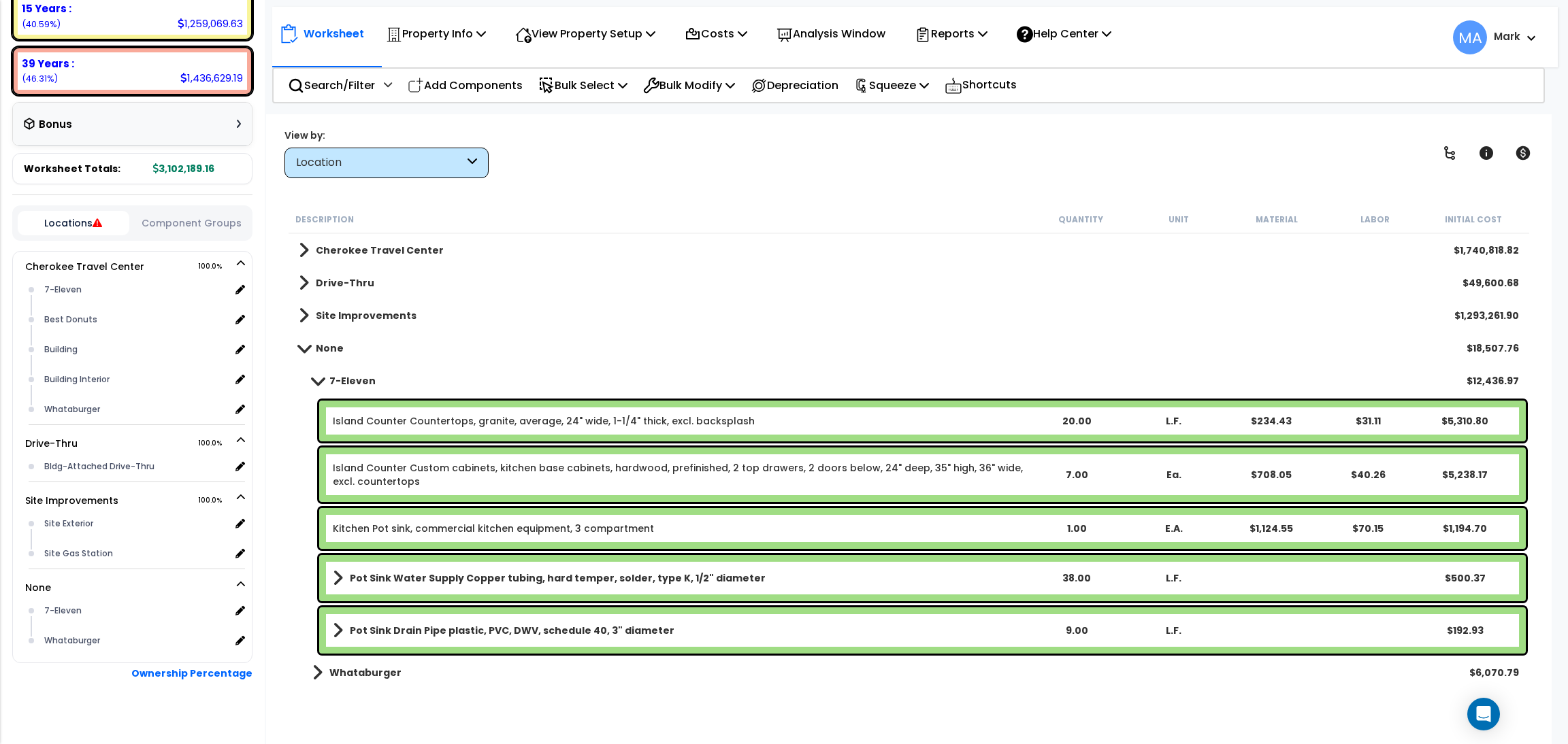
click at [797, 420] on b "Island Counter Countertops, granite, average, 24" wide, 1-1/4" thick, excl. bac…" at bounding box center [680, 421] width 694 height 14
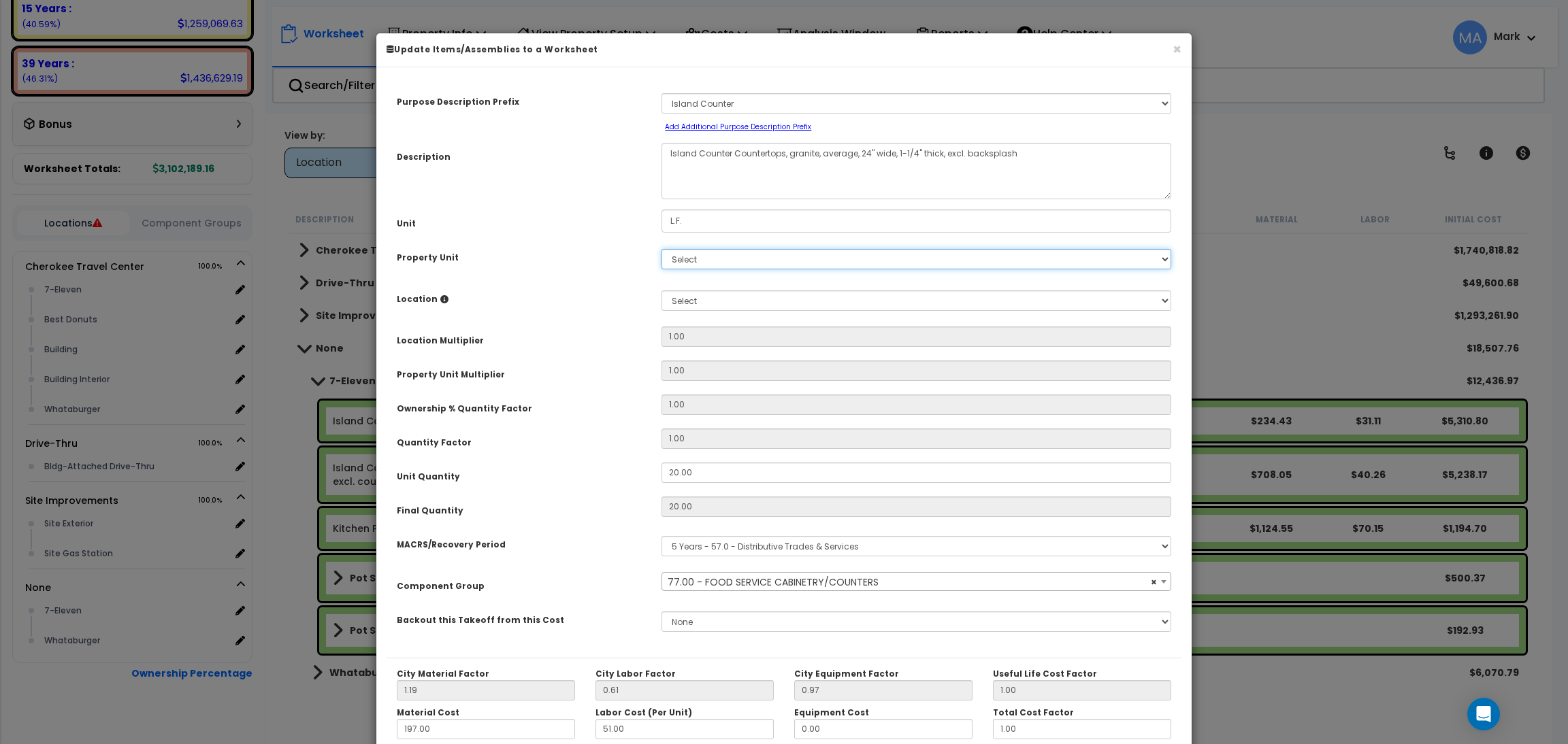
click at [714, 260] on select "Select Cherokee Travel Center Drive-Thru Site Improvements" at bounding box center [916, 259] width 509 height 21
select select "13250"
select select "168861"
click at [661, 249] on select "Select Cherokee Travel Center Drive-Thru Site Improvements" at bounding box center [916, 259] width 509 height 21
click at [702, 291] on select "Select 7-Eleven Best Donuts Building Building Interior Whataburger Add Addition…" at bounding box center [916, 300] width 509 height 21
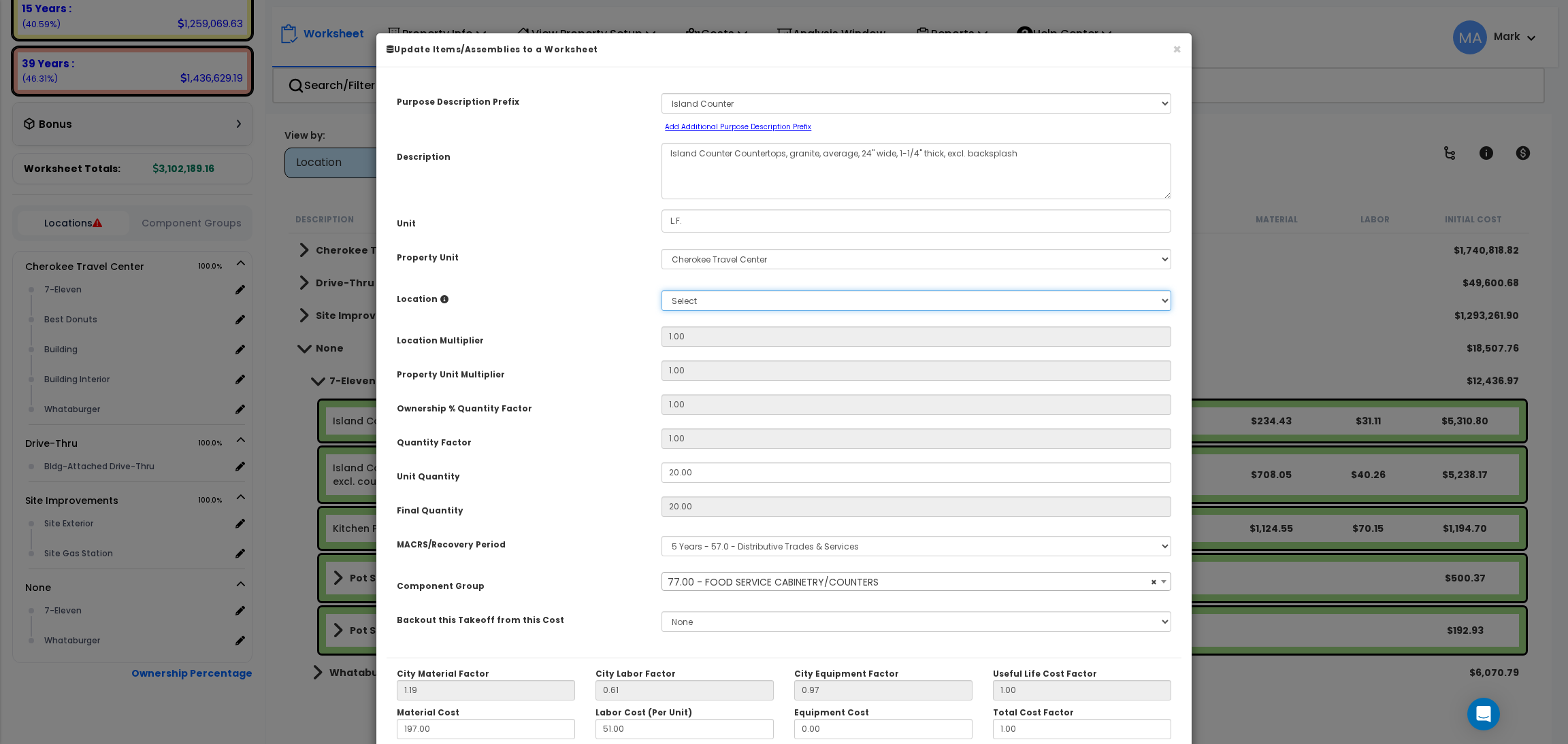
select select "31820"
click at [661, 290] on select "Select 7-Eleven Best Donuts Building Building Interior Whataburger Add Addition…" at bounding box center [916, 300] width 509 height 21
type input "1"
type input "20"
type input "$5,310.80"
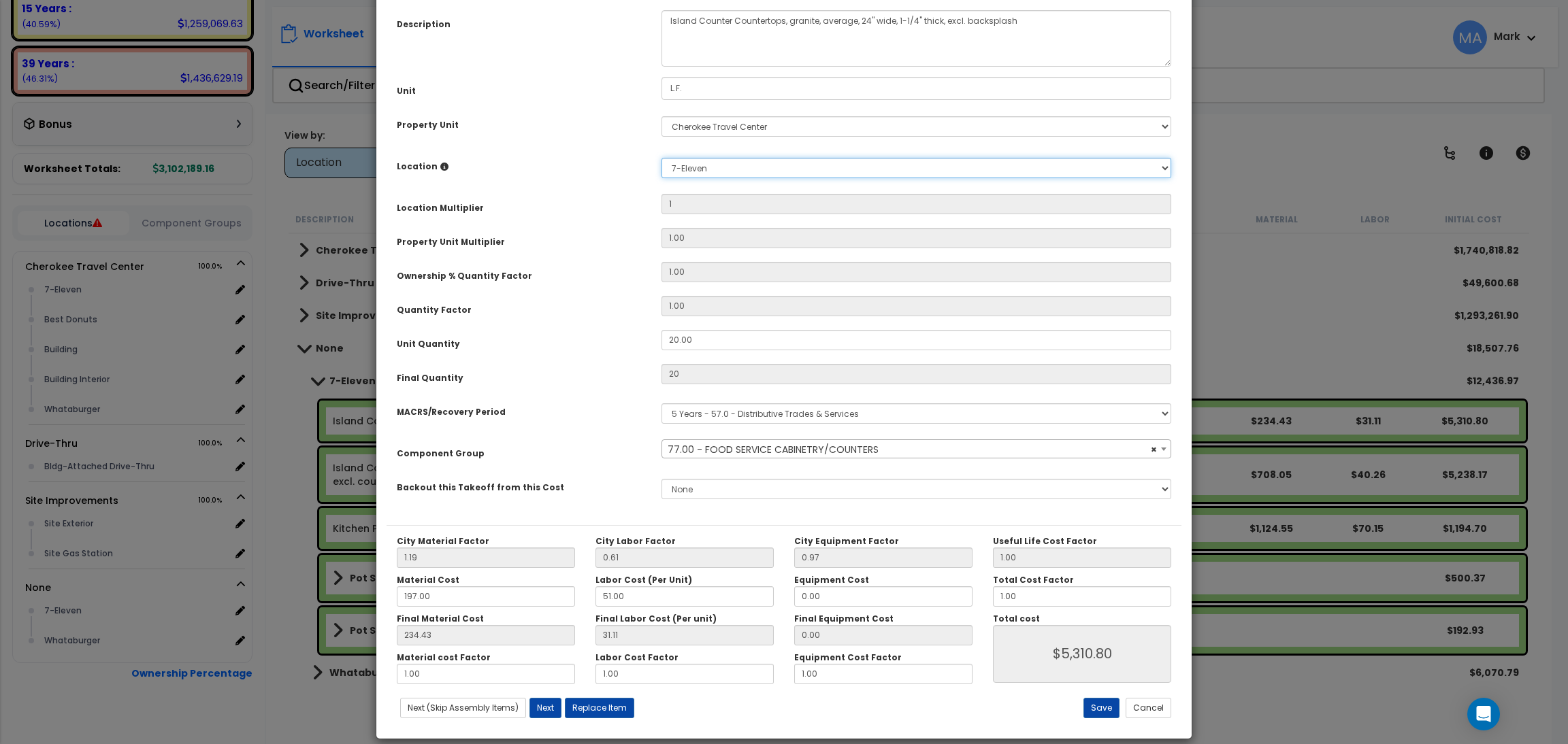
scroll to position [136, 0]
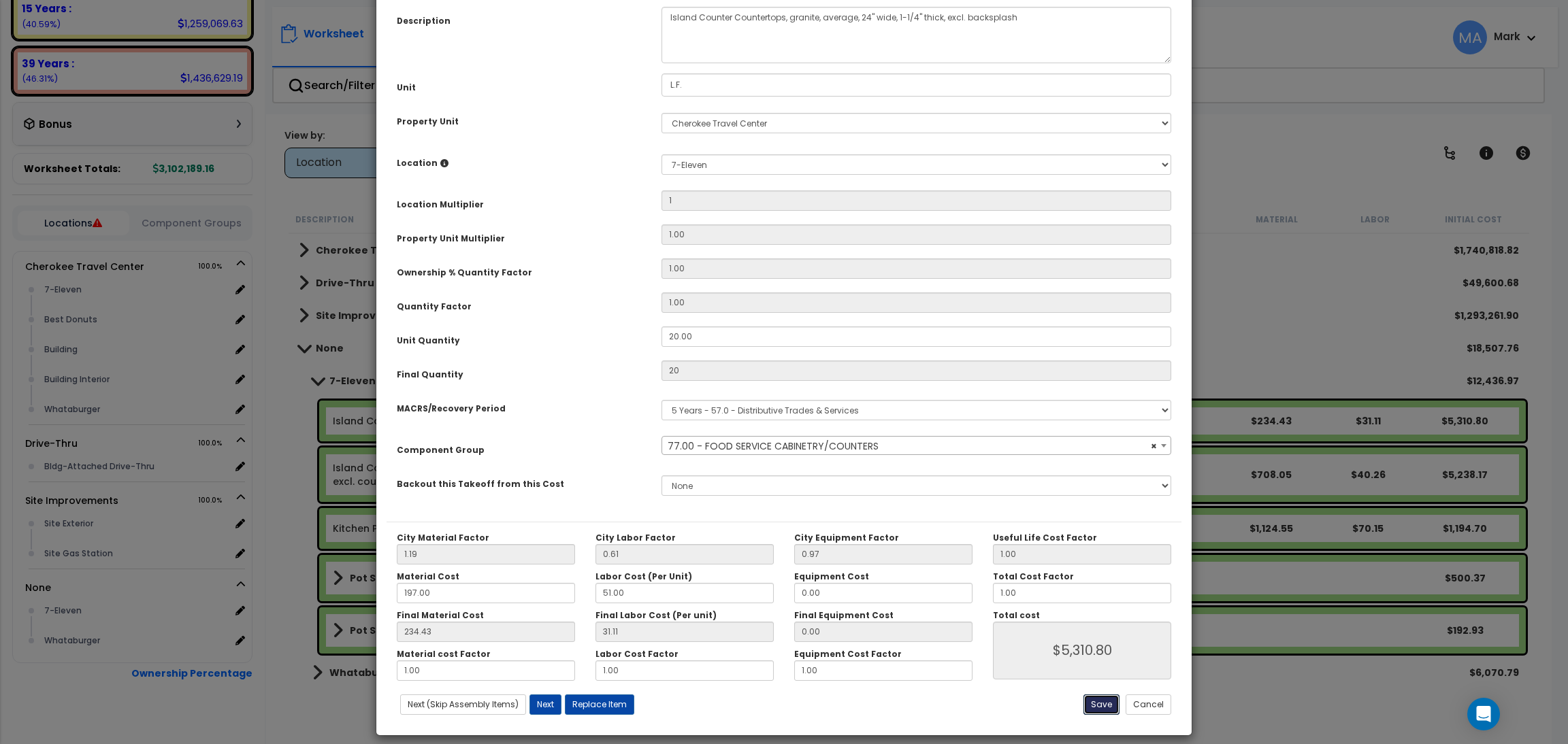
click at [1098, 696] on button "Save" at bounding box center [1101, 704] width 36 height 21
type input "1.00"
type input "20.00"
type input "5310.80"
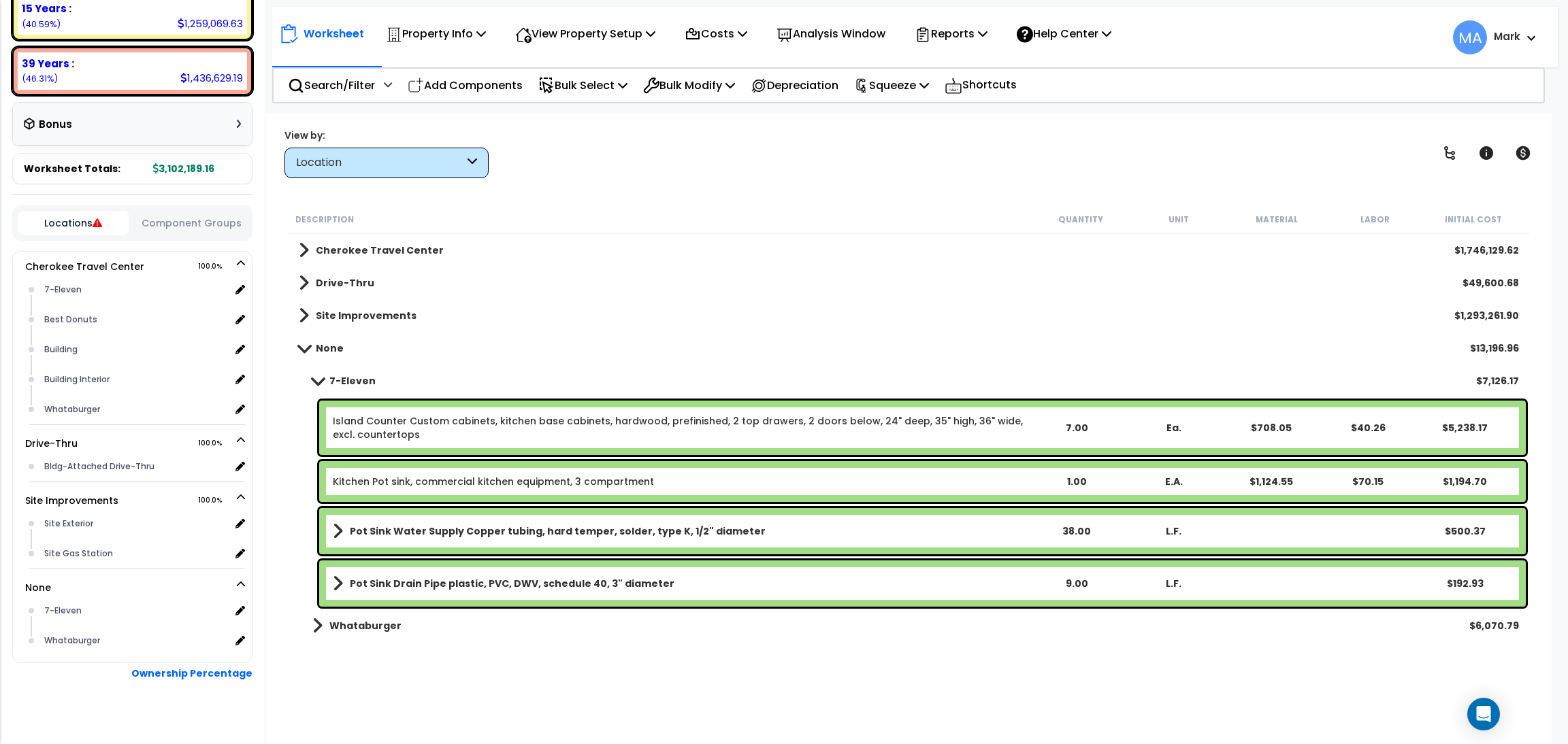
click at [672, 424] on link "Island Counter Custom cabinets, kitchen base cabinets, hardwood, prefinished, 2…" at bounding box center [680, 427] width 694 height 27
click at [672, 422] on link "Island Counter Custom cabinets, kitchen base cabinets, hardwood, prefinished, 2…" at bounding box center [680, 427] width 694 height 27
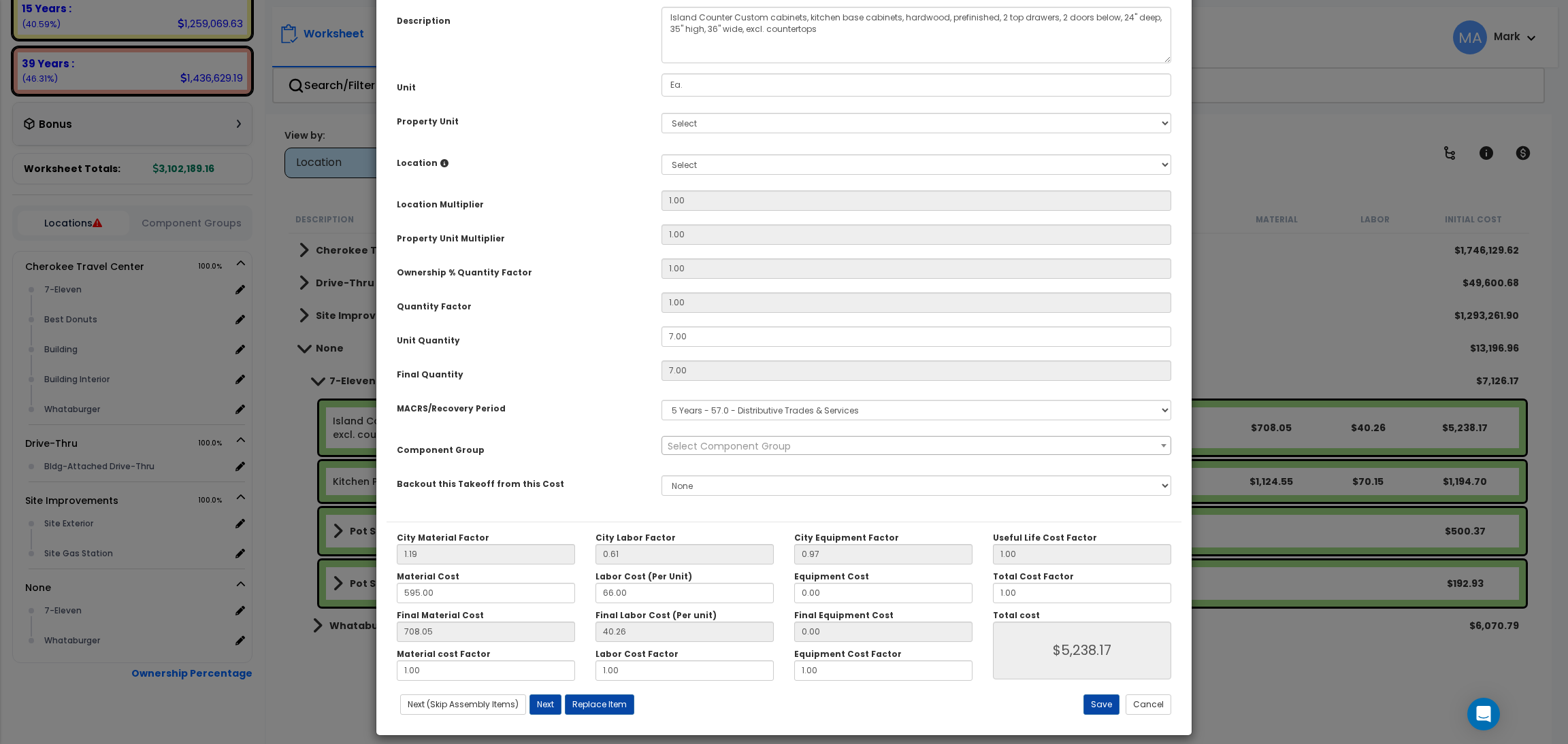
scroll to position [0, 0]
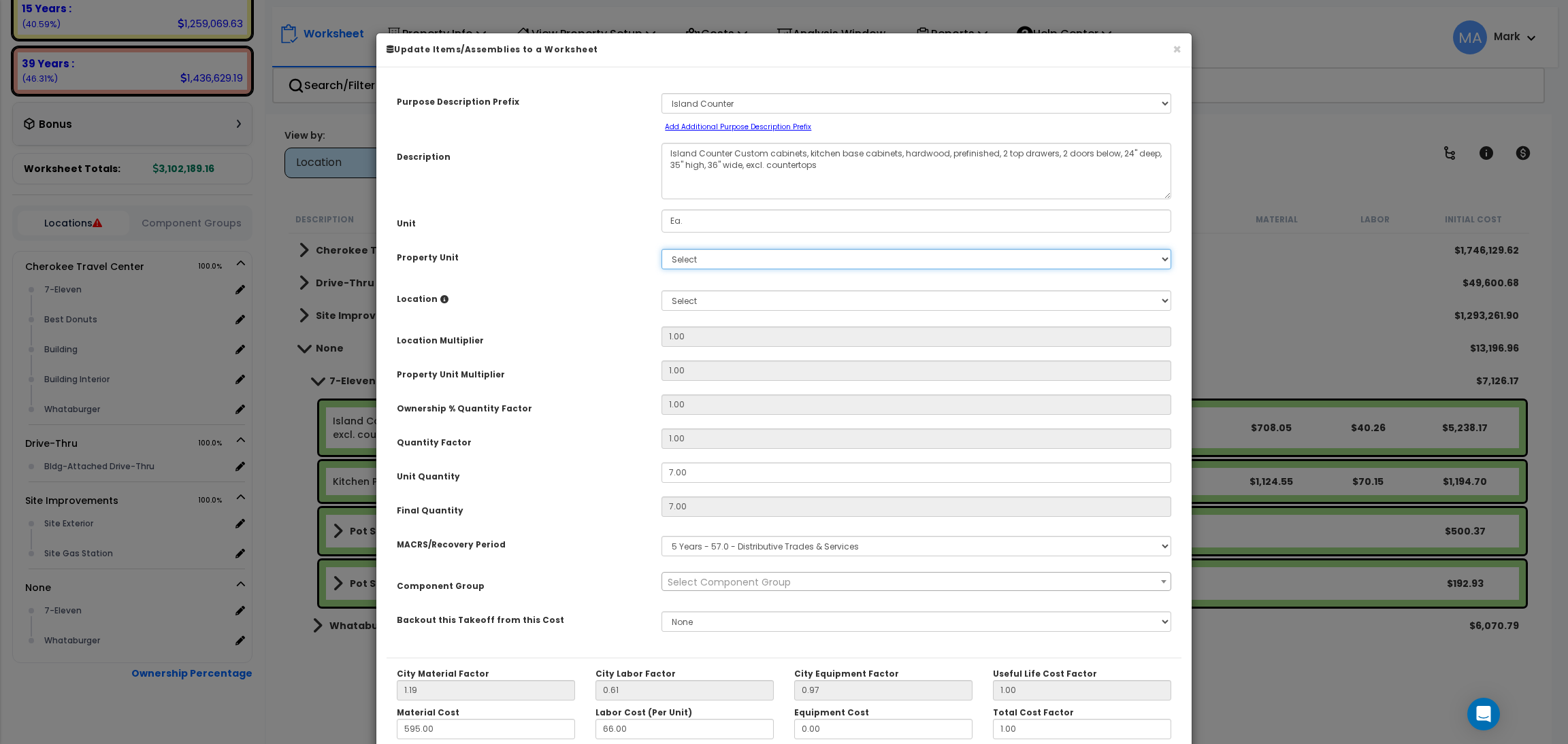
click at [716, 258] on select "Select Cherokee Travel Center Drive-Thru Site Improvements" at bounding box center [916, 259] width 509 height 21
select select "13250"
select select "168861"
click at [661, 249] on select "Select Cherokee Travel Center Drive-Thru Site Improvements" at bounding box center [916, 259] width 509 height 21
select select "13250"
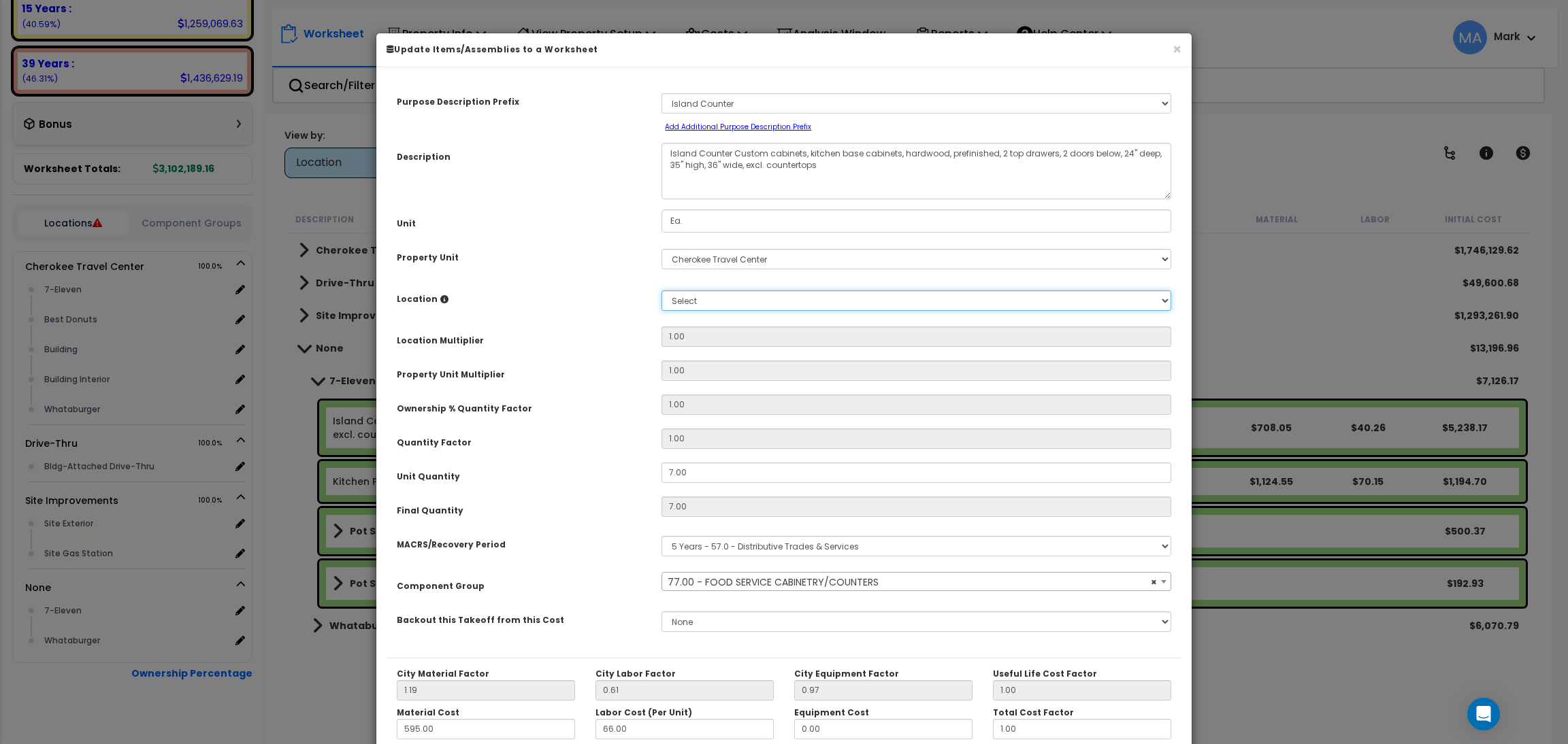
click at [701, 298] on select "Select 7-Eleven Best Donuts Building Building Interior Whataburger Add Addition…" at bounding box center [916, 300] width 509 height 21
select select "31820"
click at [661, 290] on select "Select 7-Eleven Best Donuts Building Building Interior Whataburger Add Addition…" at bounding box center [916, 300] width 509 height 21
type input "1"
type input "7"
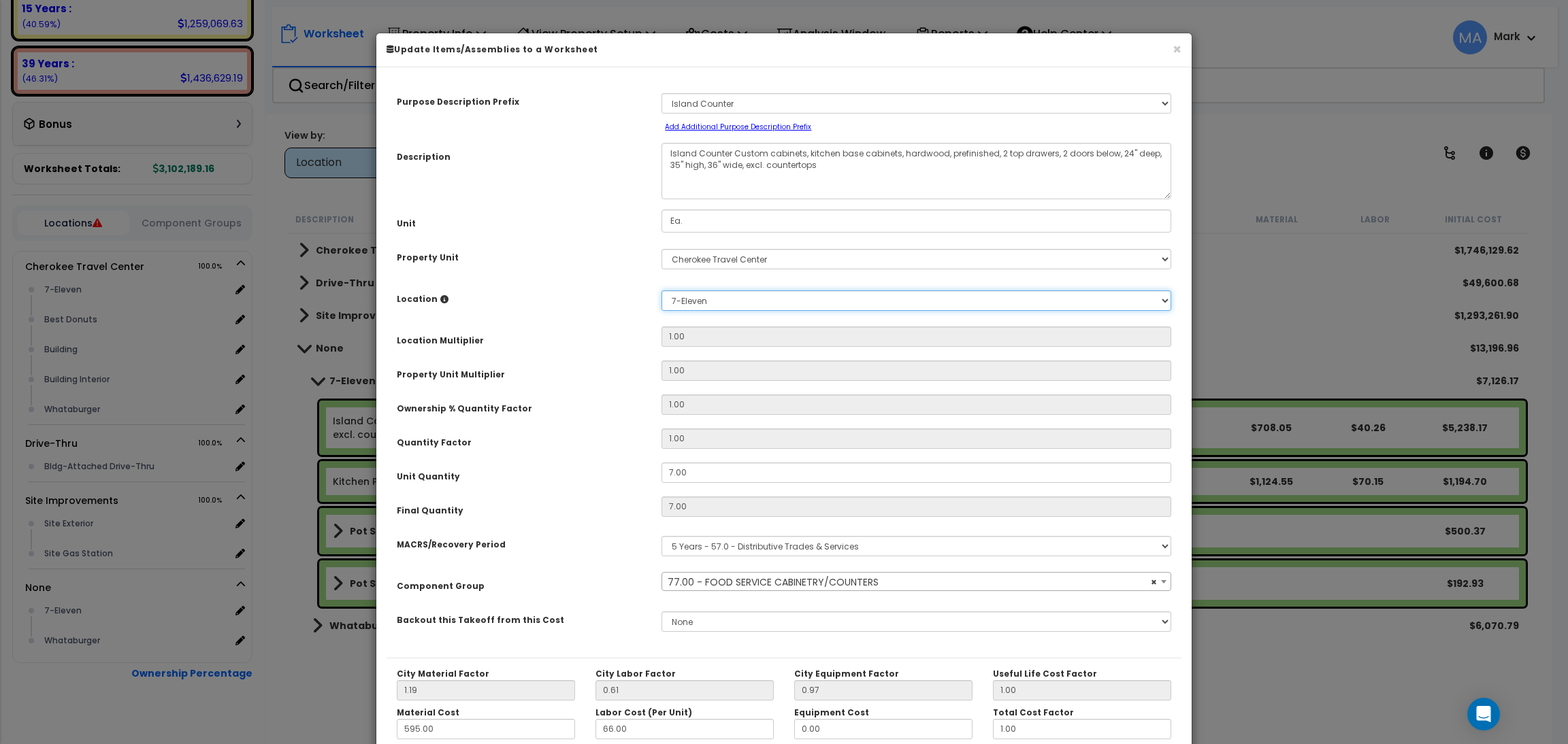
type input "$5,238.17"
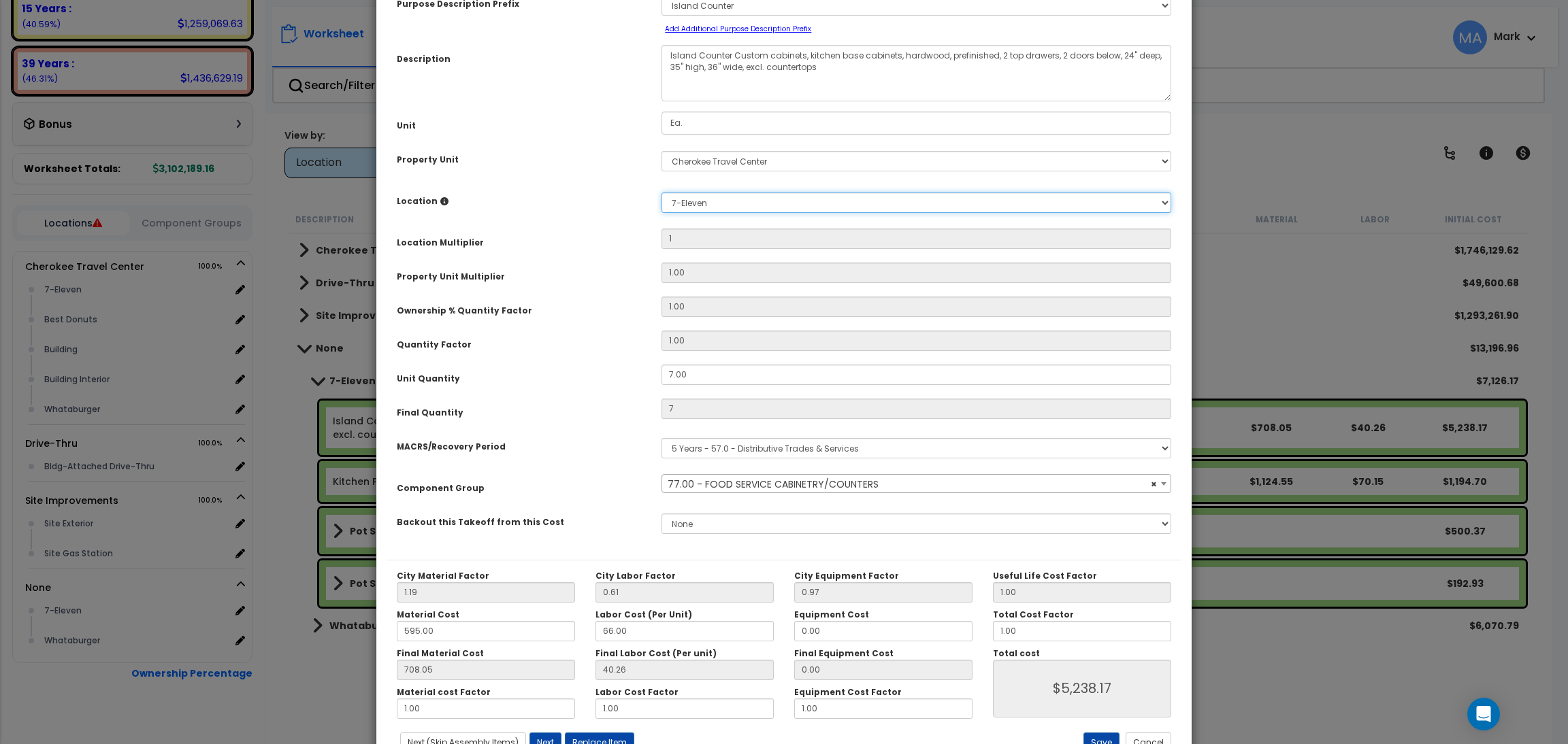
scroll to position [136, 0]
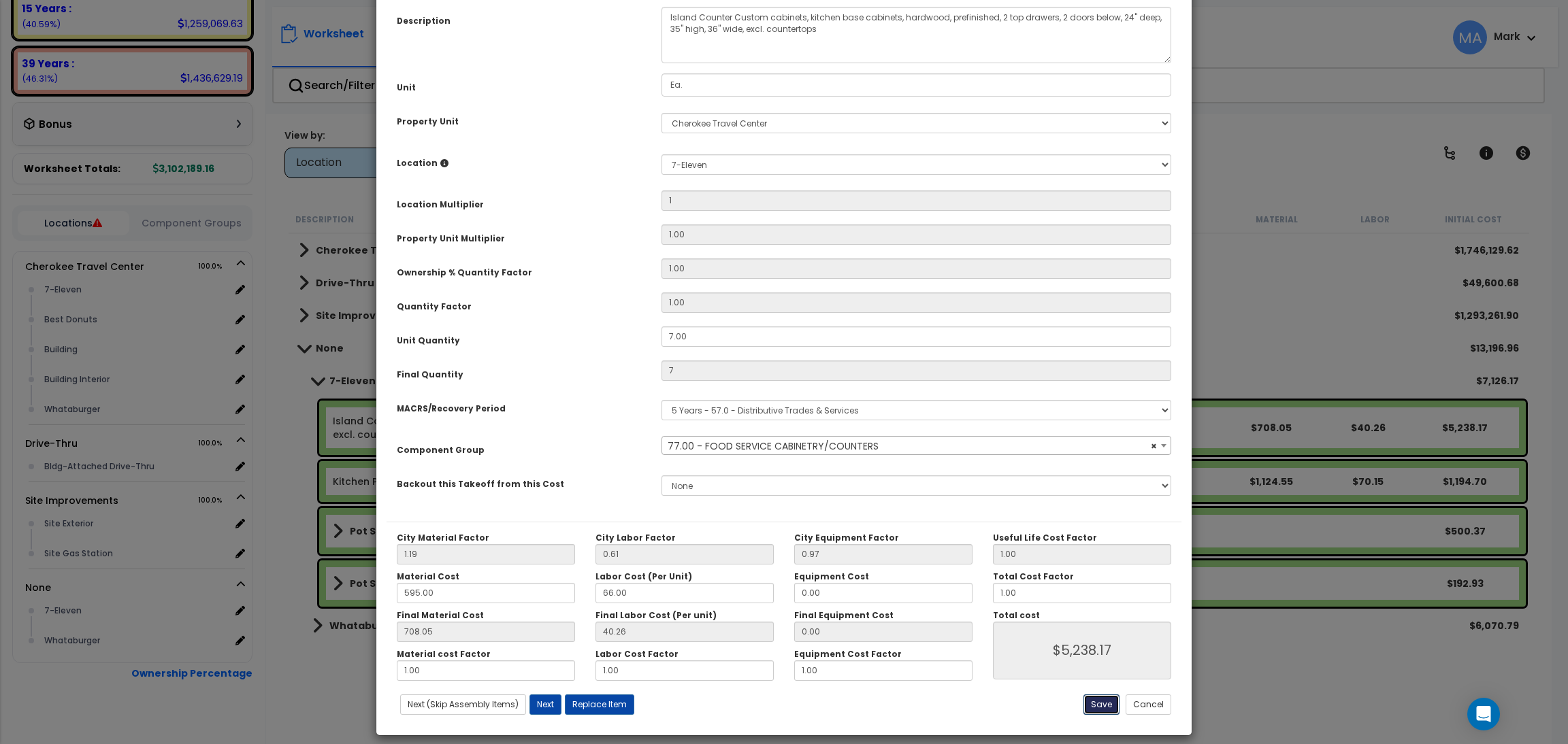
click at [1106, 704] on button "Save" at bounding box center [1101, 704] width 36 height 21
type input "1.00"
type input "7.00"
type input "5238.17"
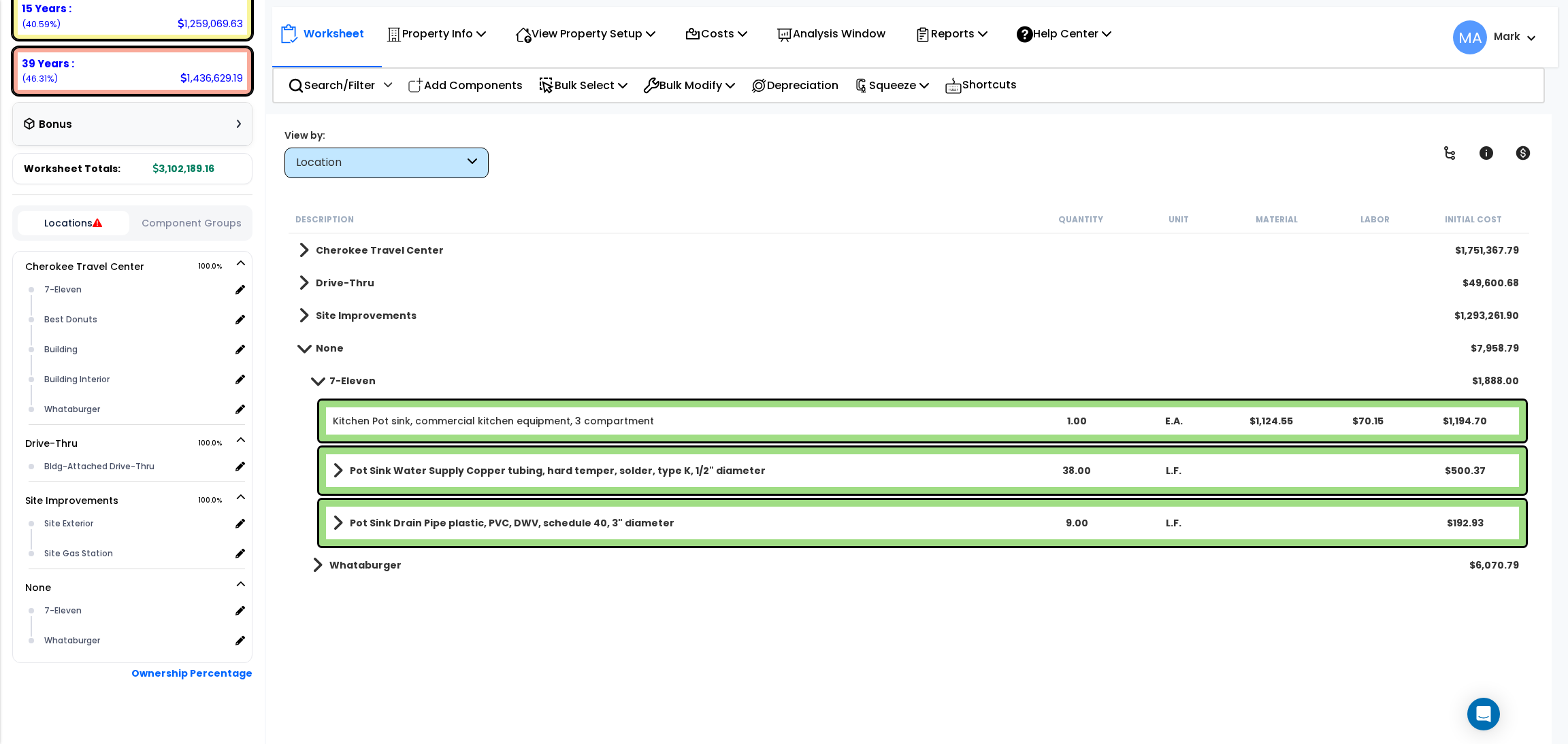
click at [703, 414] on b "Kitchen Pot sink, commercial kitchen equipment, 3 compartment" at bounding box center [680, 421] width 694 height 14
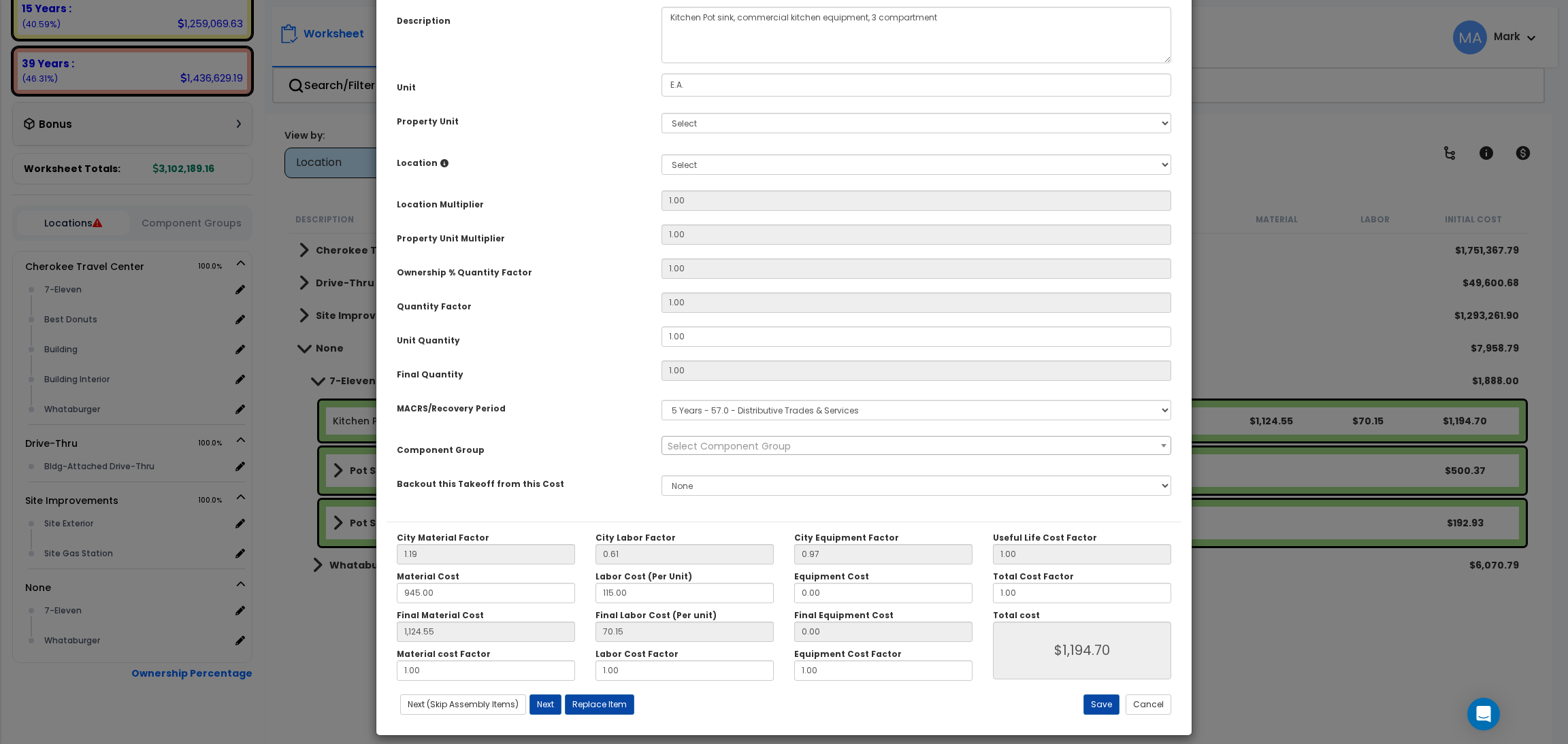
scroll to position [0, 0]
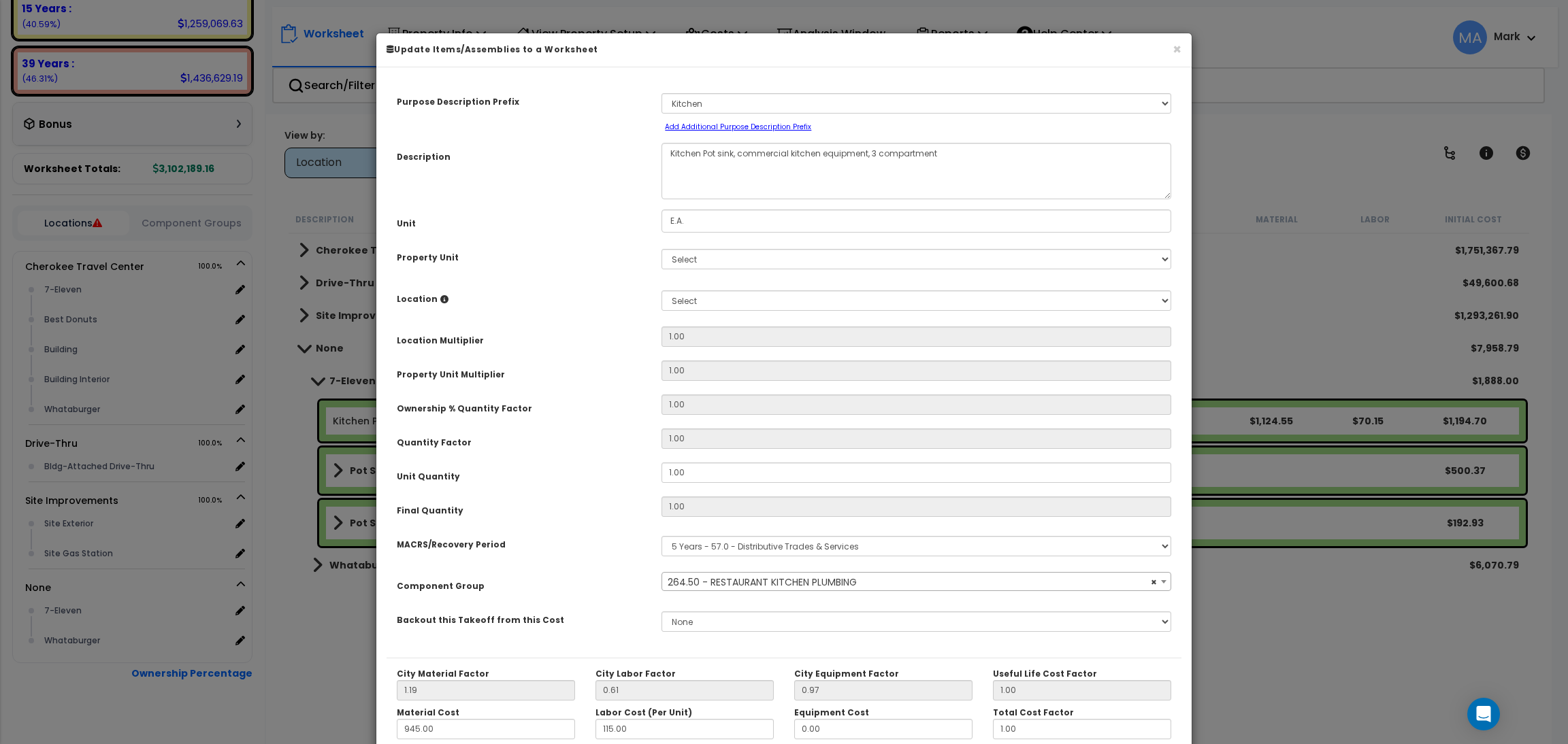
select select "37165"
click at [703, 258] on select "Select Cherokee Travel Center Drive-Thru Site Improvements" at bounding box center [916, 259] width 509 height 21
select select "168861"
click at [661, 249] on select "Select Cherokee Travel Center Drive-Thru Site Improvements" at bounding box center [916, 259] width 509 height 21
click at [708, 296] on select "Select 7-Eleven Best Donuts Building Building Interior Whataburger Add Addition…" at bounding box center [916, 300] width 509 height 21
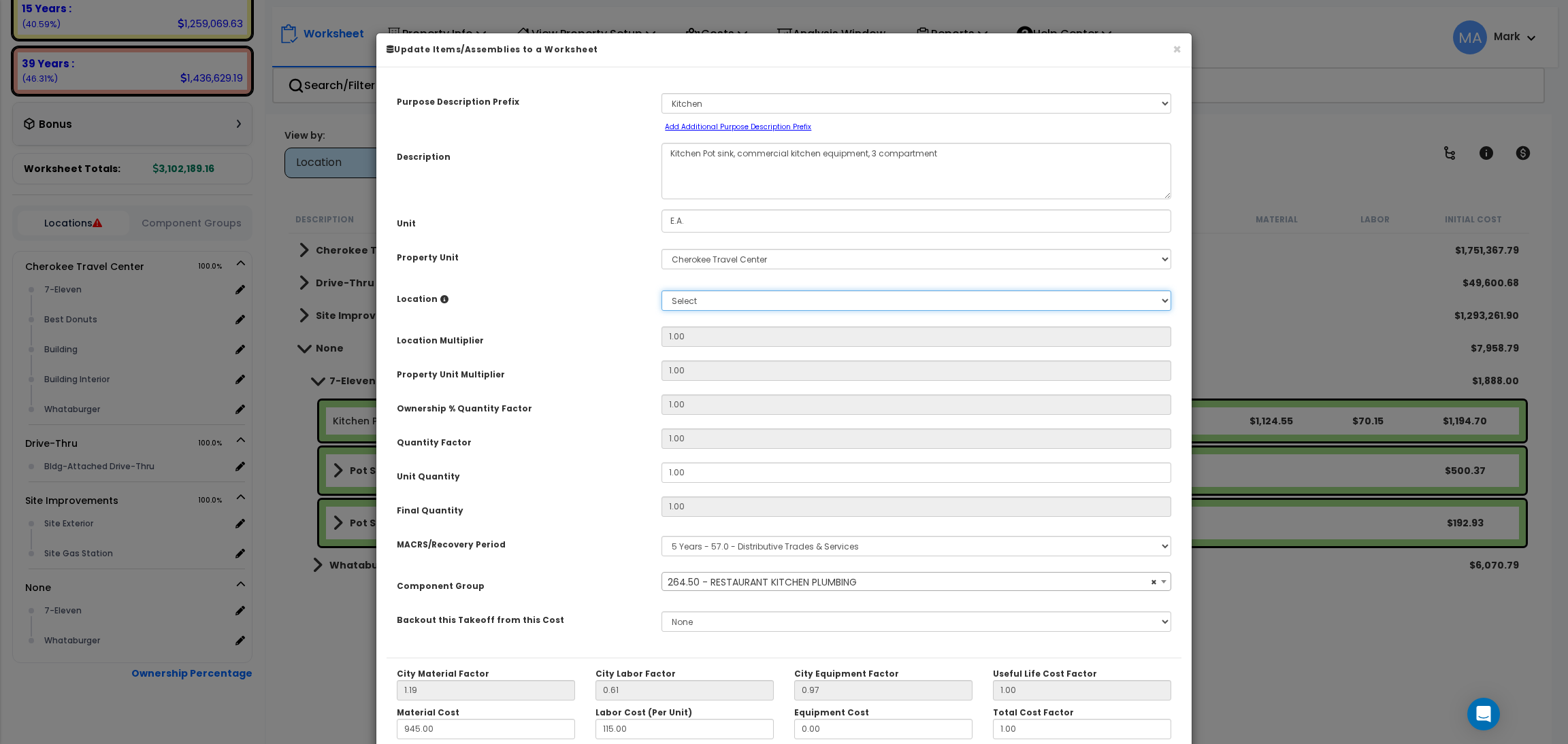
select select "31820"
click at [661, 290] on select "Select 7-Eleven Best Donuts Building Building Interior Whataburger Add Addition…" at bounding box center [916, 300] width 509 height 21
type input "1"
type input "1,124.55"
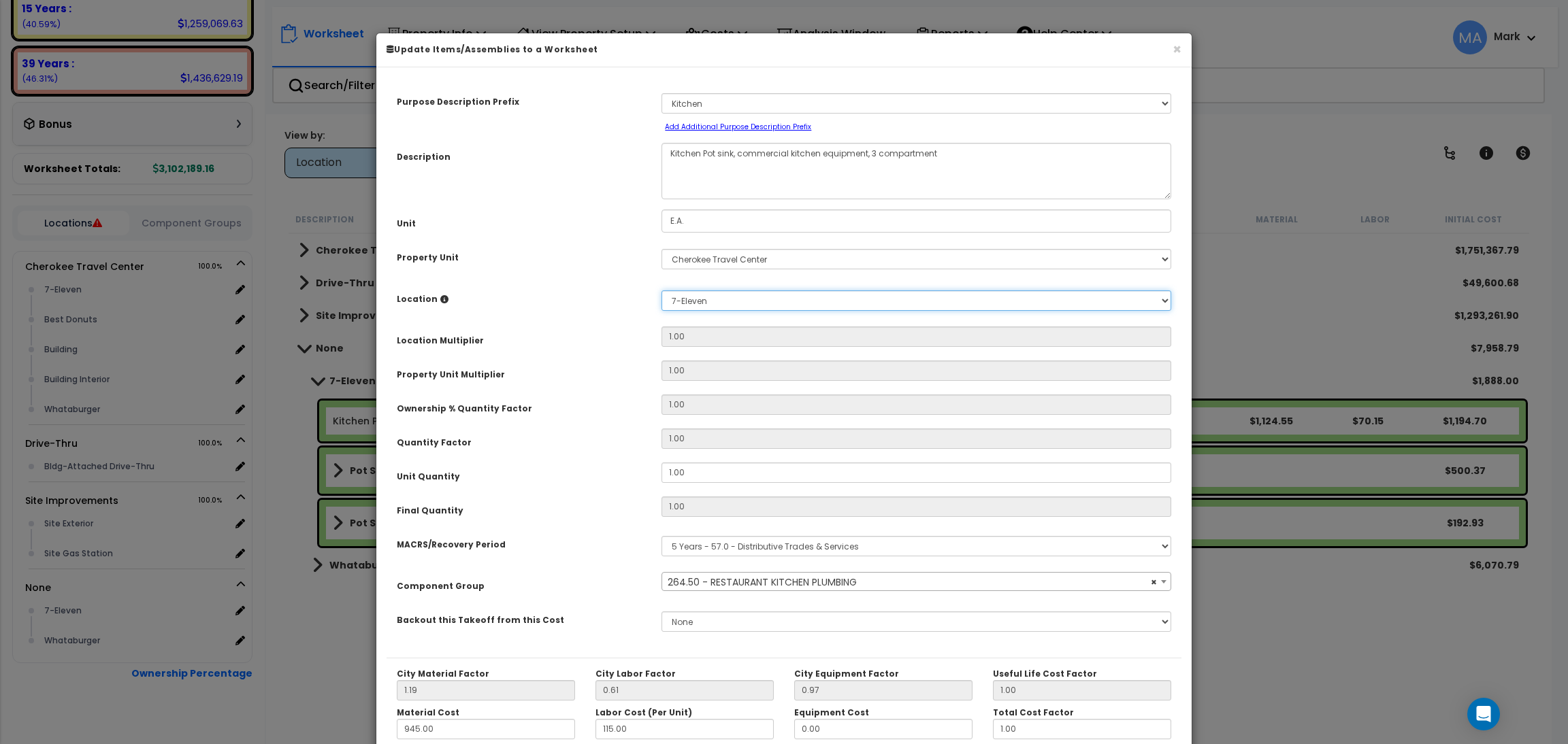
type input "$1,194.70"
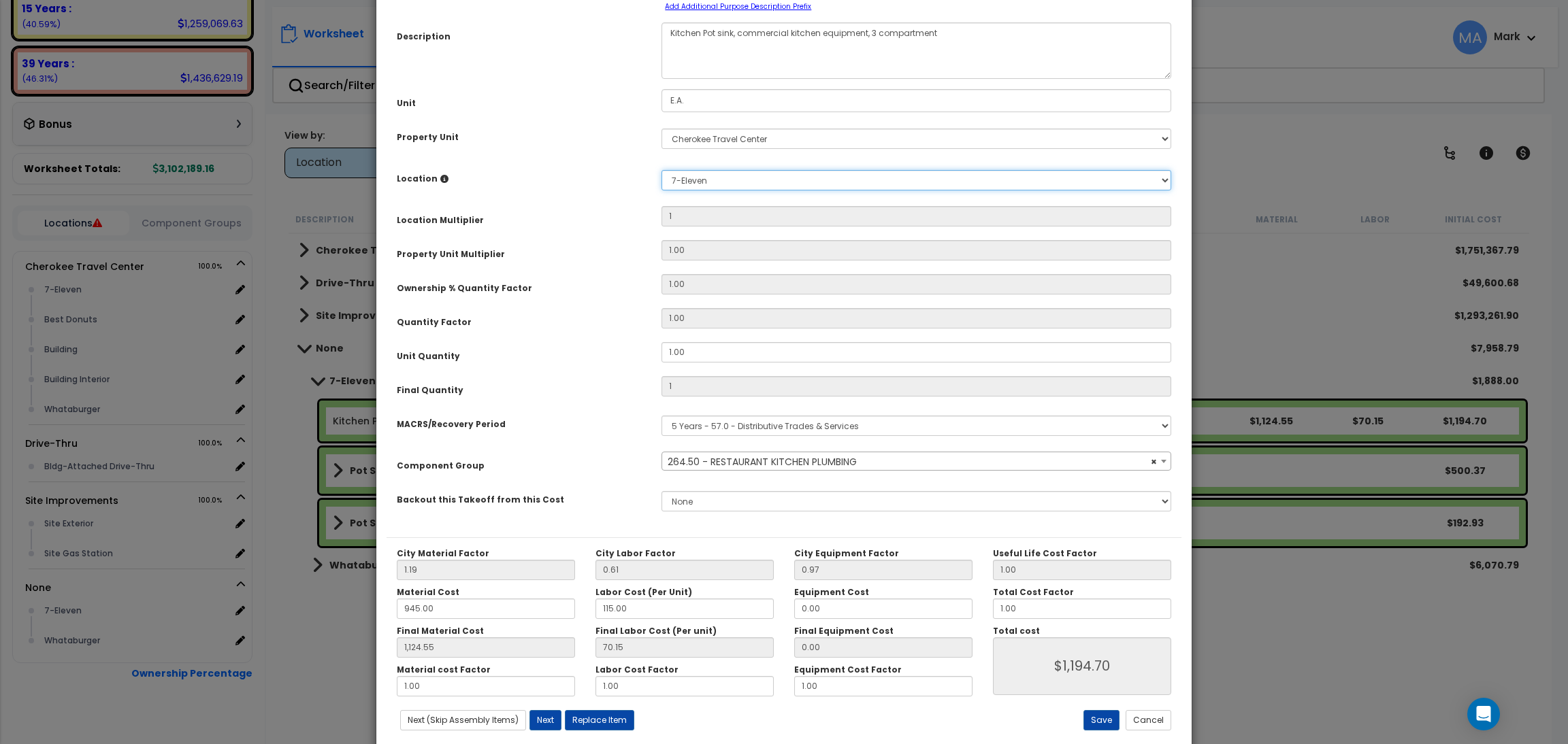
scroll to position [136, 0]
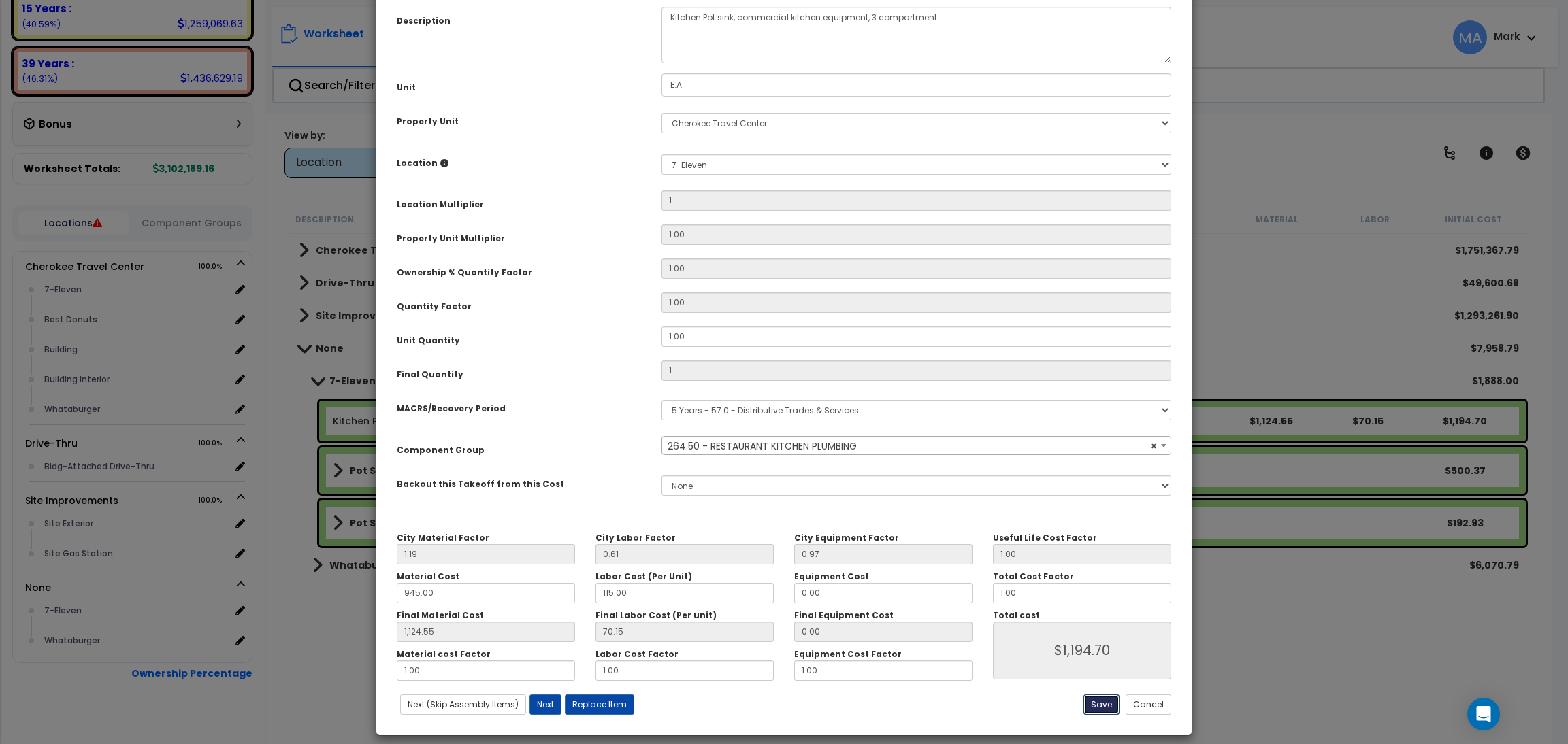
click at [1098, 710] on button "Save" at bounding box center [1101, 704] width 36 height 21
type input "1.00"
type input "1124.55"
type input "1194.70"
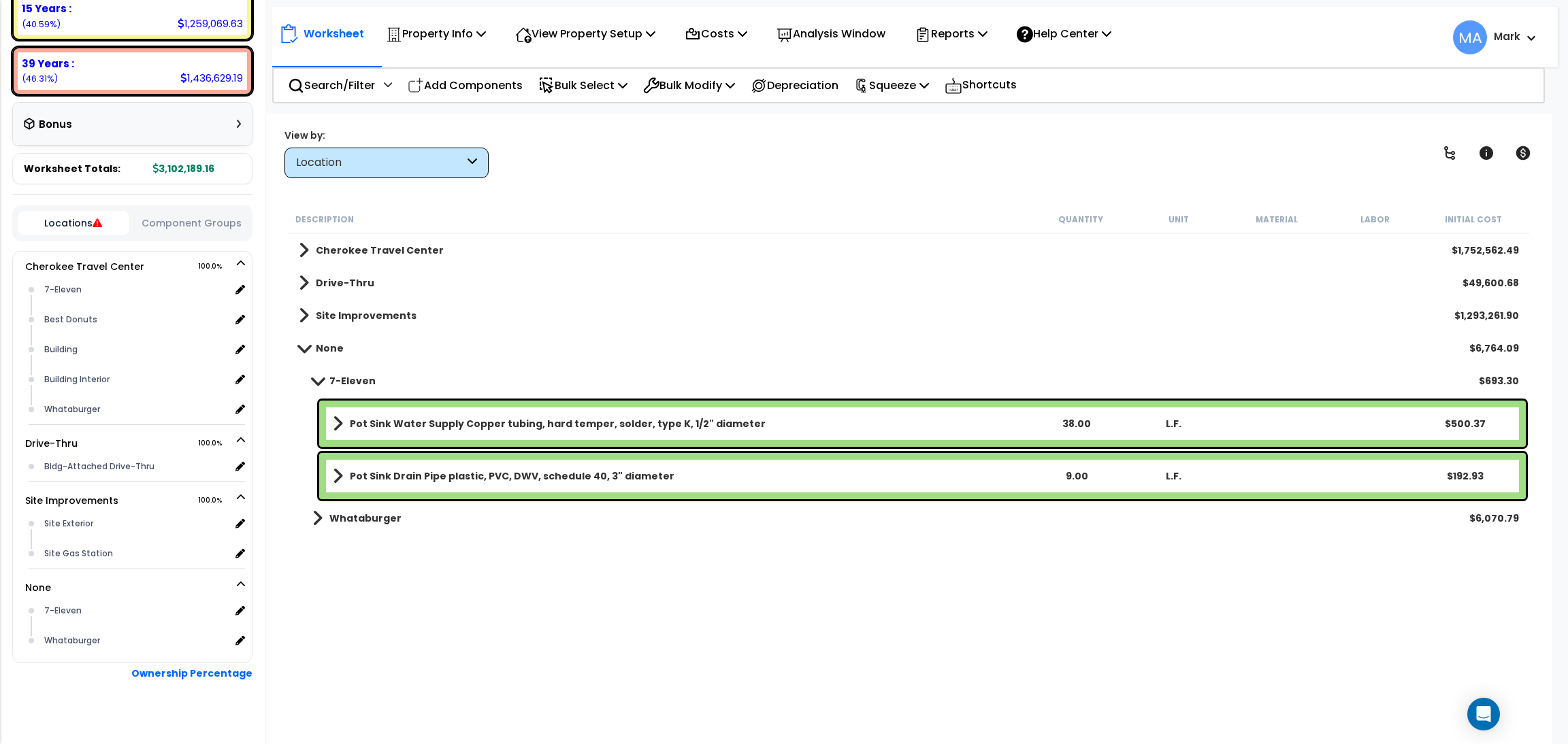
click at [777, 422] on link "Pot Sink Water Supply Copper tubing, hard temper, solder, type K, 1/2" diameter" at bounding box center [680, 423] width 694 height 19
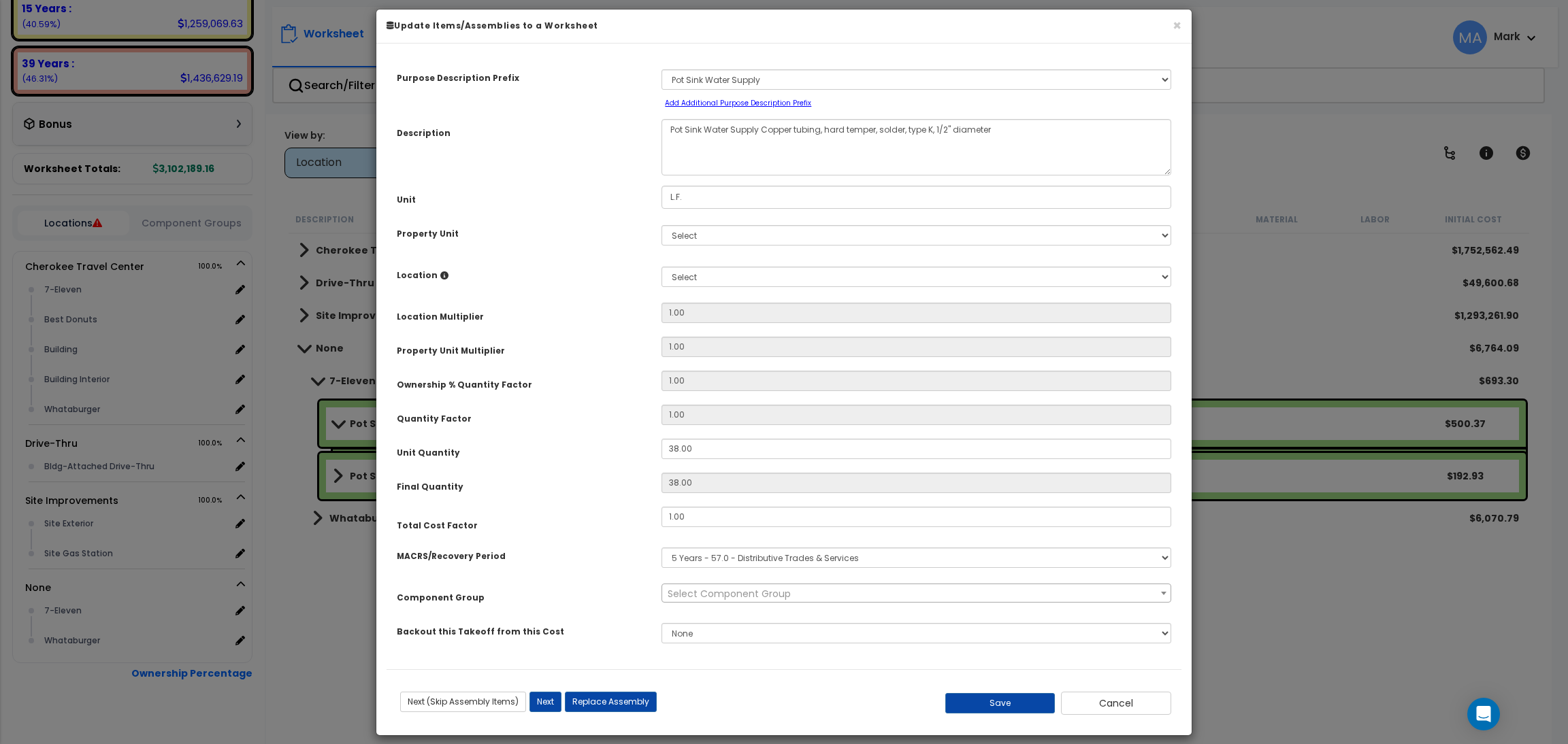
scroll to position [0, 0]
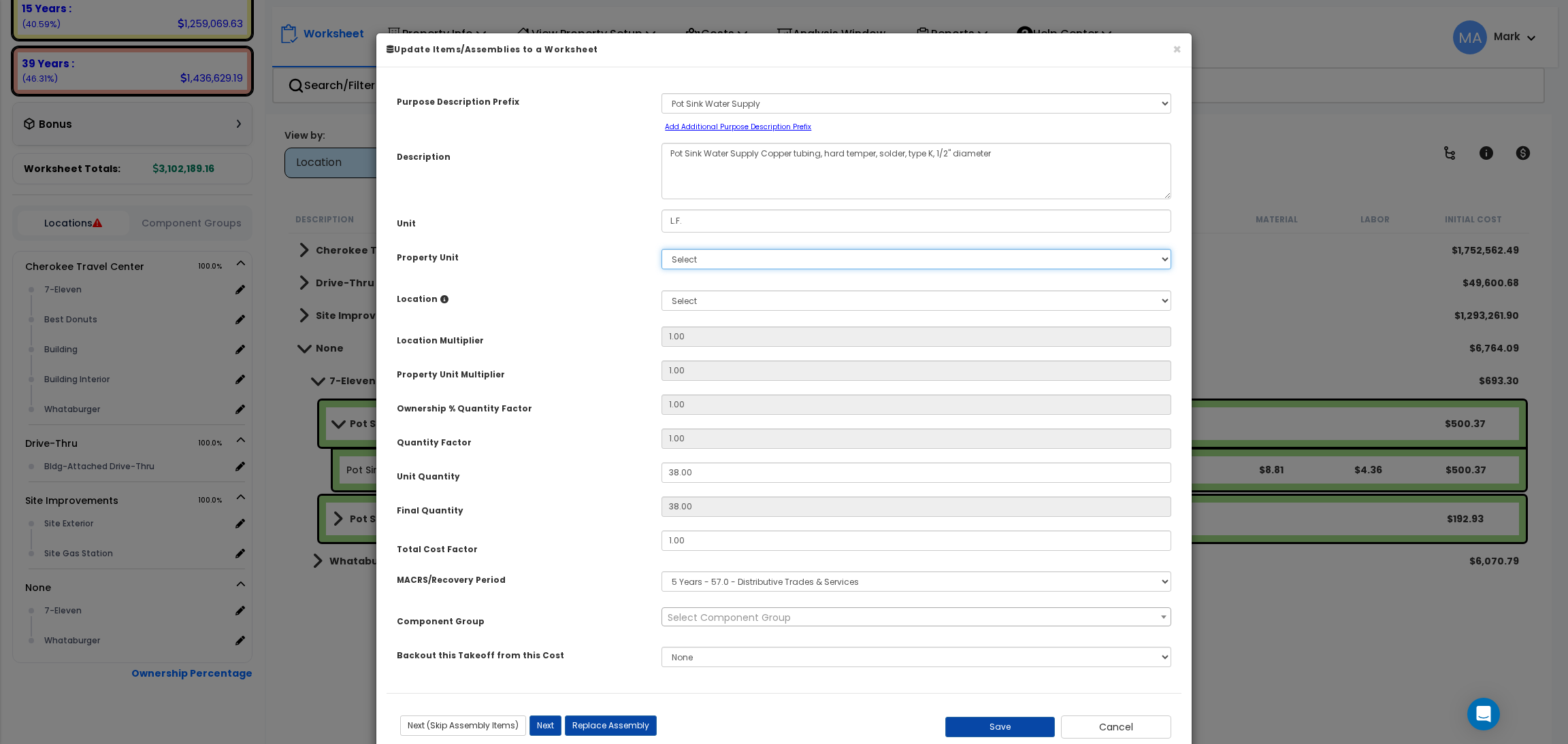
click at [708, 265] on select "Select Cherokee Travel Center Drive-Thru Site Improvements" at bounding box center [916, 259] width 509 height 21
select select "37165"
select select "168861"
click at [661, 249] on select "Select Cherokee Travel Center Drive-Thru Site Improvements" at bounding box center [916, 259] width 509 height 21
select select "31820"
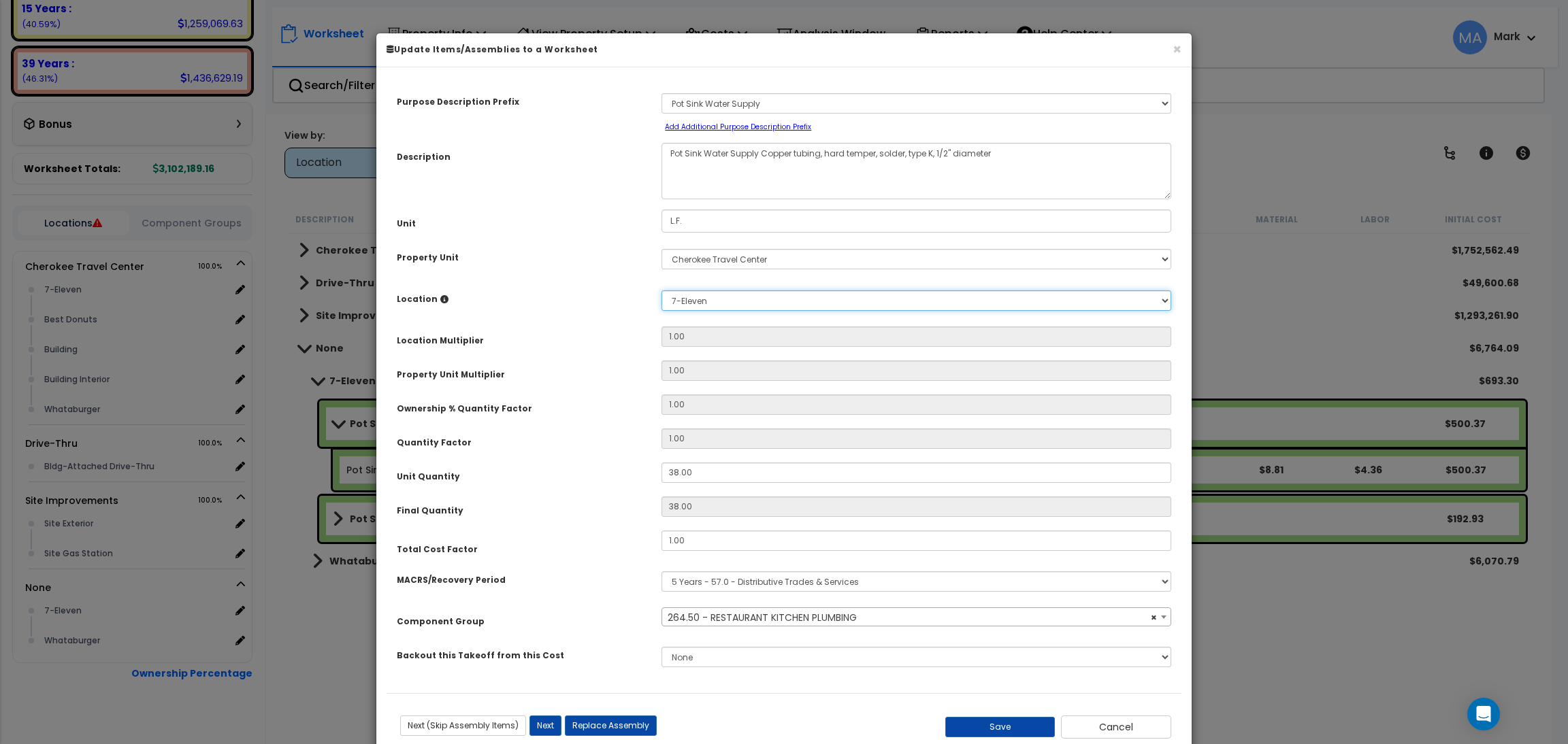
click at [661, 290] on select "Select 7-Eleven Best Donuts Building Building Interior Whataburger Add Addition…" at bounding box center [916, 300] width 509 height 21
type input "1"
type input "38"
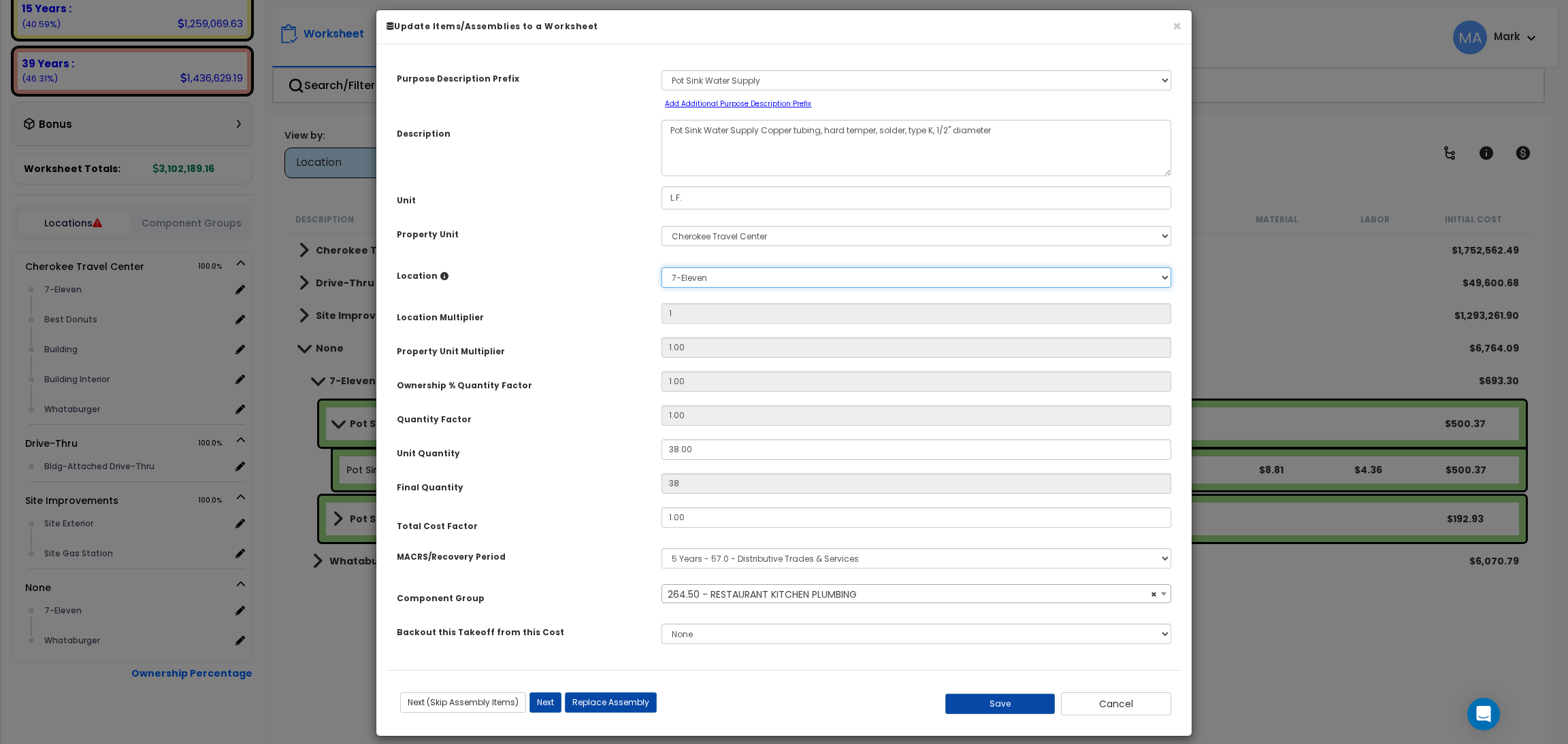
scroll to position [25, 0]
click at [985, 697] on button "Save" at bounding box center [1000, 703] width 110 height 21
type input "1.00"
type input "38.00"
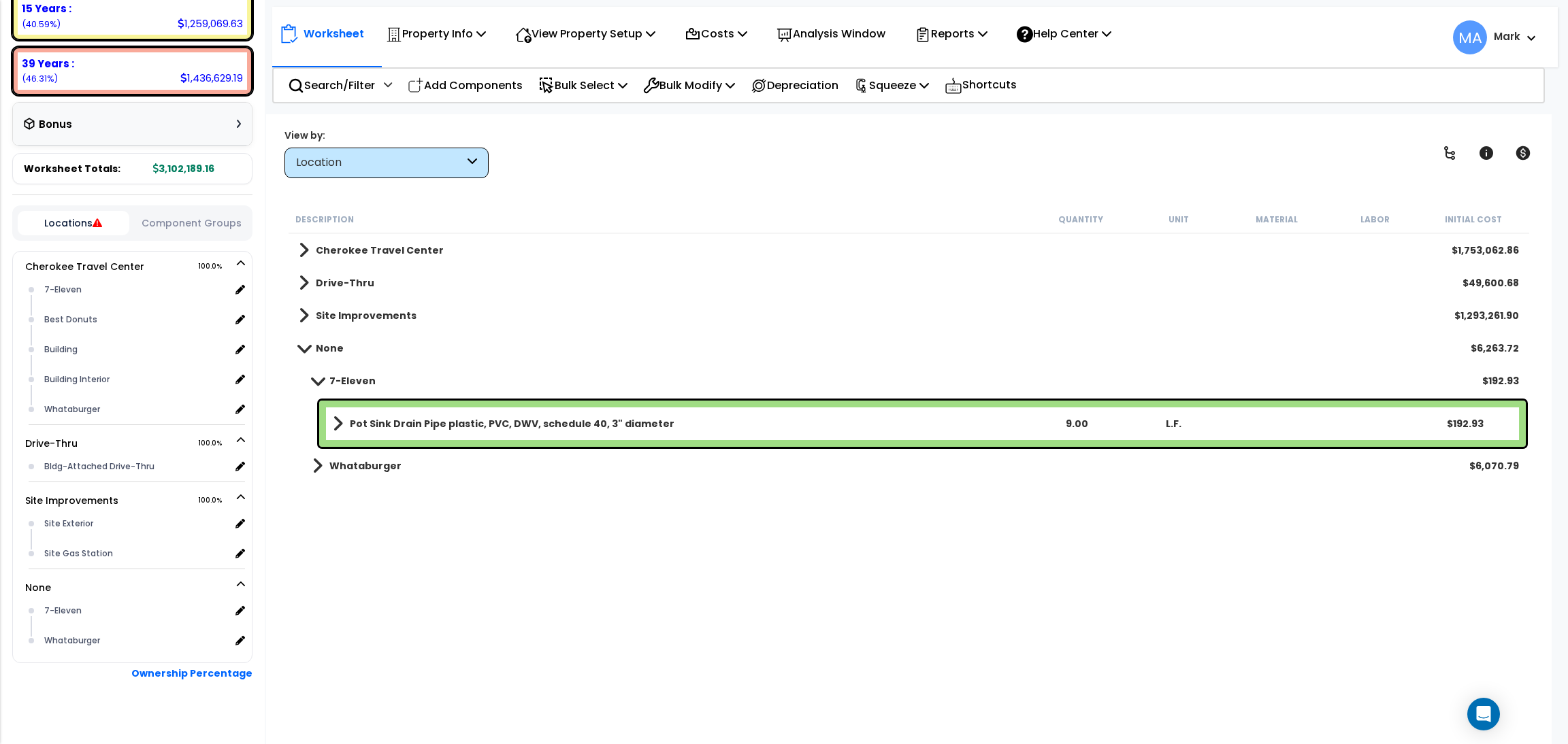
click at [718, 428] on link "Pot Sink Drain Pipe plastic, PVC, DWV, schedule 40, 3" diameter" at bounding box center [680, 423] width 694 height 19
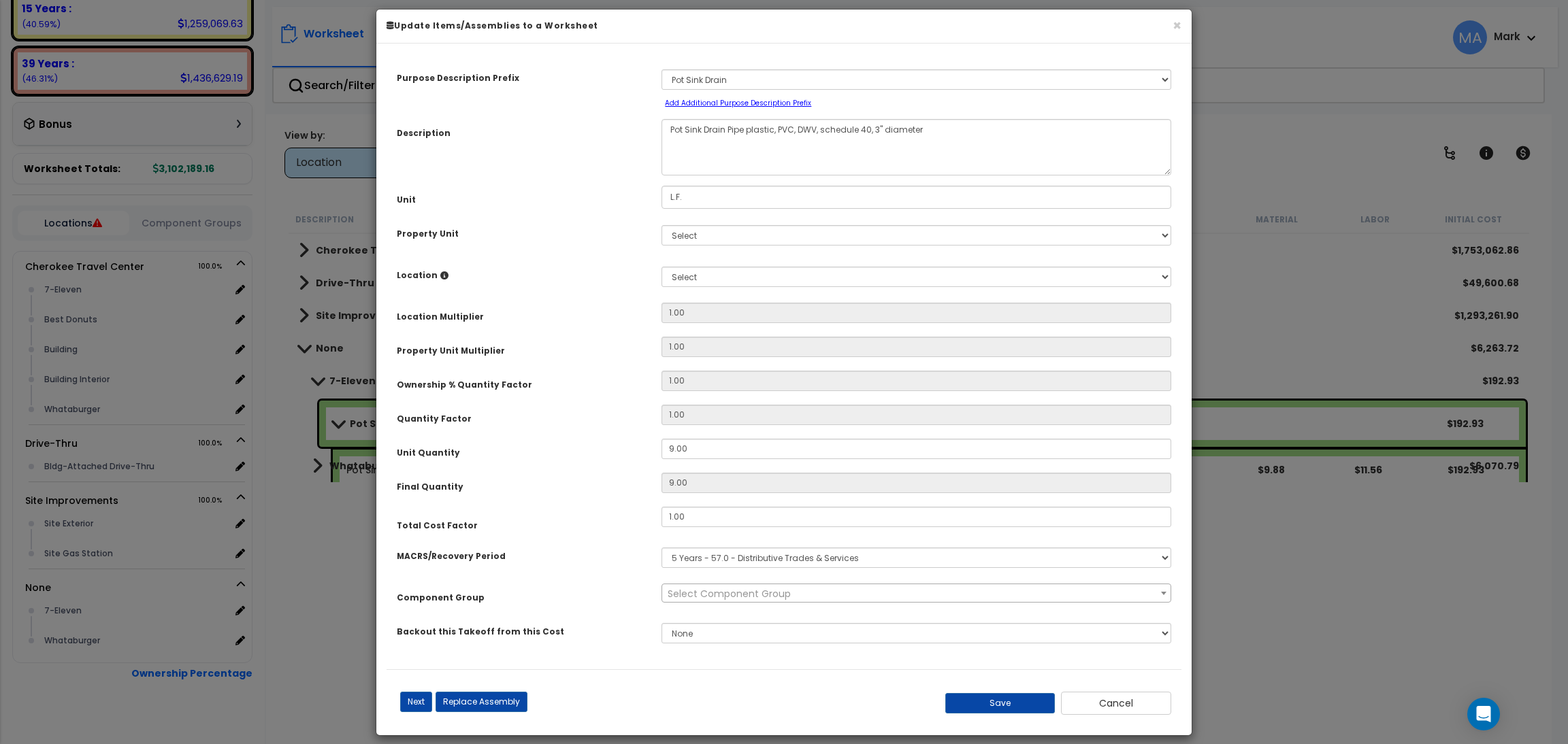
scroll to position [0, 0]
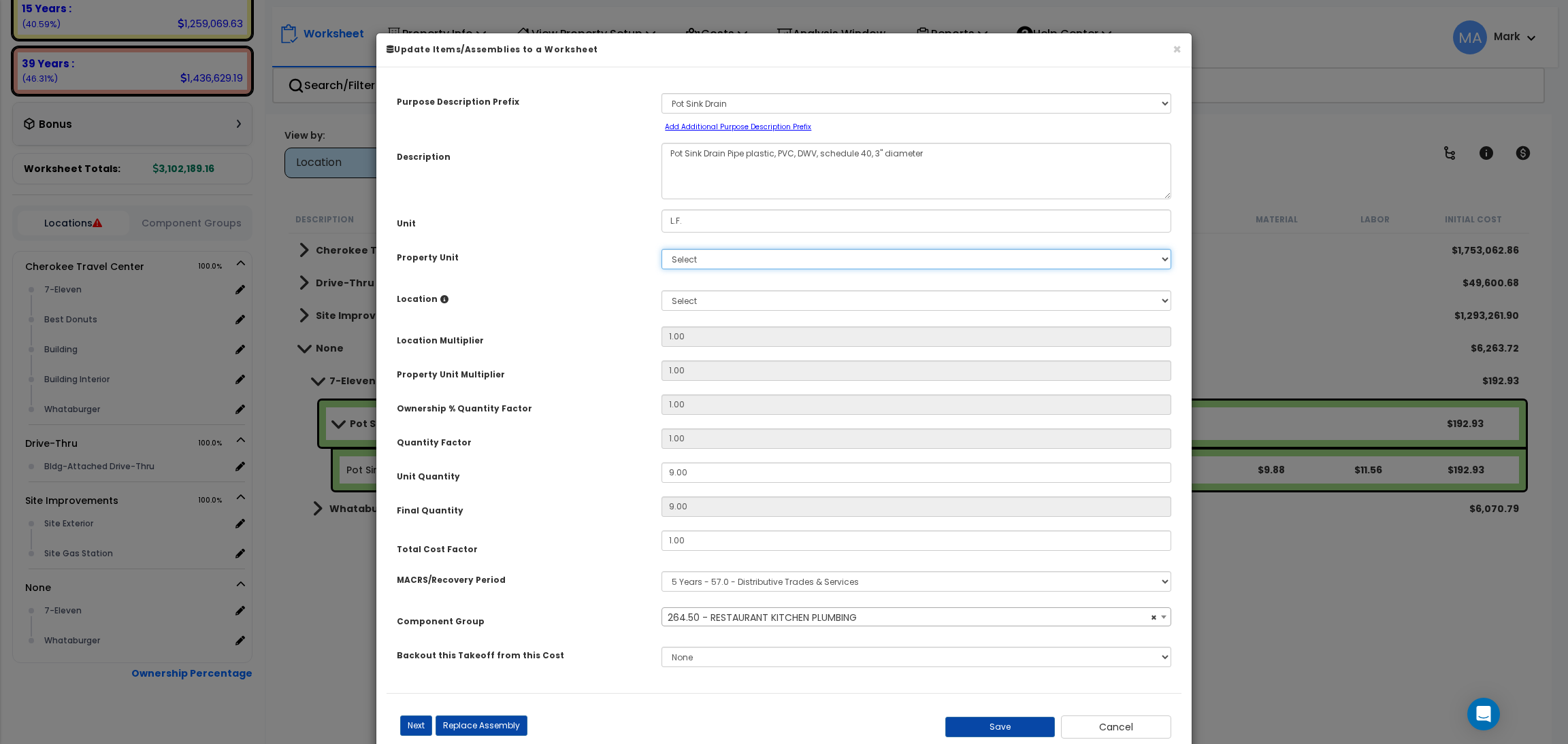
click at [705, 264] on select "Select Cherokee Travel Center Drive-Thru Site Improvements" at bounding box center [916, 259] width 509 height 21
select select "37165"
select select "168861"
click at [661, 249] on select "Select Cherokee Travel Center Drive-Thru Site Improvements" at bounding box center [916, 259] width 509 height 21
click at [712, 299] on select "Select 7-Eleven Best Donuts Building Building Interior Whataburger Add Addition…" at bounding box center [916, 300] width 509 height 21
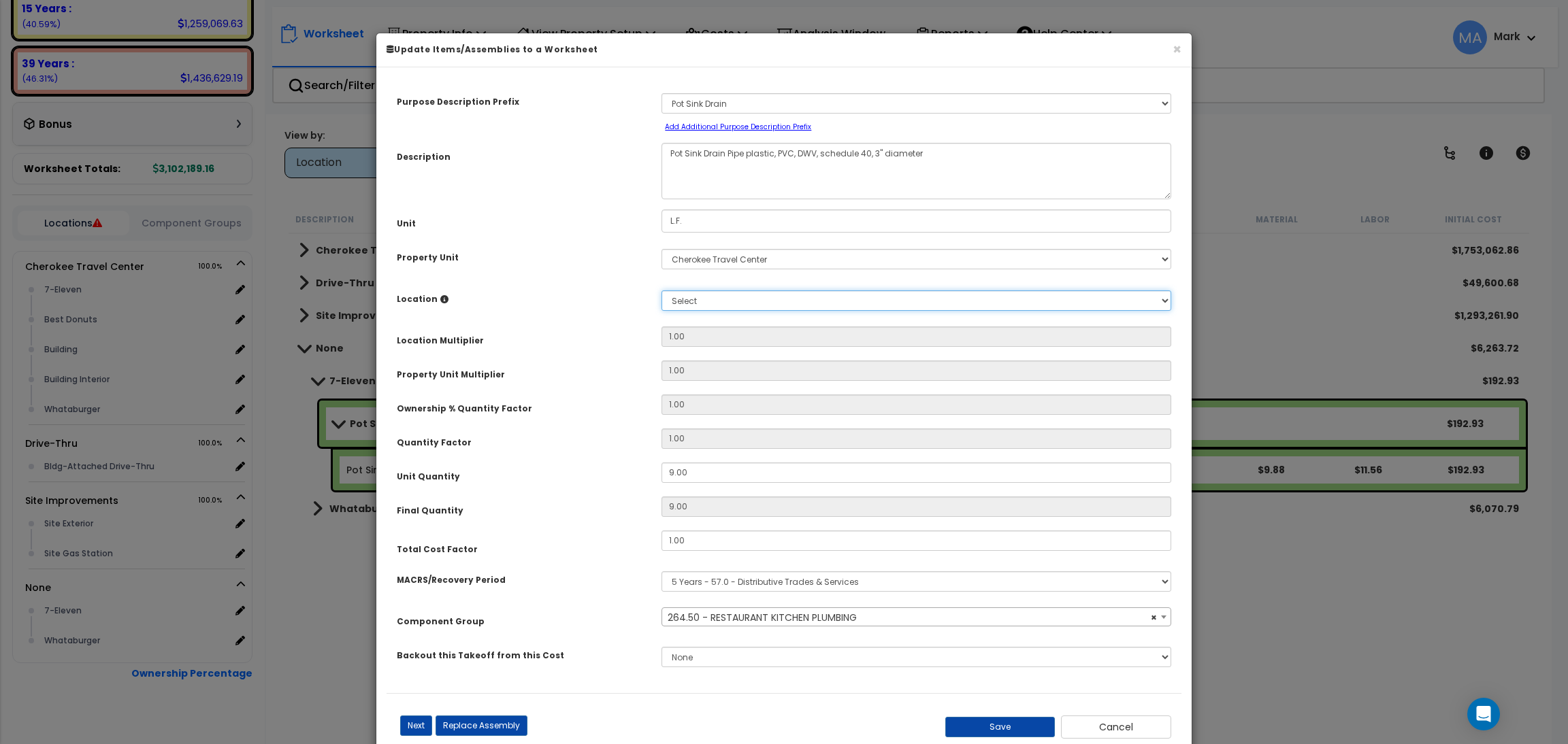
select select "37165"
select select "31820"
click at [661, 290] on select "Select 7-Eleven Best Donuts Building Building Interior Whataburger Add Addition…" at bounding box center [916, 300] width 509 height 21
type input "1"
type input "9"
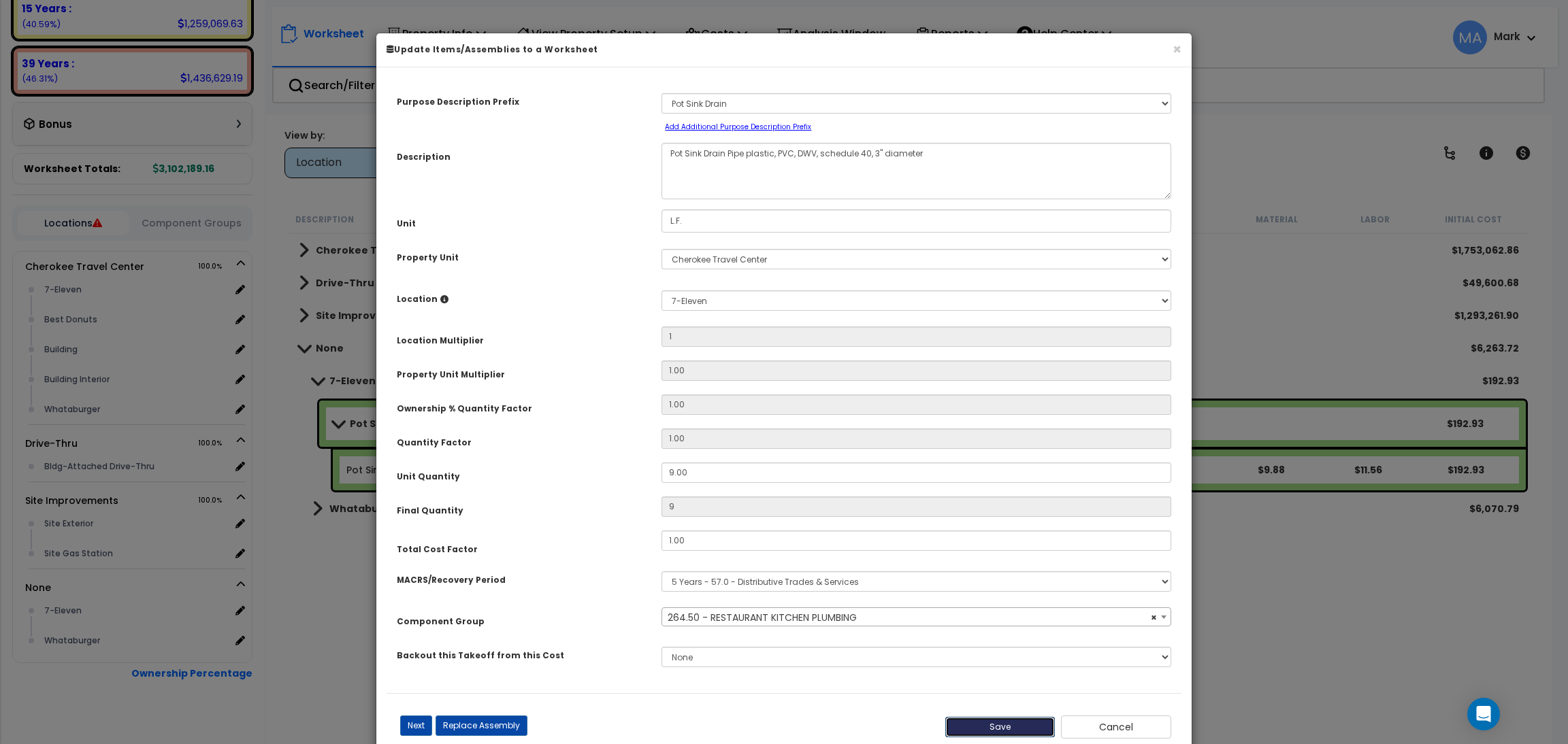
click at [1001, 723] on button "Save" at bounding box center [1000, 727] width 110 height 21
type input "1.00"
type input "9.00"
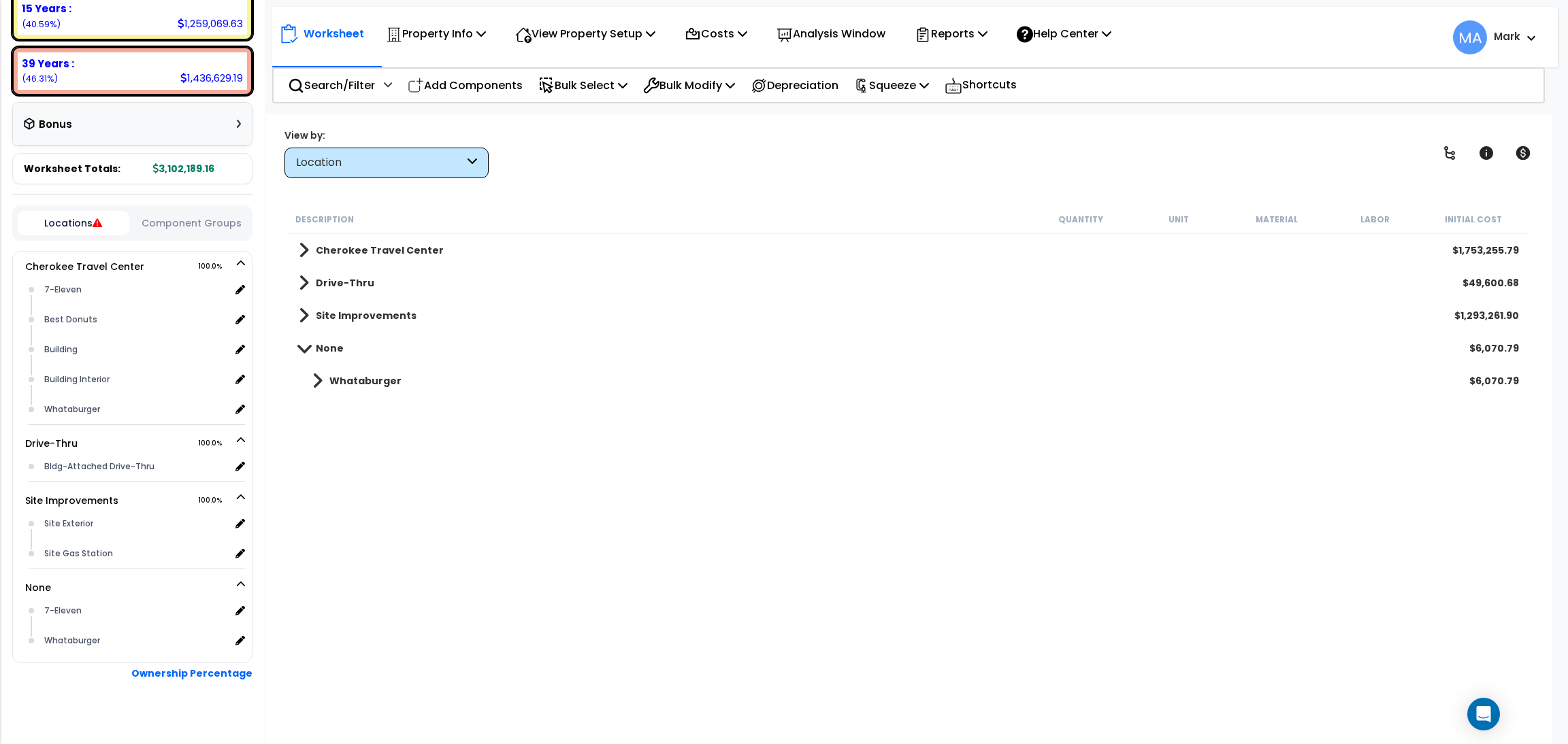
scroll to position [291, 0]
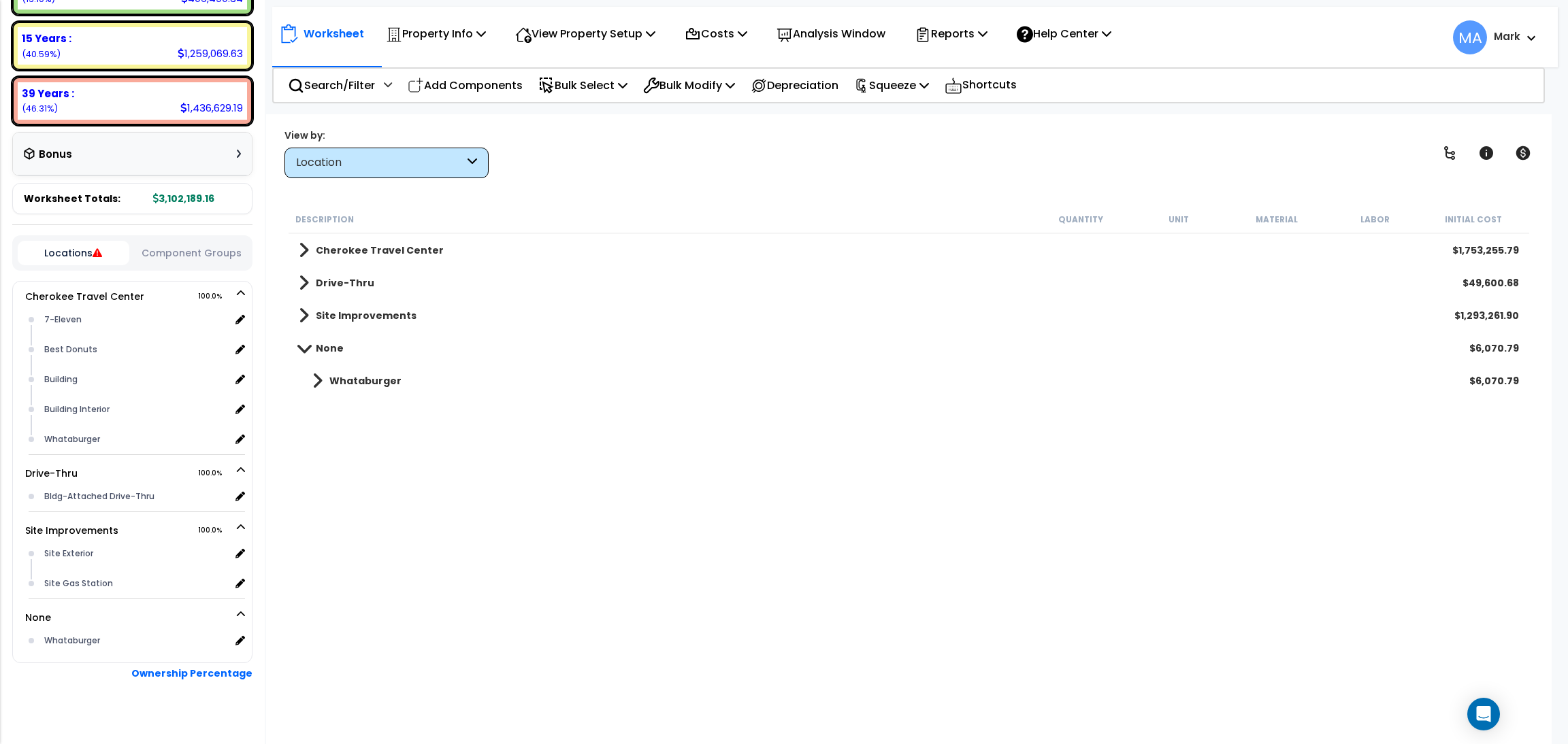
click at [383, 379] on b "Whataburger" at bounding box center [365, 381] width 72 height 14
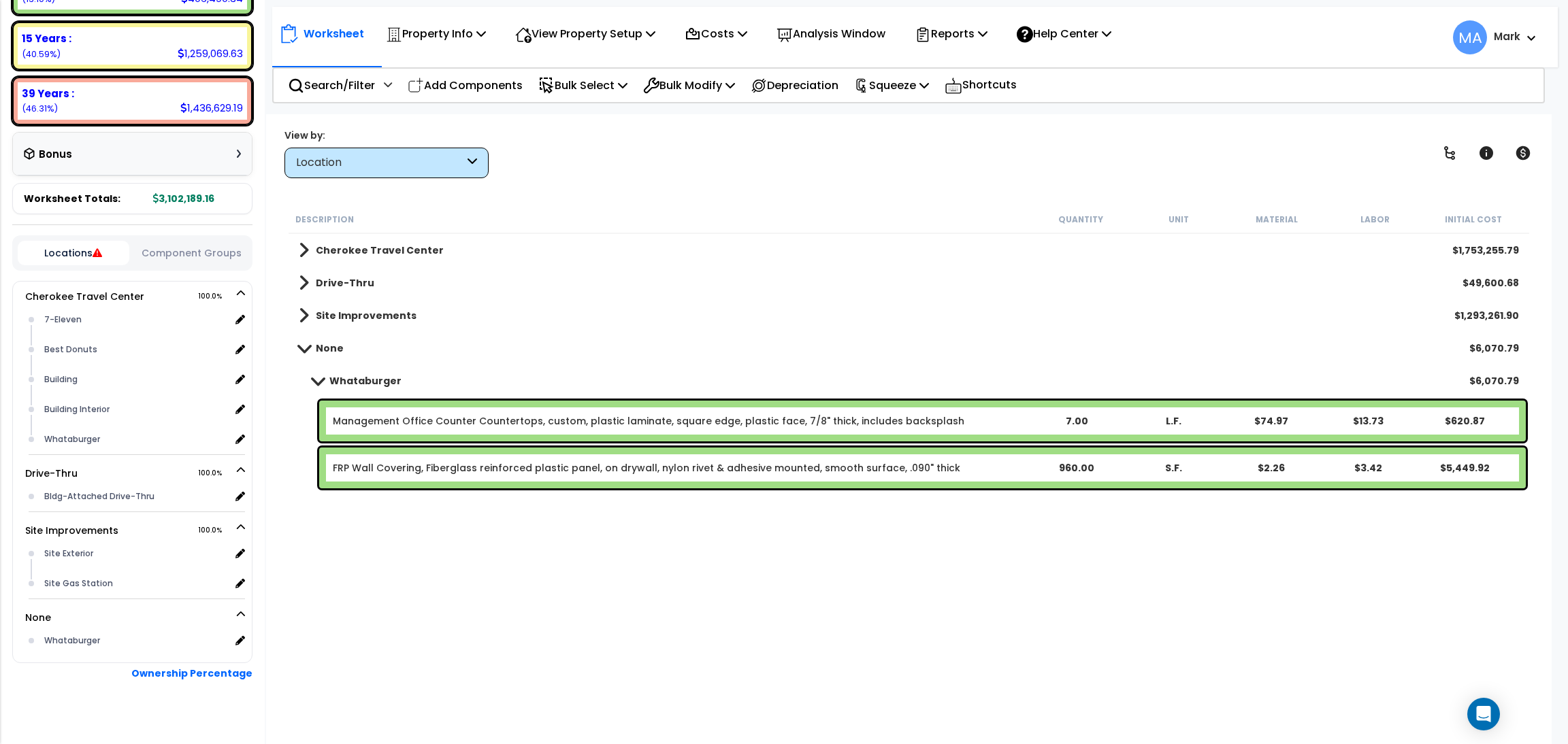
click at [538, 418] on link "Management Office Counter Countertops, custom, plastic laminate, square edge, p…" at bounding box center [648, 421] width 631 height 14
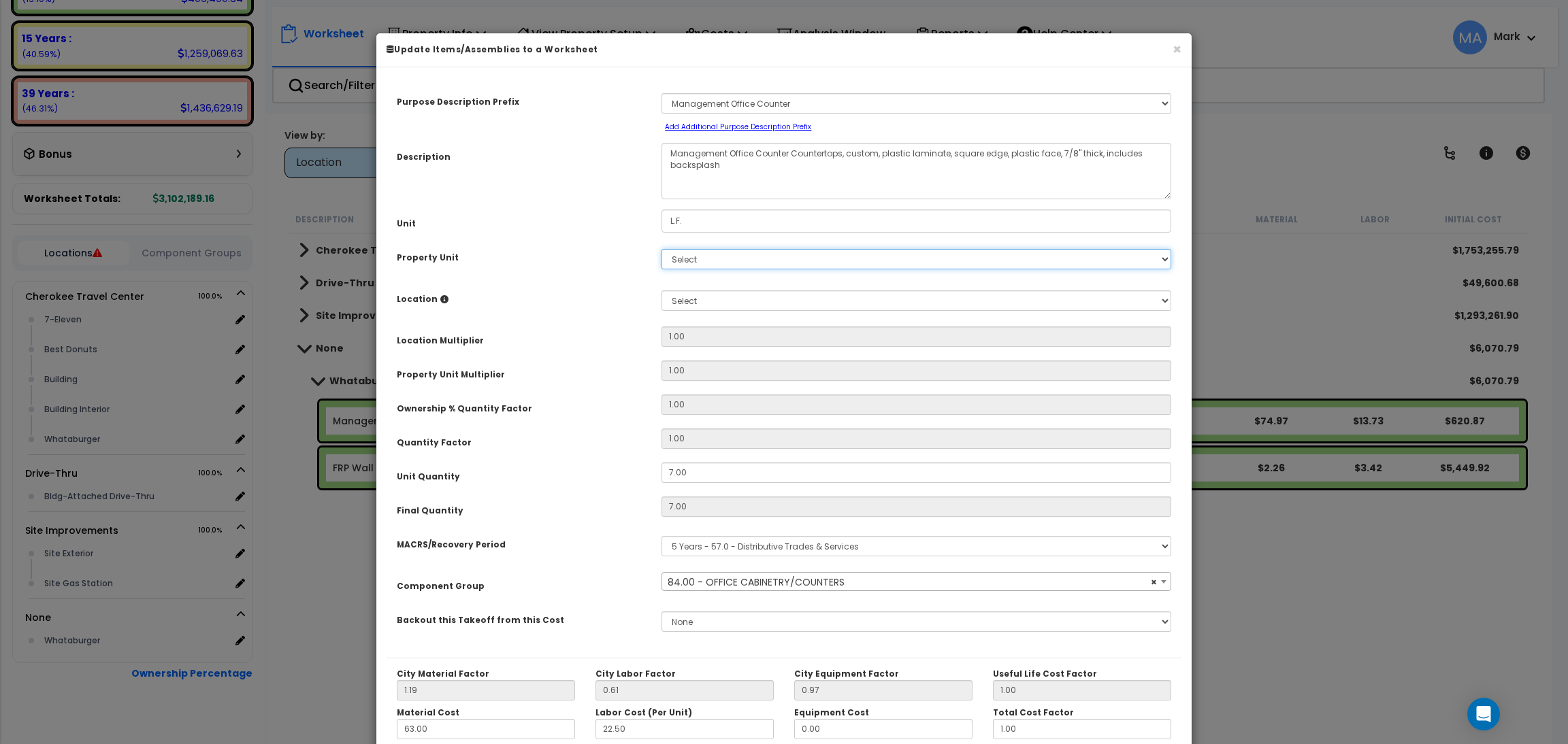
click at [703, 254] on select "Select Cherokee Travel Center Drive-Thru Site Improvements" at bounding box center [916, 259] width 509 height 21
select select "13505"
select select "168861"
click at [661, 249] on select "Select Cherokee Travel Center Drive-Thru Site Improvements" at bounding box center [916, 259] width 509 height 21
click at [703, 305] on select "Select Add New Location" at bounding box center [916, 300] width 509 height 21
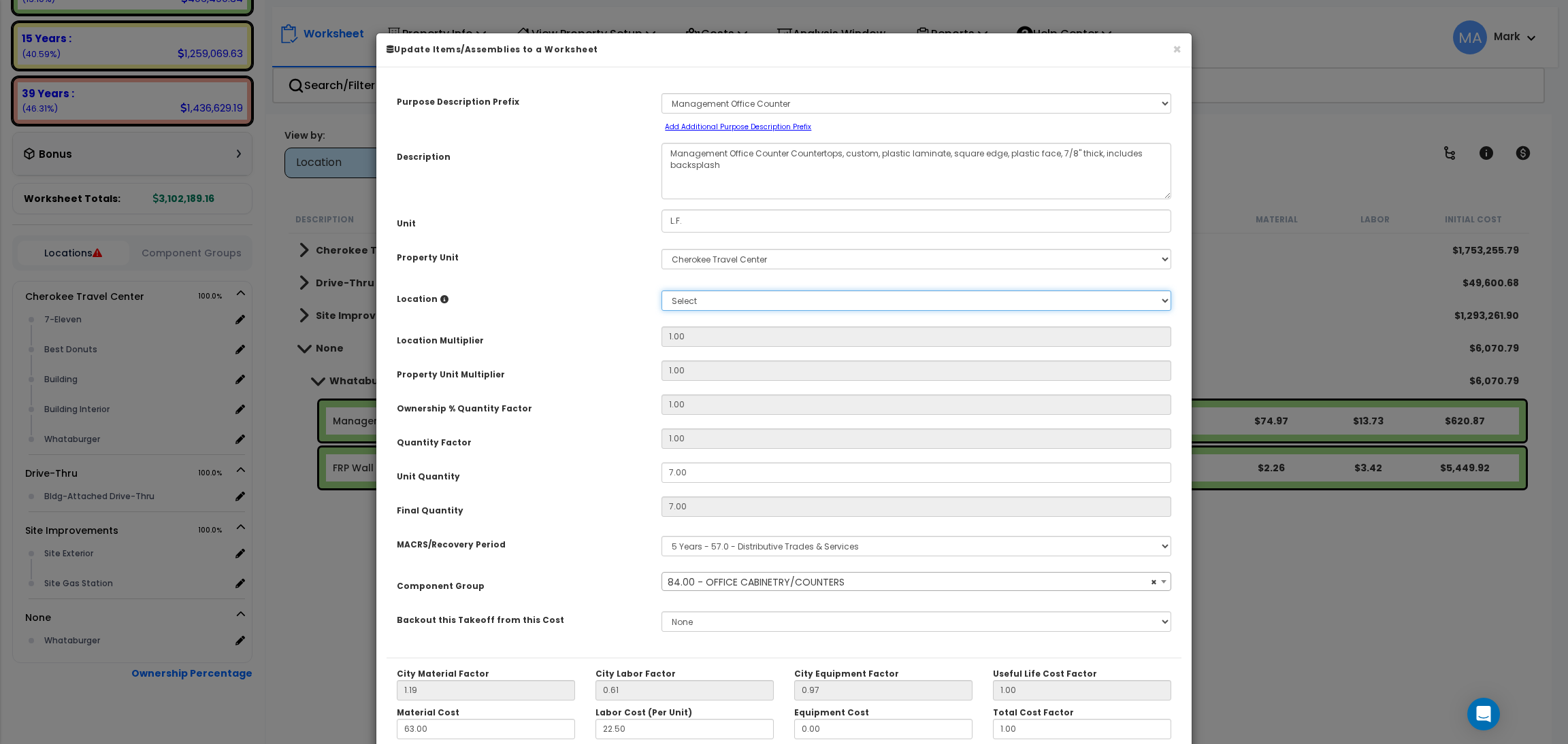
select select "13505"
select select "17964"
click at [661, 290] on select "Select 7-Eleven Best Donuts Building Building Interior Whataburger Add Addition…" at bounding box center [916, 300] width 509 height 21
select select "13505"
type input "1"
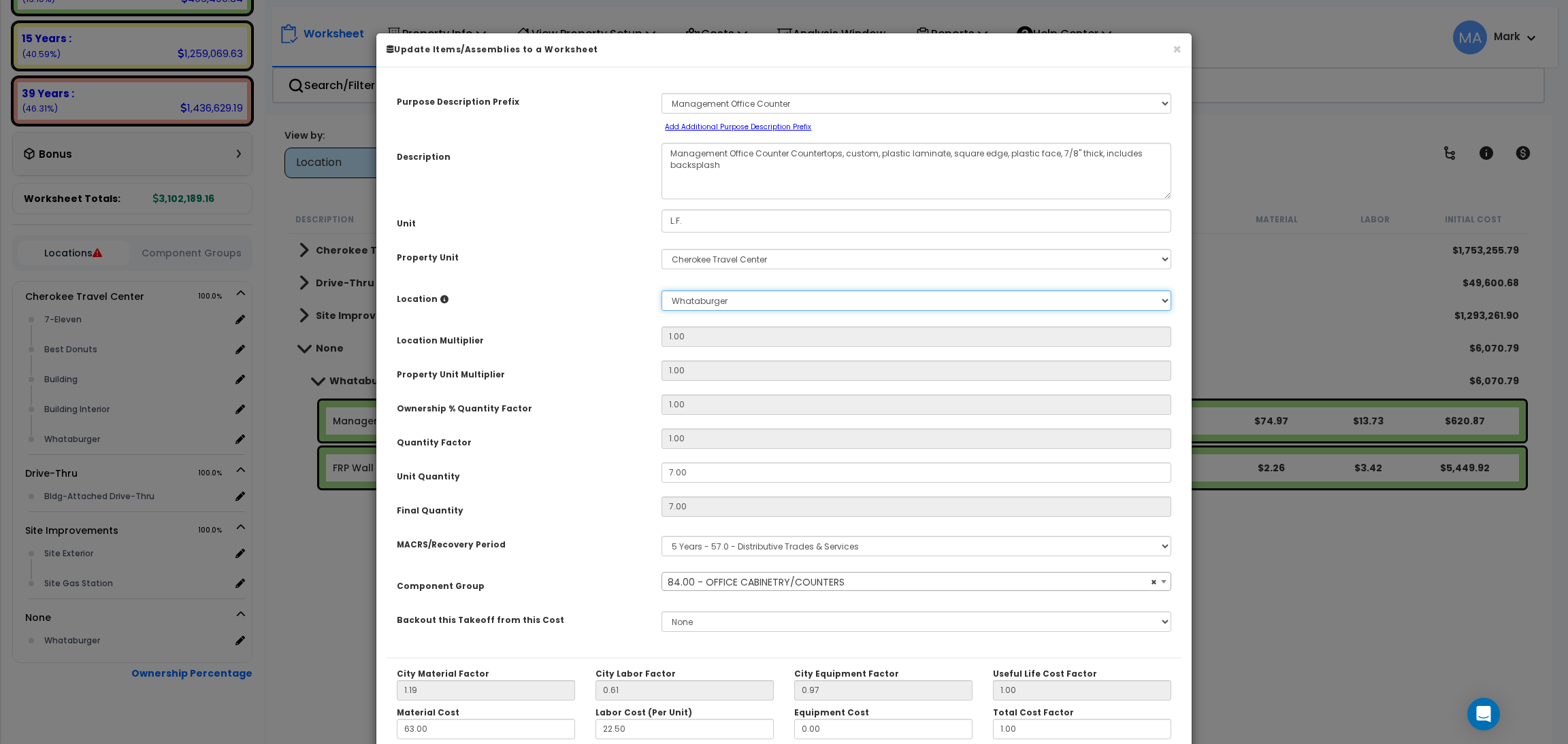
type input "7"
type input "13.72"
type input "$620.83"
select select "13505"
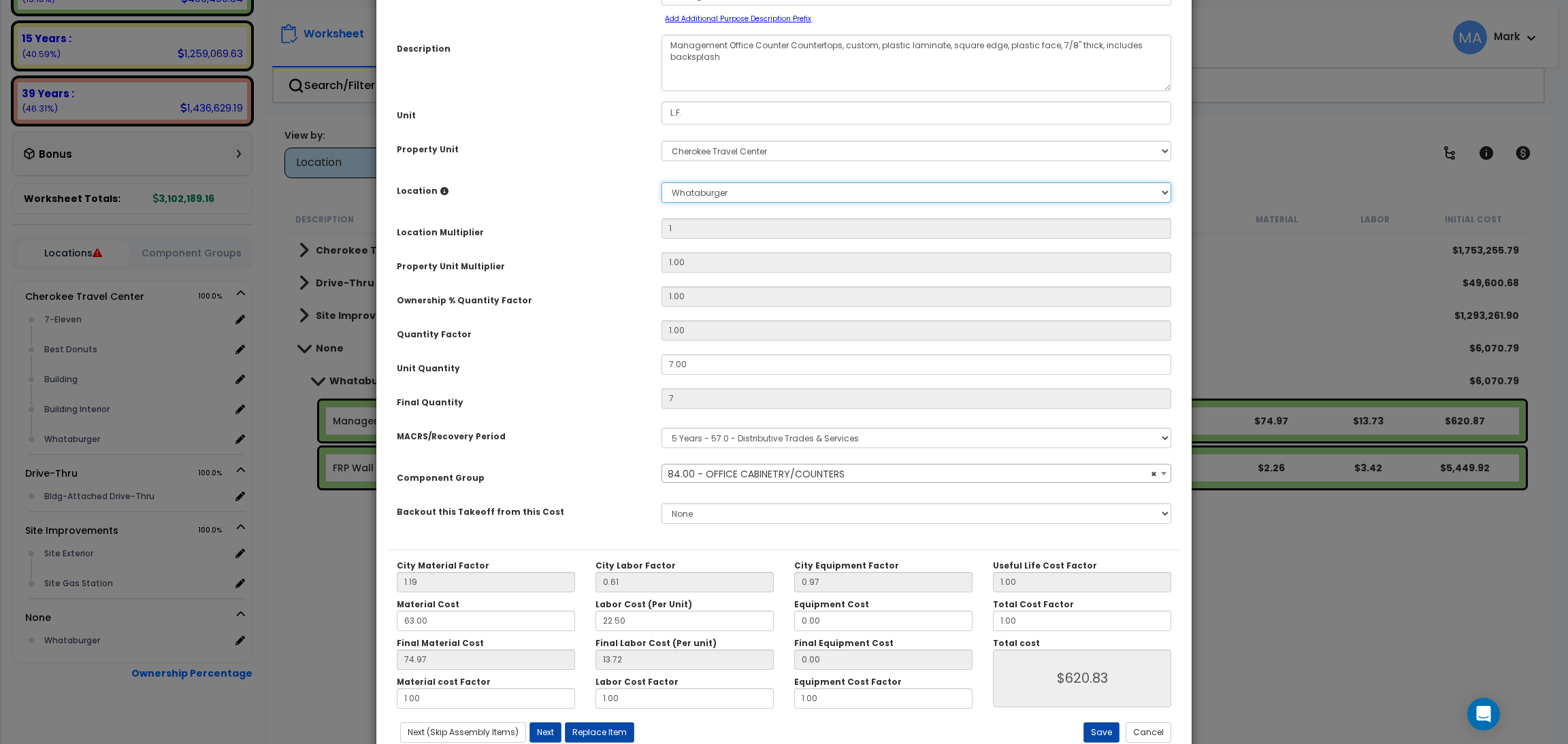
scroll to position [136, 0]
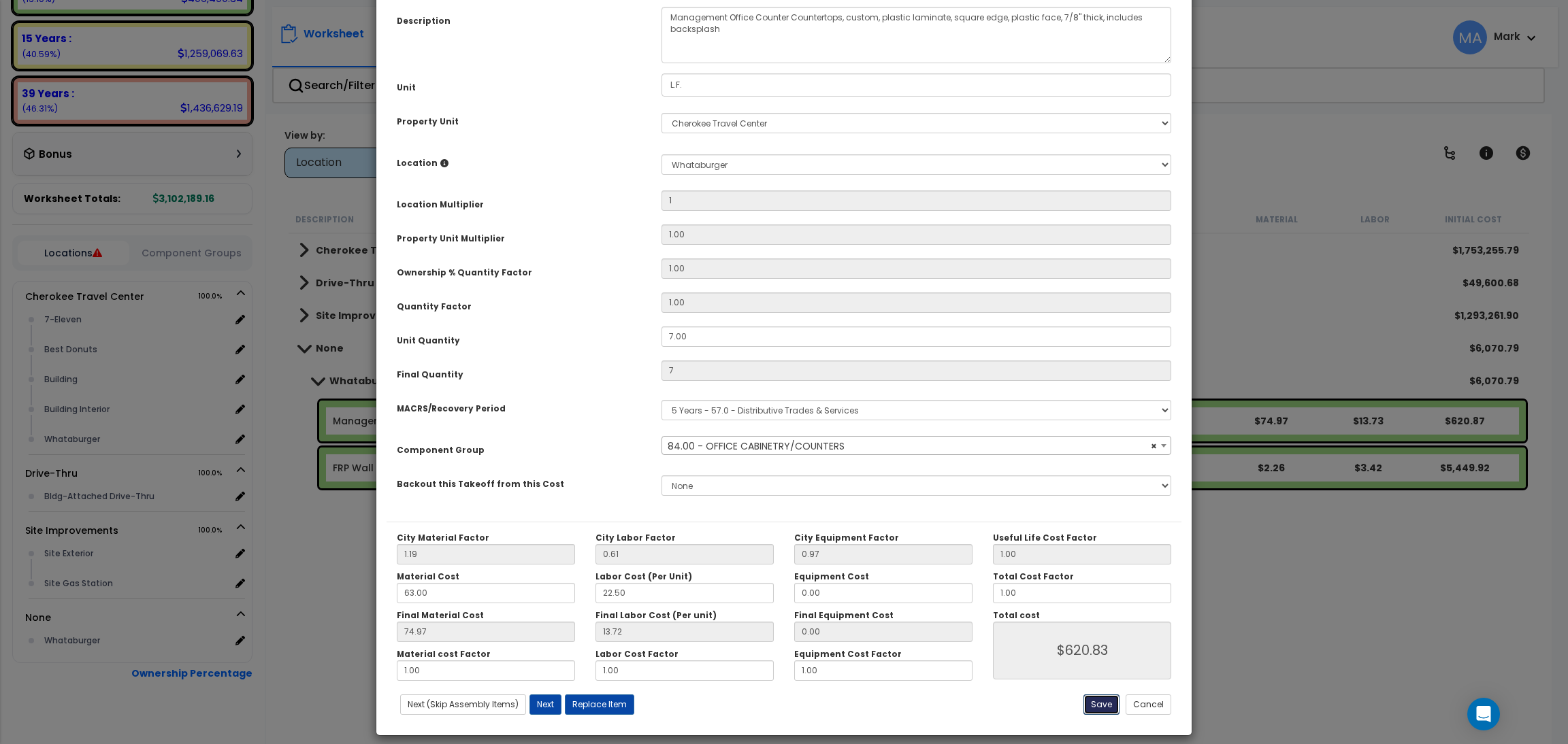
click at [1098, 703] on button "Save" at bounding box center [1101, 704] width 36 height 21
type input "1.00"
type input "7.00"
type input "620.83"
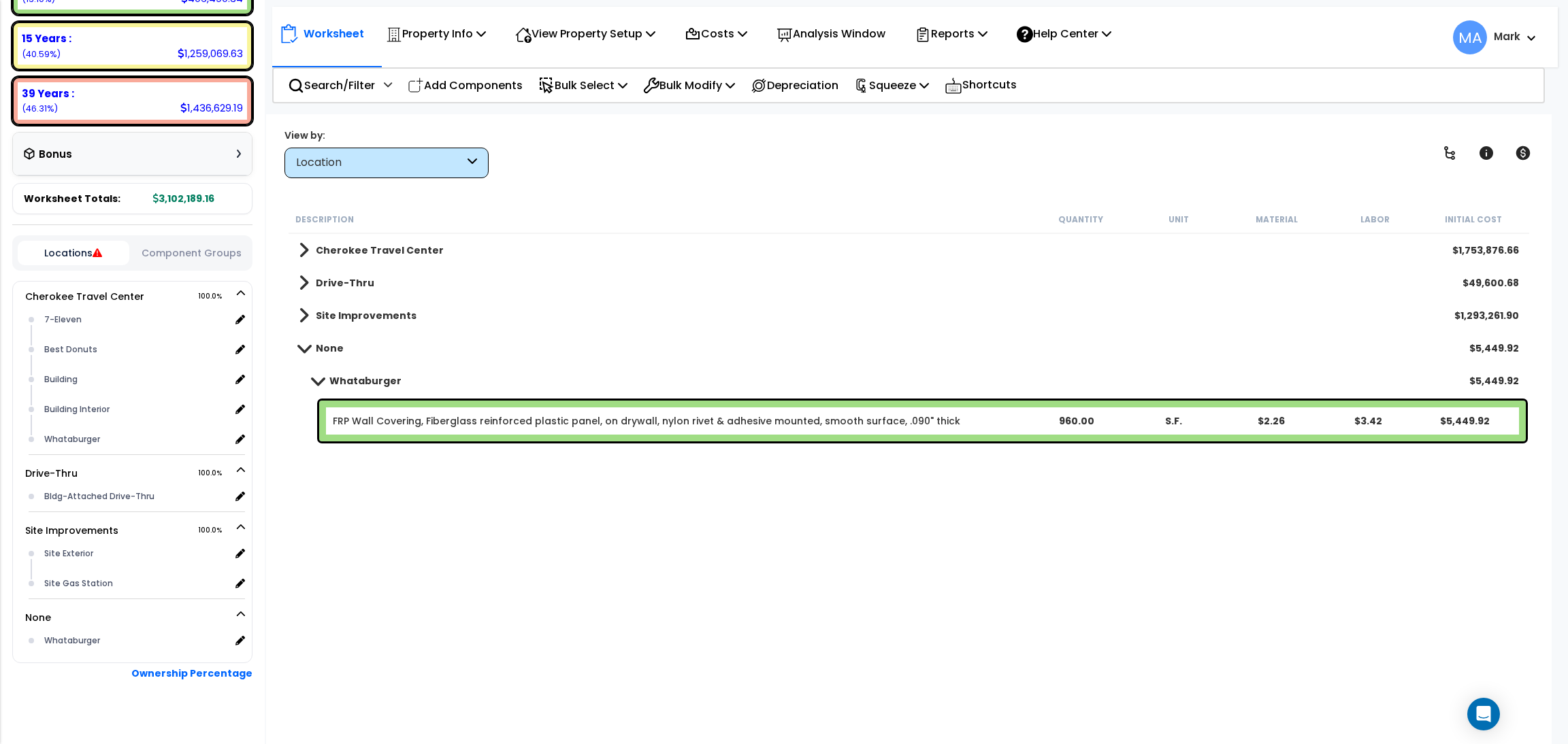
click at [581, 414] on link "FRP Wall Covering, Fiberglass reinforced plastic panel, on drywall, nylon rivet…" at bounding box center [646, 421] width 627 height 14
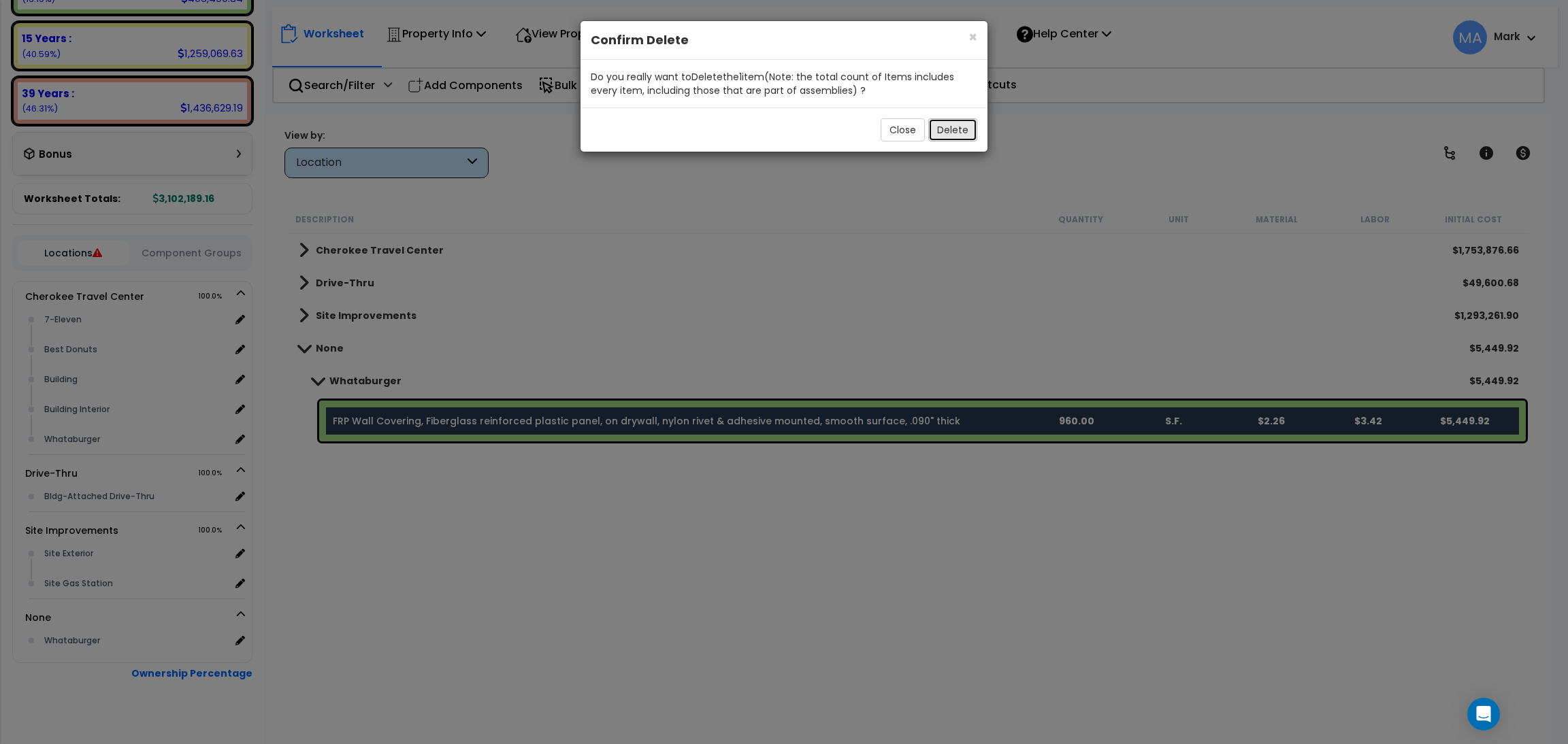
click at [976, 118] on button "Delete" at bounding box center [952, 129] width 49 height 23
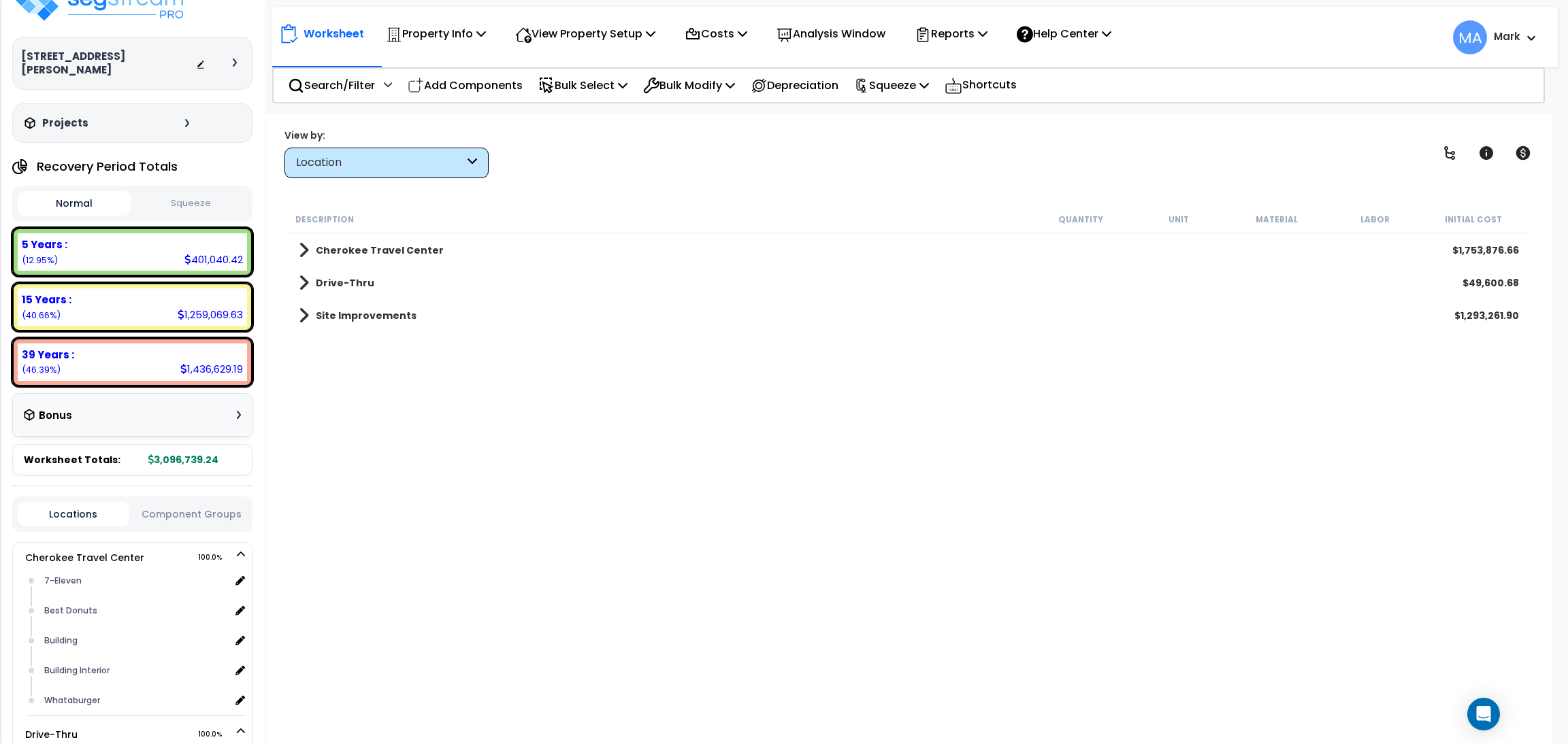
scroll to position [0, 0]
click at [358, 78] on p "Search/Filter" at bounding box center [331, 85] width 87 height 19
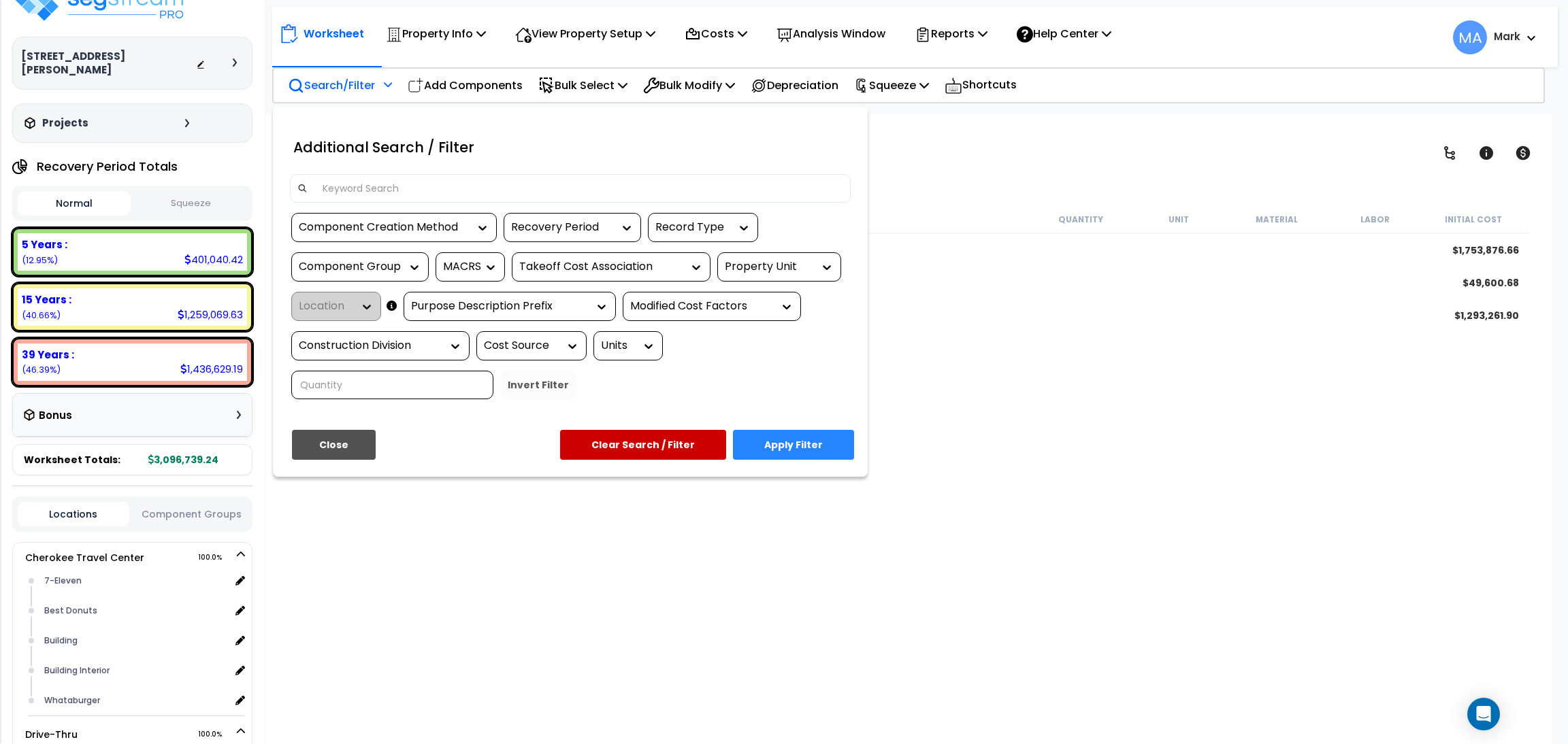
click at [354, 30] on div at bounding box center [784, 372] width 1568 height 744
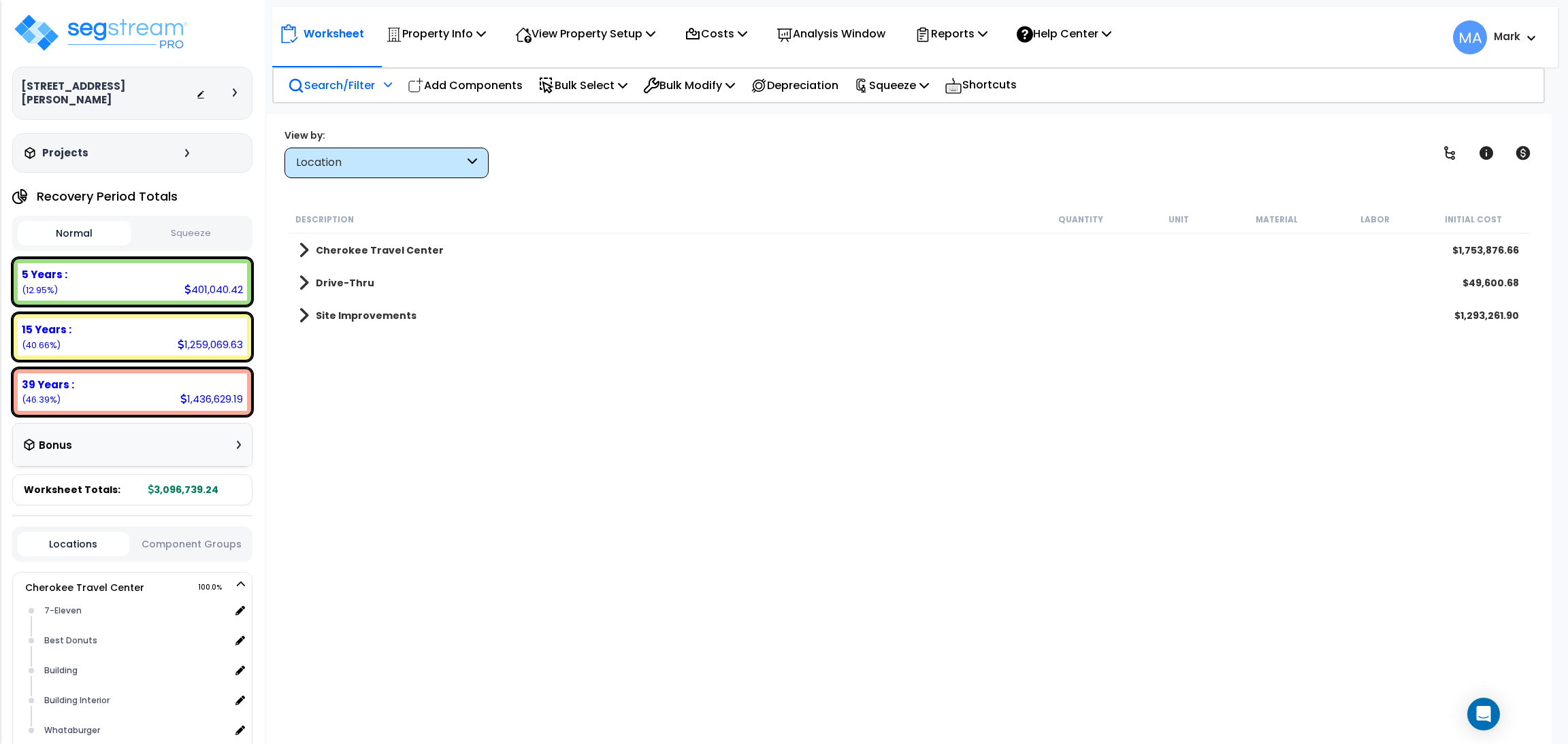
click at [480, 164] on div "Location" at bounding box center [387, 162] width 204 height 31
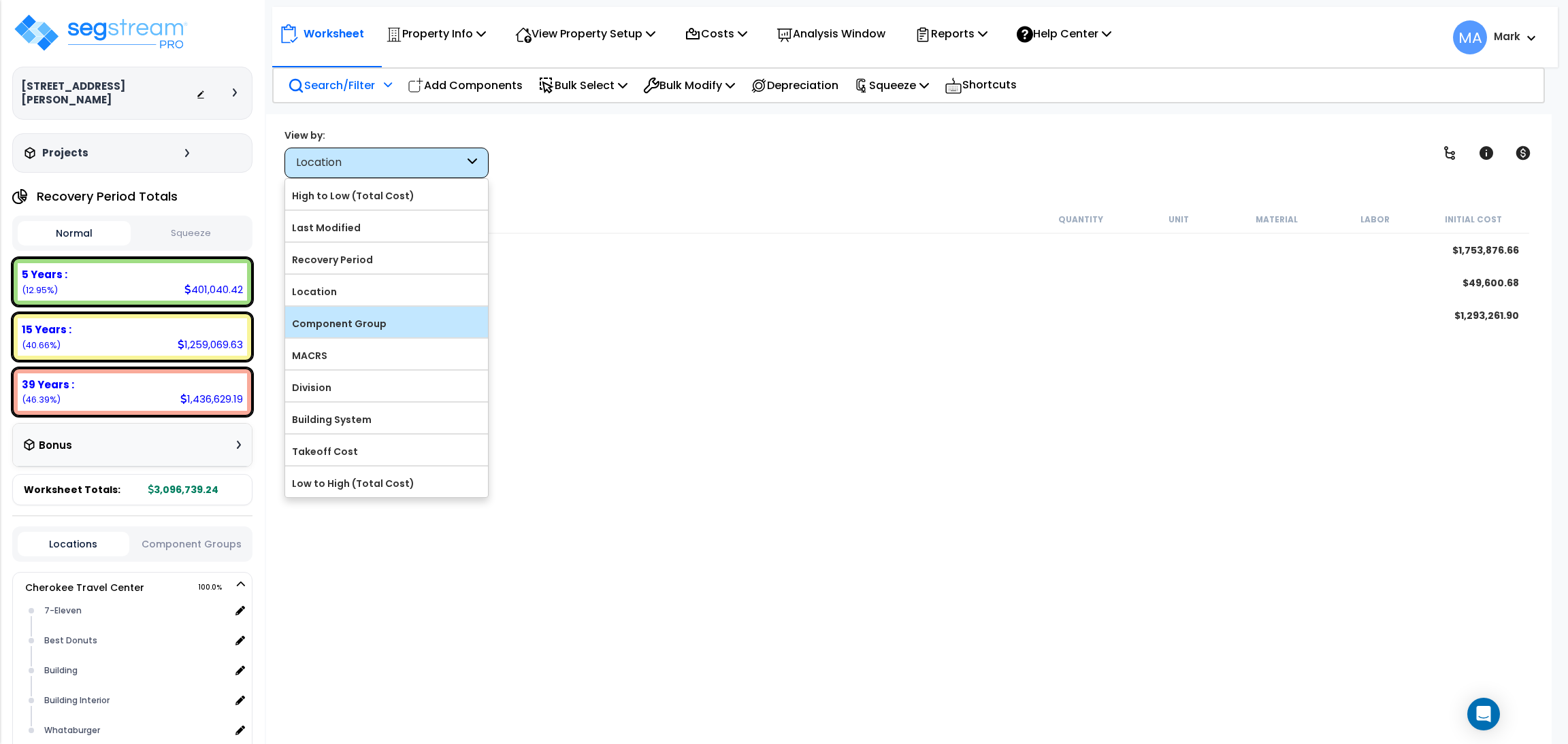
click at [400, 320] on label "Component Group" at bounding box center [387, 324] width 203 height 21
click at [0, 0] on input "Component Group" at bounding box center [0, 0] width 0 height 0
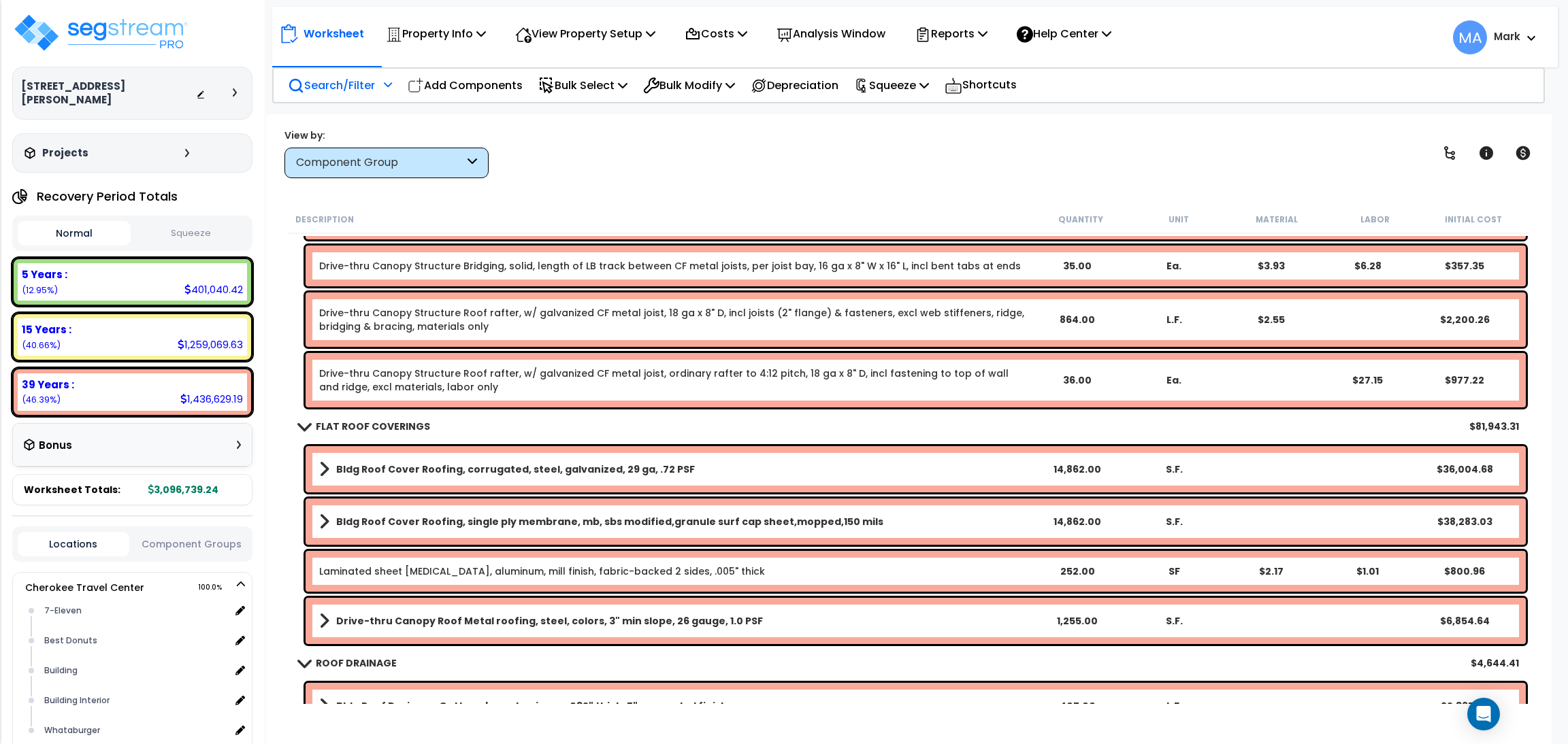
scroll to position [816, 0]
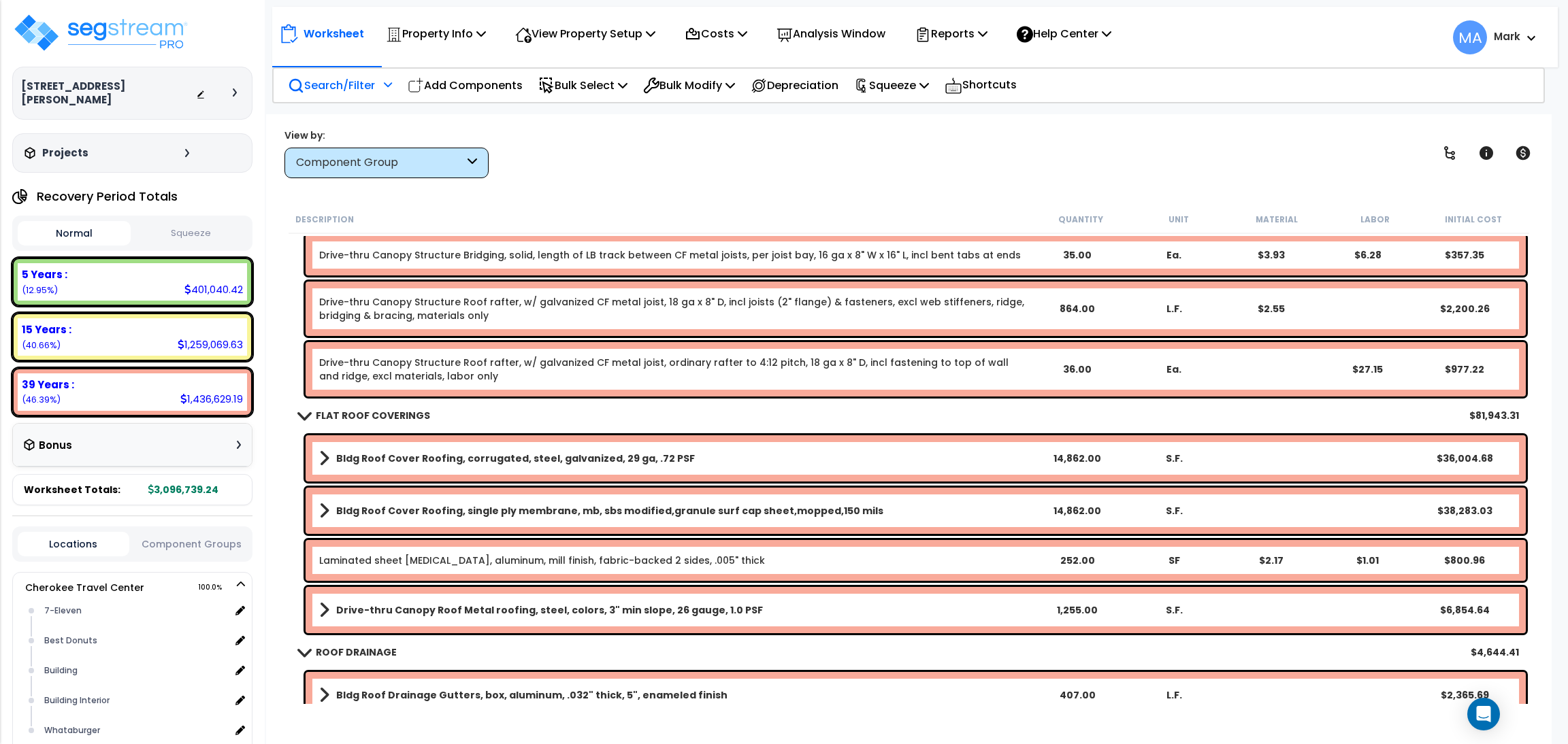
click at [777, 508] on b "Bldg Roof Cover Roofing, single ply membrane, mb, sbs modified,granule surf cap…" at bounding box center [610, 511] width 547 height 14
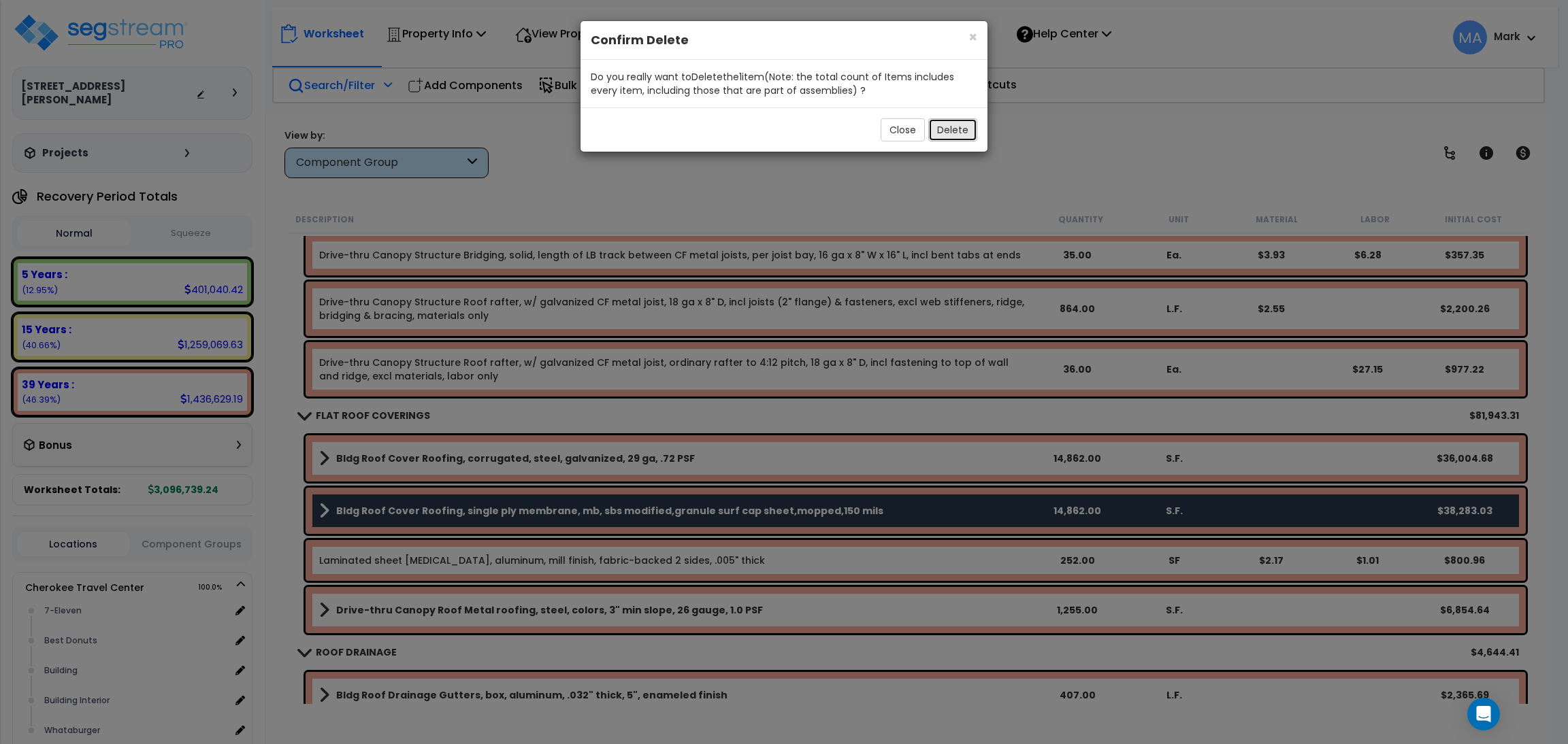
click at [960, 124] on button "Delete" at bounding box center [952, 129] width 49 height 23
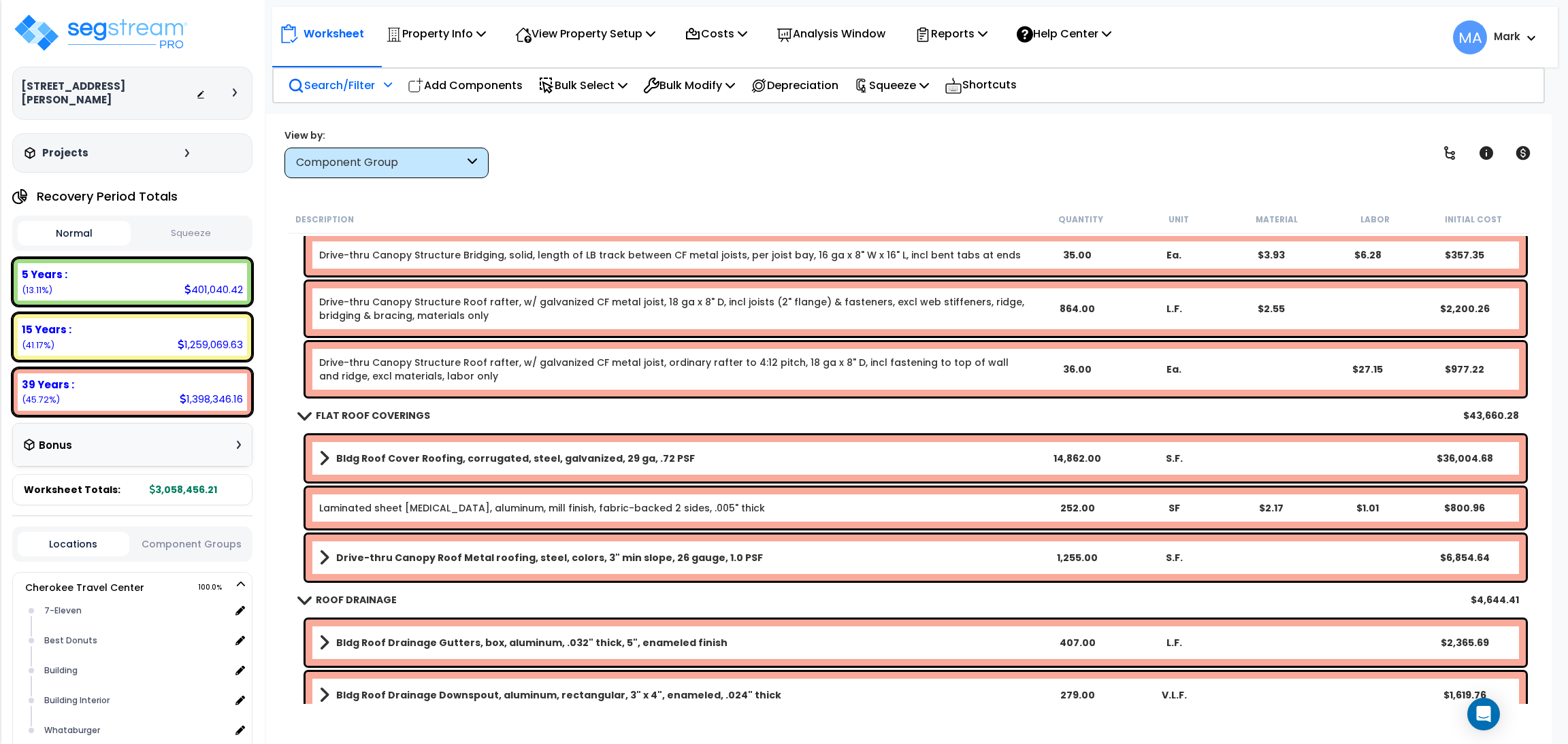
scroll to position [0, 0]
click at [348, 83] on p "Search/Filter" at bounding box center [331, 85] width 87 height 19
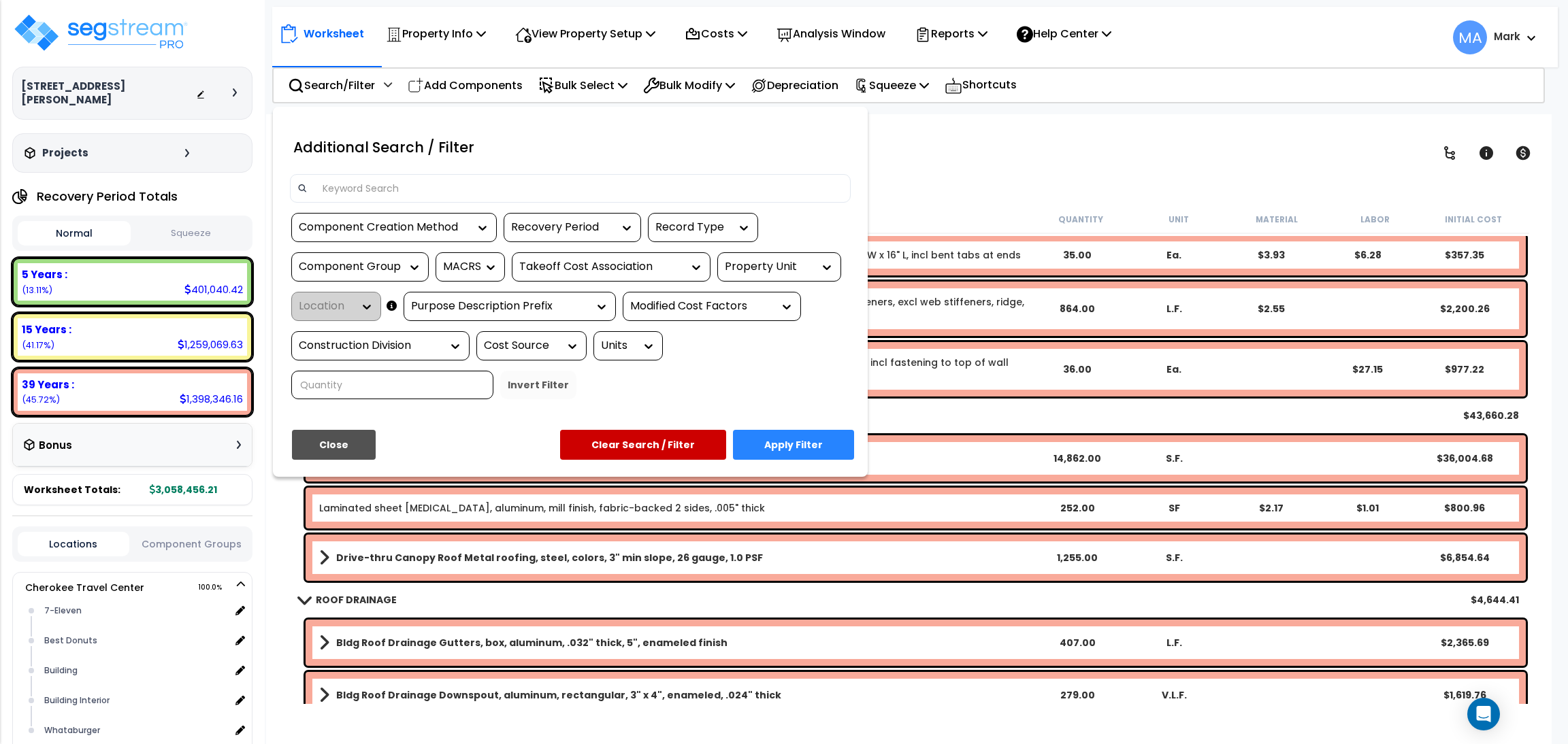
click at [418, 183] on input at bounding box center [579, 188] width 529 height 21
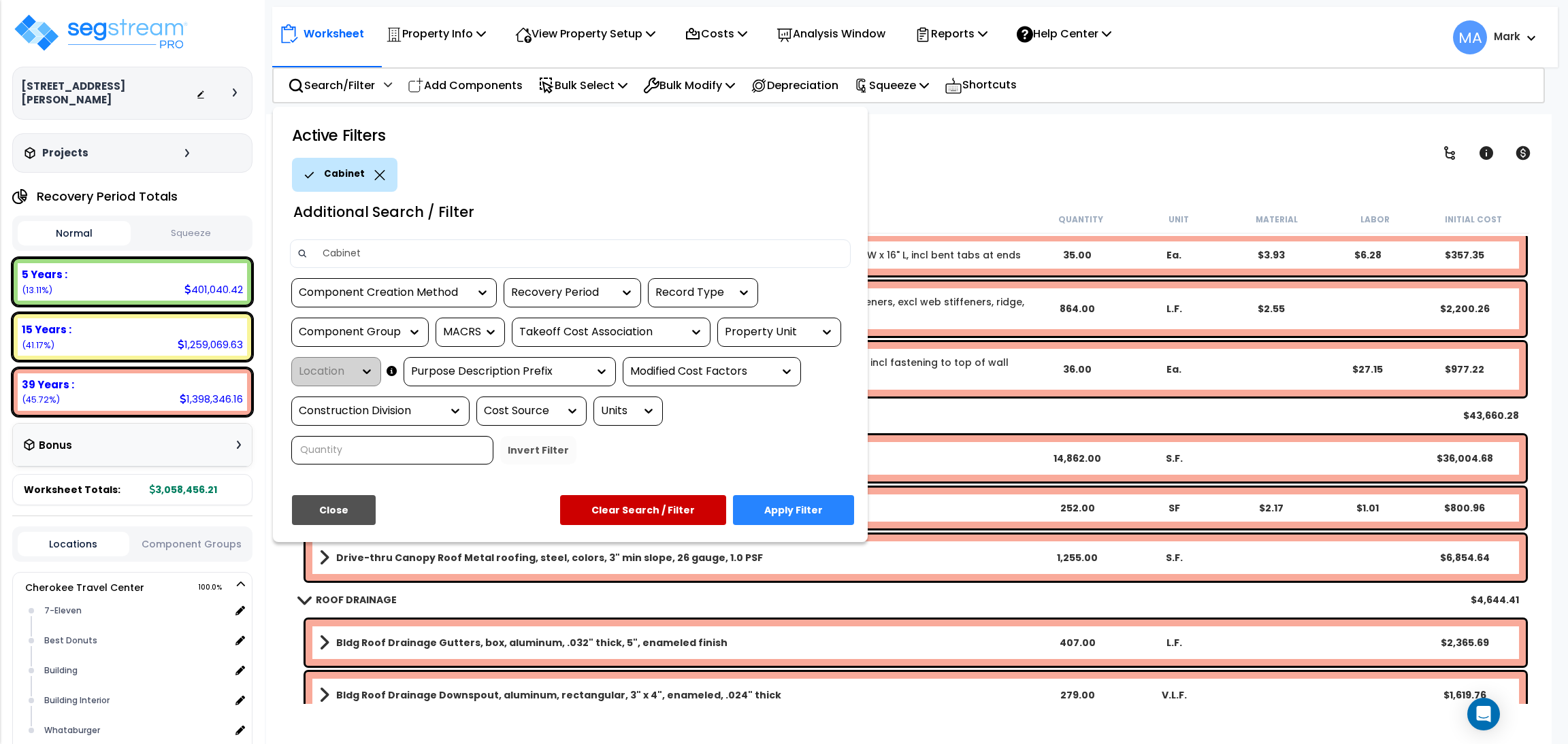
type input "Cabinet"
click at [814, 499] on button "Apply Filter" at bounding box center [794, 510] width 121 height 30
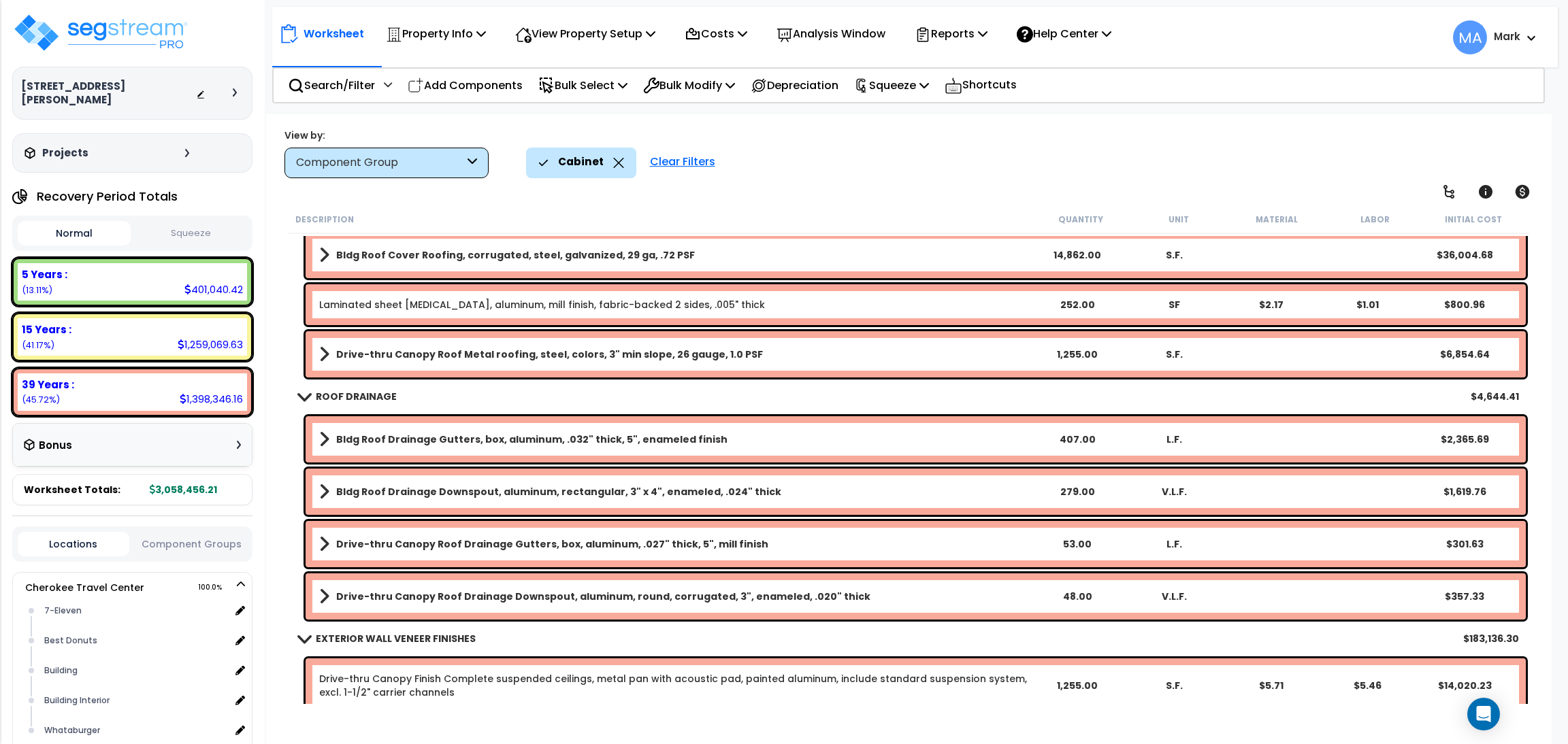
scroll to position [611, 0]
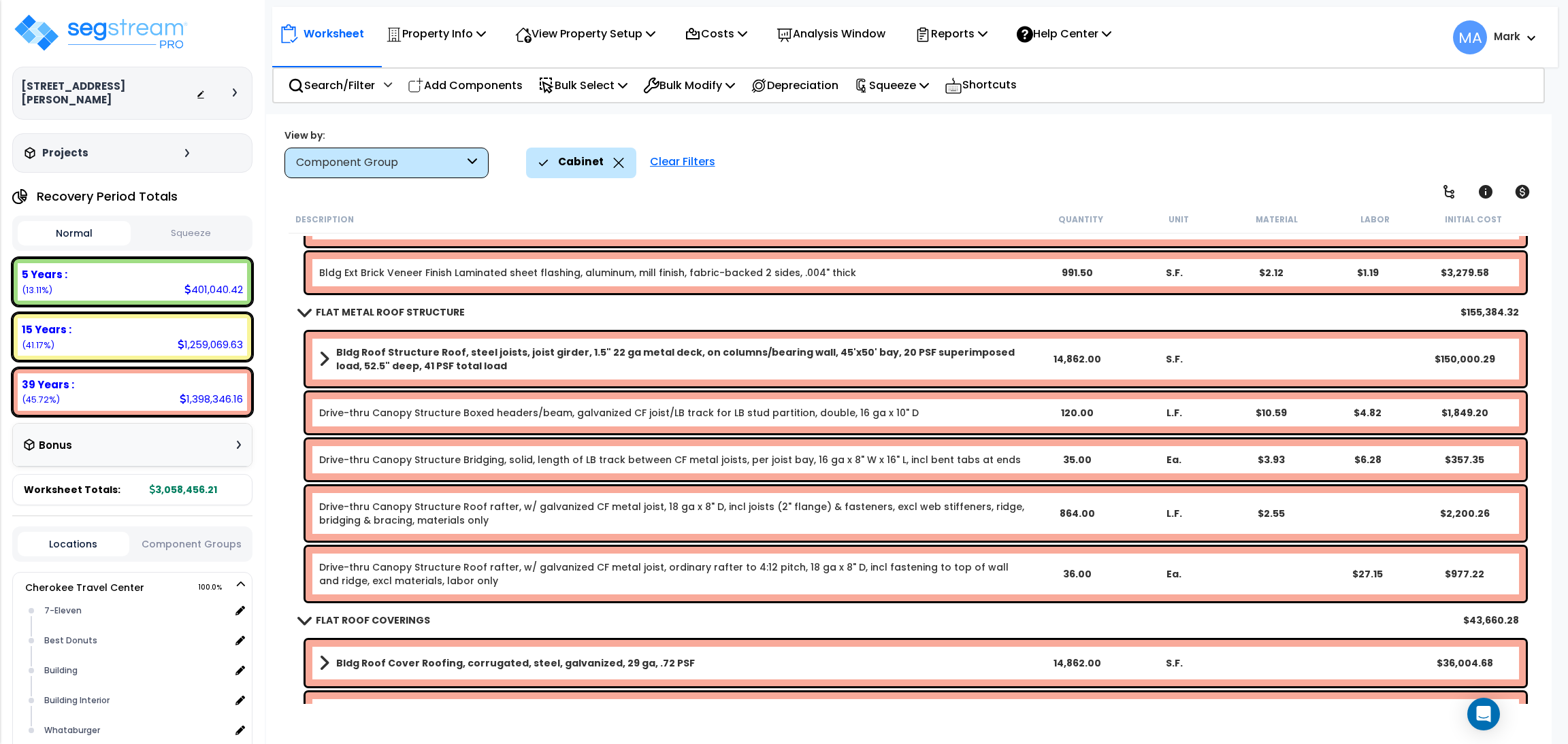
click at [616, 167] on icon at bounding box center [618, 162] width 11 height 10
click at [616, 164] on icon at bounding box center [618, 162] width 11 height 10
click at [698, 163] on div "Clear Filters" at bounding box center [683, 162] width 79 height 30
click at [350, 78] on p "Search/Filter" at bounding box center [331, 85] width 87 height 19
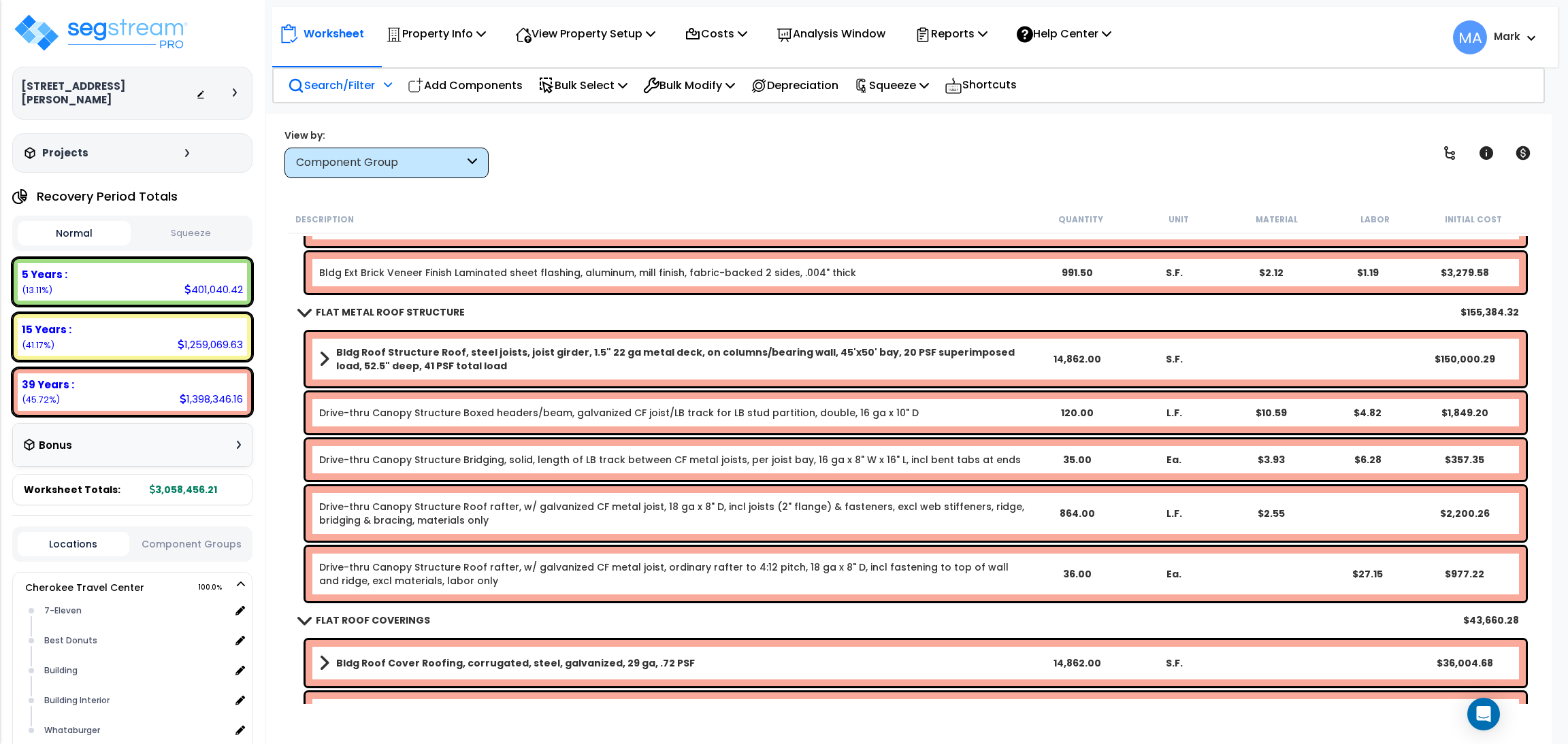
click at [338, 90] on p "Search/Filter" at bounding box center [331, 85] width 87 height 19
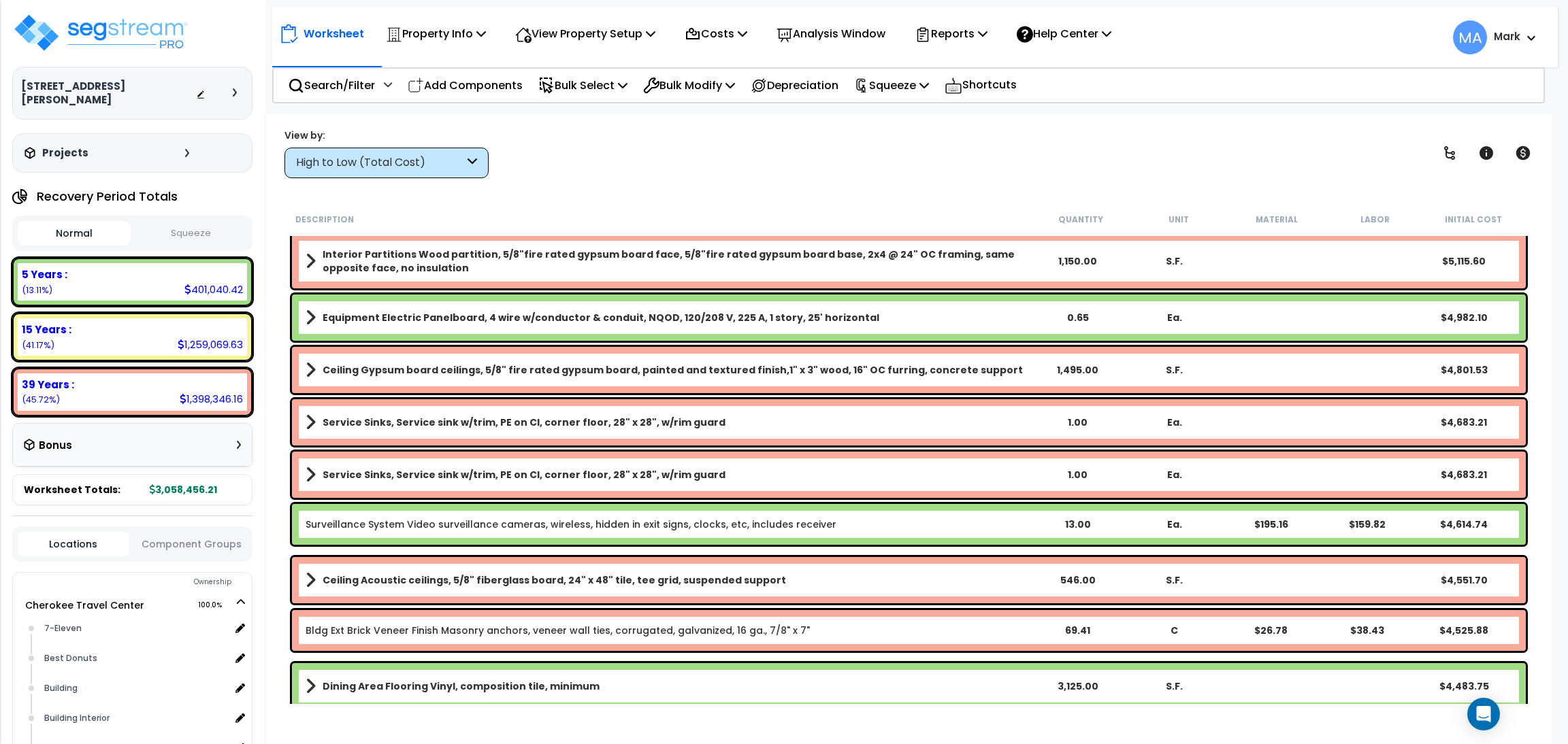
scroll to position [4184, 0]
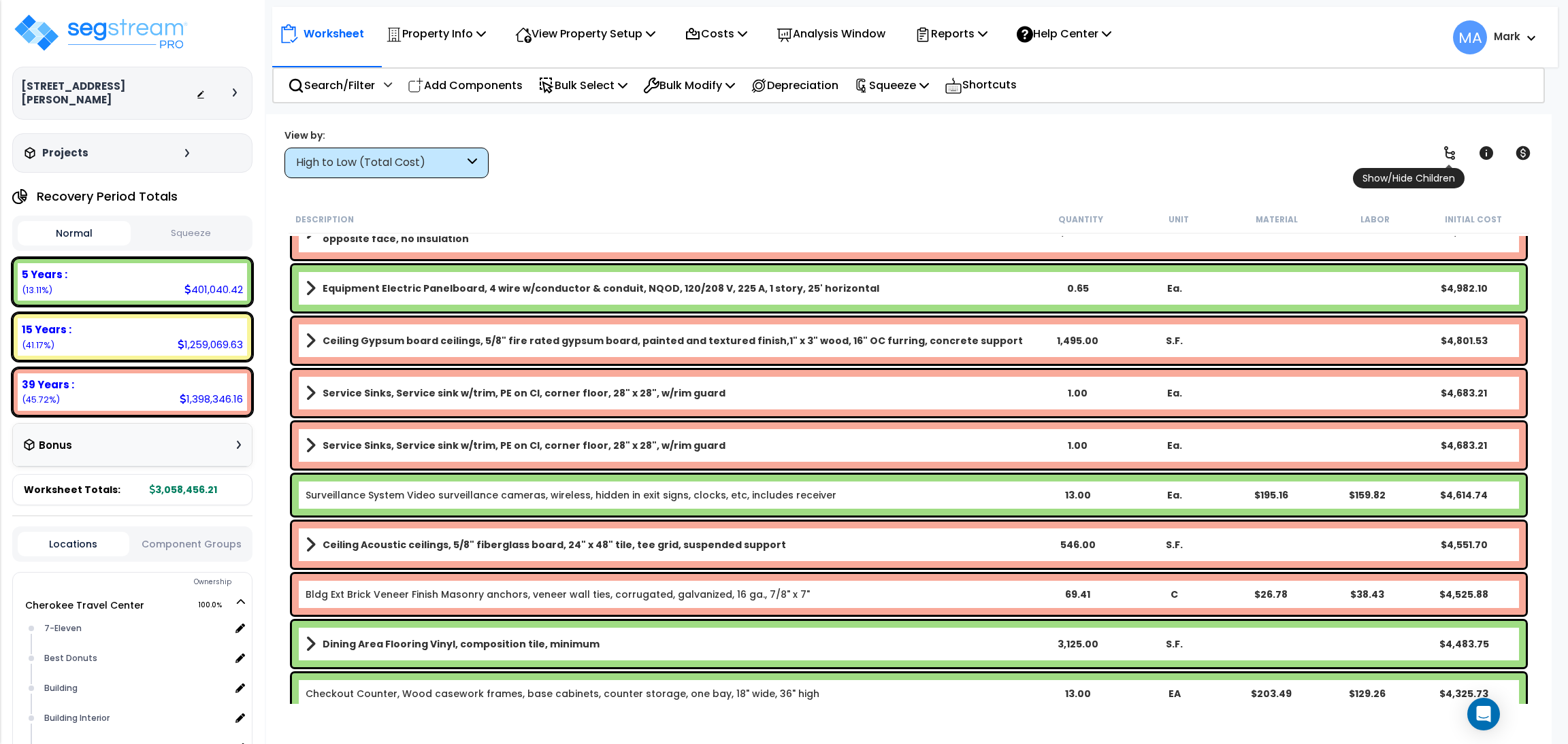
click at [1457, 159] on icon at bounding box center [1449, 153] width 16 height 16
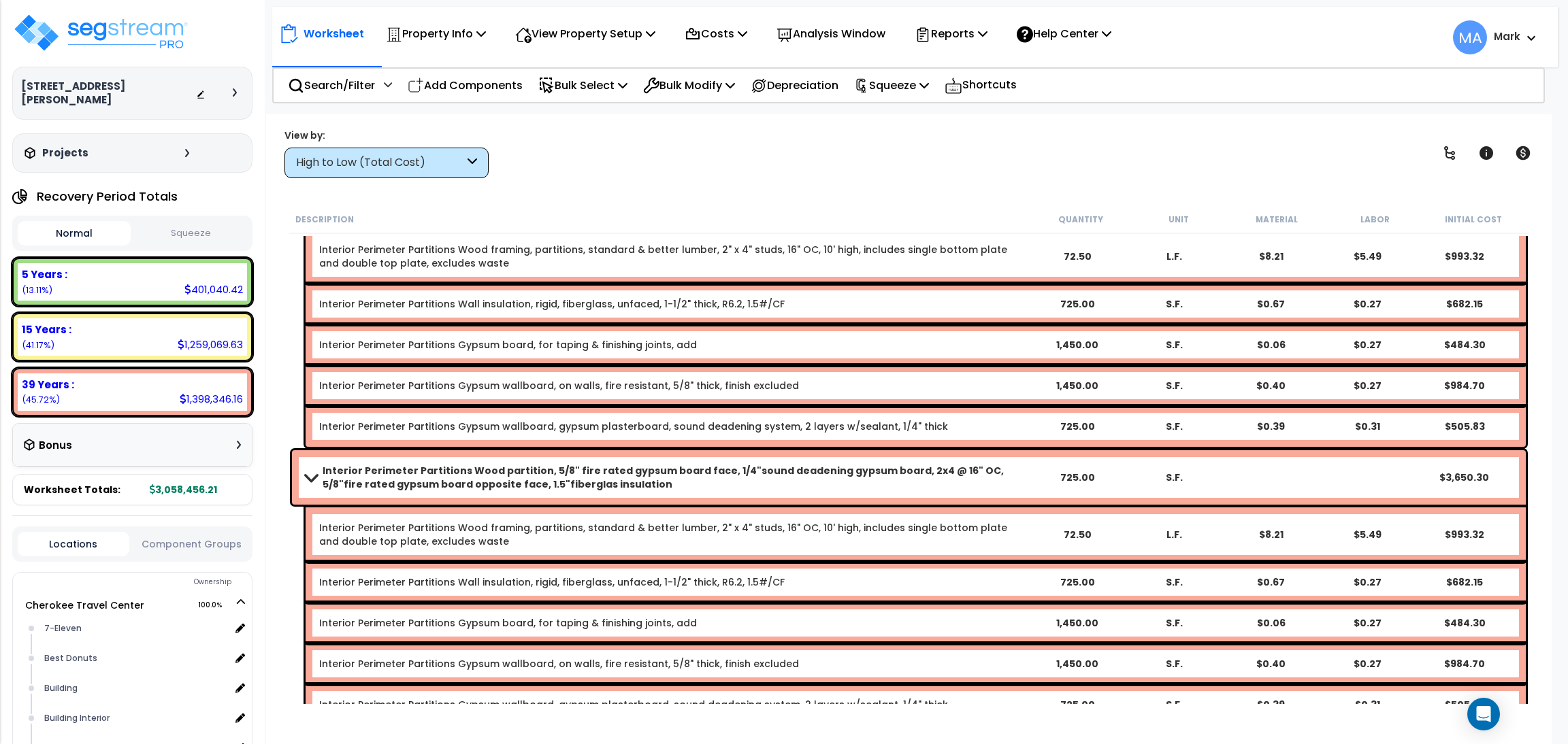
scroll to position [7653, 0]
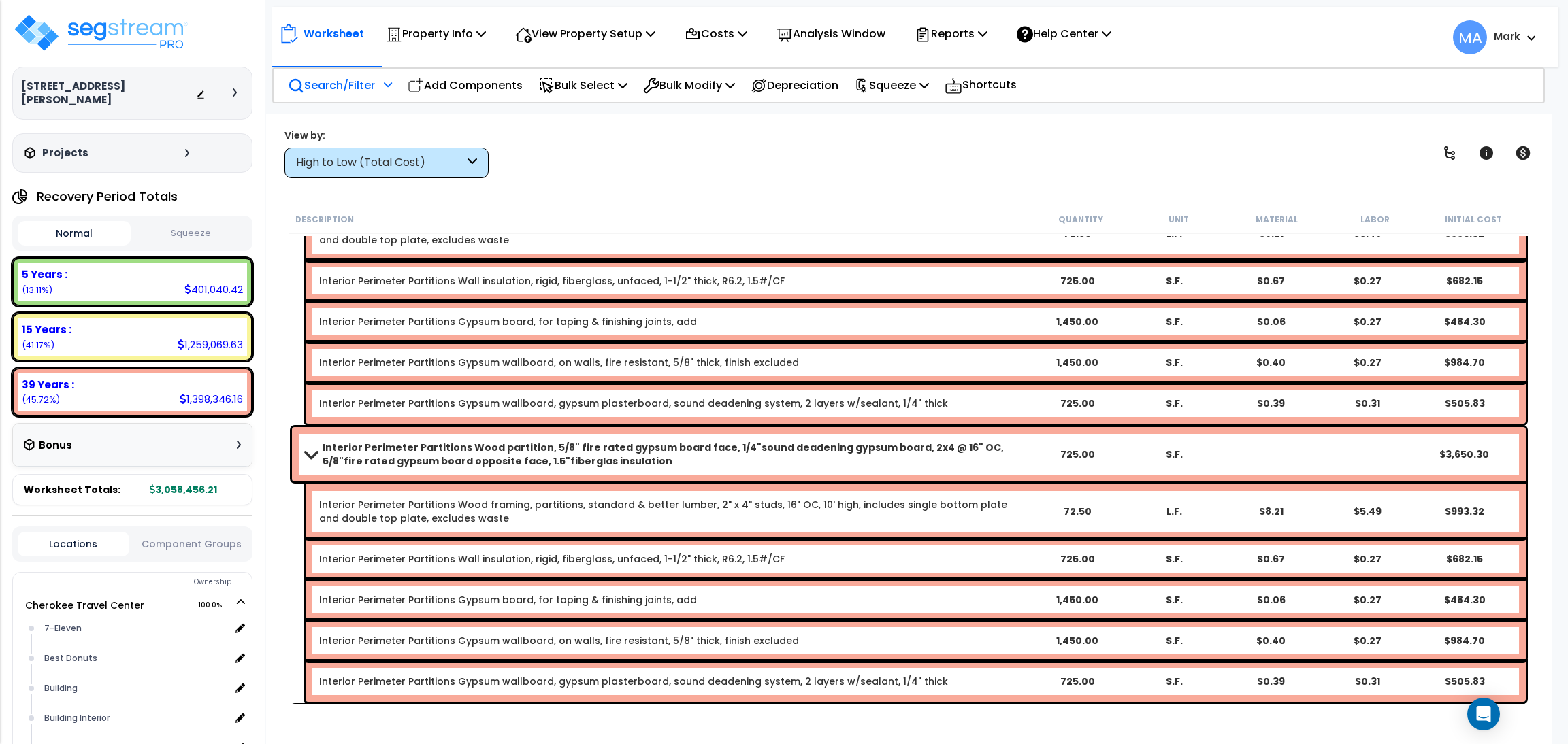
click at [325, 81] on p "Search/Filter" at bounding box center [331, 85] width 87 height 19
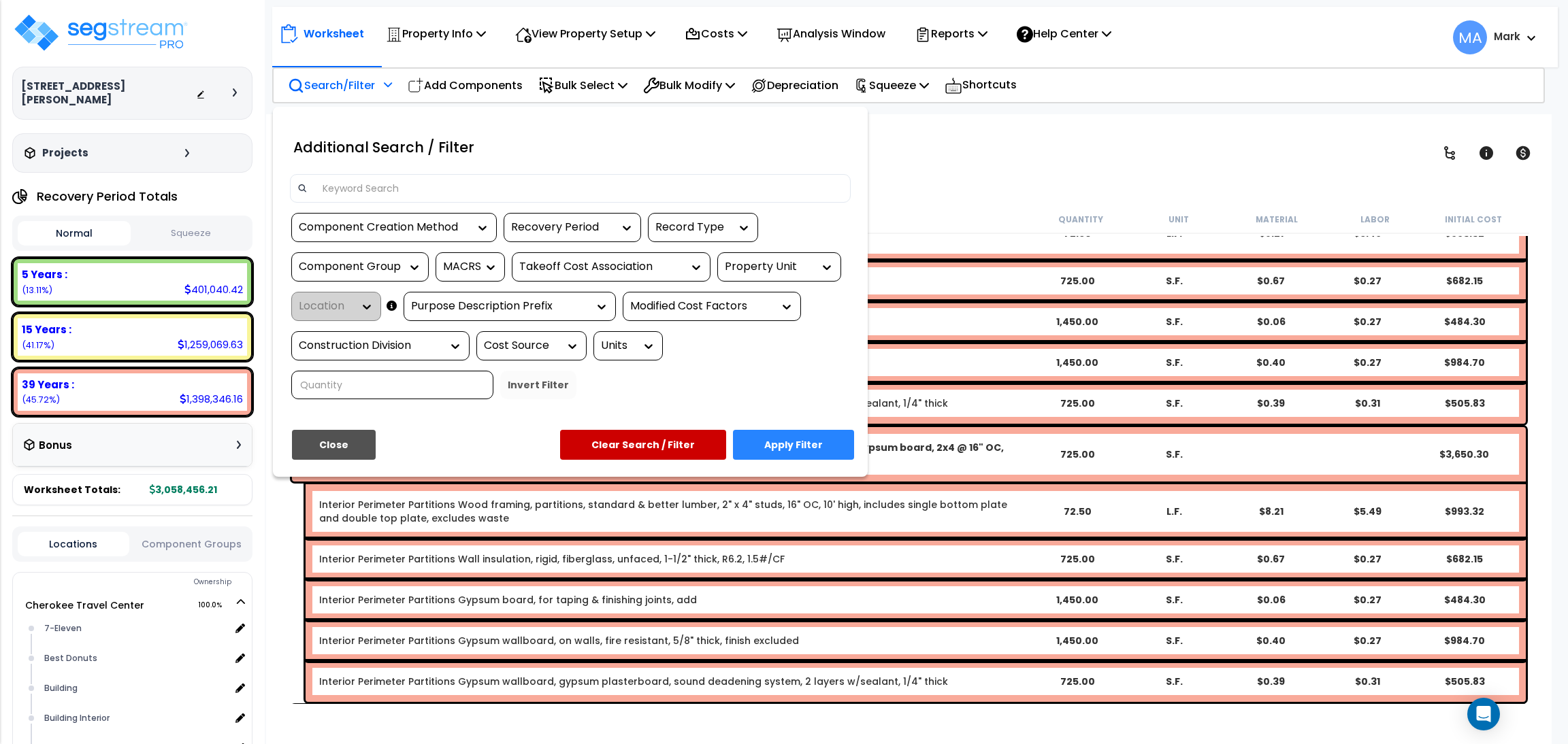
click at [381, 181] on input at bounding box center [579, 188] width 529 height 21
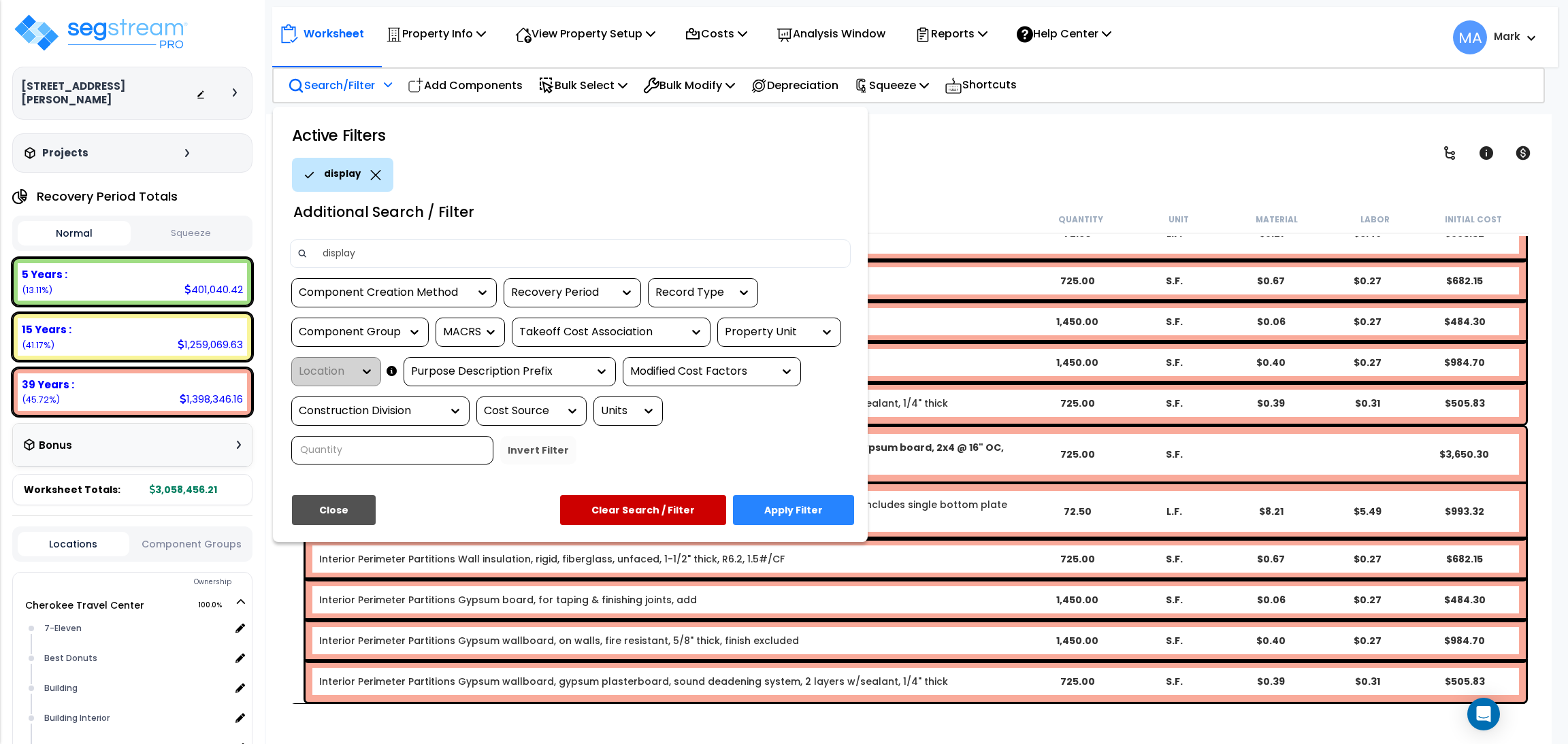
type input "display"
click at [800, 502] on button "Apply Filter" at bounding box center [794, 510] width 121 height 30
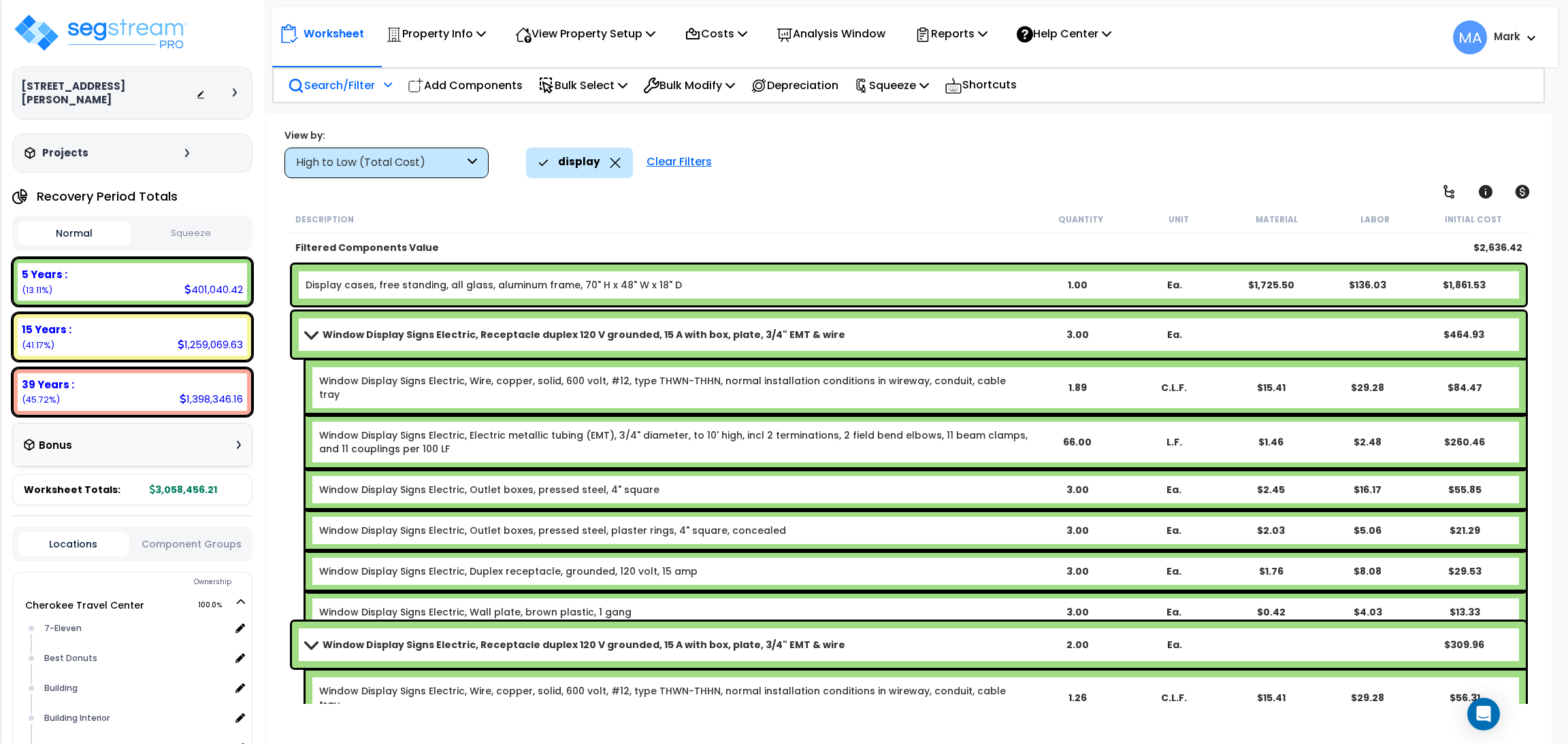
scroll to position [0, 0]
drag, startPoint x: 675, startPoint y: 281, endPoint x: 303, endPoint y: 283, distance: 372.0
click at [303, 283] on div "Display cases, free standing, all glass, aluminum frame, 70" H x 48" W x 18" D …" at bounding box center [909, 284] width 1234 height 41
copy link "Display cases, free standing, all glass, aluminum frame, 70" H x 48" W x 18" D"
click at [326, 77] on p "Search/Filter" at bounding box center [331, 85] width 87 height 19
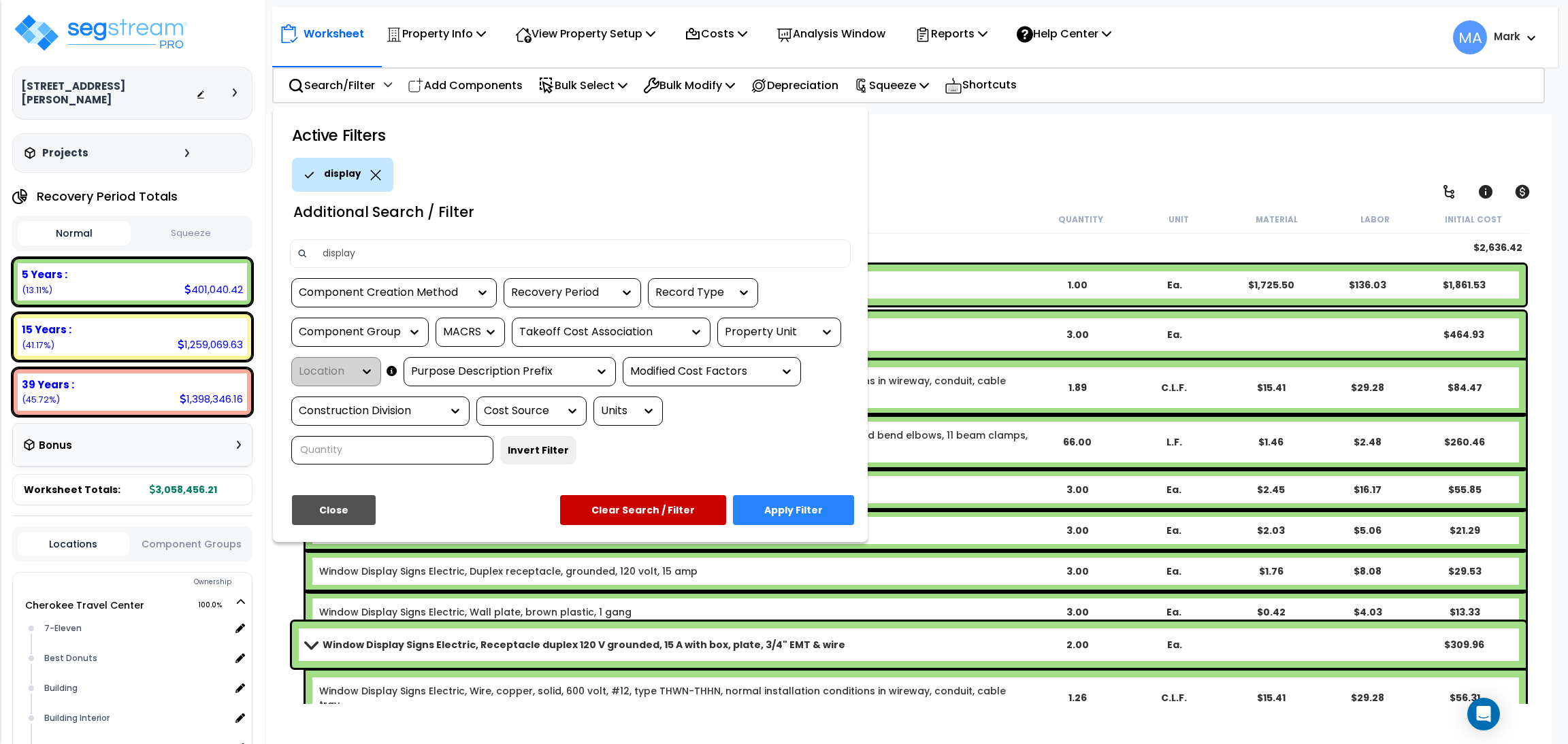
click at [388, 245] on input "display" at bounding box center [579, 254] width 529 height 21
paste input "Display cases, free standing, all glass, aluminum frame, 70" H x 48" W x 18" D"
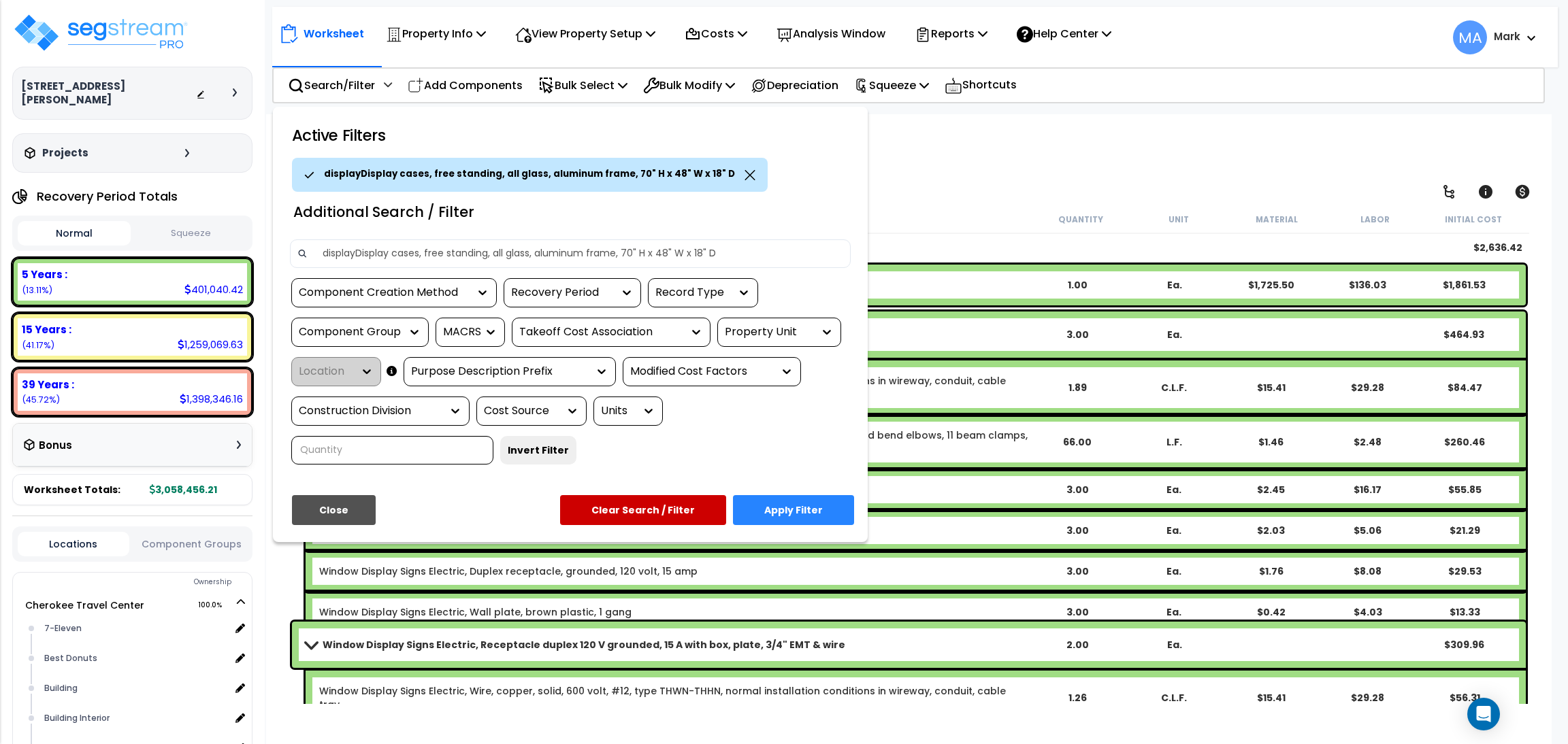
drag, startPoint x: 748, startPoint y: 253, endPoint x: 267, endPoint y: 258, distance: 481.0
click at [273, 258] on div "Active Filters displayDisplay cases, free standing, all glass, aluminum frame, …" at bounding box center [570, 325] width 595 height 436
type input "displayDisplay cases, free standing, all glass, aluminum frame, 70" H x 48" W x…"
click at [932, 173] on div at bounding box center [784, 372] width 1568 height 744
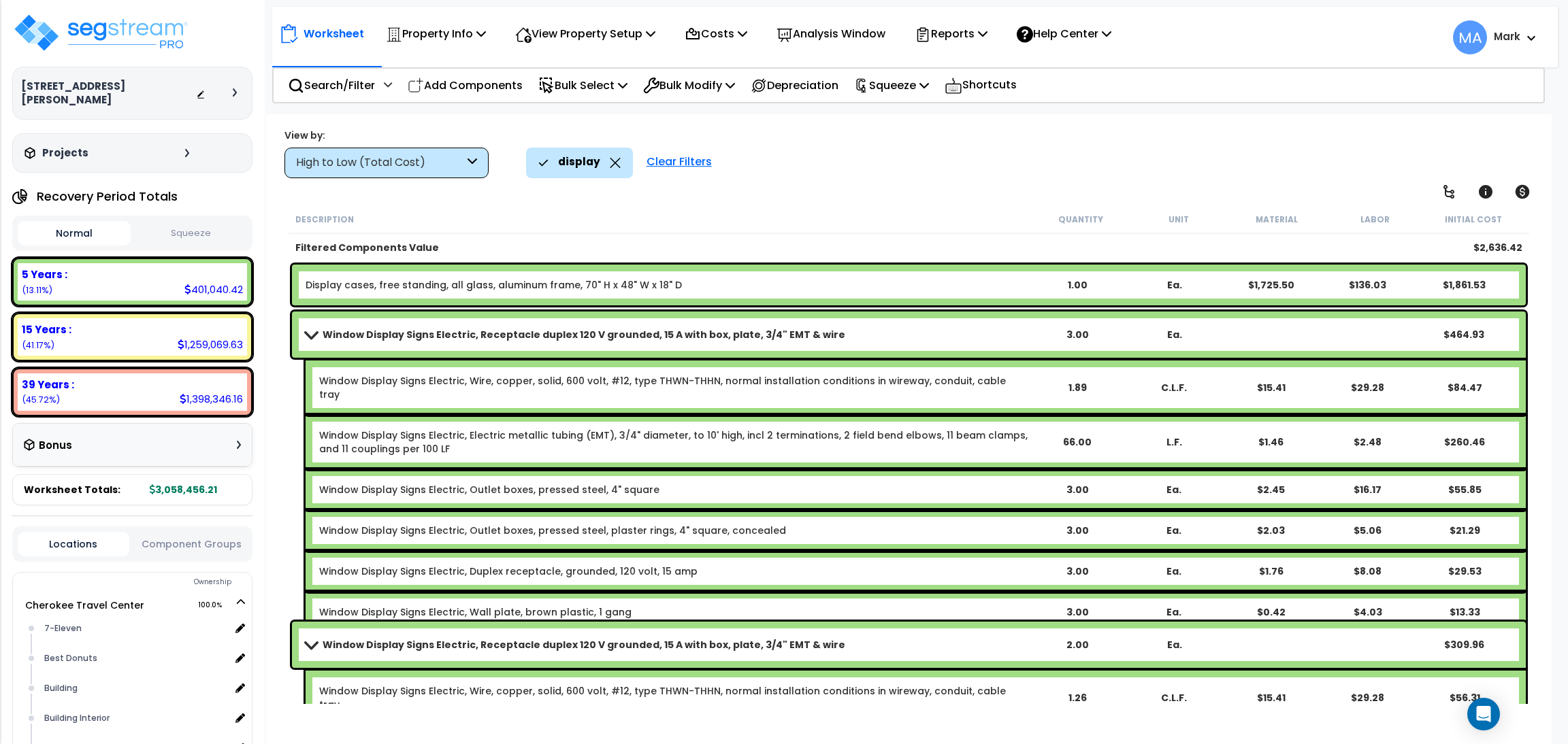
click at [614, 156] on div "display" at bounding box center [579, 162] width 82 height 30
click at [614, 167] on icon at bounding box center [615, 162] width 11 height 10
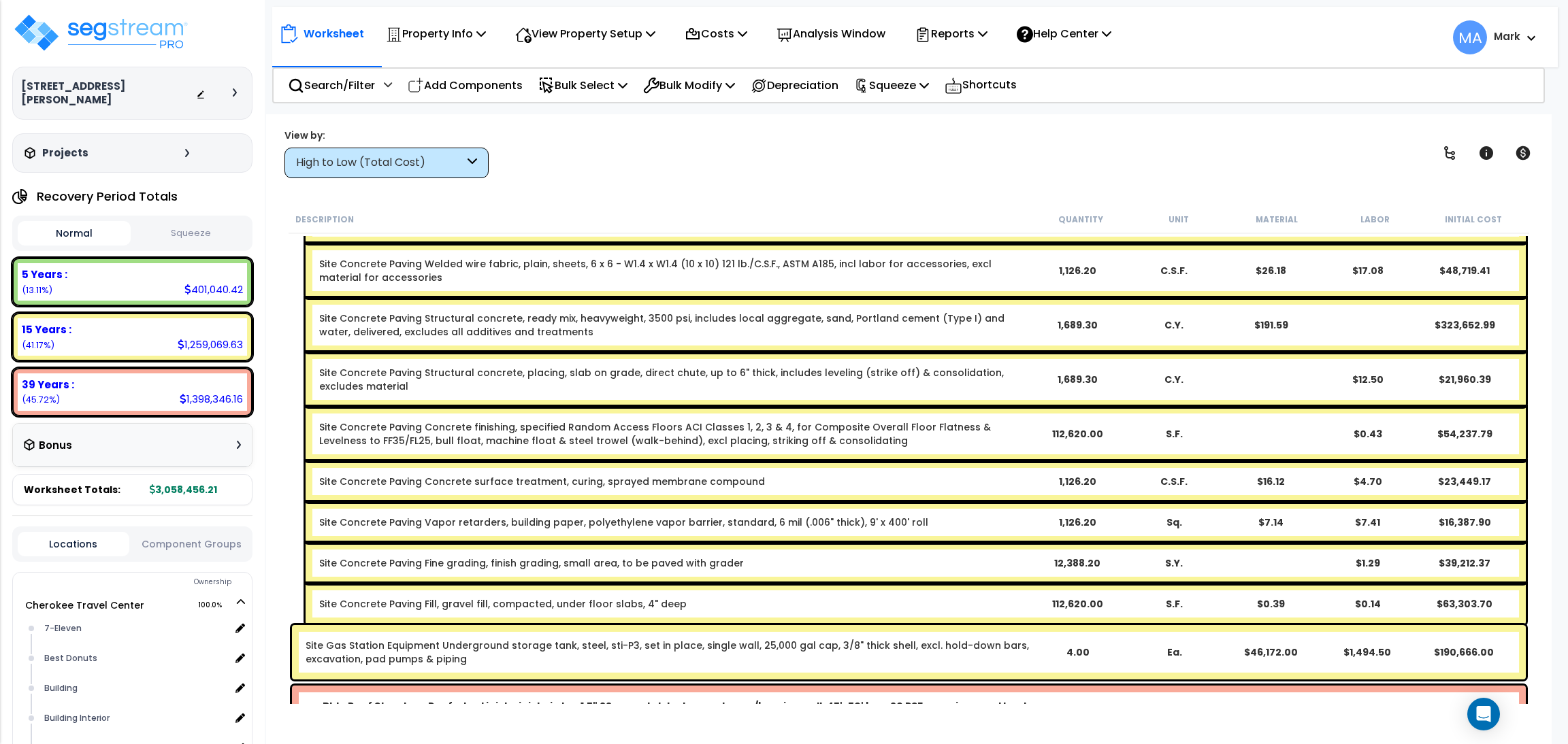
scroll to position [204, 0]
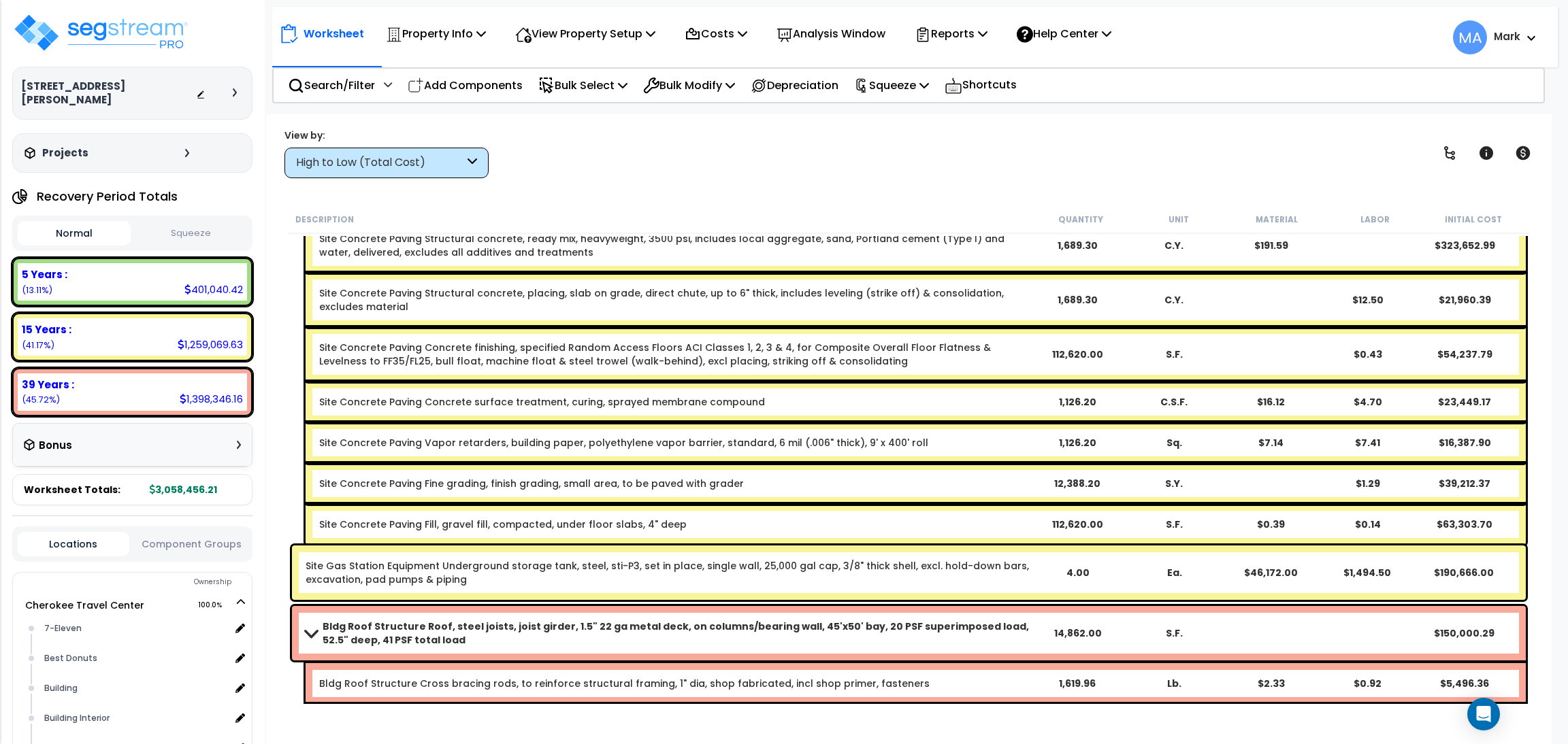
click at [436, 160] on div "High to Low (Total Cost)" at bounding box center [381, 163] width 168 height 16
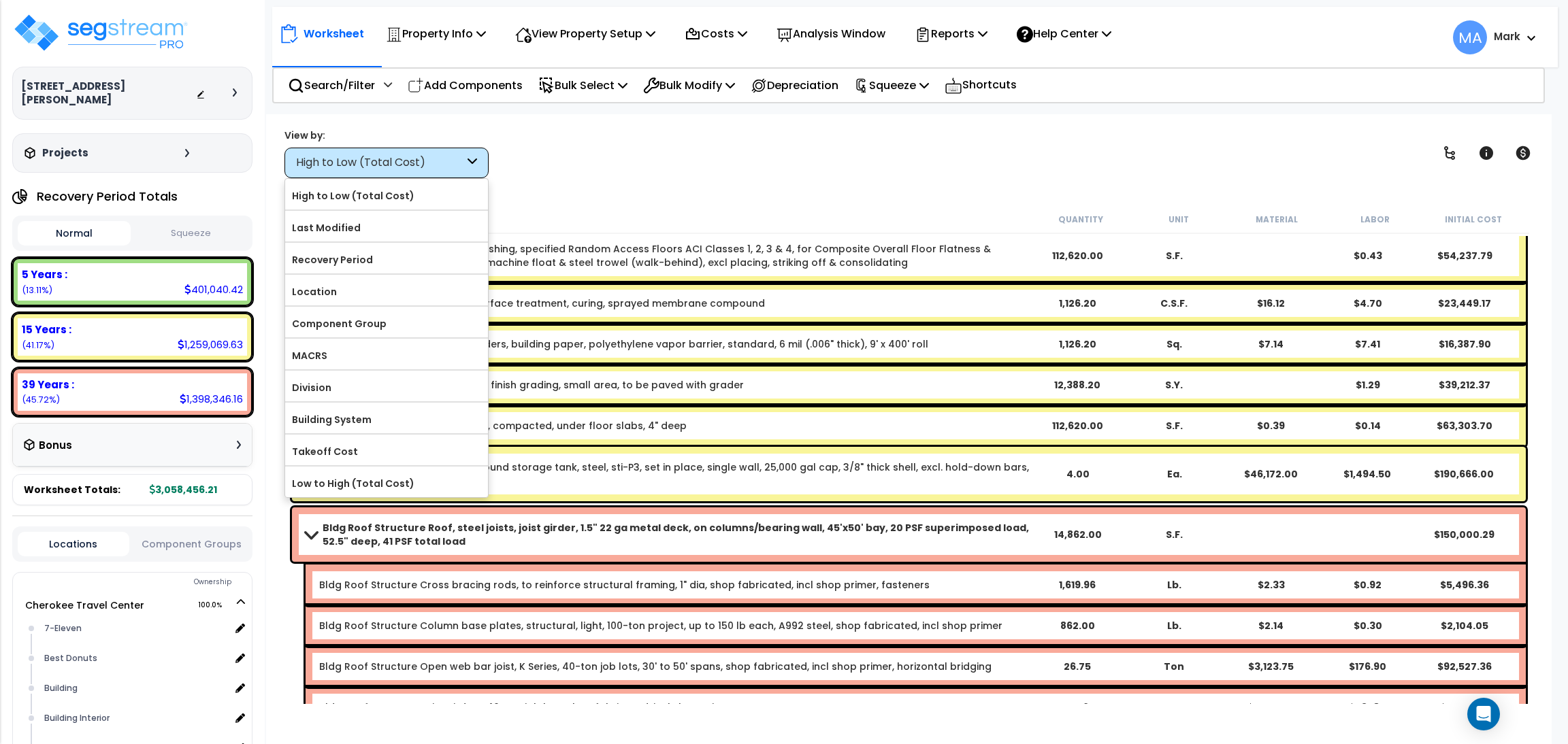
scroll to position [305, 0]
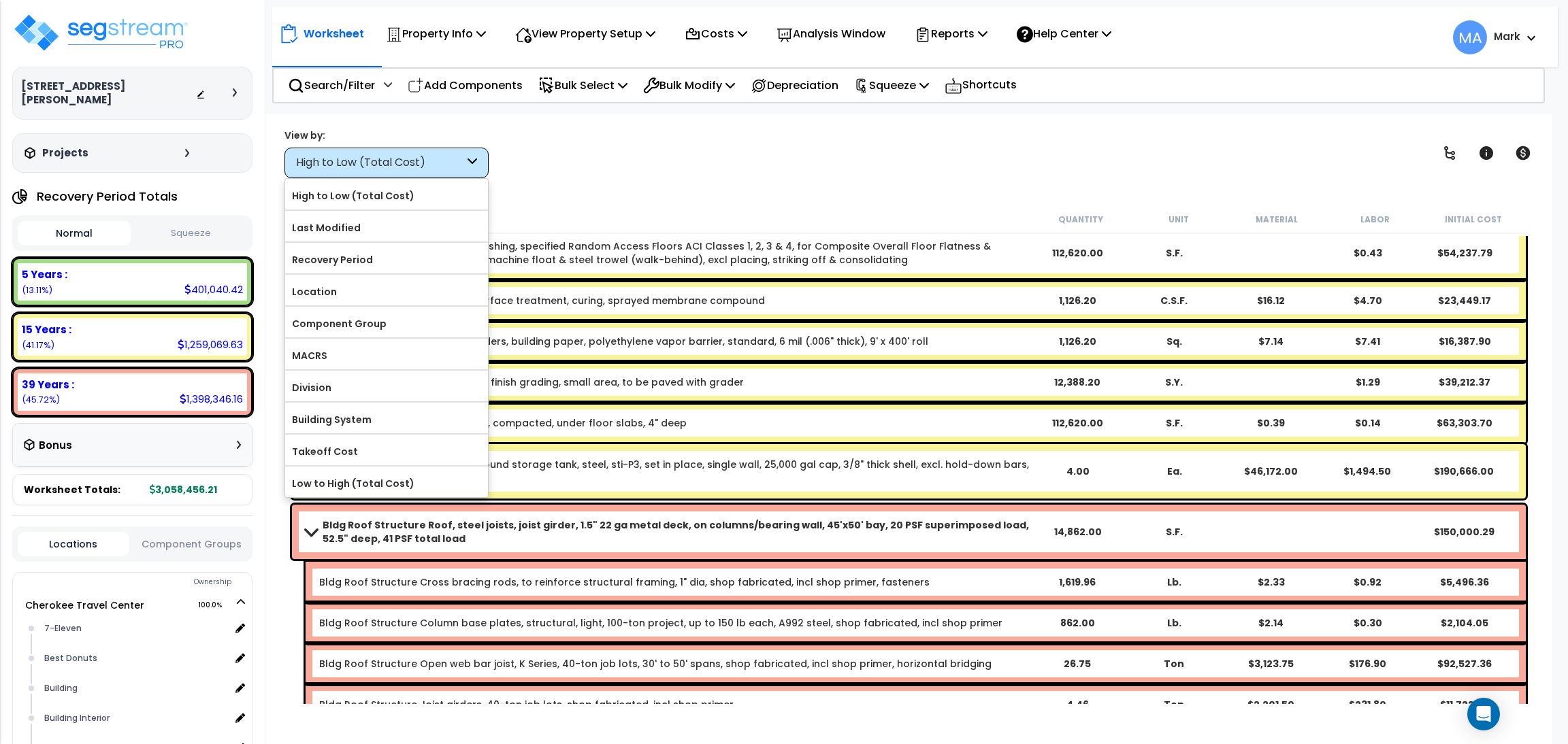
click at [733, 156] on div "View by: High to Low (Total Cost) High to Low (Total Cost)" at bounding box center [909, 153] width 1259 height 51
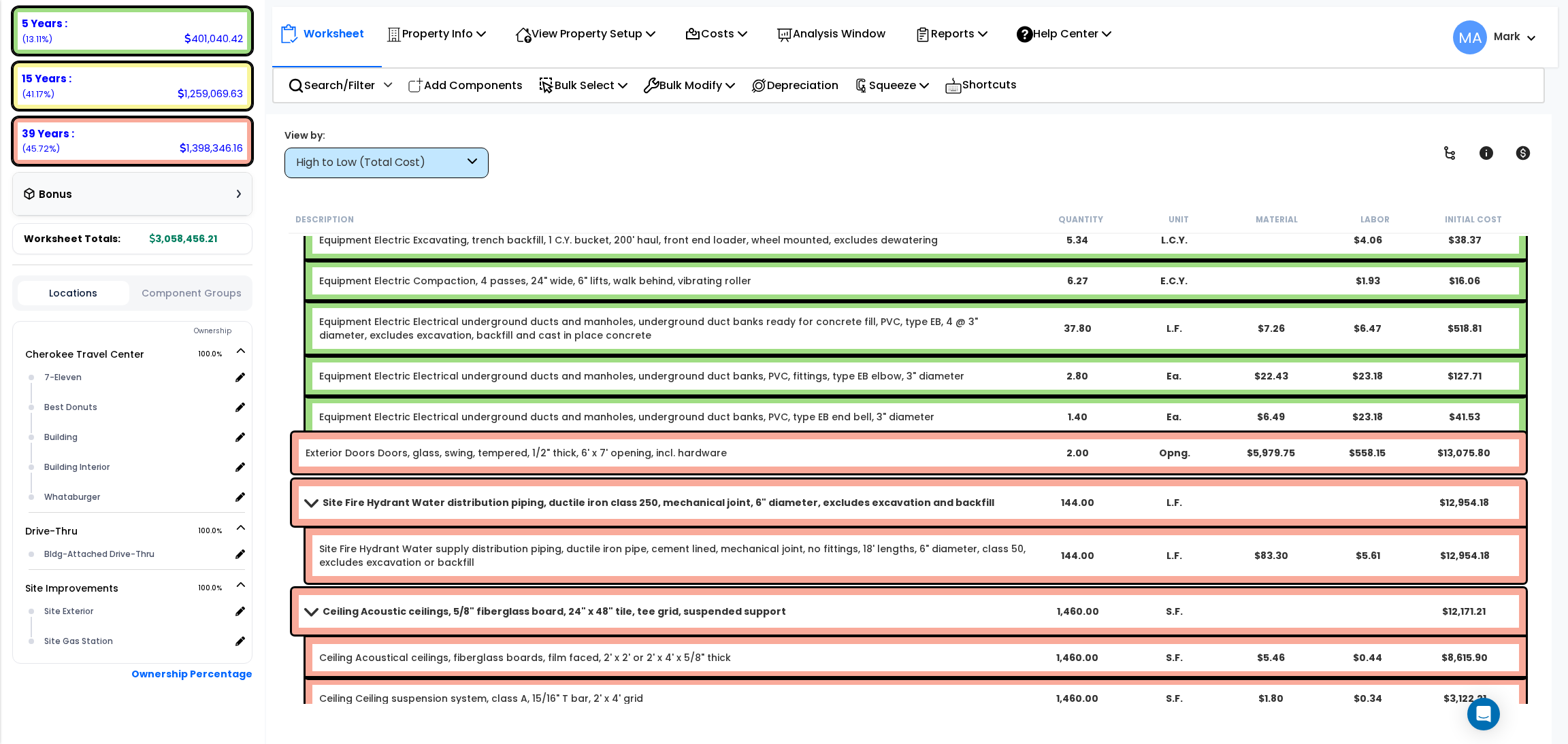
scroll to position [8980, 0]
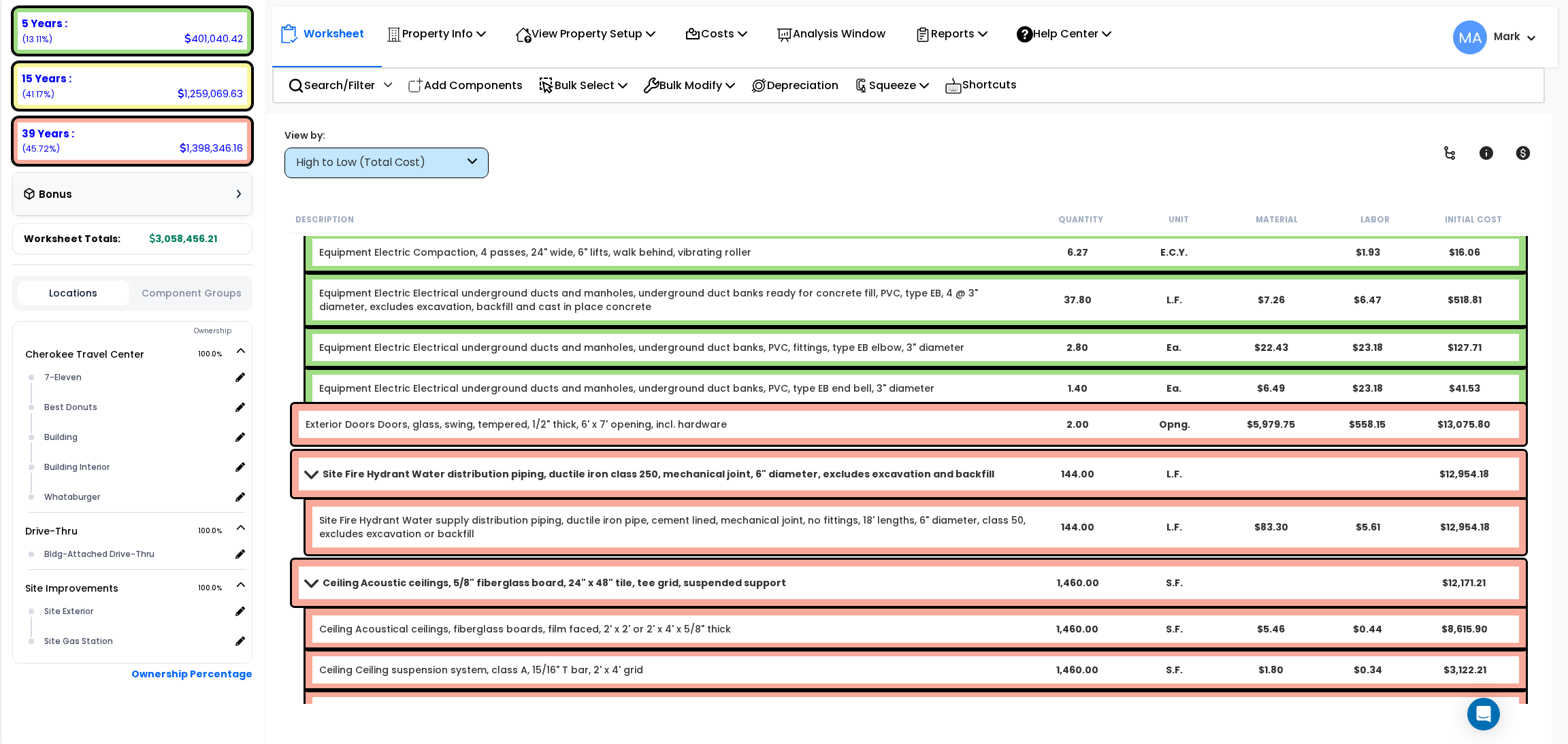
click at [469, 164] on icon at bounding box center [473, 163] width 10 height 16
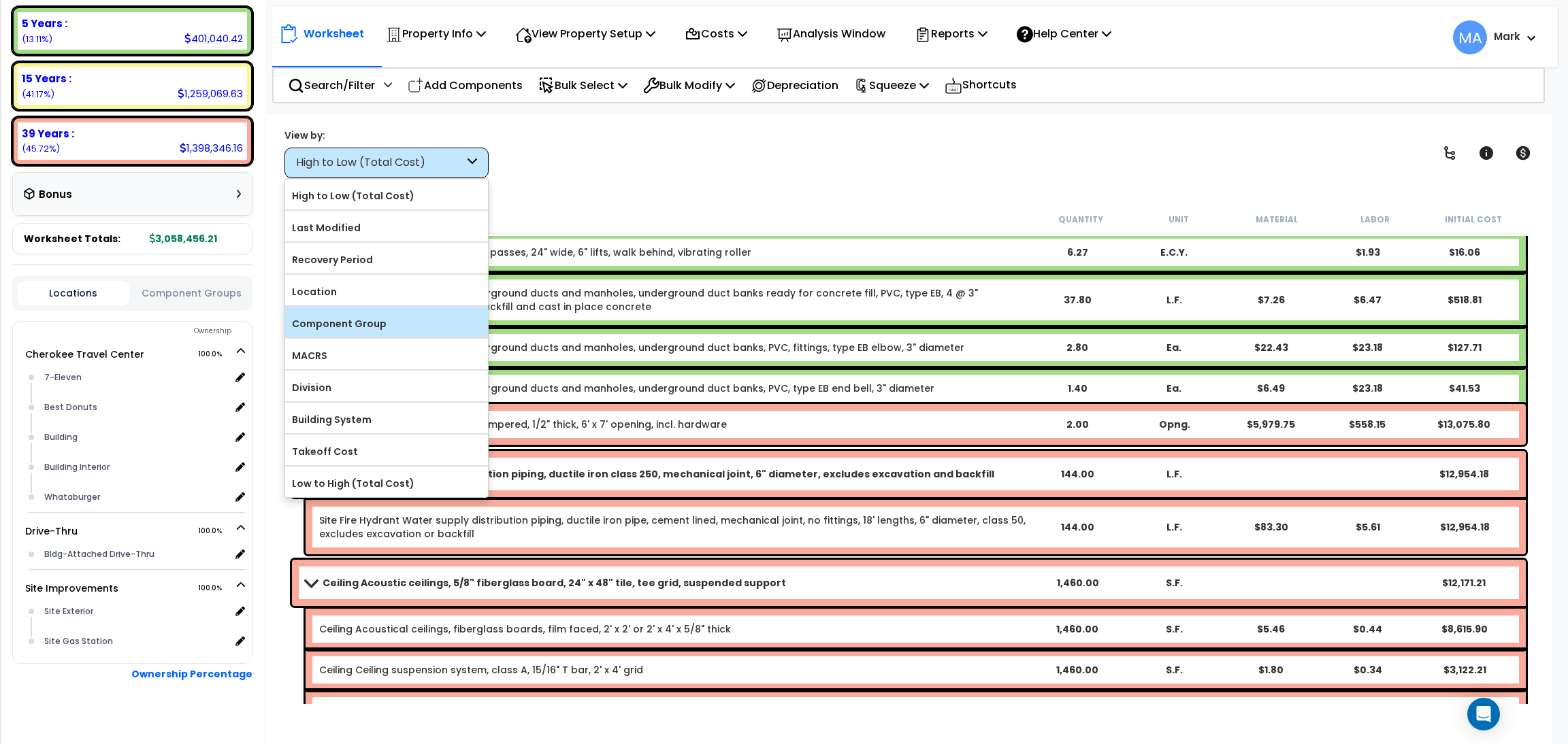
click at [390, 323] on label "Component Group" at bounding box center [387, 324] width 203 height 21
click at [0, 0] on input "Component Group" at bounding box center [0, 0] width 0 height 0
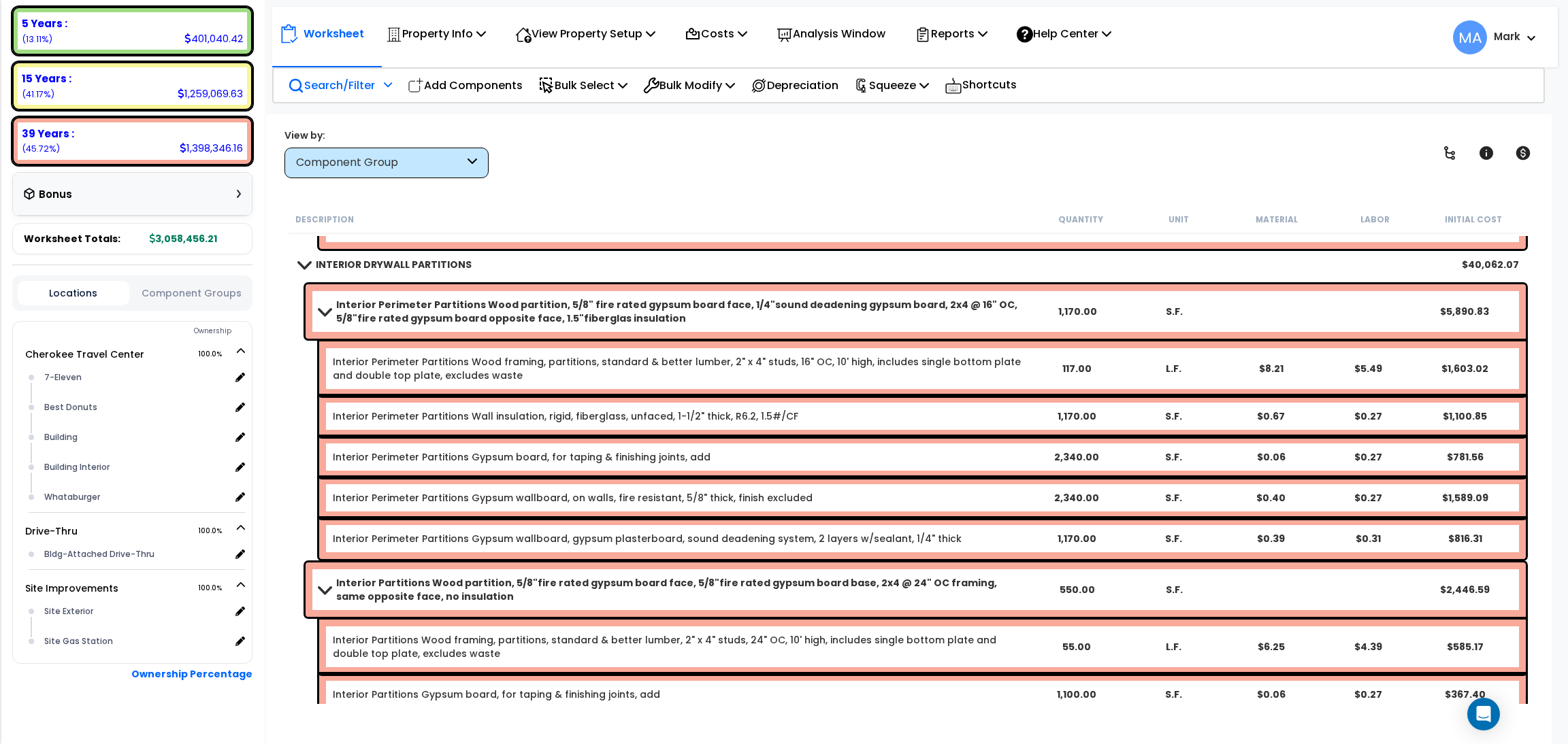
click at [329, 81] on p "Search/Filter" at bounding box center [331, 85] width 87 height 19
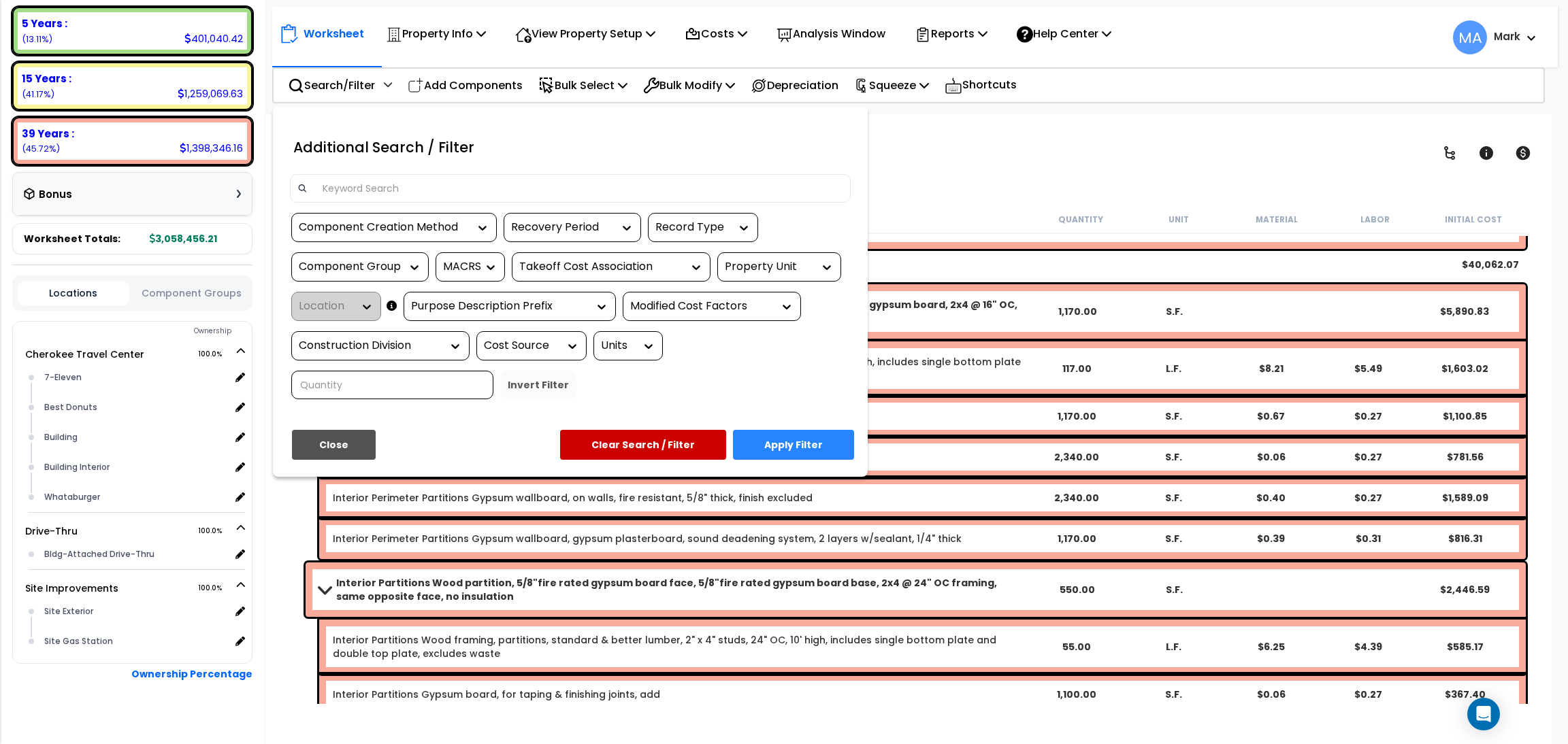
click at [359, 193] on input at bounding box center [579, 188] width 529 height 21
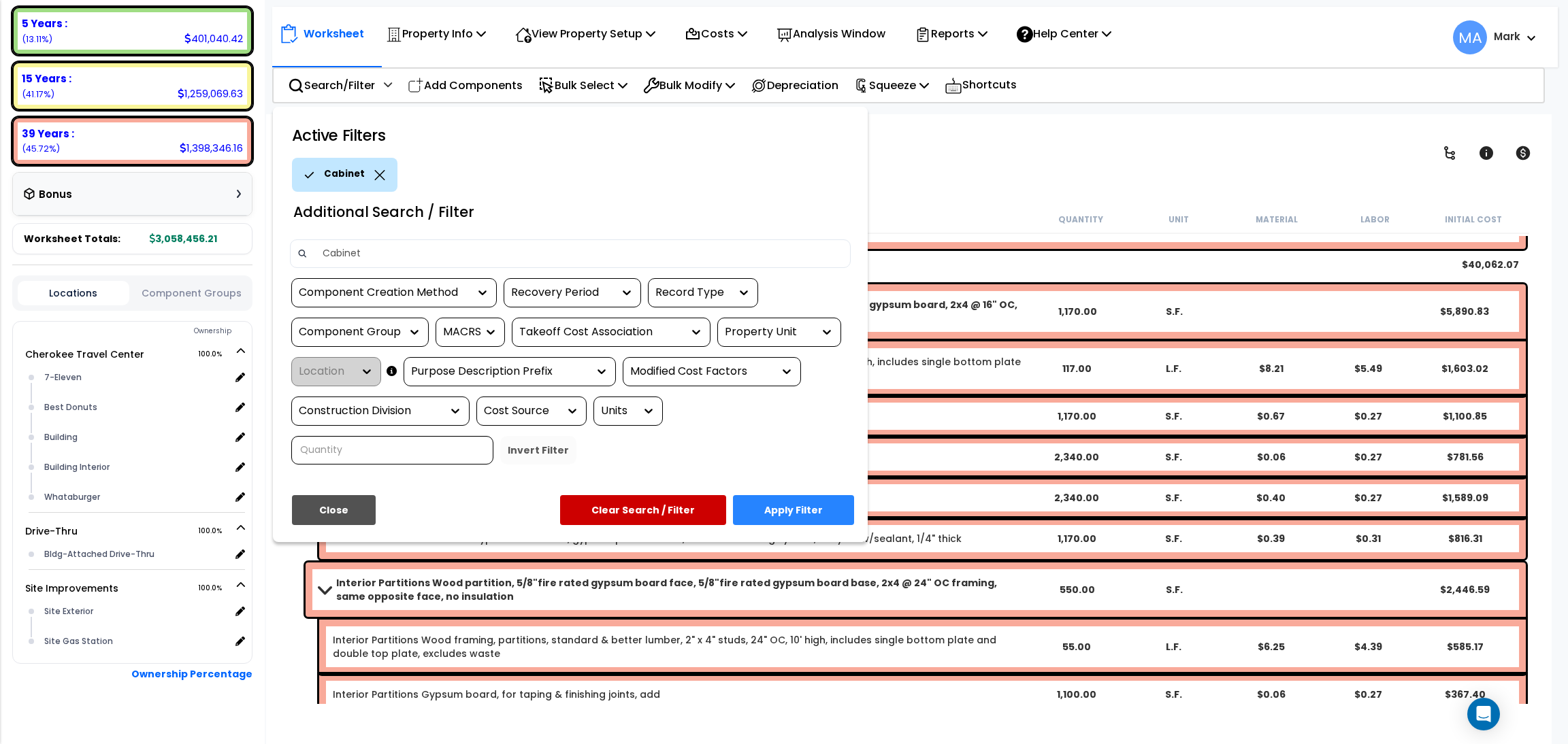
type input "Cabinet"
click at [840, 506] on button "Apply Filter" at bounding box center [794, 510] width 121 height 30
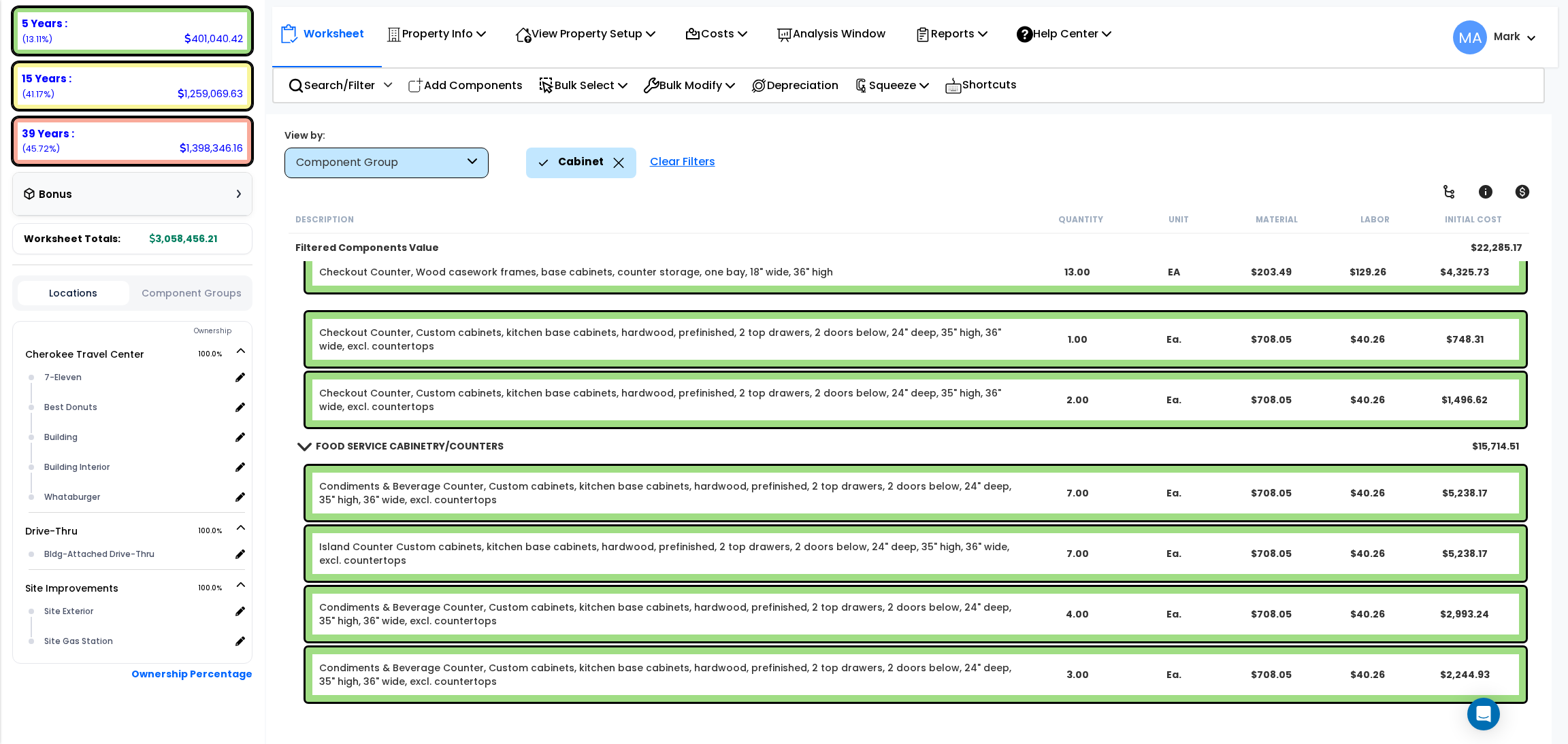
scroll to position [31, 0]
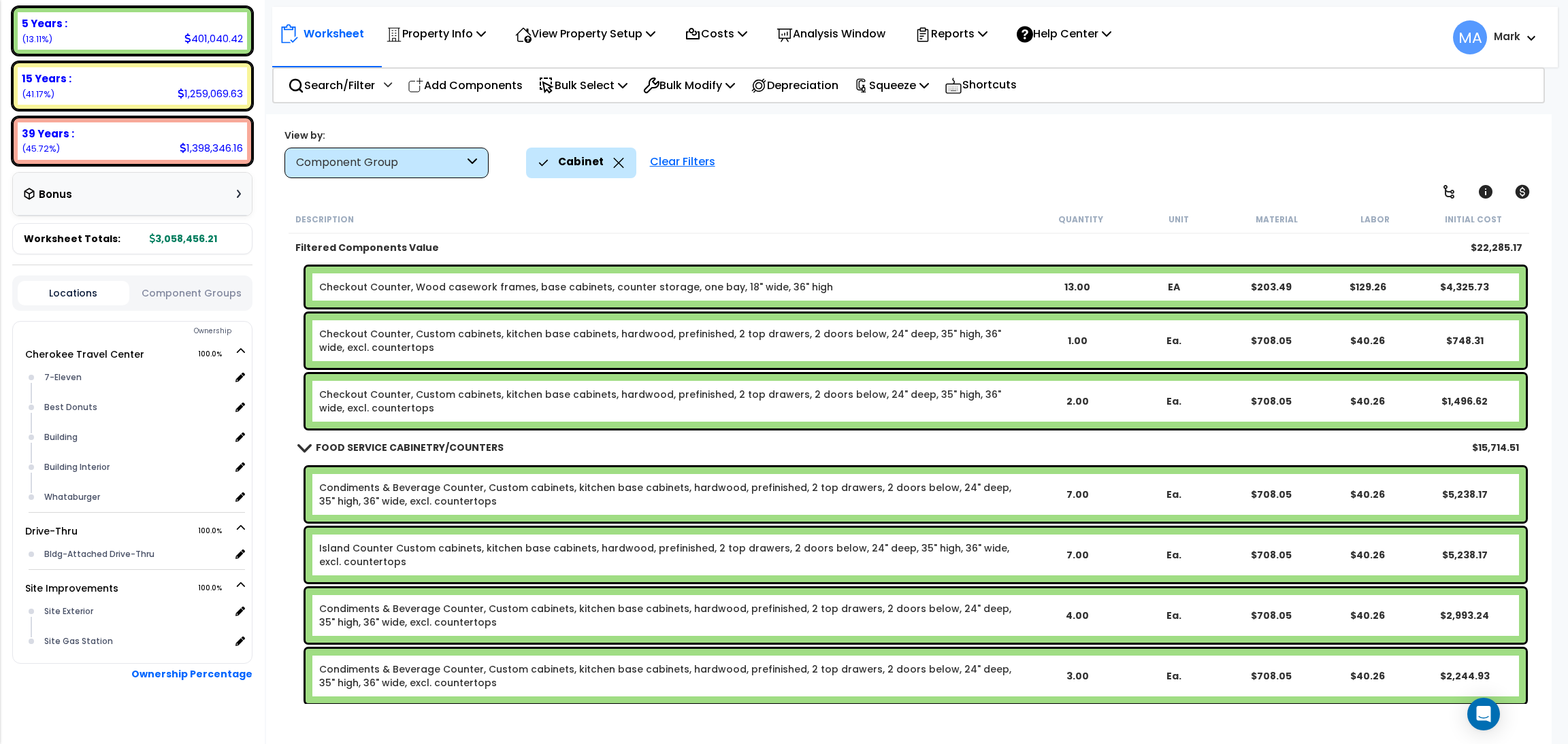
click at [664, 161] on div "Clear Filters" at bounding box center [683, 162] width 79 height 30
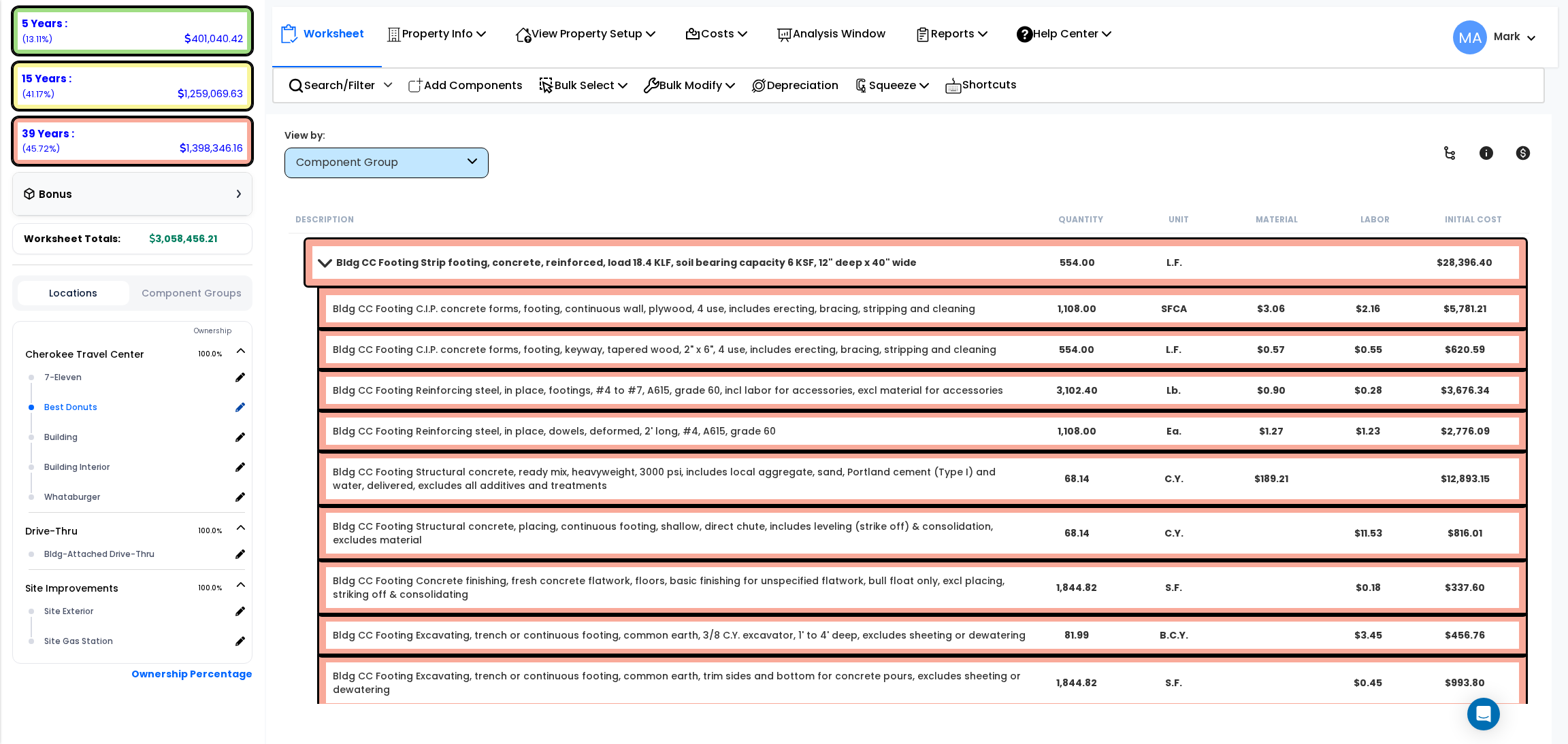
click at [66, 399] on div "Best Donuts" at bounding box center [136, 407] width 190 height 16
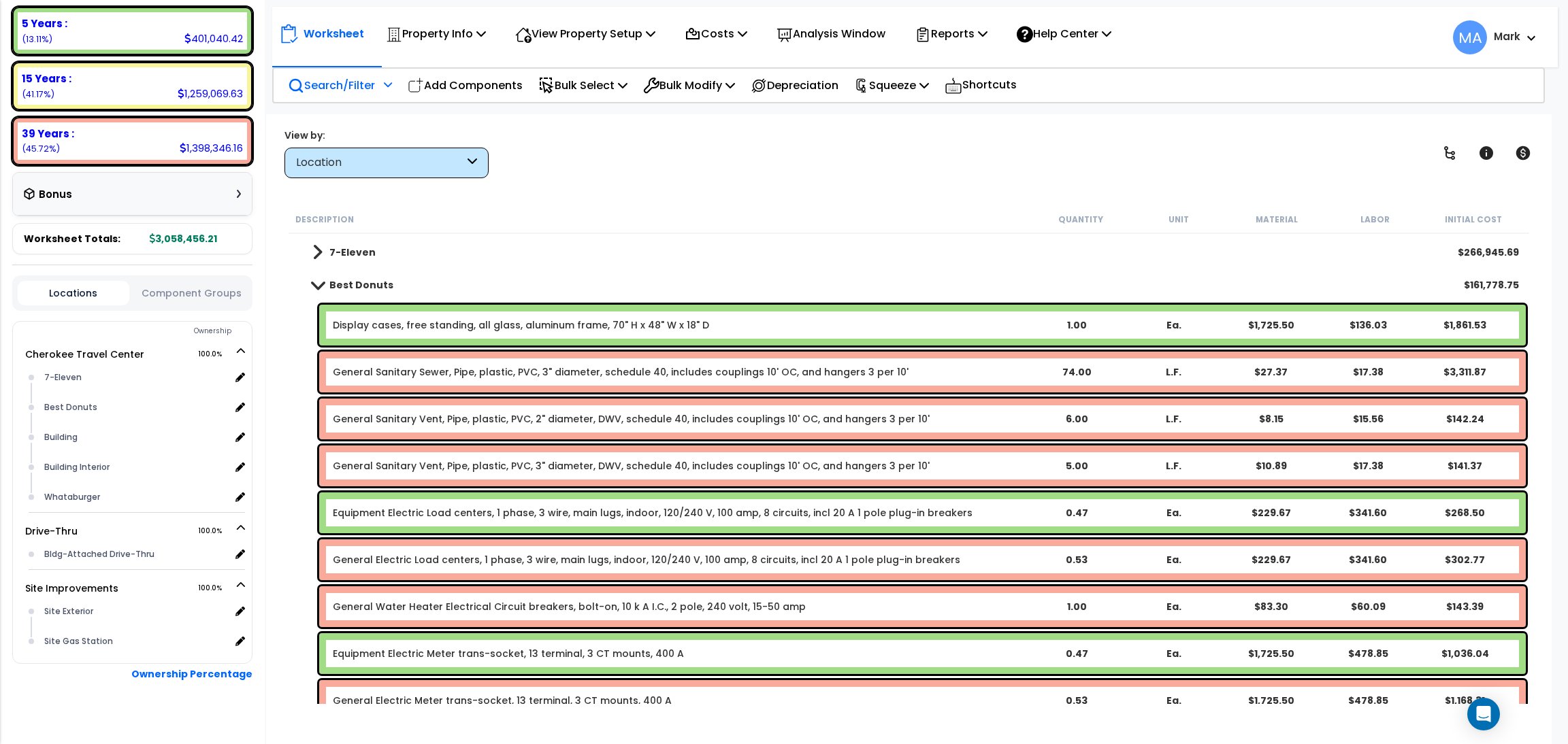
click at [325, 87] on p "Search/Filter" at bounding box center [331, 85] width 87 height 19
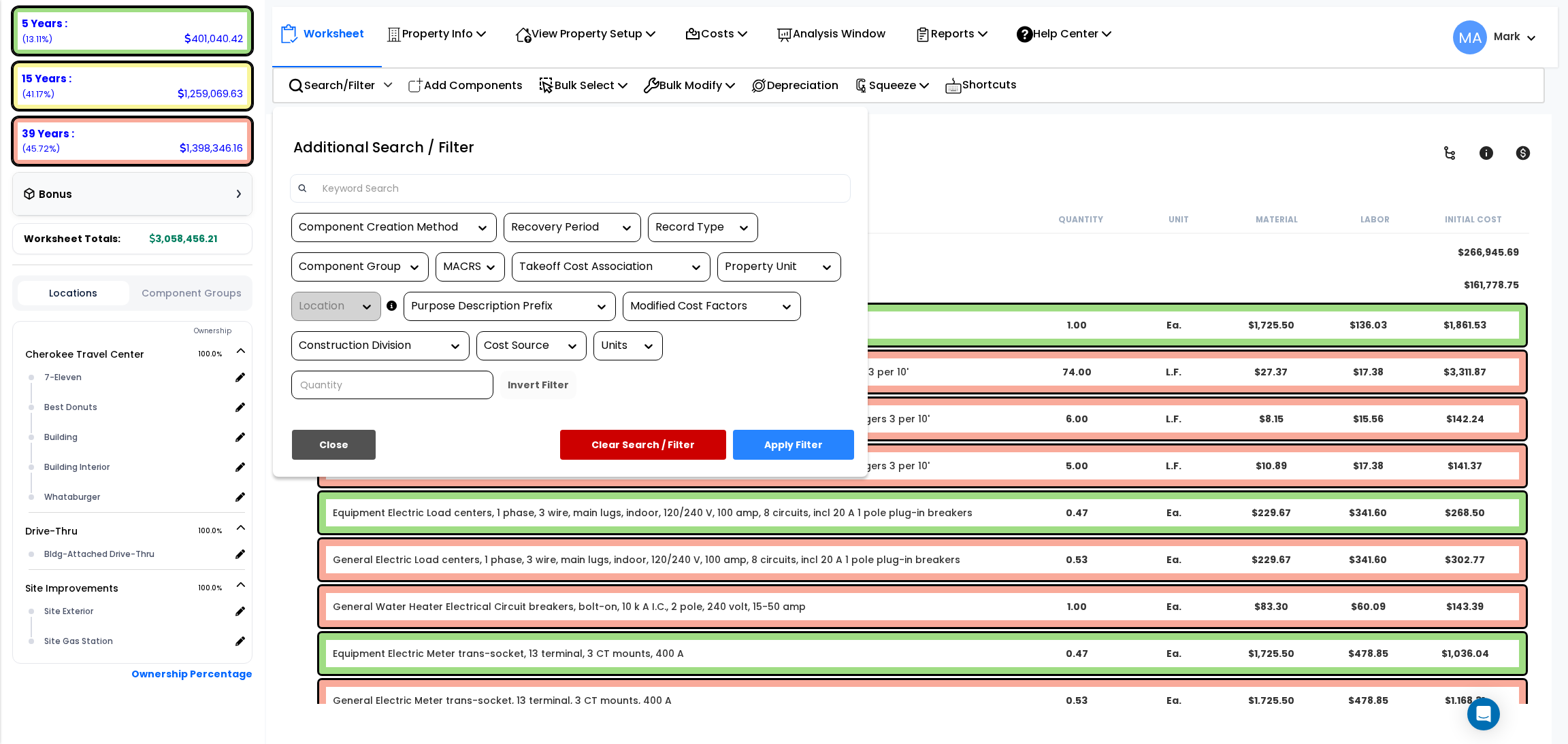
click at [359, 197] on input at bounding box center [579, 188] width 529 height 21
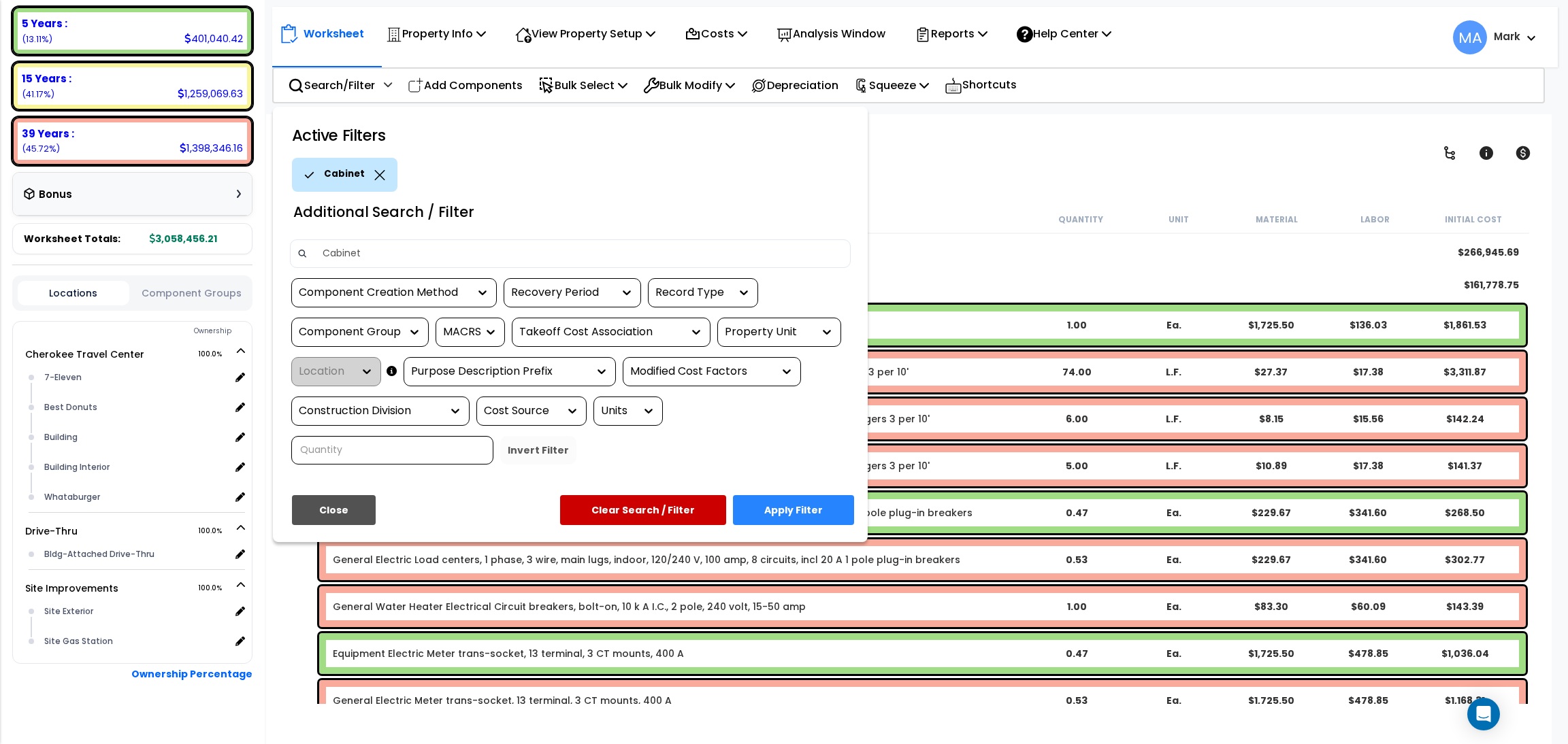
type input "Cabinet"
click at [816, 511] on button "Apply Filter" at bounding box center [794, 510] width 121 height 30
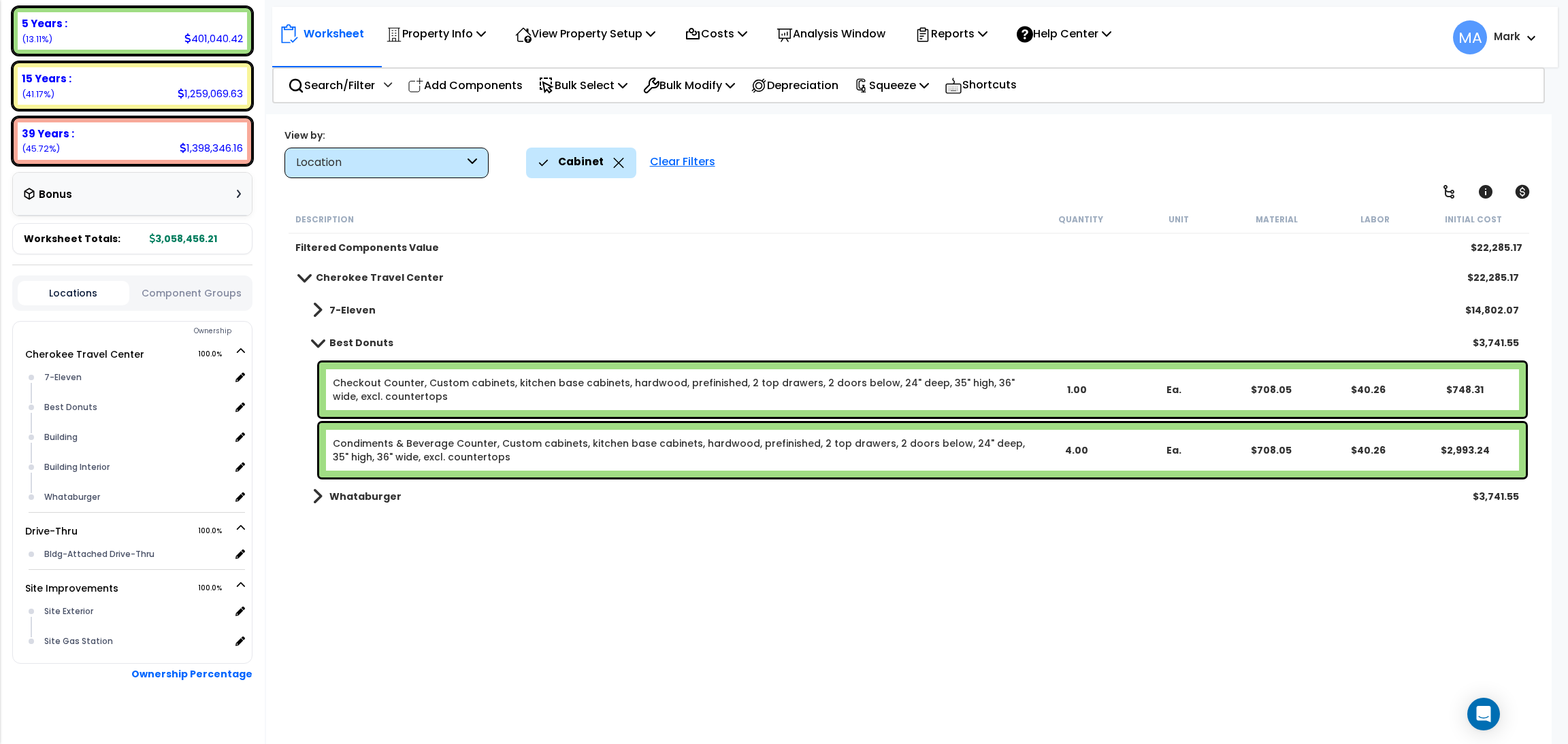
click at [382, 502] on link "Whataburger" at bounding box center [350, 496] width 103 height 19
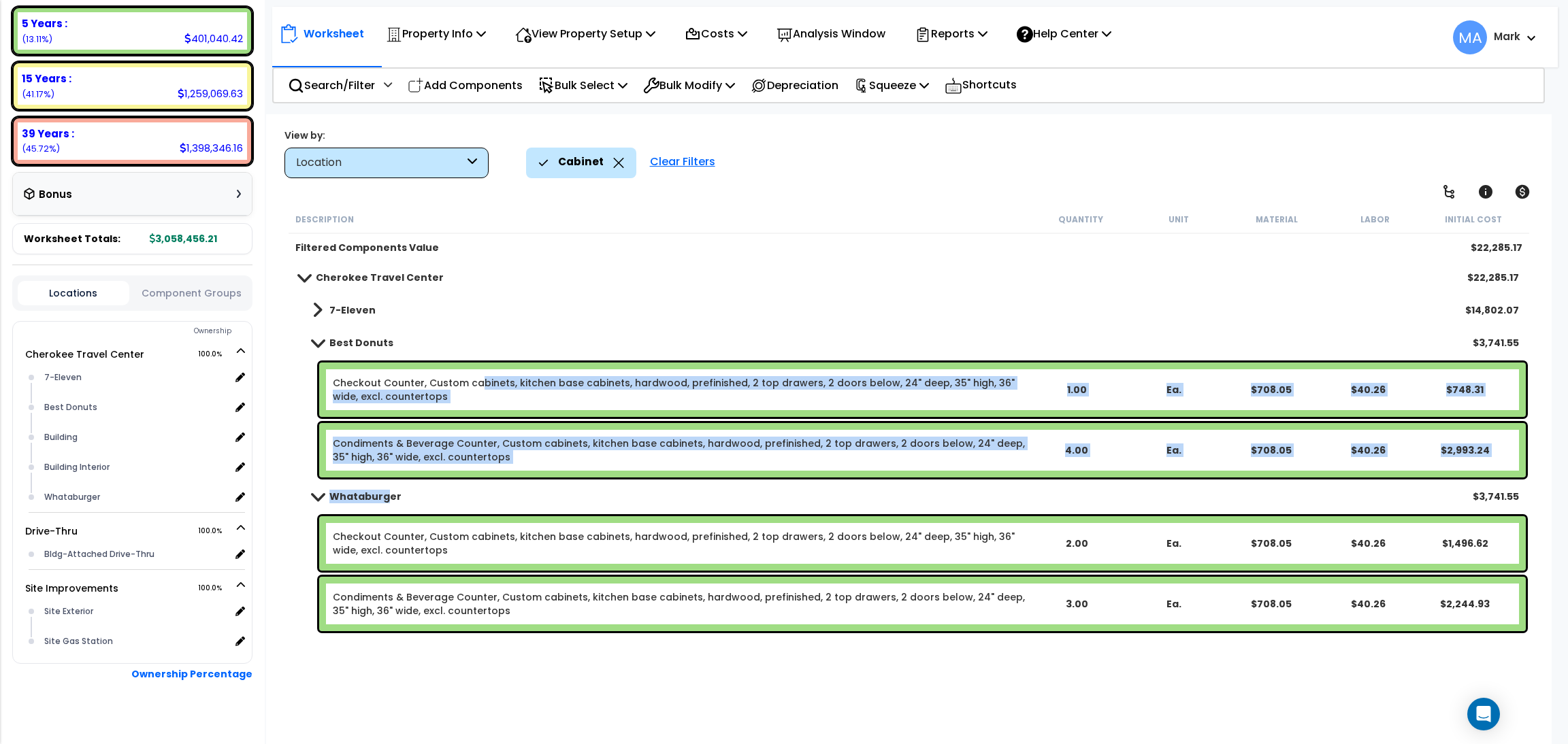
click at [475, 387] on link "Checkout Counter, Custom cabinets, kitchen base cabinets, hardwood, prefinished…" at bounding box center [680, 389] width 694 height 27
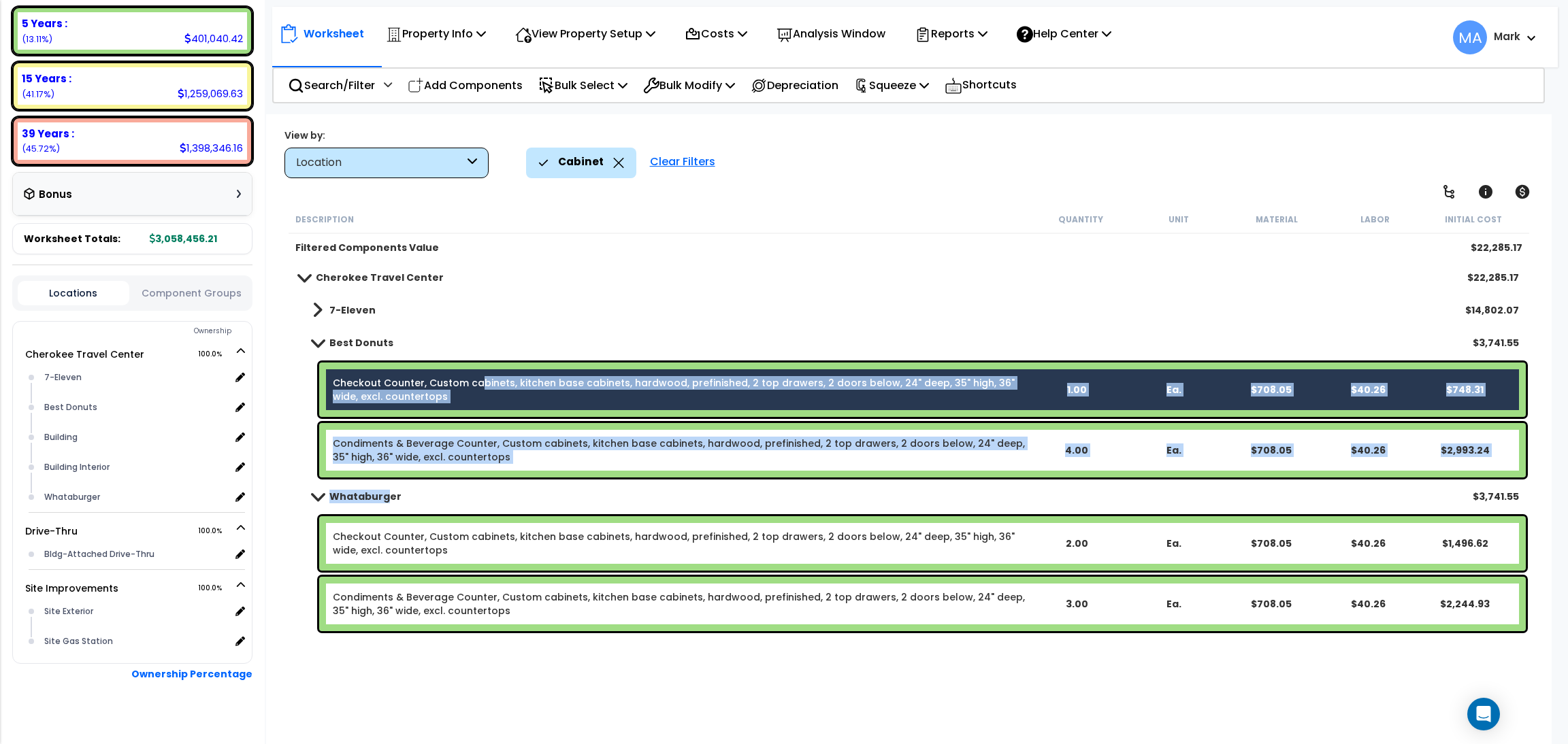
click at [291, 429] on div "Condiments & Beverage Counter, Custom cabinets, kitchen base cabinets, hardwood…" at bounding box center [909, 451] width 1241 height 61
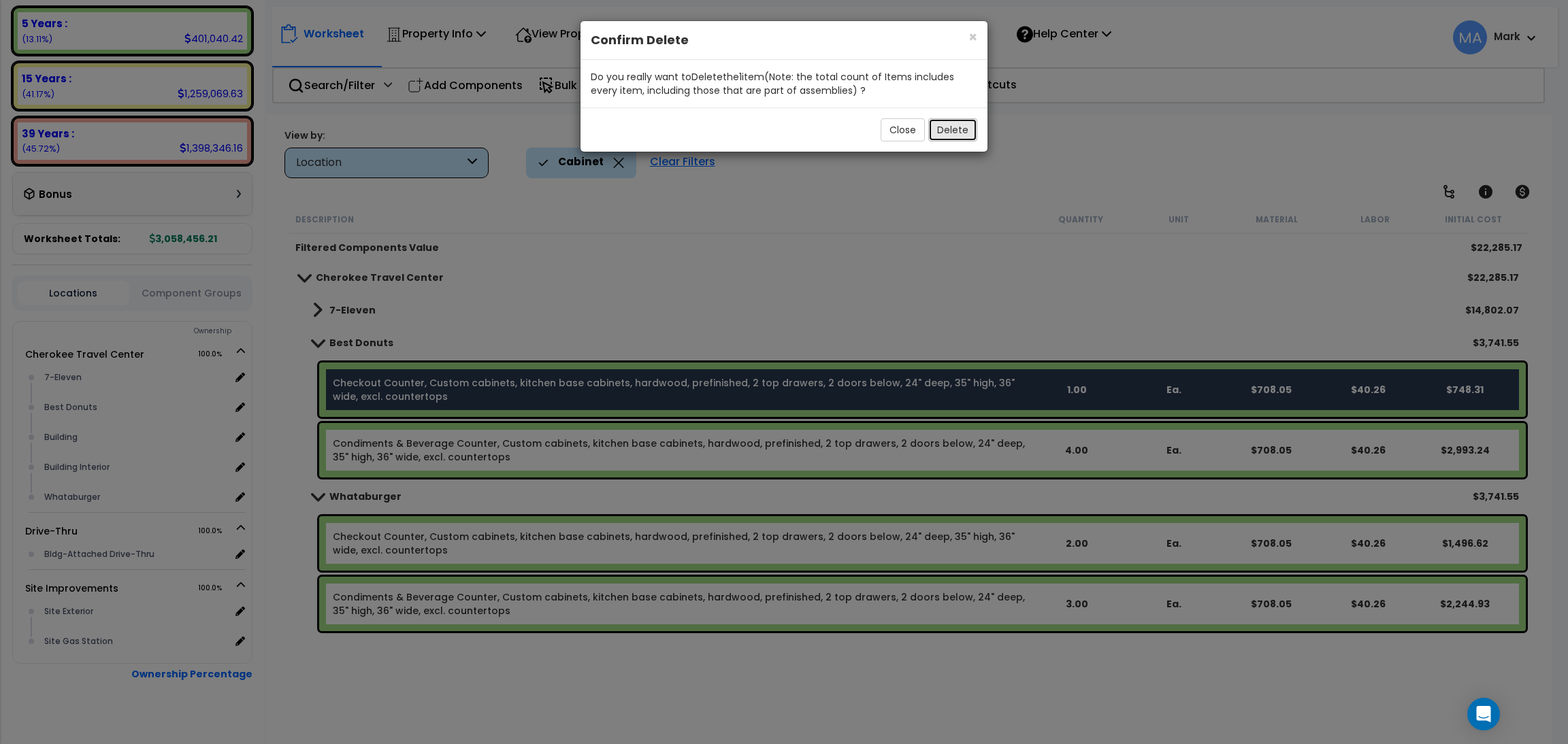
click at [951, 130] on button "Delete" at bounding box center [952, 129] width 49 height 23
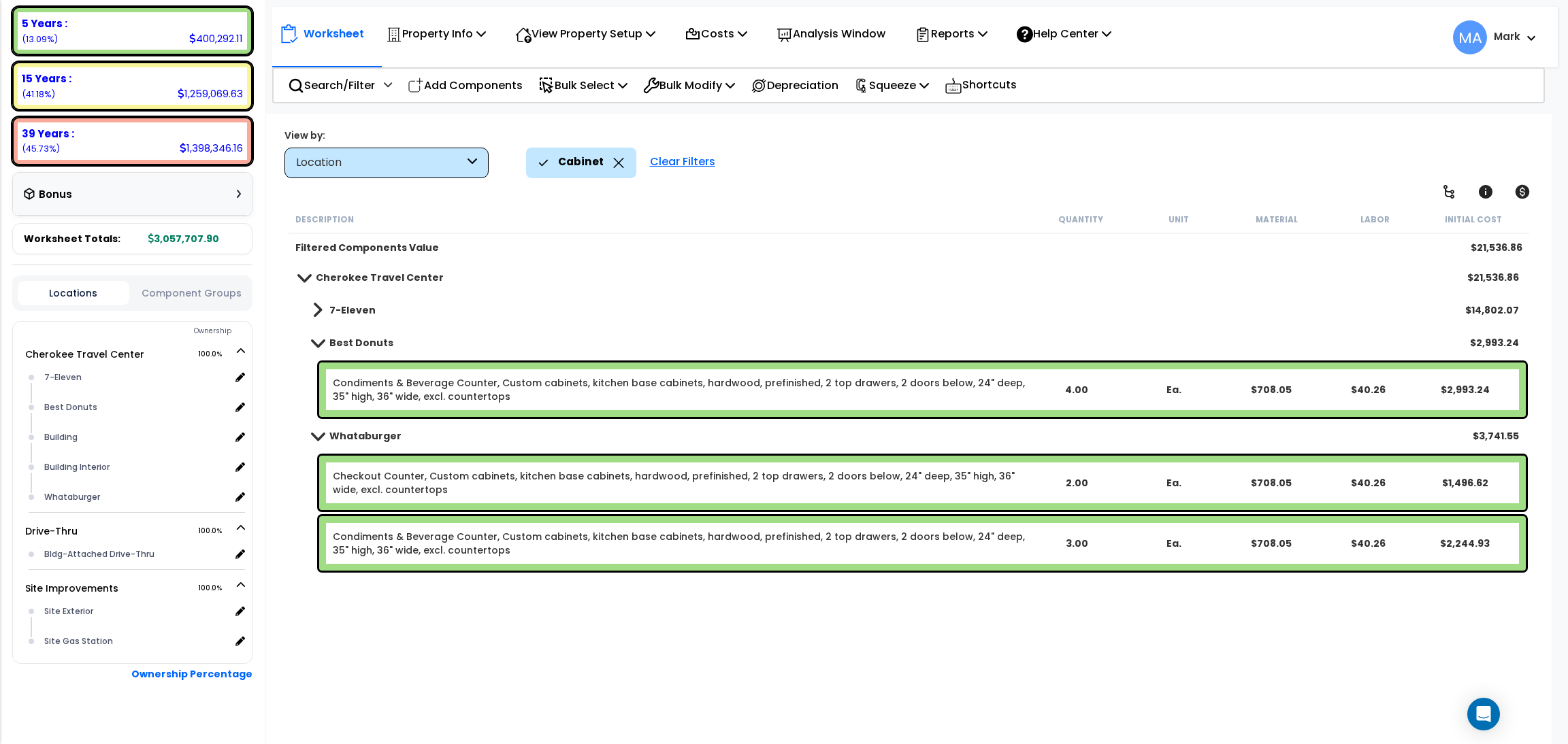
click at [407, 483] on link "Checkout Counter, Custom cabinets, kitchen base cabinets, hardwood, prefinished…" at bounding box center [680, 482] width 694 height 27
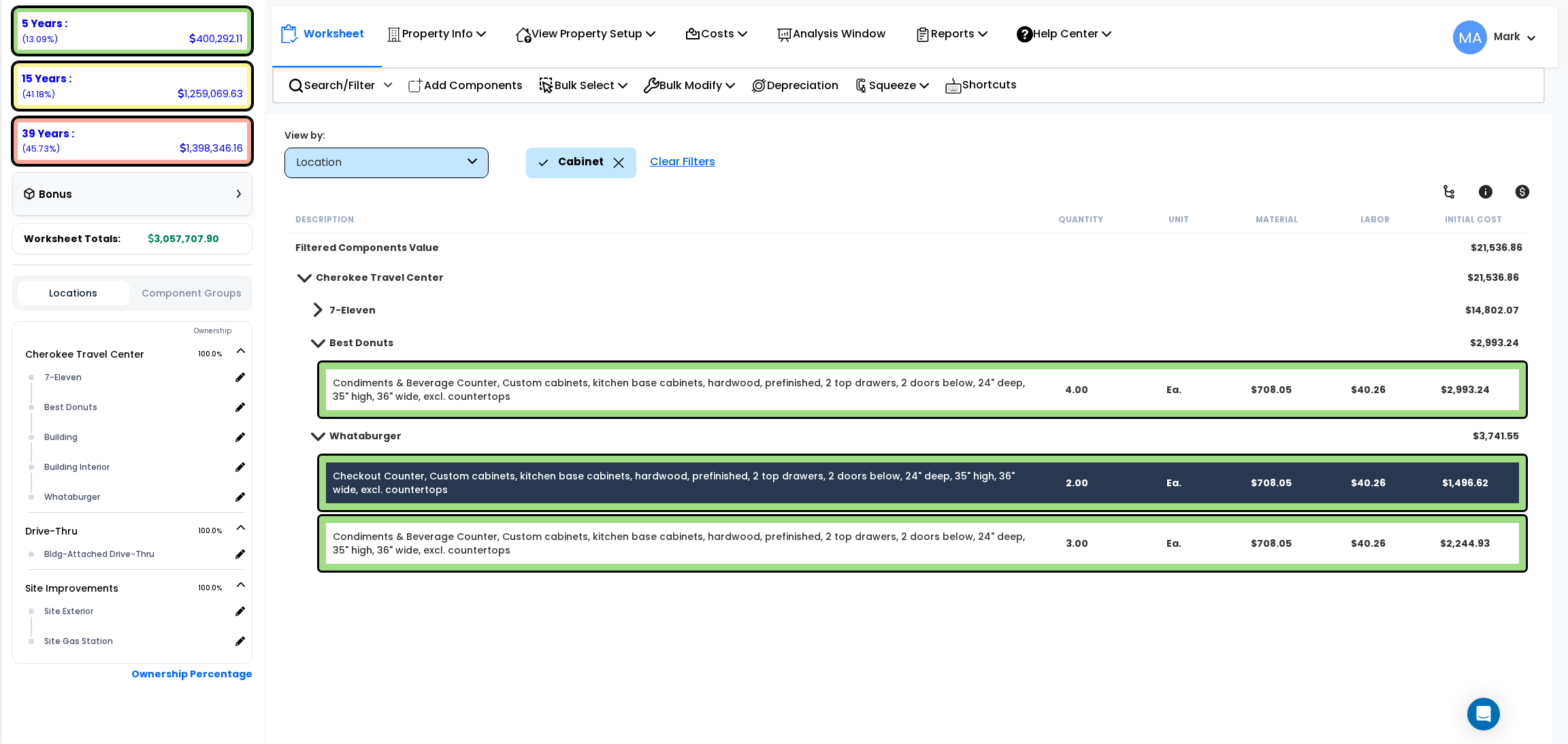
click at [430, 544] on link "Condiments & Beverage Counter, Custom cabinets, kitchen base cabinets, hardwood…" at bounding box center [680, 543] width 694 height 27
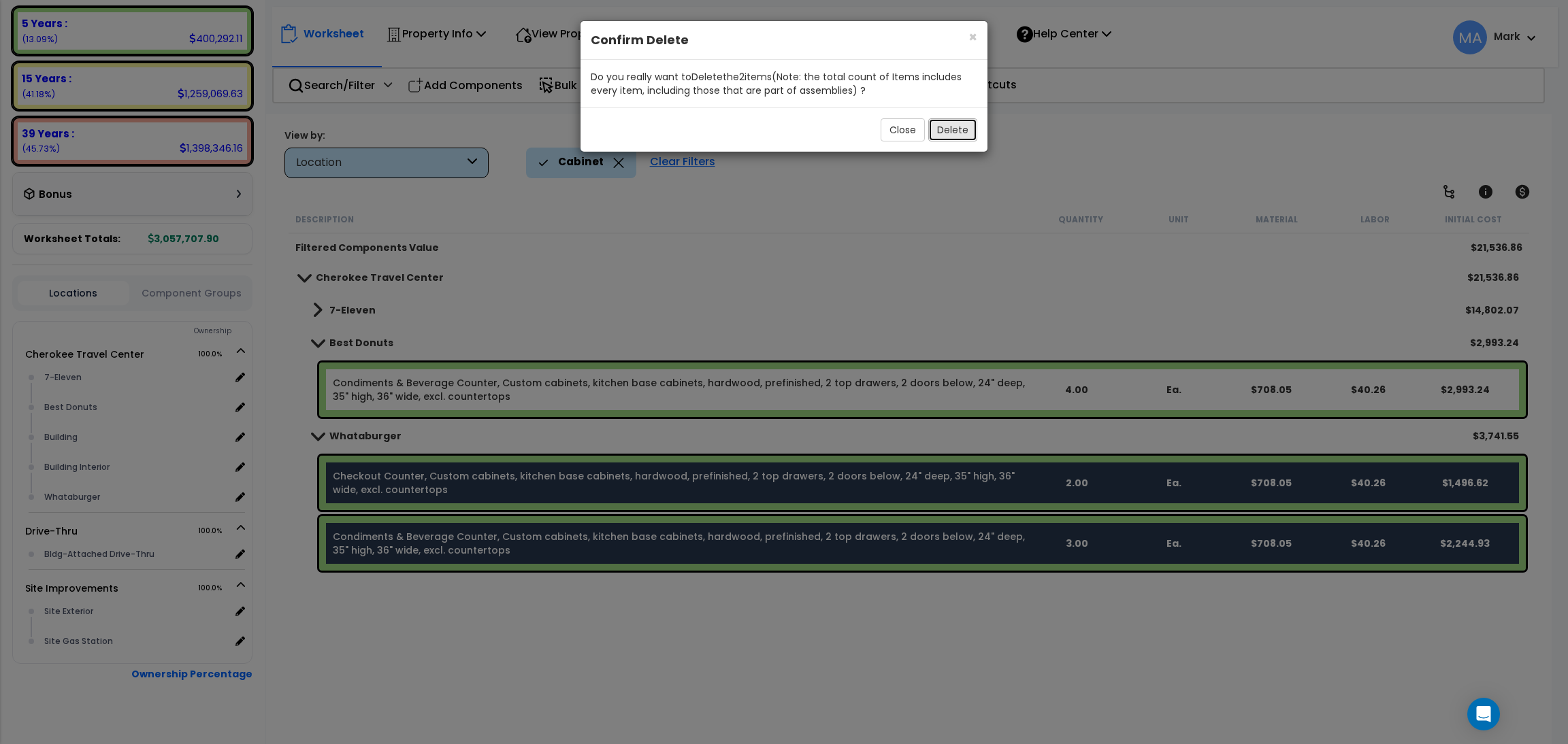
click at [956, 136] on button "Delete" at bounding box center [952, 129] width 49 height 23
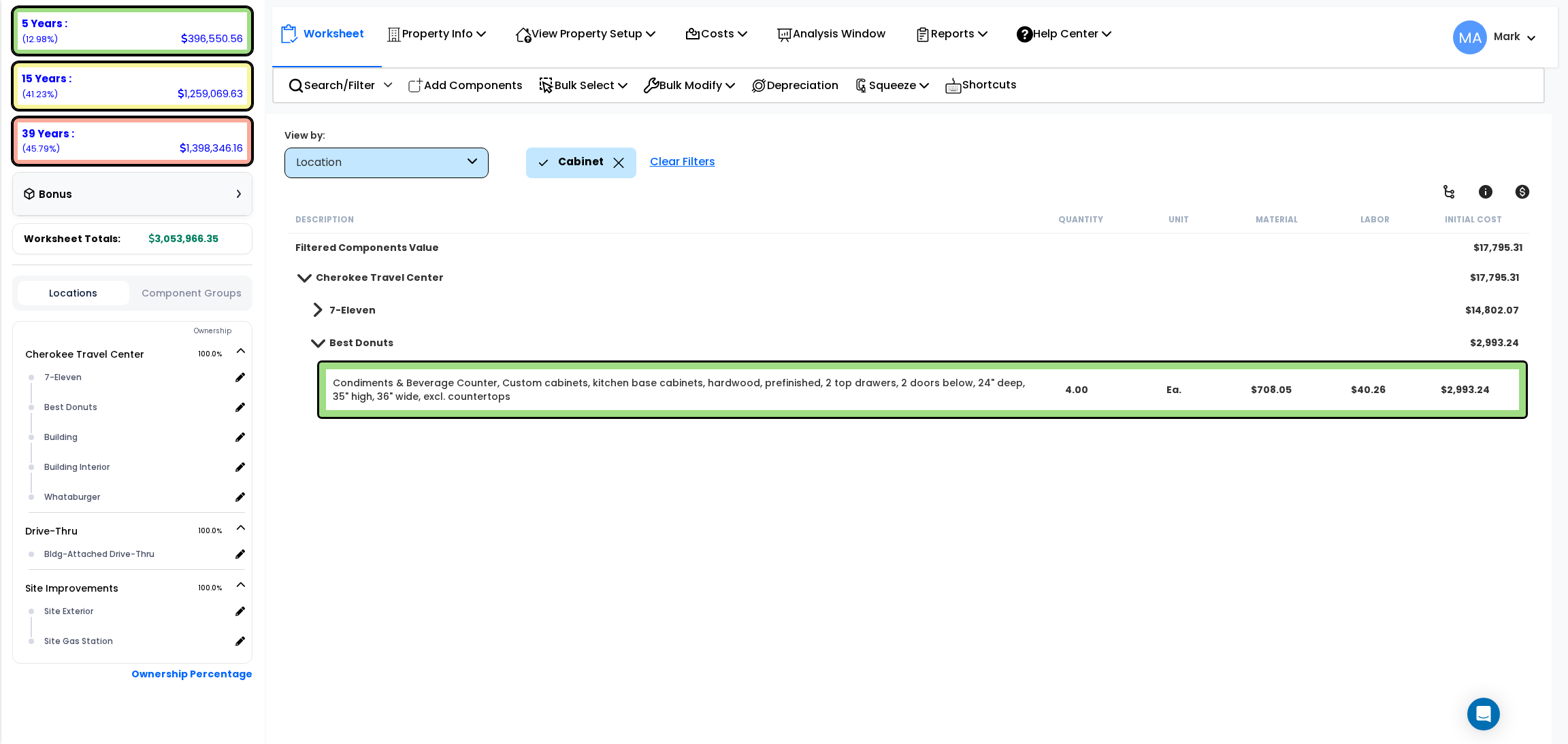
click at [366, 310] on b "7-Eleven" at bounding box center [352, 310] width 47 height 14
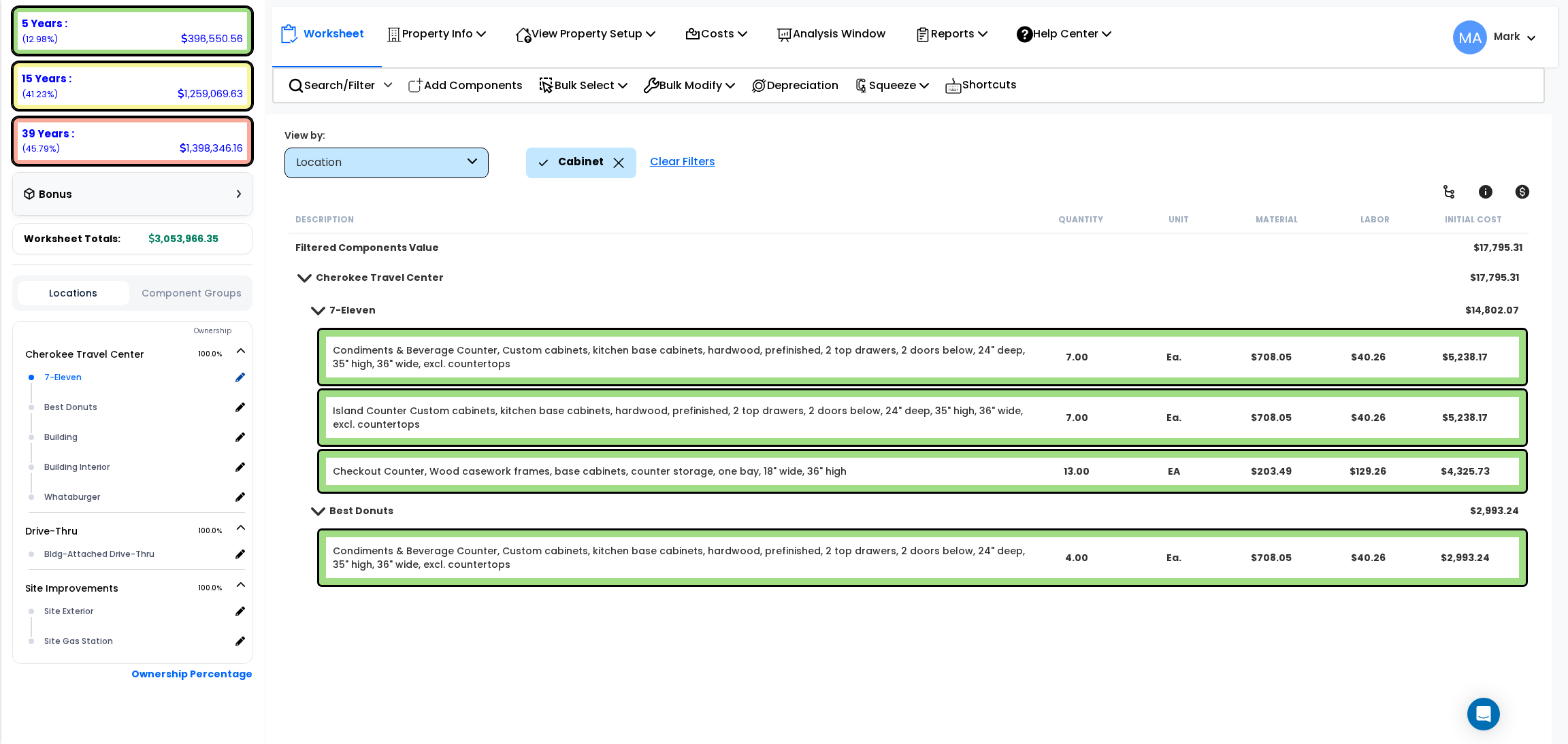
click at [86, 370] on div "7-Eleven" at bounding box center [136, 377] width 190 height 16
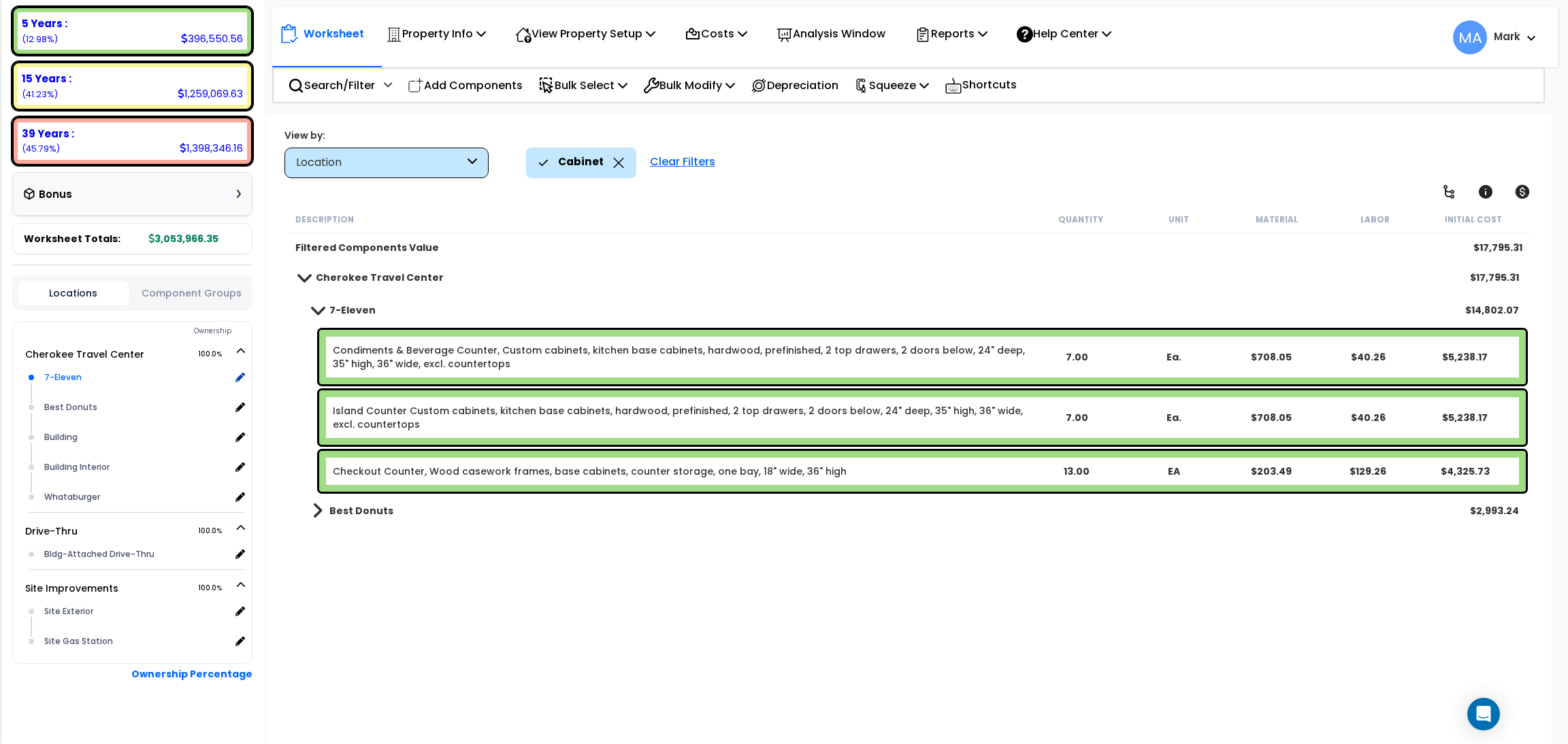
click at [66, 370] on div "7-Eleven" at bounding box center [136, 377] width 190 height 16
click at [614, 164] on icon at bounding box center [618, 162] width 11 height 10
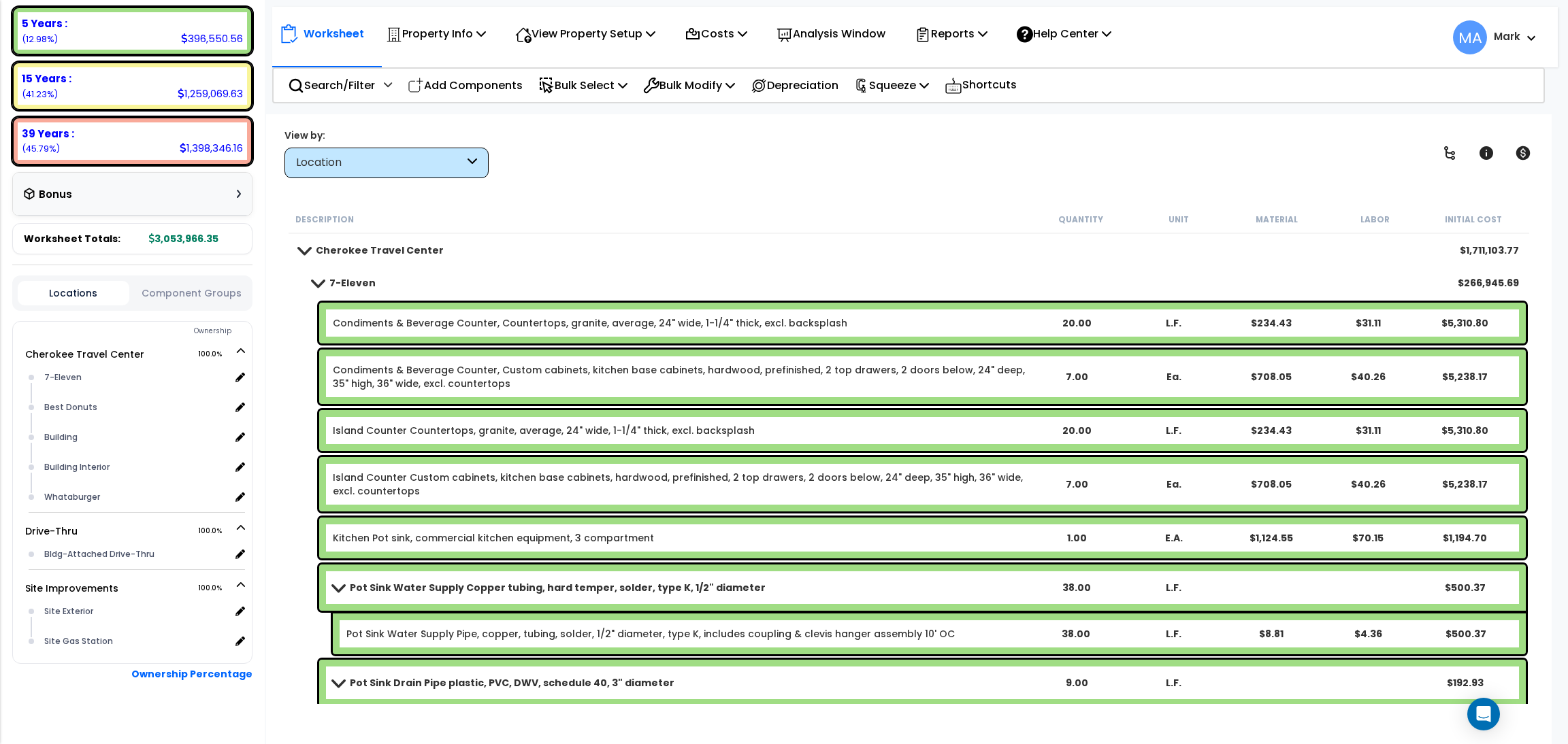
click at [411, 163] on div "Location" at bounding box center [381, 163] width 168 height 16
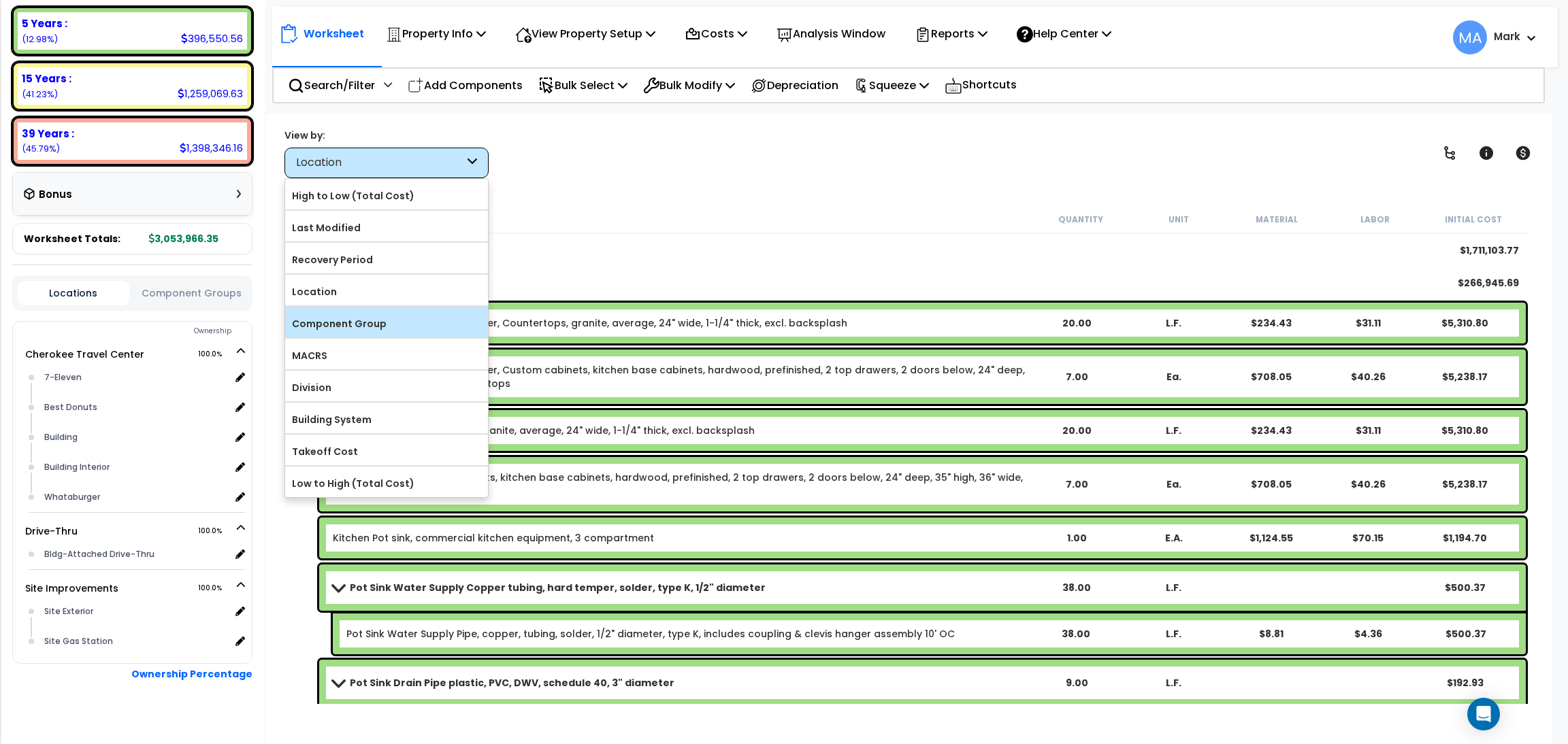
click at [329, 311] on div "Component Group" at bounding box center [387, 322] width 203 height 31
click at [366, 309] on div "Component Group" at bounding box center [387, 322] width 203 height 31
click at [361, 333] on label "Component Group" at bounding box center [387, 324] width 203 height 21
click at [0, 0] on input "Component Group" at bounding box center [0, 0] width 0 height 0
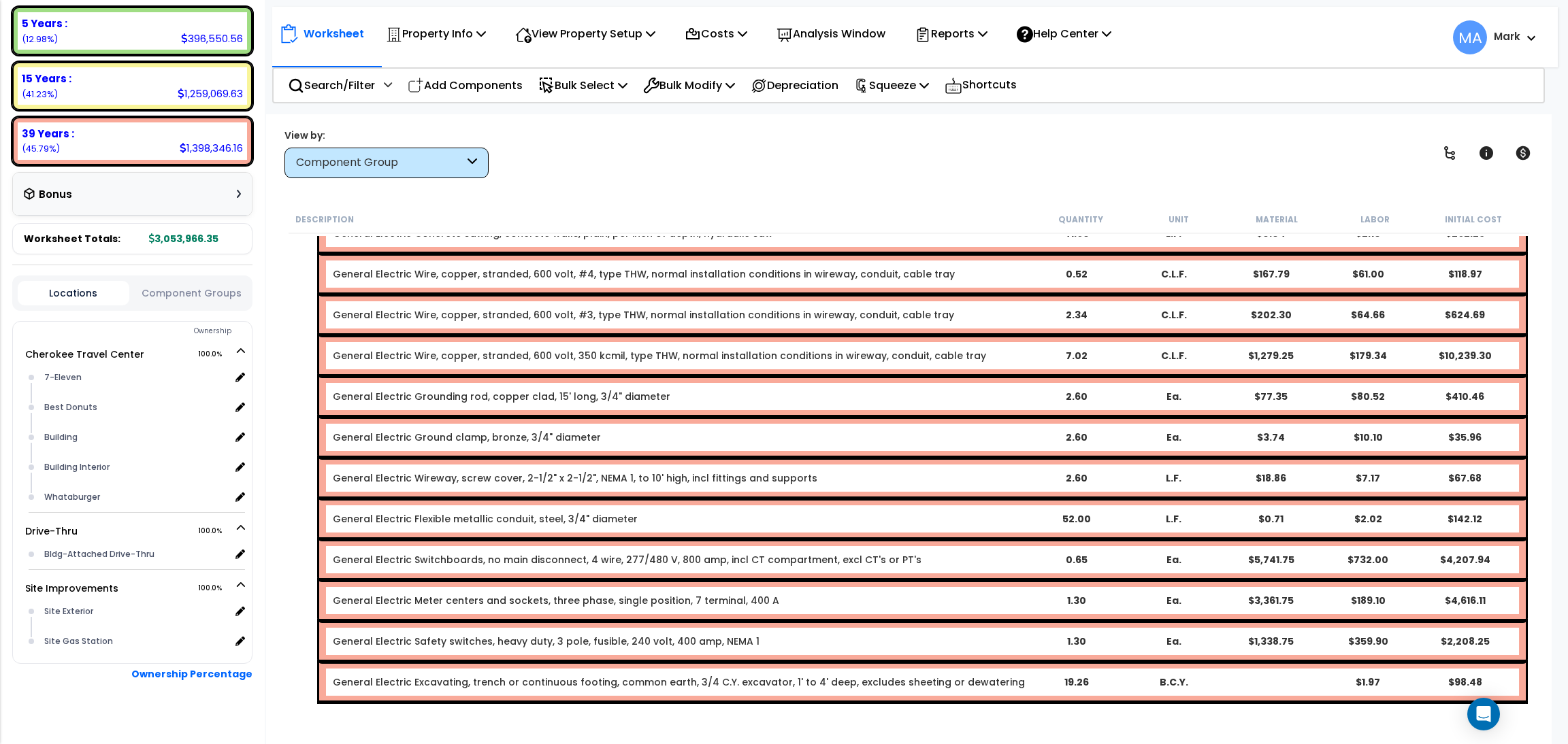
scroll to position [20001, 0]
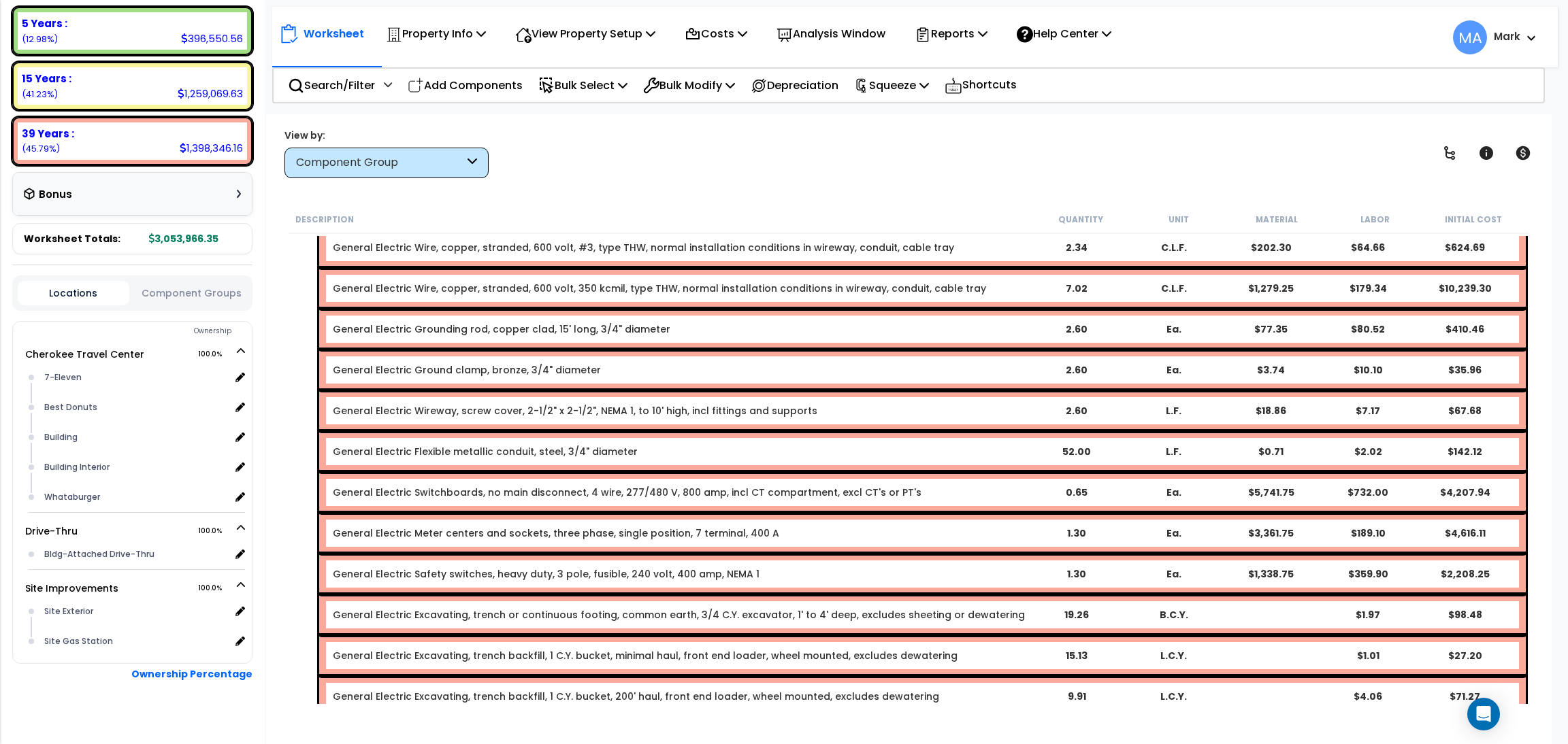
drag, startPoint x: 692, startPoint y: 344, endPoint x: 936, endPoint y: 159, distance: 306.2
click at [936, 160] on div "View by: Component Group High to Low (Total Cost)" at bounding box center [909, 153] width 1259 height 51
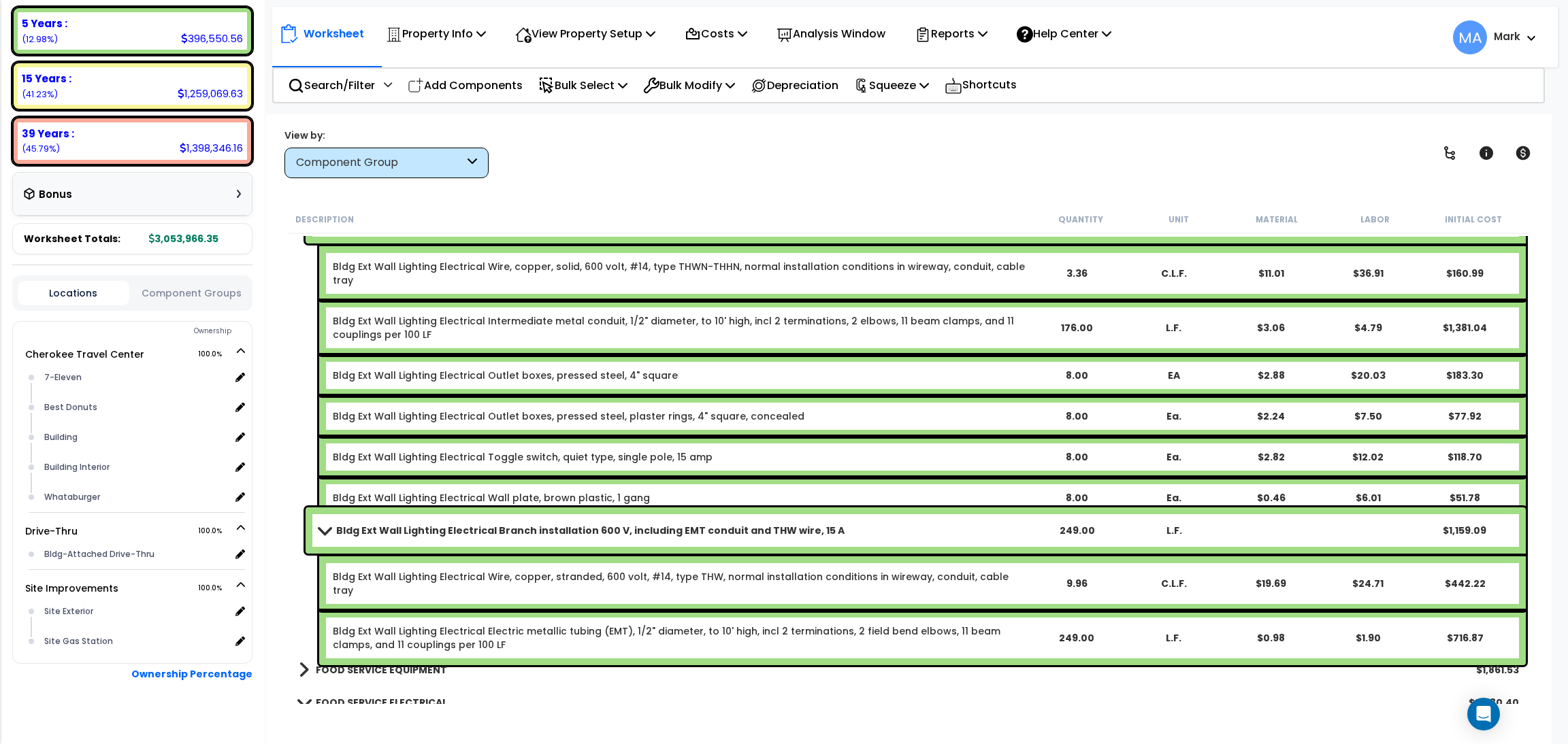
scroll to position [33471, 0]
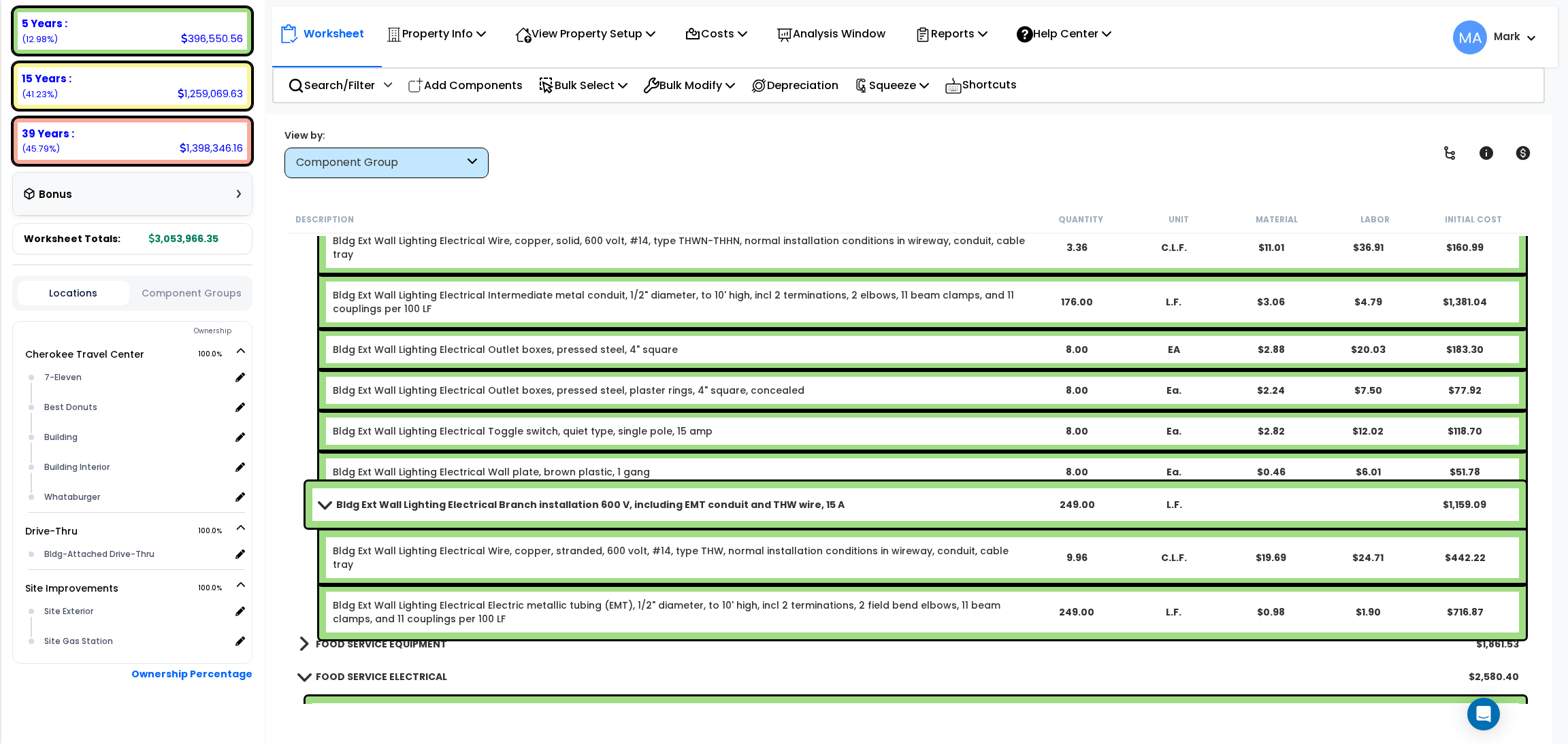
click at [398, 637] on b "FOOD SERVICE EQUIPMENT" at bounding box center [382, 644] width 132 height 14
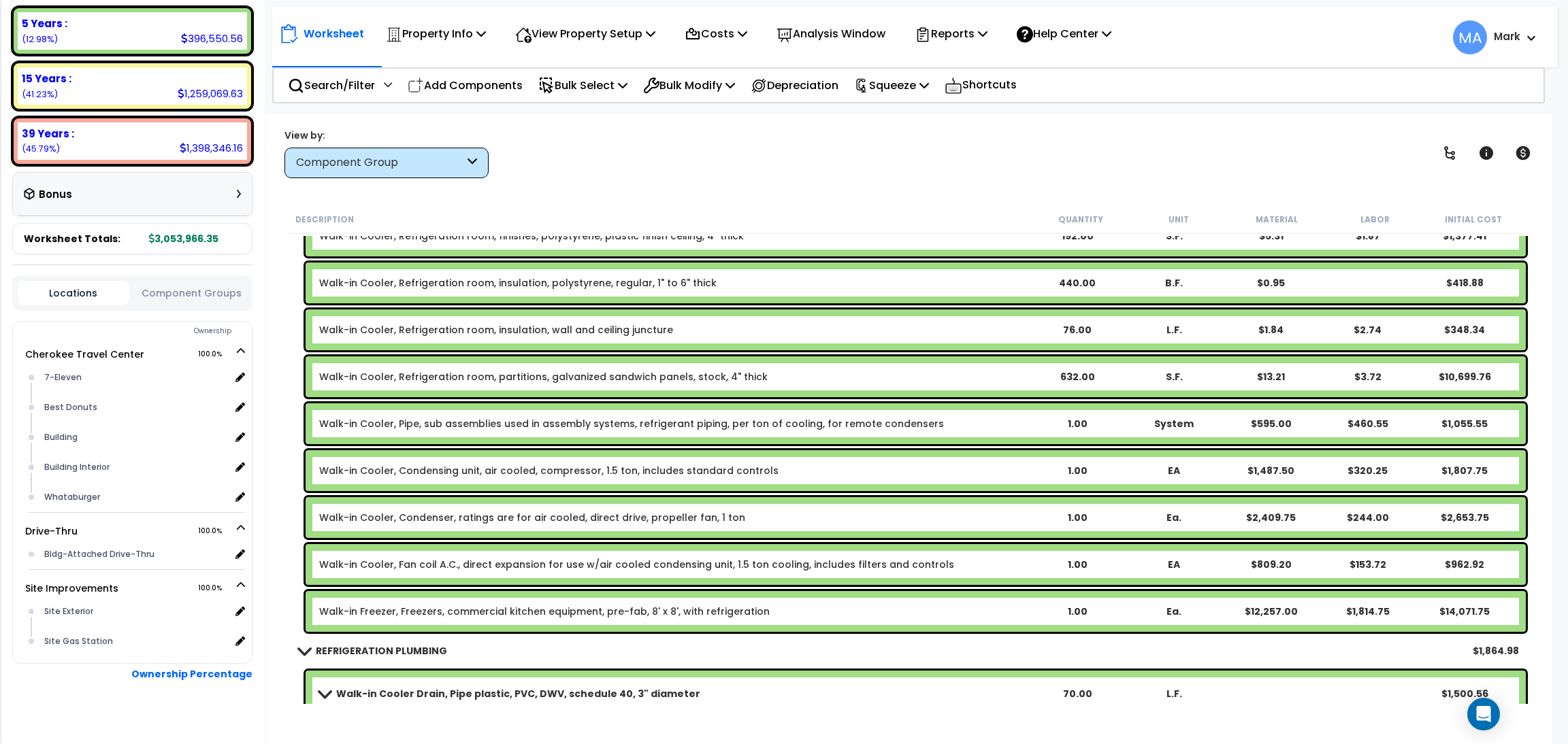
scroll to position [40615, 0]
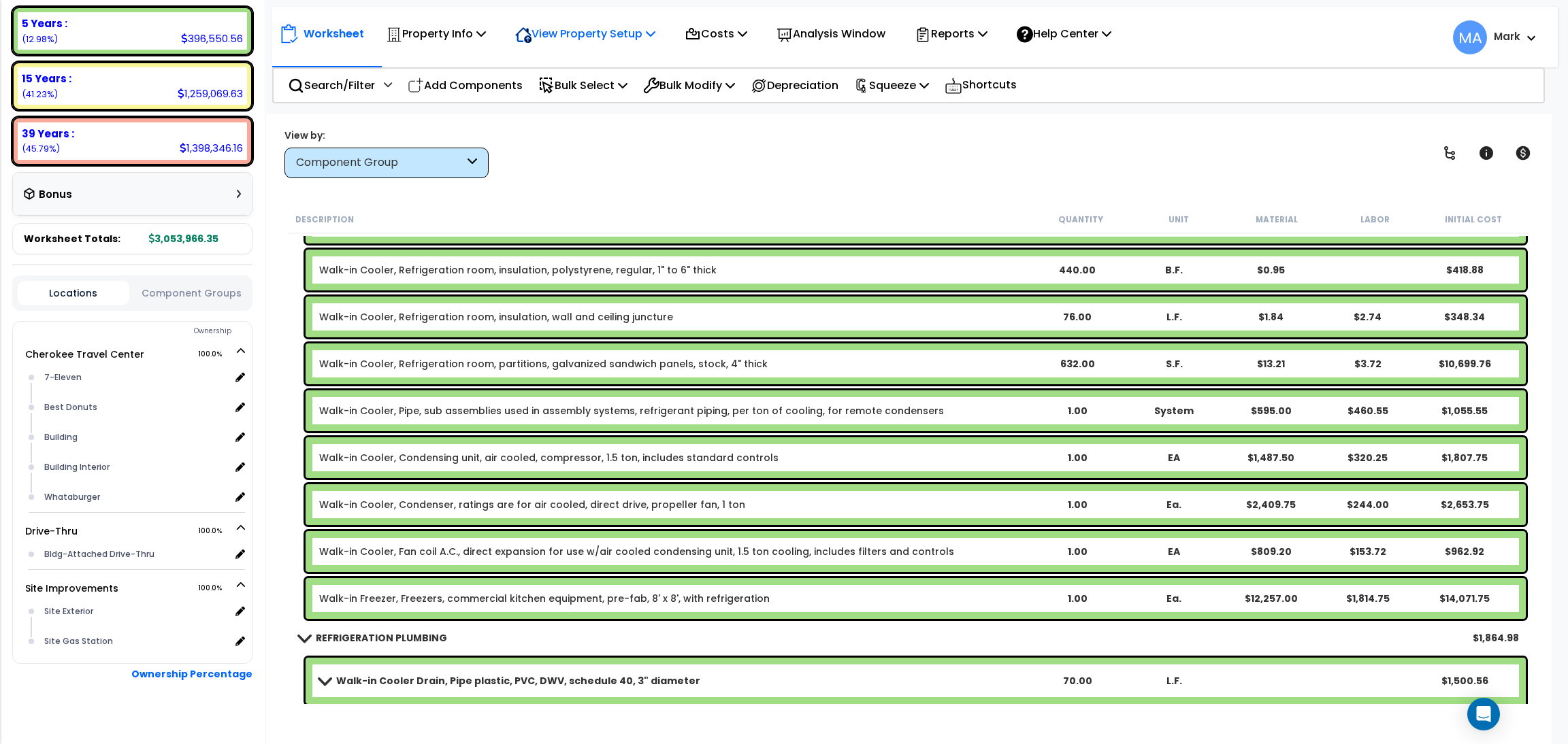
click at [566, 31] on p "View Property Setup" at bounding box center [585, 34] width 140 height 19
click at [578, 88] on link "View Questionnaire" at bounding box center [576, 92] width 135 height 27
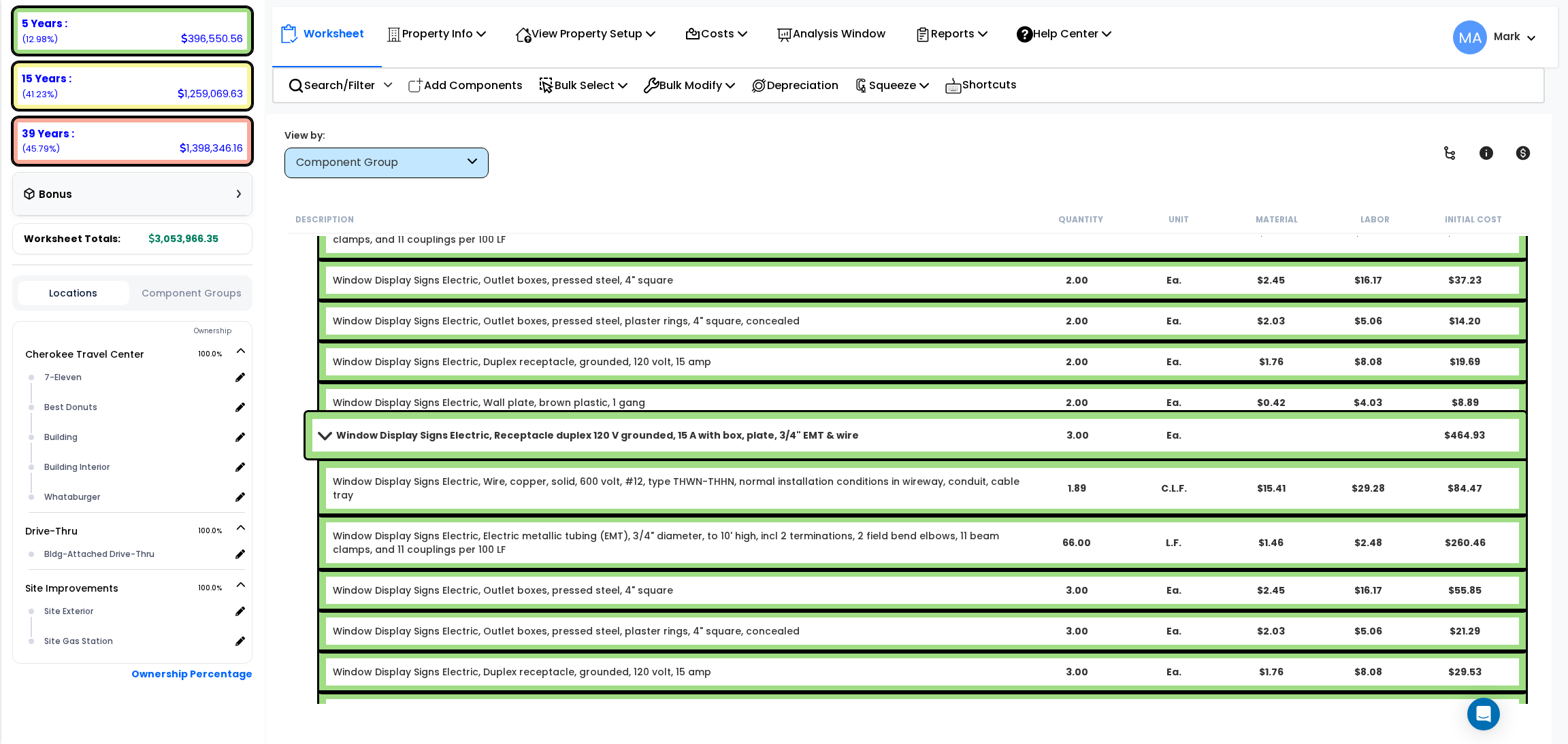
scroll to position [0, 0]
click at [1023, 138] on div "View by: Component Group High to Low (Total Cost)" at bounding box center [909, 153] width 1259 height 51
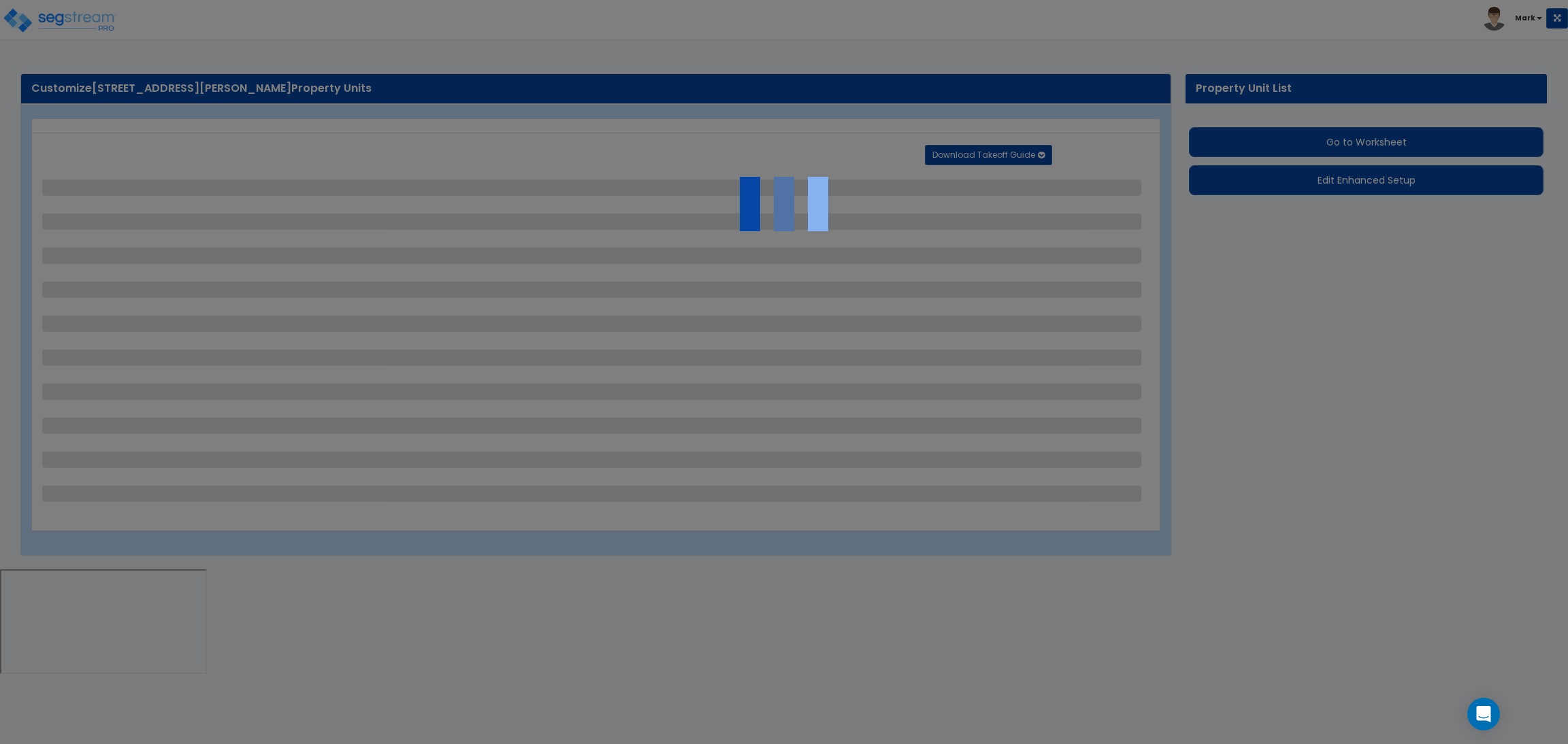
select select "2"
select select "1"
select select "2"
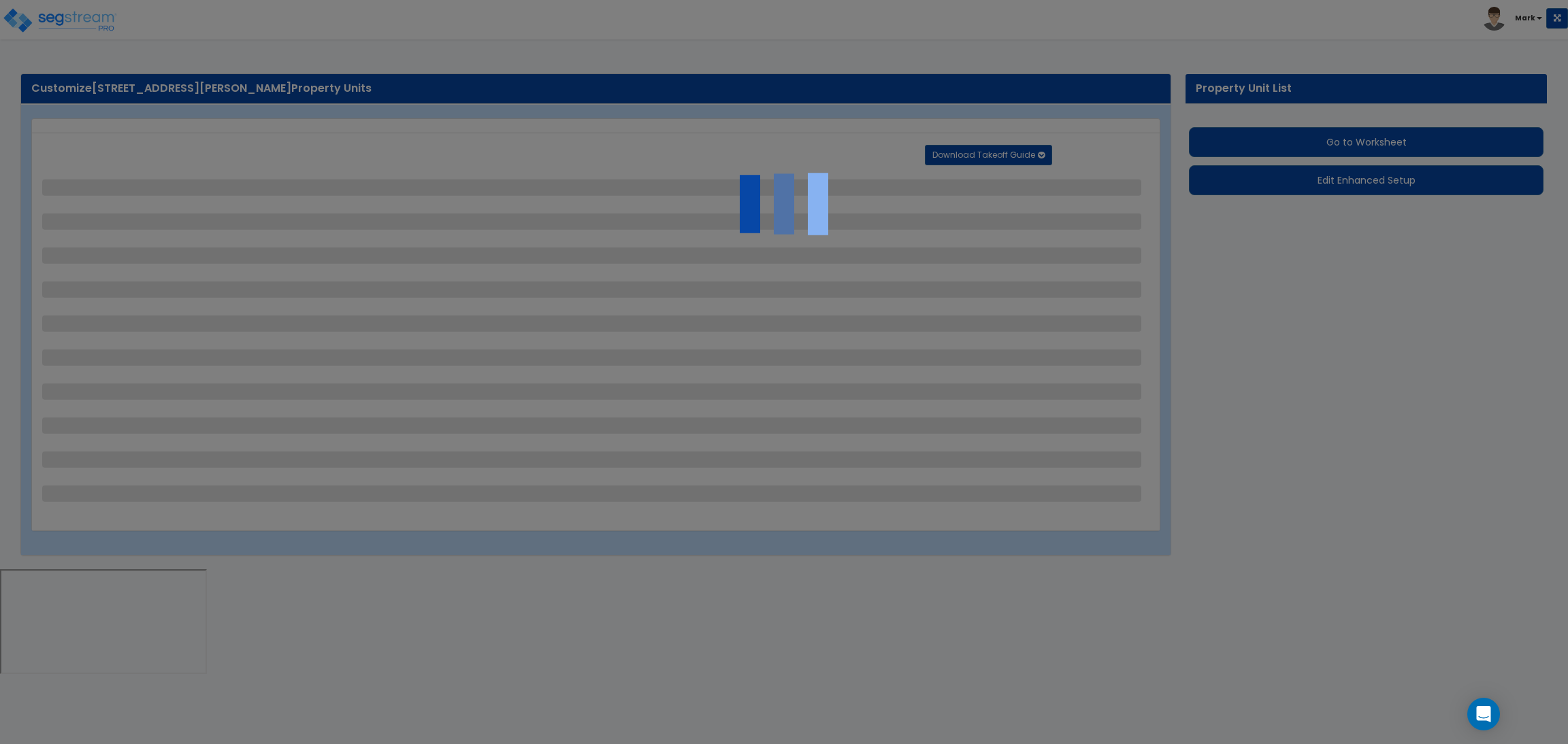
select select "1"
select select "2"
select select "1"
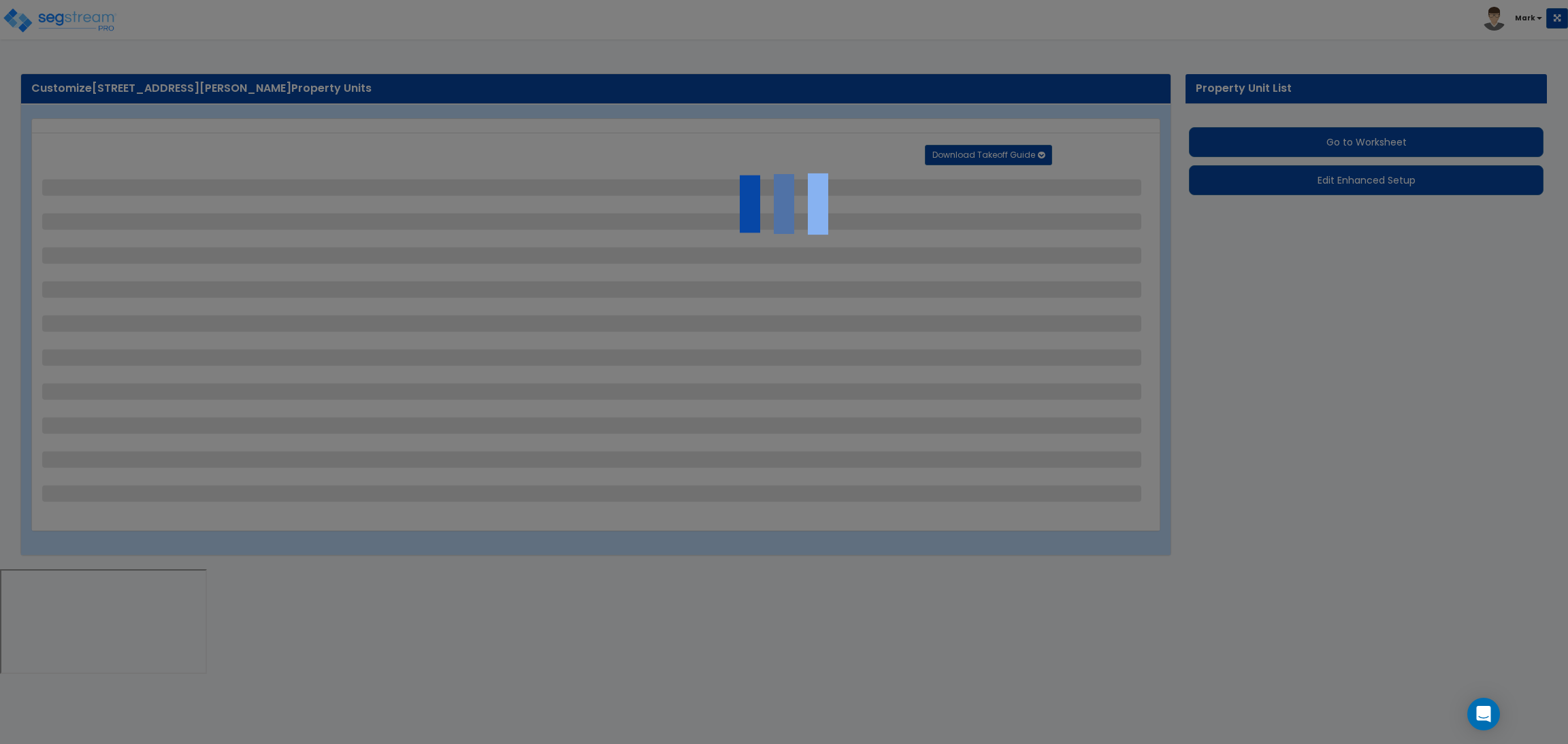
select select "1"
select select "5"
select select "2"
select select "1"
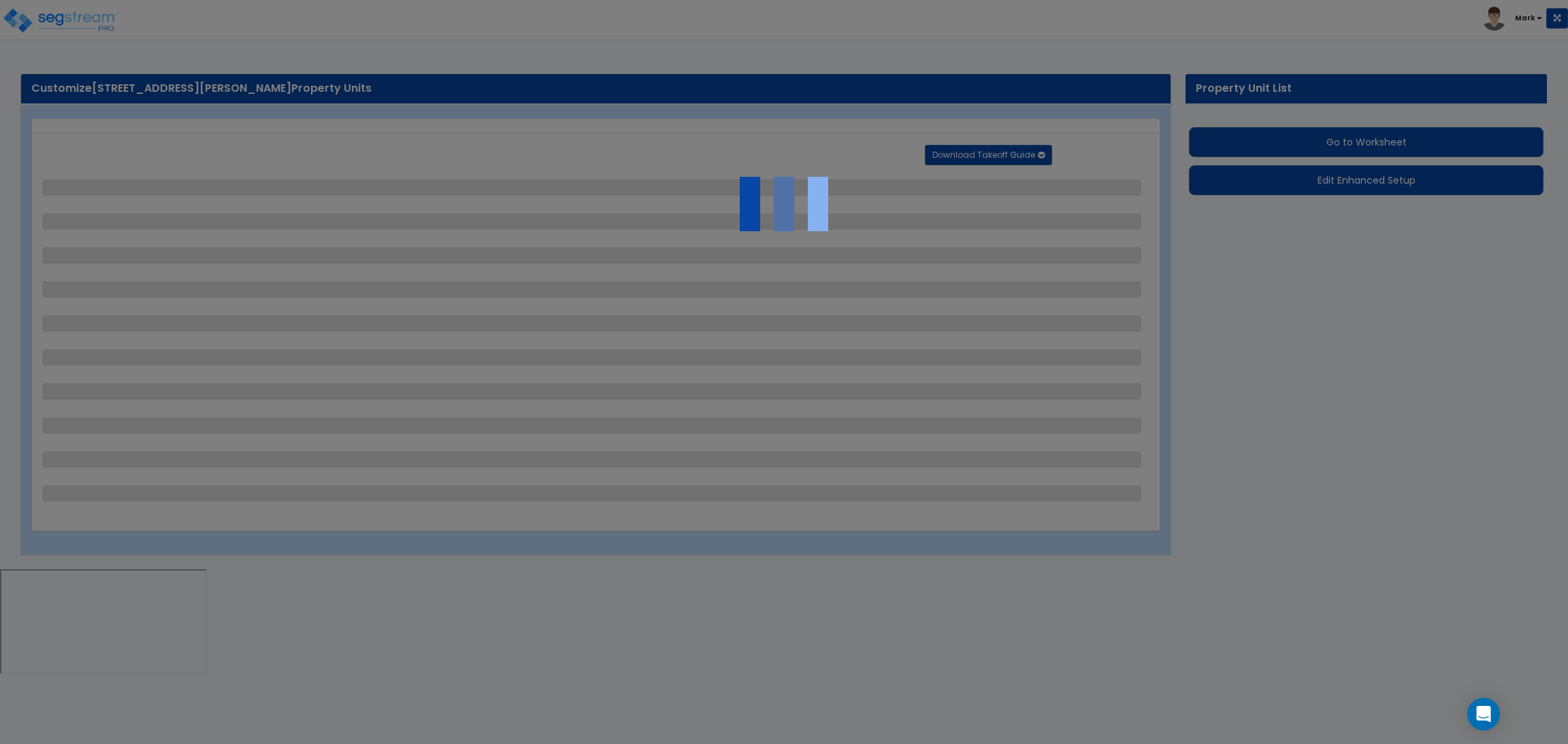
select select "4"
select select "2"
select select "4"
select select "2"
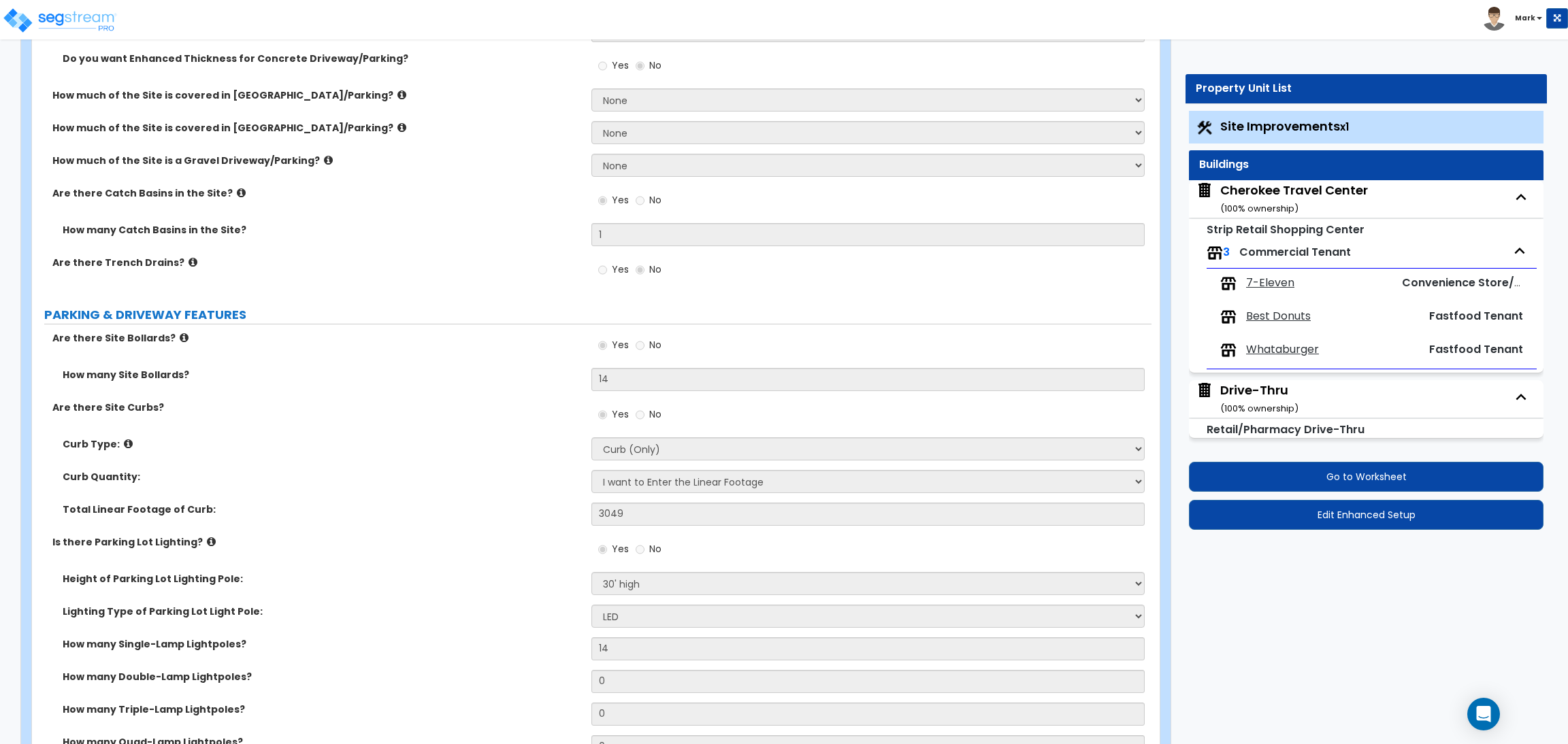
scroll to position [408, 0]
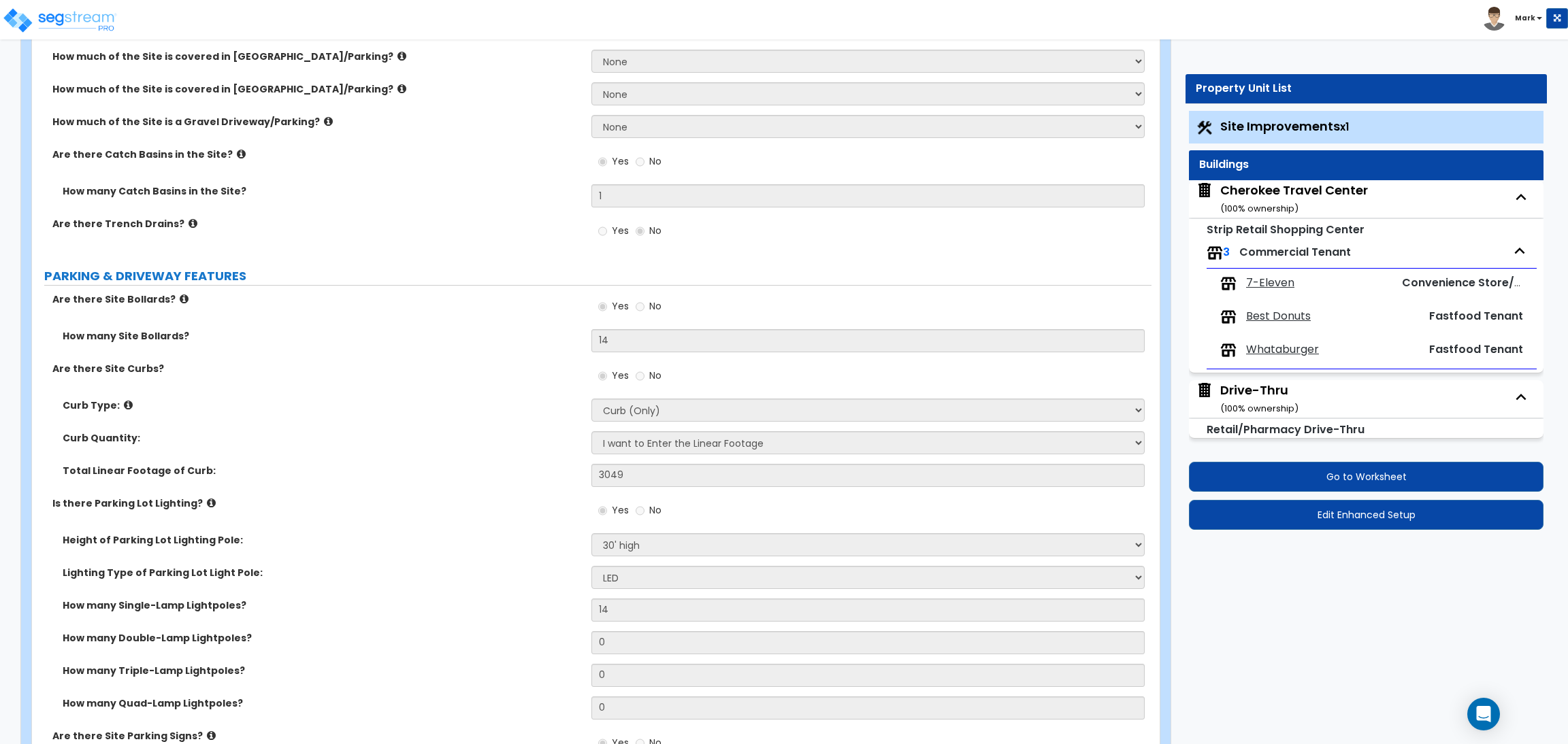
click at [1288, 278] on span "7-Eleven" at bounding box center [1270, 283] width 49 height 16
select select "3"
select select "2"
select select "1"
select select "3"
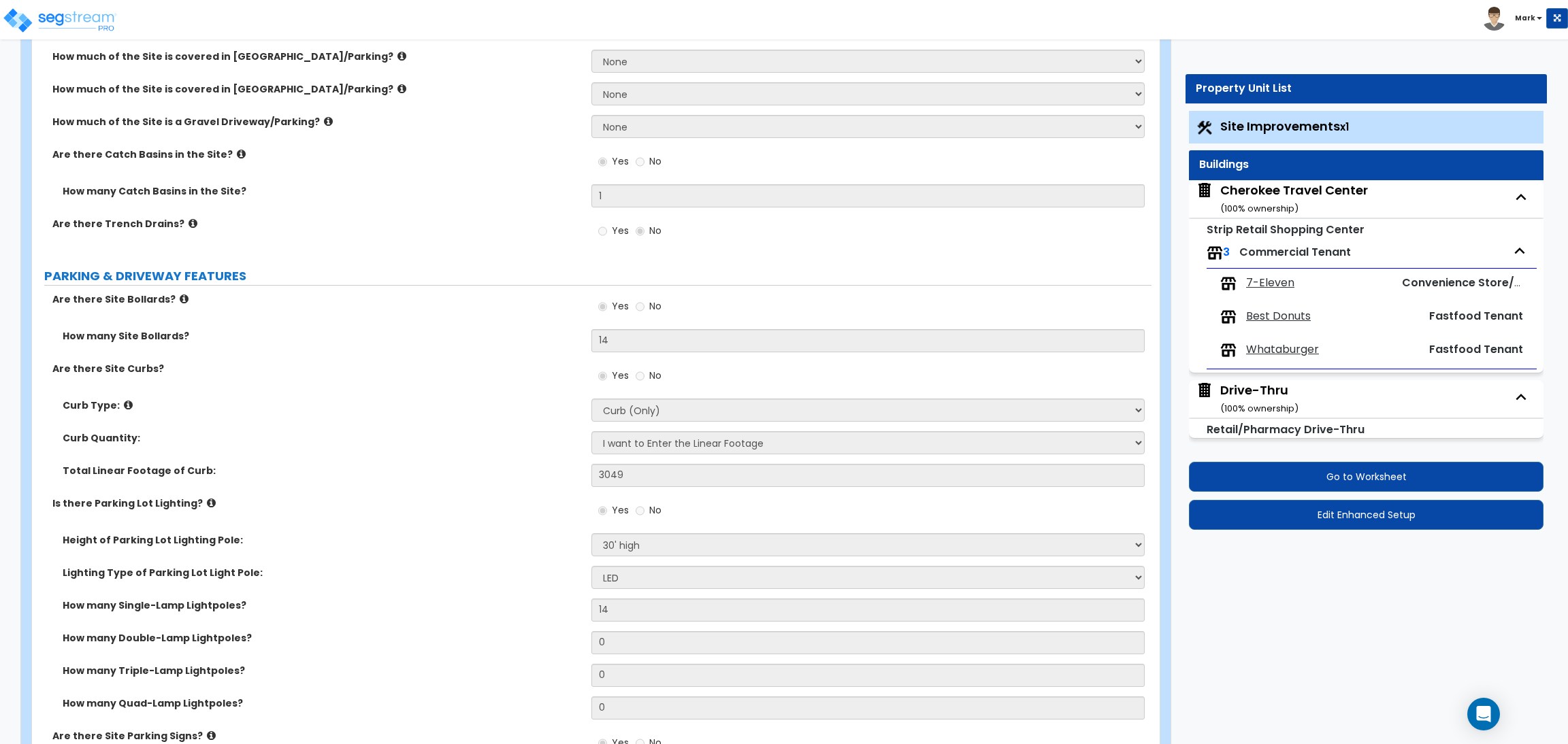
select select "1"
select select "3"
select select "2"
select select "3"
select select "2"
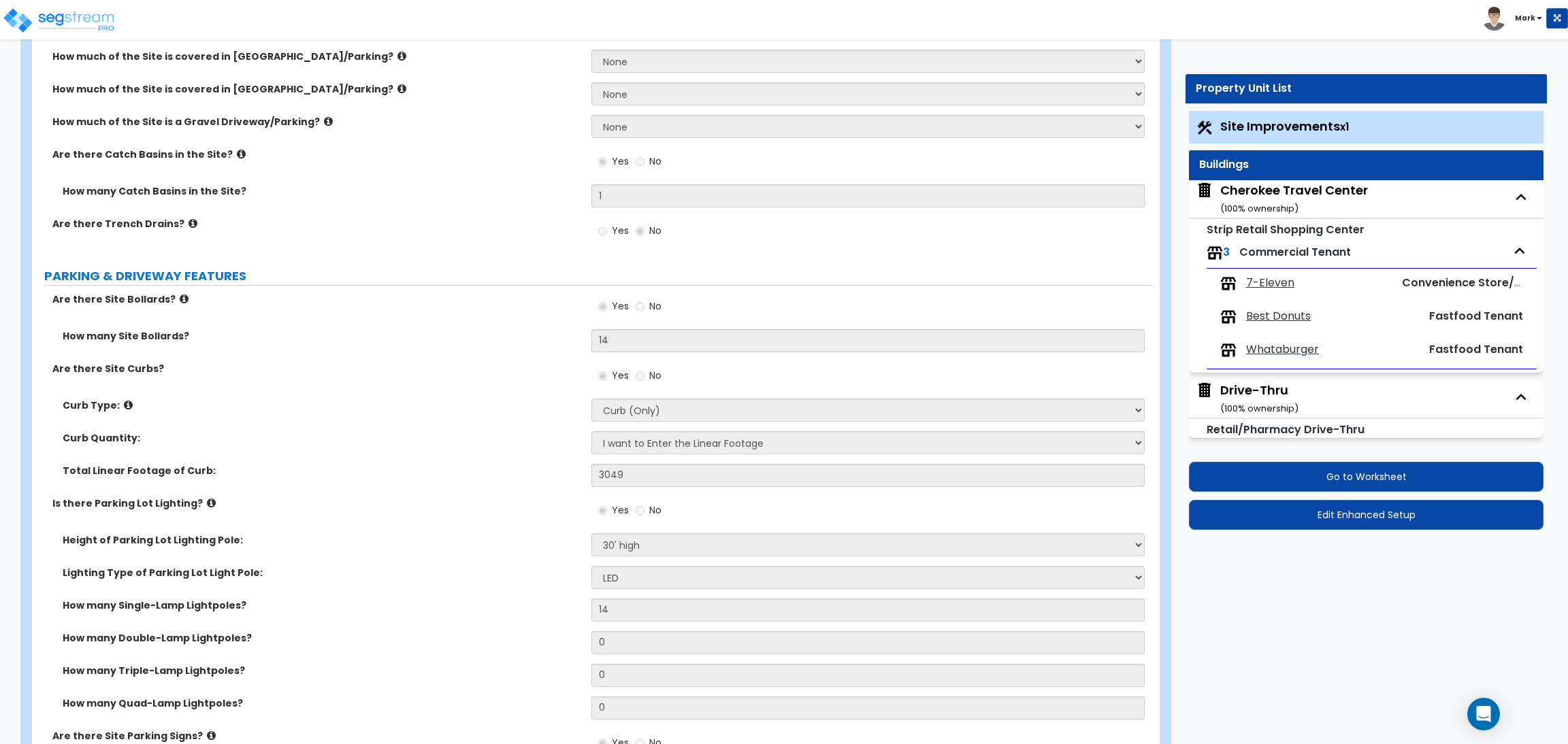
select select "5"
select select "1"
select select "2"
select select "4"
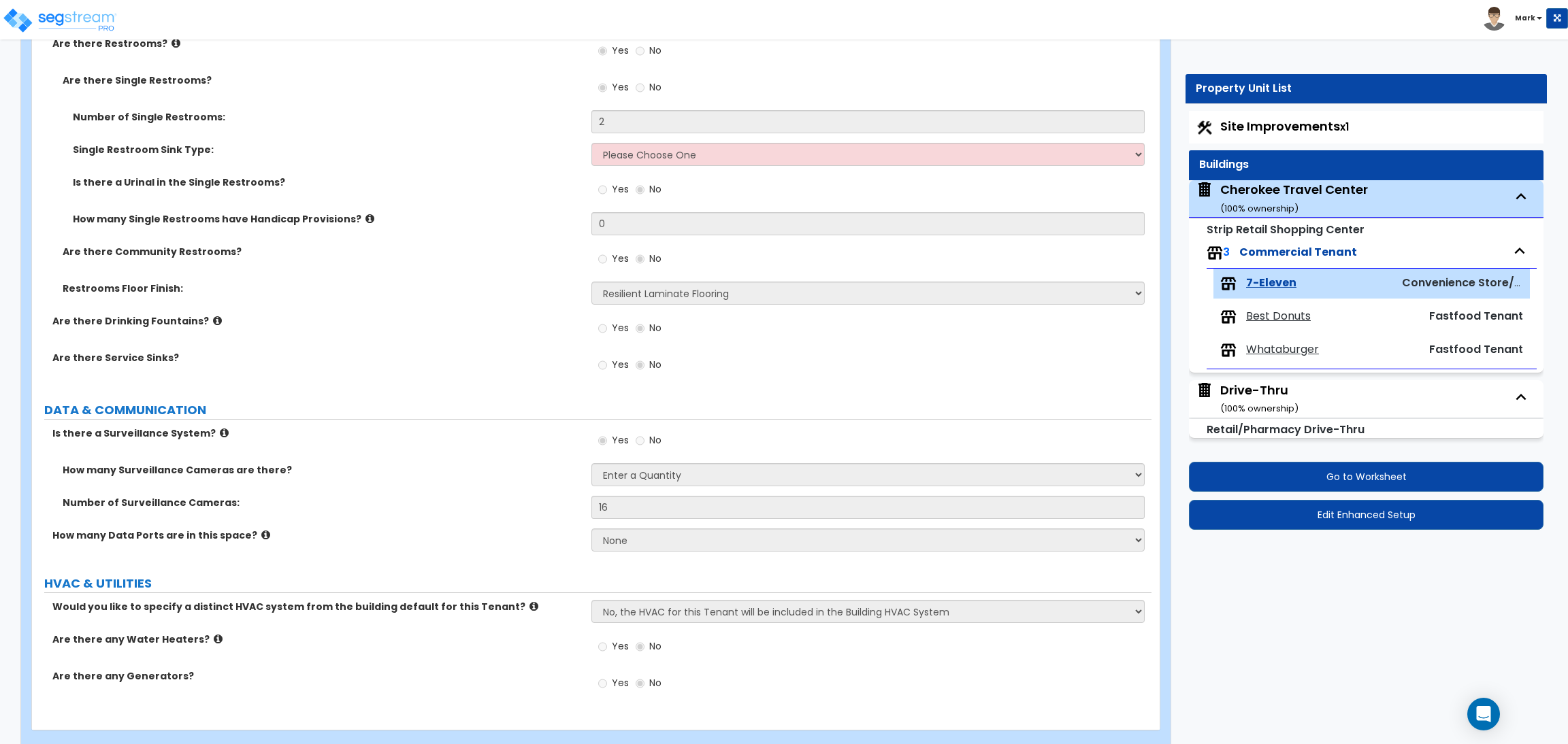
scroll to position [2548, 0]
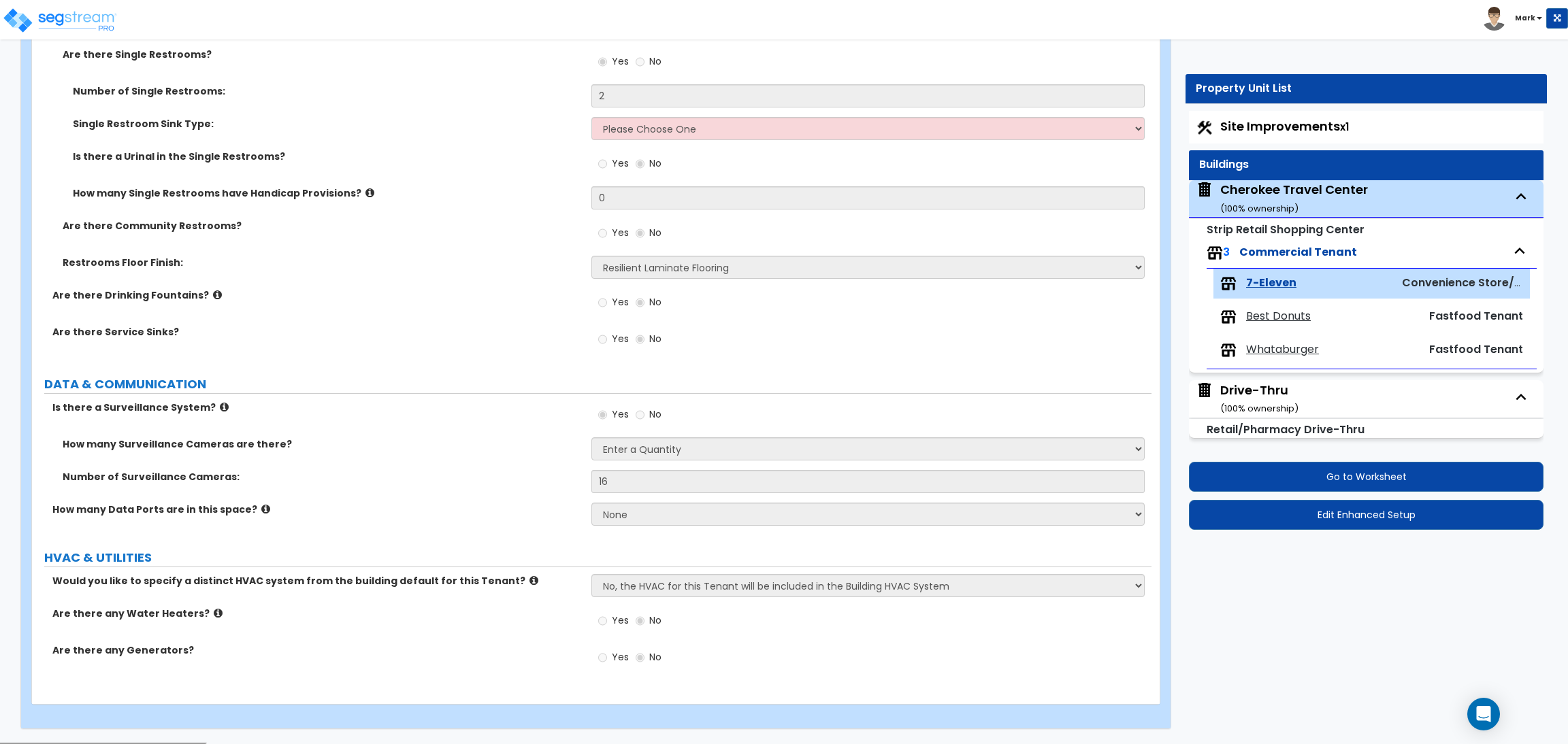
click at [1257, 319] on span "Best Donuts" at bounding box center [1278, 317] width 64 height 16
select select "1"
select select "2"
select select "1"
select select "7"
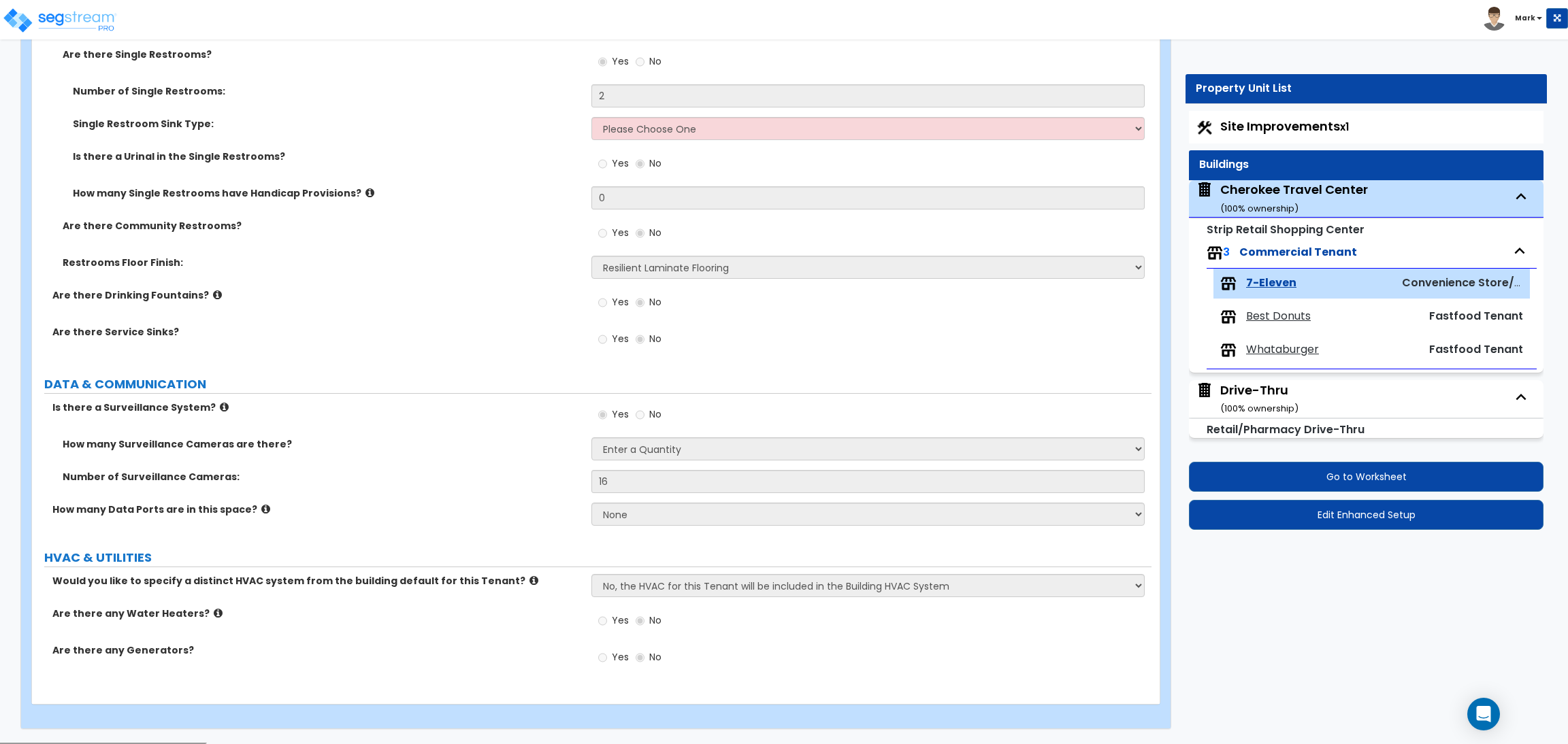
select select "1"
select select "3"
select select "2"
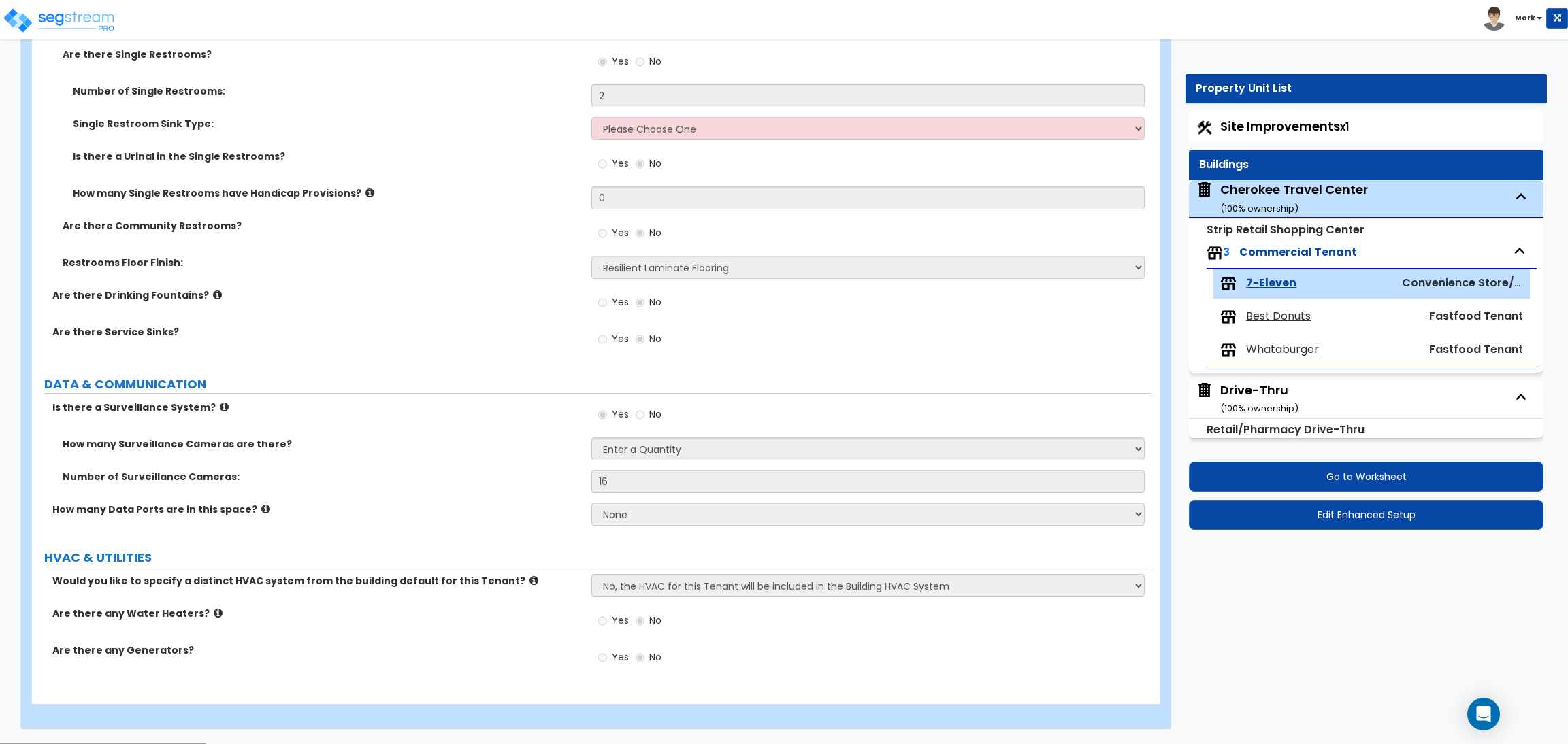
select select "1"
select select "3"
select select "1"
select select "2"
select select "3"
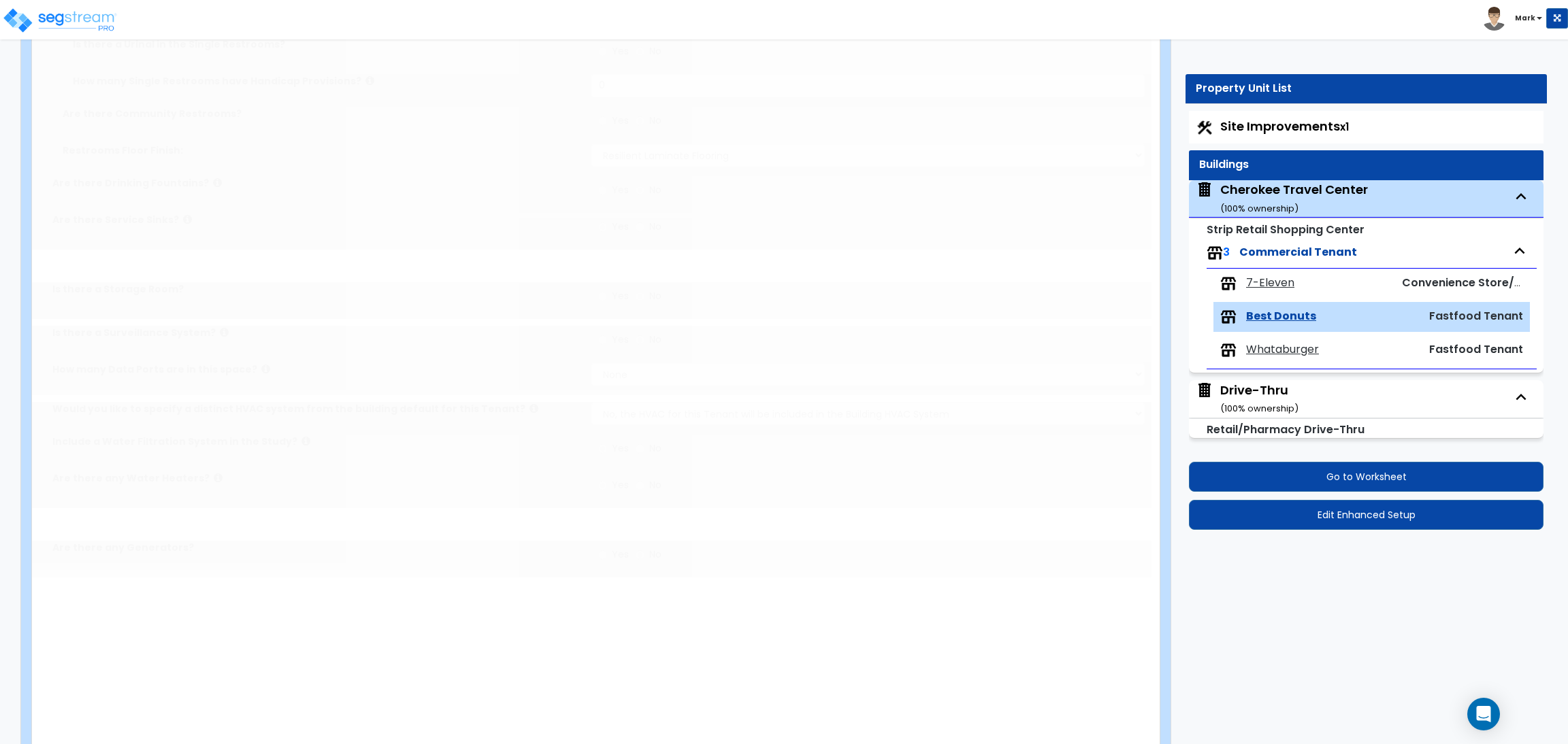
type input "1"
select select "2"
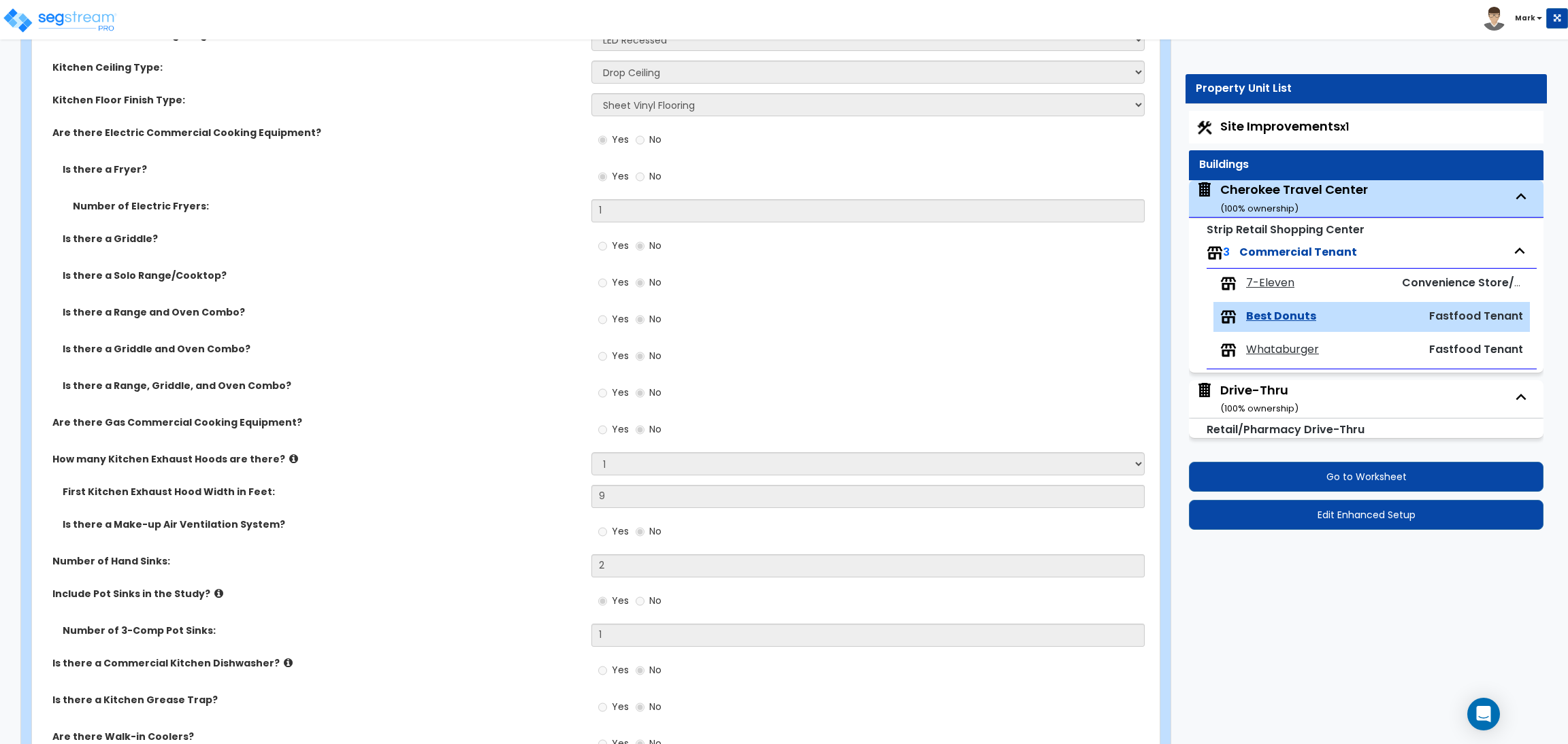
scroll to position [714, 0]
click at [1269, 355] on span "Whataburger" at bounding box center [1282, 350] width 72 height 16
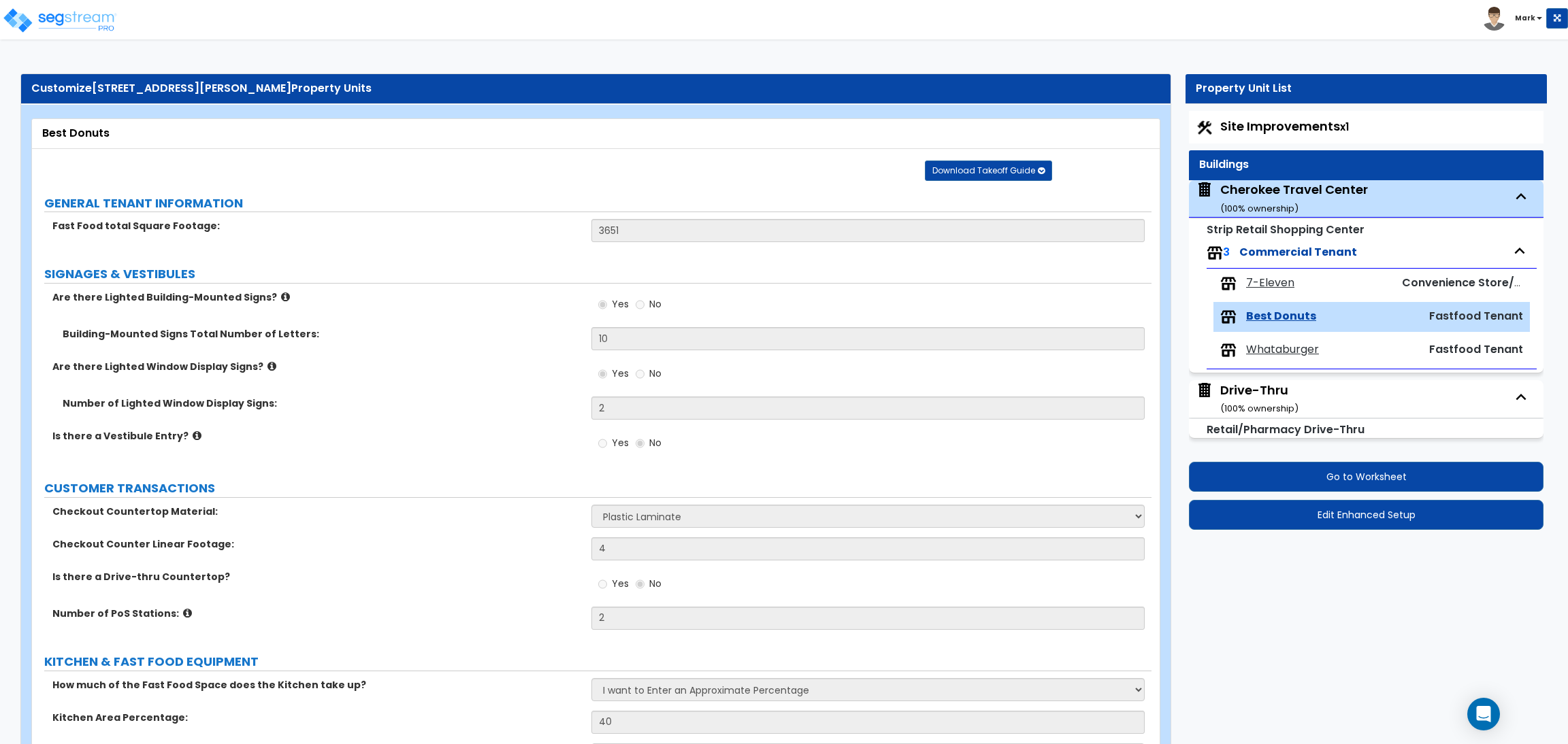
select select "1"
select select "2"
select select "1"
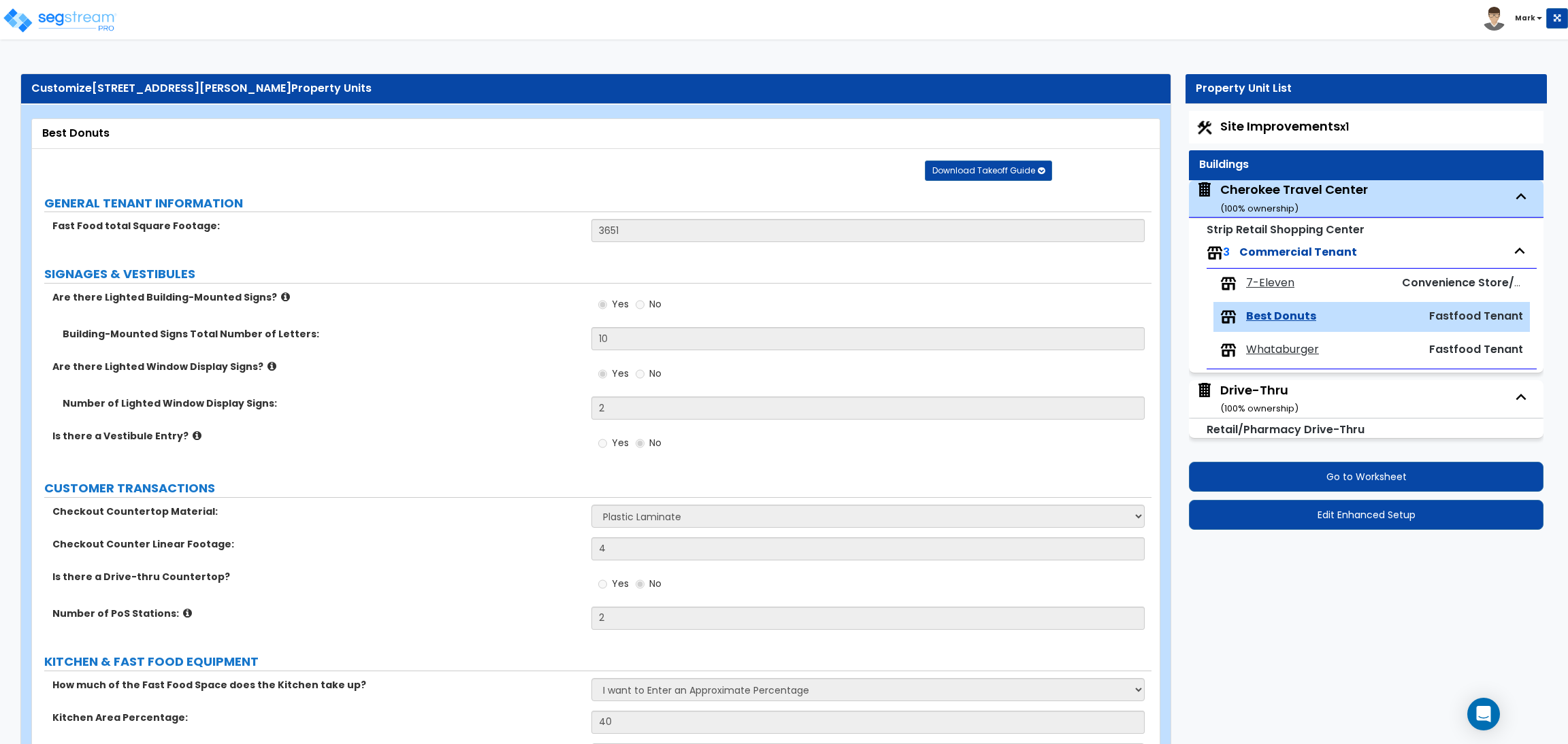
select select "1"
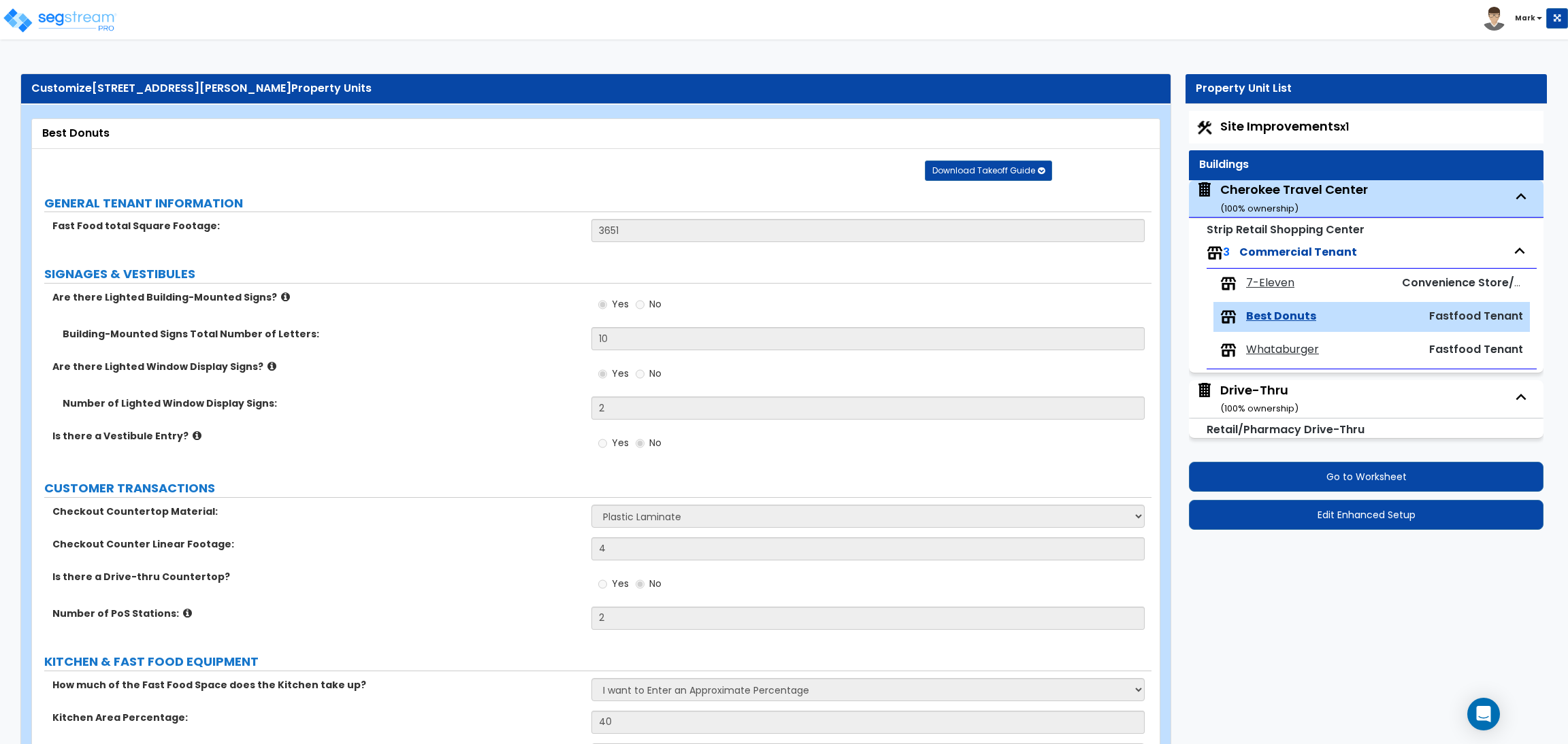
select select "3"
select select "4"
select select "1"
select select "4"
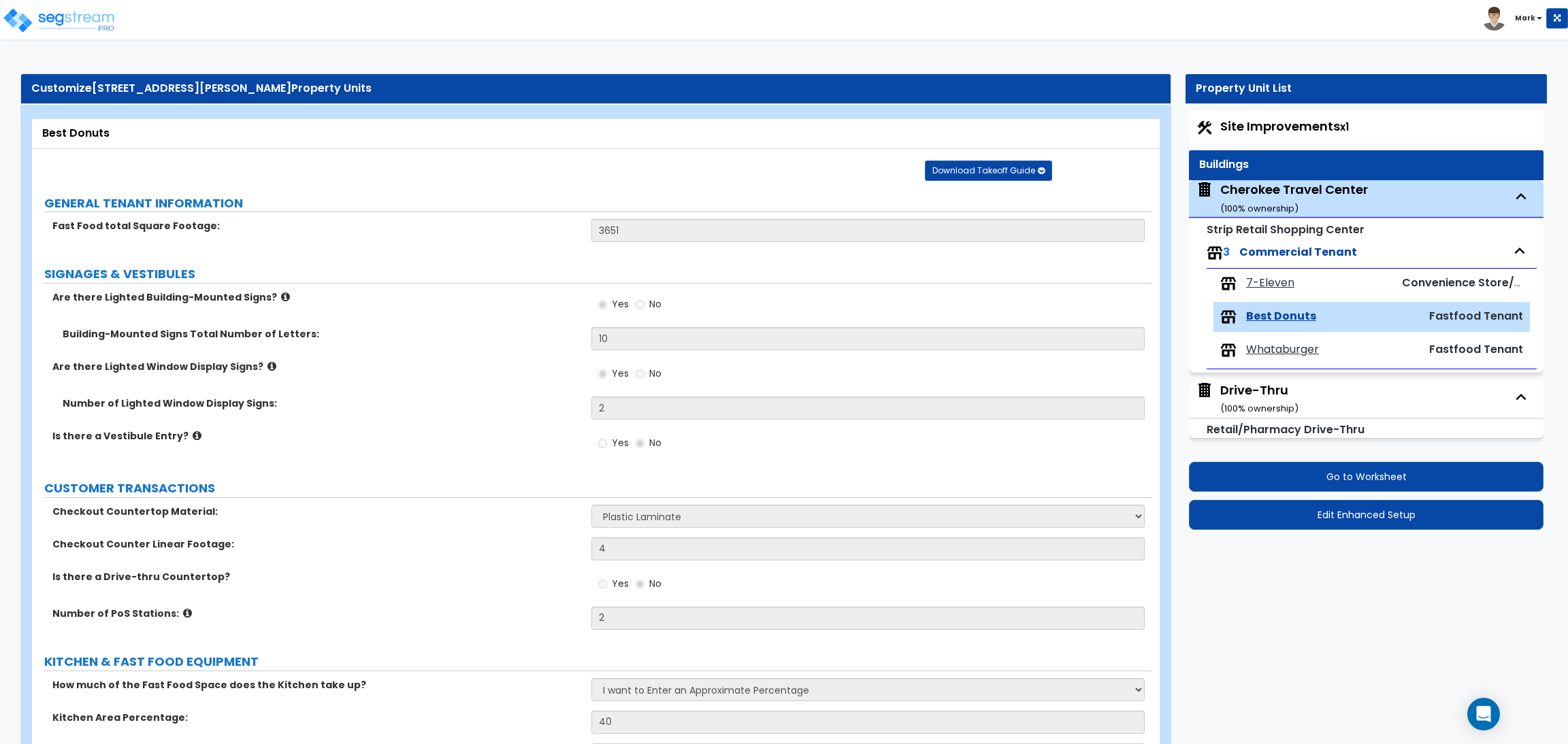
select select "2"
select select "3"
select select "4"
select select "1"
select select "2"
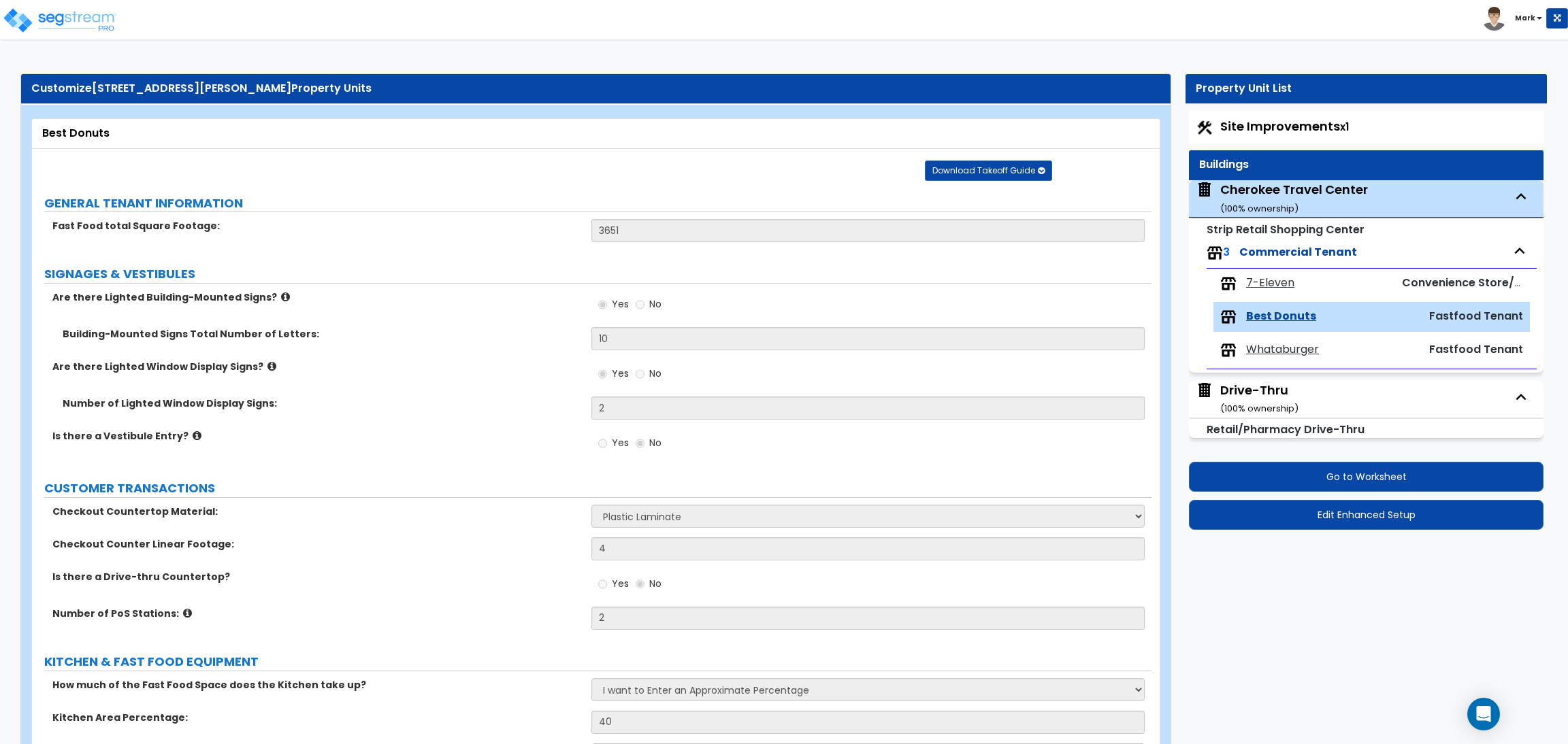
select select "1"
select select "4"
select select "1"
select select "2"
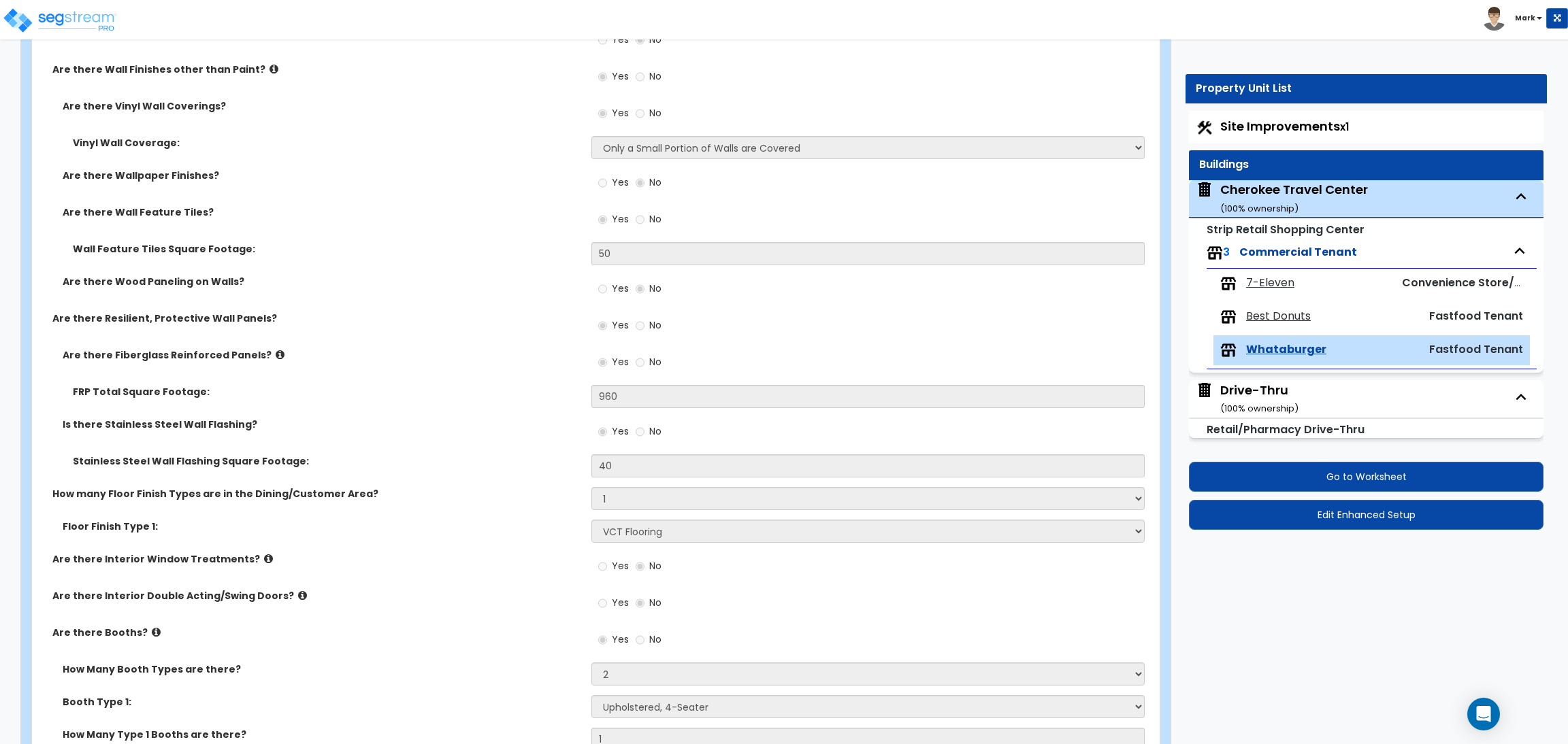
scroll to position [1836, 0]
